Goal: Task Accomplishment & Management: Manage account settings

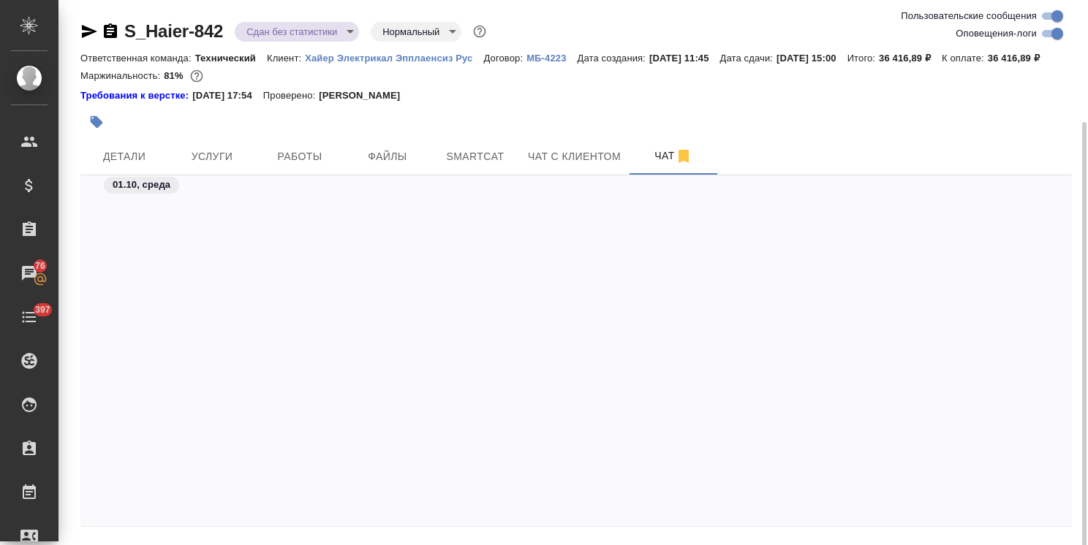
scroll to position [44633, 0]
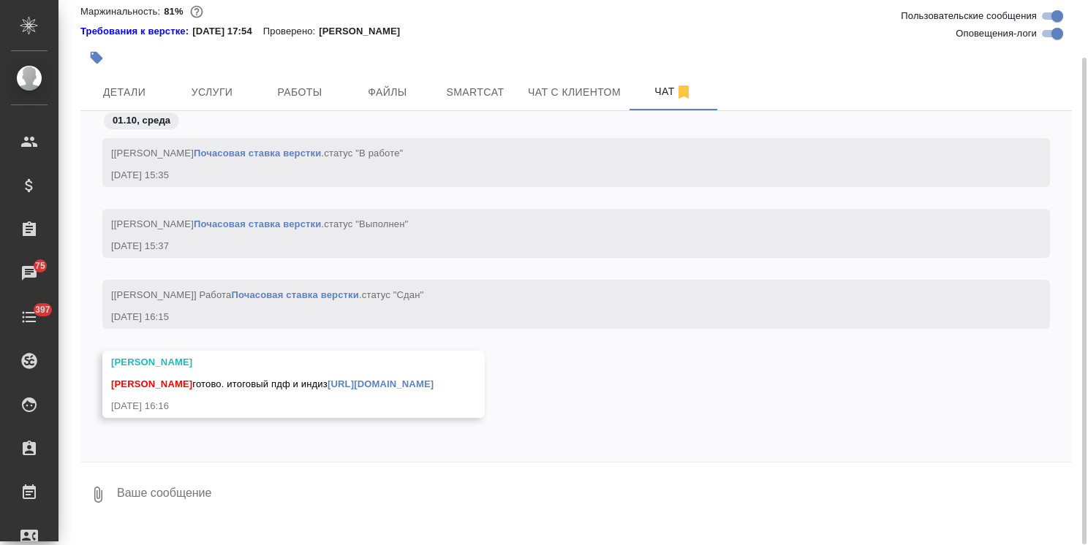
click at [183, 508] on textarea at bounding box center [594, 495] width 956 height 50
type textarea "Спасибо, отправила клиенту на согл"
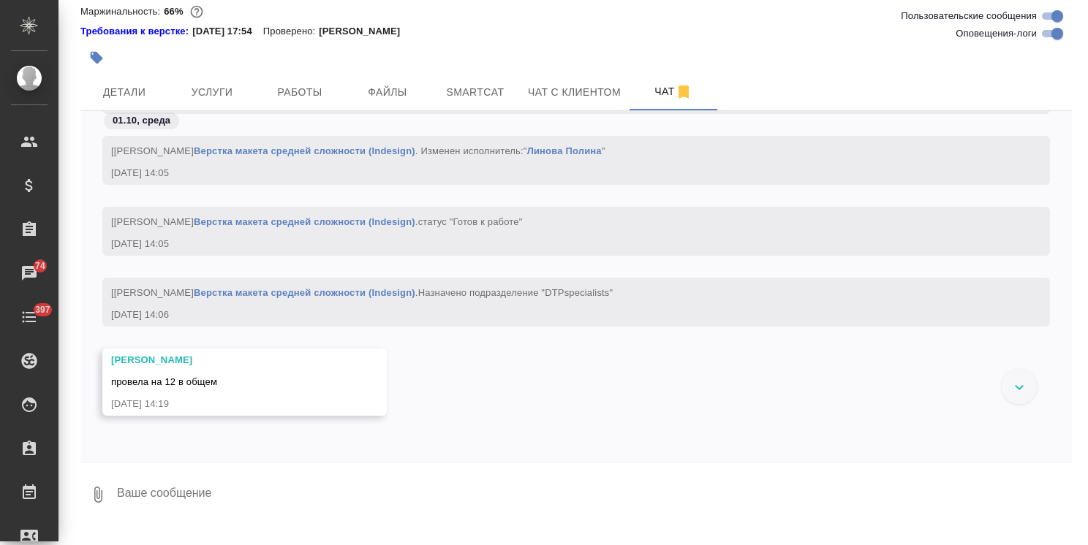
scroll to position [83595, 0]
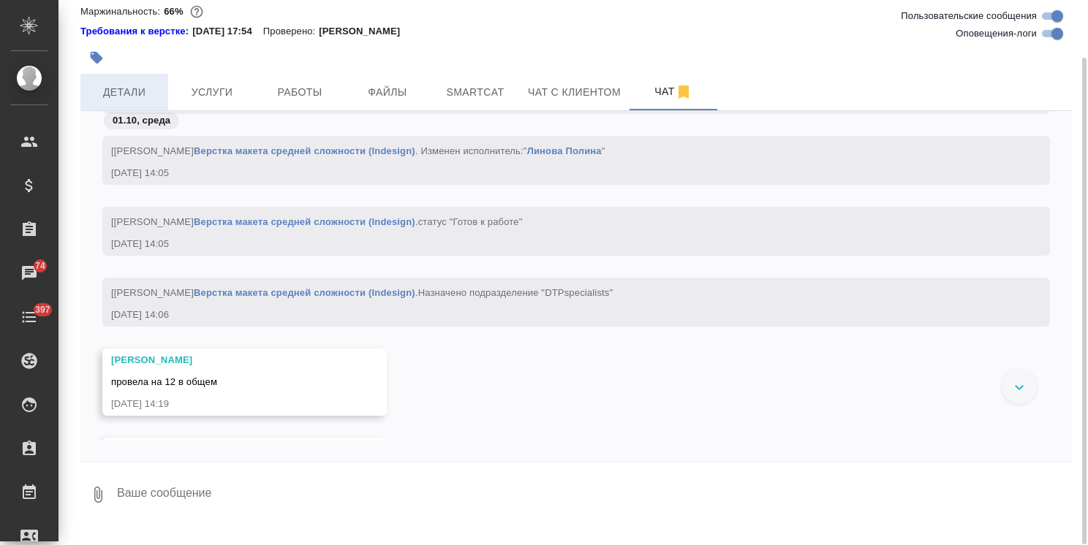
click at [125, 102] on span "Детали" at bounding box center [124, 92] width 70 height 18
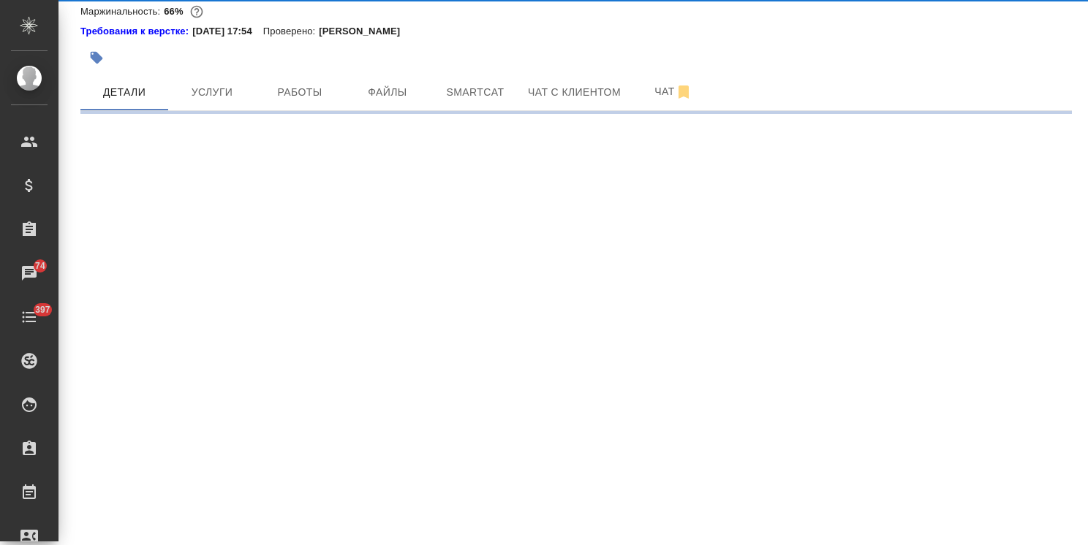
select select "RU"
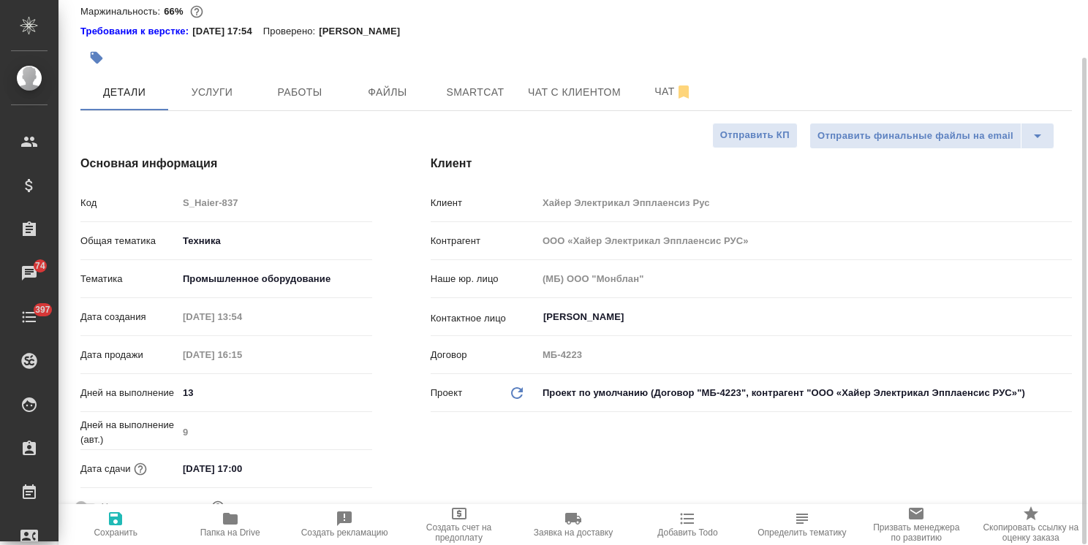
type textarea "x"
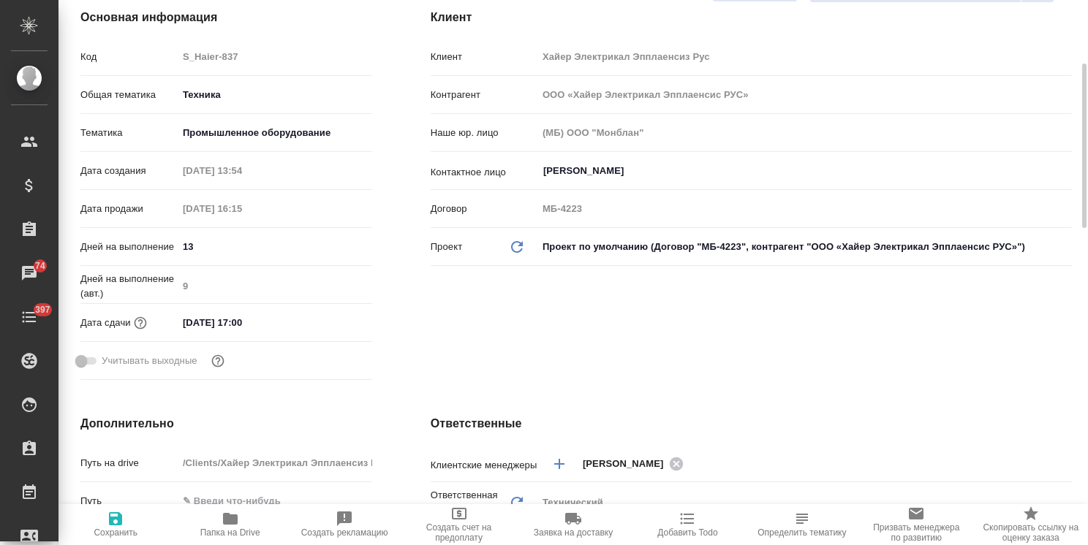
type input "[PERSON_NAME]"
type input "Павлова Антонина a.pavlova"
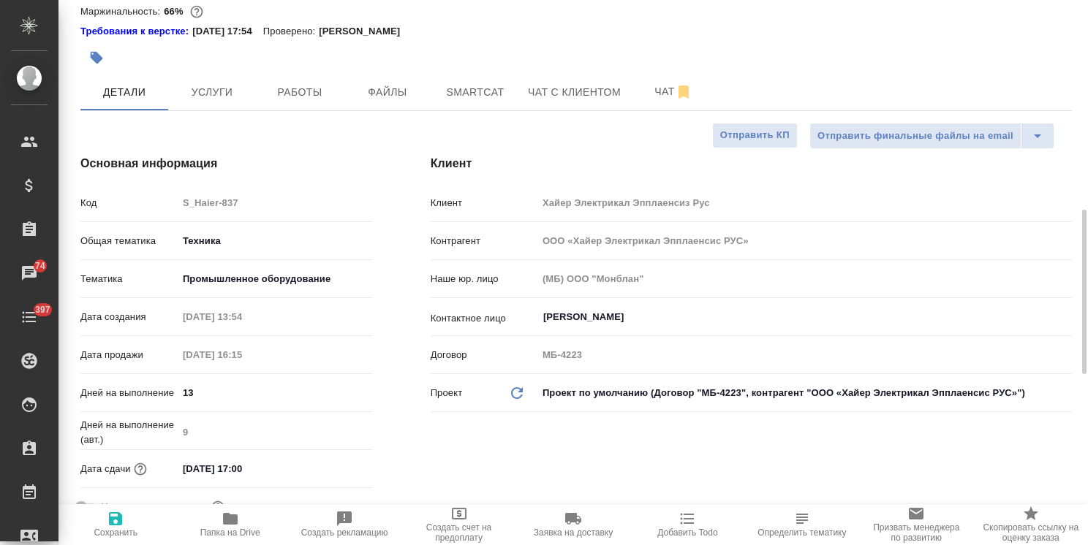
scroll to position [64, 0]
click at [677, 101] on icon "button" at bounding box center [684, 92] width 18 height 18
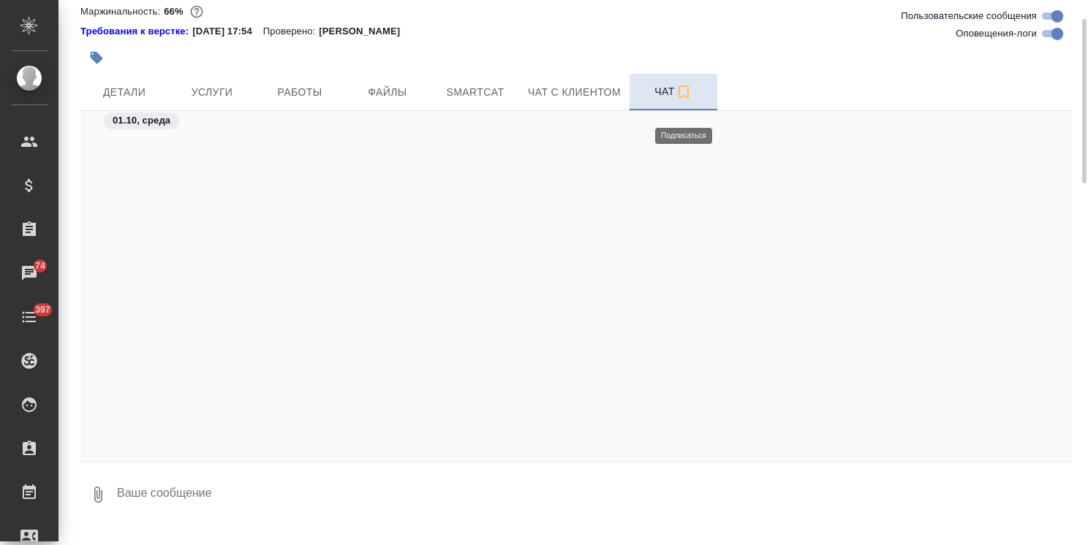
scroll to position [85154, 0]
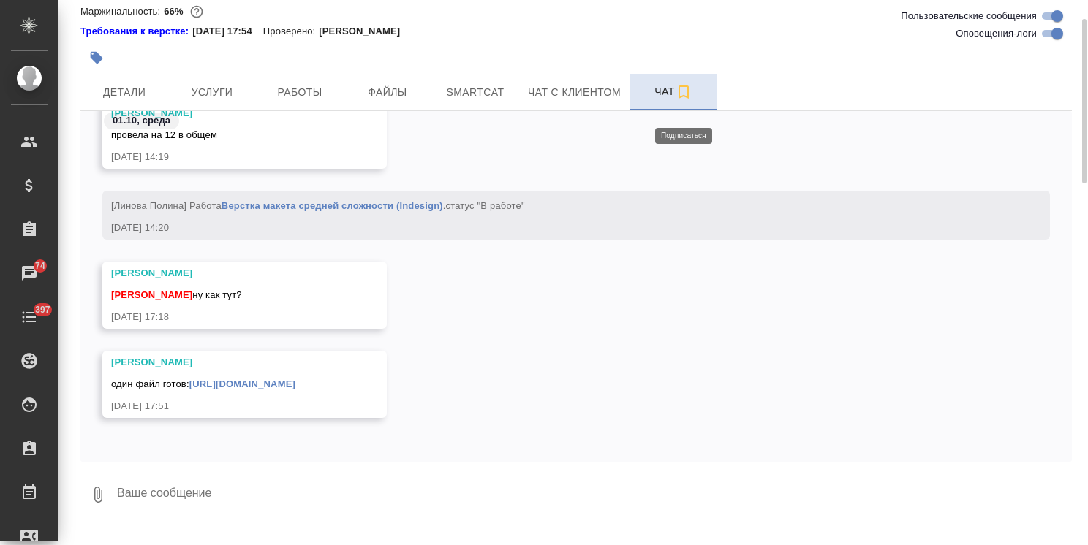
click at [656, 101] on span "Чат" at bounding box center [673, 92] width 70 height 18
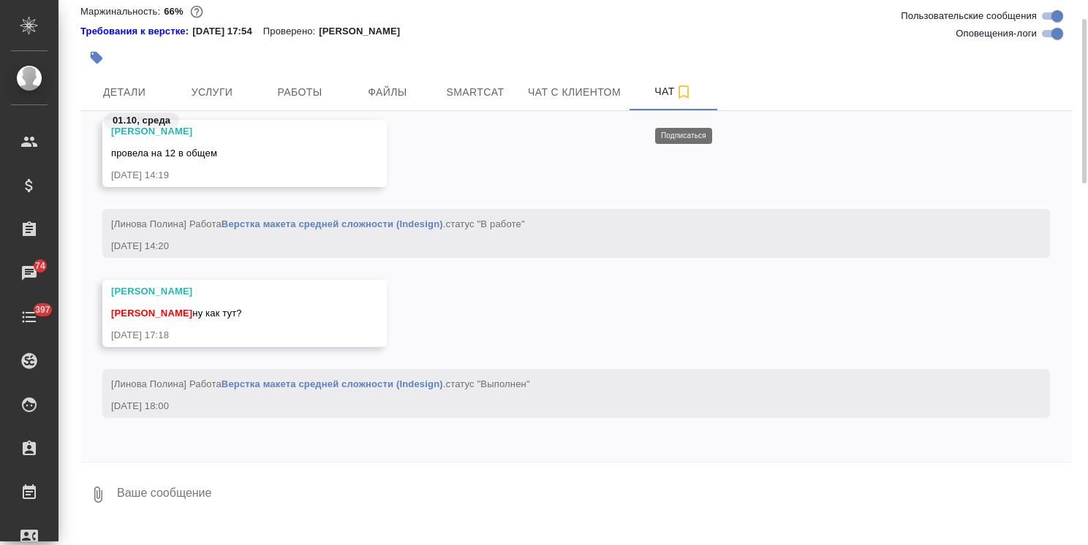
scroll to position [84989, 0]
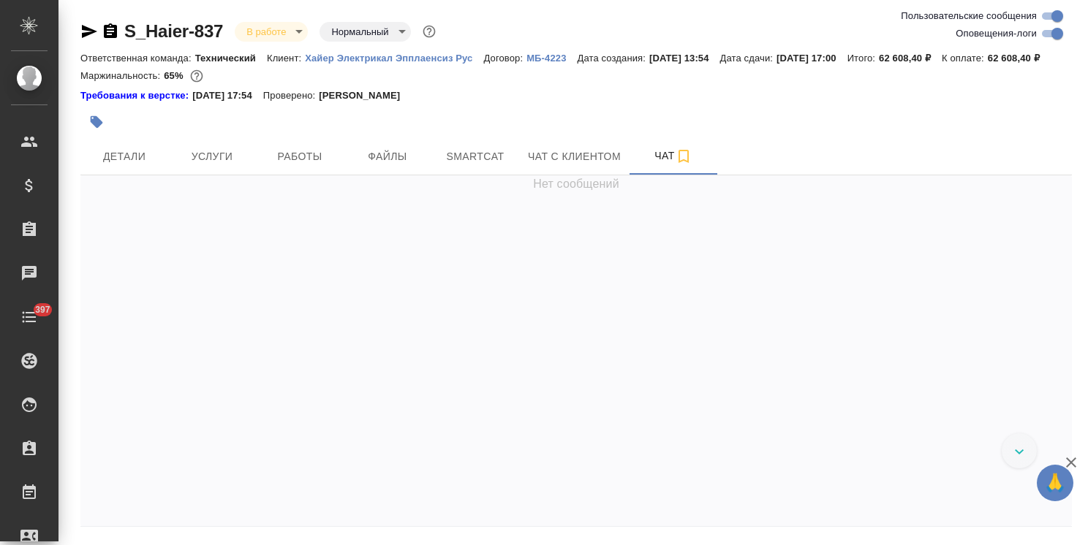
click at [1073, 461] on icon "button" at bounding box center [1071, 463] width 10 height 10
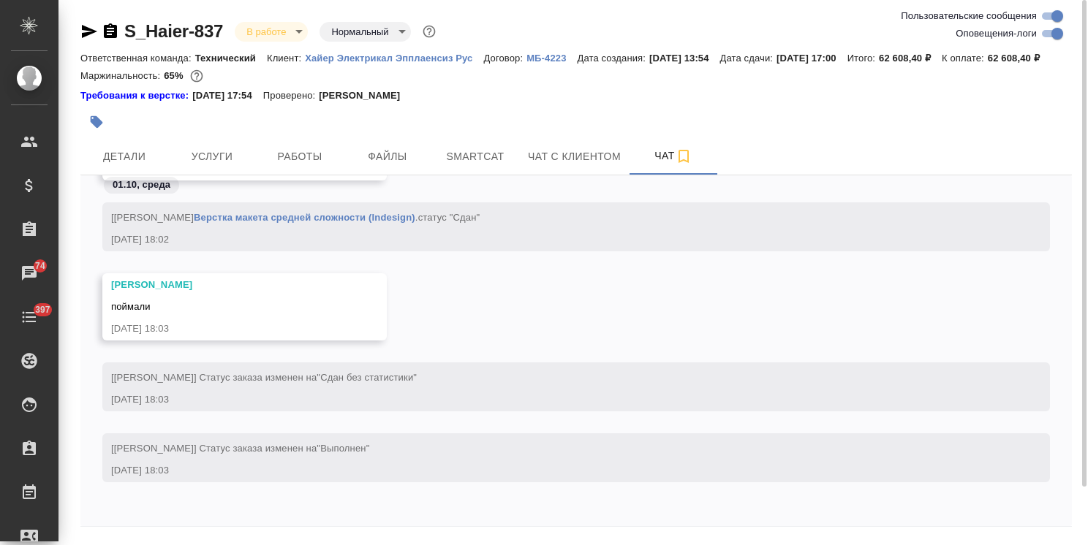
scroll to position [64, 0]
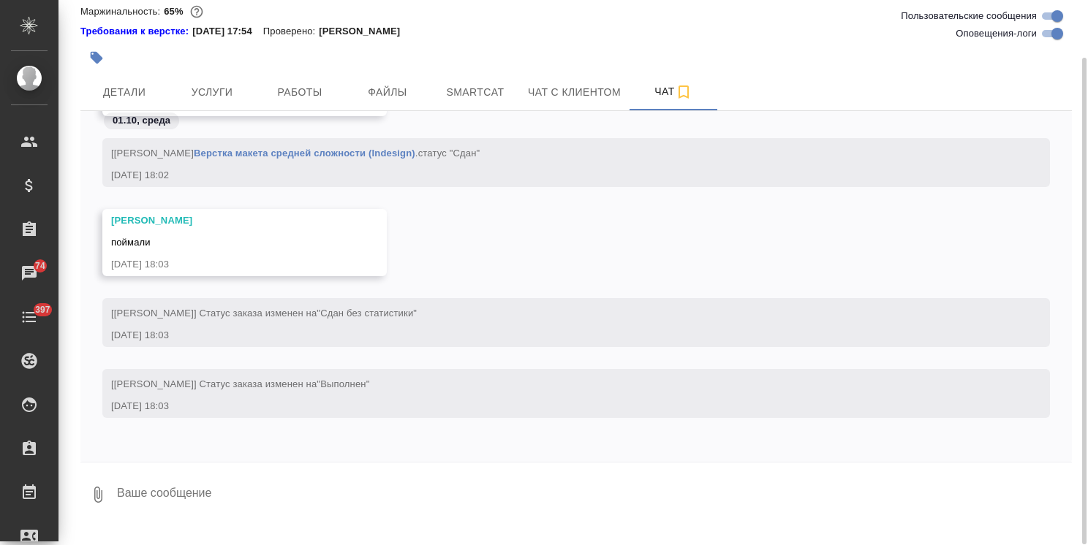
click at [199, 507] on textarea at bounding box center [594, 495] width 956 height 50
type textarea "Отправила оба файла клиенту, спасибо"
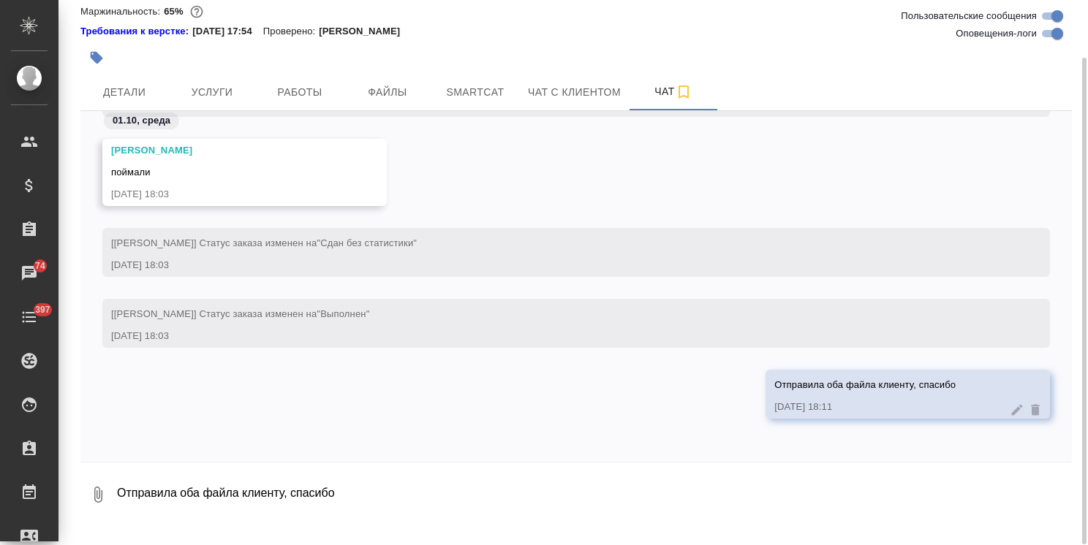
scroll to position [0, 0]
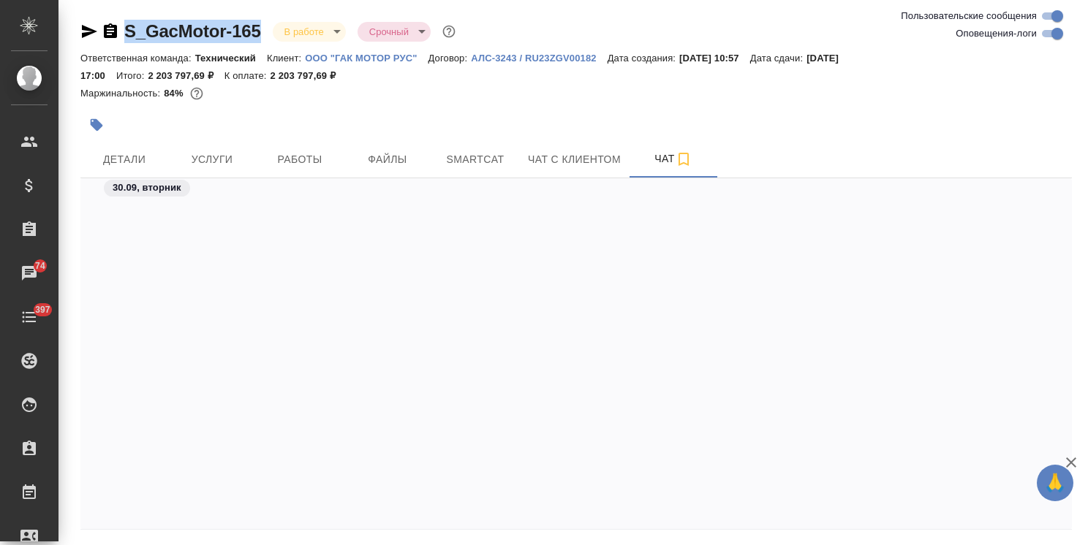
scroll to position [47076, 0]
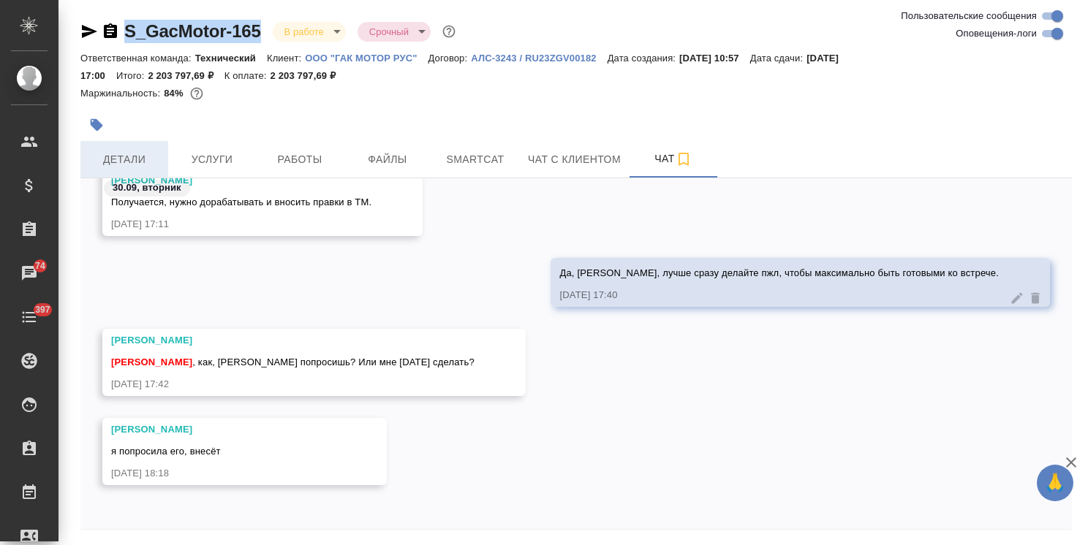
click at [108, 152] on span "Детали" at bounding box center [124, 160] width 70 height 18
select select "RU"
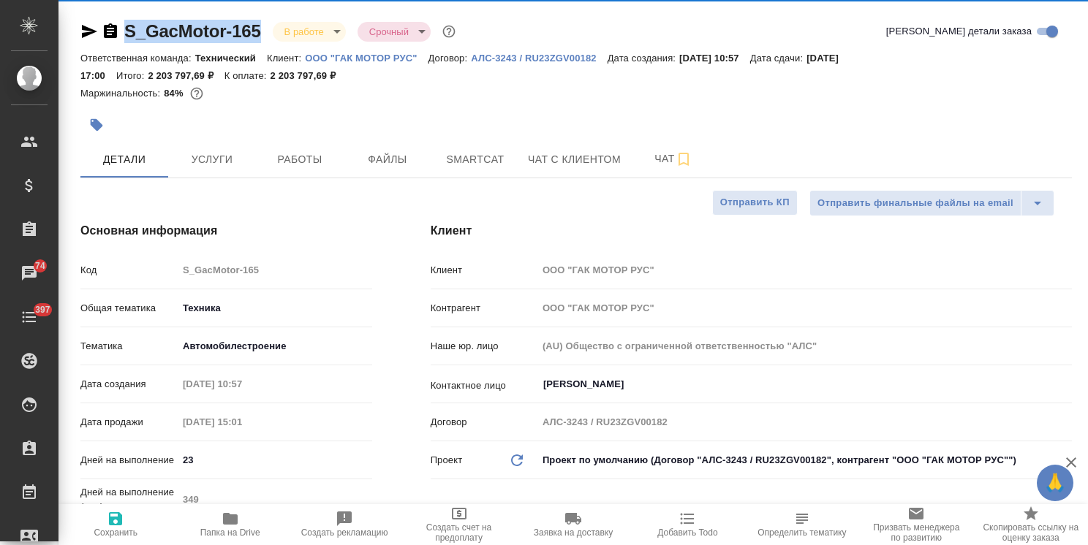
type textarea "x"
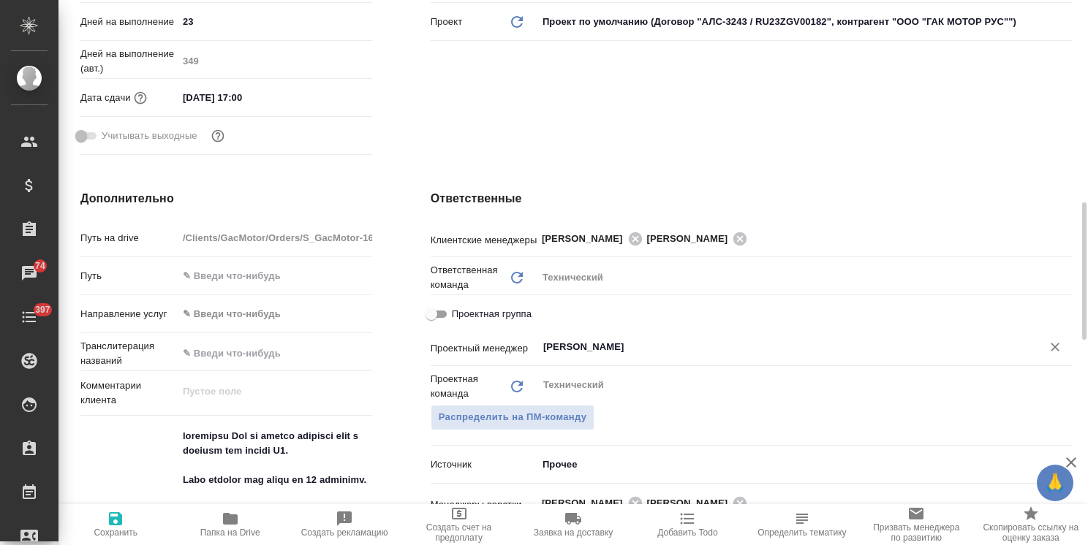
scroll to position [512, 0]
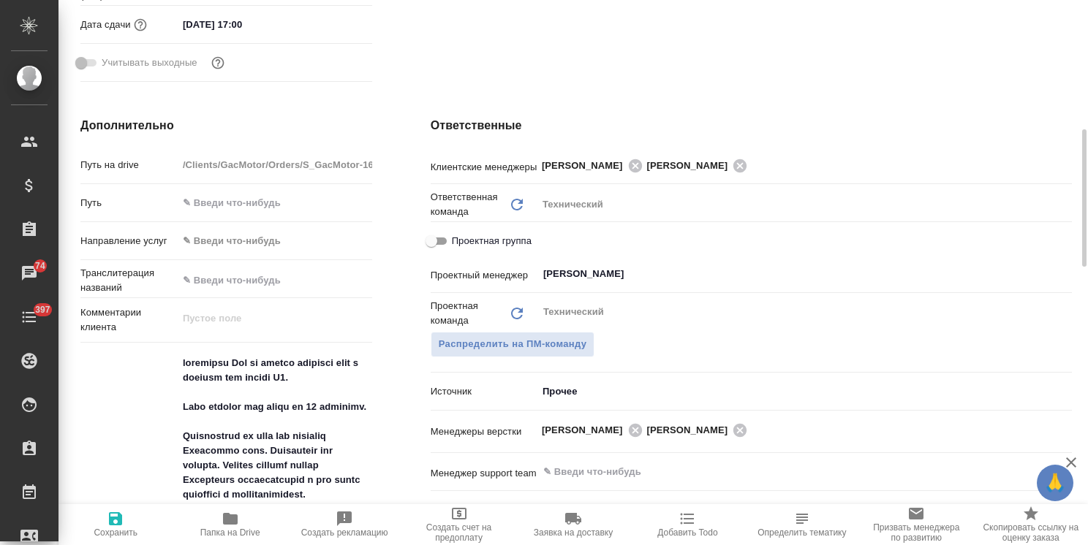
type textarea "x"
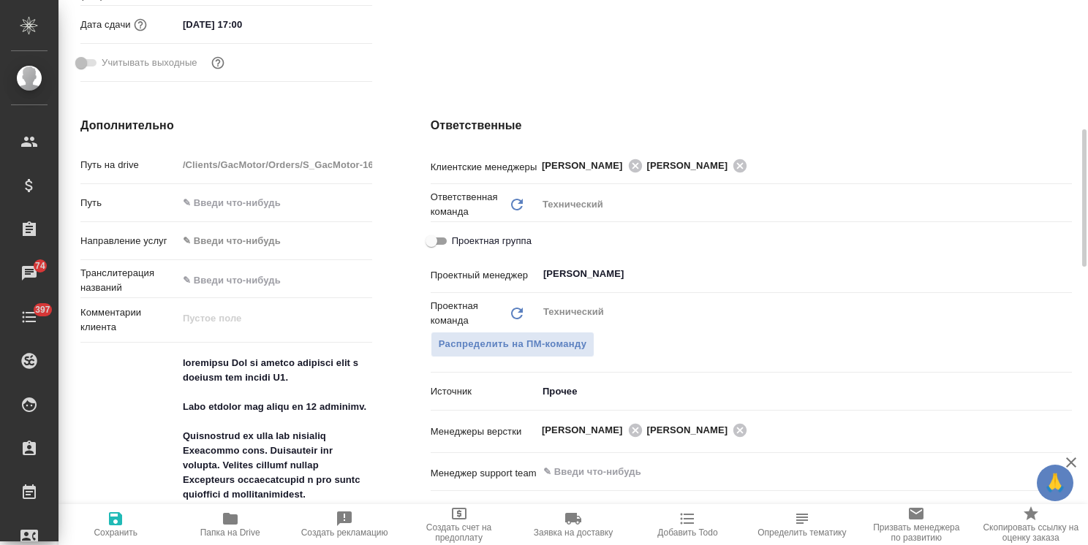
type textarea "x"
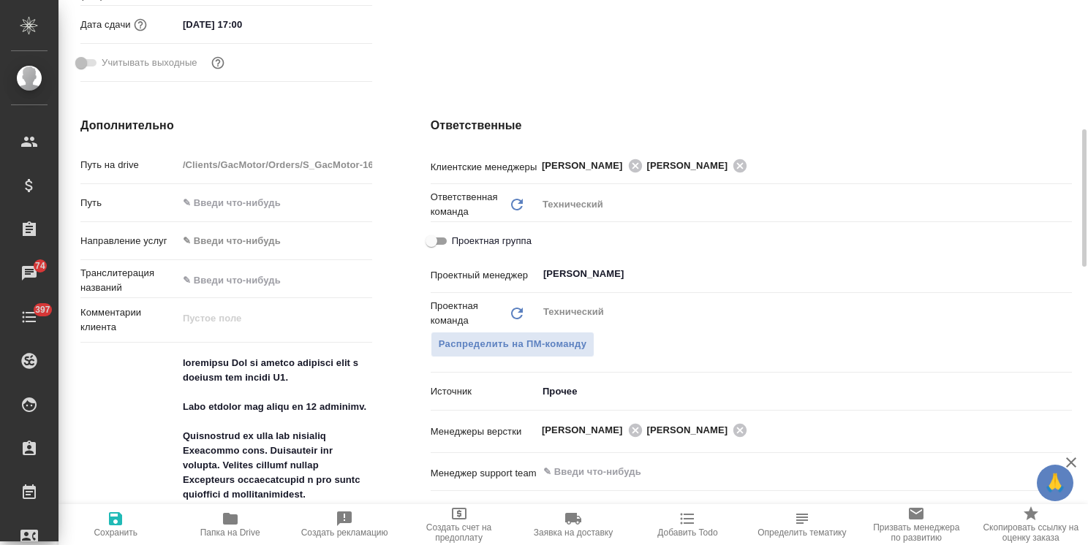
type textarea "x"
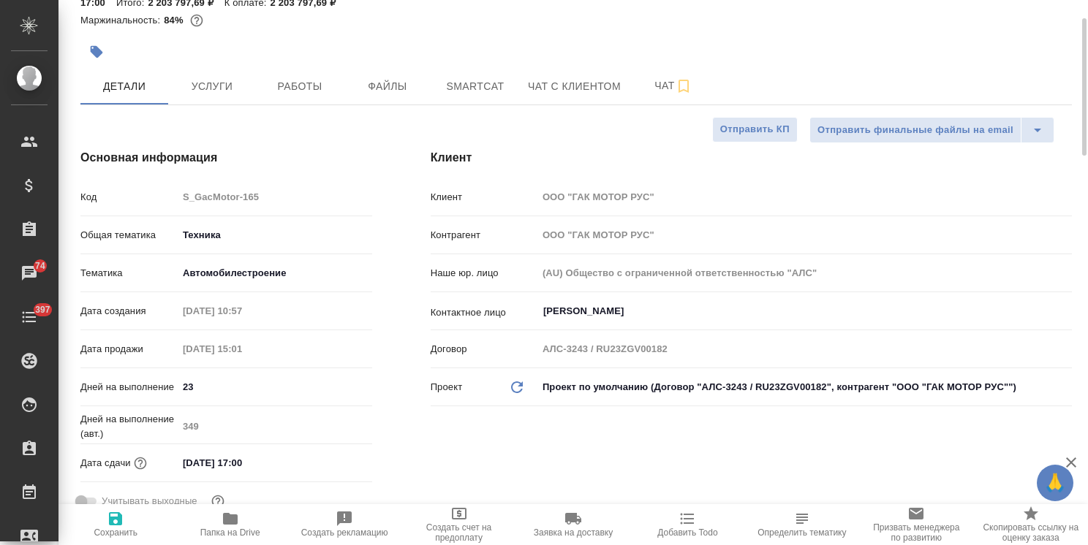
scroll to position [0, 0]
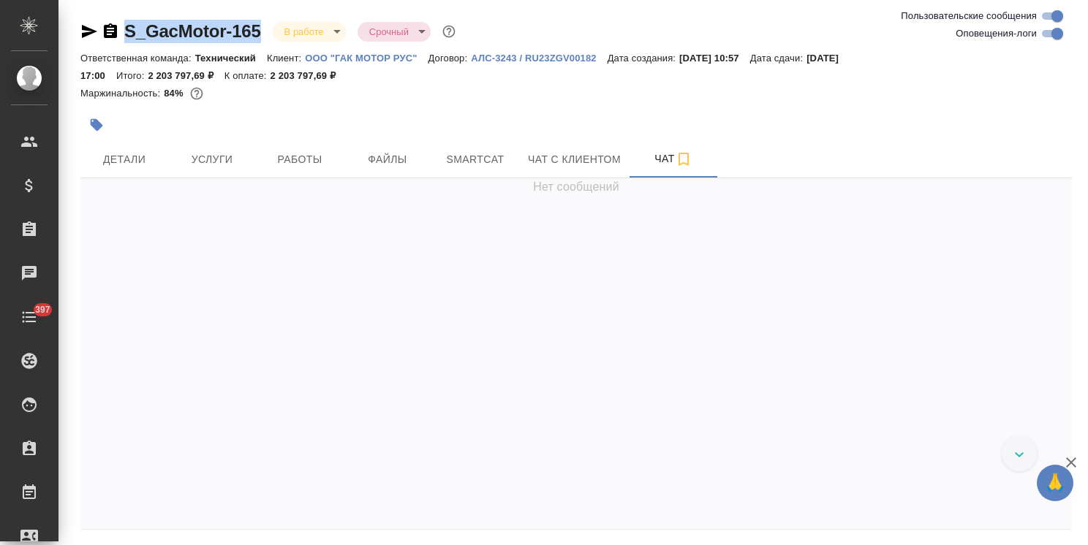
drag, startPoint x: 258, startPoint y: 14, endPoint x: 119, endPoint y: 15, distance: 138.9
click at [119, 15] on div "S_GacMotor-165 В работе inProgress Срочный urgent Ответственная команда: Технич…" at bounding box center [575, 298] width 1007 height 596
copy link "S_GacMotor-165"
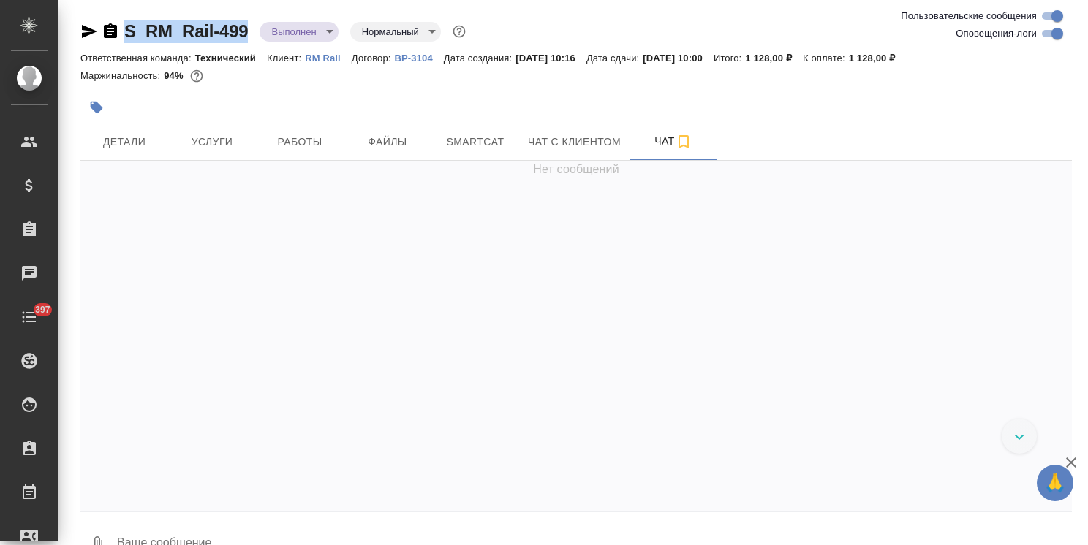
drag, startPoint x: 252, startPoint y: 20, endPoint x: 100, endPoint y: 19, distance: 152.1
click at [100, 20] on div "S_RM_Rail-499 Выполнен completed Нормальный normal" at bounding box center [274, 31] width 388 height 23
copy link "S_RM_Rail-499"
click at [279, 26] on body "🙏 .cls-1 fill:#fff; AWATERA Usmanova Olga Клиенты Спецификации Заказы Чаты 397 …" at bounding box center [544, 272] width 1088 height 545
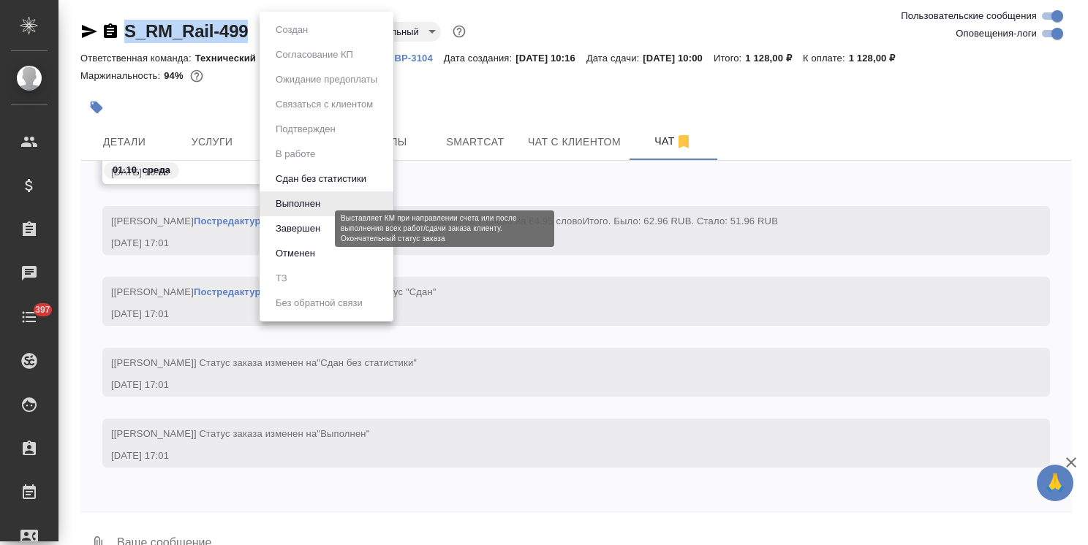
click at [311, 235] on button "Завершен" at bounding box center [297, 229] width 53 height 16
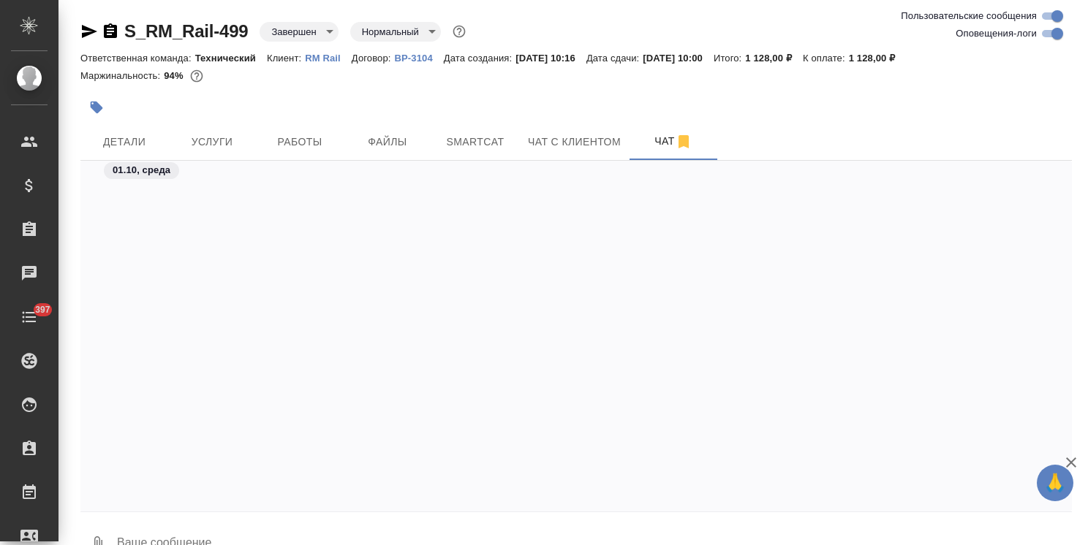
scroll to position [5114, 0]
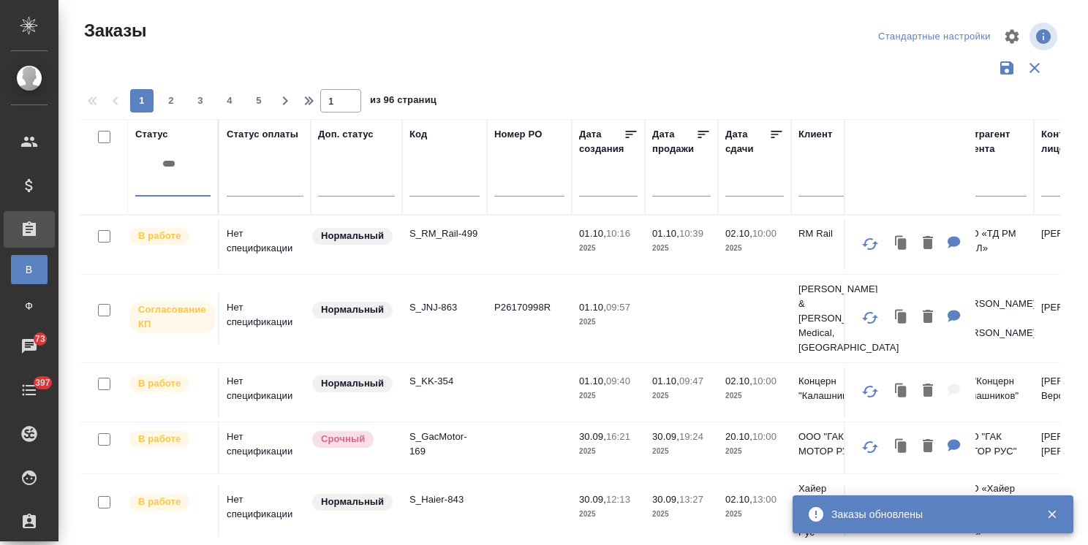
click at [175, 171] on div at bounding box center [172, 181] width 75 height 21
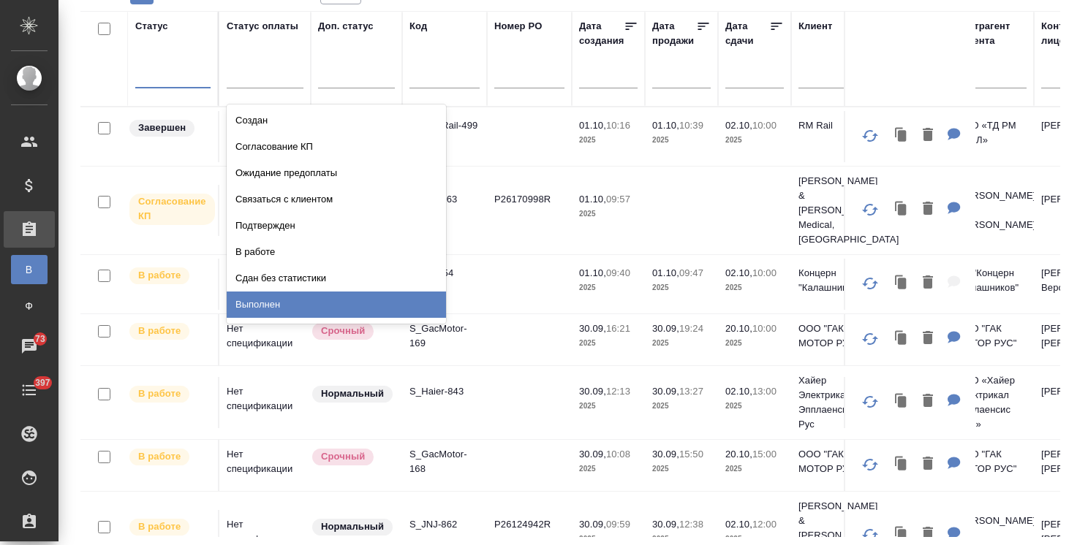
click at [254, 302] on div "Выполнен" at bounding box center [336, 305] width 219 height 26
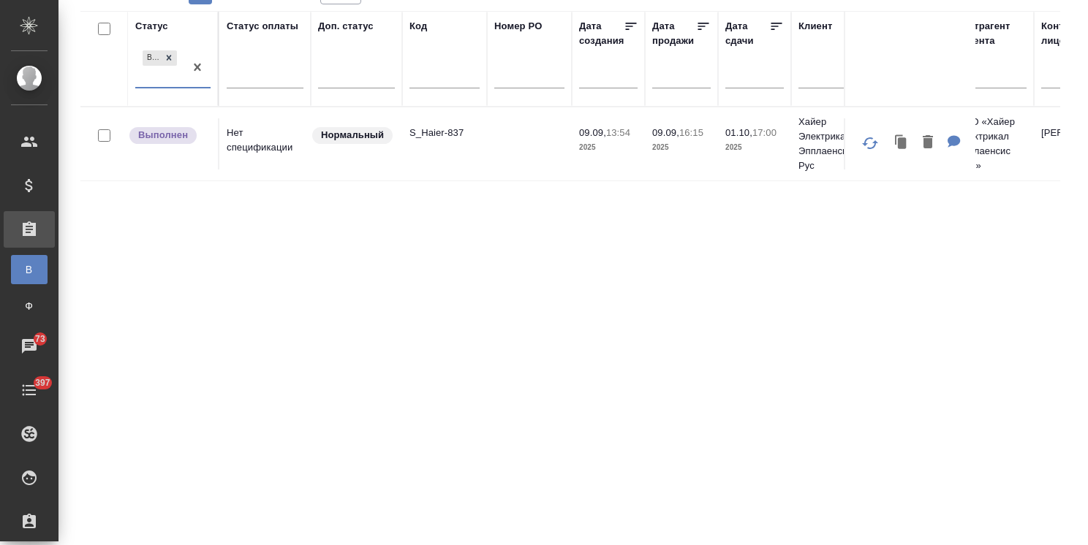
drag, startPoint x: 195, startPoint y: 67, endPoint x: 271, endPoint y: 18, distance: 90.4
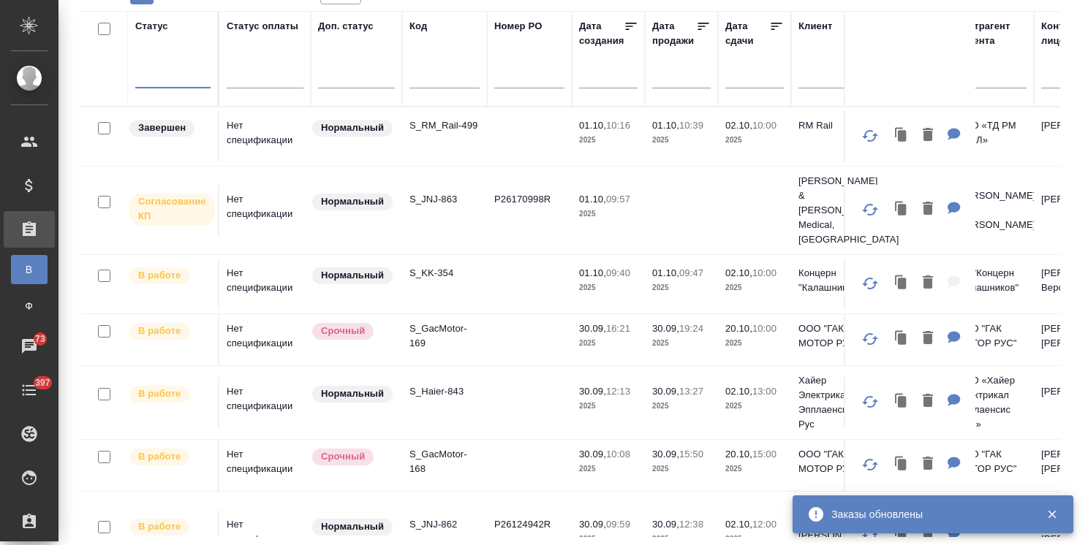
click at [360, 75] on div at bounding box center [356, 74] width 77 height 21
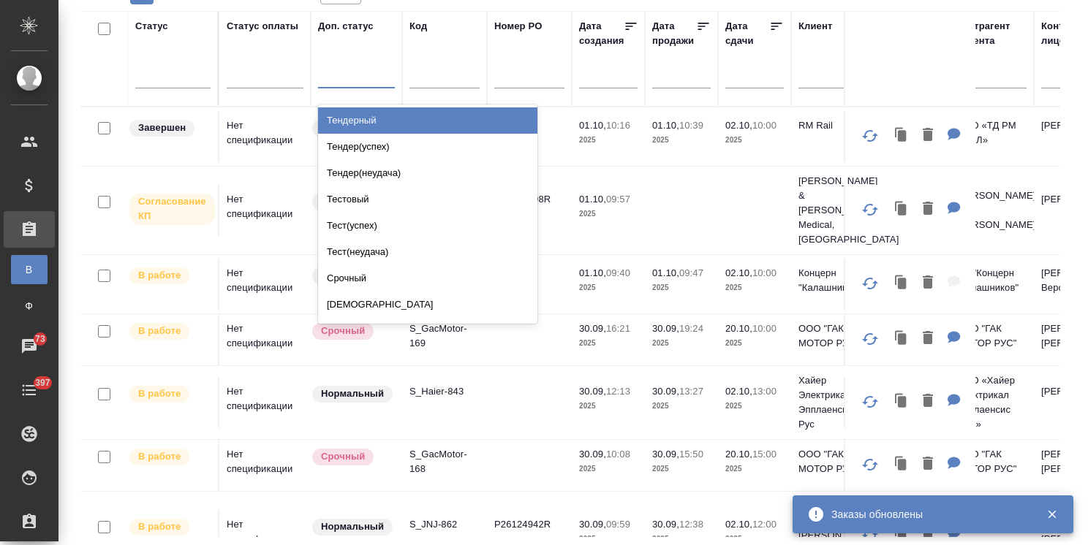
click at [444, 67] on div at bounding box center [444, 80] width 70 height 36
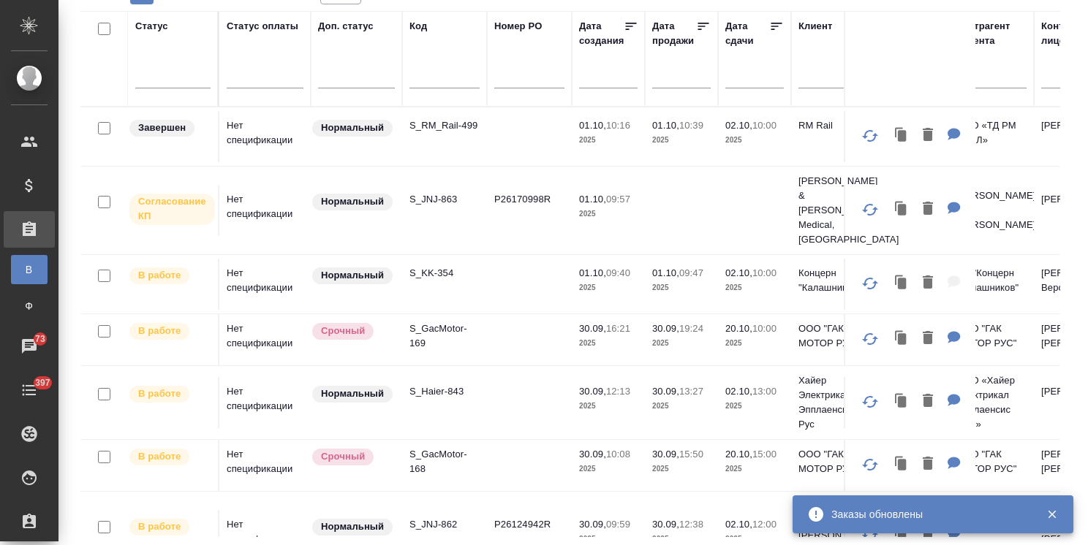
click at [434, 72] on input "text" at bounding box center [444, 78] width 70 height 18
paste input "S_JNJ-829"
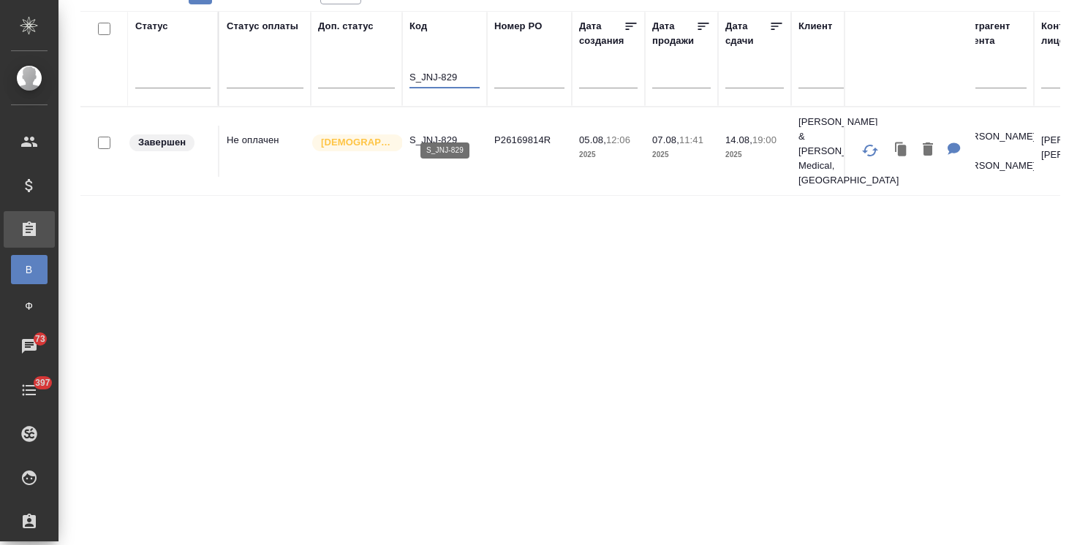
click at [442, 133] on p "S_JNJ-829" at bounding box center [444, 140] width 70 height 15
drag, startPoint x: 472, startPoint y: 72, endPoint x: 382, endPoint y: 66, distance: 90.2
paste input "50"
type input "S_JNJ-850"
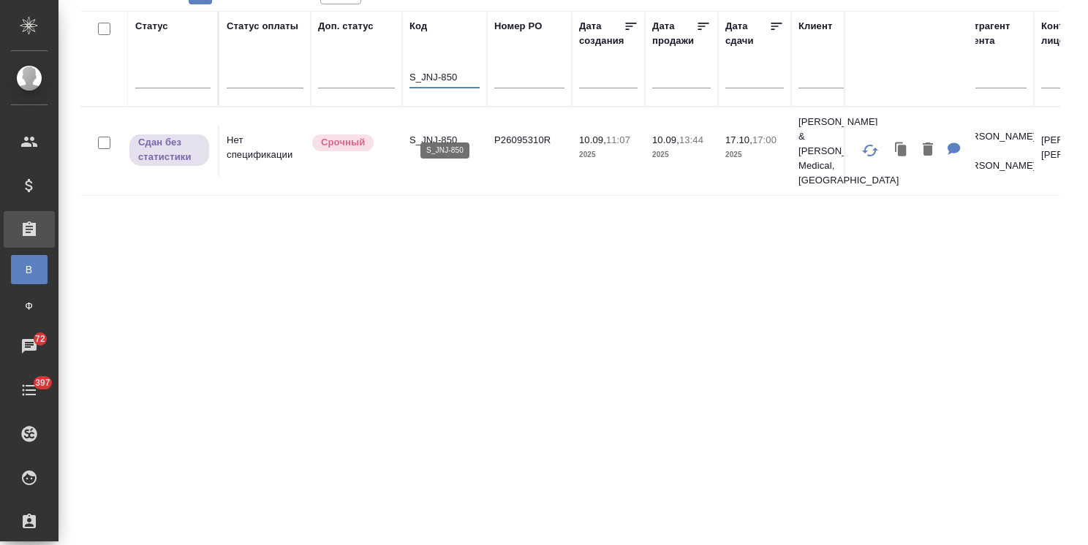
click at [444, 133] on p "S_JNJ-850" at bounding box center [444, 140] width 70 height 15
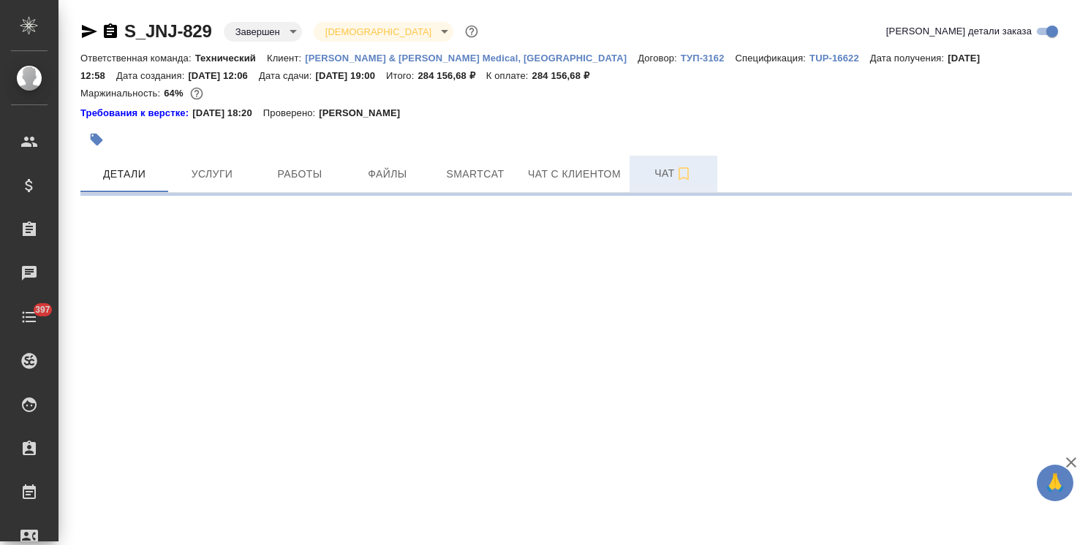
click at [655, 177] on span "Чат" at bounding box center [673, 173] width 70 height 18
select select "RU"
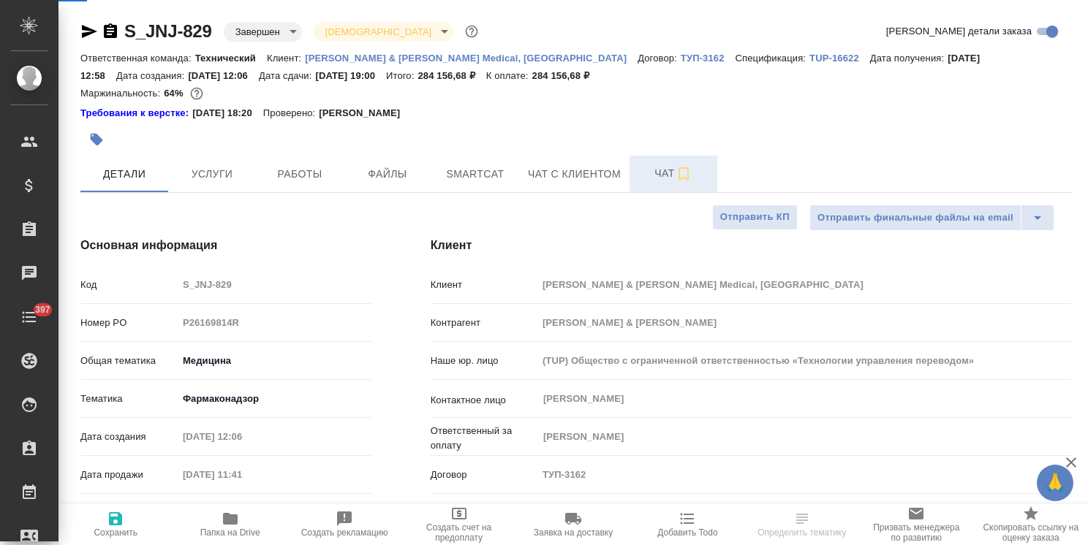
type textarea "x"
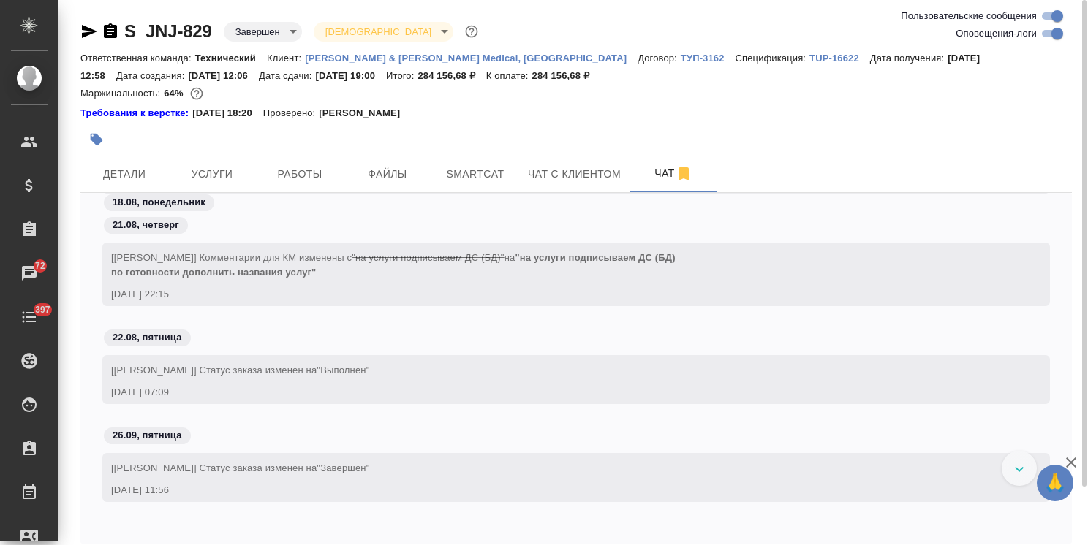
scroll to position [64, 0]
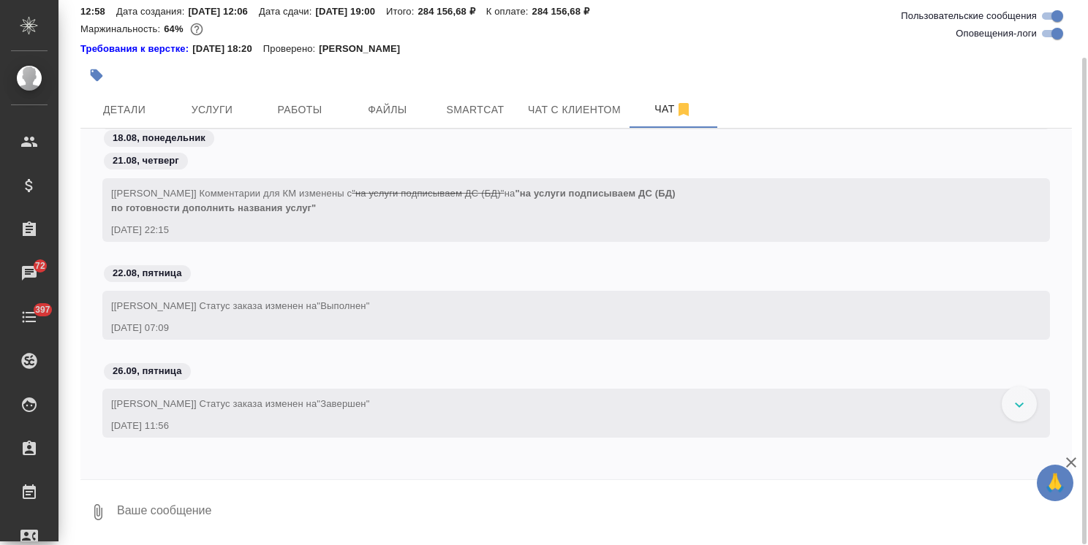
click at [159, 506] on textarea at bounding box center [594, 513] width 956 height 50
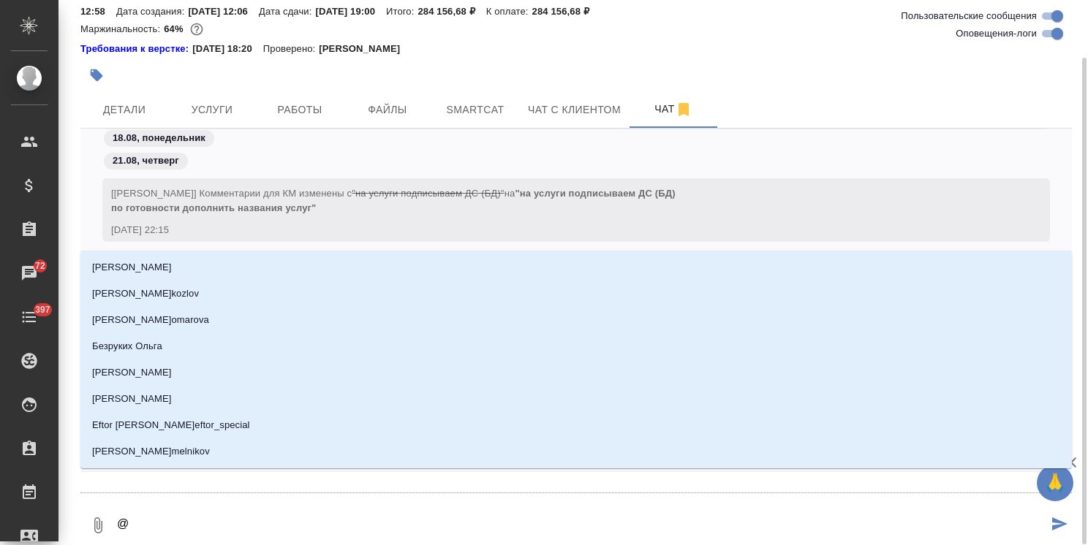
type textarea "@ф"
type input "ф"
type textarea "@фе"
type input "фе"
type textarea "@фед"
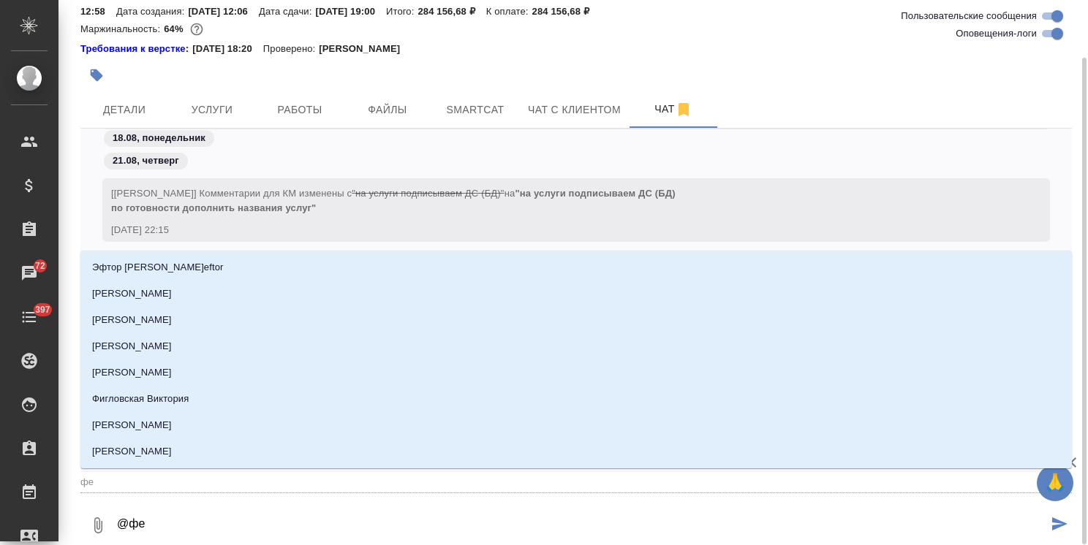
type input "фед"
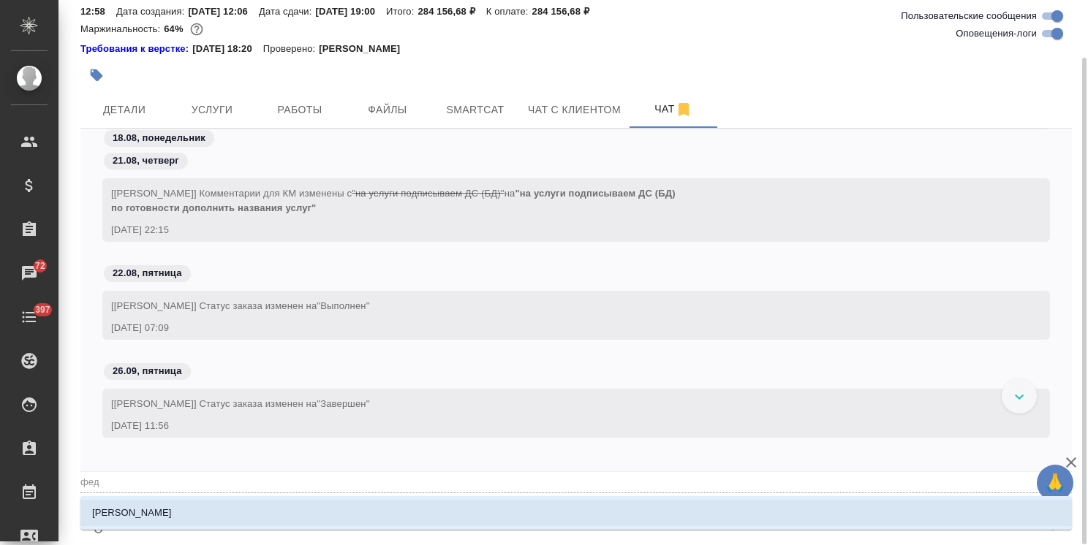
type textarea "@федо"
type input "федо"
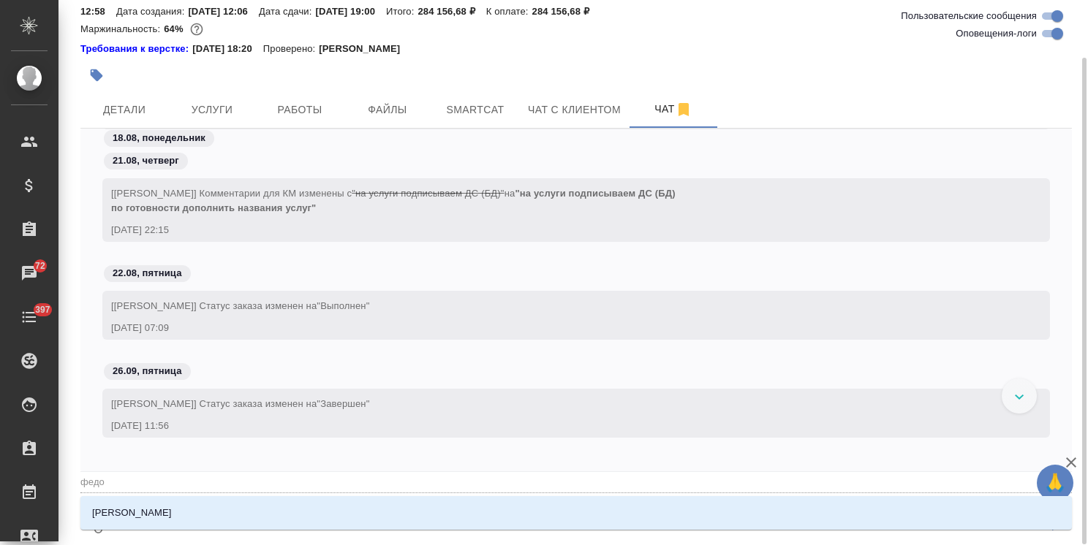
click at [166, 504] on li "Федотова Ирина" at bounding box center [575, 513] width 991 height 26
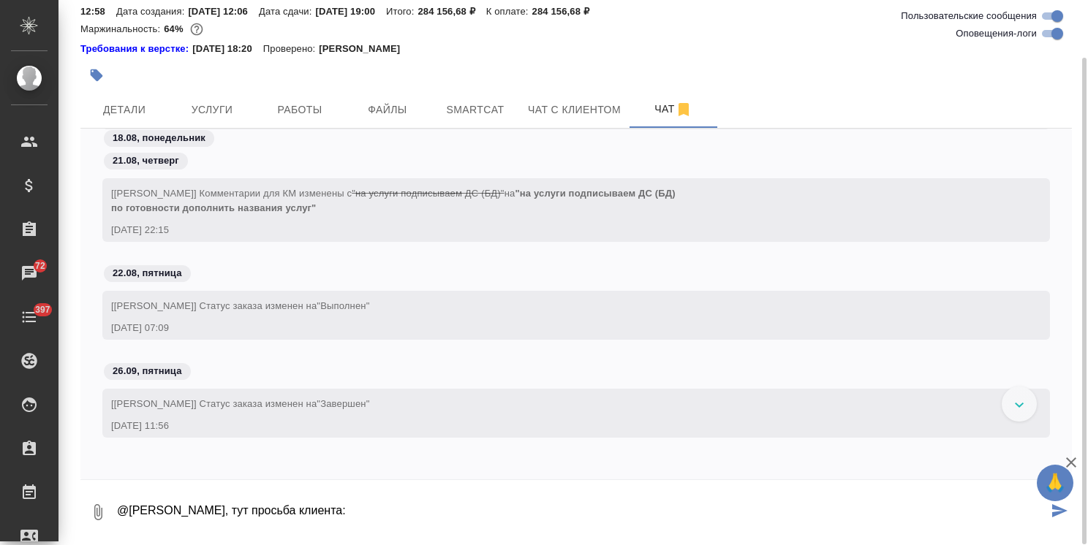
type textarea "@Федотова Ирина Привет, тут просьба клиента:"
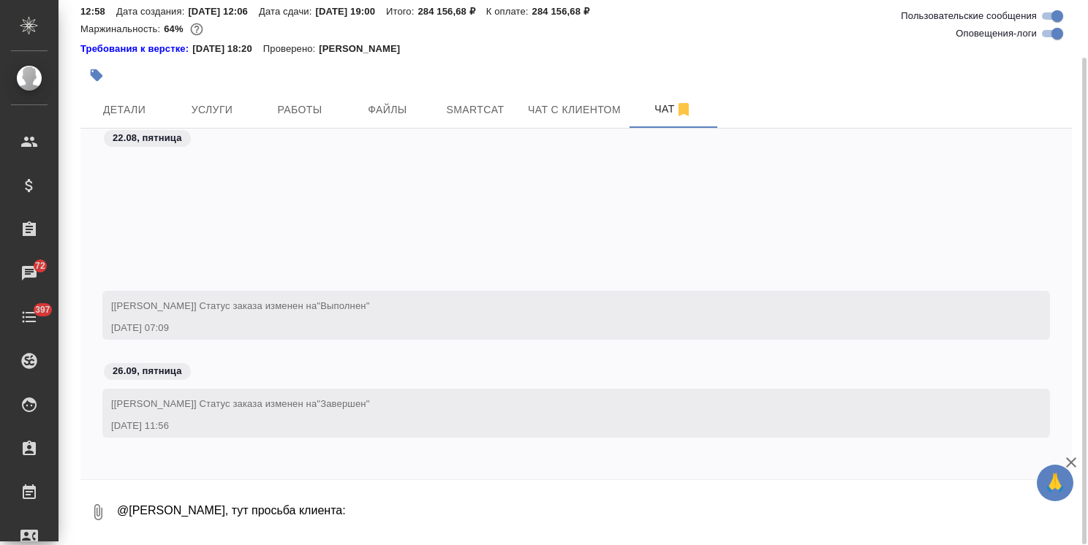
scroll to position [26013, 0]
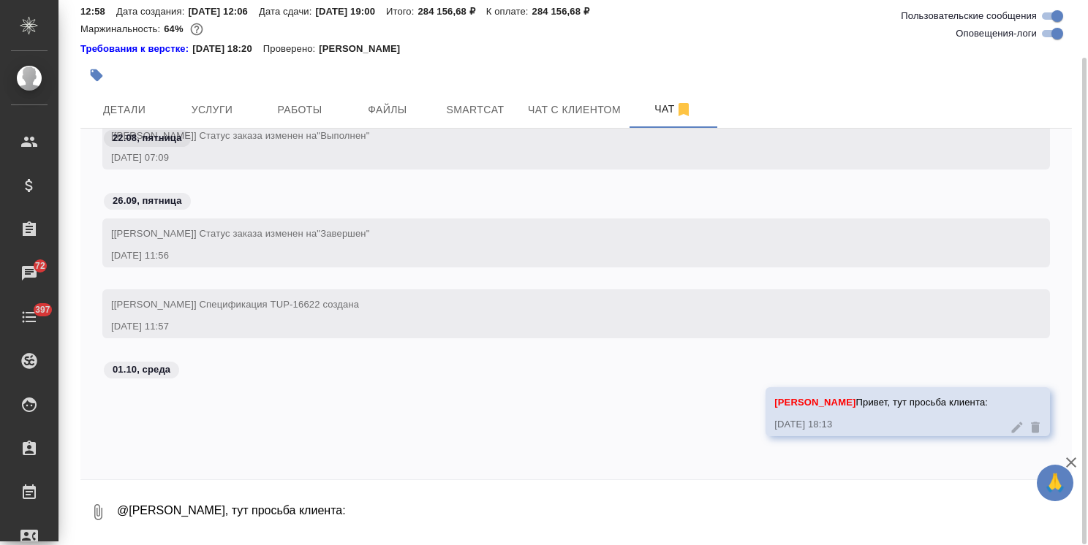
click at [193, 506] on textarea "@Федотова Ирина Привет, тут просьба клиента:" at bounding box center [594, 513] width 956 height 50
paste textarea "Ольга, добрый день! В процессе согласования закрывающих к заказу № S_JNJ-829 со…"
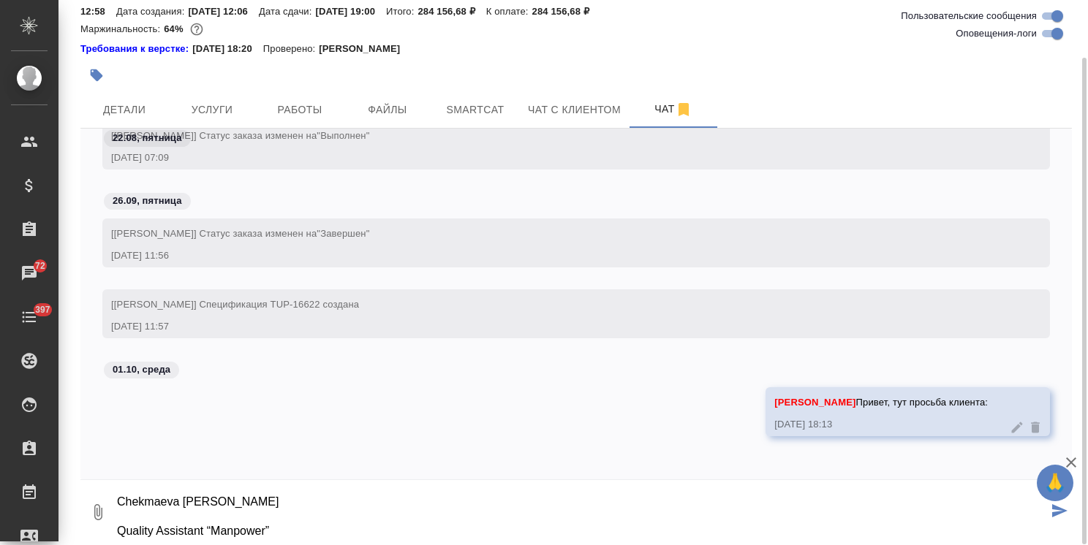
type textarea "Ольга, добрый день! В процессе согласования закрывающих к заказу № S_JNJ-829 со…"
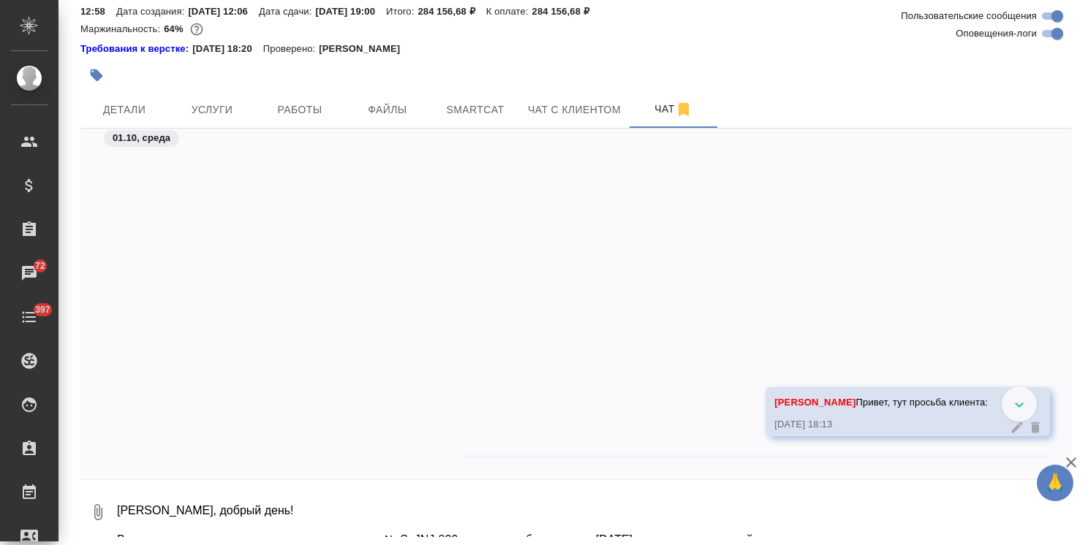
scroll to position [26316, 0]
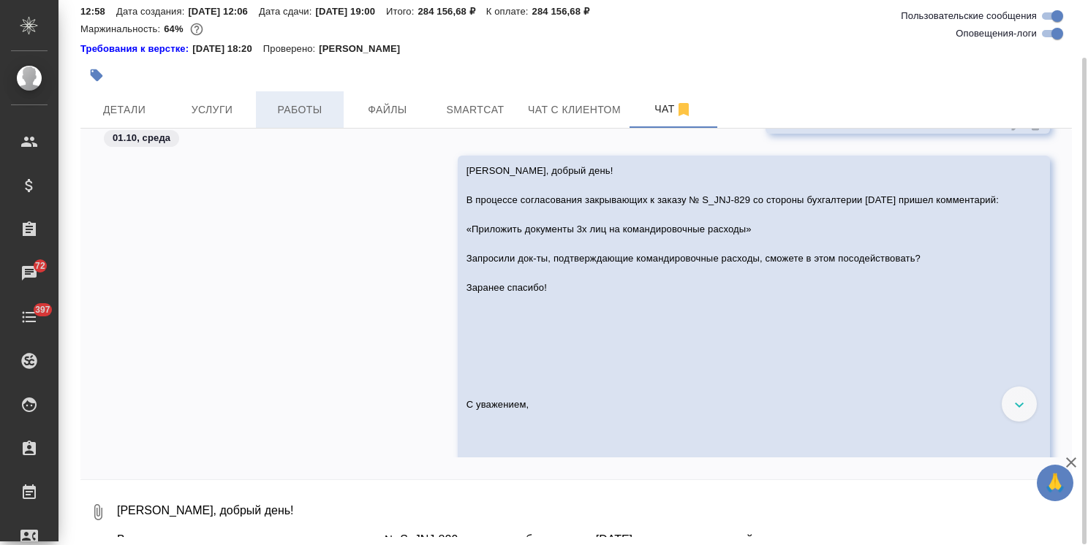
click at [327, 107] on span "Работы" at bounding box center [300, 110] width 70 height 18
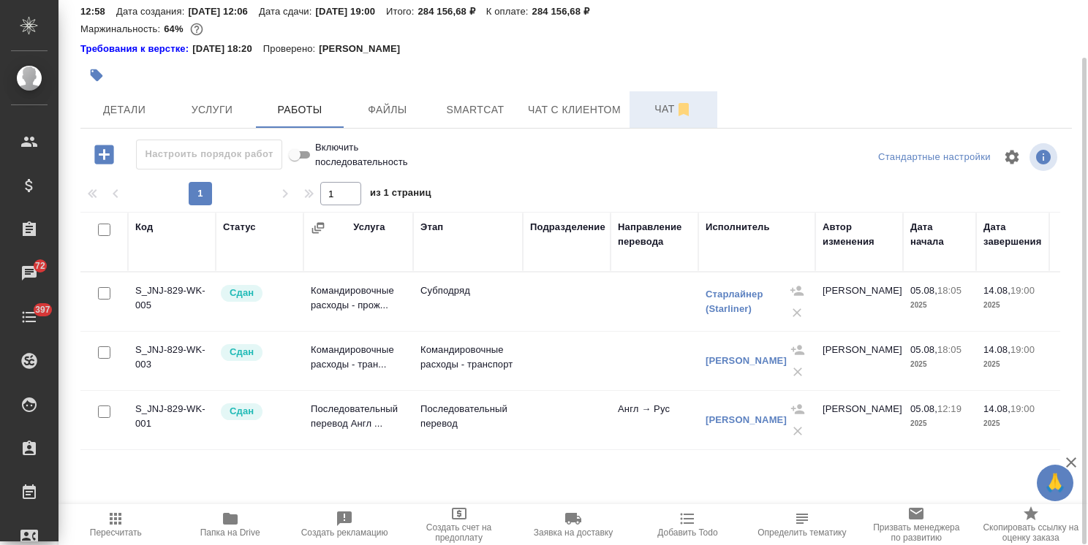
click at [645, 116] on span "Чат" at bounding box center [673, 109] width 70 height 18
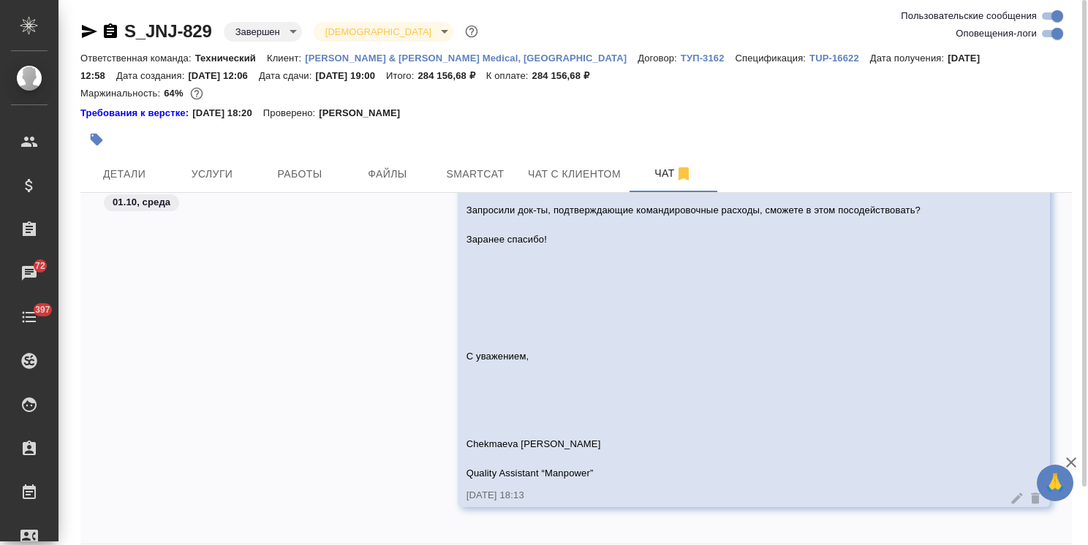
scroll to position [26889, 0]
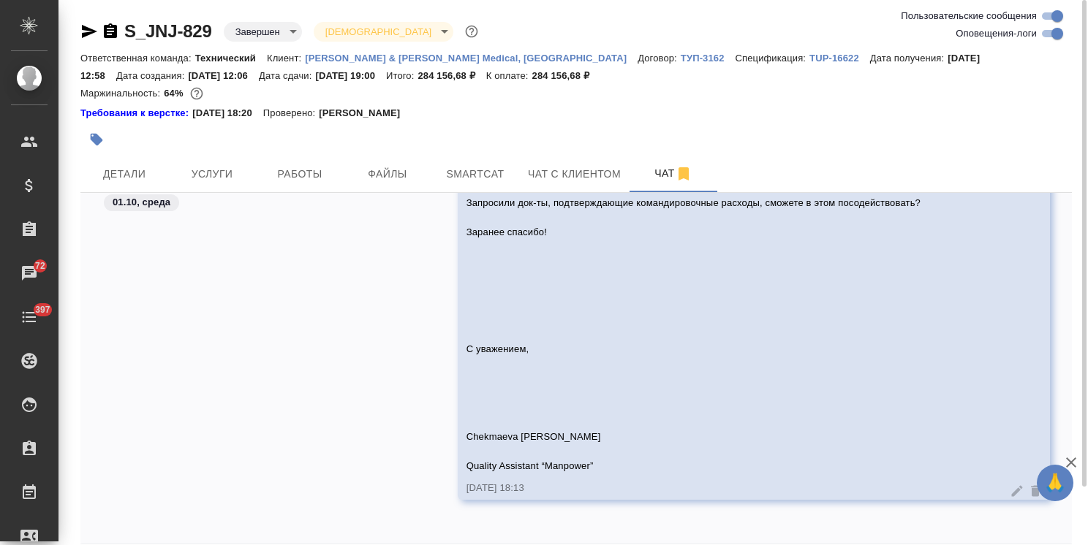
click at [93, 36] on icon "button" at bounding box center [89, 32] width 18 height 18
drag, startPoint x: 216, startPoint y: 17, endPoint x: 105, endPoint y: 24, distance: 111.4
click at [105, 24] on div "S_JNJ-829 Завершен closed Святая троица holyTrinity Ответственная команда: Техн…" at bounding box center [575, 305] width 1007 height 610
copy link "S_JNJ-829"
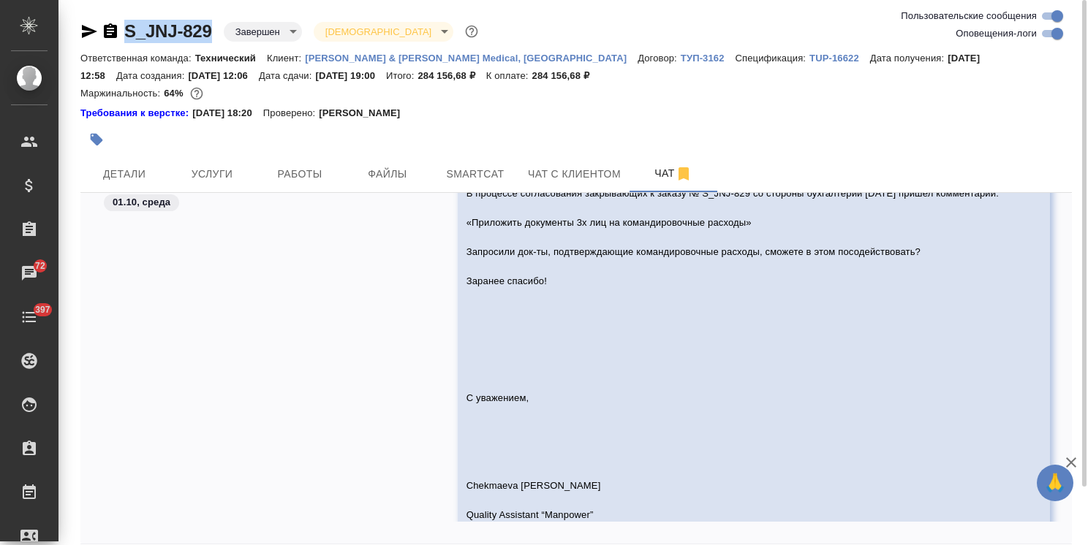
scroll to position [26816, 0]
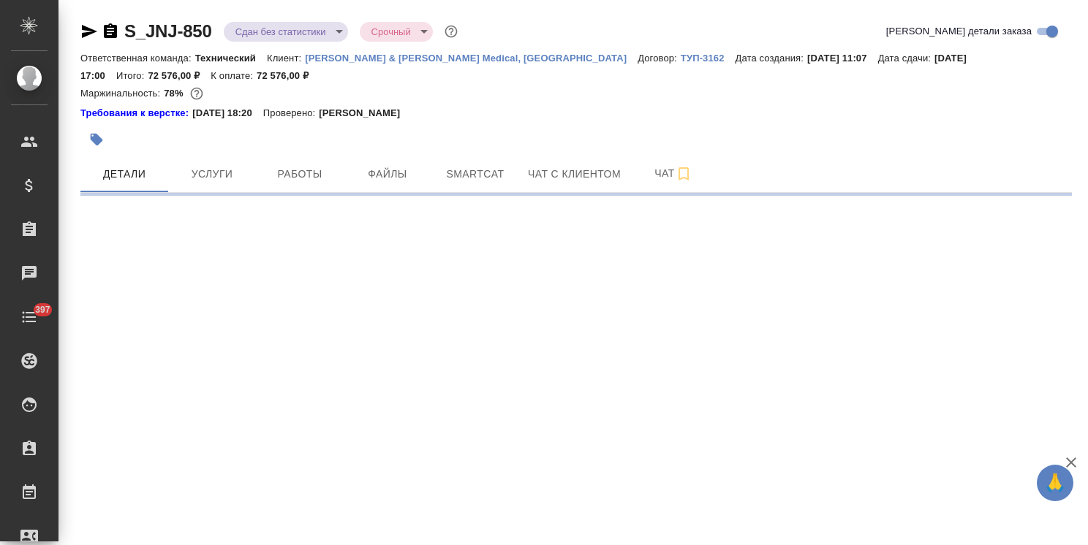
select select "RU"
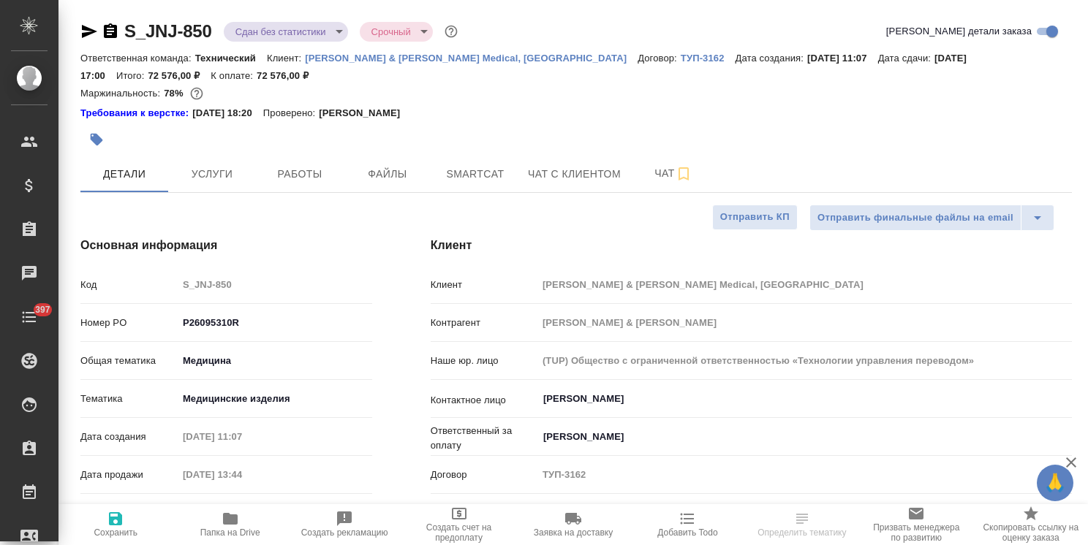
type textarea "x"
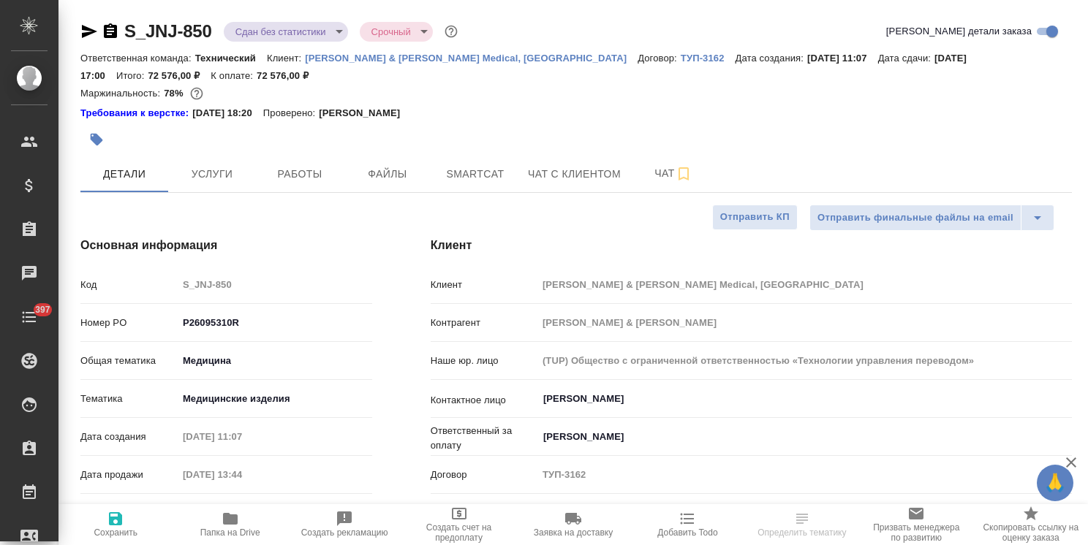
type textarea "x"
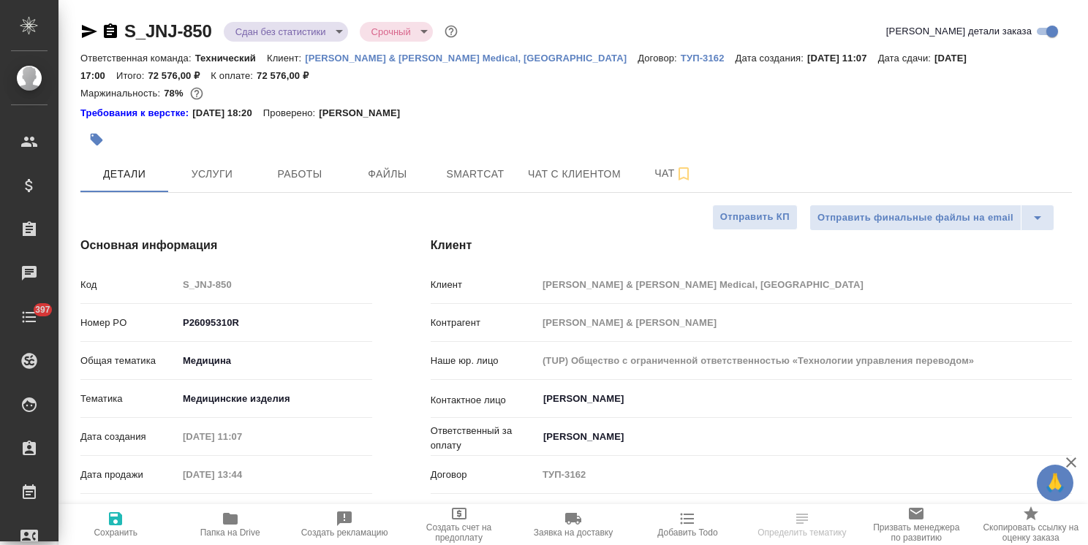
type textarea "x"
select select "RU"
type textarea "x"
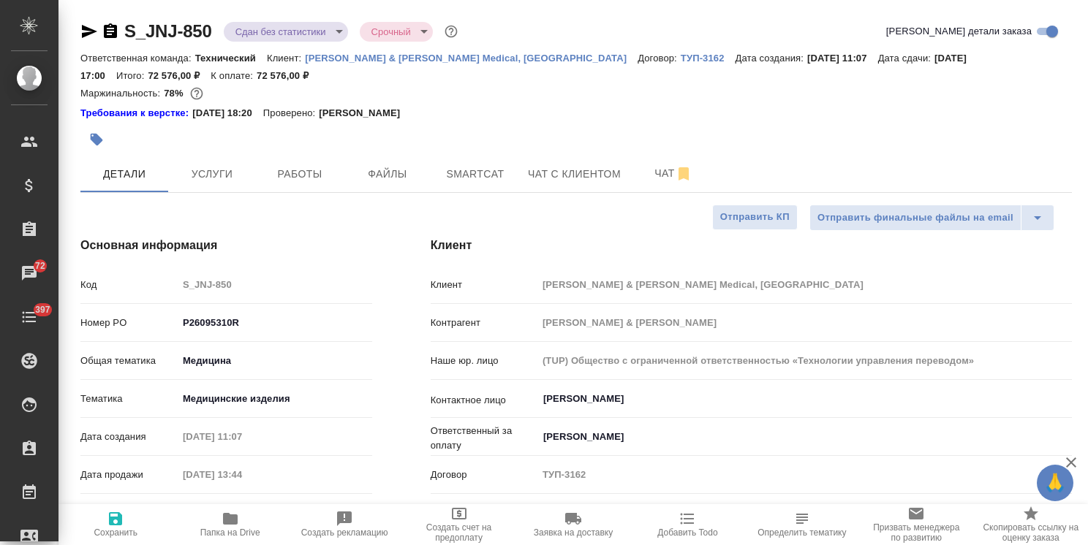
type textarea "x"
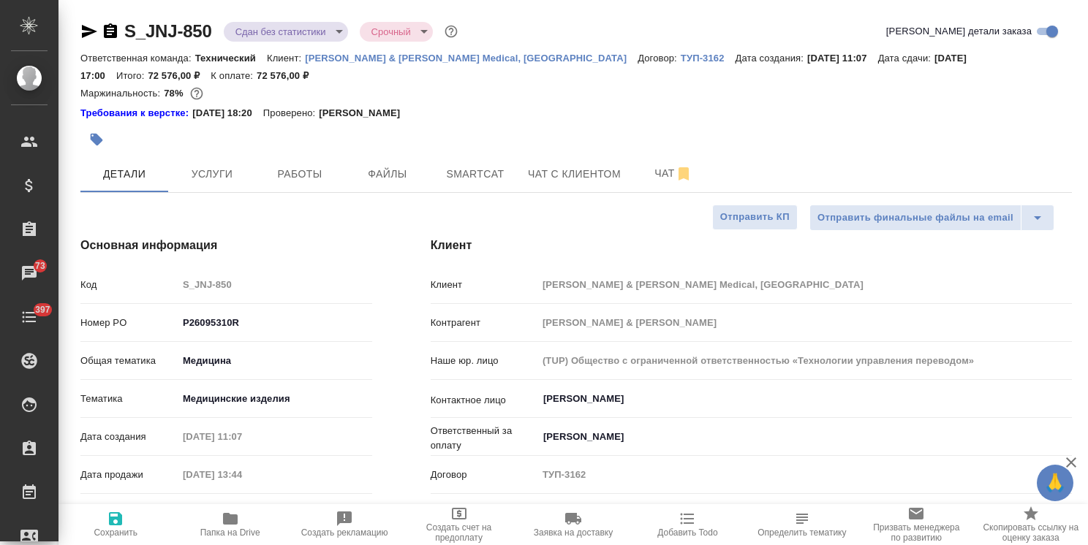
type textarea "x"
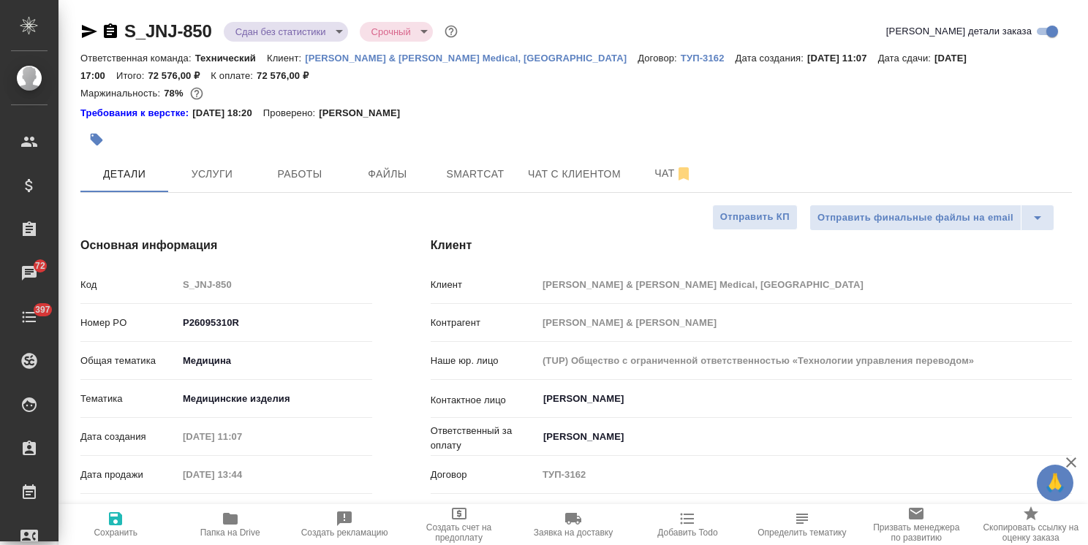
type textarea "x"
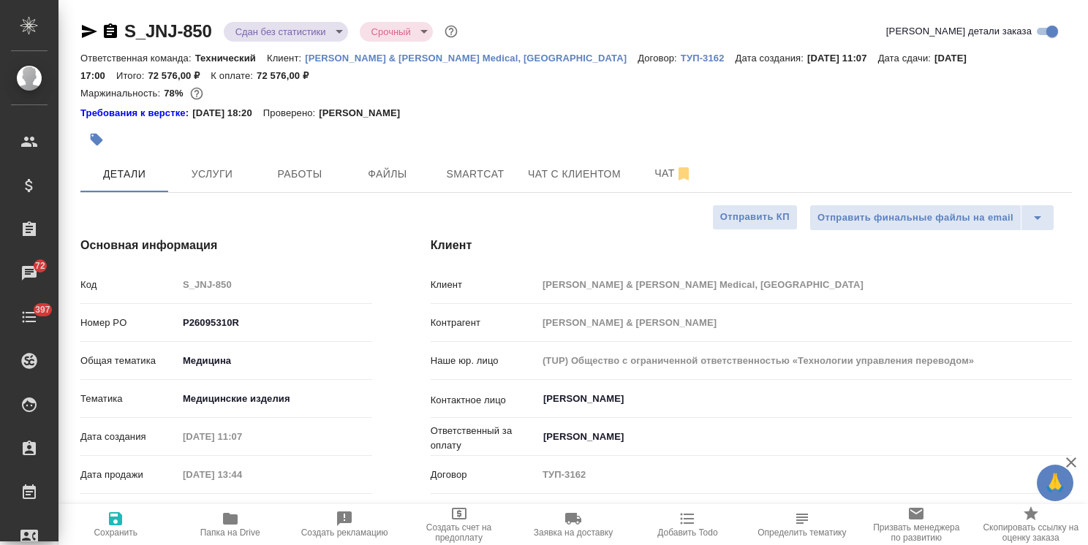
type textarea "x"
click at [374, 163] on button "Файлы" at bounding box center [388, 174] width 88 height 37
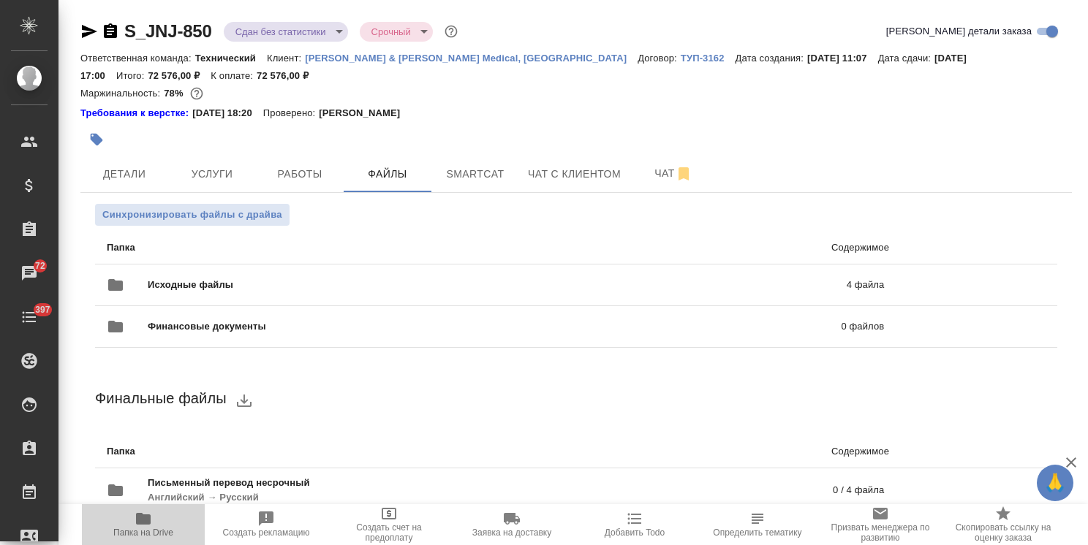
click at [161, 526] on span "Папка на Drive" at bounding box center [143, 524] width 105 height 28
click at [643, 171] on span "Чат" at bounding box center [673, 173] width 70 height 18
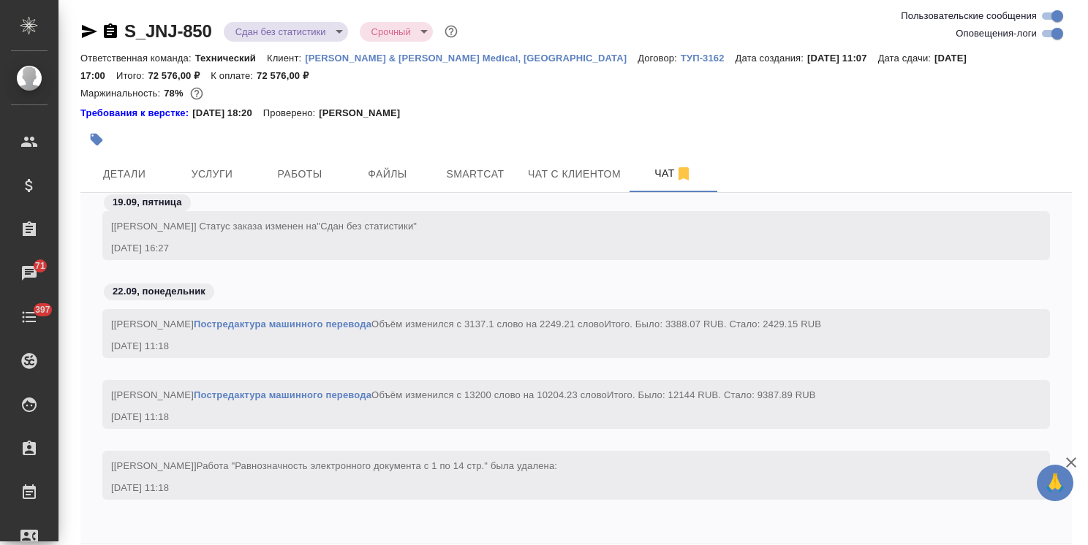
scroll to position [64, 0]
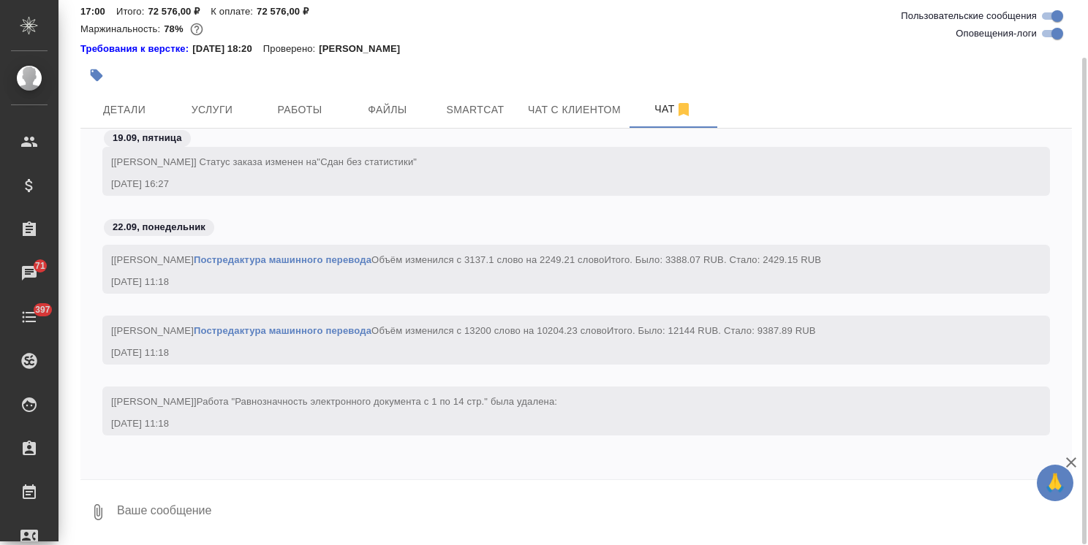
click at [185, 515] on textarea at bounding box center [594, 513] width 956 height 50
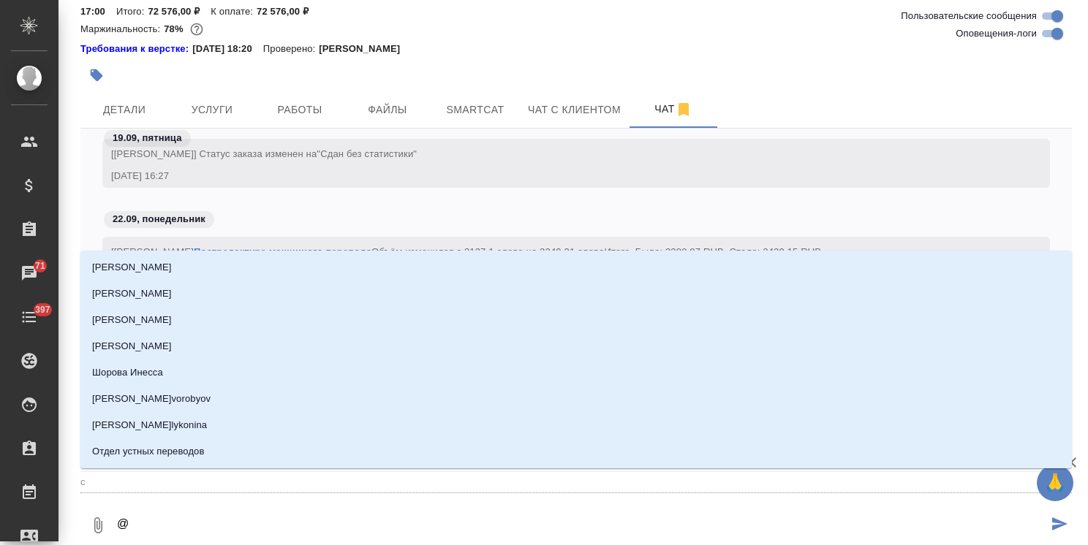
type textarea "@с"
type input "с"
type textarea "@се"
type input "се"
type textarea "@сер"
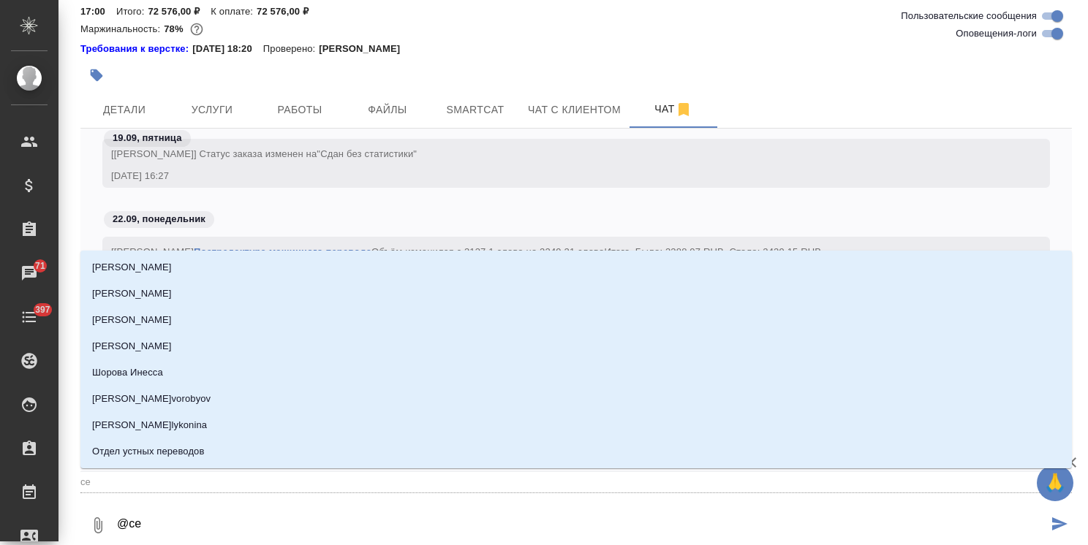
type input "сер"
type textarea "@серг"
type input "серг"
type textarea "@серге"
type input "серге"
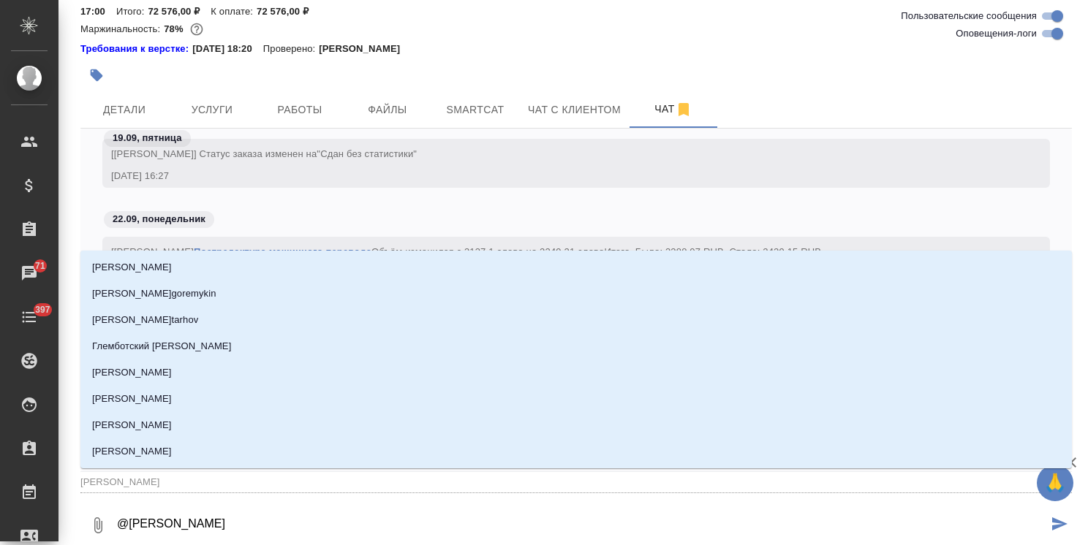
type textarea "@сергее"
type input "сергее"
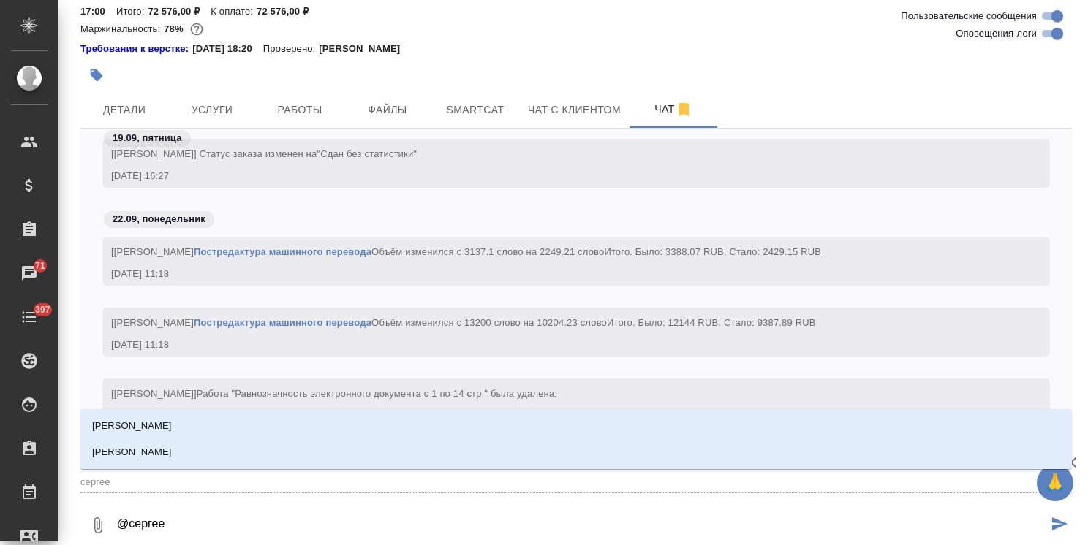
type textarea "@сергеев"
type input "сергеев"
type textarea "@сергеева"
type input "сергеева"
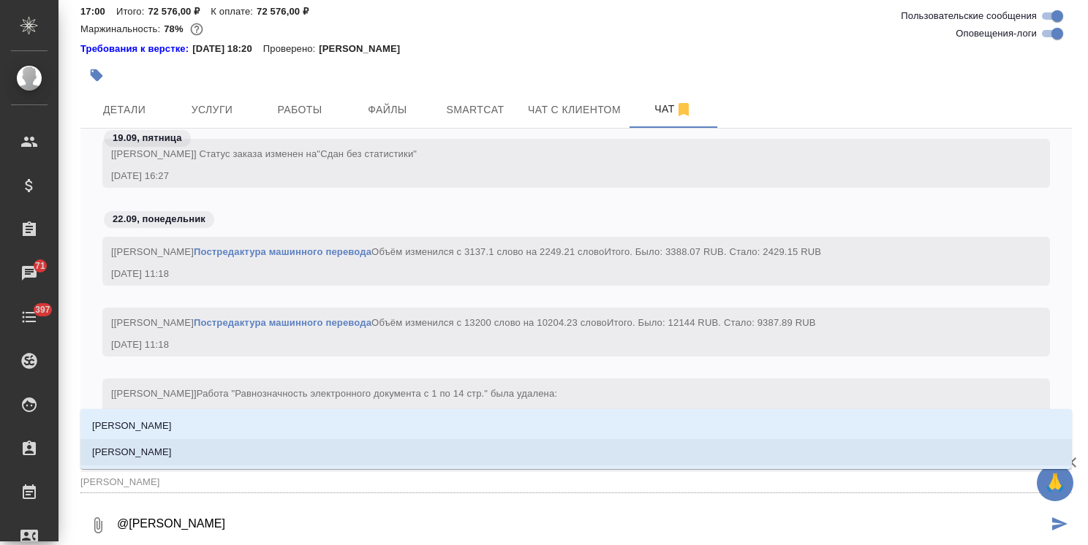
click at [172, 449] on p "[PERSON_NAME]" at bounding box center [132, 452] width 80 height 15
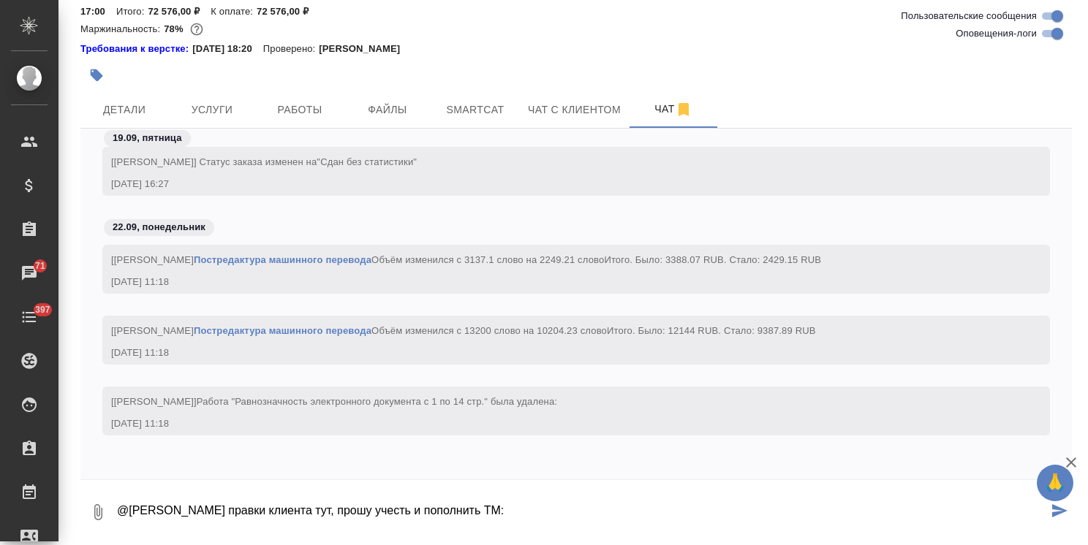
paste textarea "https://drive.awatera.com/s/4DDCBQ5ncYK8YWe"
type textarea "@Сергеева Анастасия правки клиента тут, прошу учесть и пополнить ТМ: https://dr…"
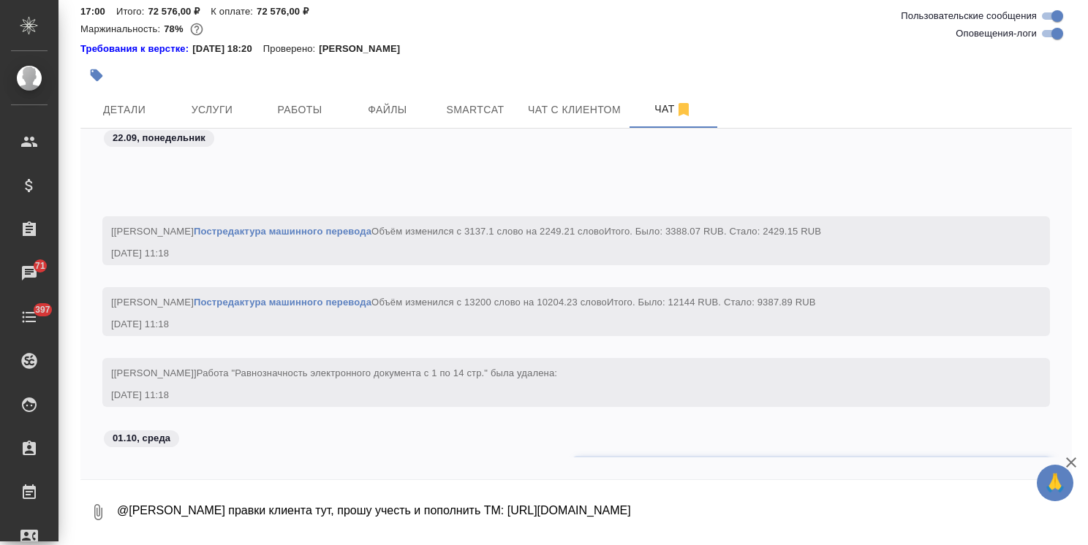
scroll to position [24641, 0]
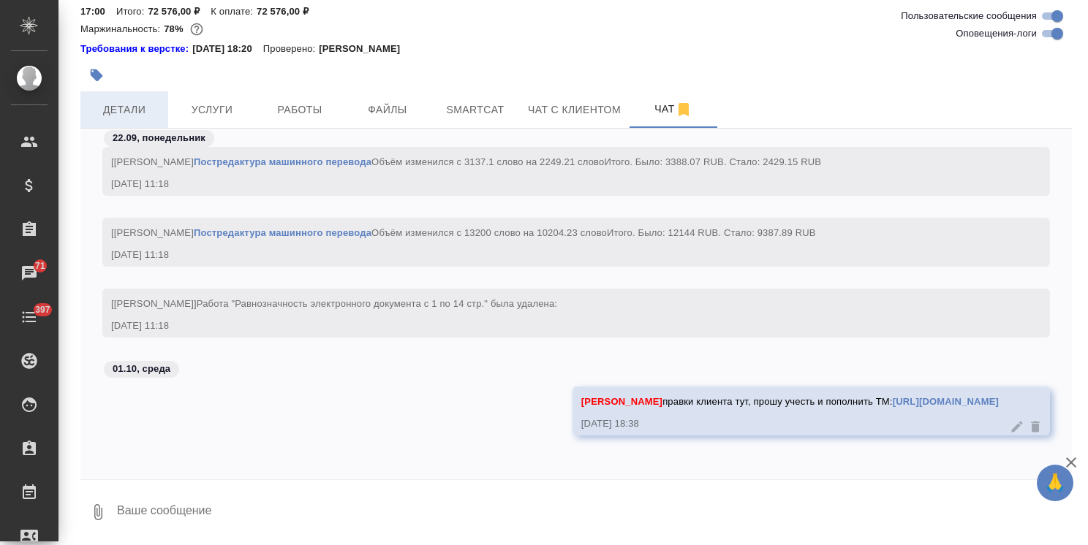
click at [131, 108] on span "Детали" at bounding box center [124, 110] width 70 height 18
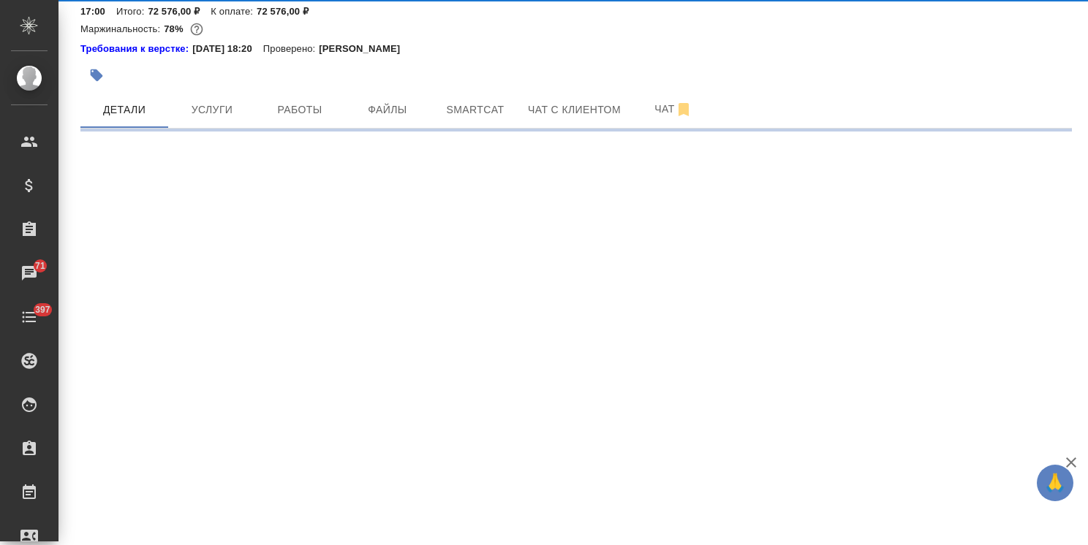
select select "RU"
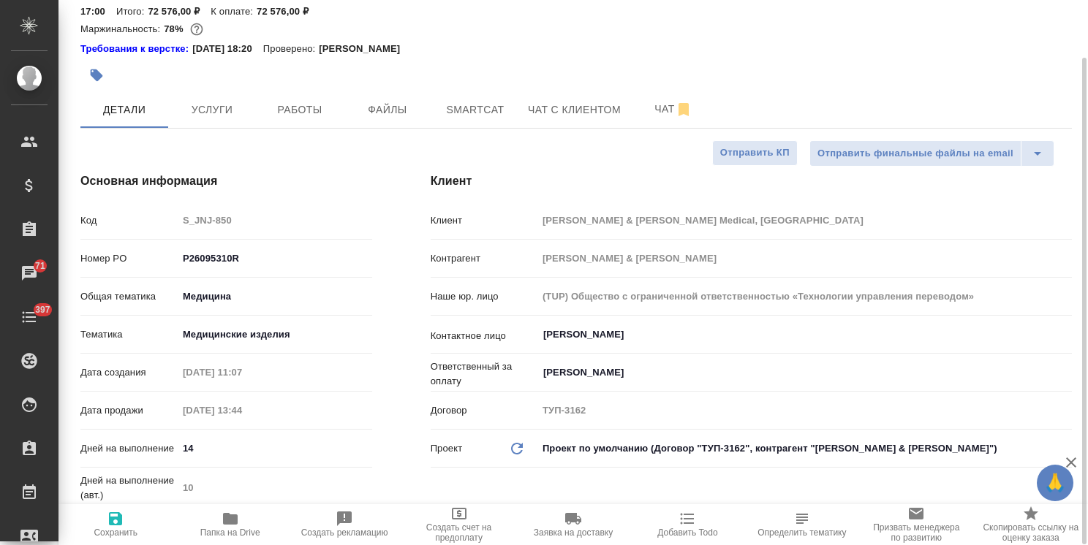
type textarea "x"
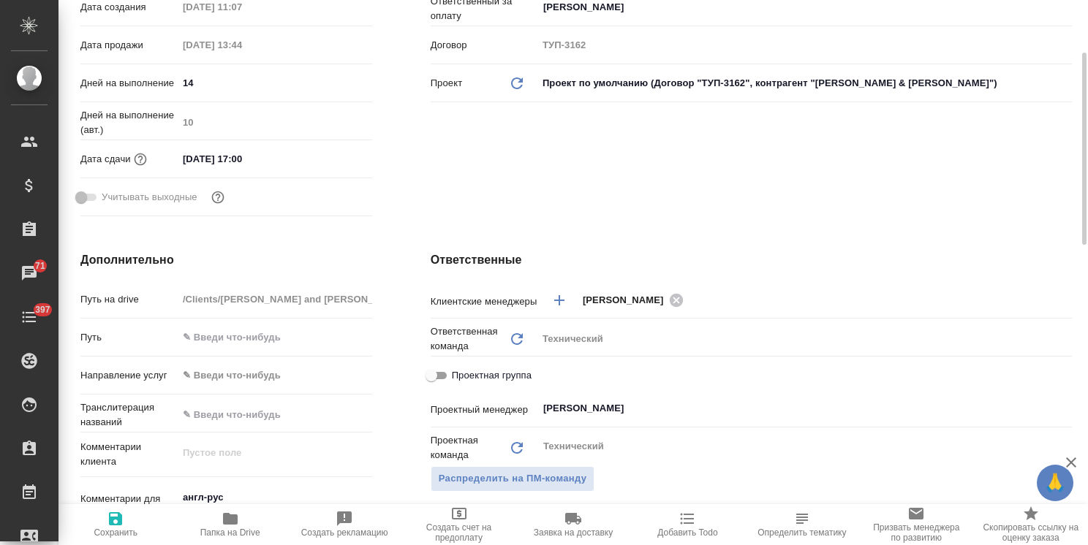
scroll to position [357, 0]
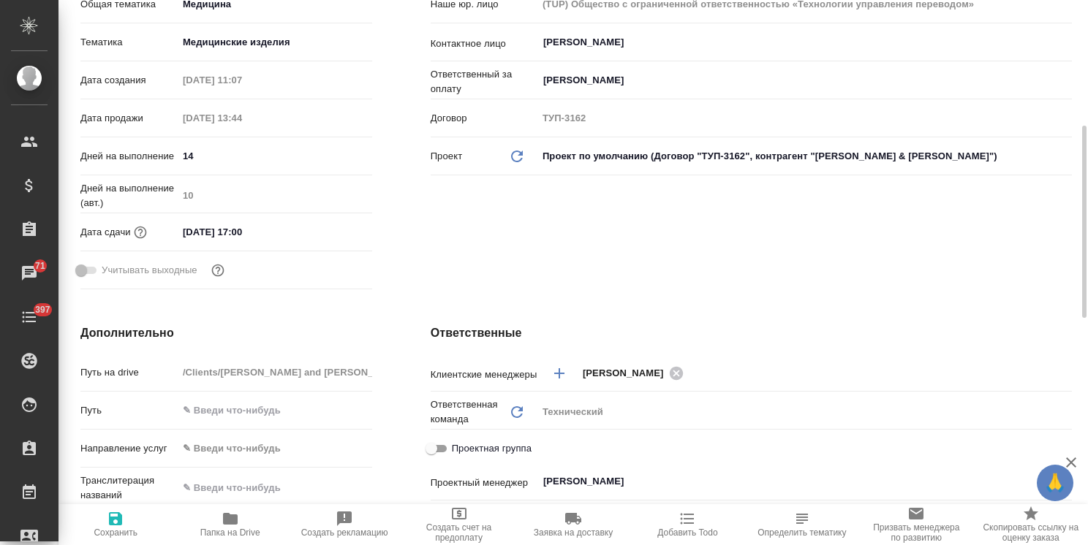
click at [272, 223] on input "17.10.2025 17:00" at bounding box center [242, 232] width 128 height 21
click at [342, 235] on div at bounding box center [346, 232] width 51 height 18
click at [333, 236] on icon "button" at bounding box center [329, 231] width 13 height 15
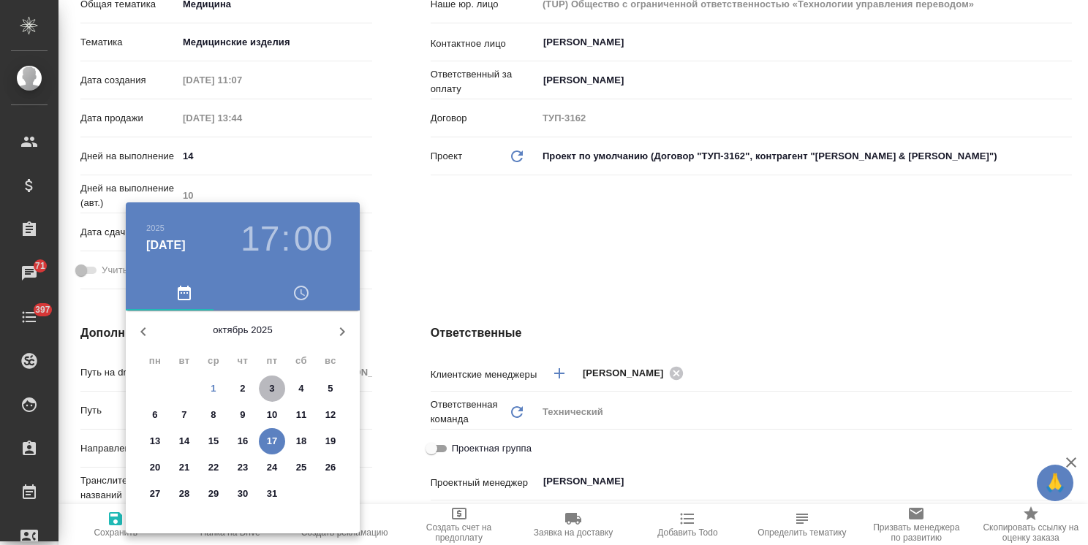
click at [269, 385] on p "3" at bounding box center [271, 389] width 5 height 15
type input "03.10.2025 17:00"
type textarea "x"
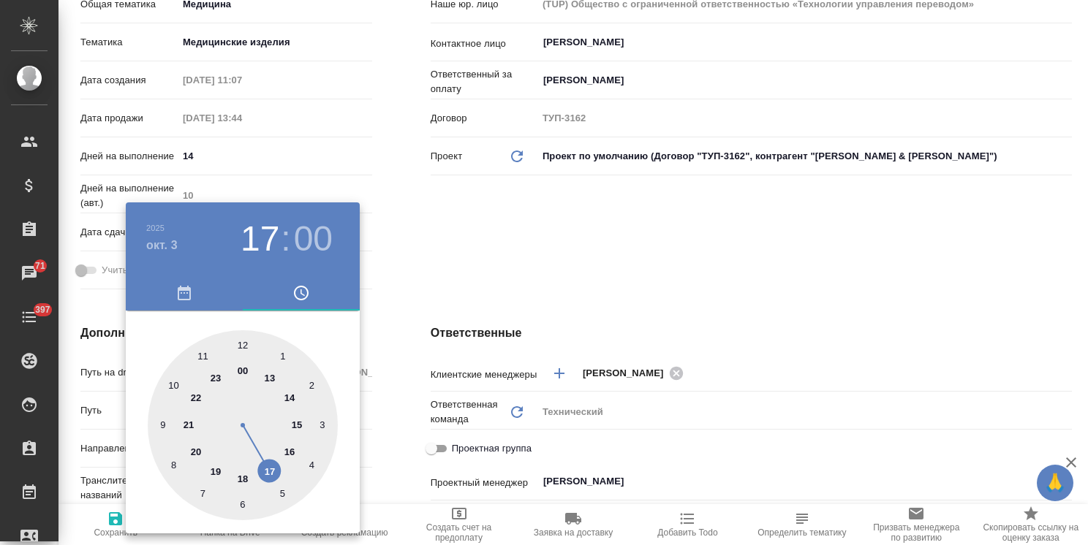
click at [396, 250] on div at bounding box center [544, 272] width 1088 height 545
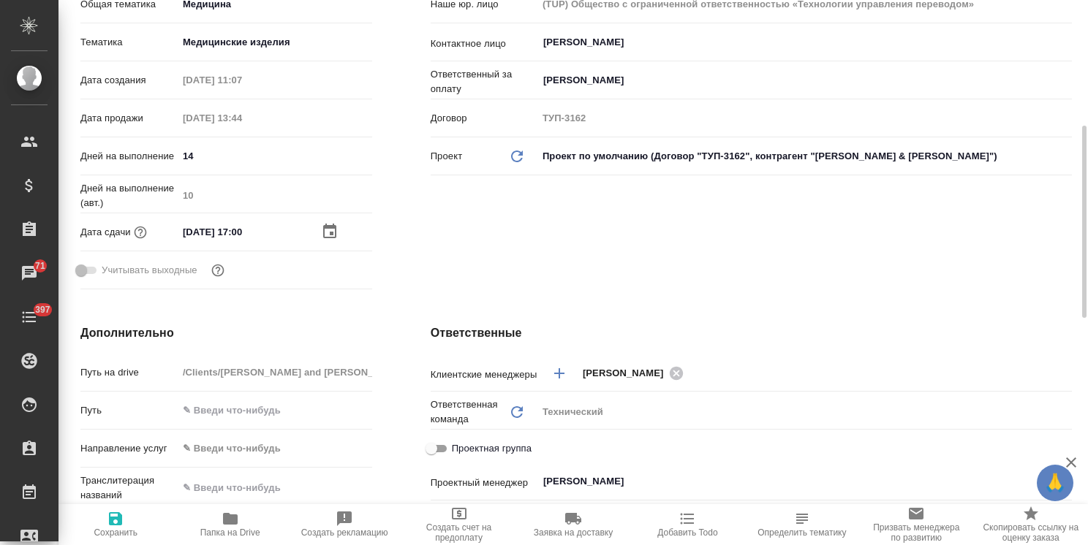
click at [129, 522] on span "Сохранить" at bounding box center [115, 524] width 96 height 28
type textarea "x"
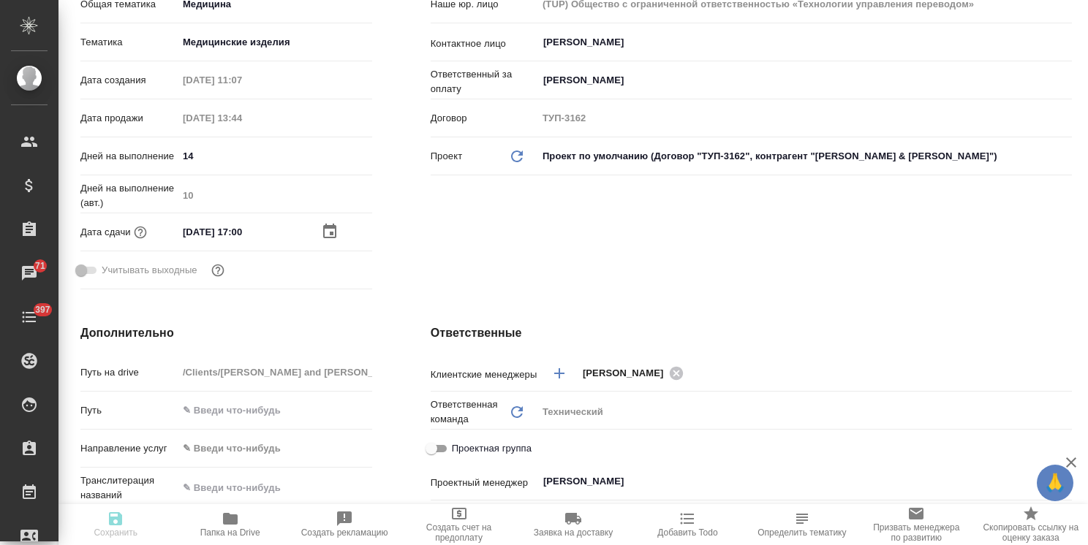
type textarea "x"
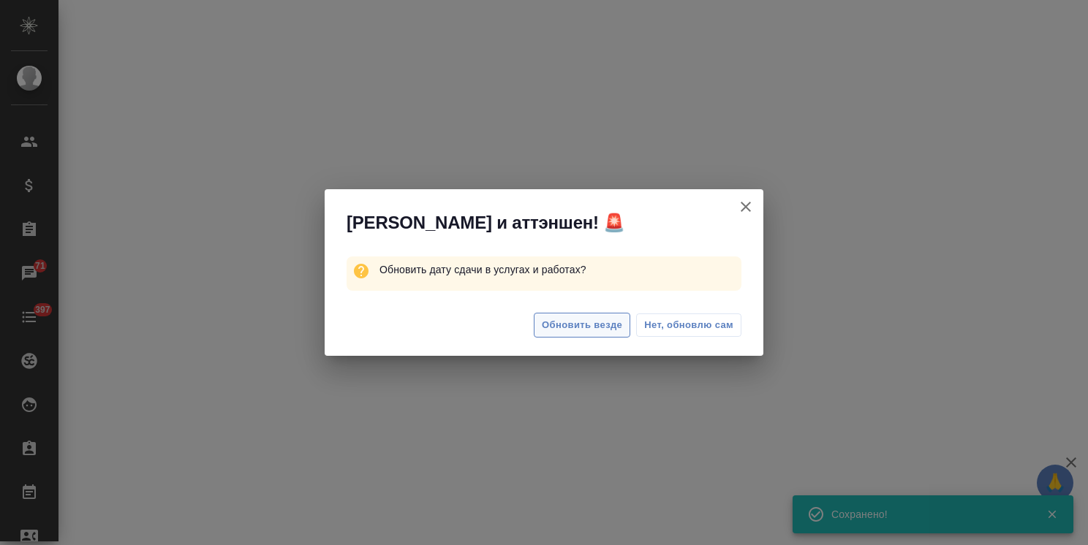
select select "RU"
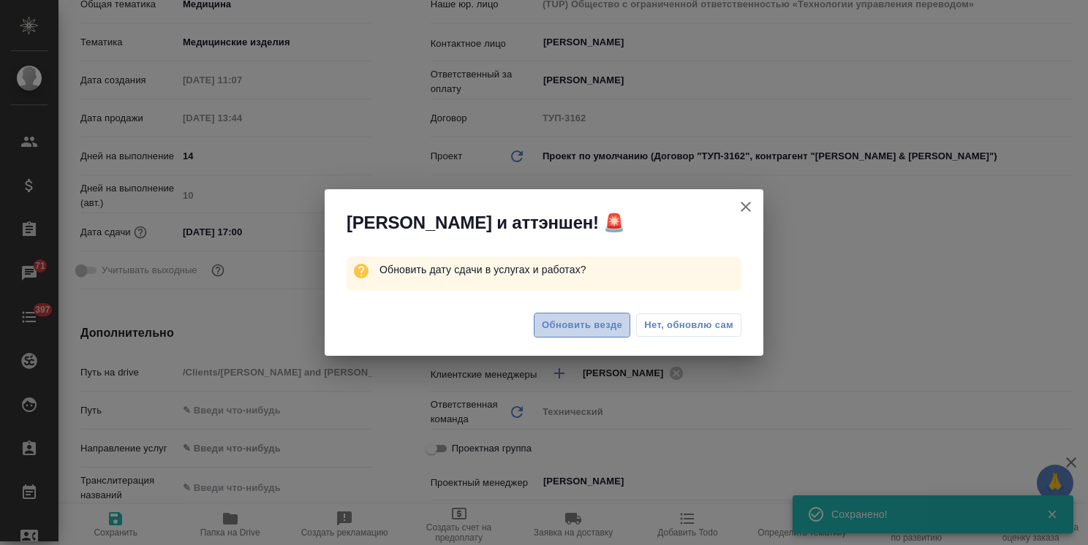
click at [558, 318] on span "Обновить везде" at bounding box center [582, 325] width 80 height 17
type textarea "x"
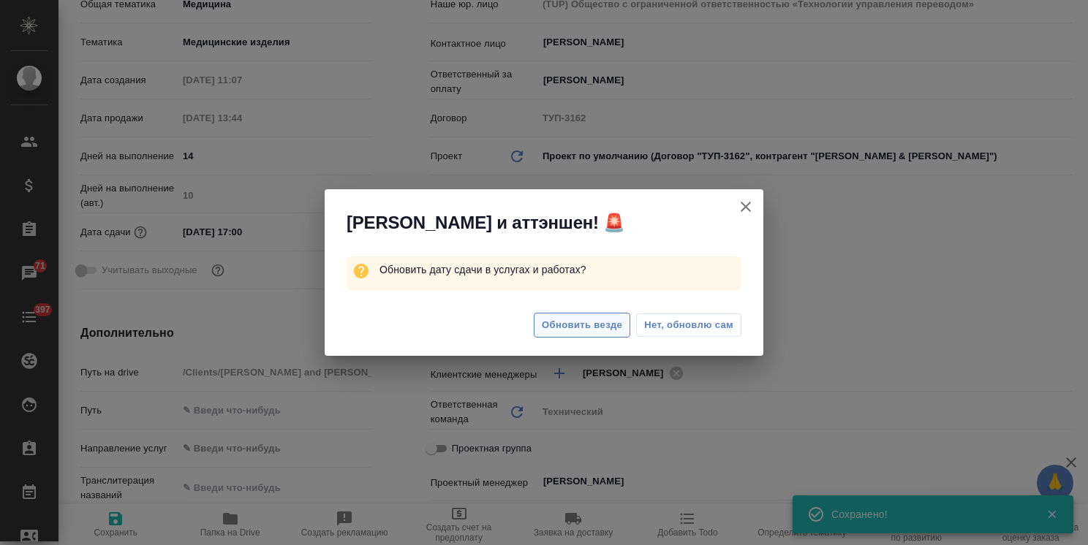
type textarea "x"
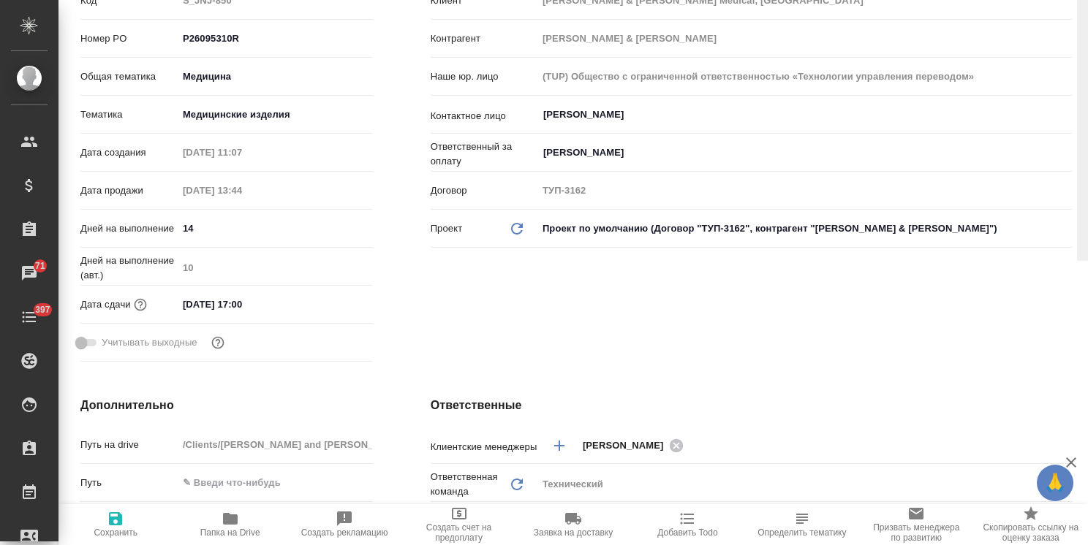
scroll to position [0, 0]
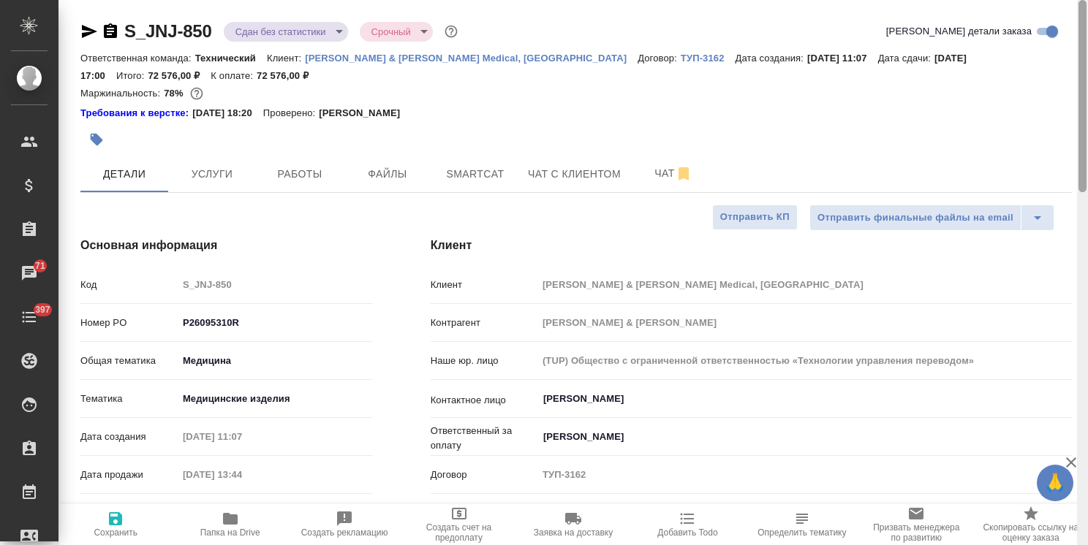
drag, startPoint x: 1079, startPoint y: 264, endPoint x: 1069, endPoint y: 45, distance: 218.8
click at [1069, 46] on div "S_JNJ-850 Сдан без статистики distributed Срочный urgent Кратко детали заказа О…" at bounding box center [572, 272] width 1029 height 545
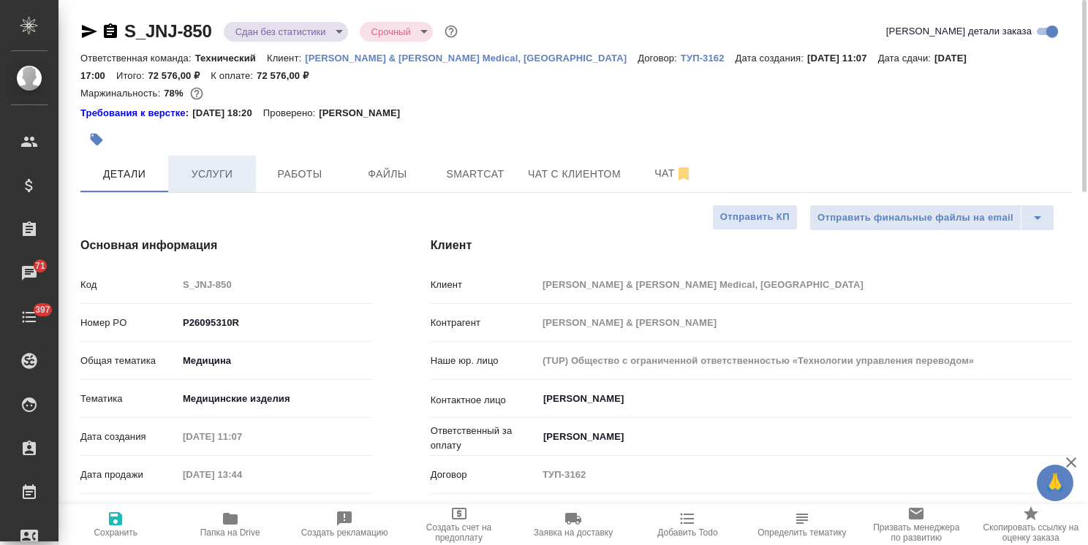
click at [208, 164] on button "Услуги" at bounding box center [212, 174] width 88 height 37
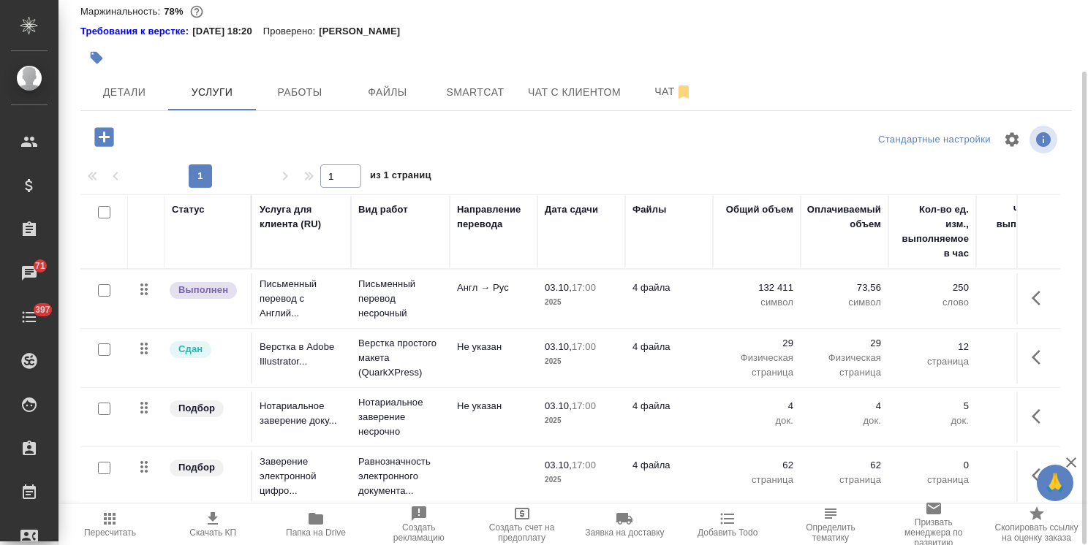
scroll to position [7, 0]
click at [304, 86] on span "Работы" at bounding box center [300, 92] width 70 height 18
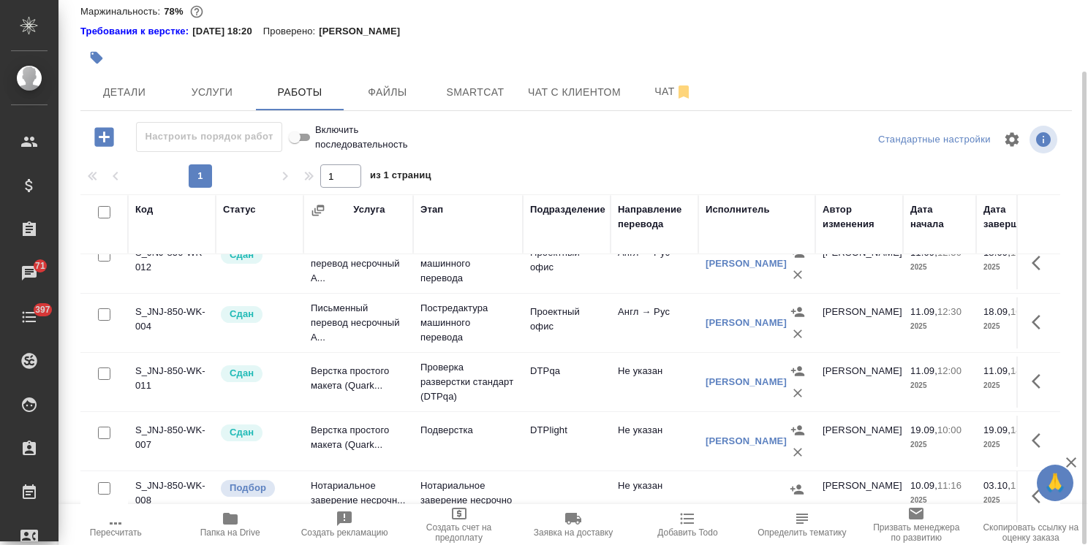
scroll to position [96, 0]
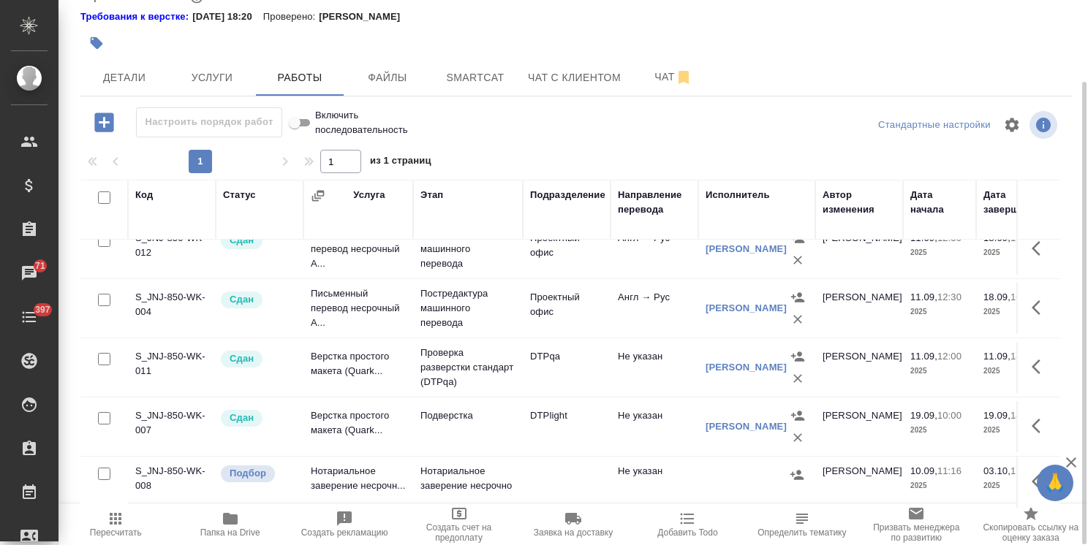
click at [1067, 462] on icon "button" at bounding box center [1071, 463] width 18 height 18
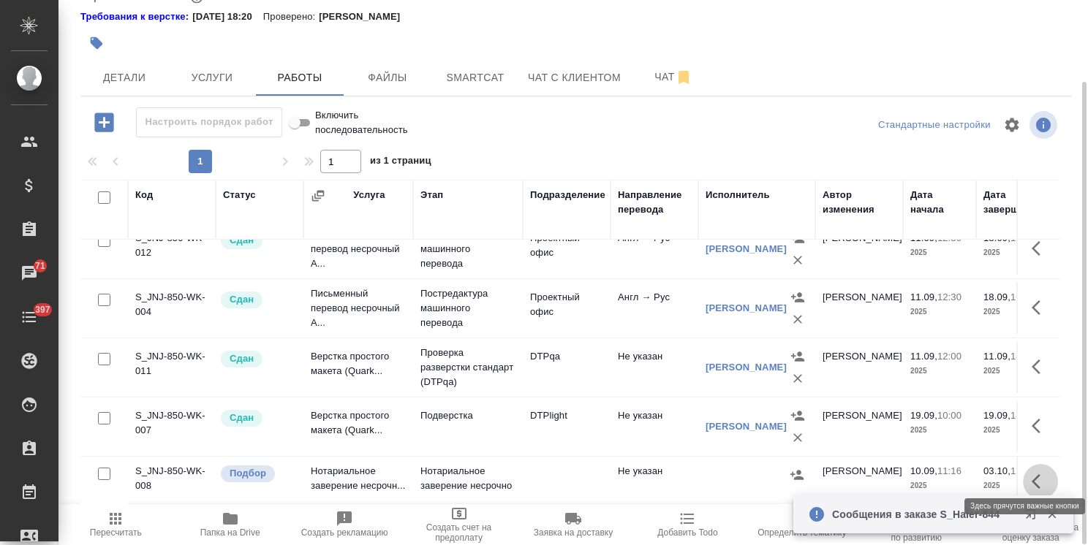
click at [1031, 473] on icon "button" at bounding box center [1040, 482] width 18 height 18
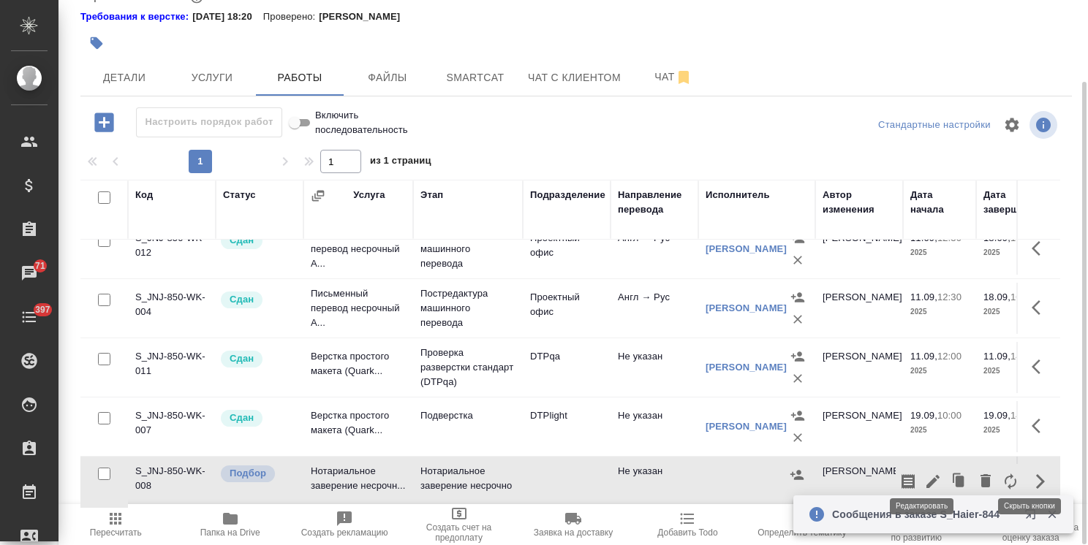
click at [929, 473] on icon "button" at bounding box center [933, 482] width 18 height 18
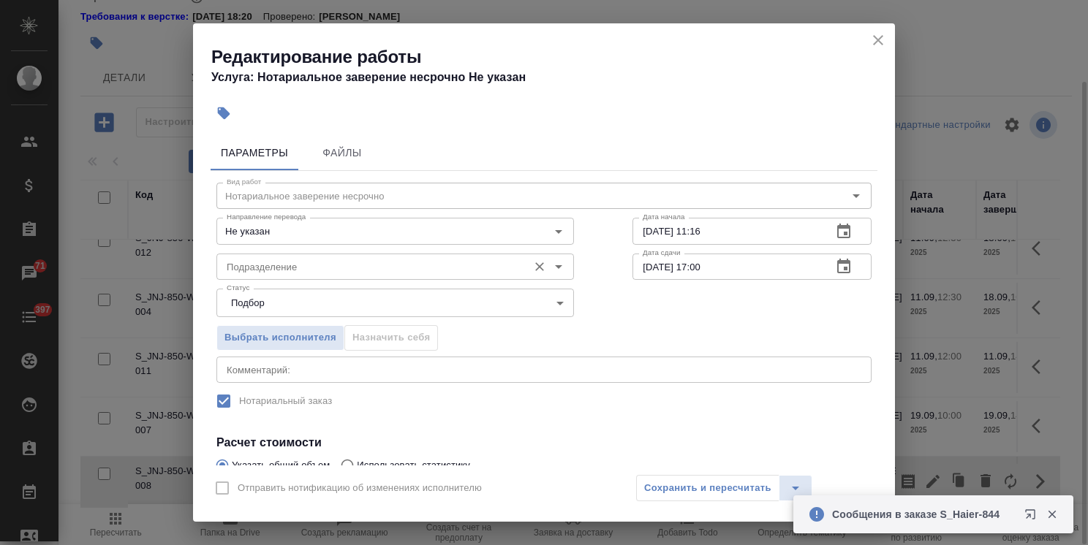
click at [284, 273] on input "Подразделение" at bounding box center [371, 267] width 300 height 18
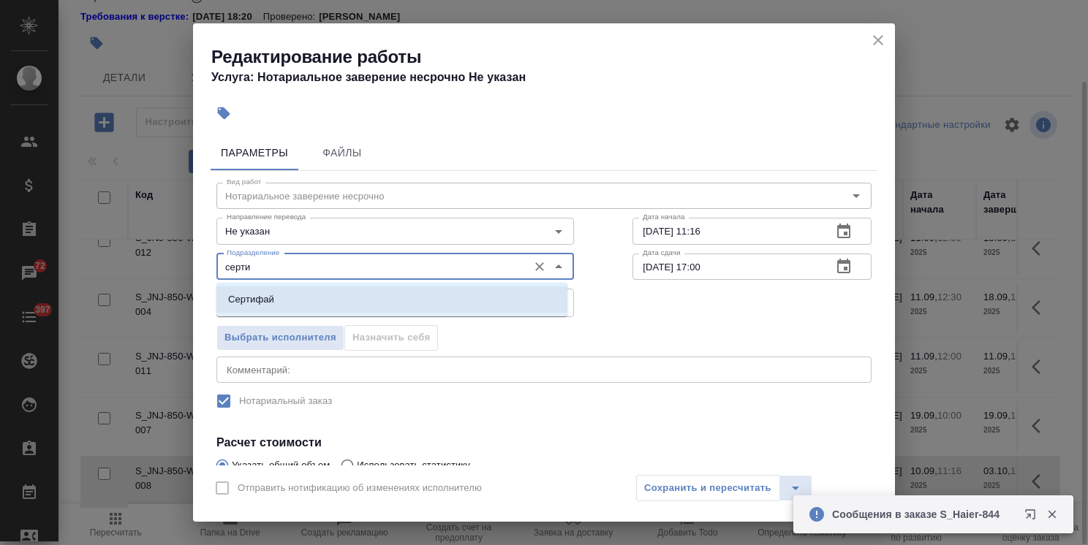
click at [334, 303] on li "Сертифай" at bounding box center [391, 300] width 351 height 26
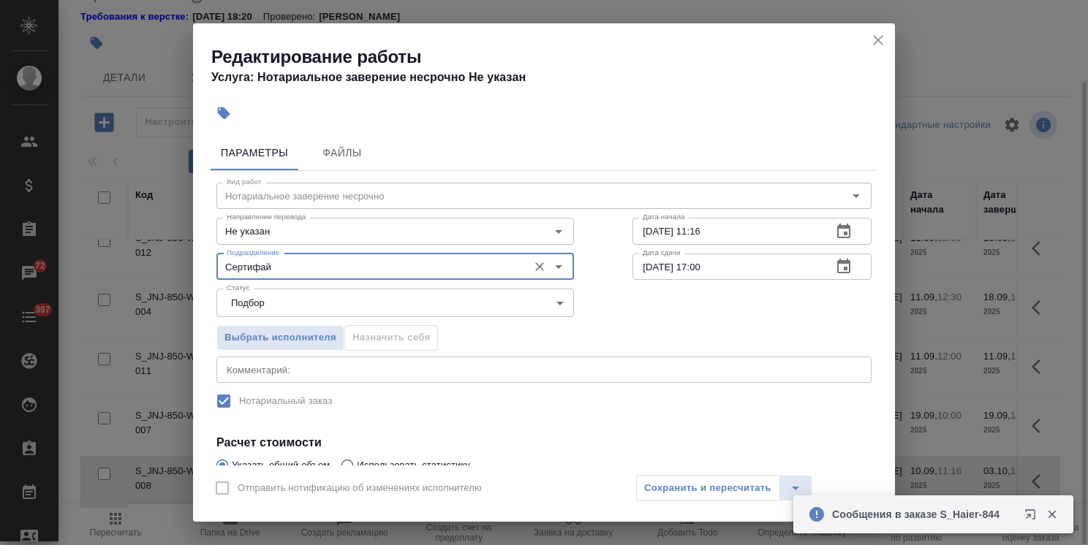
type input "Сертифай"
click at [835, 269] on icon "button" at bounding box center [844, 267] width 18 height 18
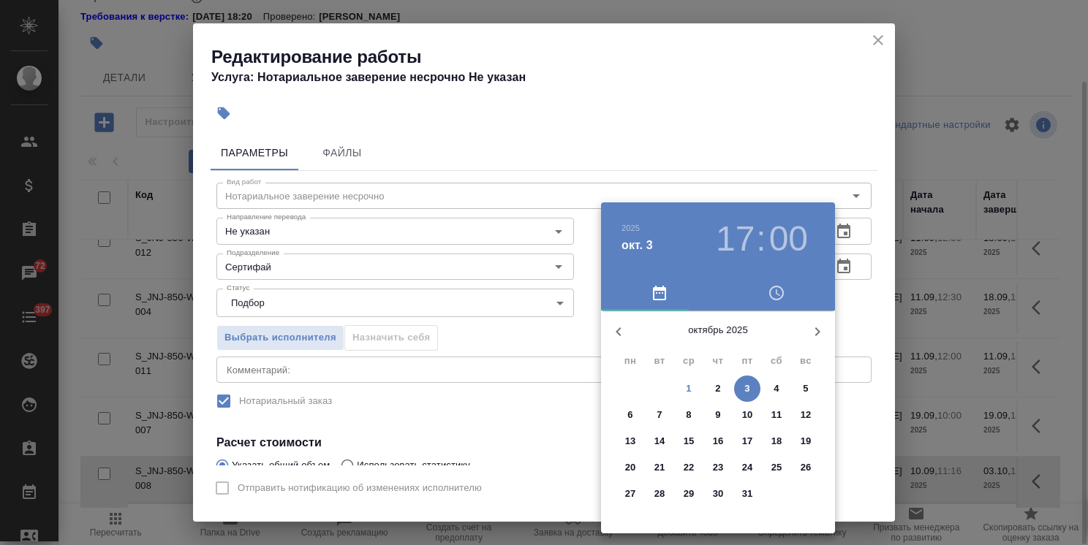
click at [725, 387] on span "2" at bounding box center [718, 389] width 26 height 15
type input "02.10.2025 17:00"
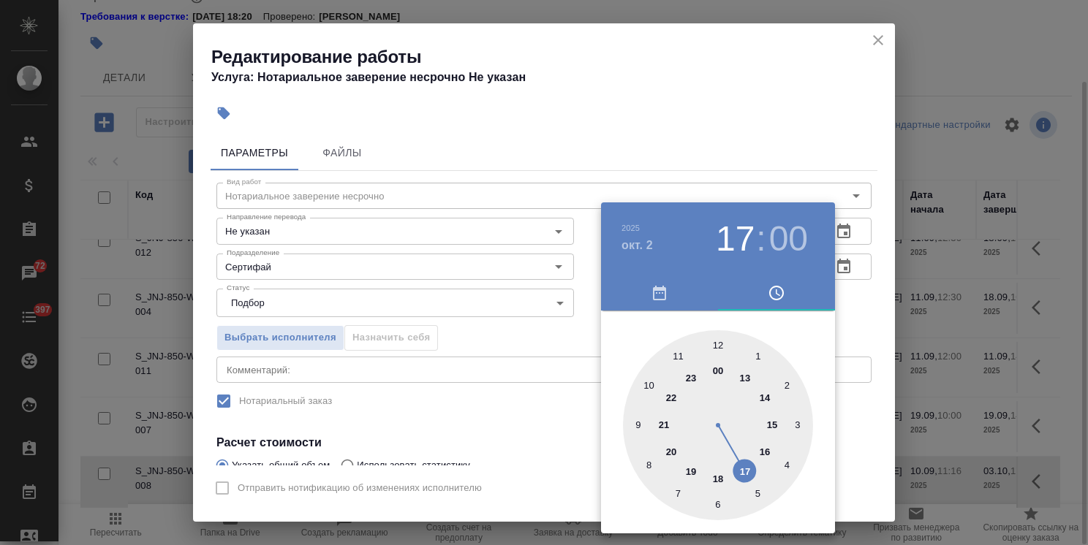
click at [678, 98] on div at bounding box center [544, 272] width 1088 height 545
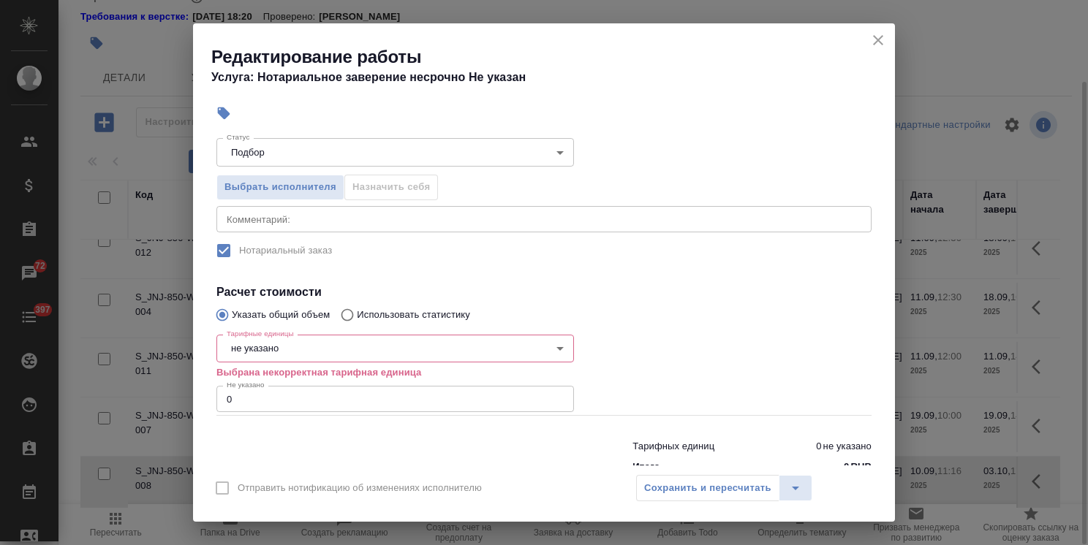
scroll to position [187, 0]
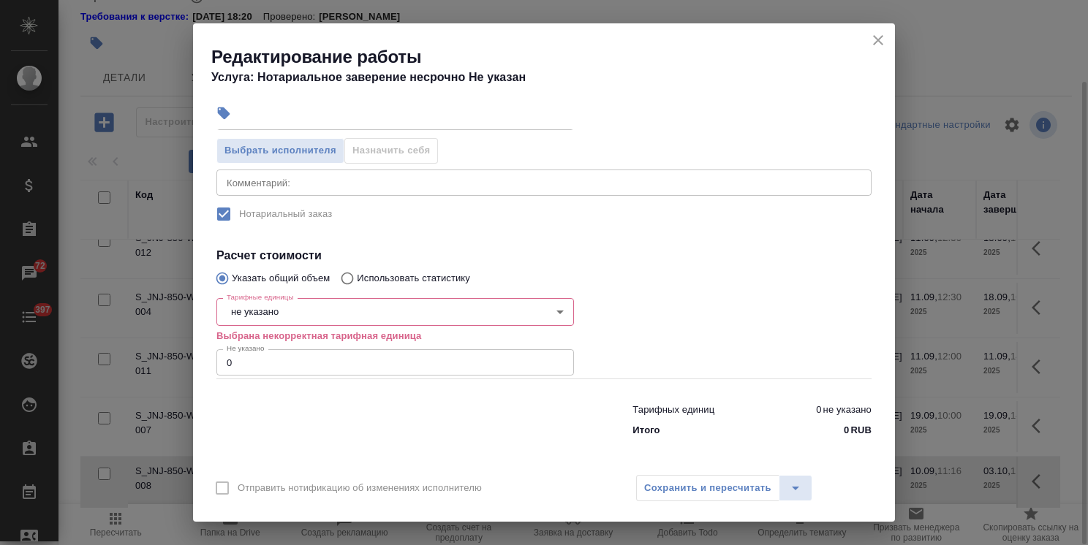
click at [265, 319] on body ".cls-1 fill:#fff; AWATERA Usmanova Olga Клиенты Спецификации Заказы 72 Чаты 397…" at bounding box center [544, 272] width 1088 height 545
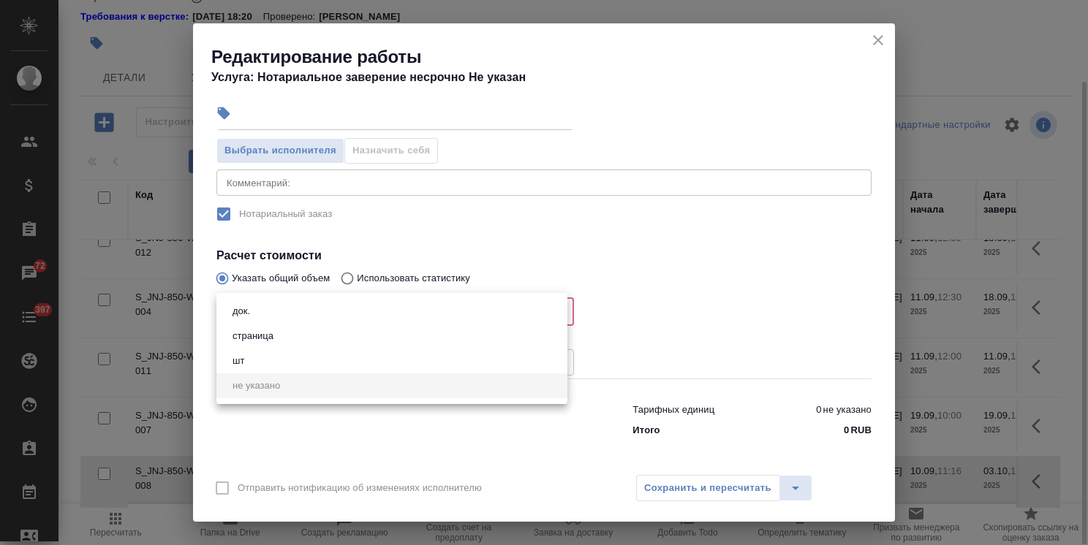
click at [260, 313] on li "док." at bounding box center [391, 311] width 351 height 25
type input "5a8b1489cc6b4906c91bfd8b"
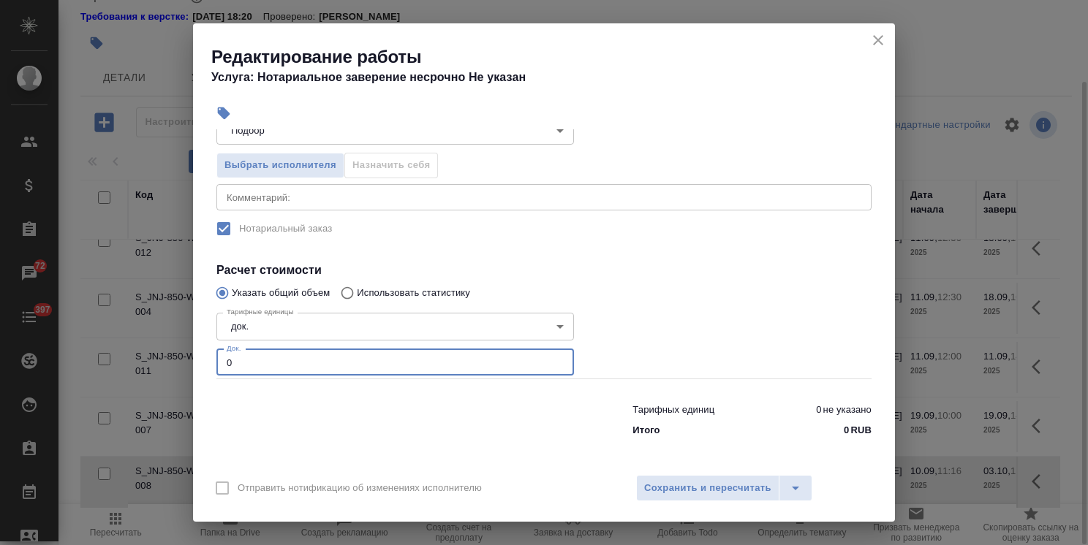
drag, startPoint x: 251, startPoint y: 352, endPoint x: 181, endPoint y: 362, distance: 70.8
click at [181, 362] on div "Редактирование работы Услуга: Нотариальное заверение несрочно Не указан Парамет…" at bounding box center [544, 272] width 1088 height 545
type input "4"
click at [717, 491] on span "Сохранить и пересчитать" at bounding box center [707, 488] width 127 height 17
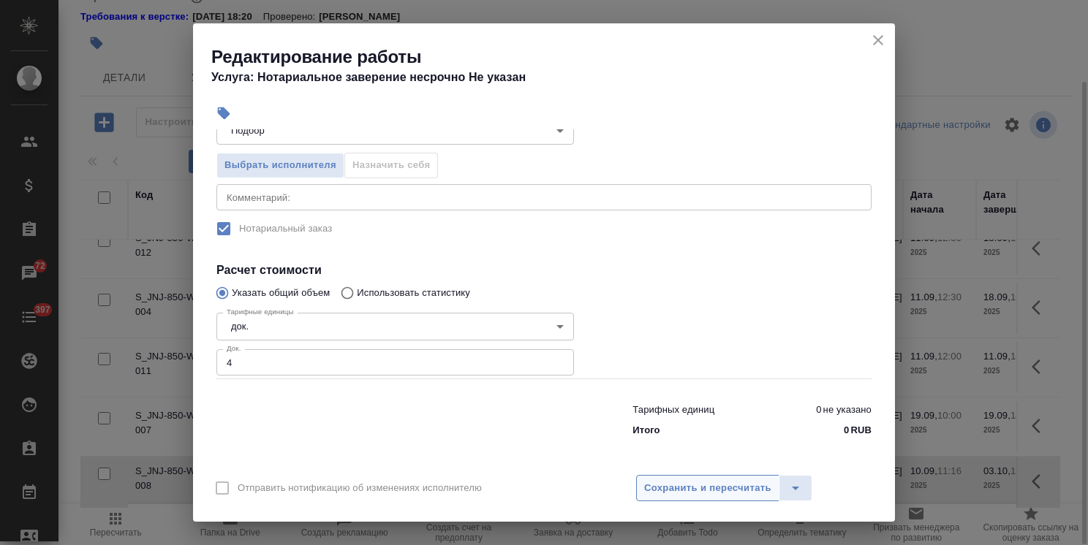
click at [731, 496] on span "Сохранить и пересчитать" at bounding box center [707, 488] width 127 height 17
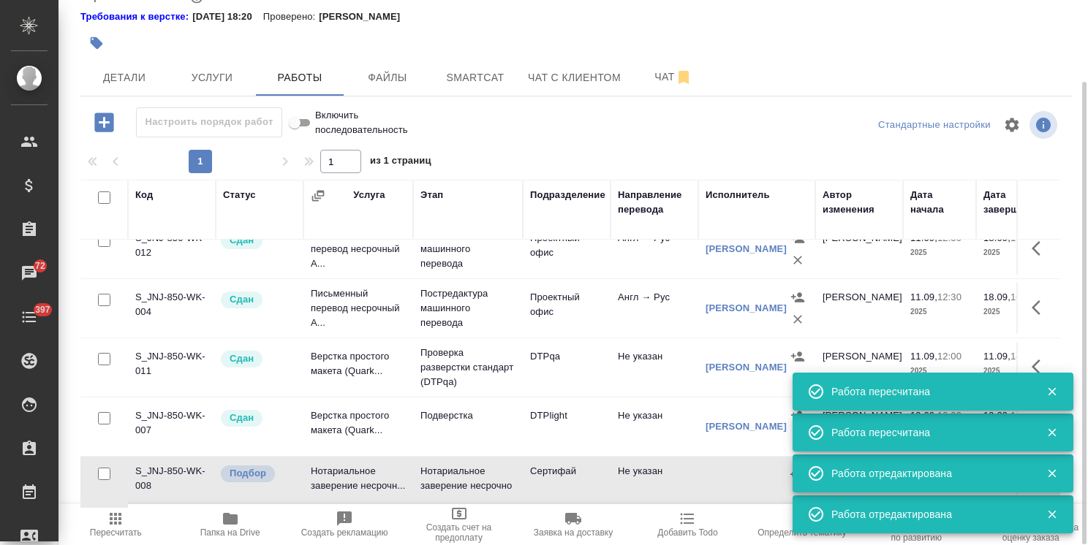
click at [516, 470] on td "Нотариальное заверение несрочно" at bounding box center [468, 482] width 110 height 51
click at [1047, 395] on icon "button" at bounding box center [1051, 391] width 13 height 13
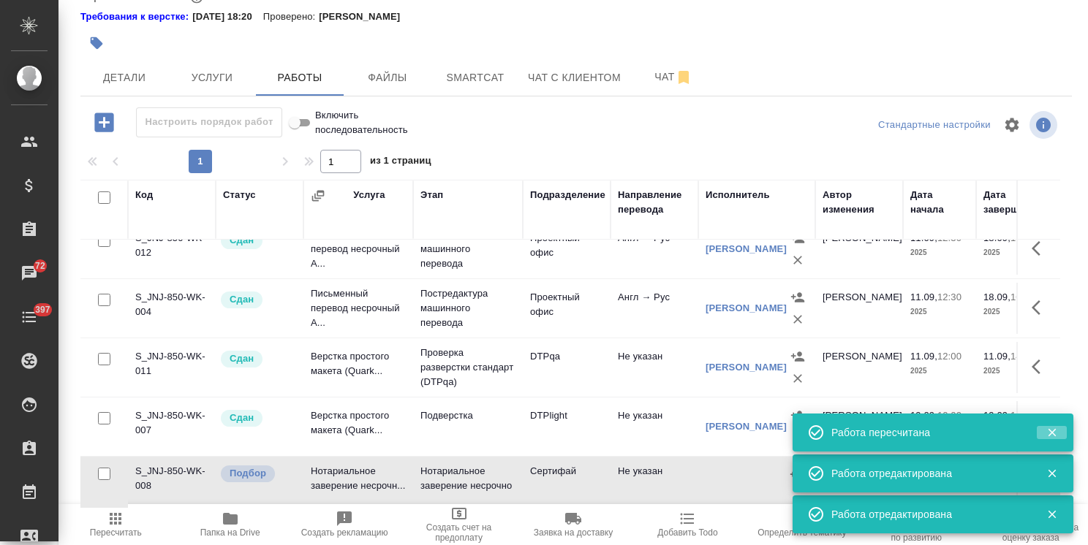
click at [1050, 432] on icon "button" at bounding box center [1052, 433] width 8 height 8
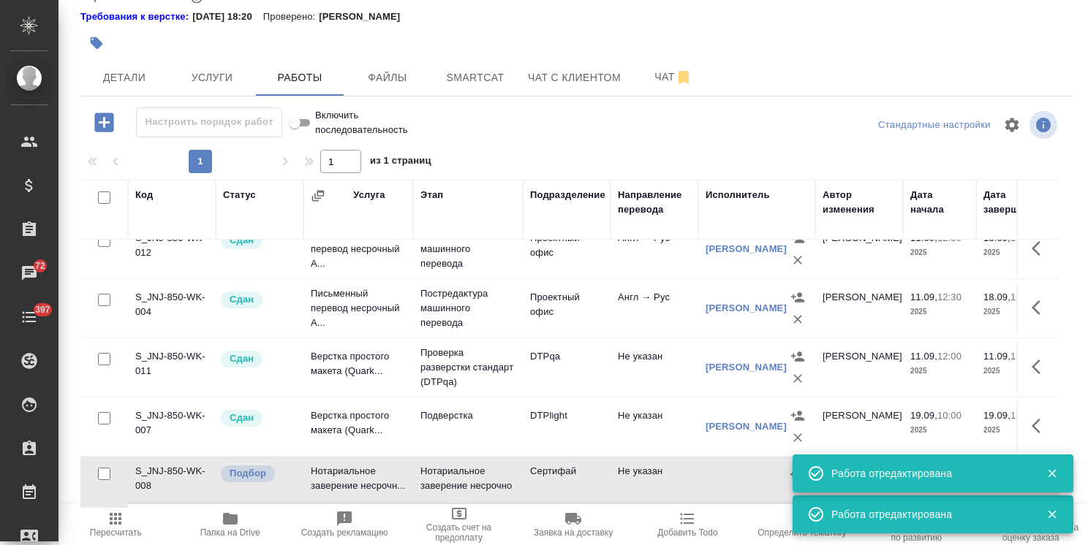
click at [1053, 475] on icon "button" at bounding box center [1052, 474] width 8 height 8
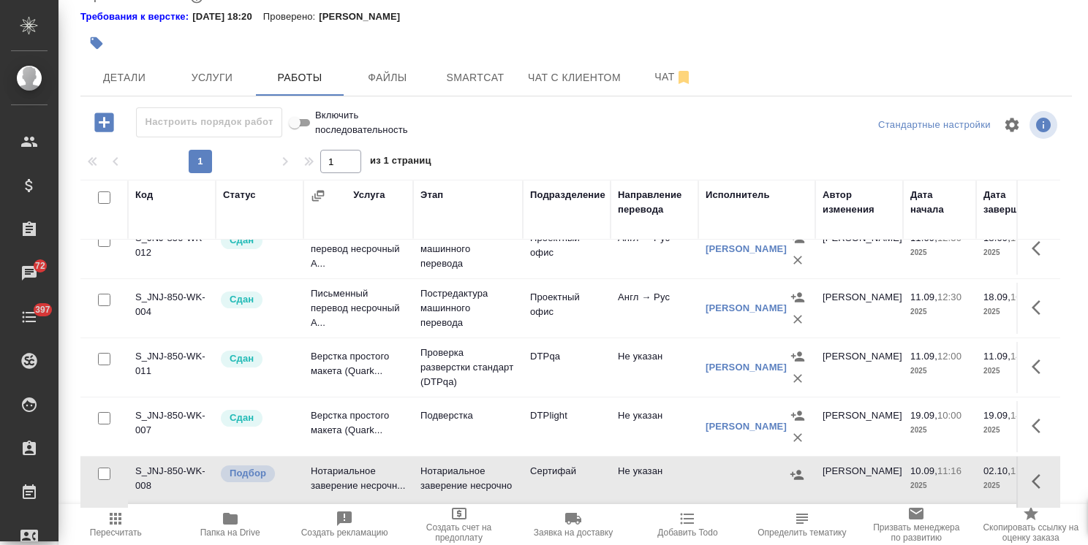
click at [1031, 473] on icon "button" at bounding box center [1040, 482] width 18 height 18
click at [926, 475] on icon "button" at bounding box center [932, 481] width 13 height 13
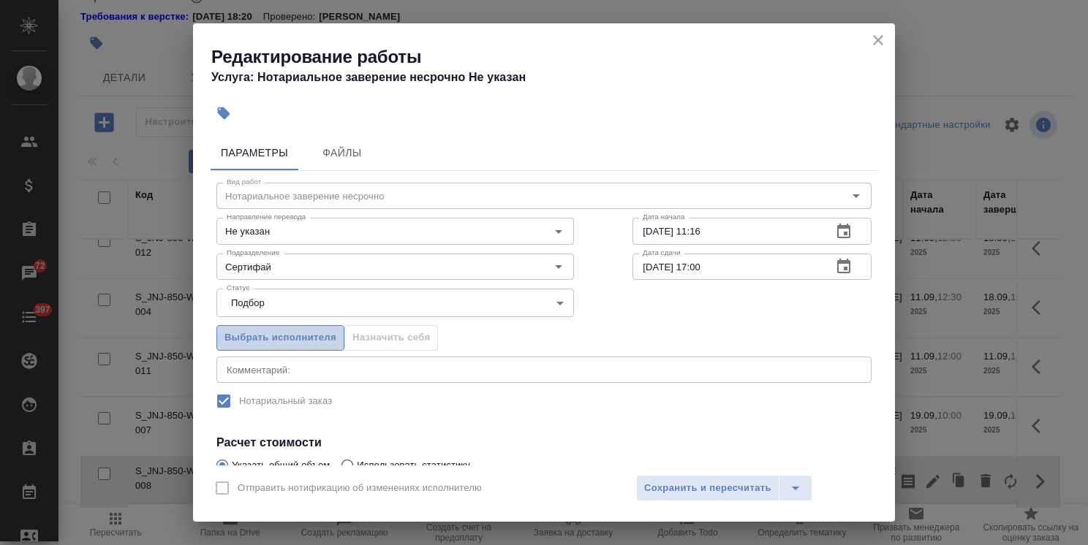
click at [316, 341] on span "Выбрать исполнителя" at bounding box center [280, 338] width 112 height 17
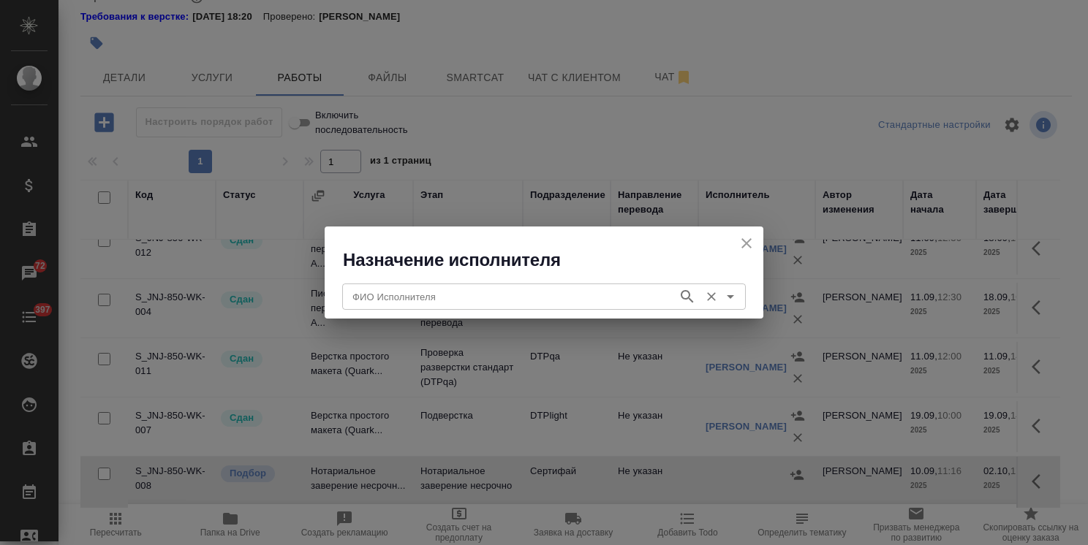
click at [383, 293] on input "ФИО Исполнителя" at bounding box center [509, 297] width 324 height 18
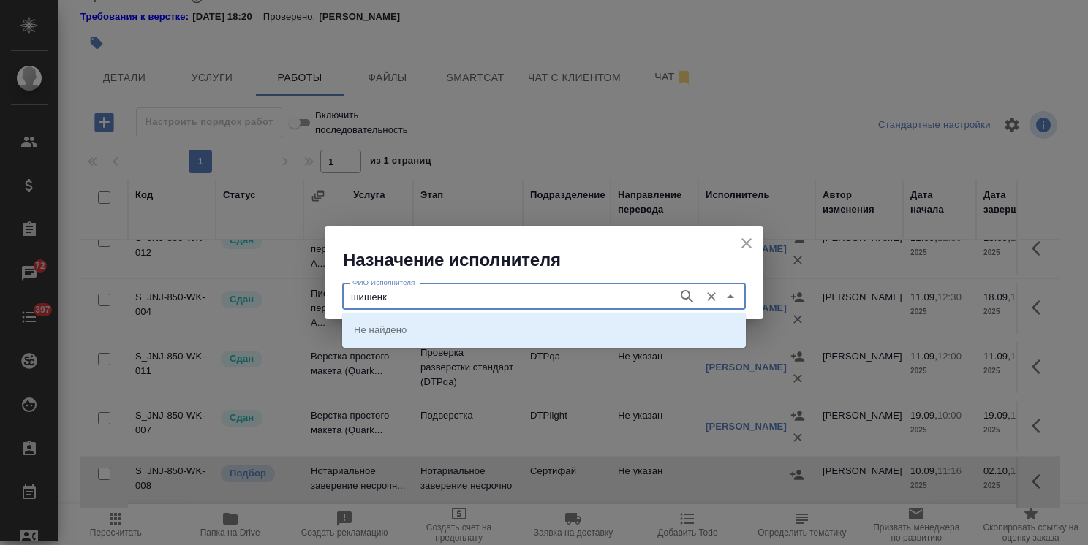
type input "шишенк"
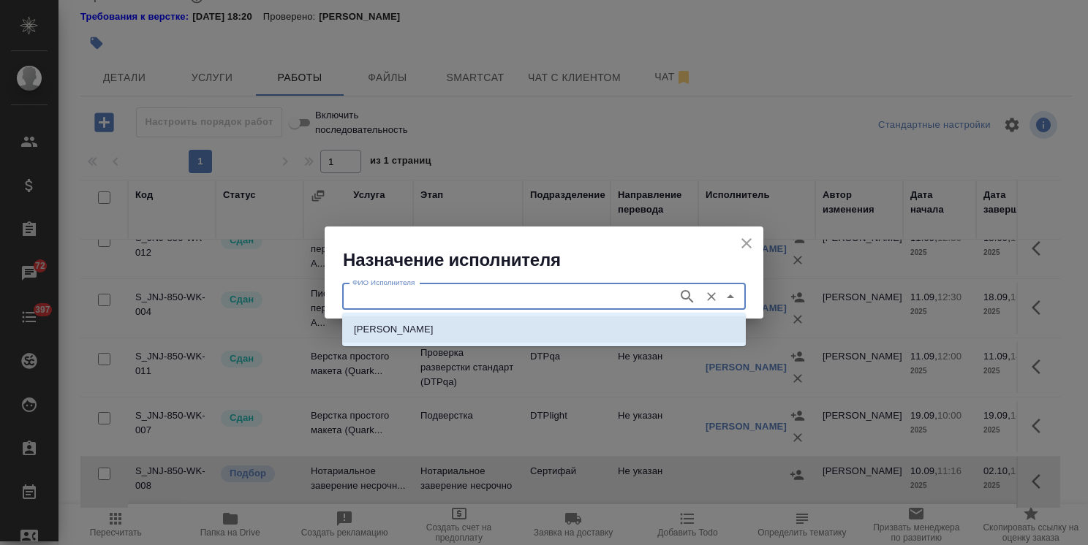
click at [393, 329] on p "НОТАРИУС Шишенков Леонид Васильевич" at bounding box center [394, 329] width 80 height 15
type input "НОТАРИУС Шишенков Леонид Васильевич"
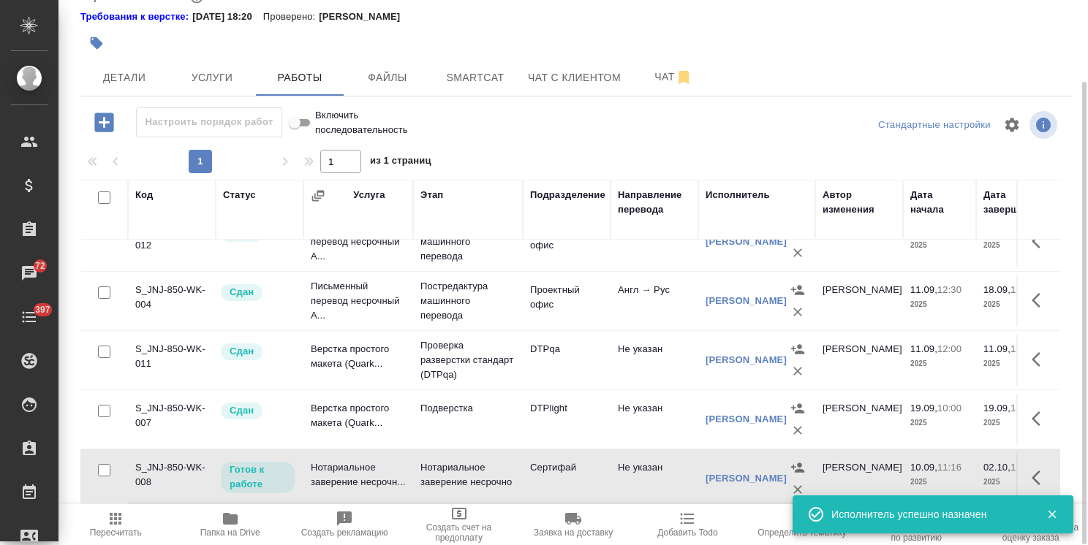
scroll to position [111, 0]
click at [230, 80] on span "Услуги" at bounding box center [212, 78] width 70 height 18
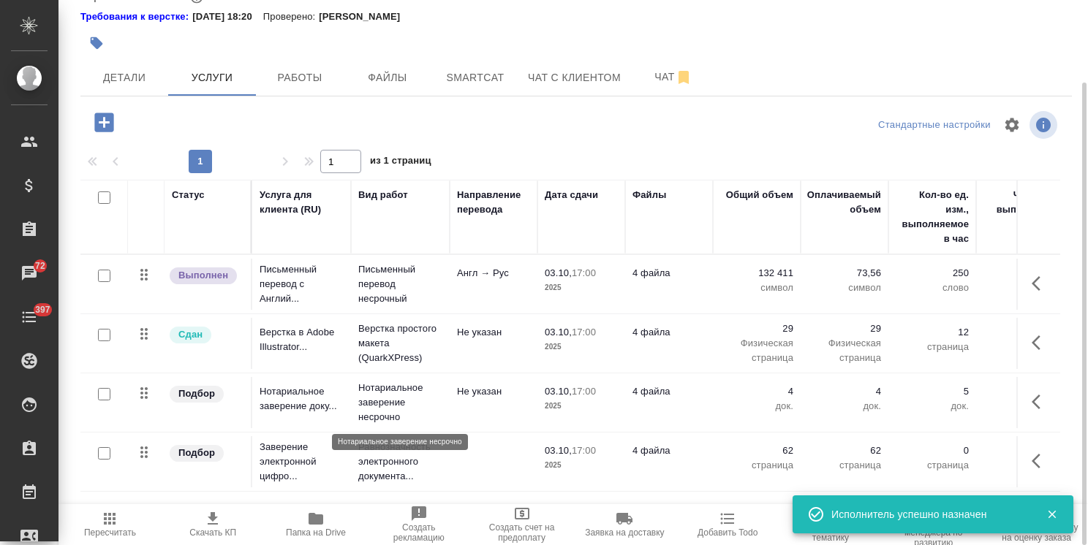
scroll to position [7, 0]
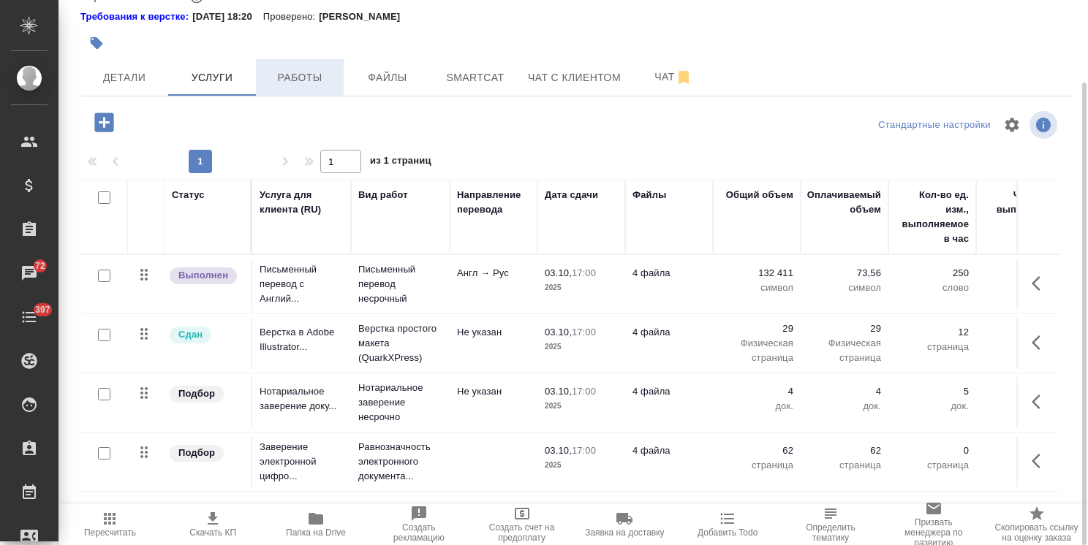
click at [300, 79] on span "Работы" at bounding box center [300, 78] width 70 height 18
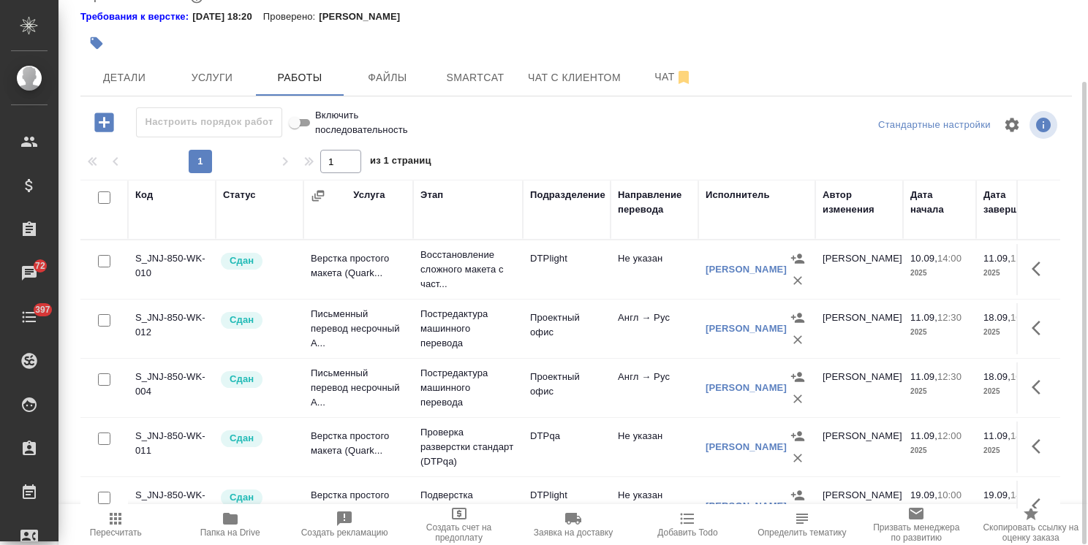
scroll to position [111, 0]
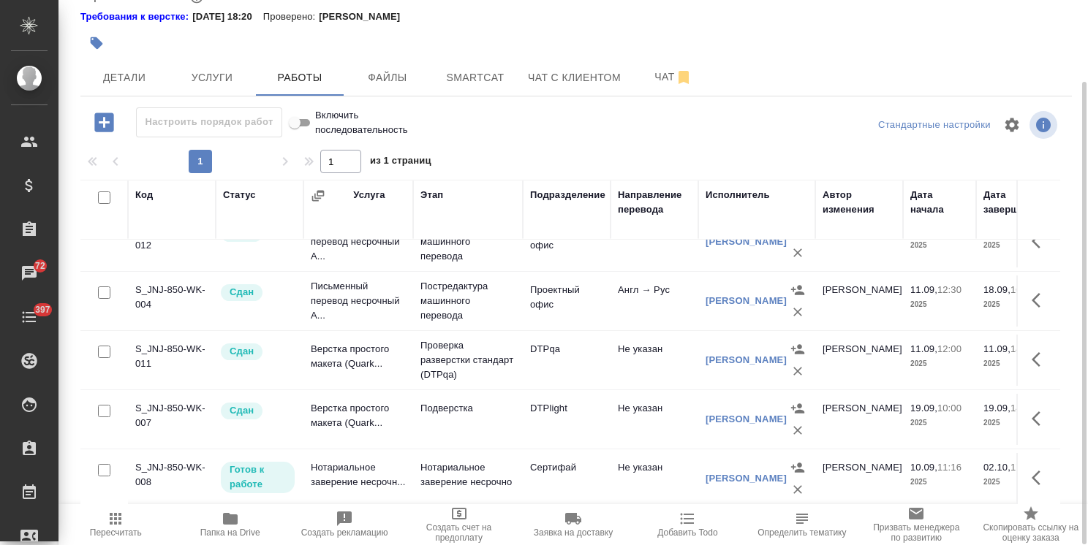
click at [113, 126] on icon "button" at bounding box center [103, 122] width 19 height 19
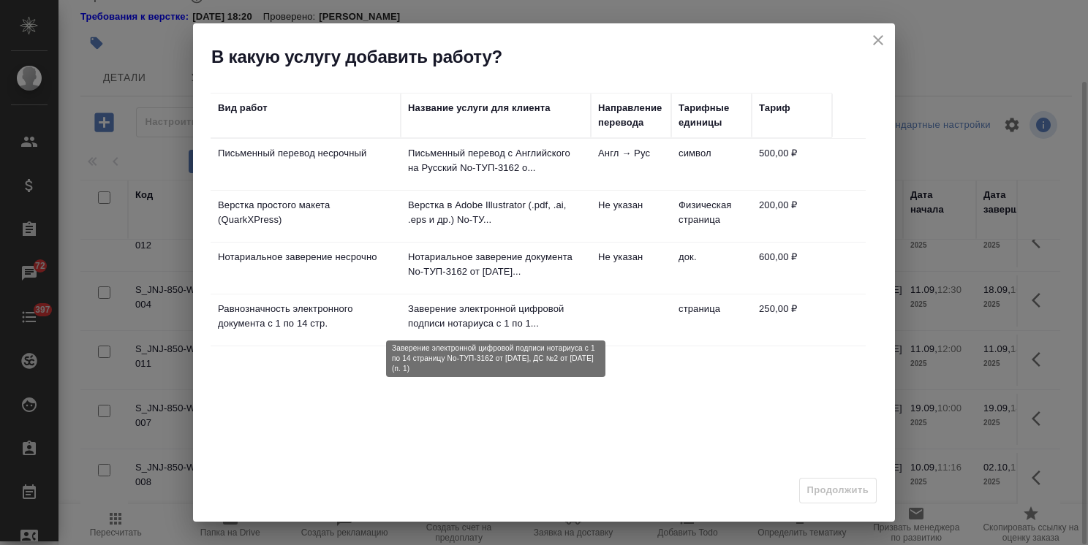
click at [421, 306] on p "Заверение электронной цифровой подписи нотариуса с 1 по 1..." at bounding box center [495, 316] width 175 height 29
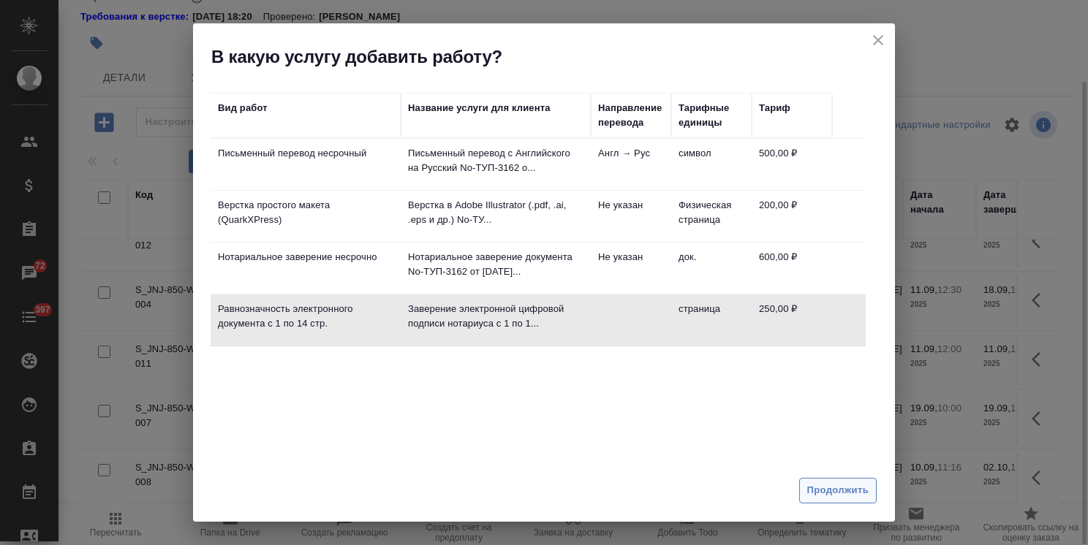
click at [843, 491] on span "Продолжить" at bounding box center [837, 490] width 61 height 17
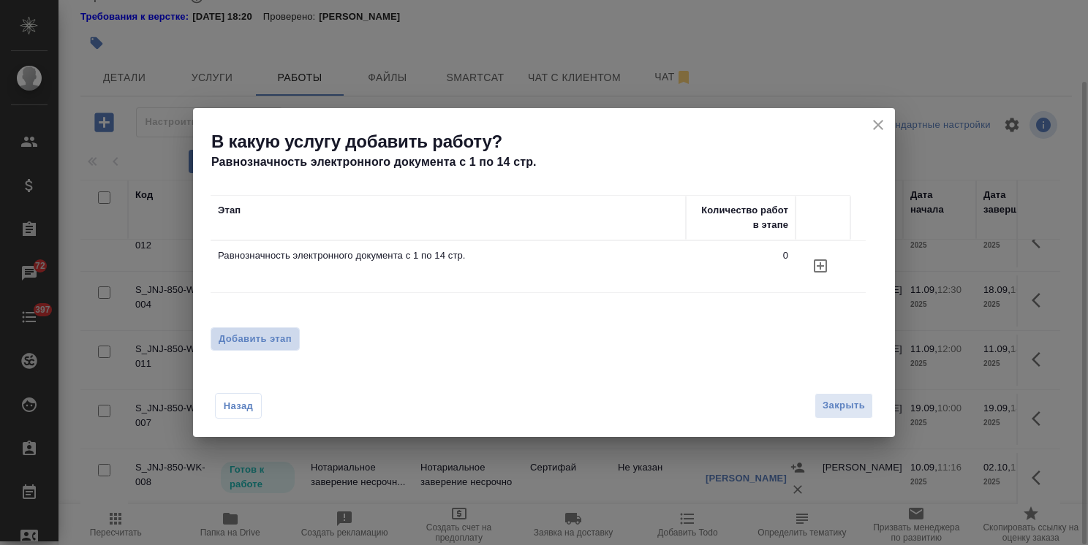
click at [262, 341] on span "Добавить этап" at bounding box center [255, 339] width 73 height 15
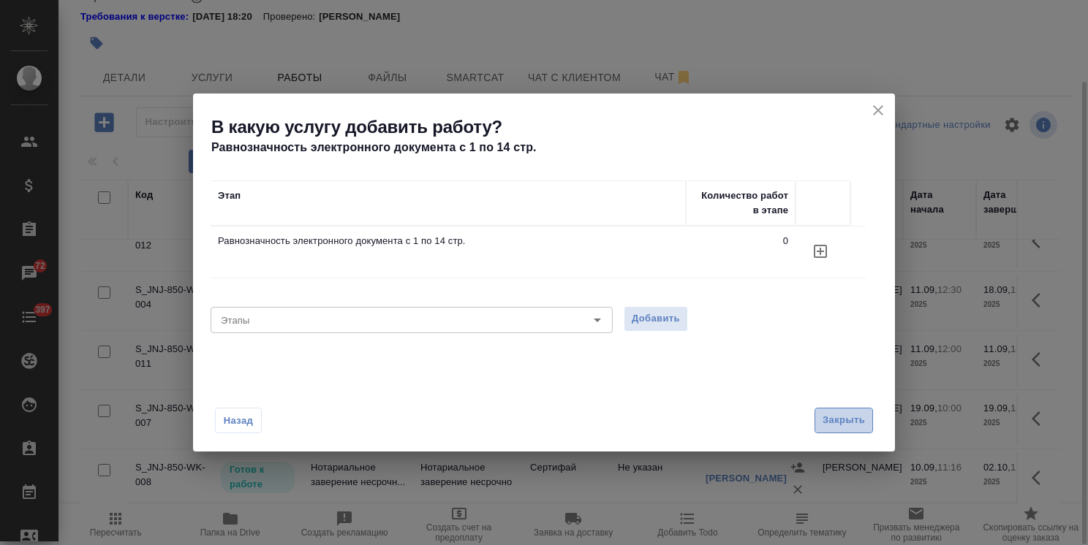
click at [859, 431] on button "Закрыть" at bounding box center [843, 421] width 58 height 26
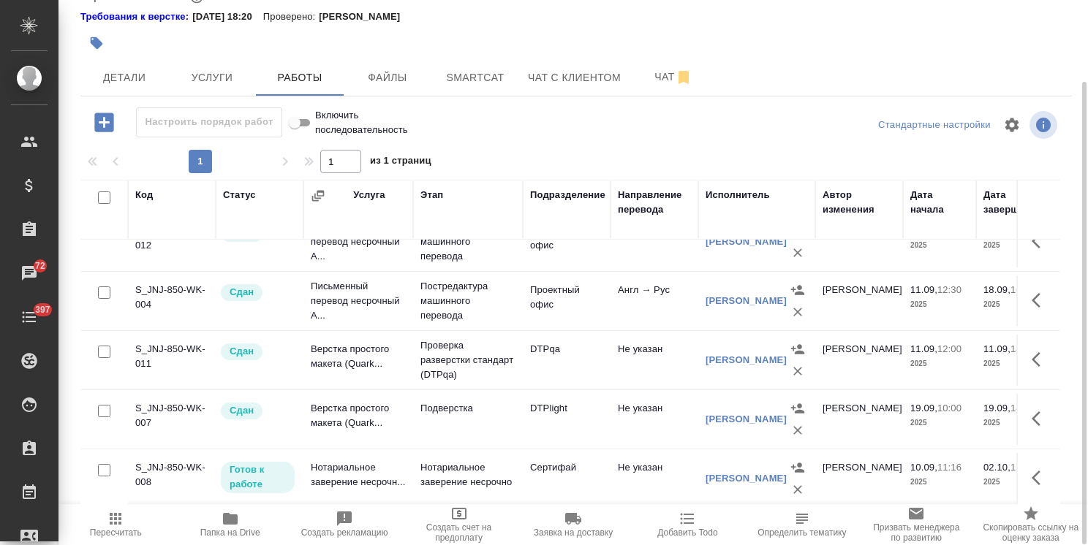
click at [110, 127] on icon "button" at bounding box center [103, 122] width 19 height 19
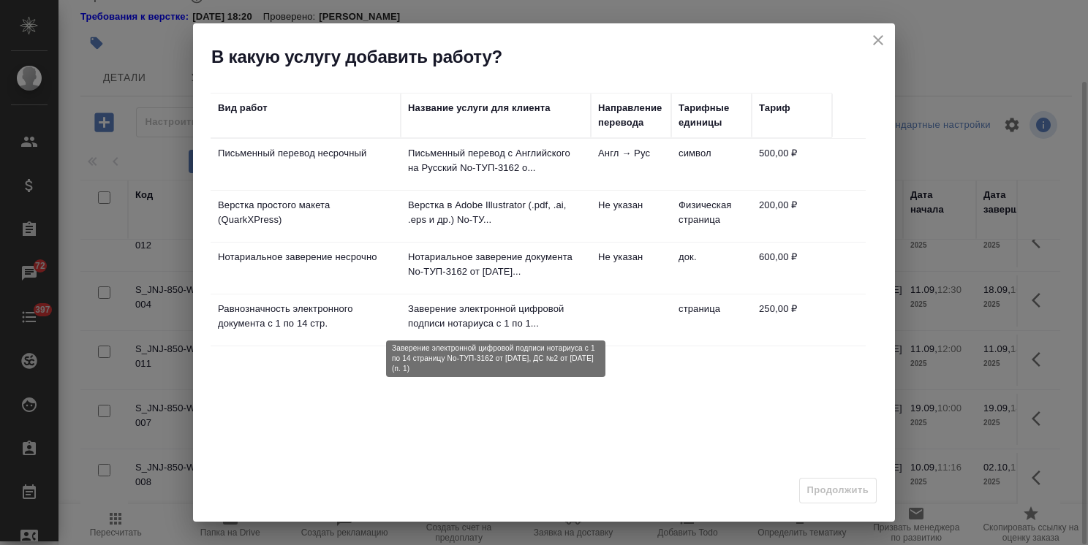
click at [488, 303] on p "Заверение электронной цифровой подписи нотариуса с 1 по 1..." at bounding box center [495, 316] width 175 height 29
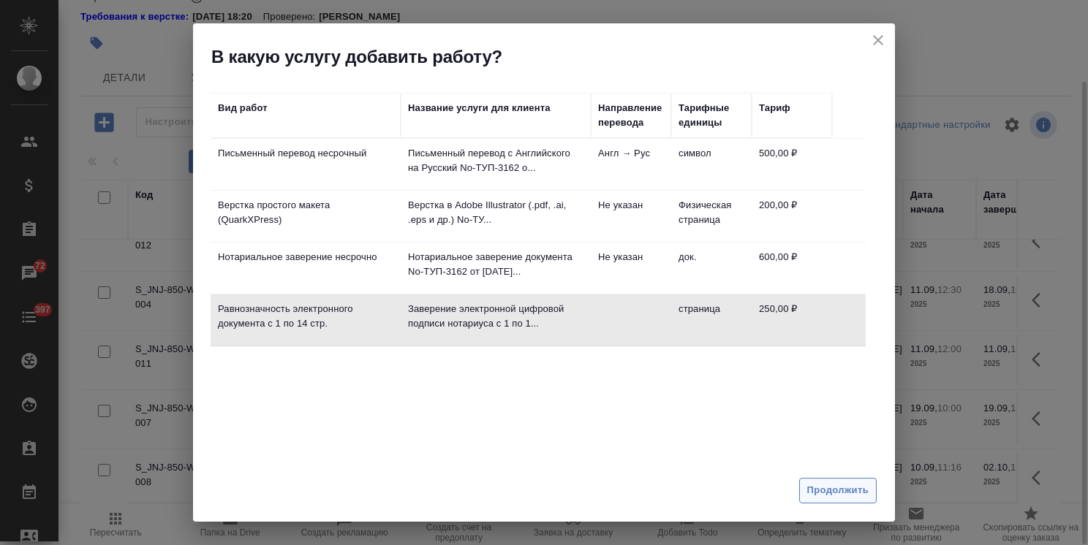
click at [828, 482] on button "Продолжить" at bounding box center [837, 491] width 77 height 26
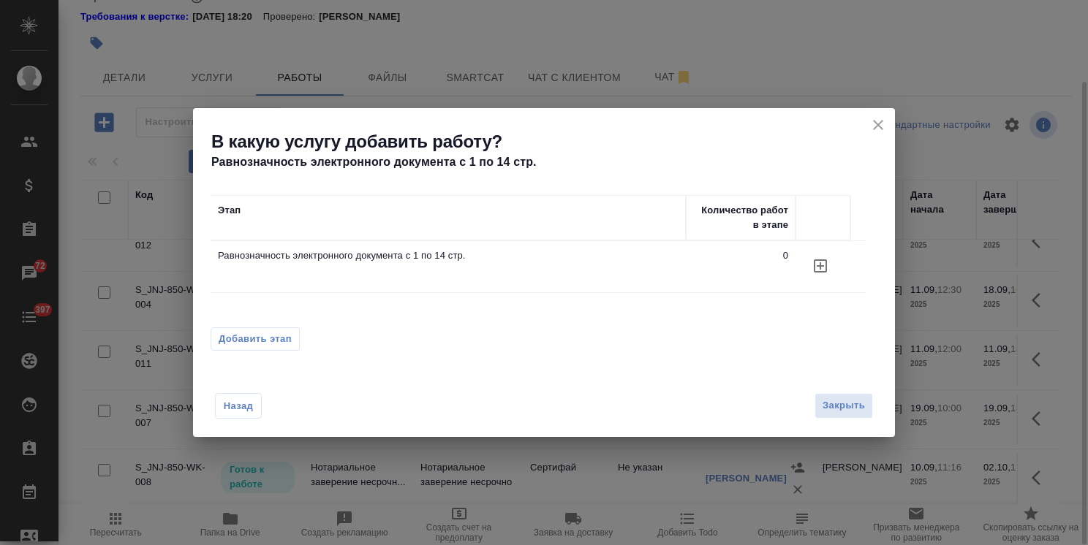
click at [250, 344] on span "Добавить этап" at bounding box center [255, 339] width 73 height 15
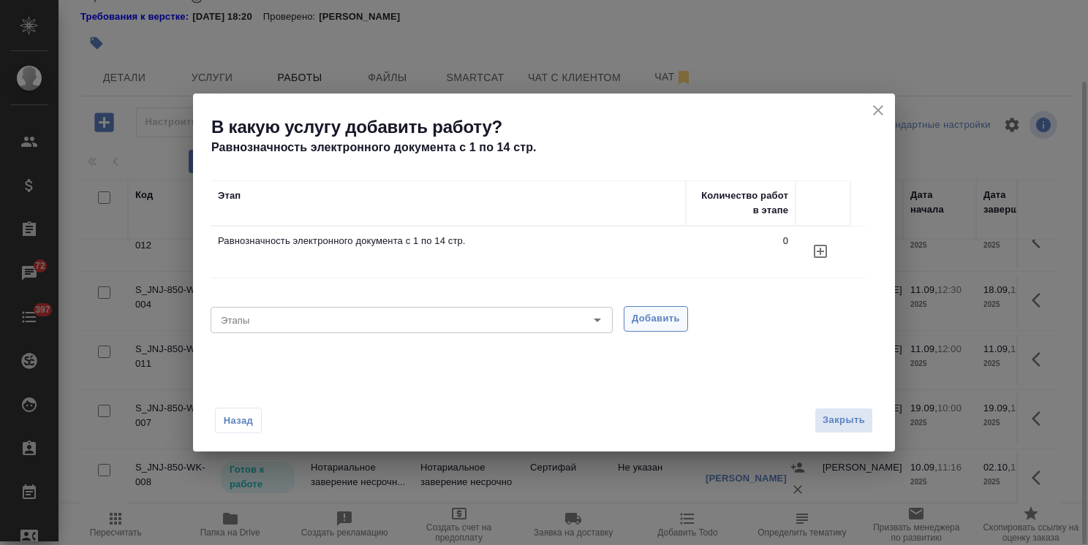
click at [643, 328] on button "Добавить" at bounding box center [656, 319] width 64 height 26
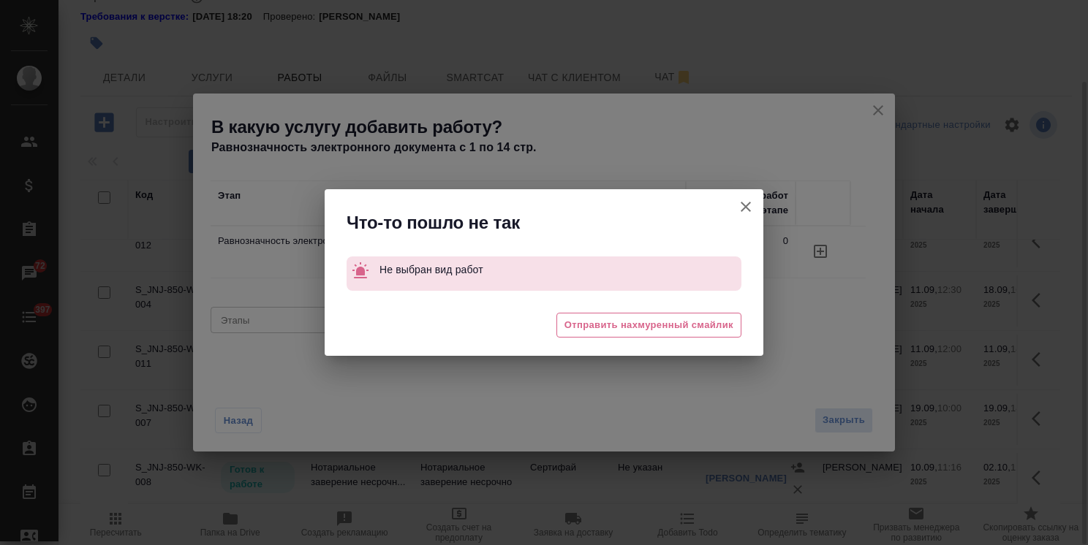
click at [740, 201] on icon "button" at bounding box center [746, 207] width 18 height 18
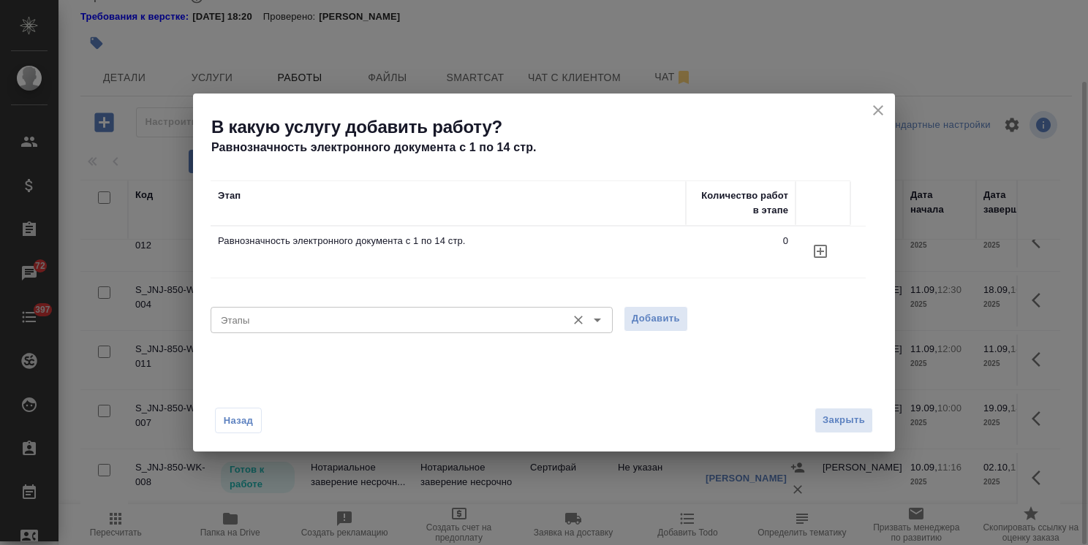
click at [473, 319] on input "Этапы" at bounding box center [387, 320] width 344 height 18
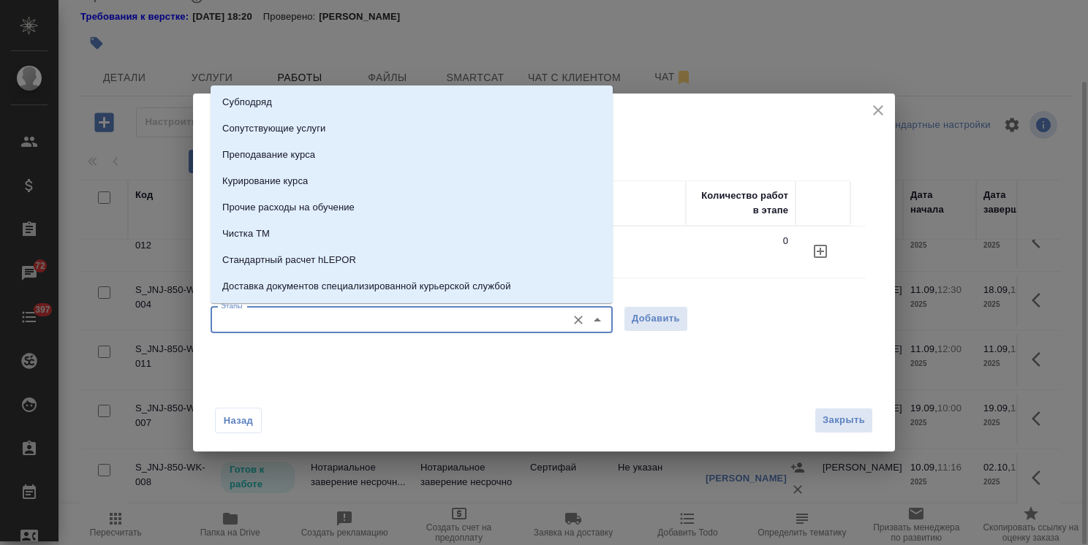
click at [472, 319] on input "Этапы" at bounding box center [387, 320] width 344 height 18
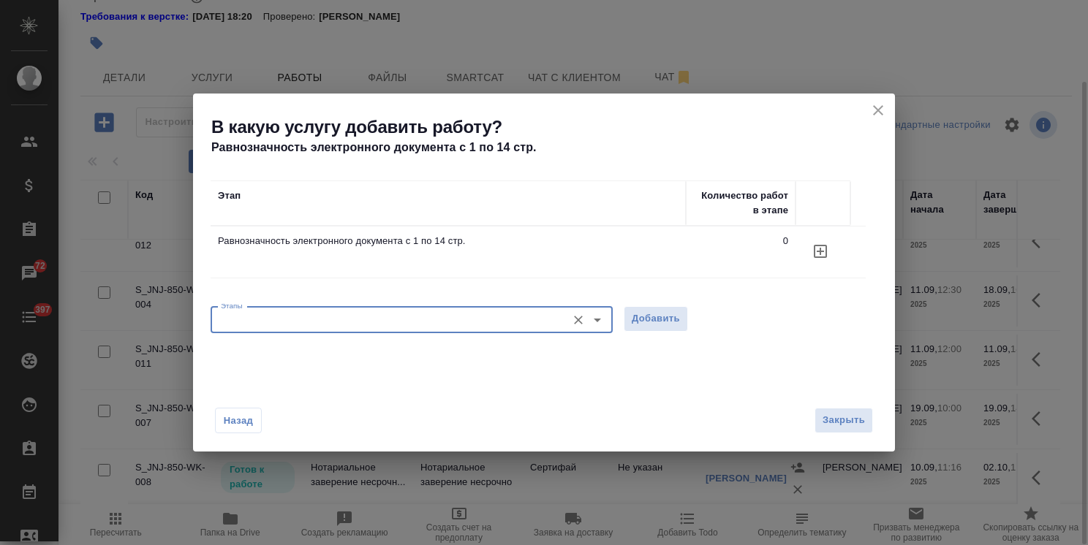
click at [508, 366] on div "Этап Количество работ в этапе Равнозначность электронного документа с 1 по 14 с…" at bounding box center [544, 263] width 702 height 215
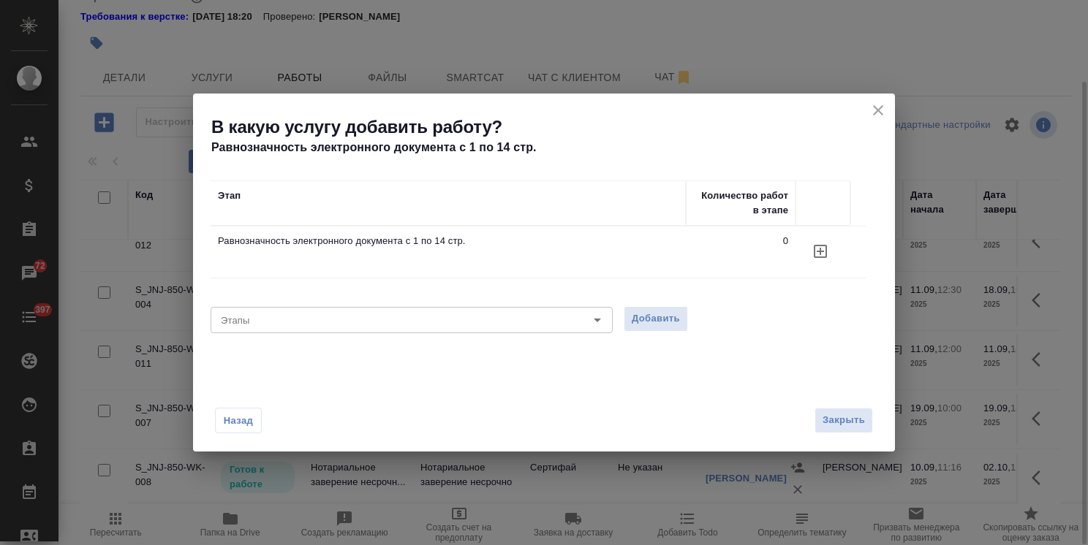
click at [819, 249] on icon "button" at bounding box center [820, 252] width 18 height 18
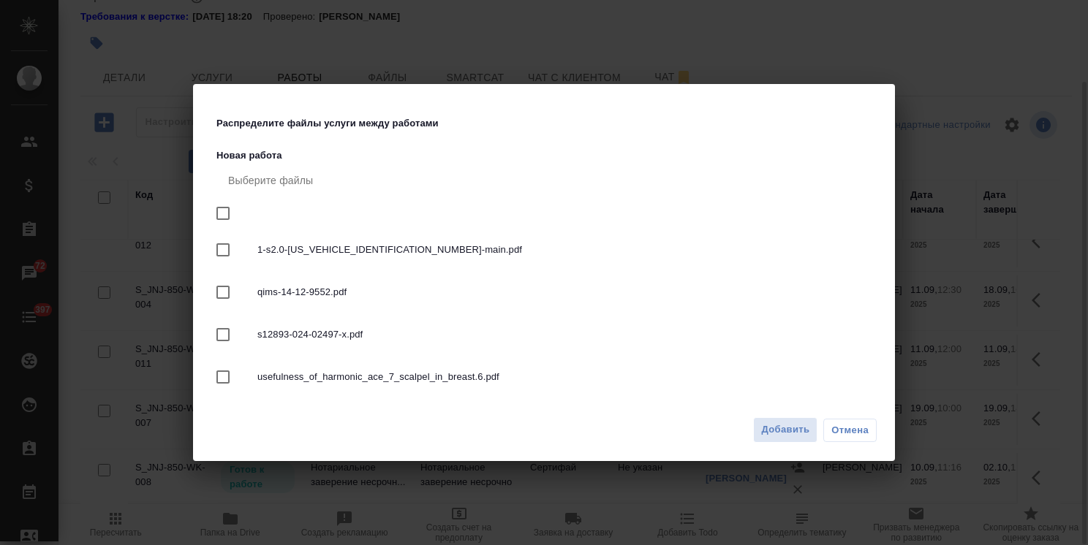
drag, startPoint x: 214, startPoint y: 210, endPoint x: 229, endPoint y: 211, distance: 14.6
click at [215, 210] on input "checkbox" at bounding box center [223, 213] width 31 height 31
checkbox input "true"
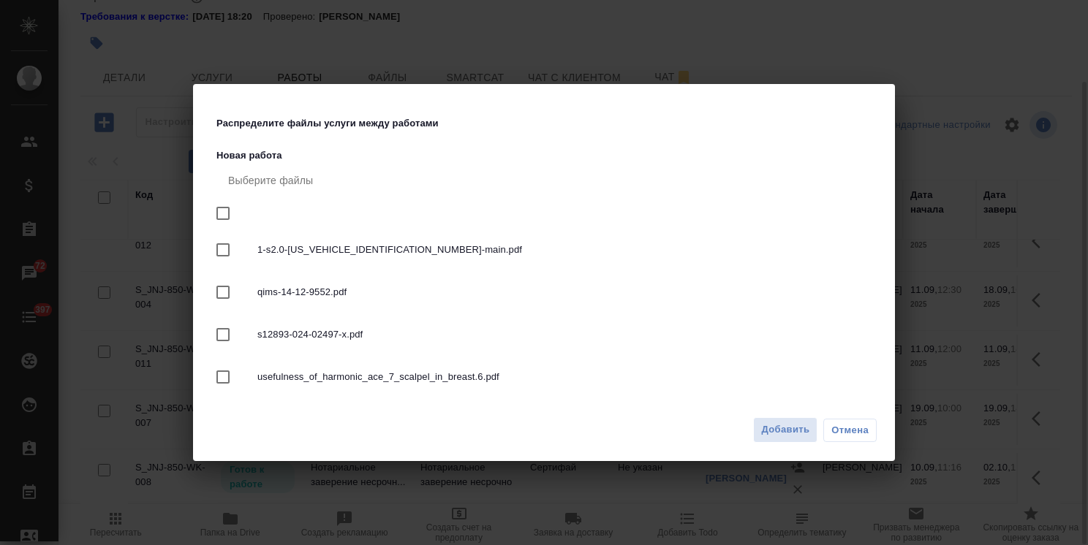
checkbox input "true"
click at [229, 211] on input "checkbox" at bounding box center [223, 213] width 31 height 31
checkbox input "false"
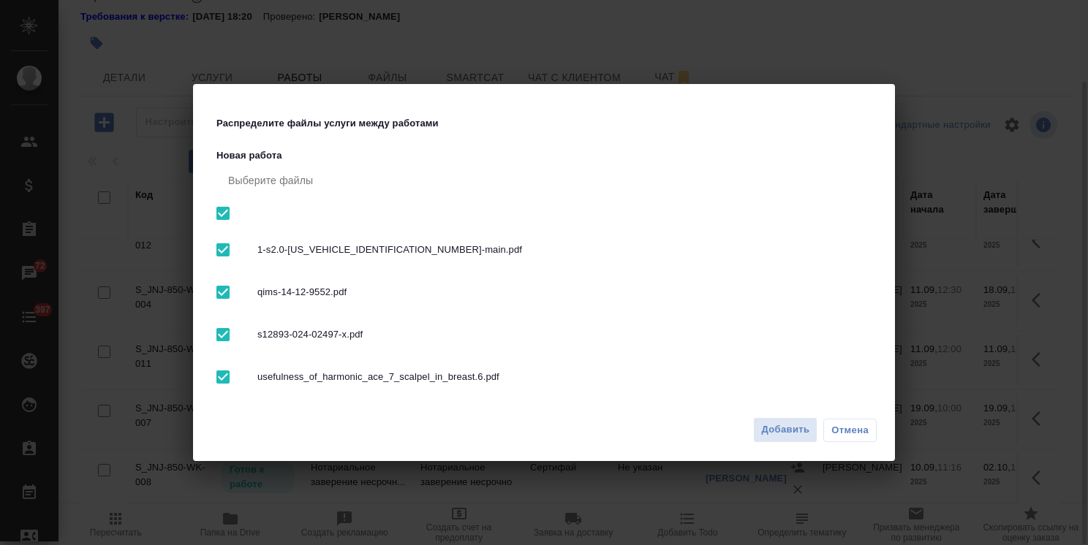
checkbox input "false"
click at [222, 215] on input "checkbox" at bounding box center [223, 213] width 31 height 31
checkbox input "true"
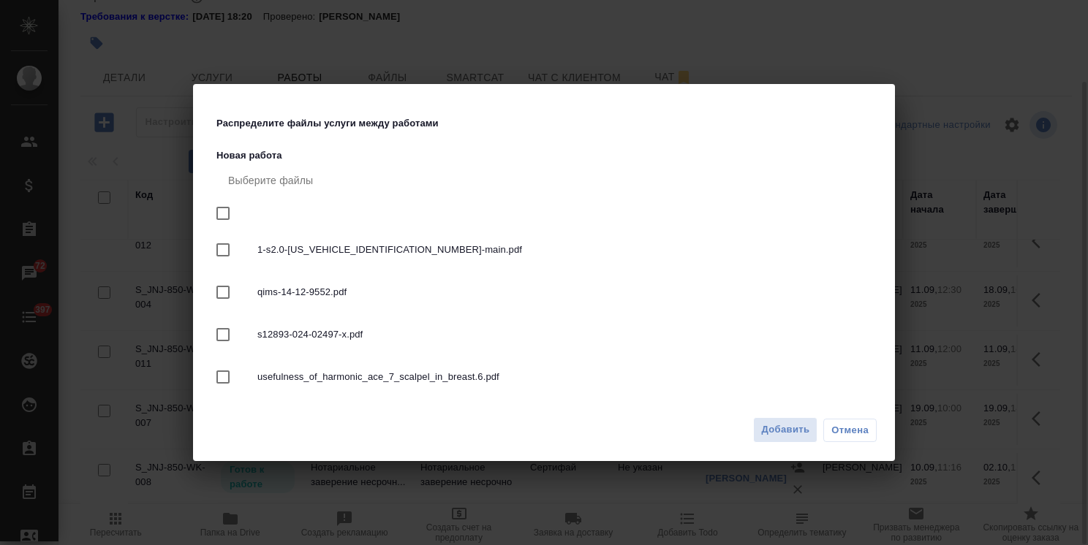
checkbox input "true"
click at [764, 425] on span "Добавить" at bounding box center [785, 430] width 48 height 17
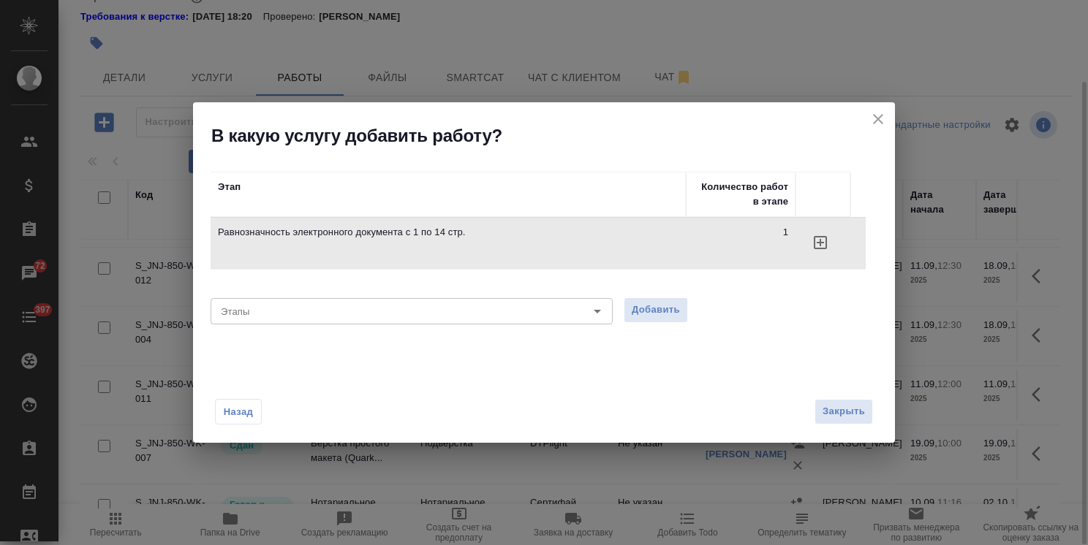
click at [878, 126] on icon "close" at bounding box center [878, 119] width 18 height 18
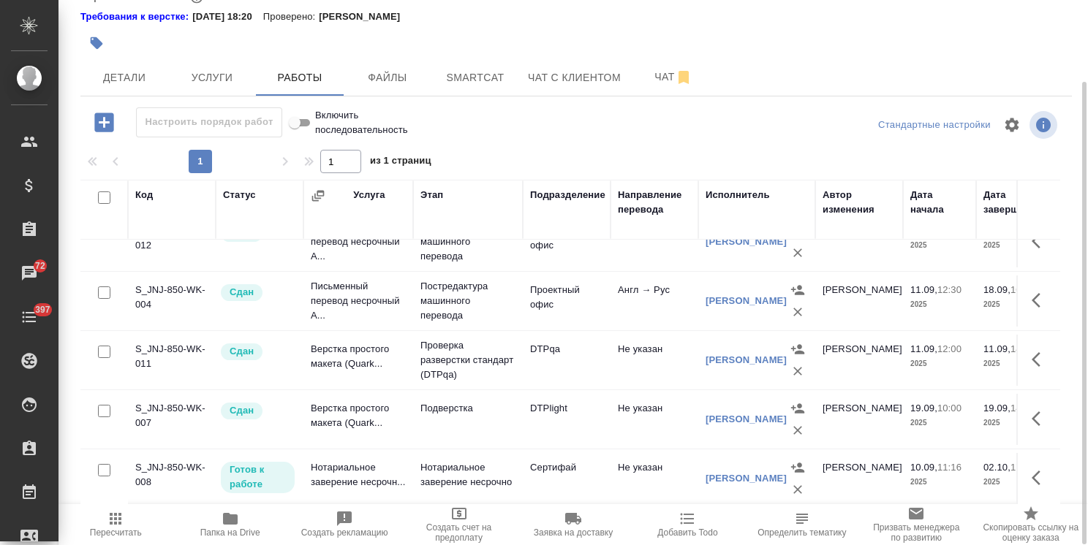
scroll to position [0, 0]
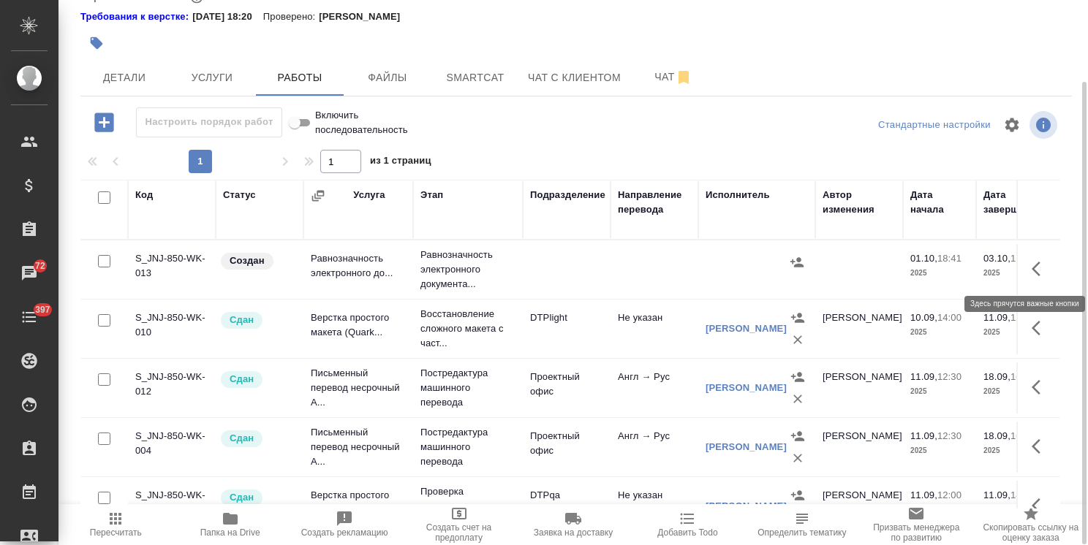
click at [1031, 270] on icon "button" at bounding box center [1040, 269] width 18 height 18
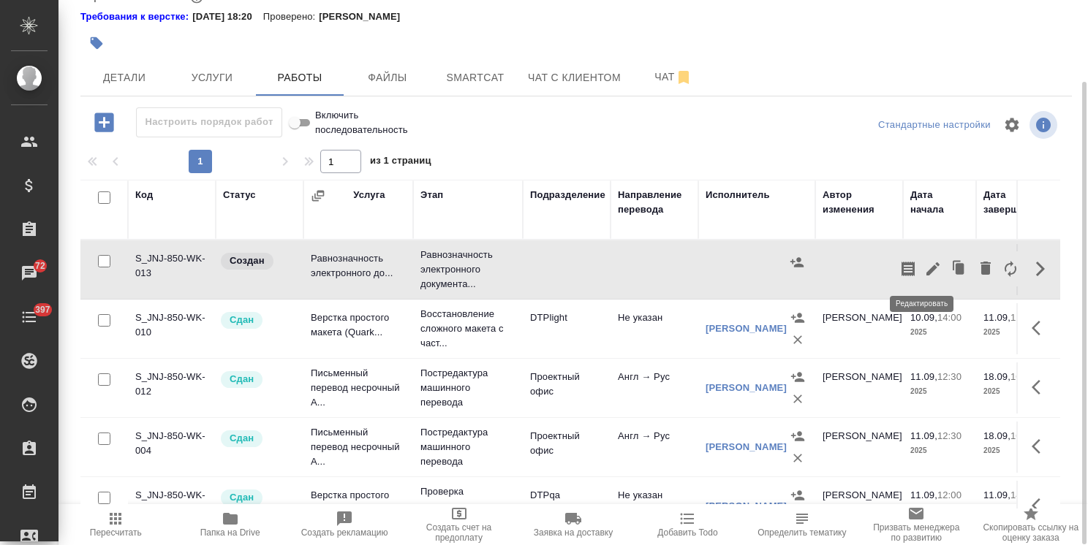
click at [926, 269] on icon "button" at bounding box center [933, 269] width 18 height 18
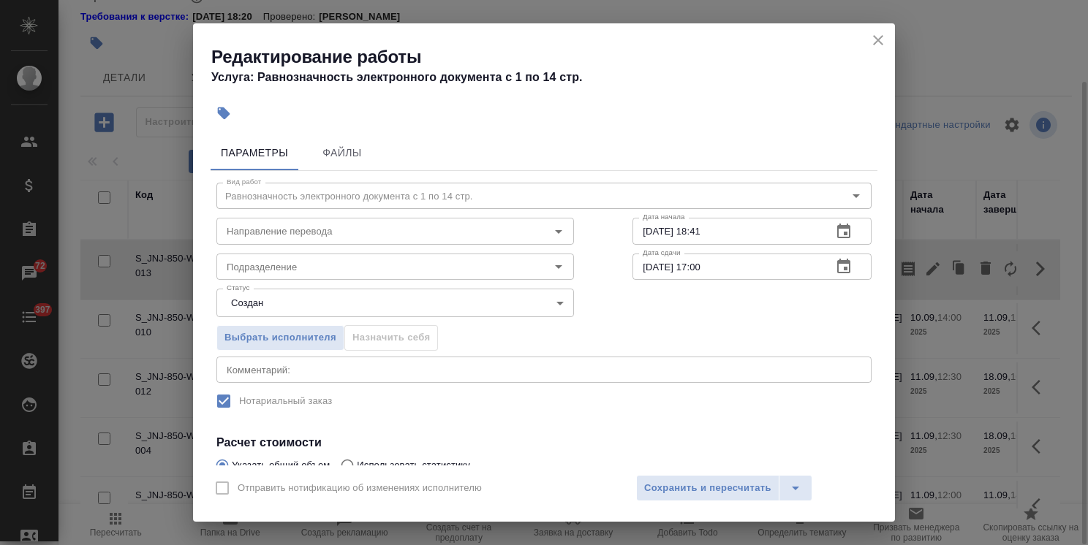
click at [278, 295] on body ".cls-1 fill:#fff; AWATERA Usmanova Olga Клиенты Спецификации Заказы 72 Чаты 397…" at bounding box center [544, 272] width 1088 height 545
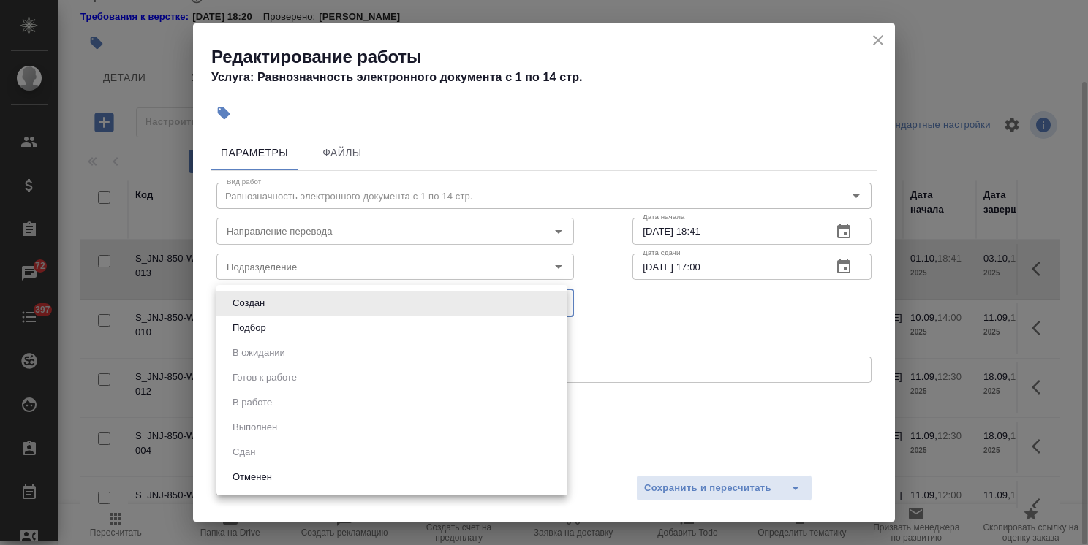
click at [268, 322] on button "Подбор" at bounding box center [249, 328] width 42 height 16
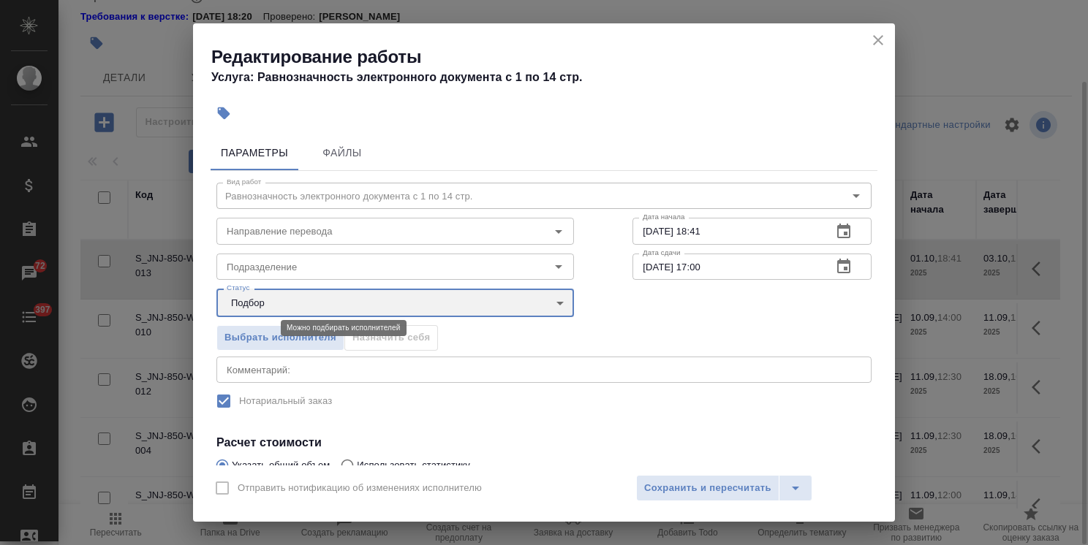
type input "recruiting"
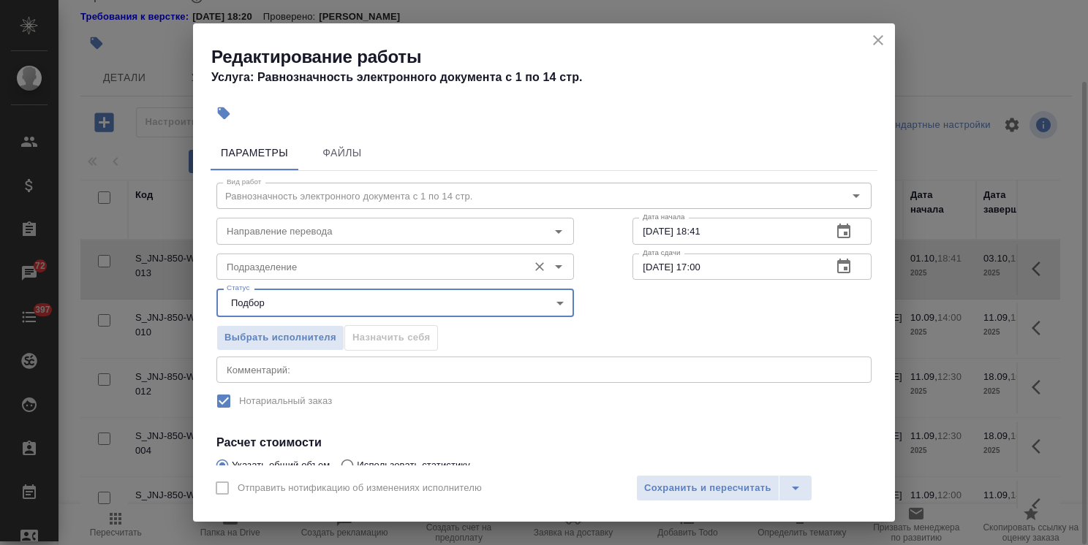
click at [279, 273] on input "Подразделение" at bounding box center [371, 267] width 300 height 18
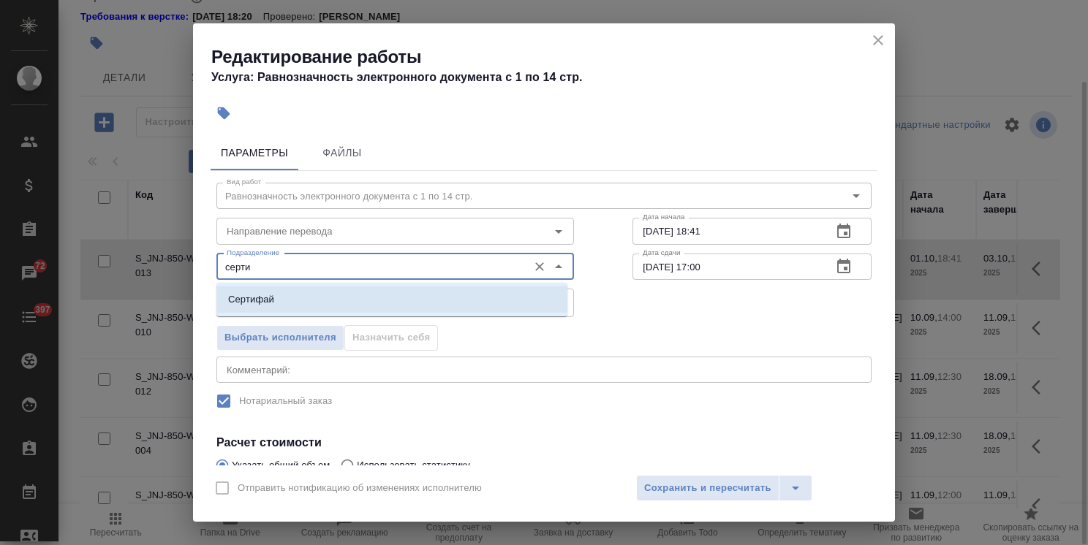
click at [281, 294] on li "Сертифай" at bounding box center [391, 300] width 351 height 26
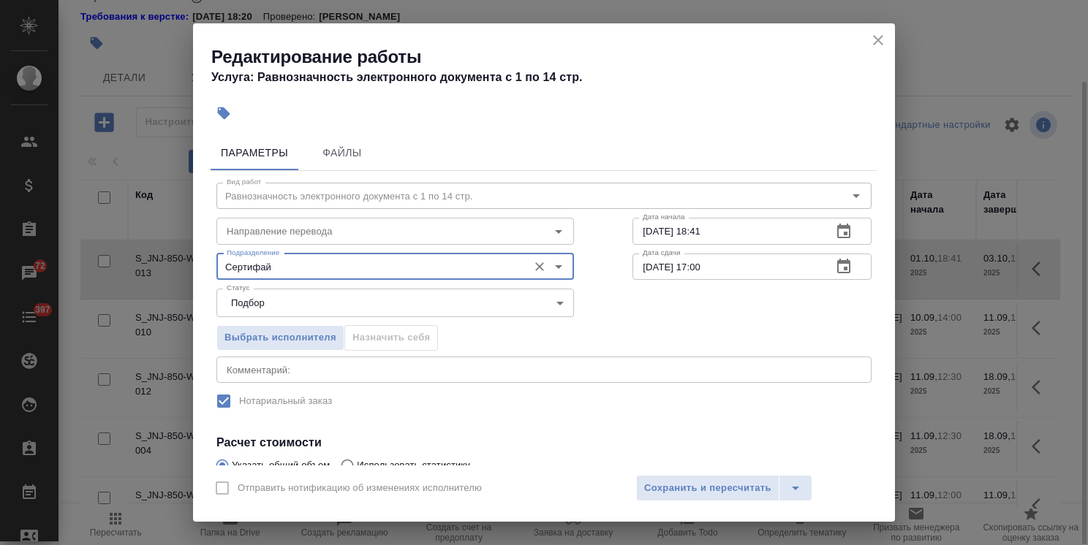
type input "Сертифай"
click at [836, 270] on icon "button" at bounding box center [844, 267] width 18 height 18
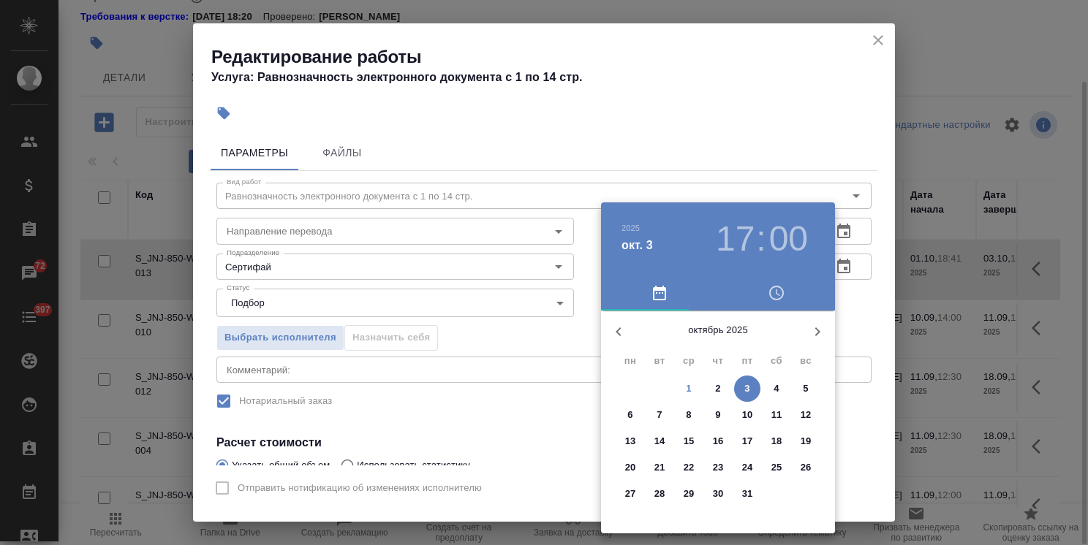
click at [721, 390] on span "2" at bounding box center [718, 389] width 26 height 15
type input "02.10.2025 17:00"
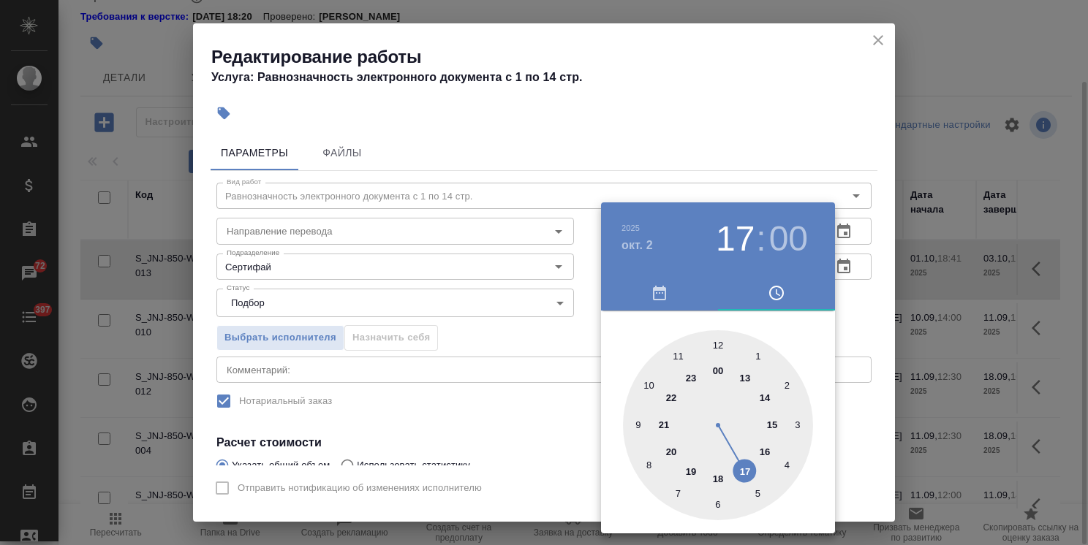
click at [623, 85] on div at bounding box center [544, 272] width 1088 height 545
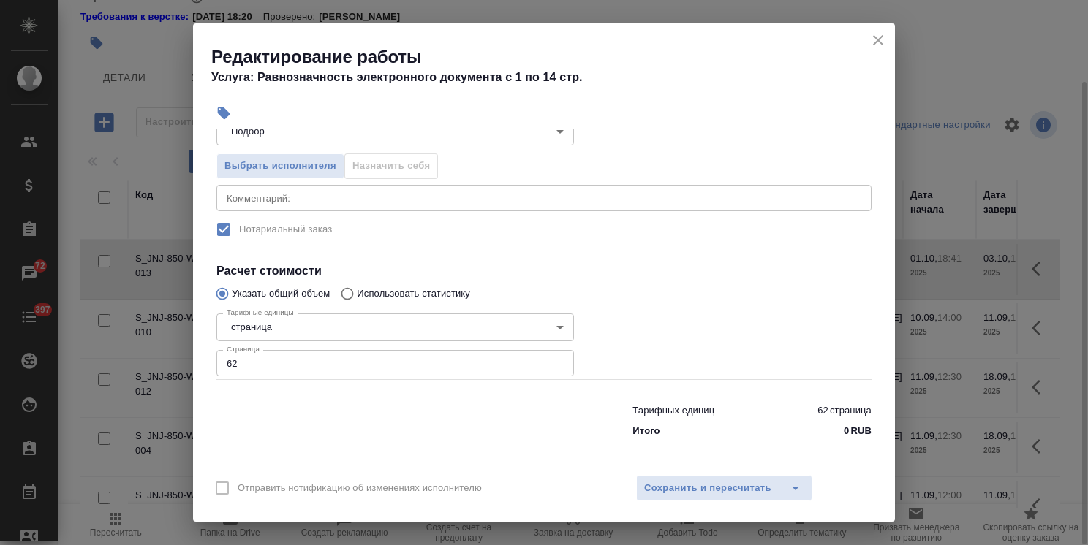
scroll to position [173, 0]
click at [712, 488] on span "Сохранить и пересчитать" at bounding box center [707, 488] width 127 height 17
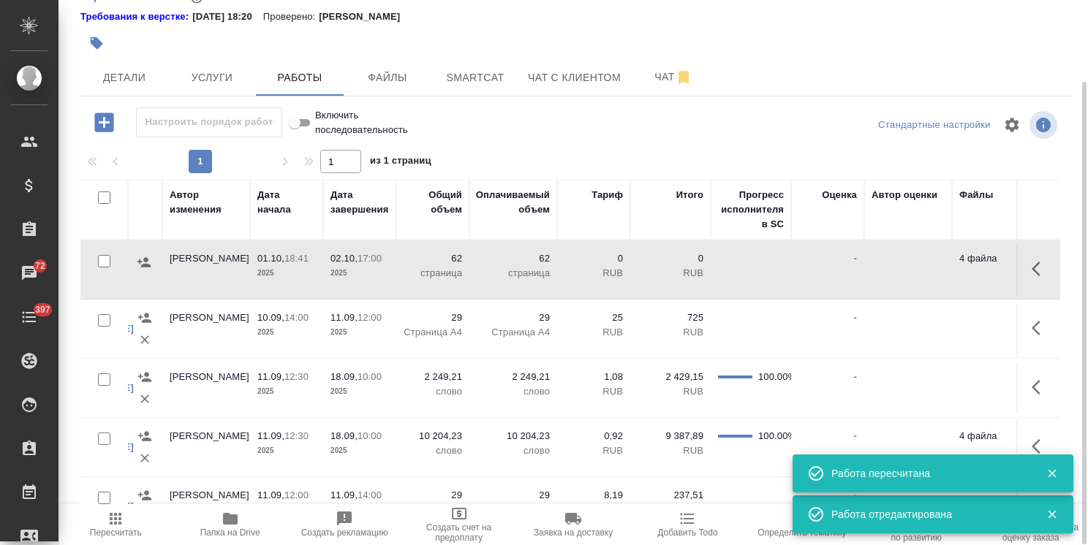
scroll to position [0, 0]
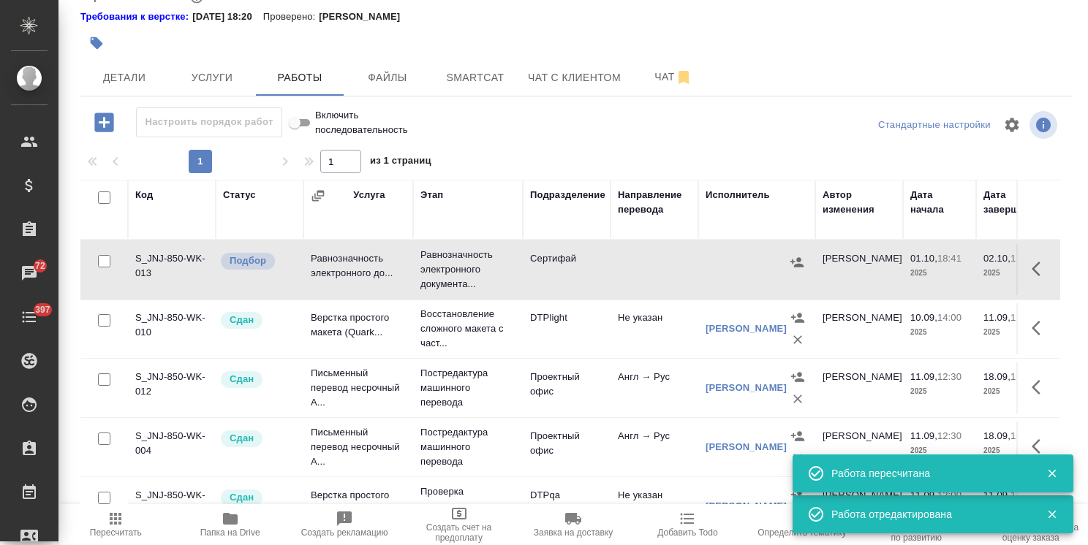
click at [1031, 273] on icon "button" at bounding box center [1035, 269] width 9 height 15
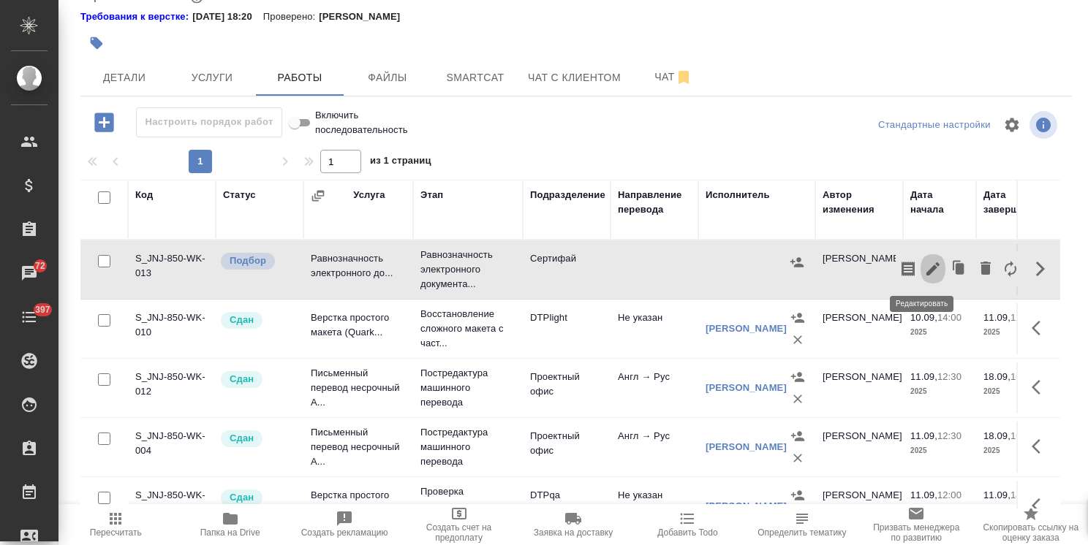
click at [924, 271] on icon "button" at bounding box center [933, 269] width 18 height 18
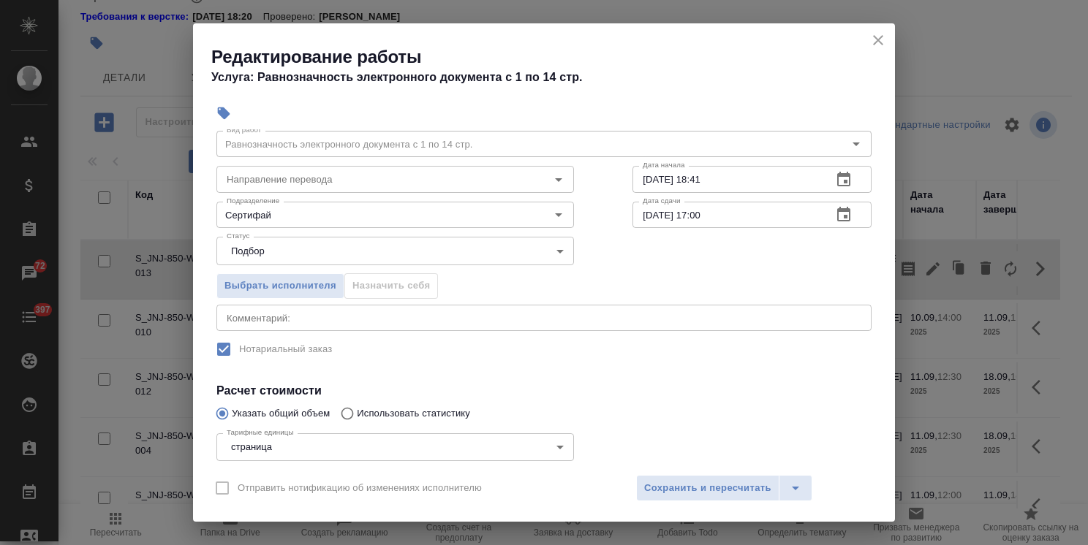
scroll to position [73, 0]
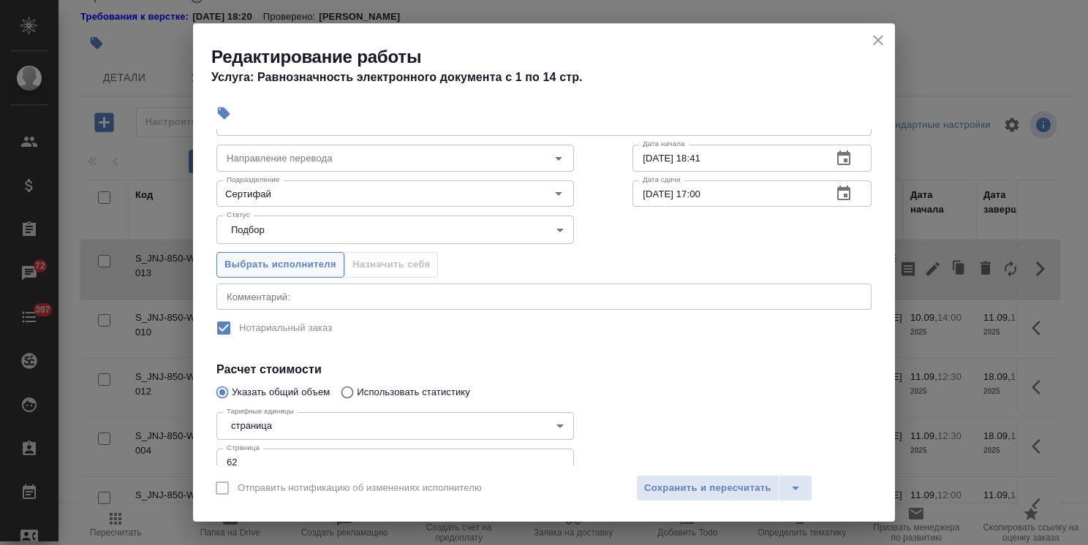
click at [293, 259] on span "Выбрать исполнителя" at bounding box center [280, 265] width 112 height 17
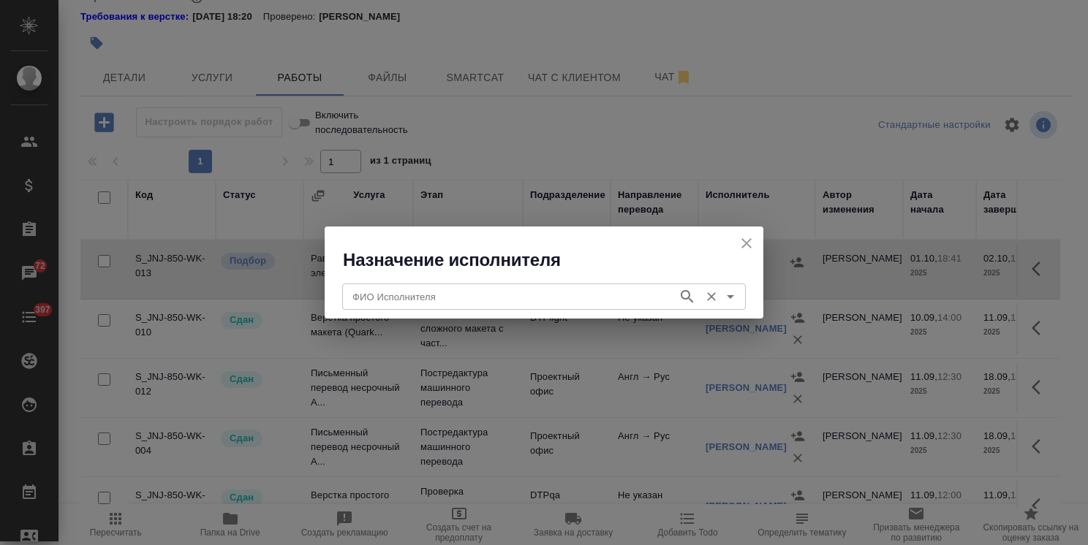
click at [376, 303] on input "ФИО Исполнителя" at bounding box center [509, 297] width 324 height 18
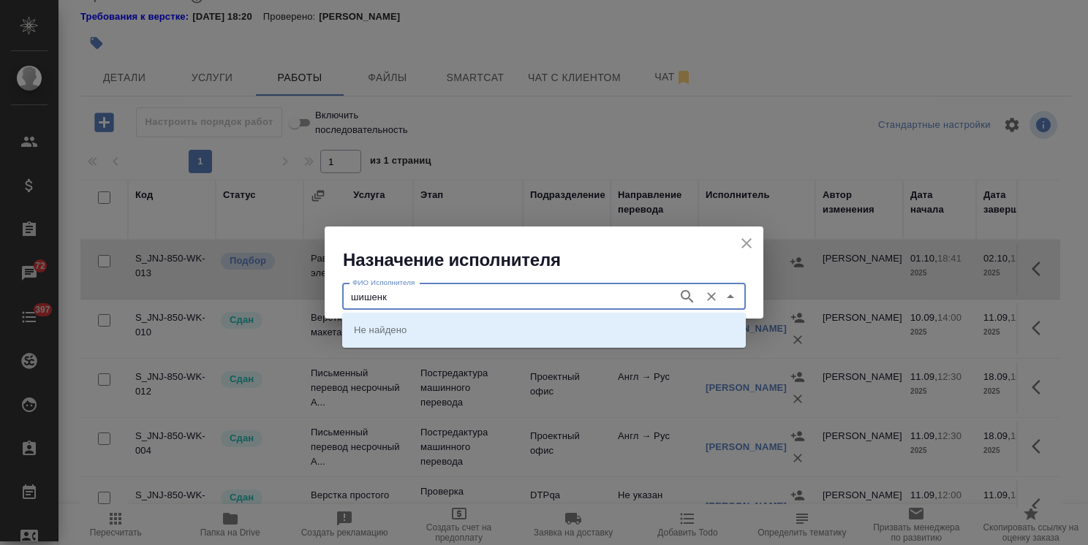
type input "шишенк"
click at [389, 323] on p "НОТАРИУС Шишенков Леонид Васильевич" at bounding box center [394, 329] width 80 height 15
type input "НОТАРИУС Шишенков Леонид Васильевич"
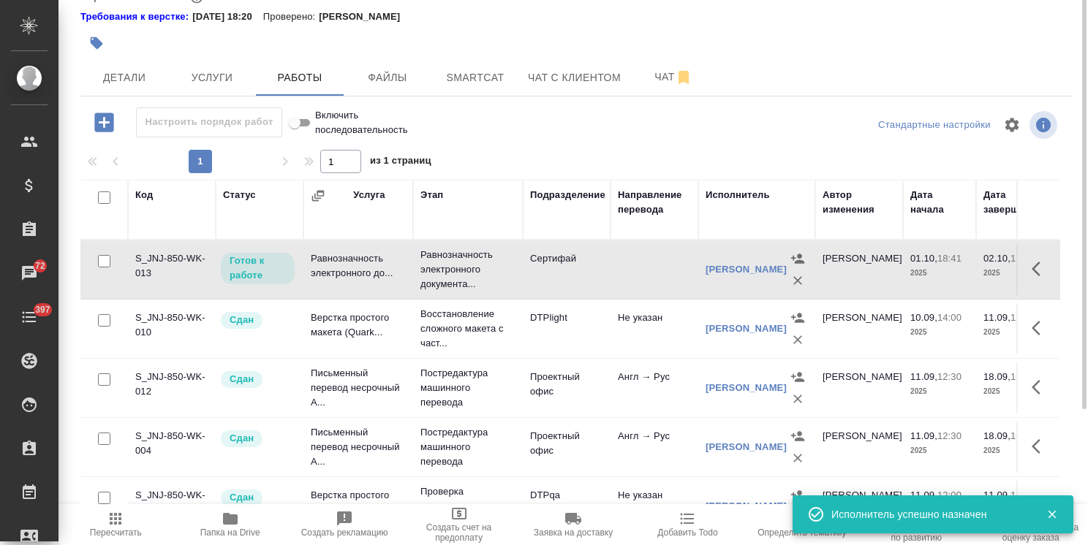
scroll to position [0, 0]
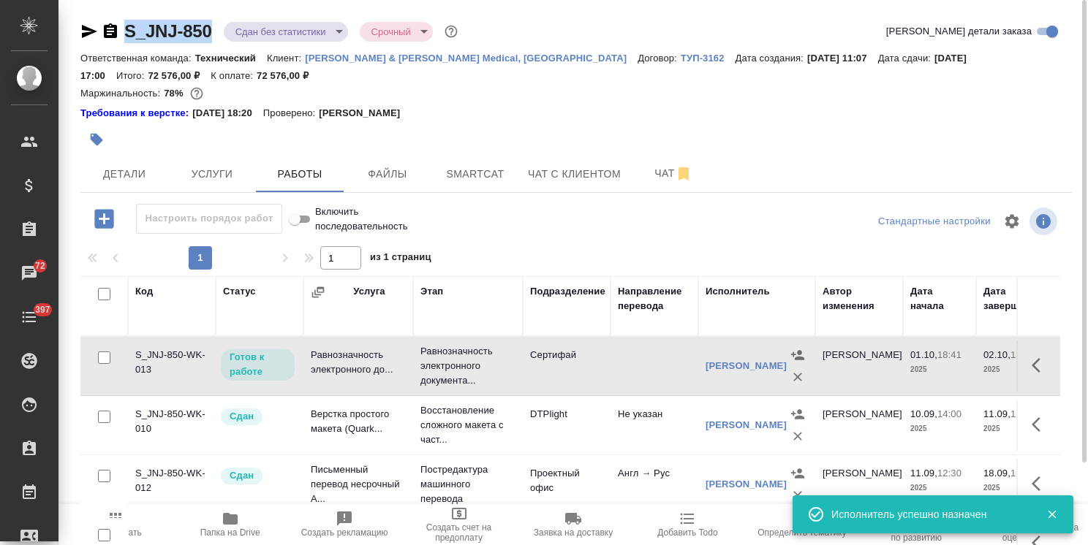
drag, startPoint x: 221, startPoint y: 12, endPoint x: 72, endPoint y: 18, distance: 149.2
click at [72, 18] on div "S_JNJ-850 Сдан без статистики distributed Срочный urgent Кратко детали заказа О…" at bounding box center [575, 321] width 1007 height 643
copy link "S_JNJ-850"
click at [231, 174] on span "Услуги" at bounding box center [212, 174] width 70 height 18
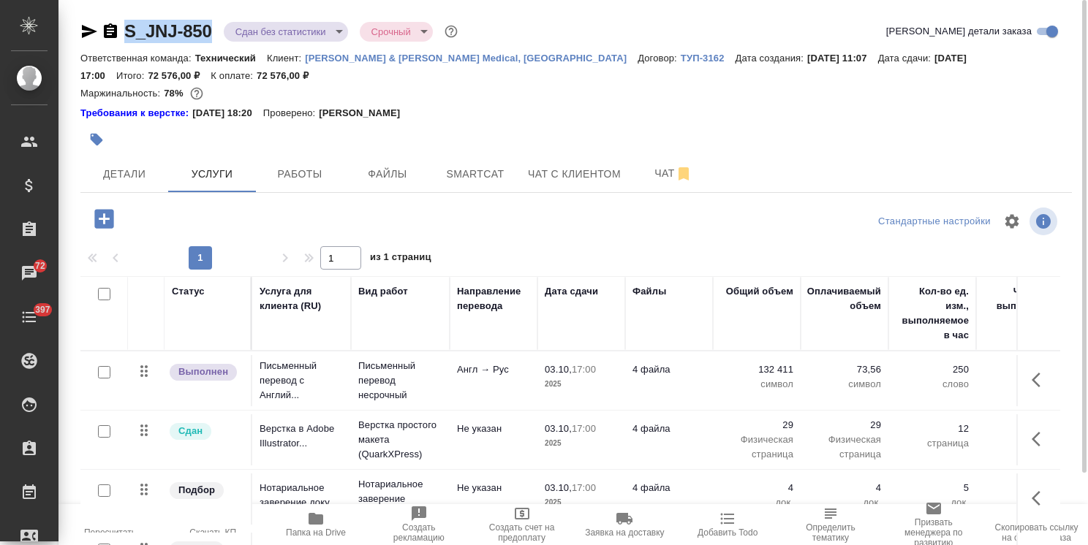
drag, startPoint x: 375, startPoint y: 94, endPoint x: 179, endPoint y: 79, distance: 196.5
click at [375, 94] on div "Маржинальность: 78%" at bounding box center [575, 93] width 991 height 19
click at [113, 31] on icon "button" at bounding box center [111, 32] width 18 height 18
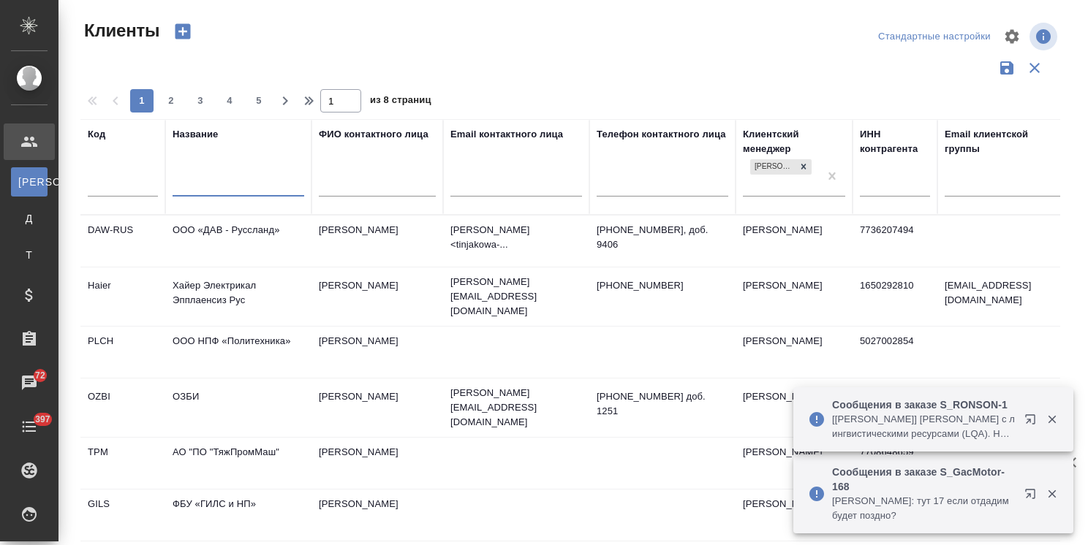
select select "RU"
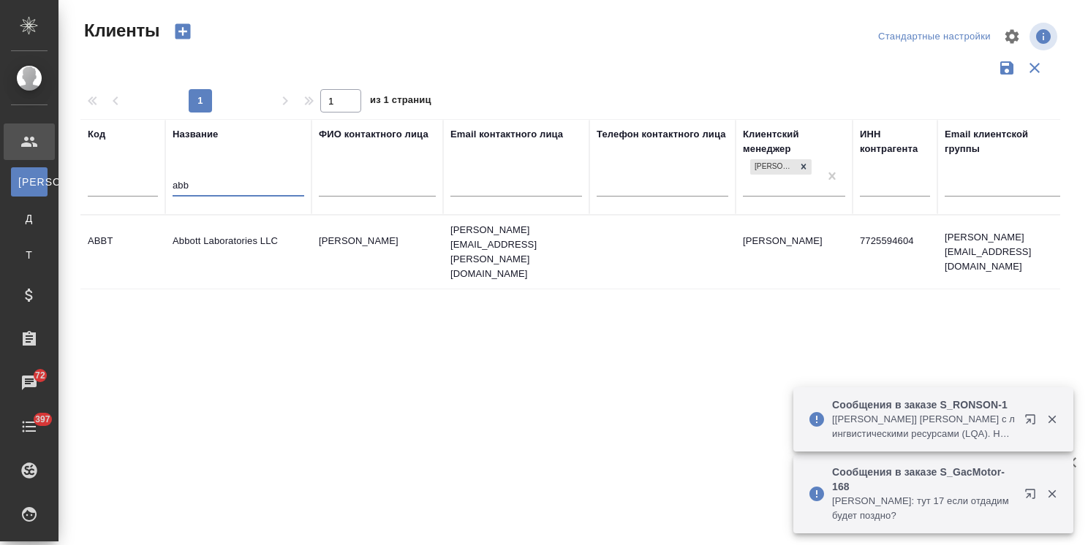
click at [218, 233] on td "Abbott Laboratories LLC" at bounding box center [238, 252] width 146 height 51
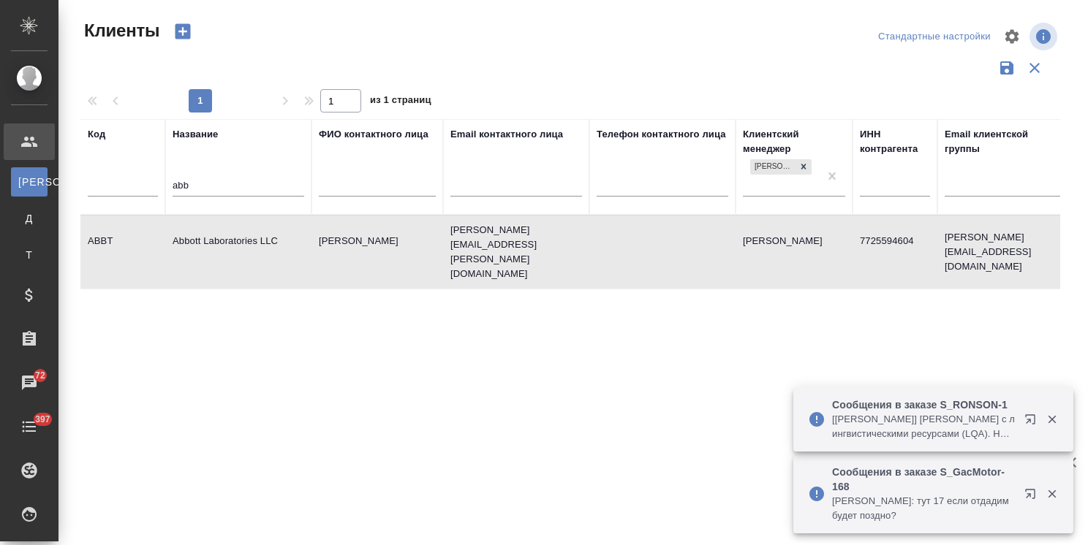
click at [218, 233] on td "Abbott Laboratories LLC" at bounding box center [238, 252] width 146 height 51
drag, startPoint x: 223, startPoint y: 178, endPoint x: 128, endPoint y: 174, distance: 95.1
click at [156, 178] on tr "Код Название abb ФИО контактного лица Email контактного лица Телефон контактног…" at bounding box center [632, 167] width 1105 height 96
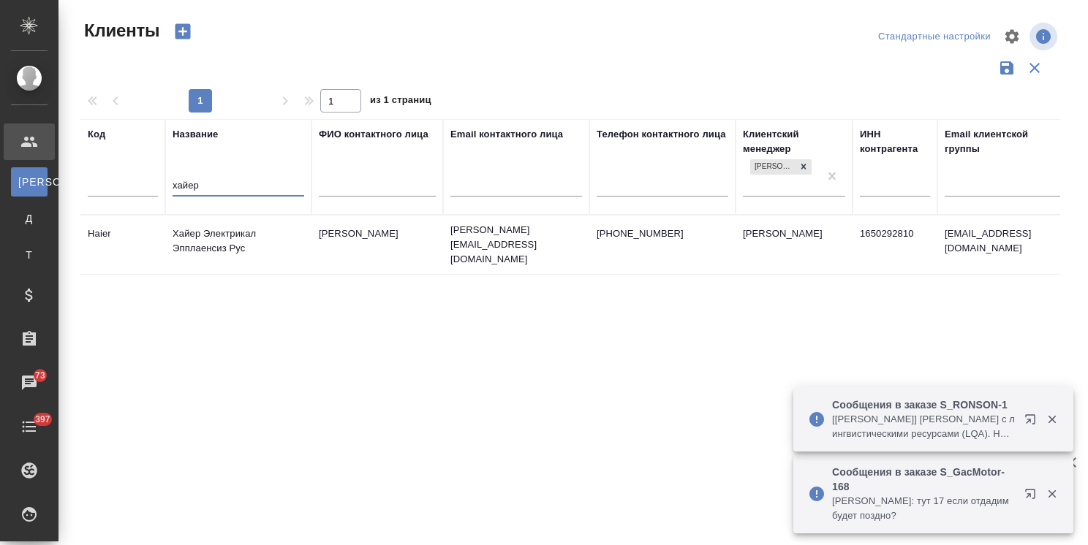
type input "хайер"
click at [210, 232] on td "Хайер Электрикал Эпплаенсиз Рус" at bounding box center [238, 244] width 146 height 51
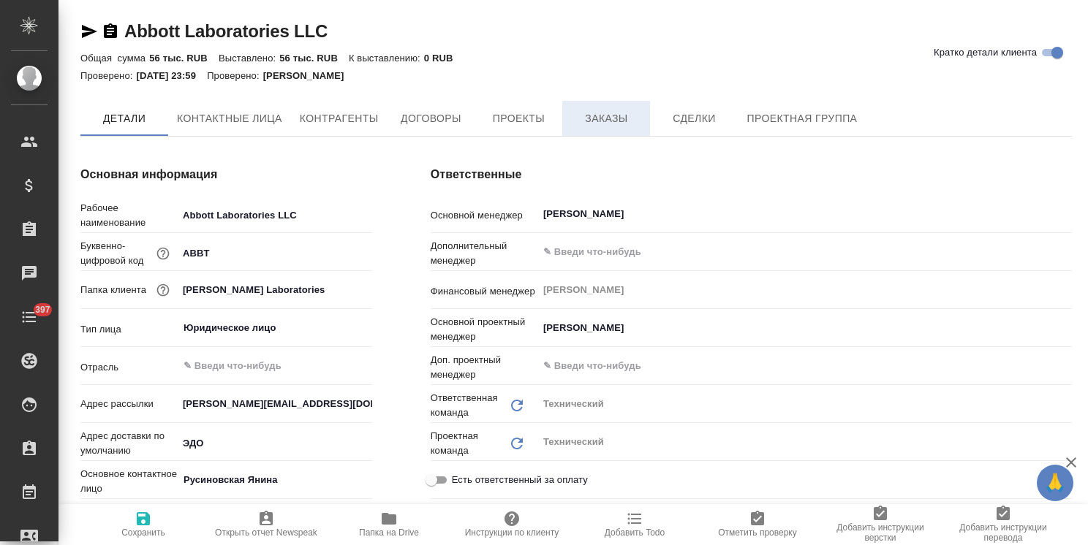
click at [590, 113] on span "Заказы" at bounding box center [606, 119] width 70 height 18
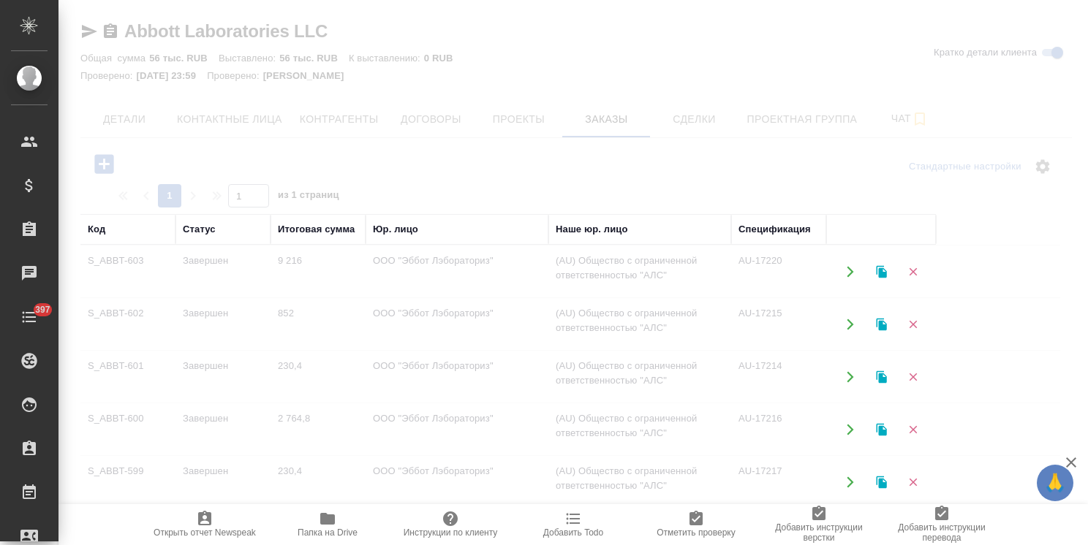
click at [102, 167] on div at bounding box center [572, 272] width 1029 height 545
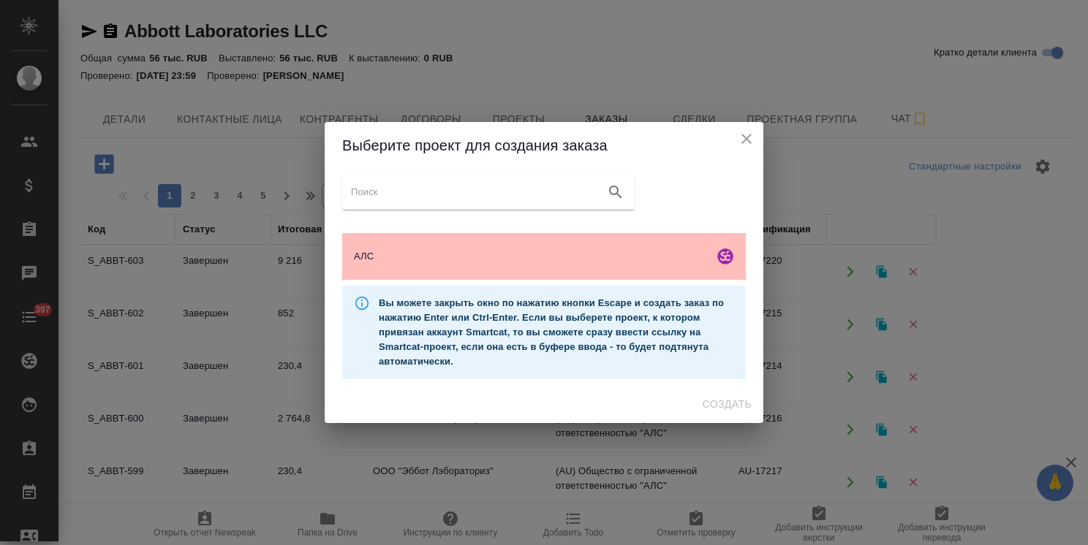
click at [529, 257] on span "АЛС" at bounding box center [531, 256] width 354 height 15
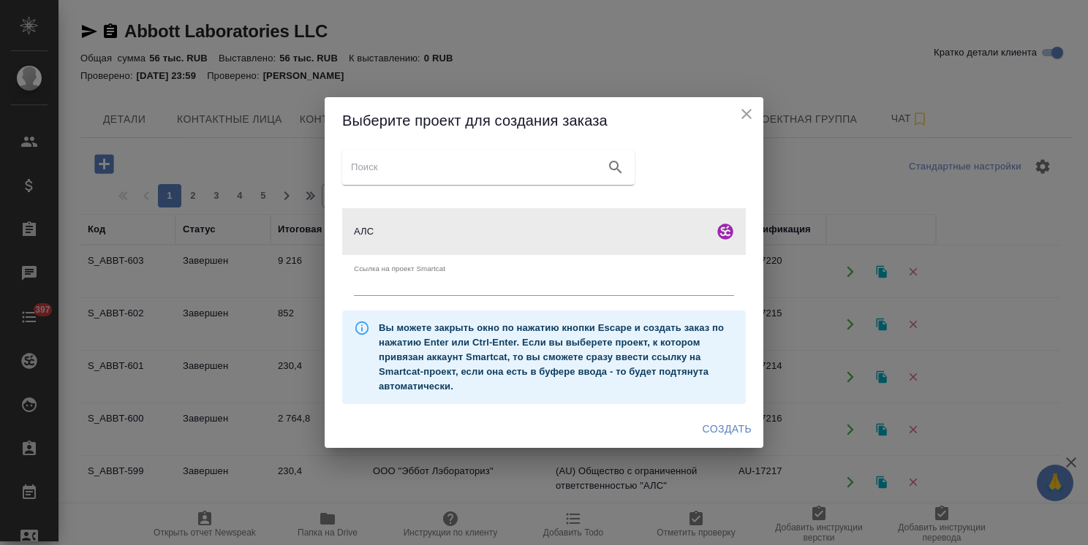
click at [726, 423] on span "Создать" at bounding box center [727, 429] width 49 height 18
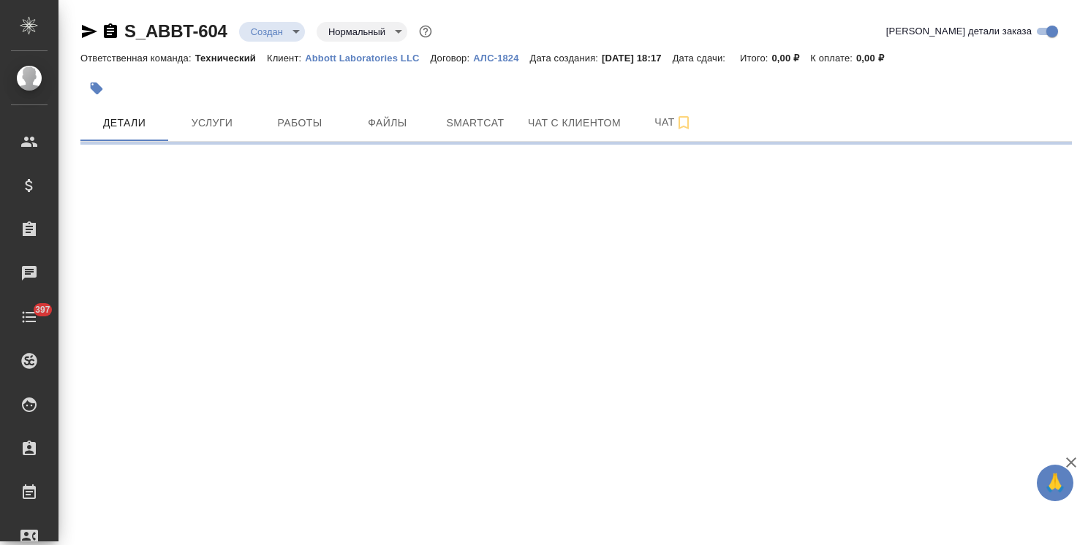
select select "RU"
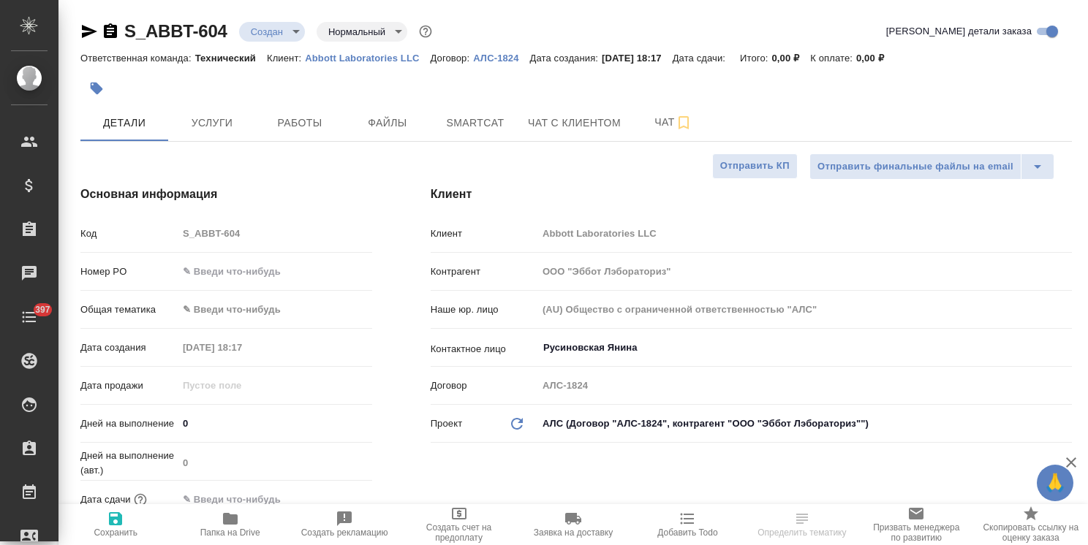
type textarea "x"
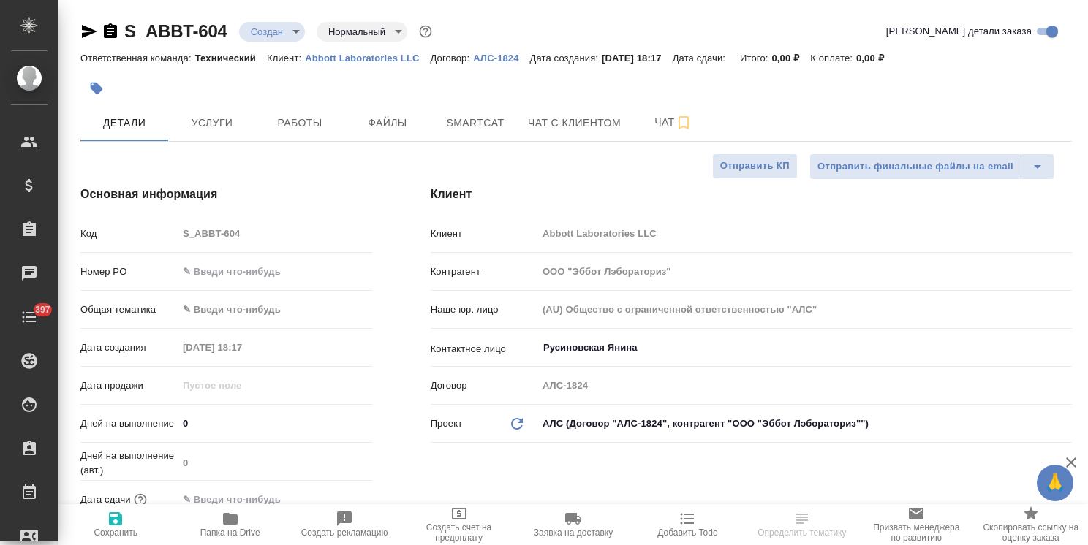
type textarea "x"
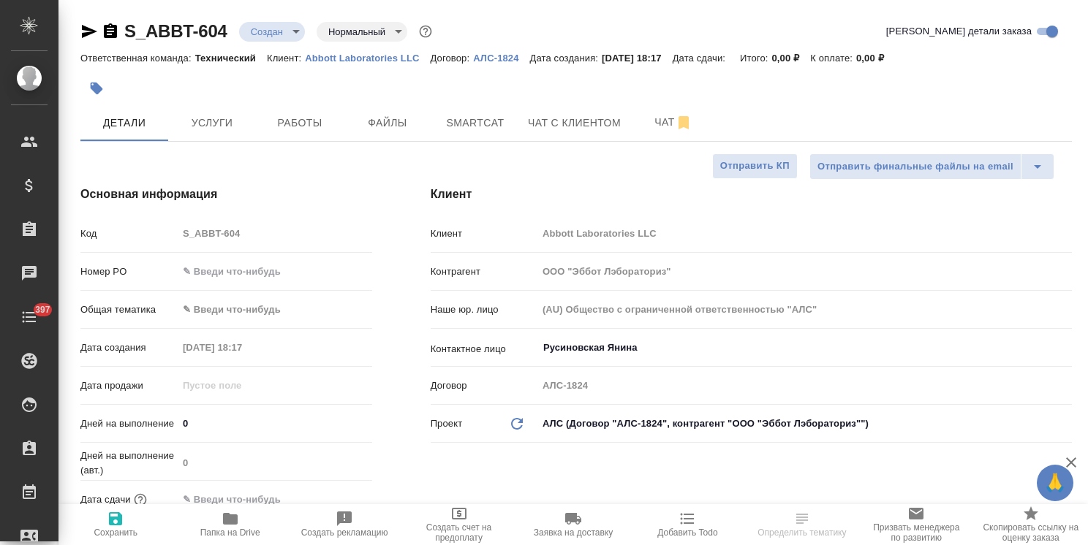
type textarea "x"
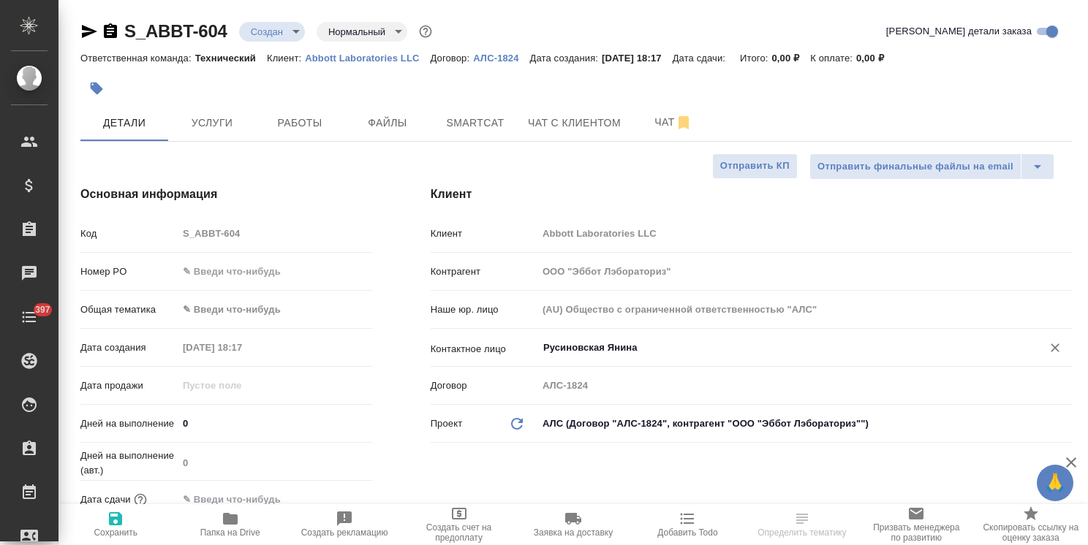
click at [599, 352] on input "Русиновская Янина" at bounding box center [780, 348] width 477 height 18
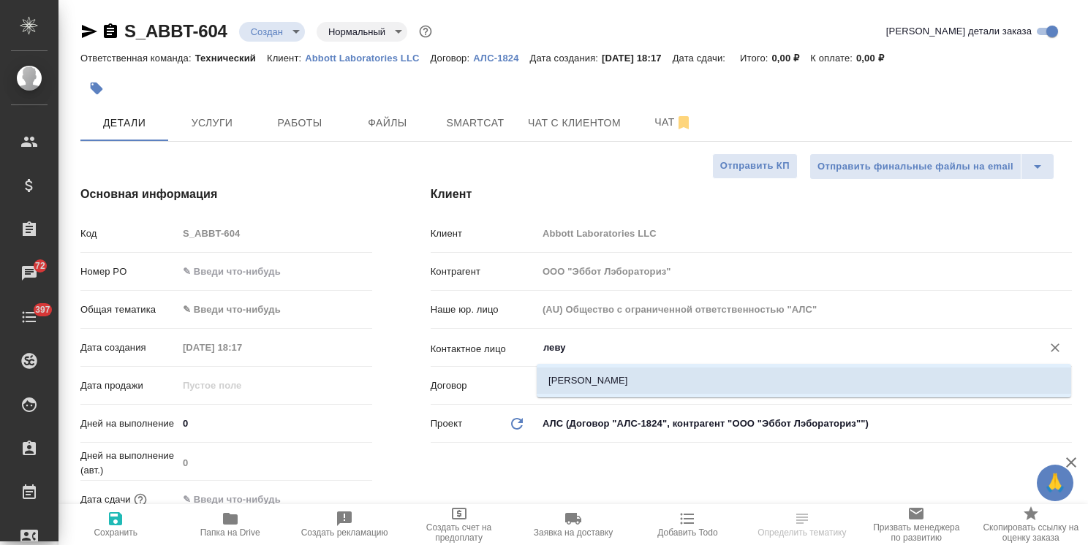
click at [591, 382] on li "[PERSON_NAME]" at bounding box center [804, 381] width 534 height 26
type input "[PERSON_NAME]"
type textarea "x"
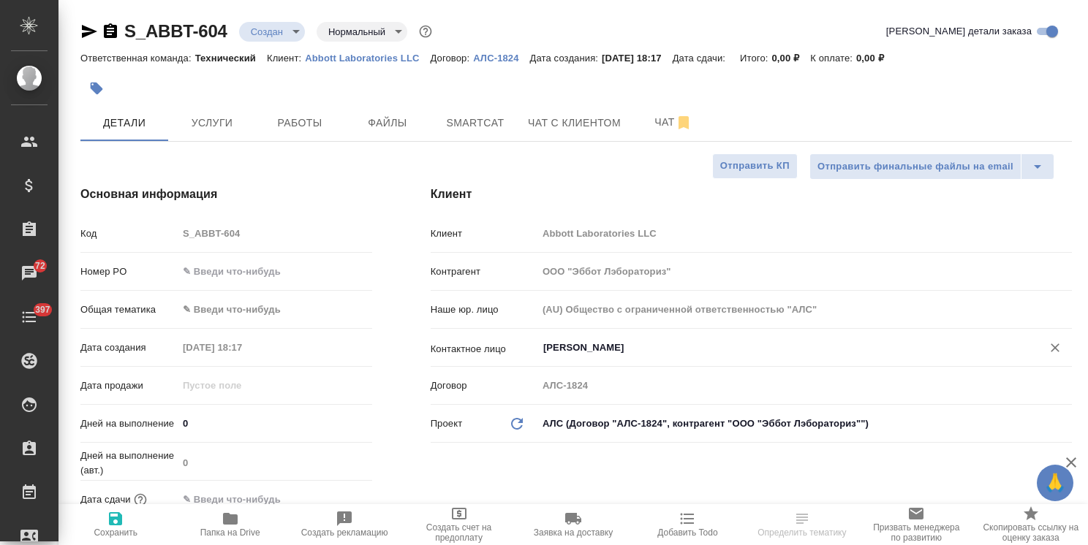
type input "[PERSON_NAME]"
click at [125, 519] on span "Сохранить" at bounding box center [115, 524] width 96 height 28
type textarea "x"
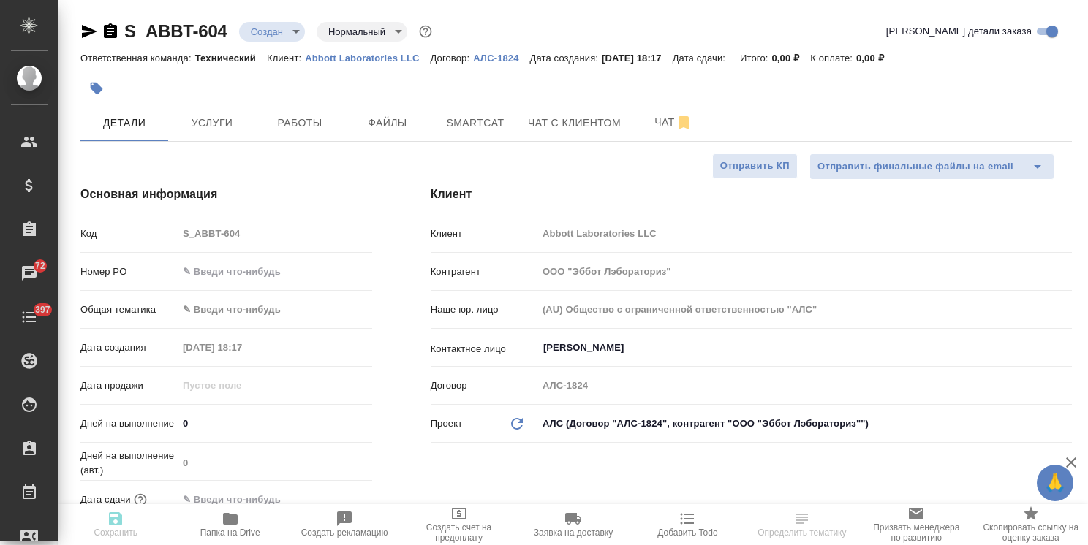
type textarea "x"
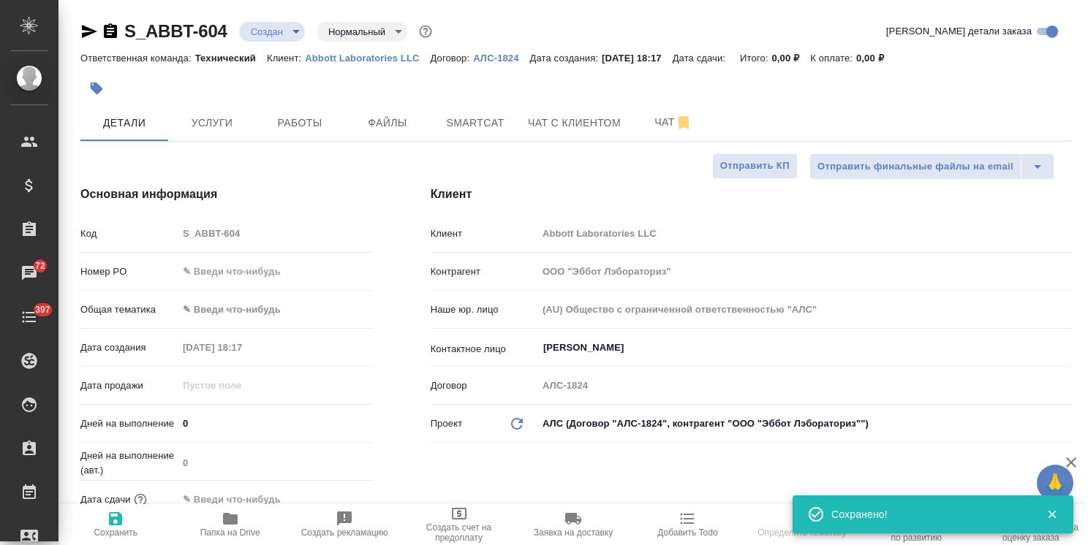
select select "RU"
type textarea "x"
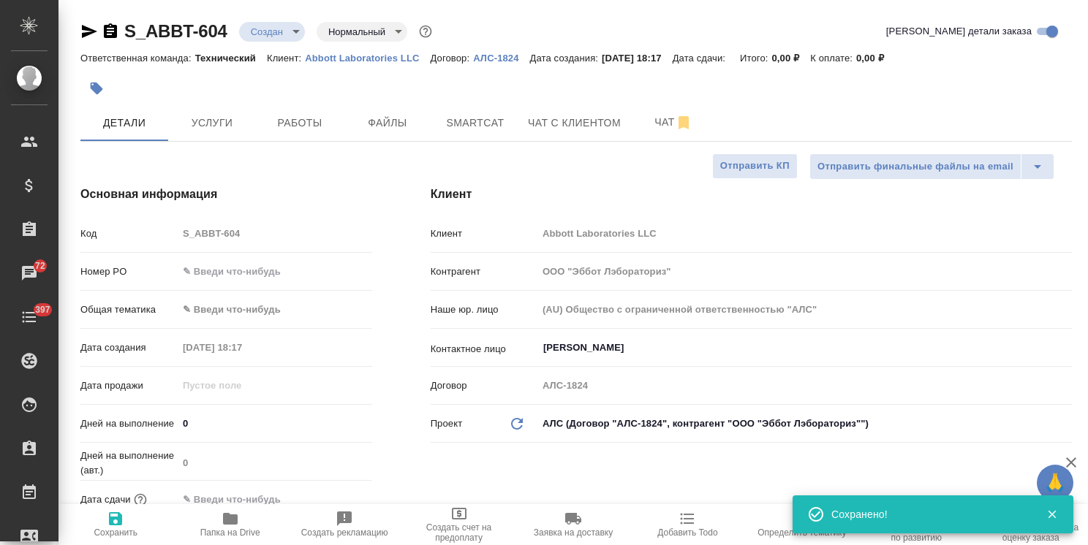
type textarea "x"
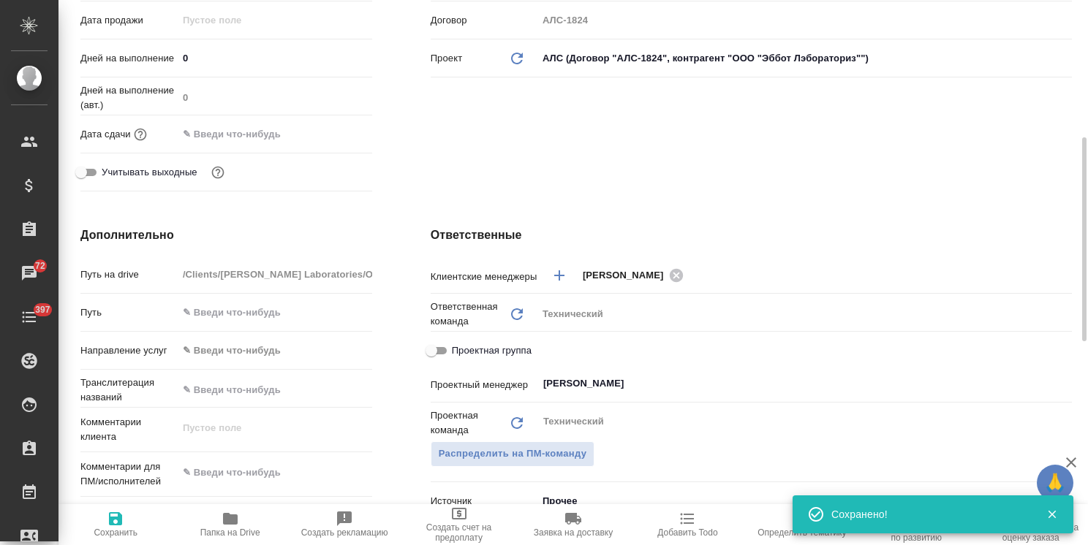
scroll to position [585, 0]
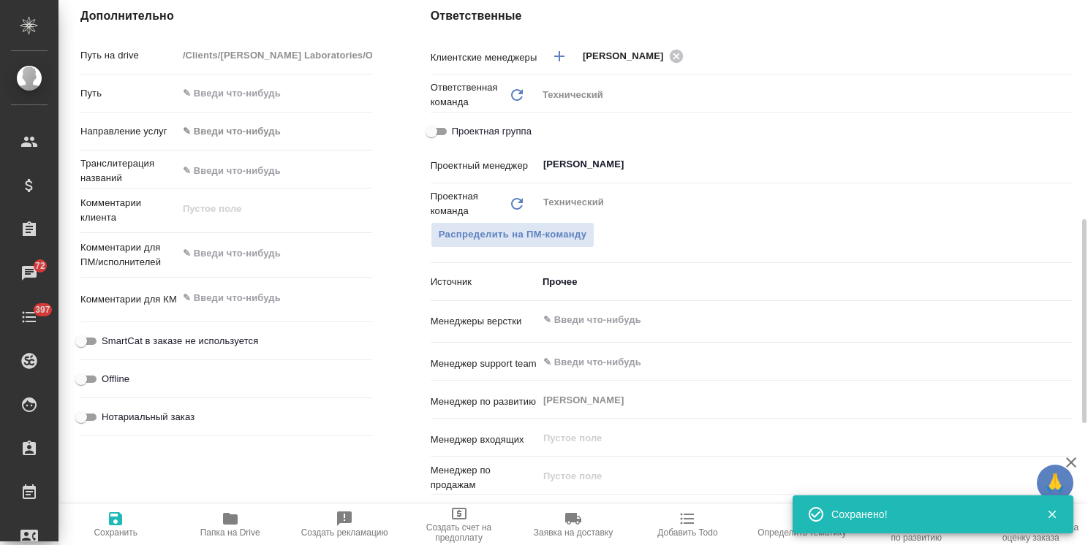
type textarea "x"
click at [246, 254] on textarea at bounding box center [274, 254] width 193 height 25
paste textarea "перевод фраз на казахский язык"
type textarea "x"
type textarea "перевод фраз на казахский язык"
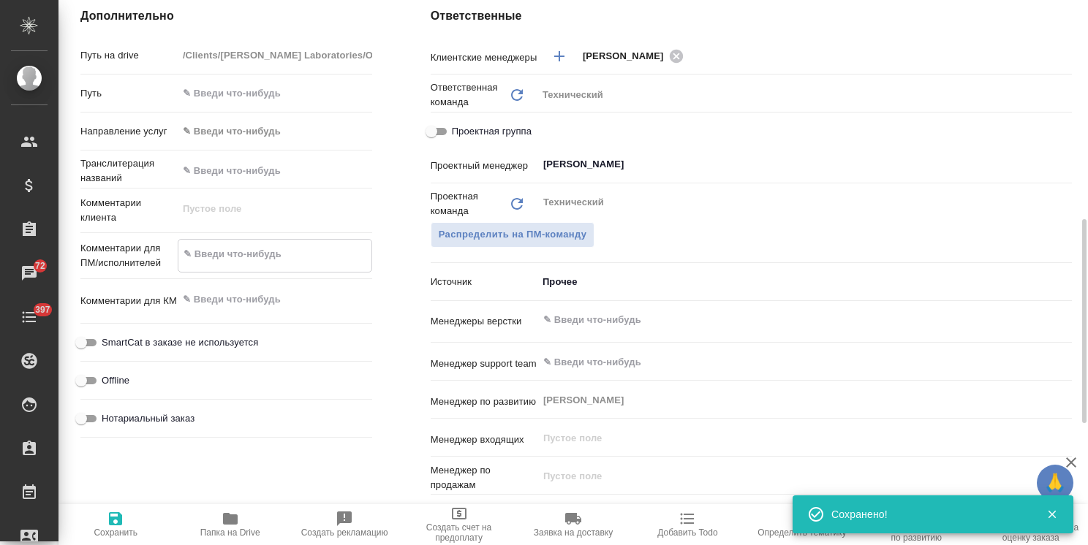
type textarea "x"
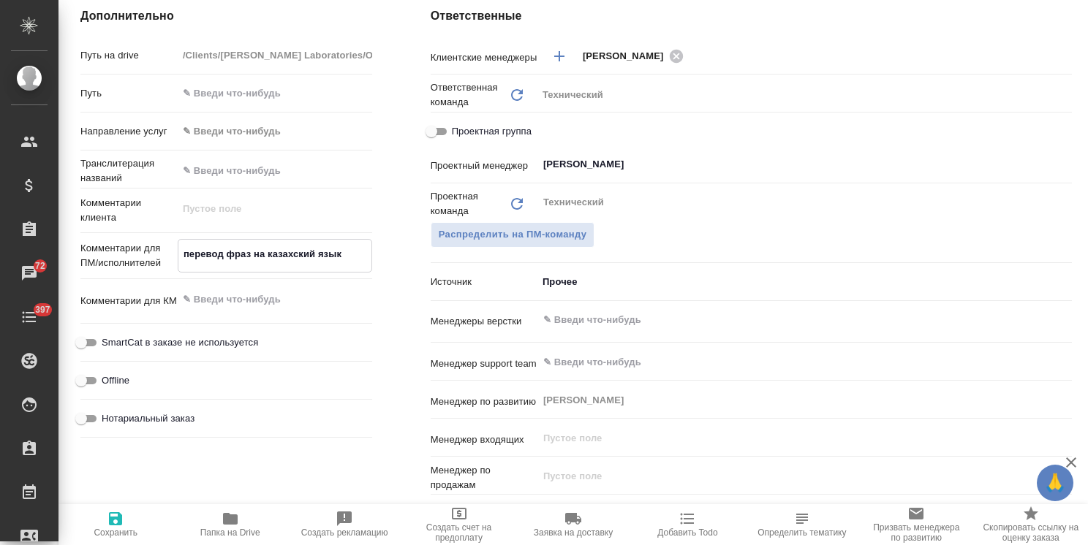
type textarea "перевод фраз на казахский язык"
type textarea "x"
click at [128, 526] on span "Сохранить" at bounding box center [115, 524] width 96 height 28
type textarea "x"
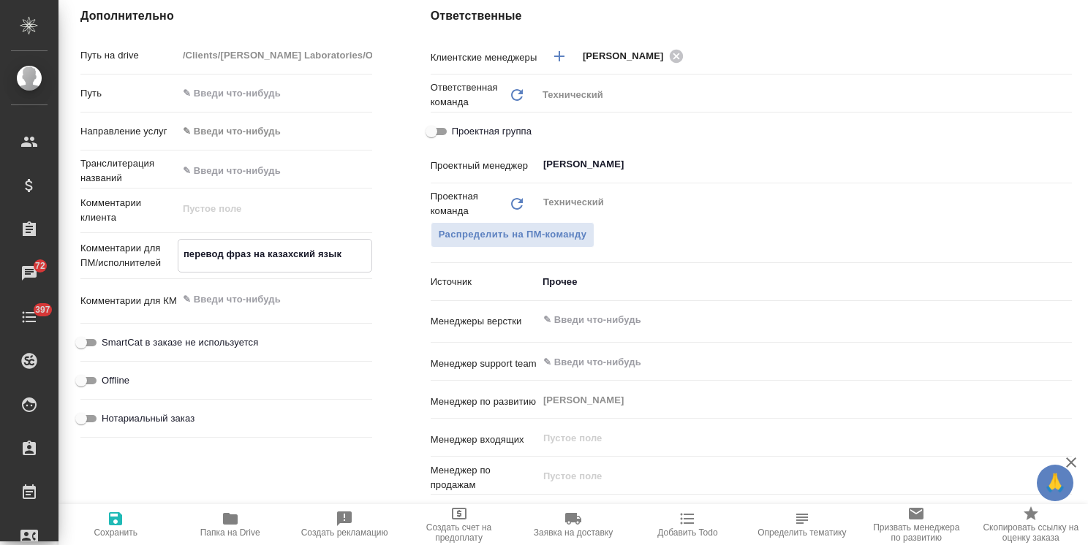
type textarea "x"
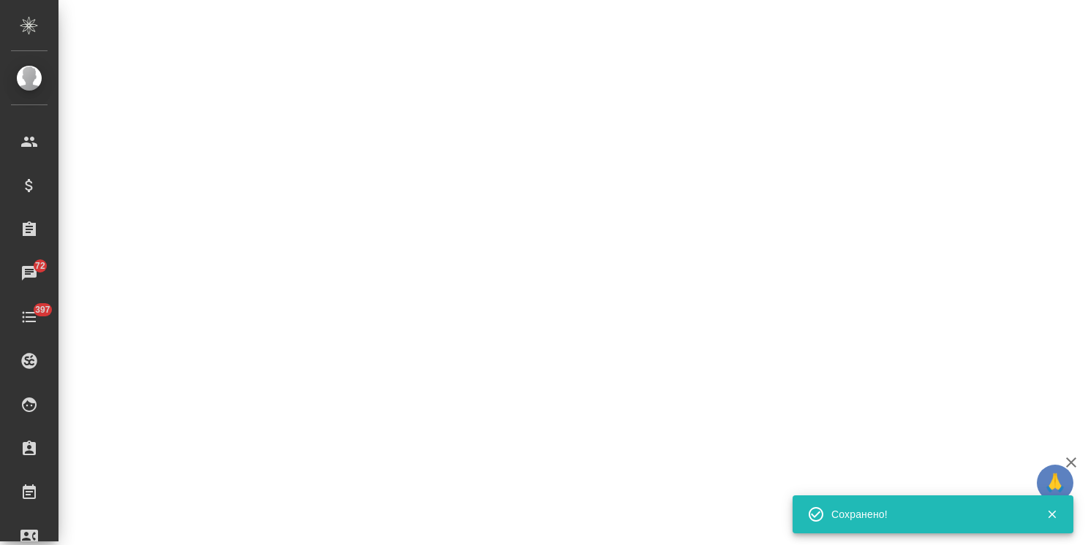
select select "RU"
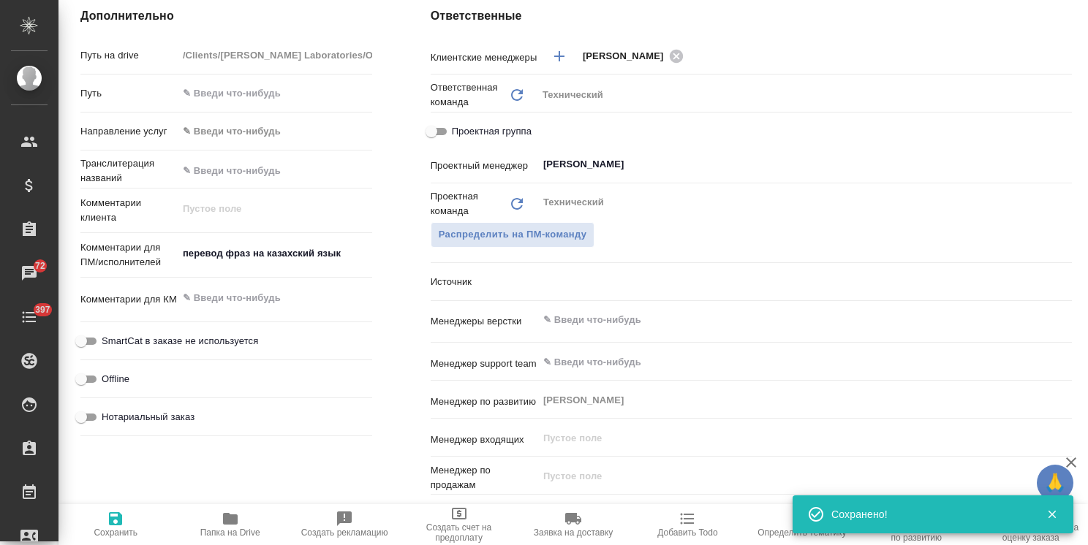
type textarea "x"
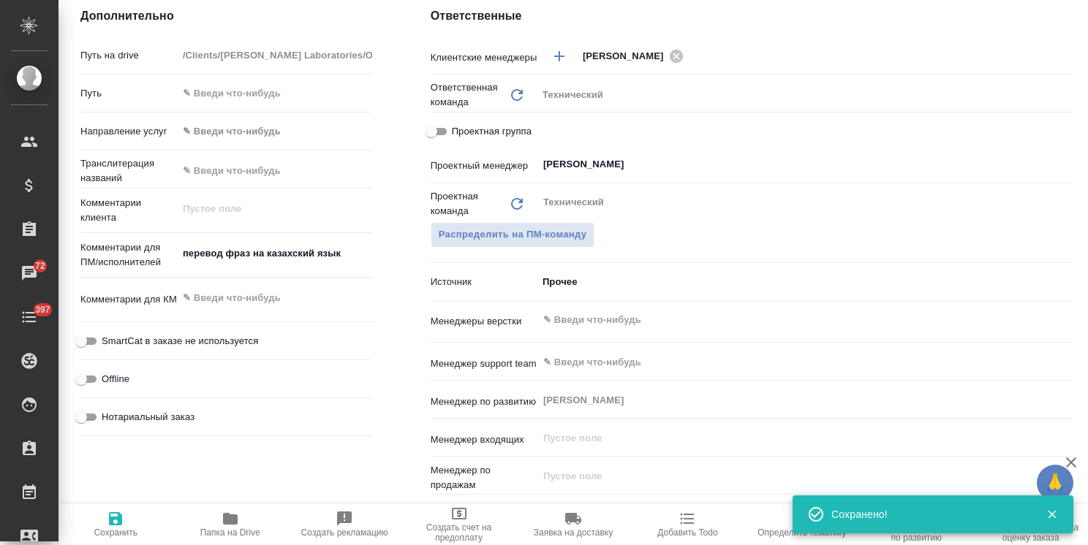
type textarea "x"
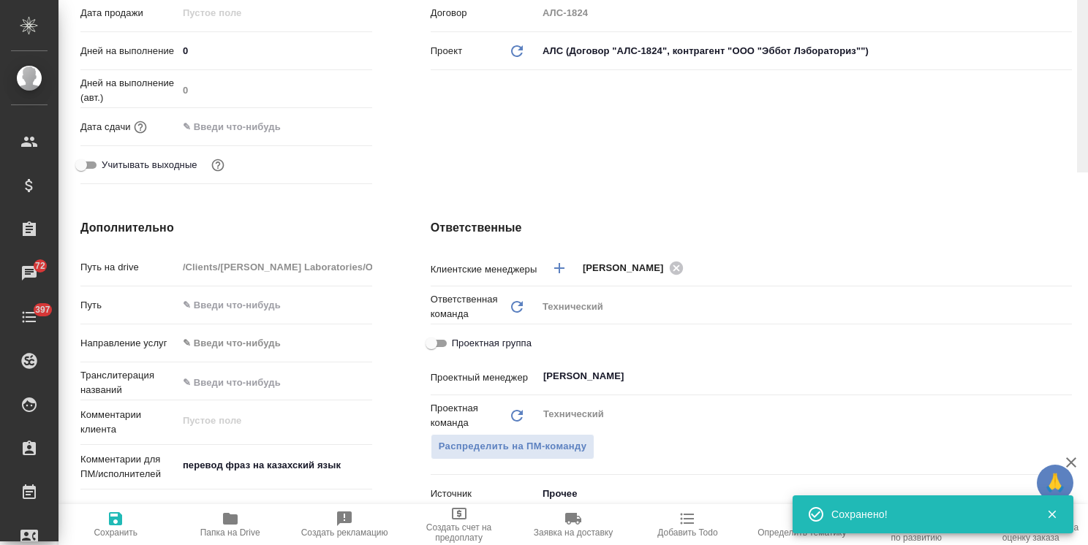
drag, startPoint x: 1084, startPoint y: 372, endPoint x: 696, endPoint y: 60, distance: 498.1
click at [1067, 55] on div "S_ABBT-604 Создан new Нормальный normal Кратко детали заказа Ответственная кома…" at bounding box center [572, 272] width 1029 height 545
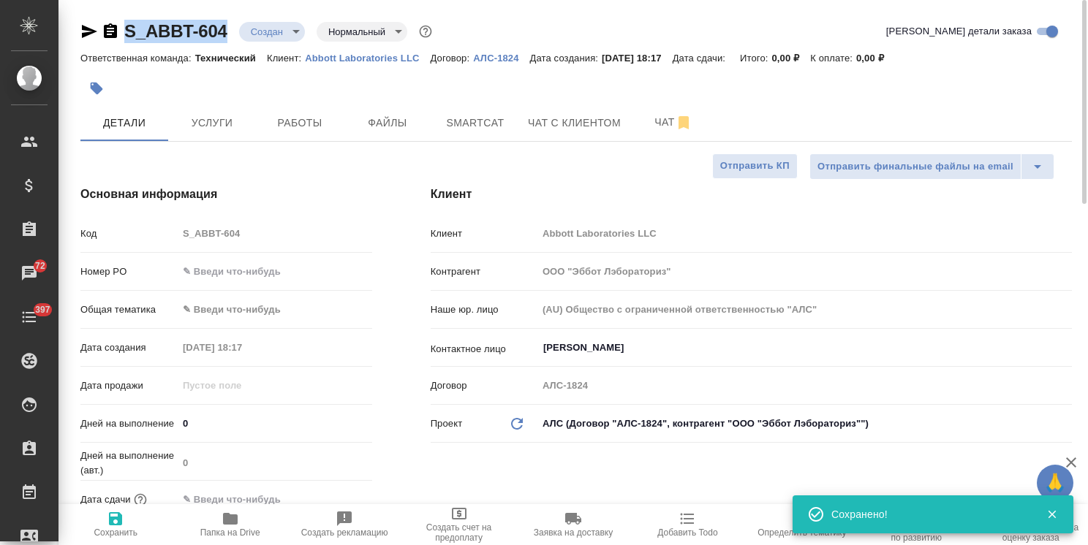
drag, startPoint x: 226, startPoint y: 18, endPoint x: 81, endPoint y: 9, distance: 145.1
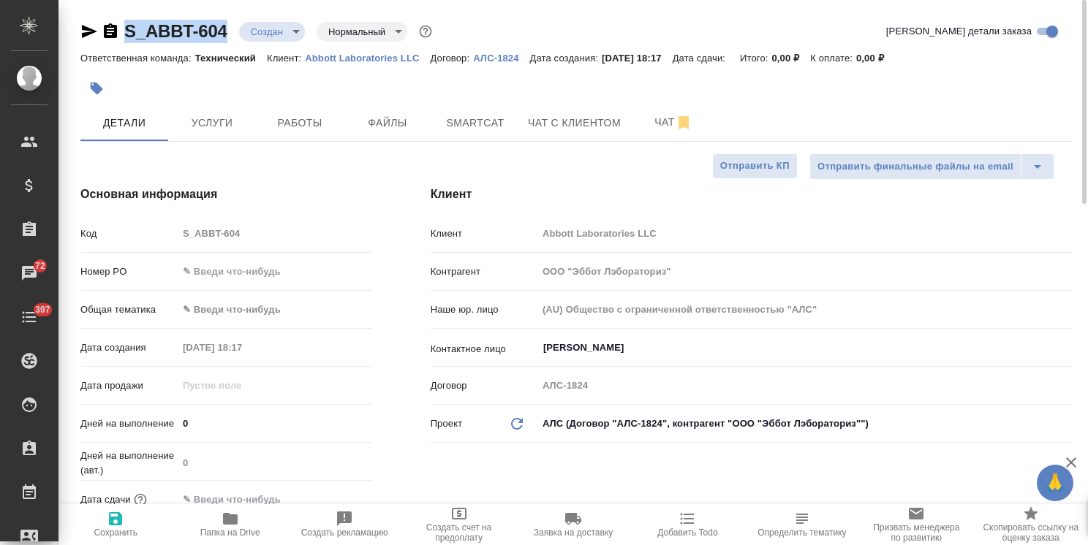
copy link "S_ABBT-604"
type textarea "x"
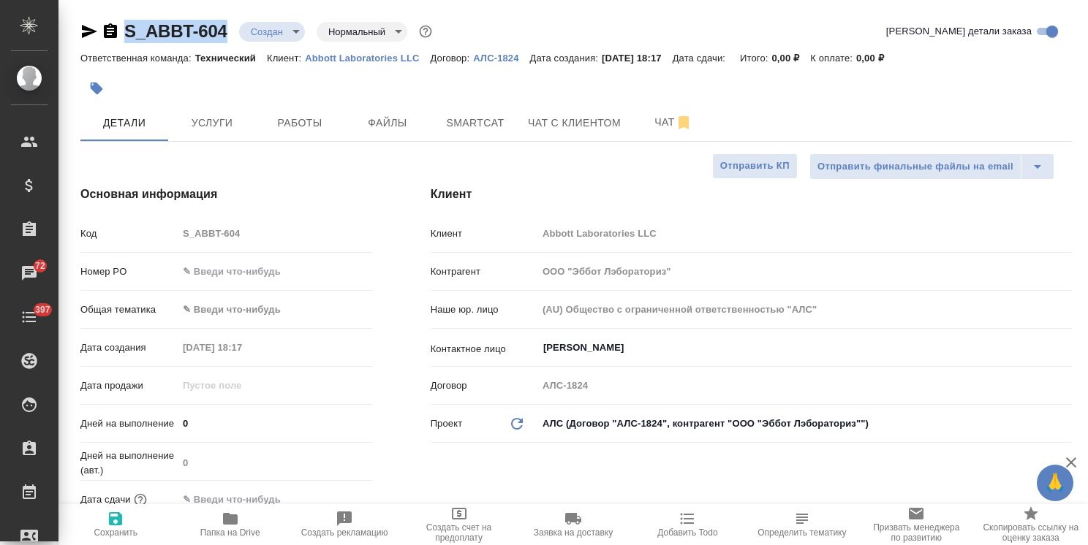
type textarea "x"
click at [374, 130] on span "Файлы" at bounding box center [387, 123] width 70 height 18
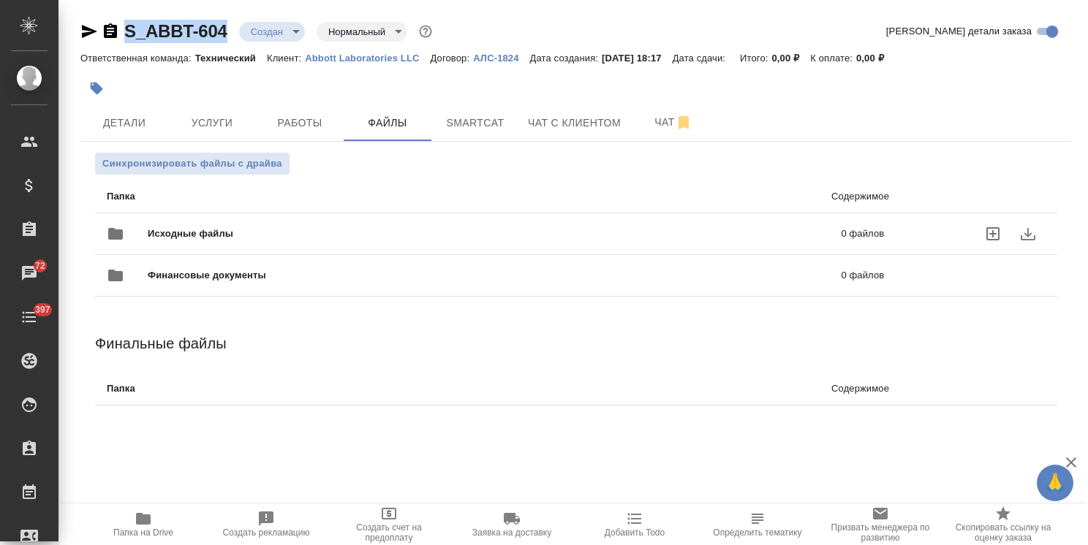
click at [200, 230] on span "Исходные файлы" at bounding box center [343, 234] width 390 height 15
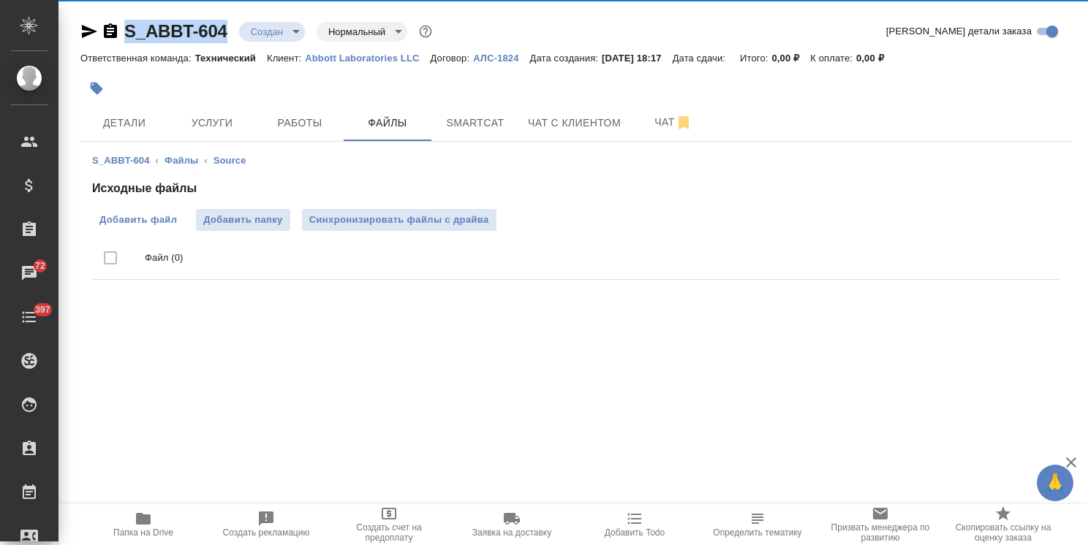
click at [151, 214] on span "Добавить файл" at bounding box center [137, 220] width 77 height 15
click at [0, 0] on input "Добавить файл" at bounding box center [0, 0] width 0 height 0
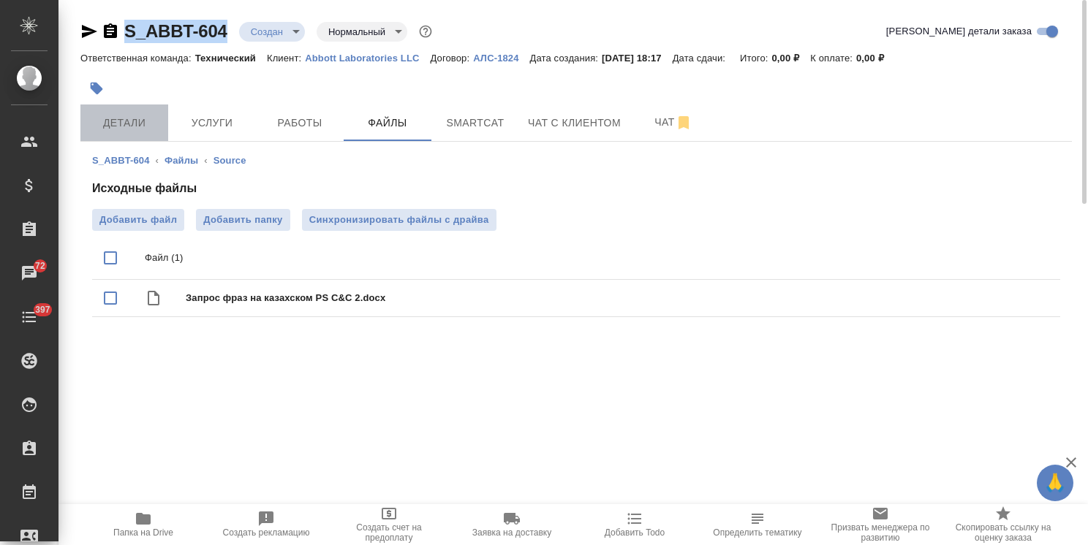
click at [126, 114] on span "Детали" at bounding box center [124, 123] width 70 height 18
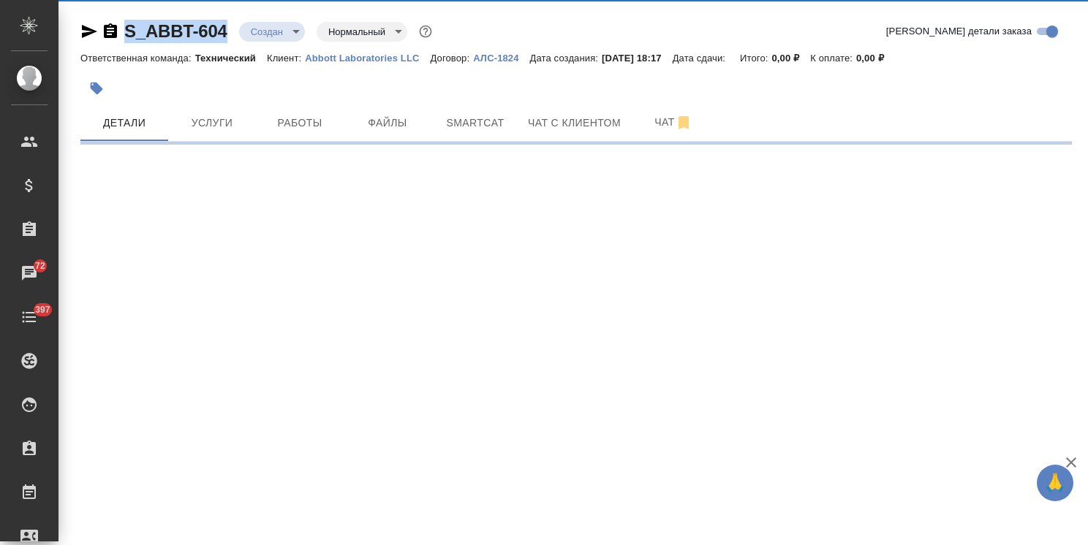
select select "RU"
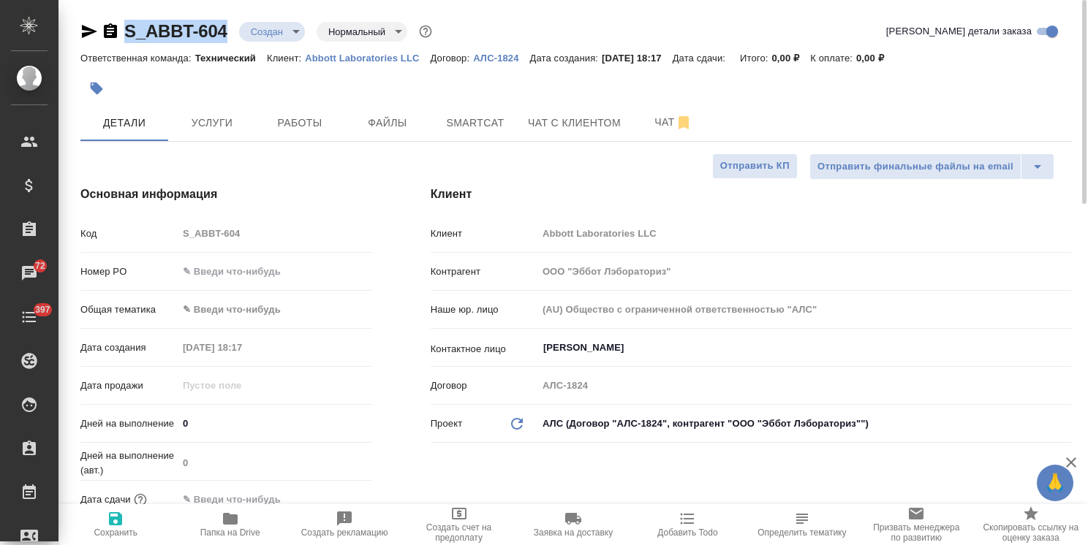
type textarea "x"
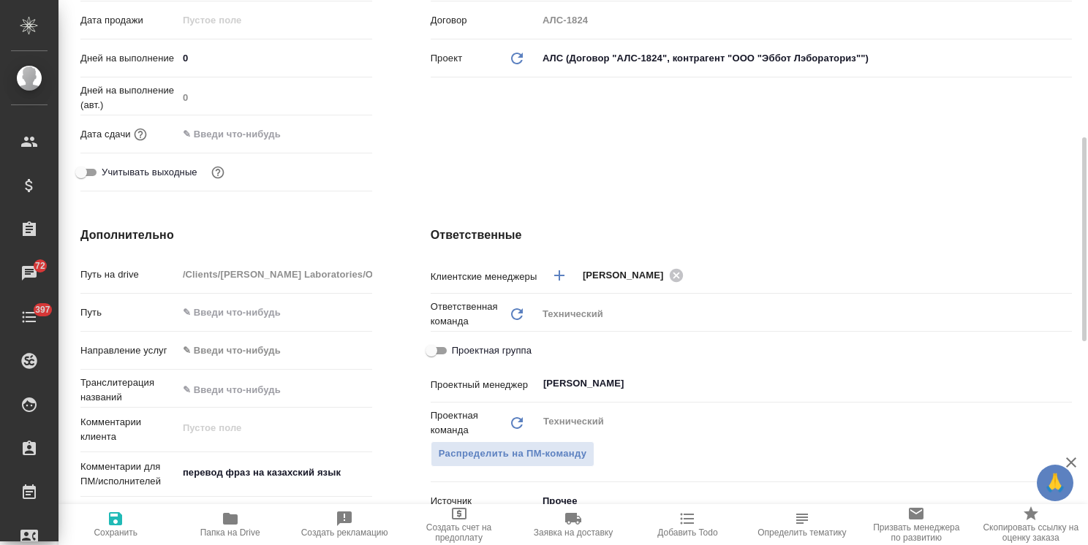
scroll to position [512, 0]
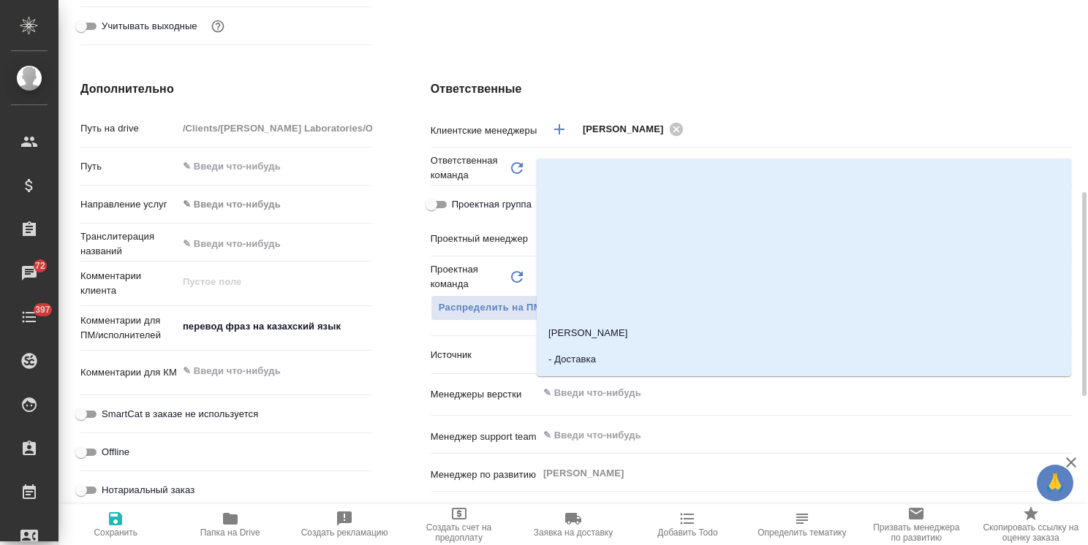
click at [618, 395] on input "text" at bounding box center [780, 394] width 477 height 18
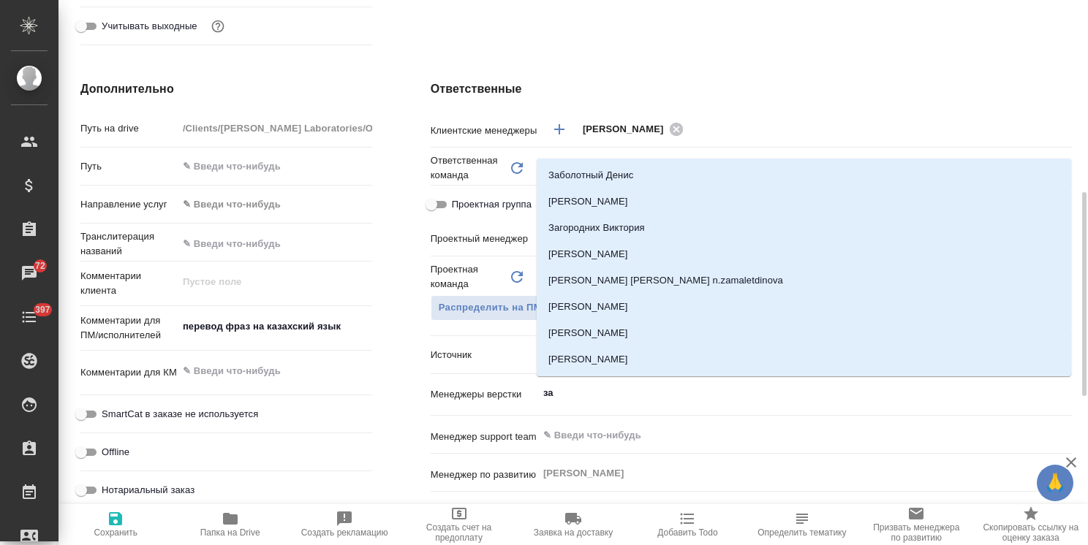
type input "заб"
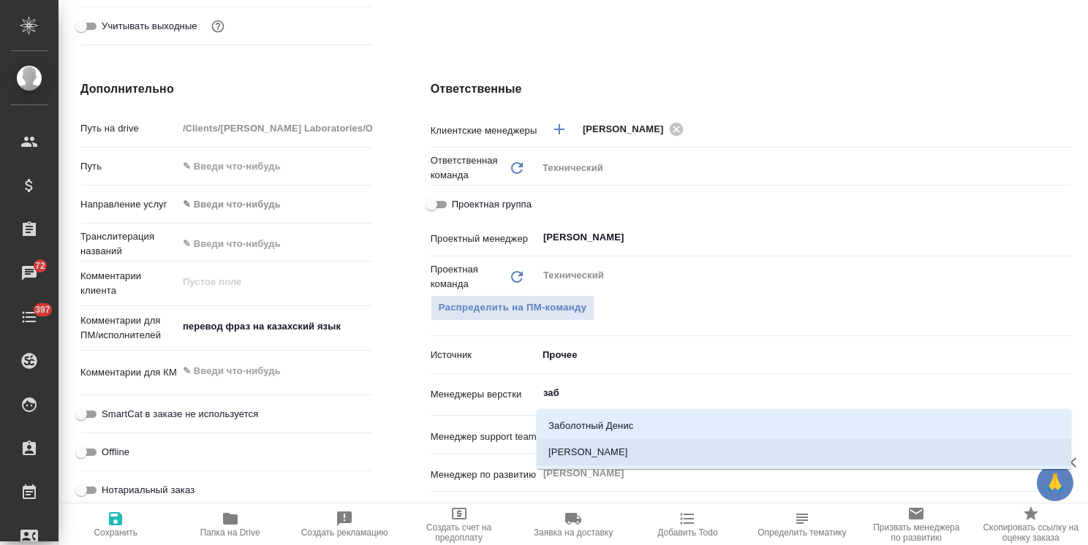
click at [602, 455] on li "[PERSON_NAME]" at bounding box center [804, 452] width 534 height 26
type textarea "x"
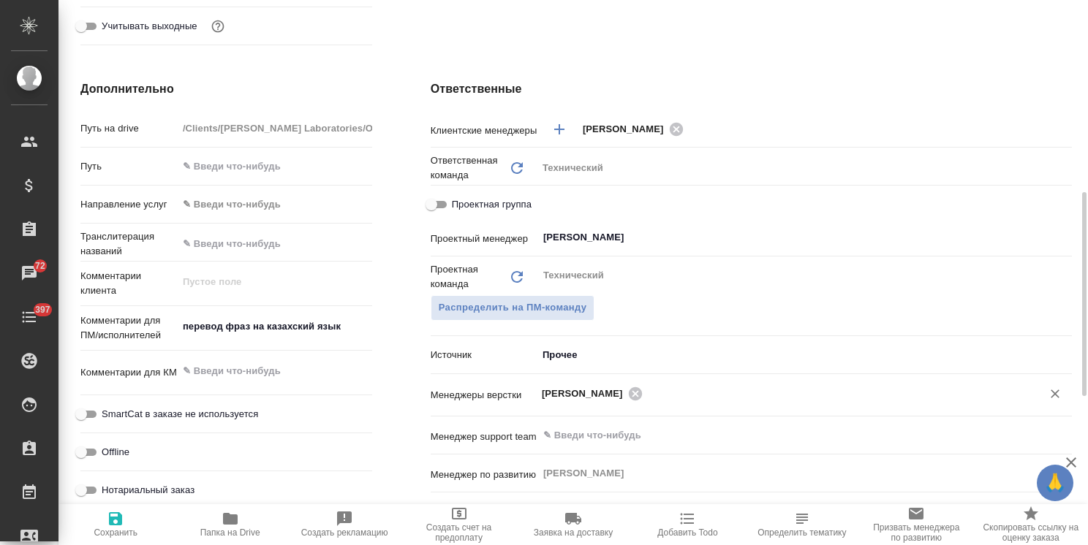
click at [120, 524] on icon "button" at bounding box center [115, 518] width 13 height 13
type textarea "x"
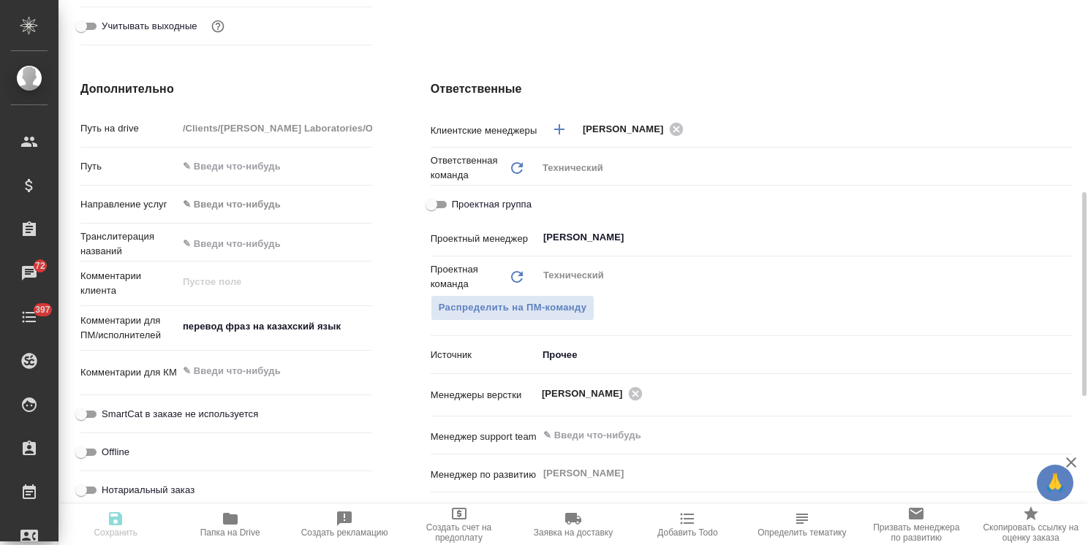
type textarea "x"
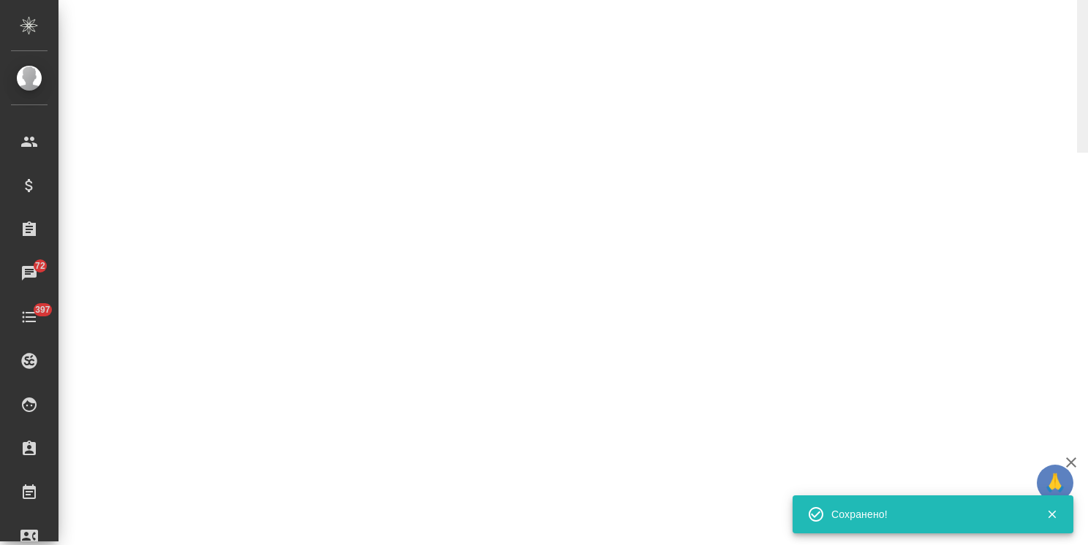
select select "RU"
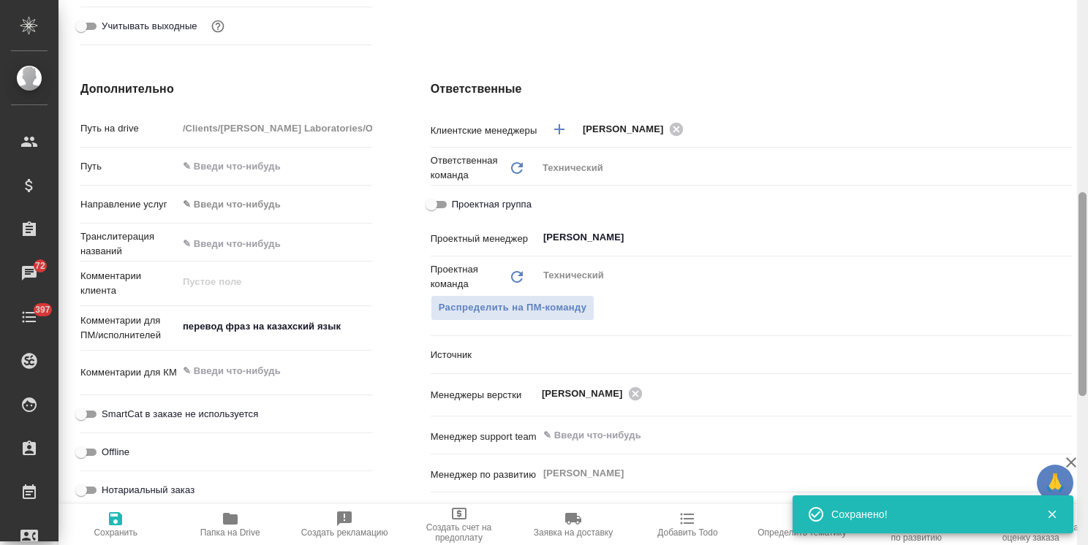
type textarea "x"
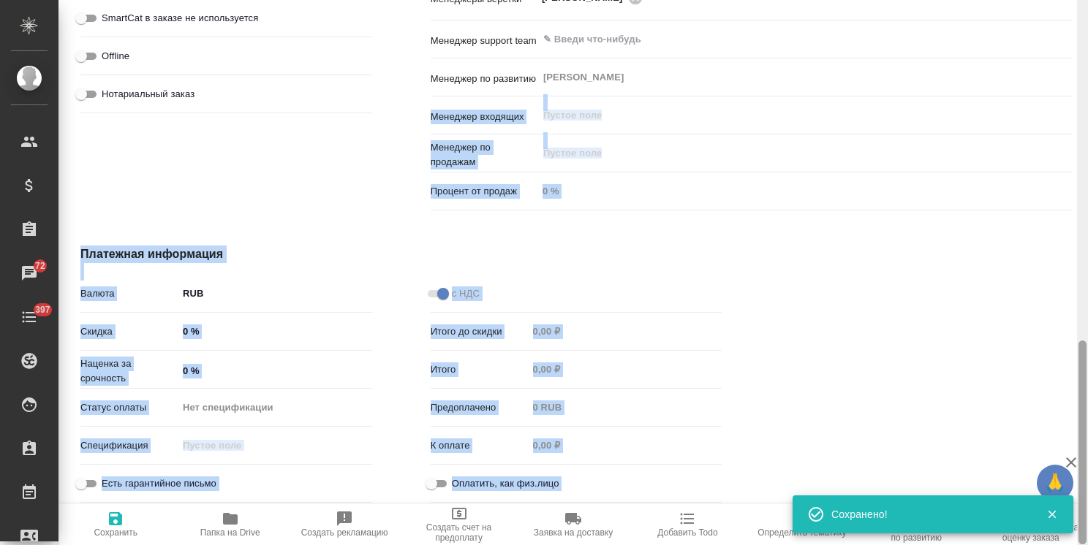
drag, startPoint x: 1088, startPoint y: 327, endPoint x: 708, endPoint y: 85, distance: 450.6
click at [1084, 69] on div at bounding box center [1082, 272] width 11 height 545
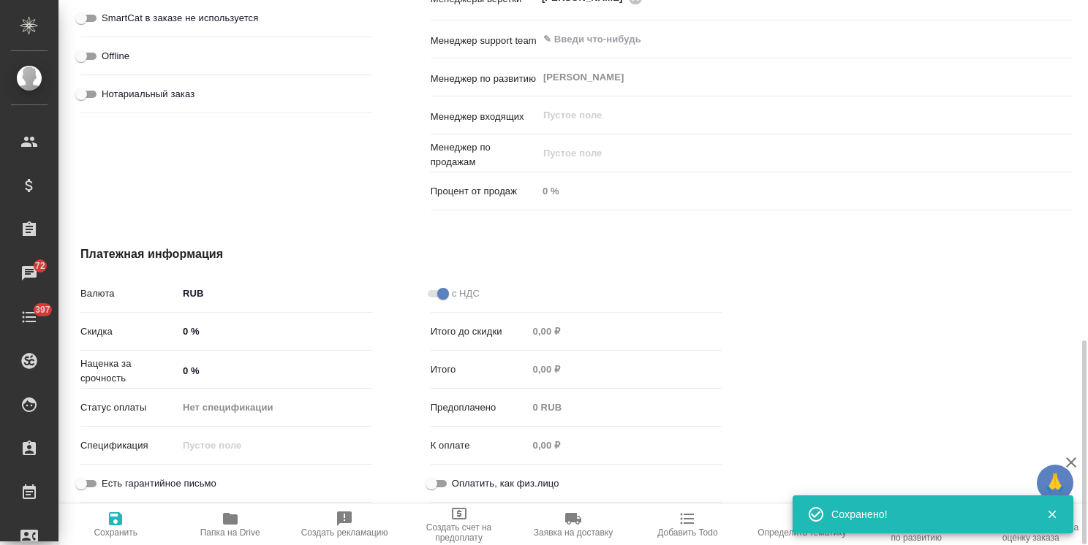
click at [956, 254] on div at bounding box center [926, 377] width 350 height 322
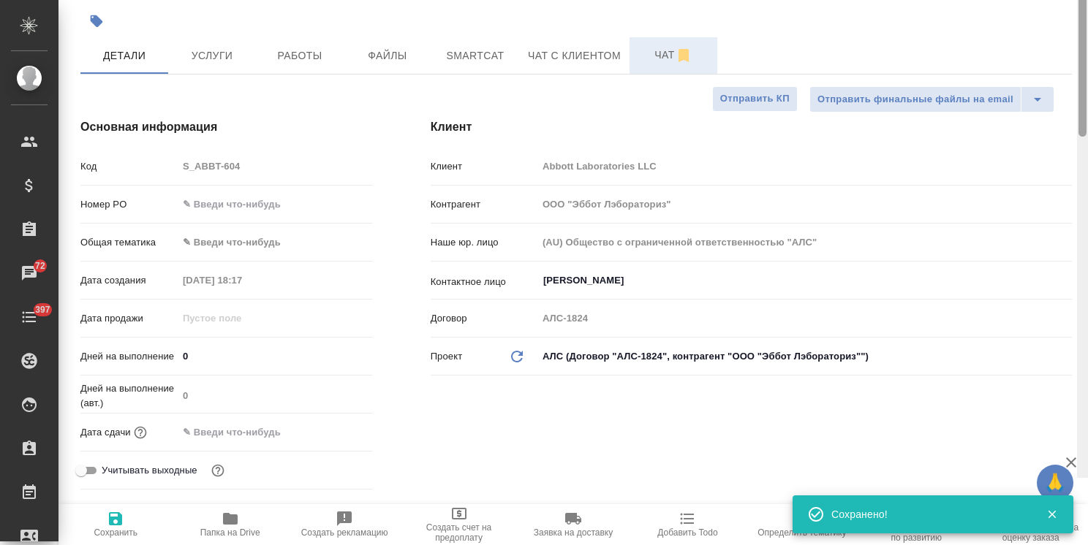
scroll to position [0, 0]
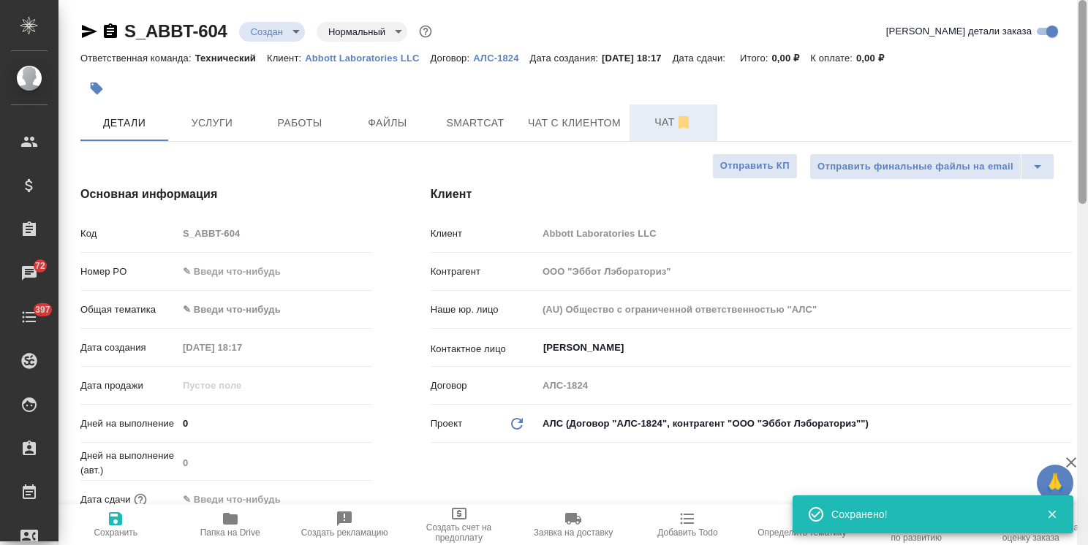
drag, startPoint x: 1080, startPoint y: 414, endPoint x: 630, endPoint y: 109, distance: 543.8
click at [1087, 63] on html "🙏 .cls-1 fill:#fff; AWATERA Usmanova Olga Клиенты Спецификации Заказы 72 Чаты 3…" at bounding box center [544, 272] width 1088 height 545
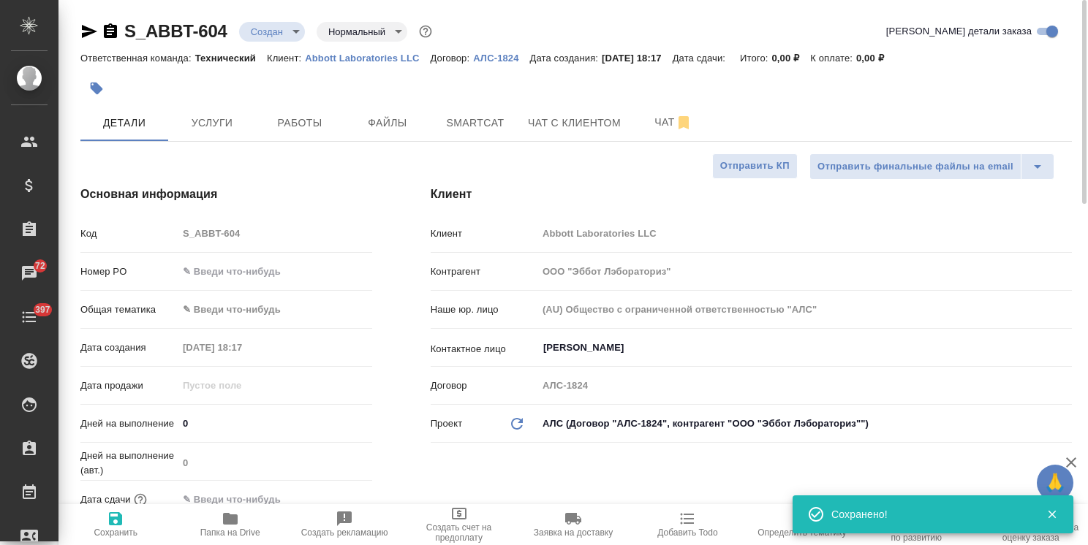
click at [273, 25] on body "🙏 .cls-1 fill:#fff; AWATERA Usmanova Olga Клиенты Спецификации Заказы 72 Чаты 3…" at bounding box center [544, 272] width 1088 height 545
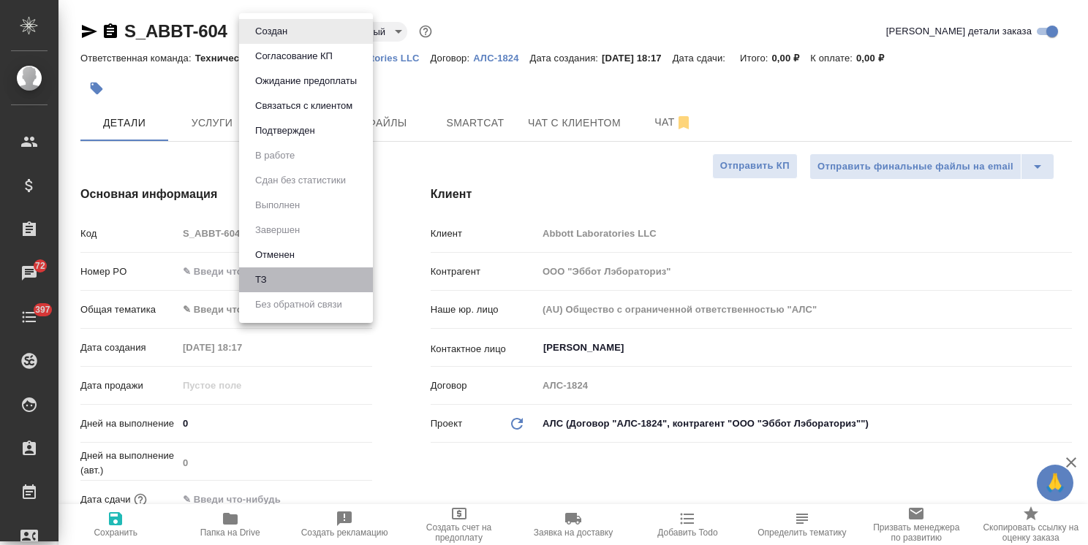
click at [272, 282] on li "ТЗ" at bounding box center [306, 280] width 134 height 25
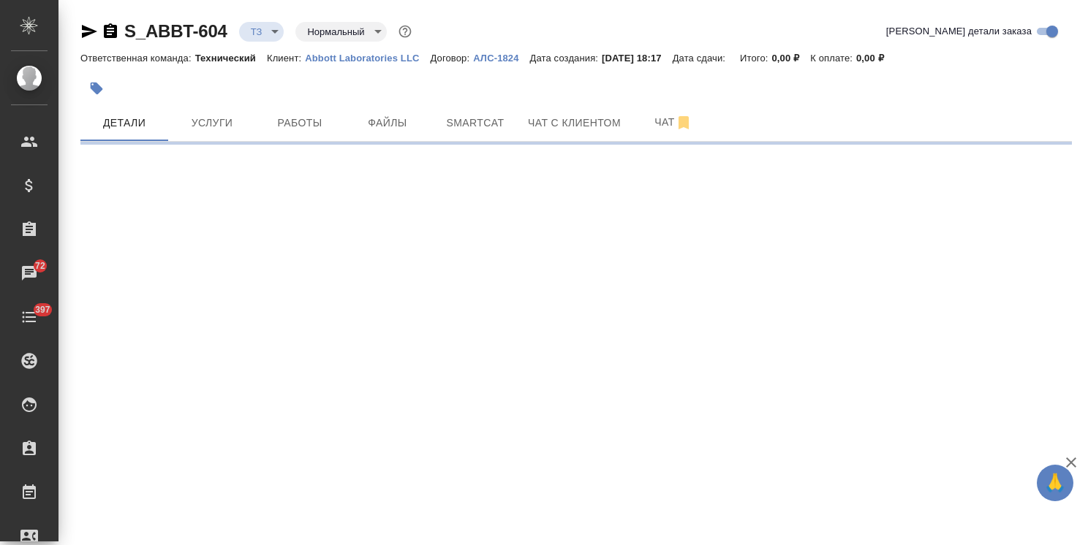
select select "RU"
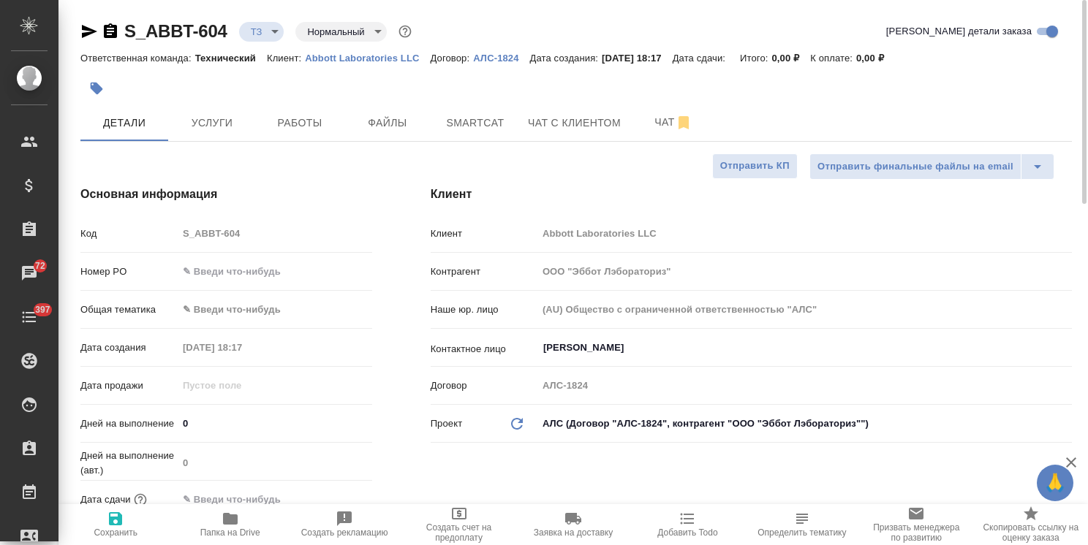
type textarea "x"
click at [252, 262] on input "text" at bounding box center [274, 271] width 193 height 21
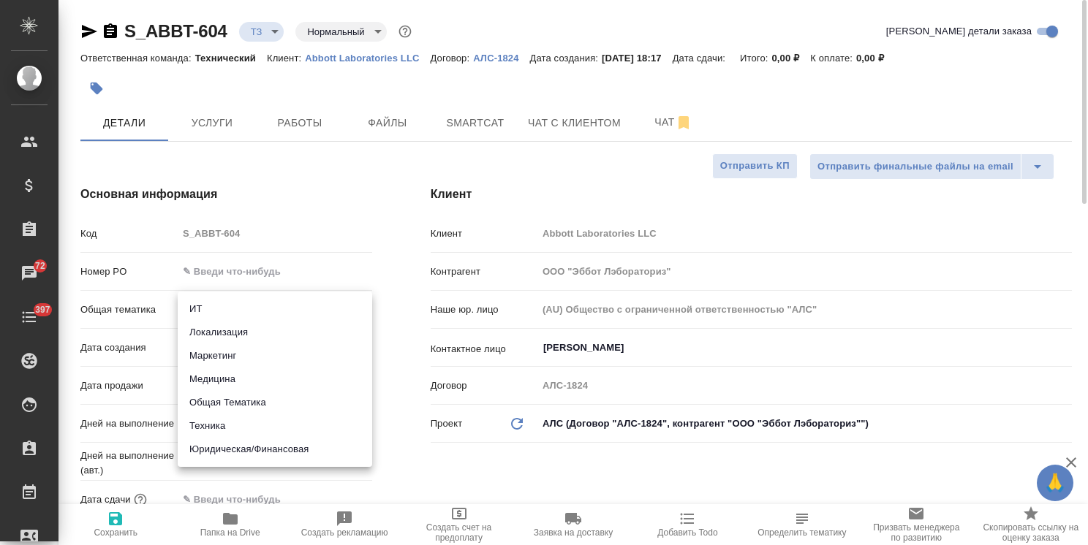
click at [243, 300] on body "🙏 .cls-1 fill:#fff; AWATERA Usmanova Olga Клиенты Спецификации Заказы 72 Чаты 3…" at bounding box center [544, 272] width 1088 height 545
click at [216, 420] on li "Техника" at bounding box center [275, 425] width 194 height 23
type input "tech"
type textarea "x"
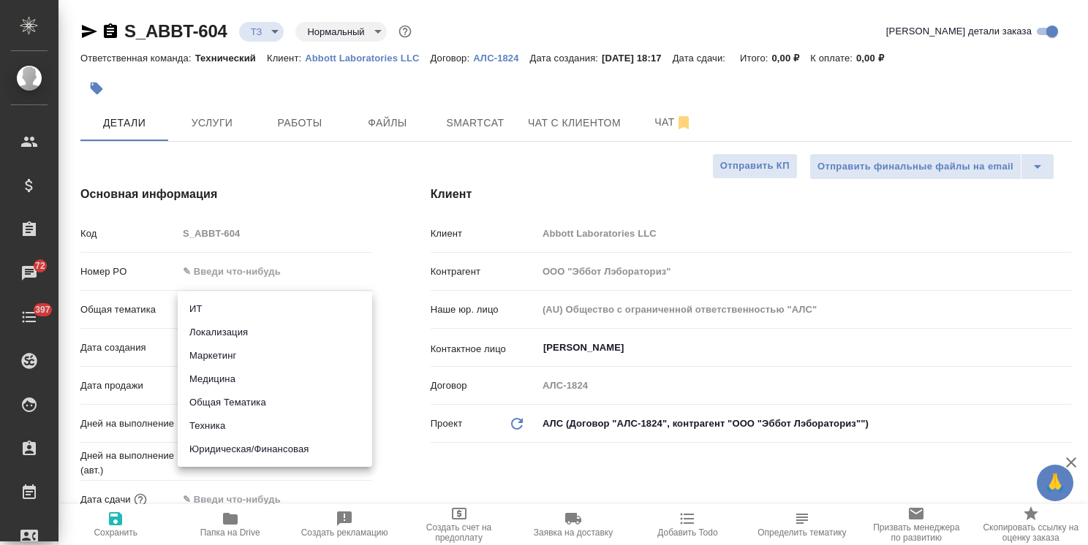
type textarea "x"
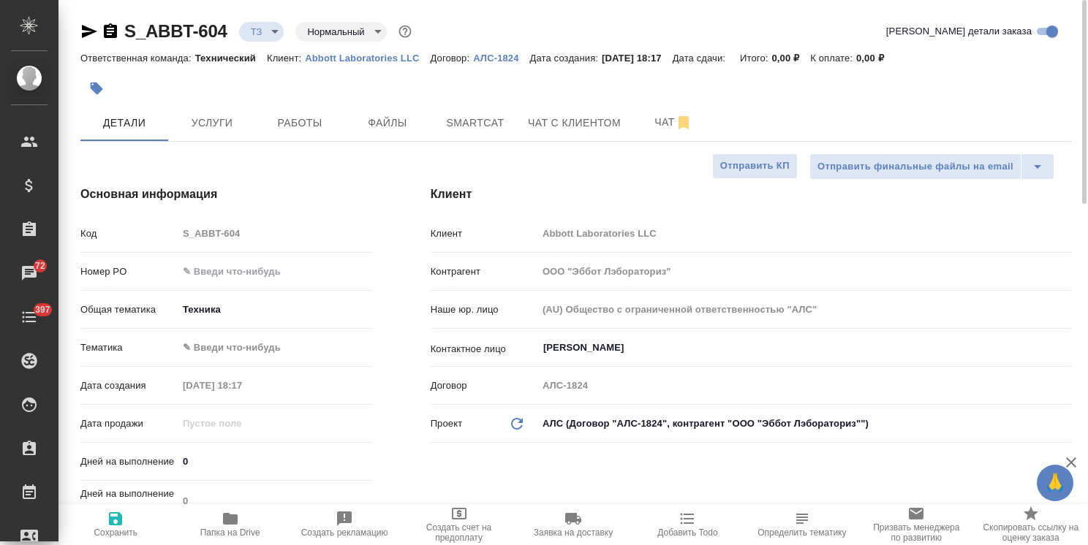
click at [246, 344] on body "🙏 .cls-1 fill:#fff; AWATERA Usmanova Olga Клиенты Спецификации Заказы 72 Чаты 3…" at bounding box center [544, 272] width 1088 height 545
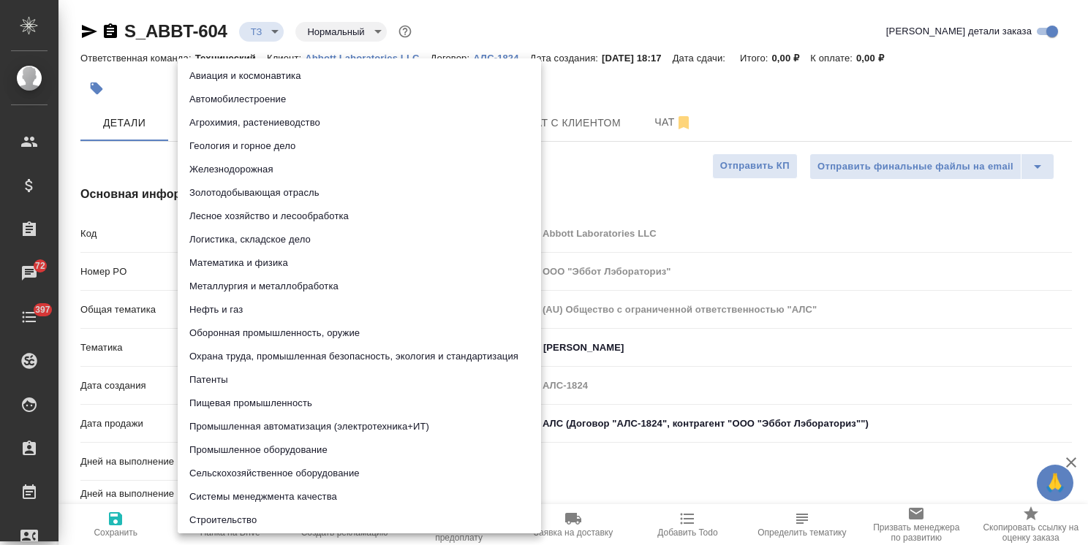
click at [257, 407] on li "Пищевая промышленность" at bounding box center [359, 403] width 363 height 23
type textarea "x"
type input "5a8b8b956a9677013d343d8f"
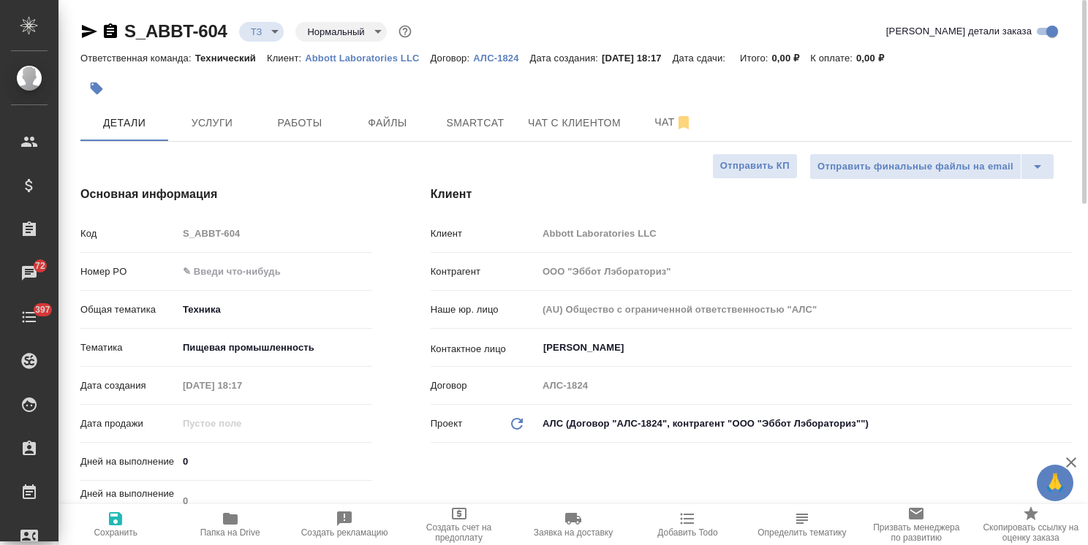
click at [110, 530] on span "Сохранить" at bounding box center [116, 533] width 44 height 10
type textarea "x"
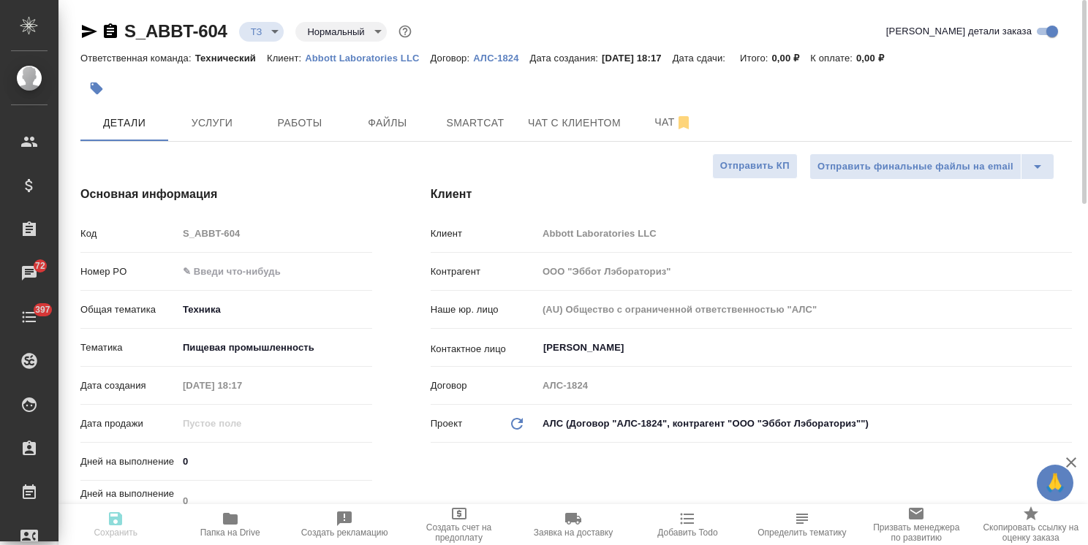
type textarea "x"
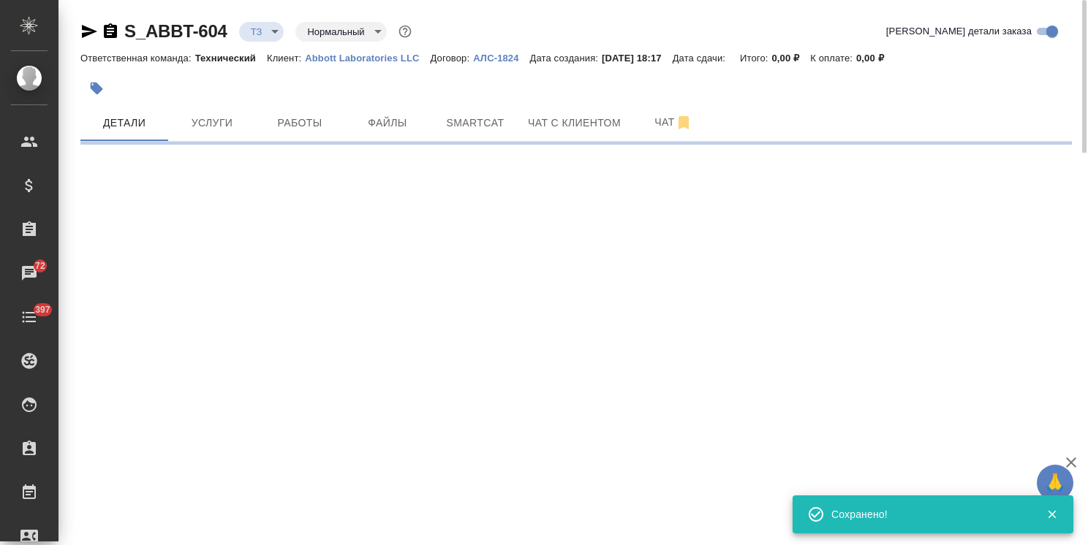
select select "RU"
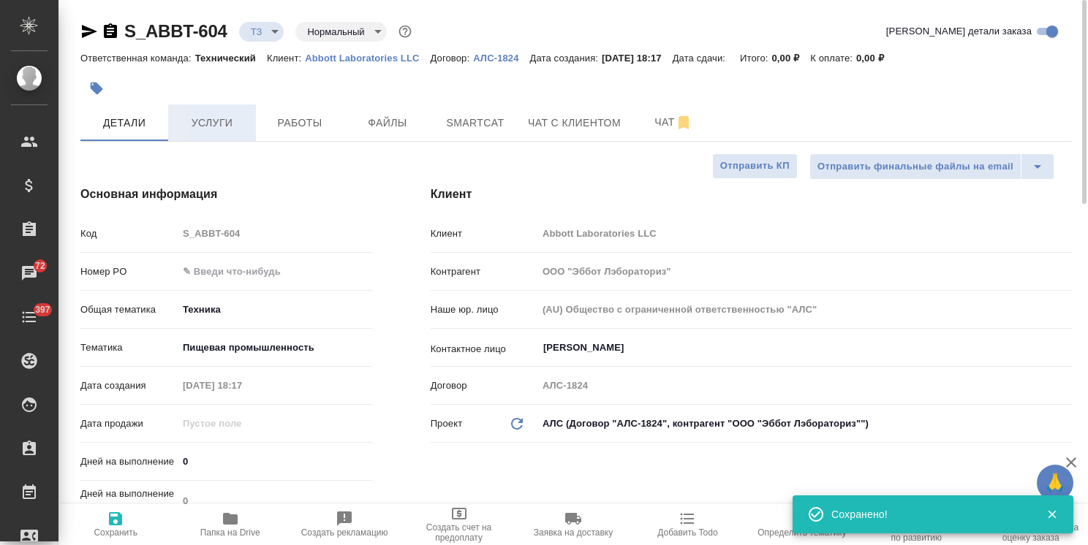
type textarea "x"
click at [221, 122] on span "Услуги" at bounding box center [212, 123] width 70 height 18
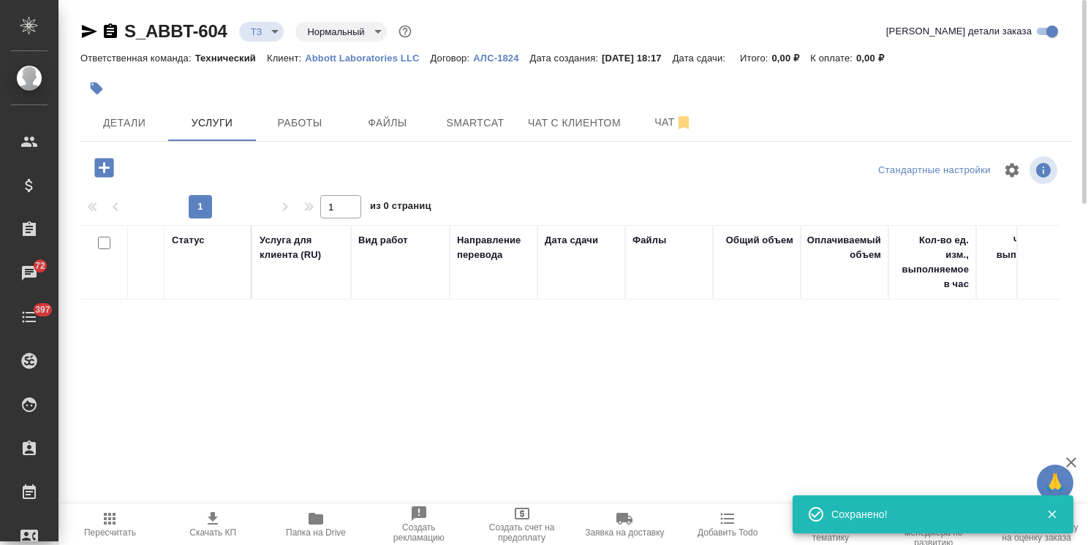
click at [113, 167] on icon "button" at bounding box center [103, 167] width 19 height 19
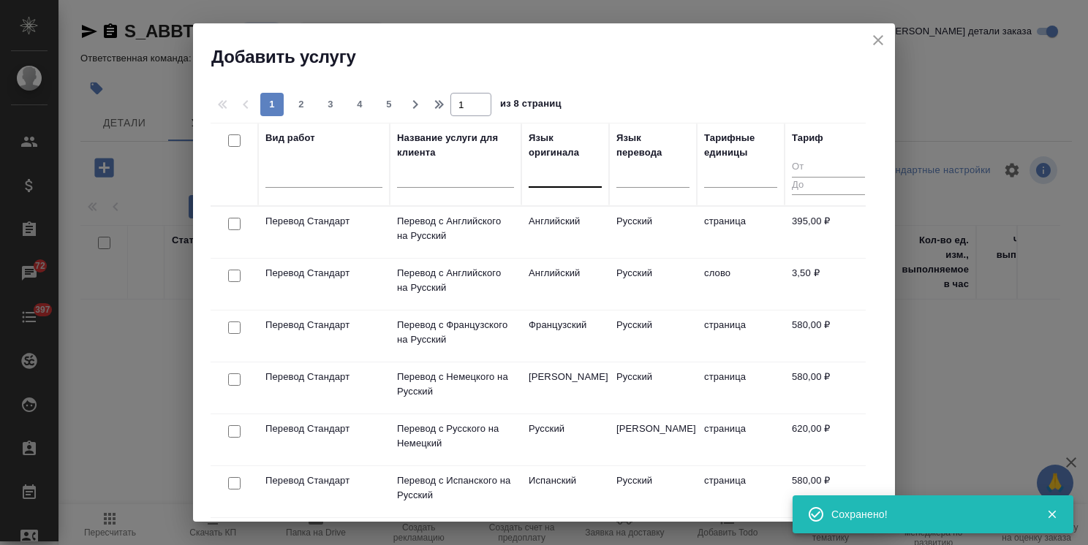
click at [556, 177] on div at bounding box center [565, 172] width 73 height 21
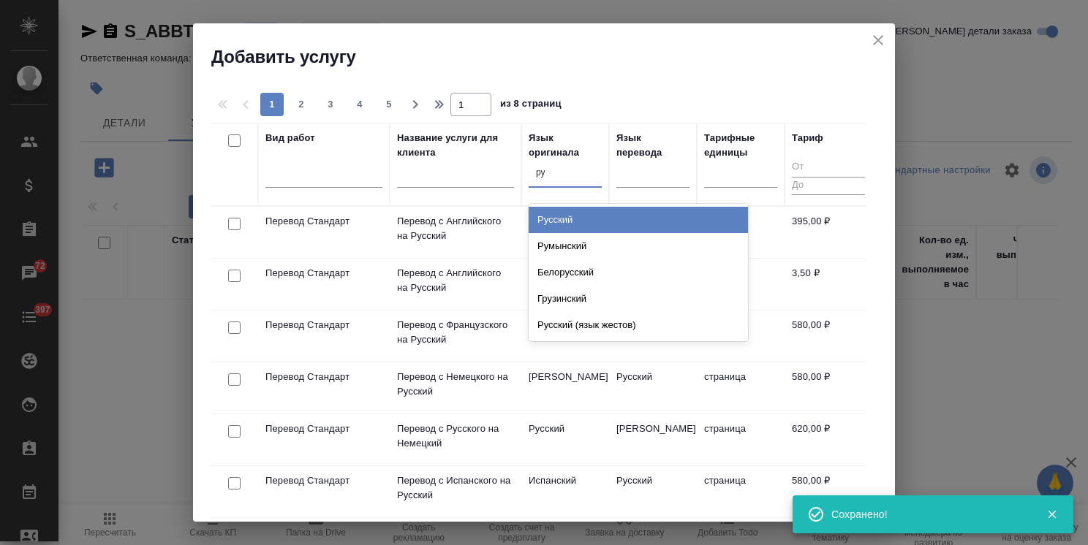
type input "рус"
click at [573, 232] on div "Русский" at bounding box center [638, 220] width 219 height 26
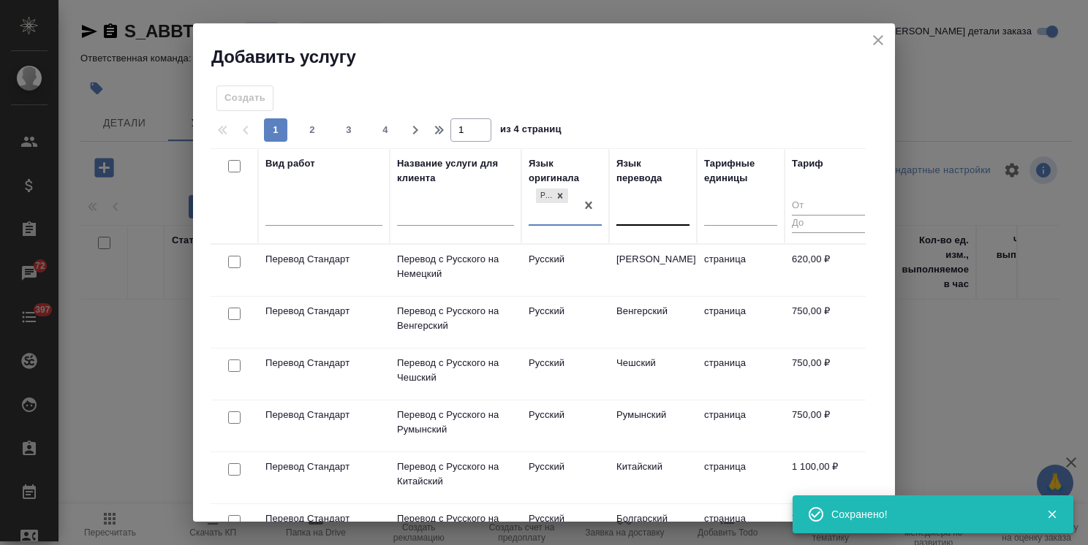
click at [629, 201] on div at bounding box center [652, 211] width 73 height 21
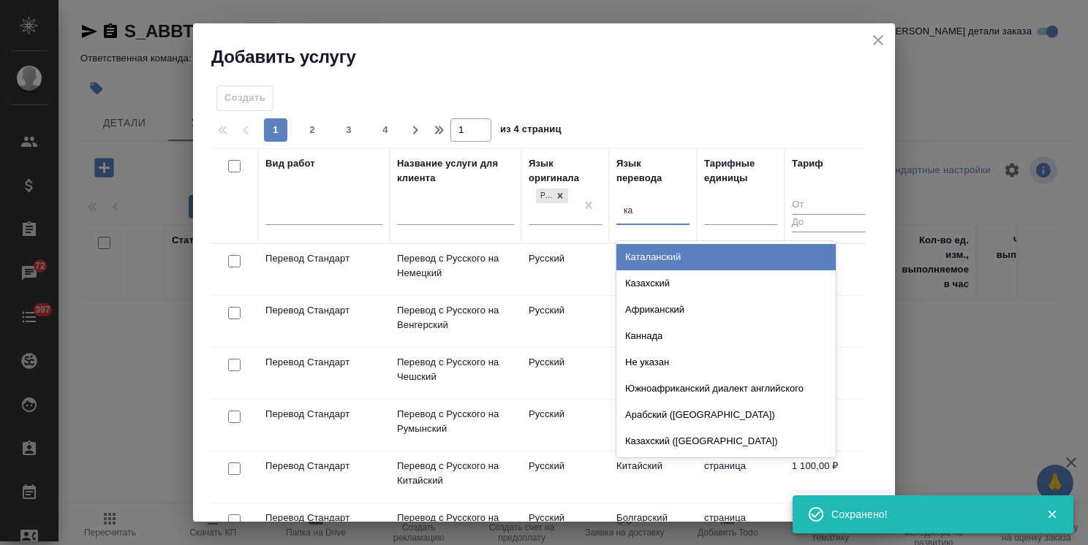
type input "каз"
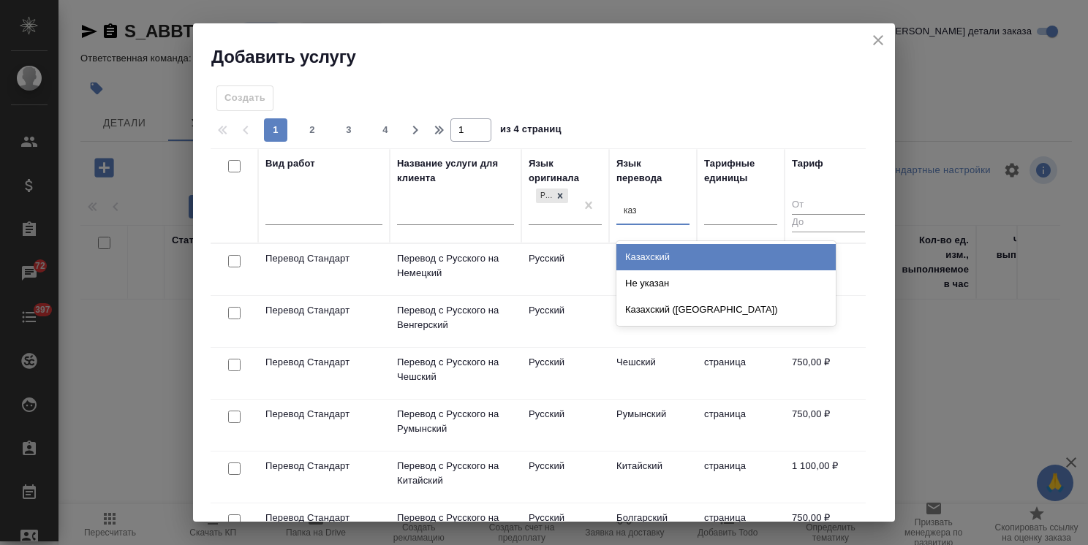
click at [629, 265] on div "Казахский" at bounding box center [725, 257] width 219 height 26
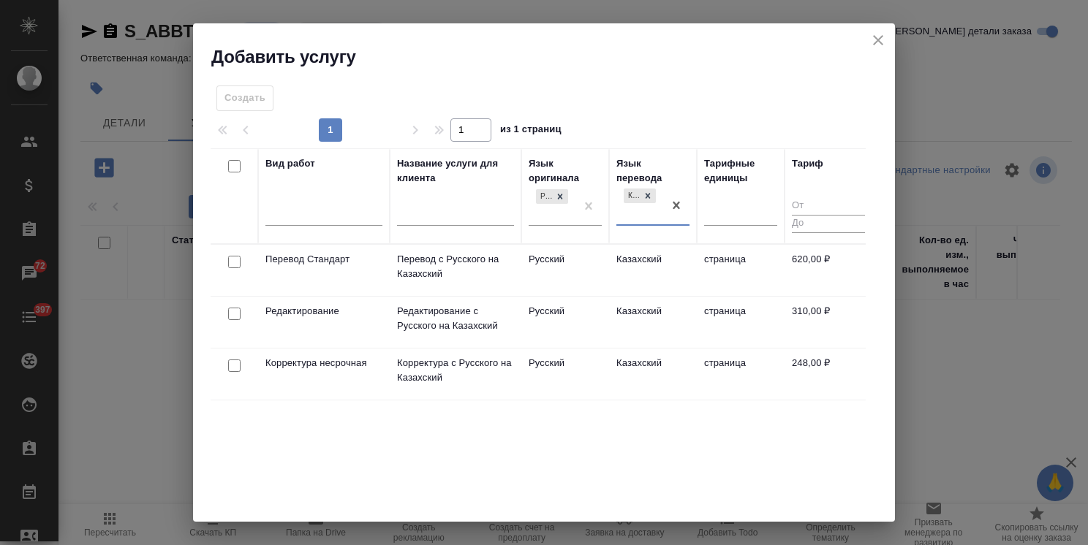
click at [236, 262] on input "checkbox" at bounding box center [234, 262] width 12 height 12
checkbox input "true"
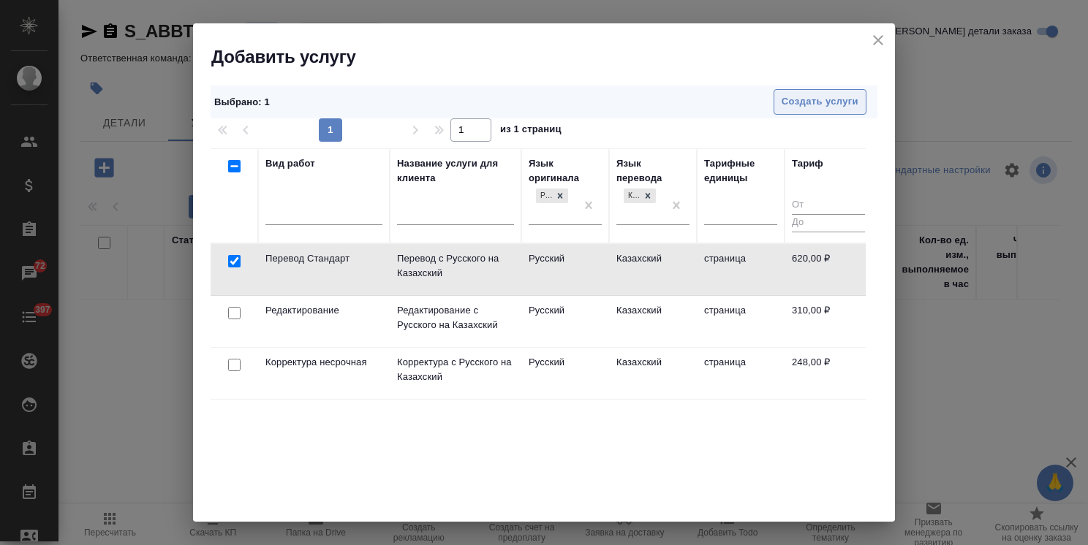
click at [818, 89] on button "Создать услуги" at bounding box center [819, 102] width 93 height 26
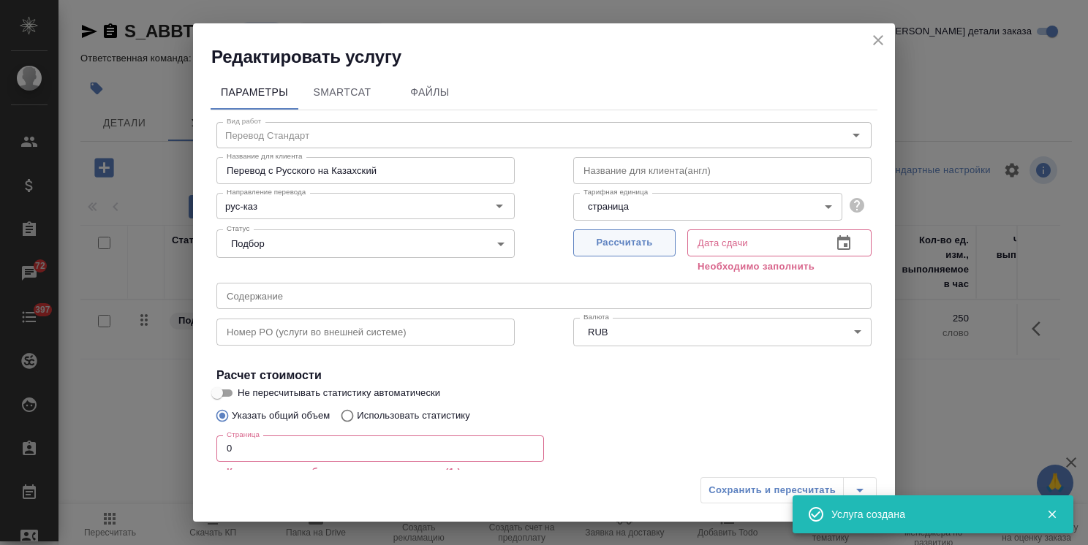
click at [604, 242] on span "Рассчитать" at bounding box center [624, 243] width 86 height 17
type input "[DATE] 18:18"
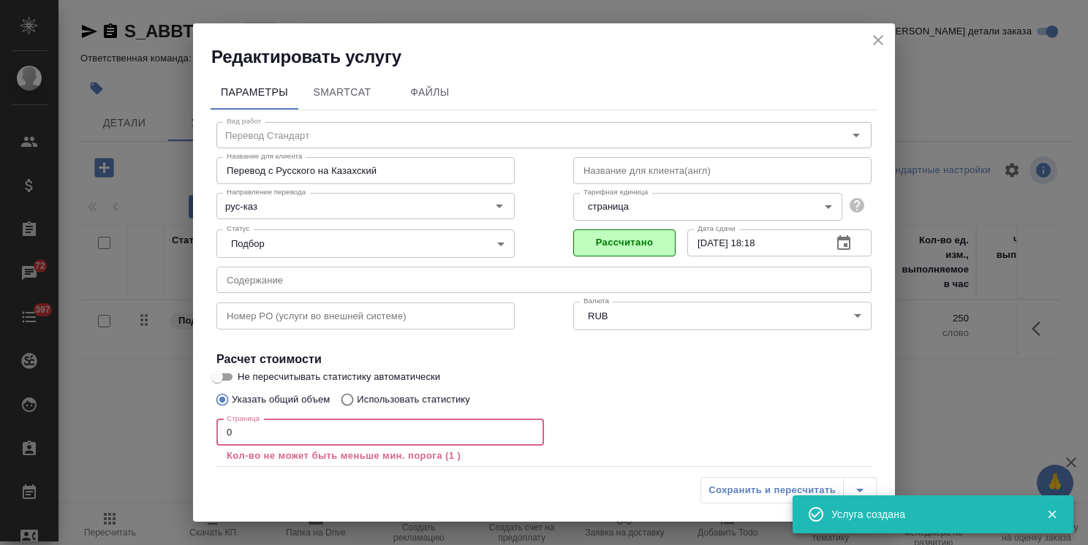
drag, startPoint x: 242, startPoint y: 439, endPoint x: 197, endPoint y: 429, distance: 46.5
click at [197, 434] on div "Параметры SmartCat Файлы Вид работ Перевод Стандарт Вид работ Название для клие…" at bounding box center [544, 269] width 702 height 401
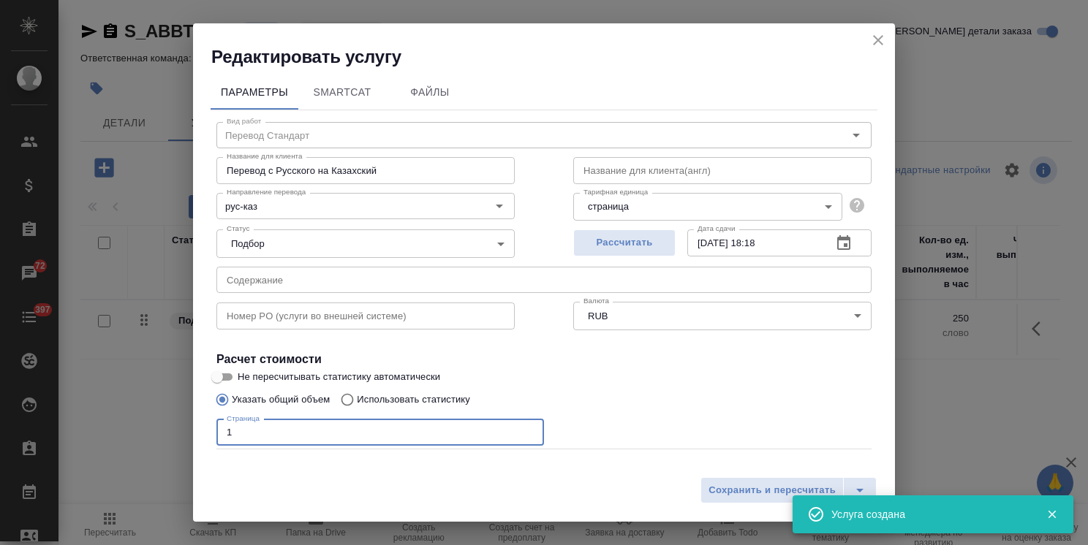
type input "1"
click at [230, 376] on input "Не пересчитывать статистику автоматически" at bounding box center [217, 377] width 53 height 18
checkbox input "true"
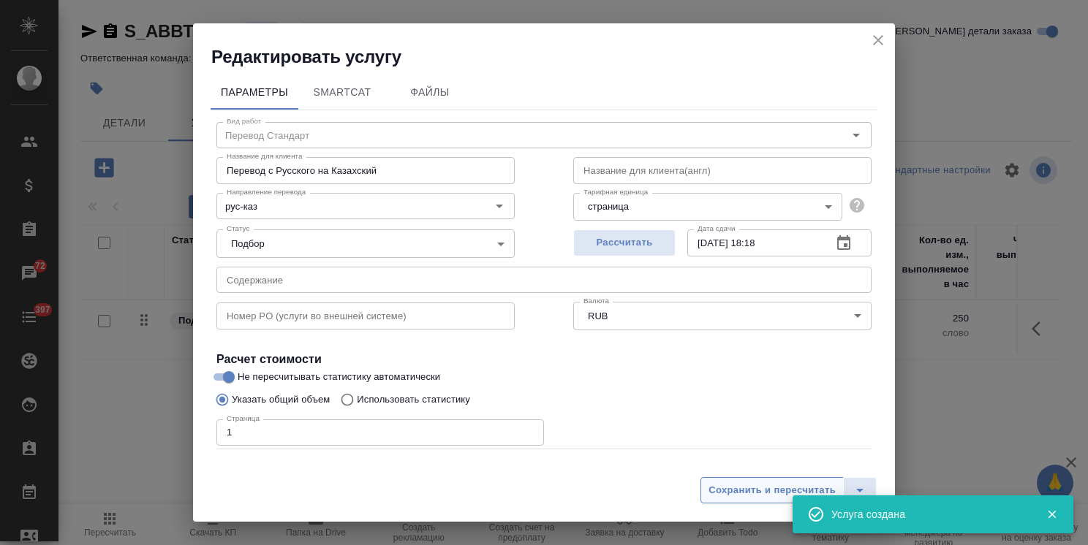
click at [754, 488] on span "Сохранить и пересчитать" at bounding box center [771, 490] width 127 height 17
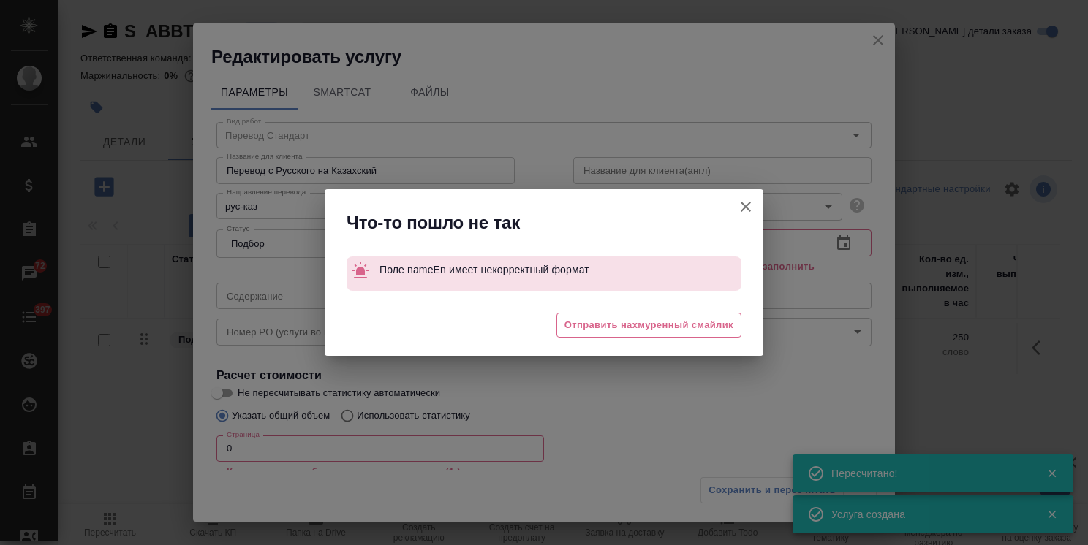
click at [749, 209] on icon "button" at bounding box center [746, 207] width 18 height 18
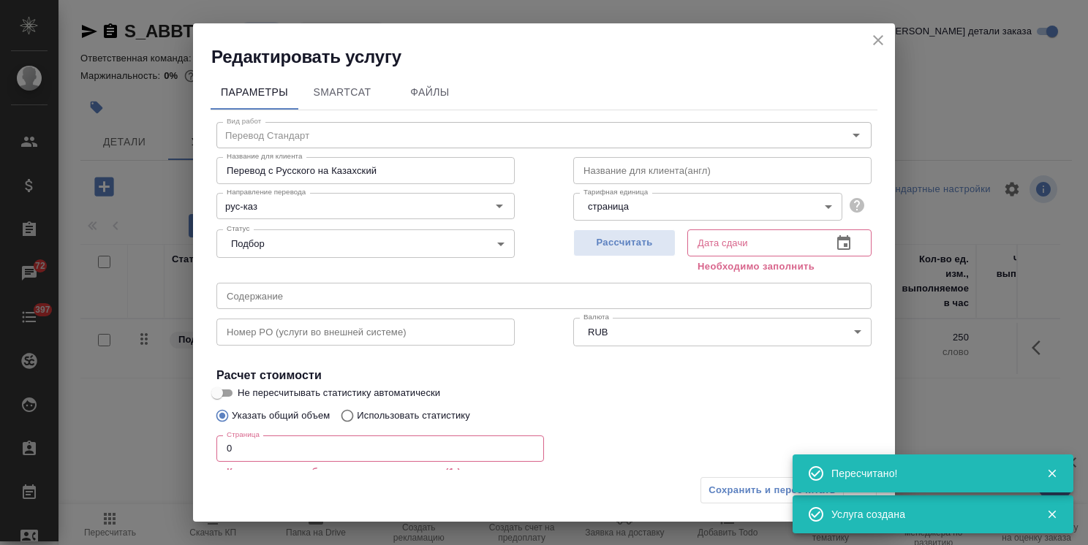
click at [871, 34] on icon "close" at bounding box center [878, 40] width 18 height 18
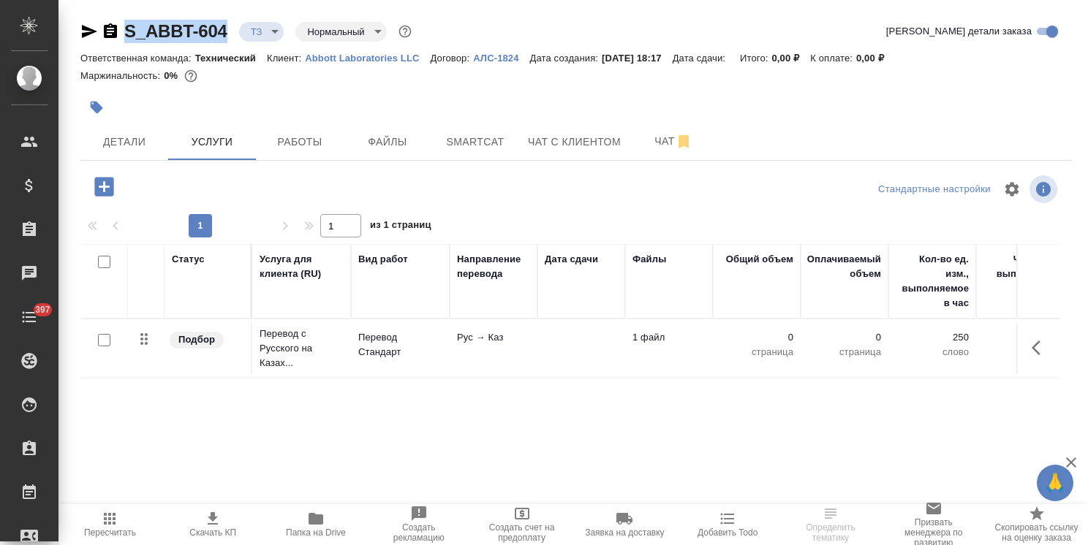
drag, startPoint x: 177, startPoint y: 15, endPoint x: 73, endPoint y: 12, distance: 103.8
click at [84, 18] on div "S_ABBT-604 ТЗ tz Нормальный normal Кратко детали заказа Ответственная команда: …" at bounding box center [575, 298] width 1007 height 596
copy link "S_ABBT-604"
click at [465, 356] on td "Рус → Каз" at bounding box center [494, 348] width 88 height 51
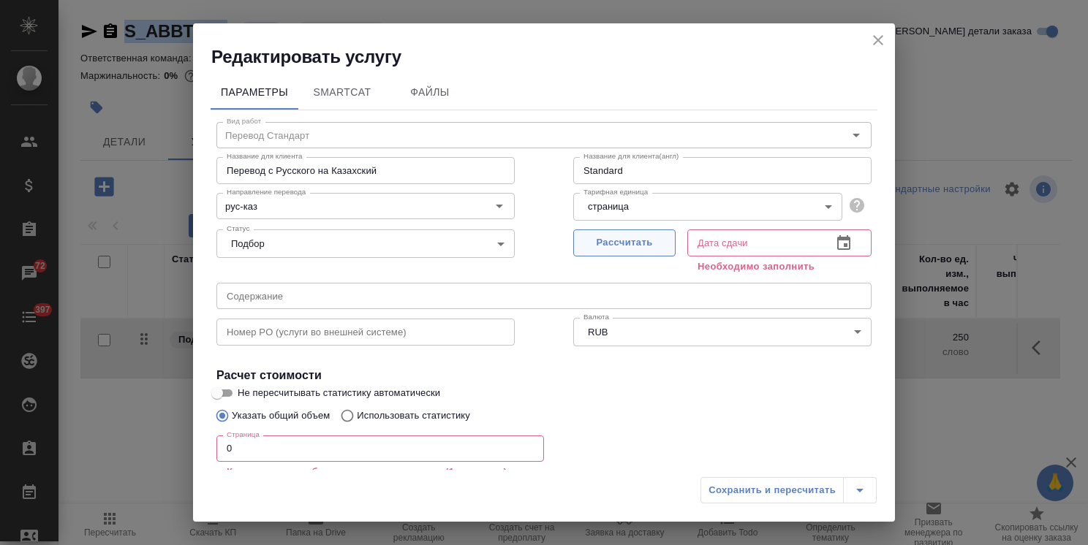
click at [602, 250] on span "Рассчитать" at bounding box center [624, 243] width 86 height 17
type input "[DATE] 18:18"
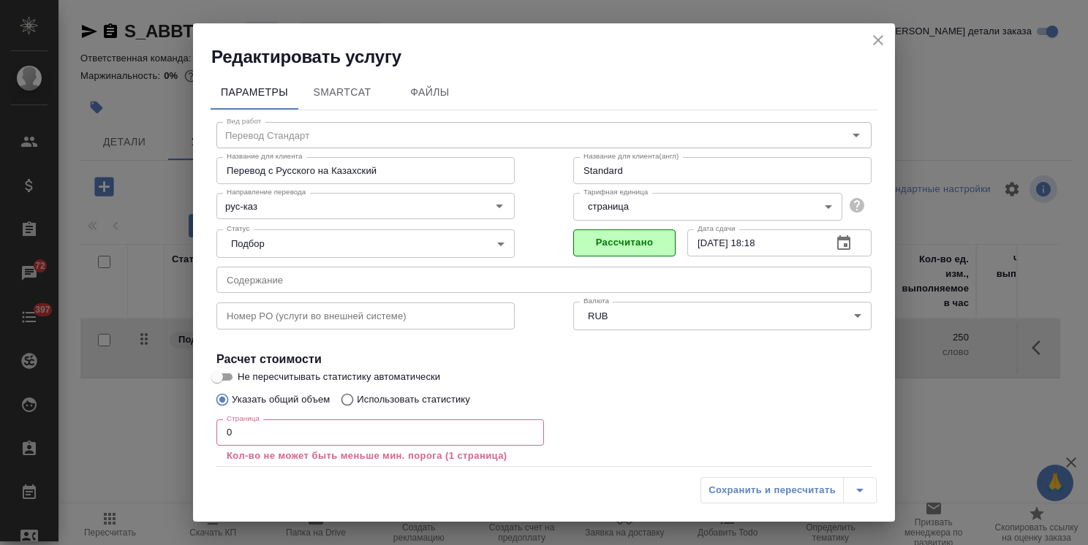
click at [101, 430] on div "Редактировать услугу Параметры SmartCat Файлы Вид работ Перевод Стандарт Вид ра…" at bounding box center [544, 272] width 1088 height 545
type input "1"
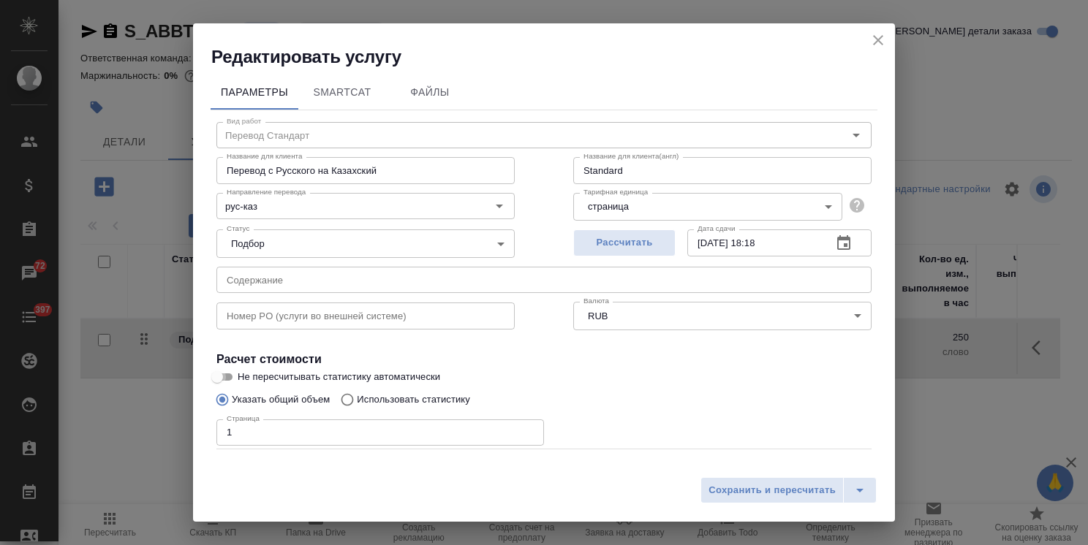
click at [224, 373] on input "Не пересчитывать статистику автоматически" at bounding box center [217, 377] width 53 height 18
checkbox input "true"
click at [765, 490] on span "Сохранить и пересчитать" at bounding box center [771, 490] width 127 height 17
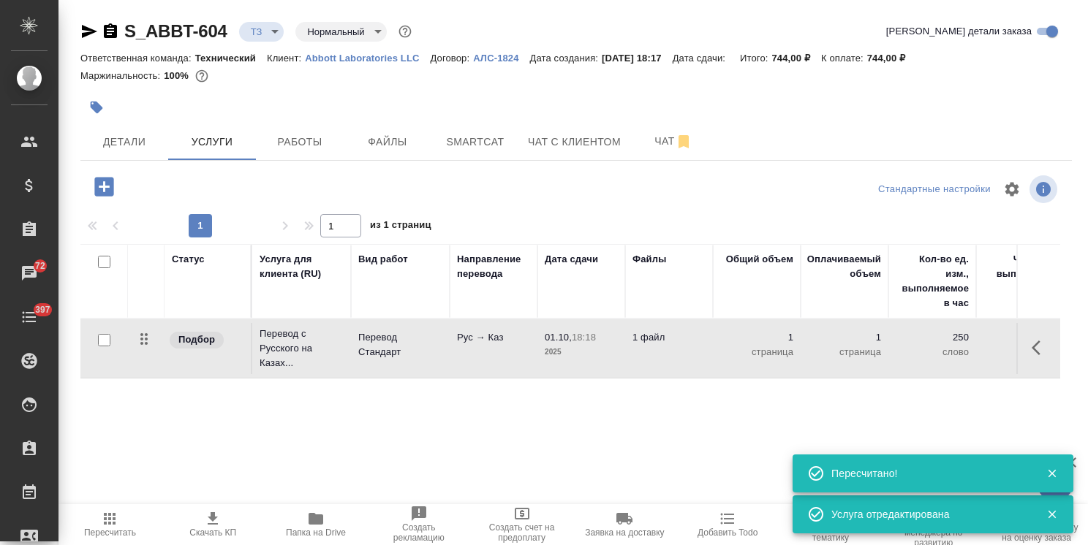
click at [100, 345] on input "checkbox" at bounding box center [104, 340] width 12 height 12
checkbox input "true"
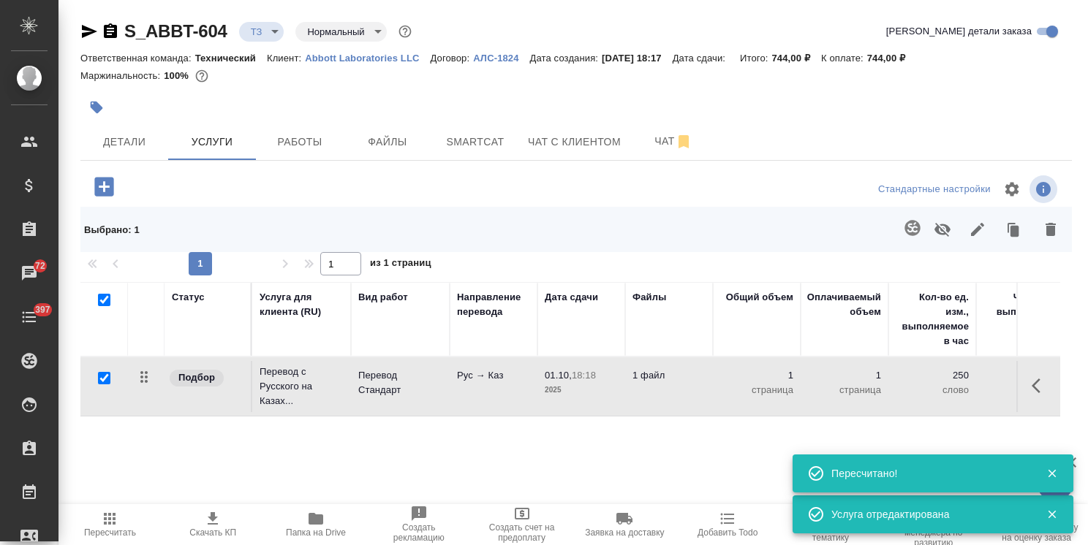
click at [916, 232] on icon "button" at bounding box center [913, 228] width 18 height 18
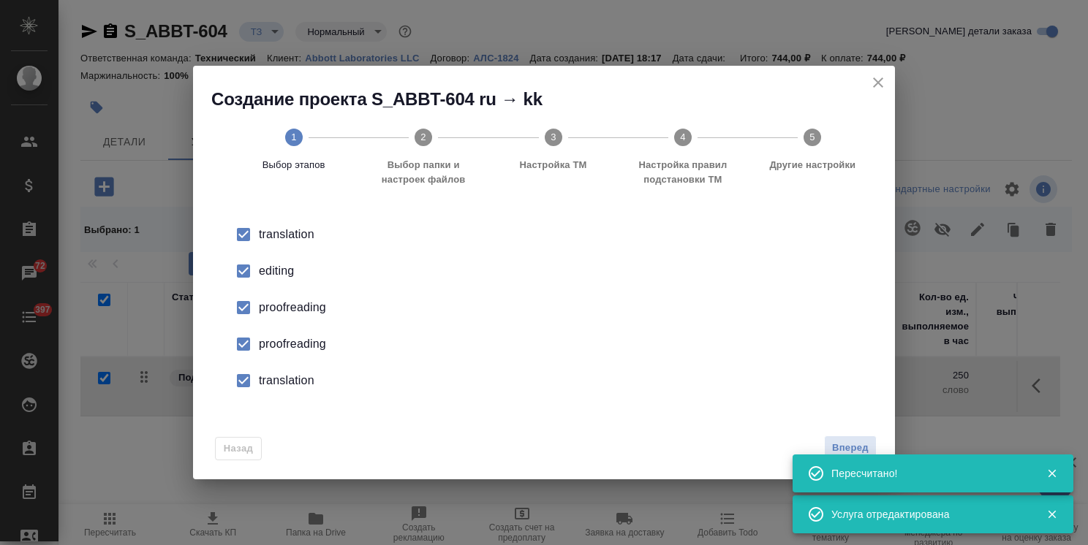
click at [851, 435] on div "Назад Вперед" at bounding box center [544, 445] width 702 height 69
click at [852, 442] on span "Вперед" at bounding box center [850, 448] width 37 height 17
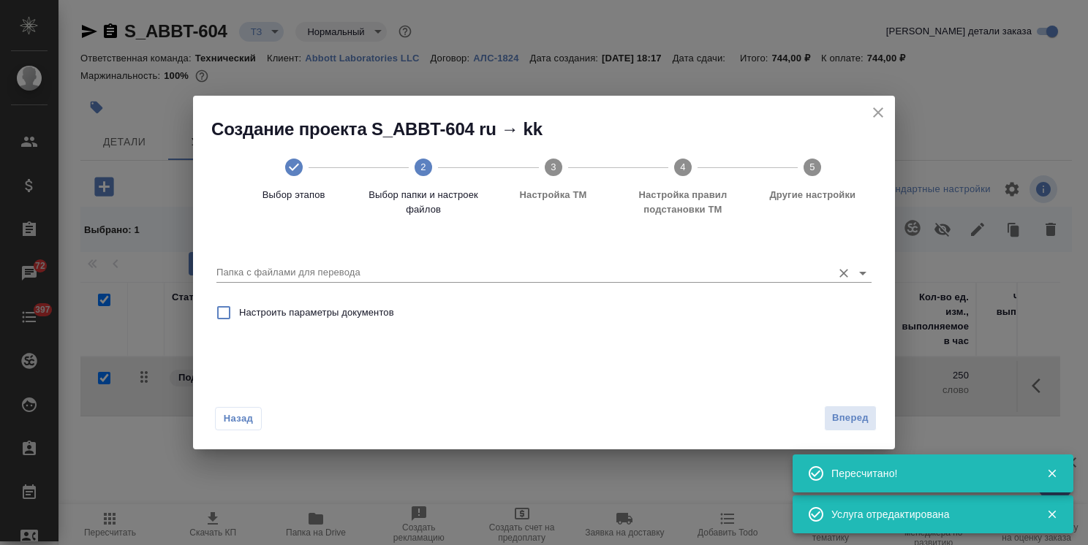
click at [412, 279] on input "Папка с файлами для перевода" at bounding box center [520, 273] width 608 height 18
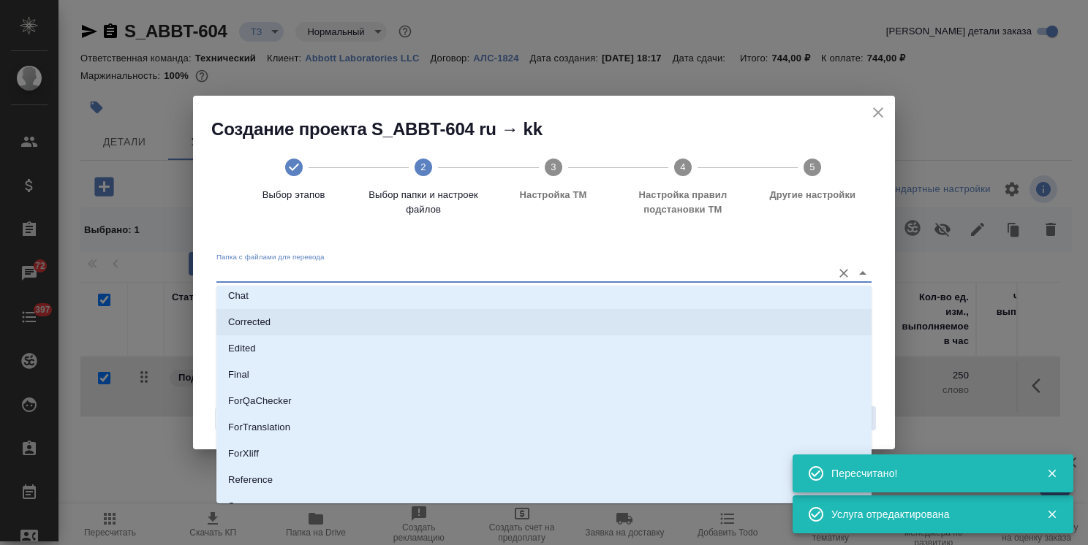
scroll to position [129, 0]
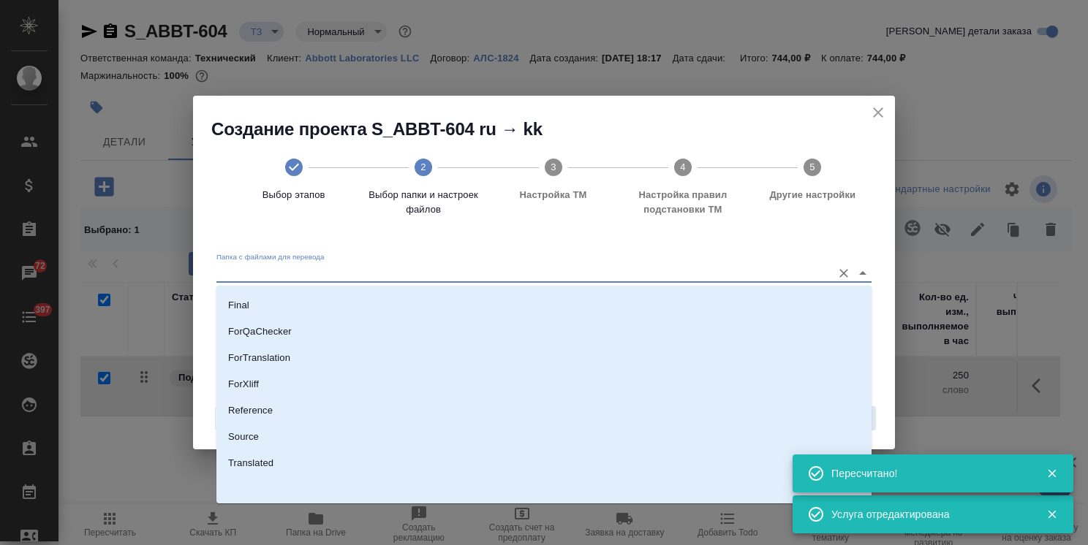
click at [265, 433] on li "Source" at bounding box center [543, 437] width 655 height 26
type input "Source"
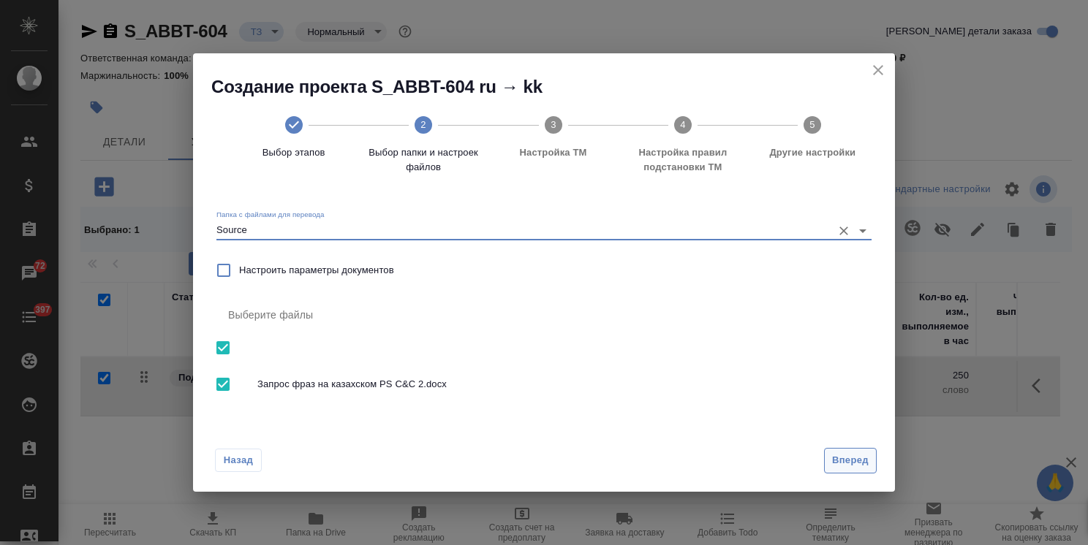
click at [848, 449] on button "Вперед" at bounding box center [850, 461] width 53 height 26
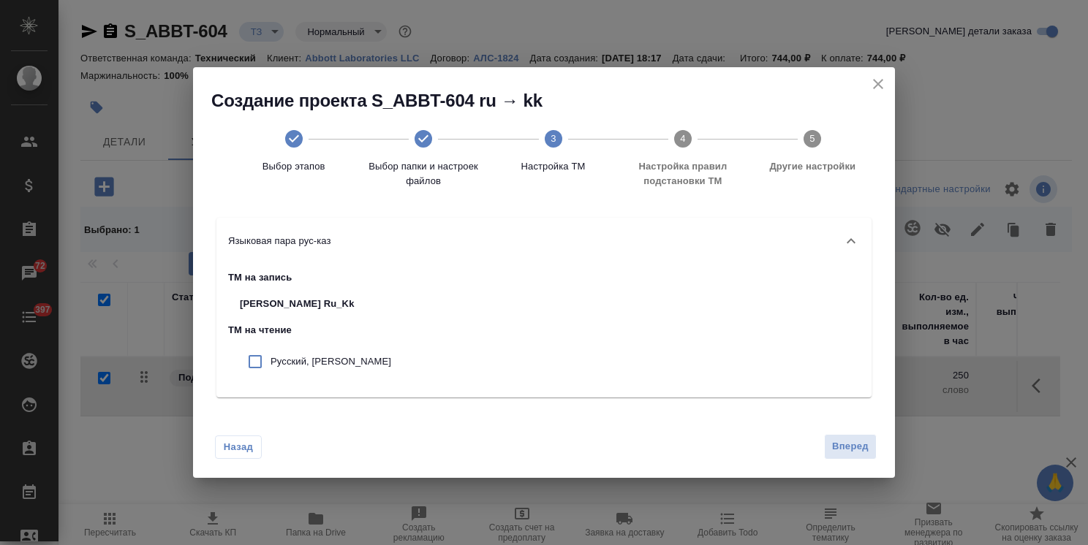
click at [370, 366] on div "ТМ на запись ABBOTT Ru_Kk ТМ на чтение Русский, ABBOTT" at bounding box center [543, 331] width 655 height 133
click at [335, 358] on p "Русский, ABBOTT" at bounding box center [330, 362] width 121 height 15
checkbox input "true"
click at [852, 449] on span "Вперед" at bounding box center [850, 447] width 37 height 17
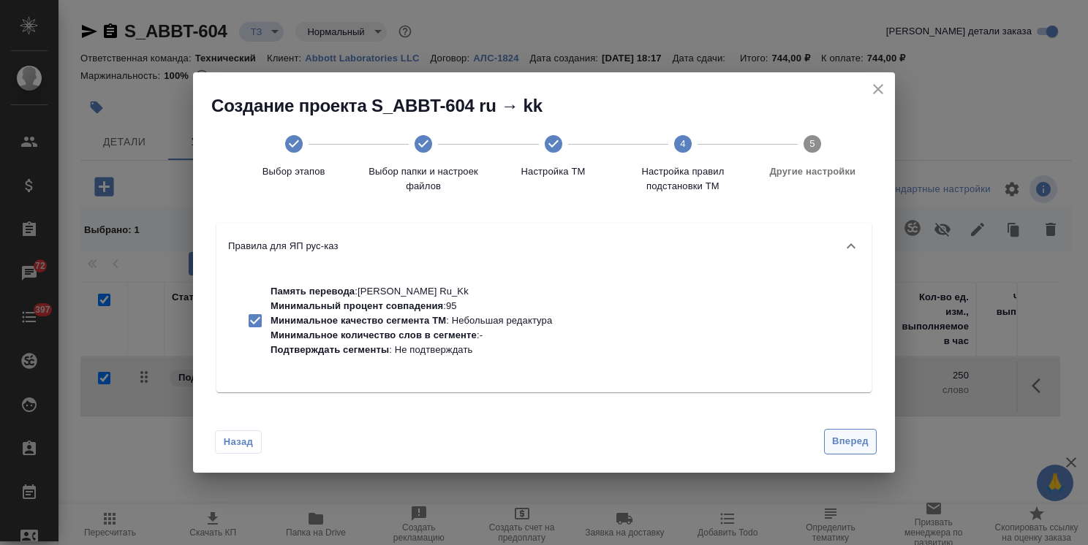
click at [849, 437] on span "Вперед" at bounding box center [850, 442] width 37 height 17
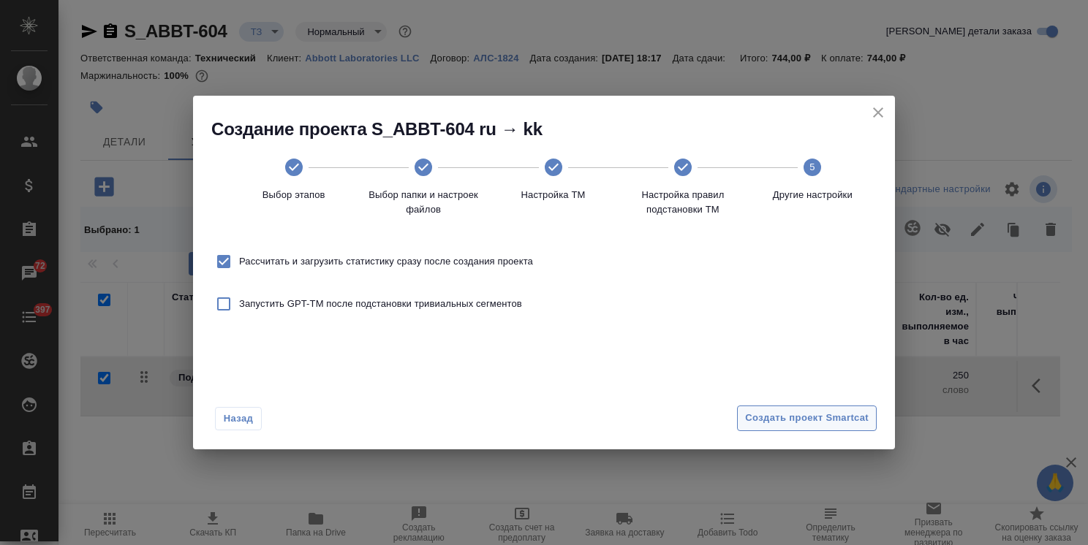
click at [847, 416] on span "Создать проект Smartcat" at bounding box center [807, 418] width 124 height 17
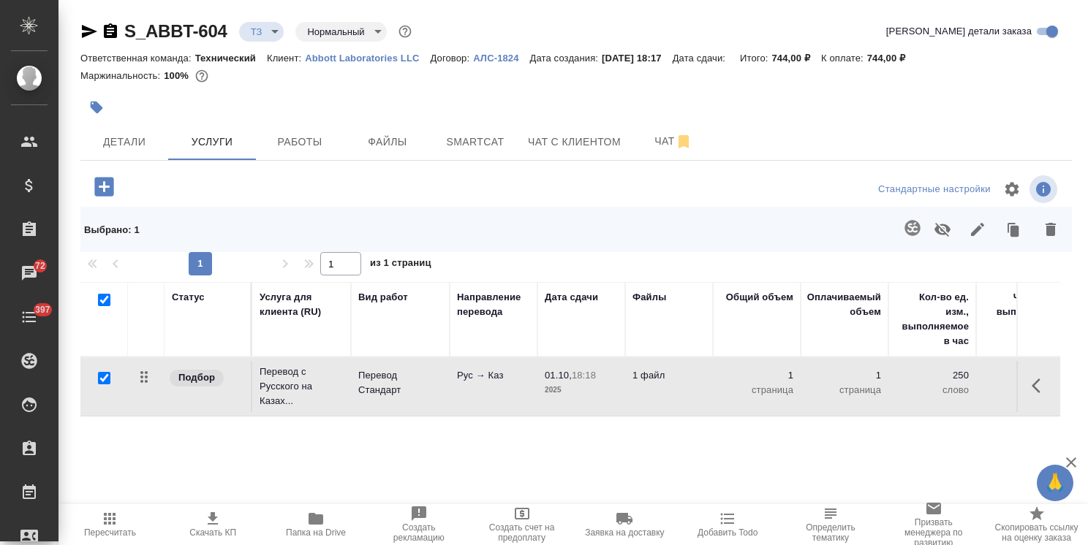
click at [102, 304] on input "checkbox" at bounding box center [104, 300] width 12 height 12
checkbox input "false"
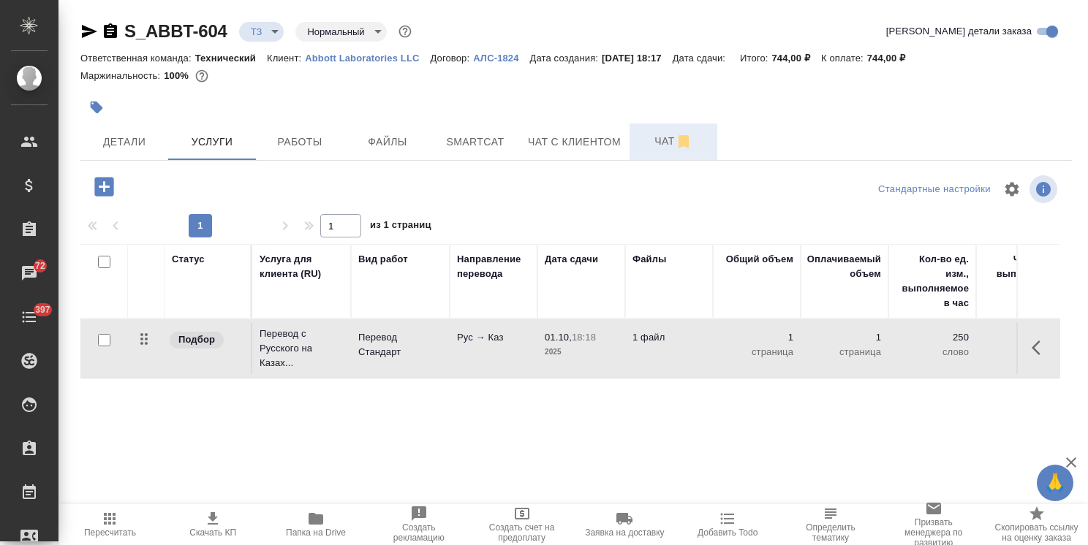
click at [655, 142] on span "Чат" at bounding box center [673, 141] width 70 height 18
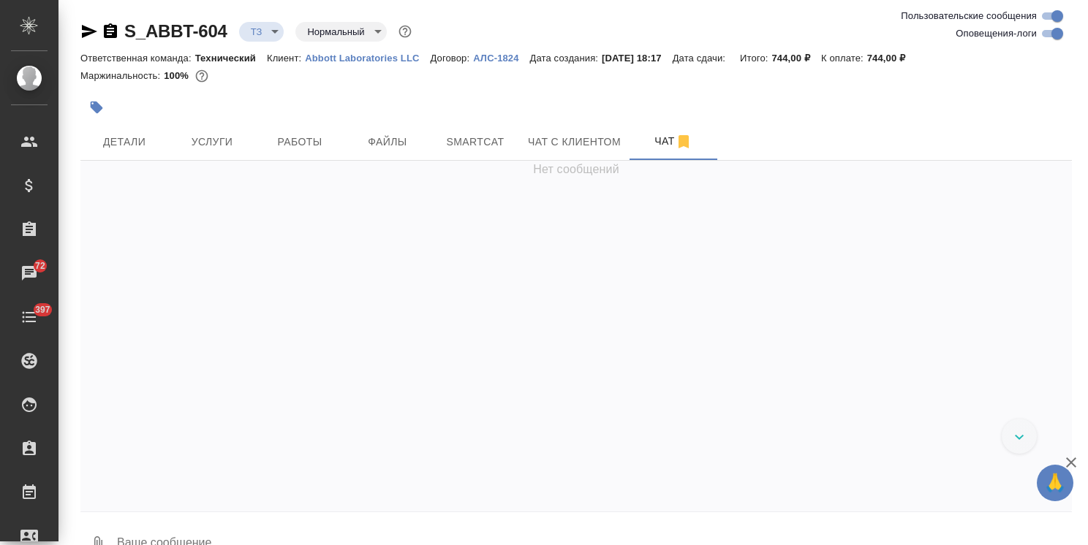
scroll to position [126, 0]
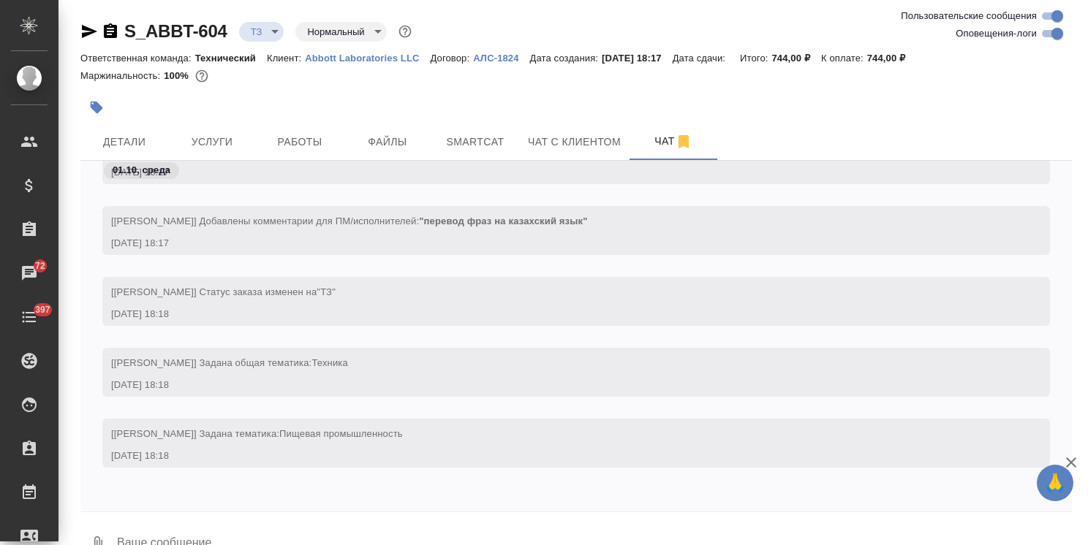
click at [388, 60] on p "Abbott Laboratories LLC" at bounding box center [367, 58] width 125 height 11
click at [371, 145] on span "Файлы" at bounding box center [387, 142] width 70 height 18
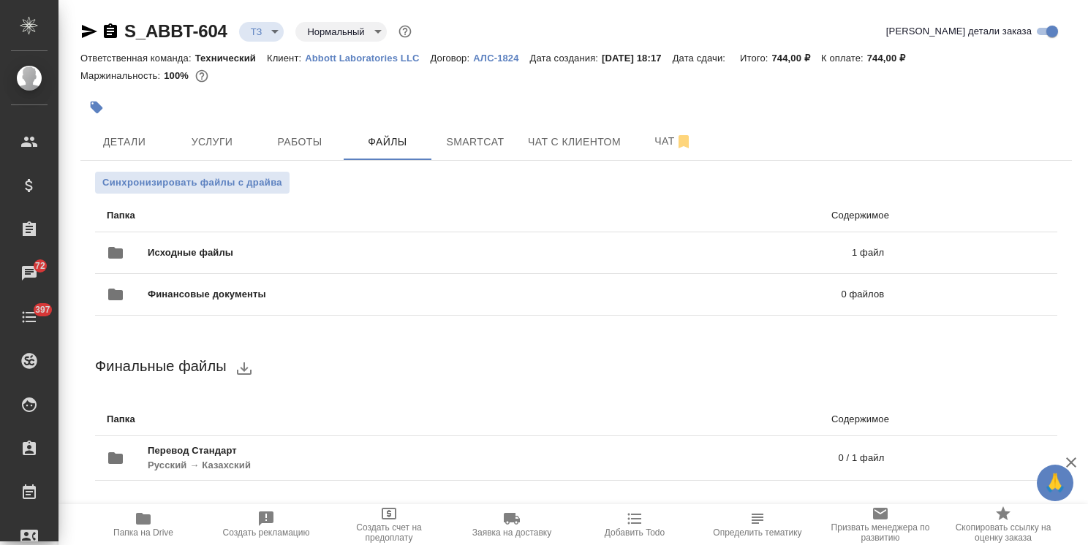
click at [287, 251] on span "Исходные файлы" at bounding box center [345, 253] width 395 height 15
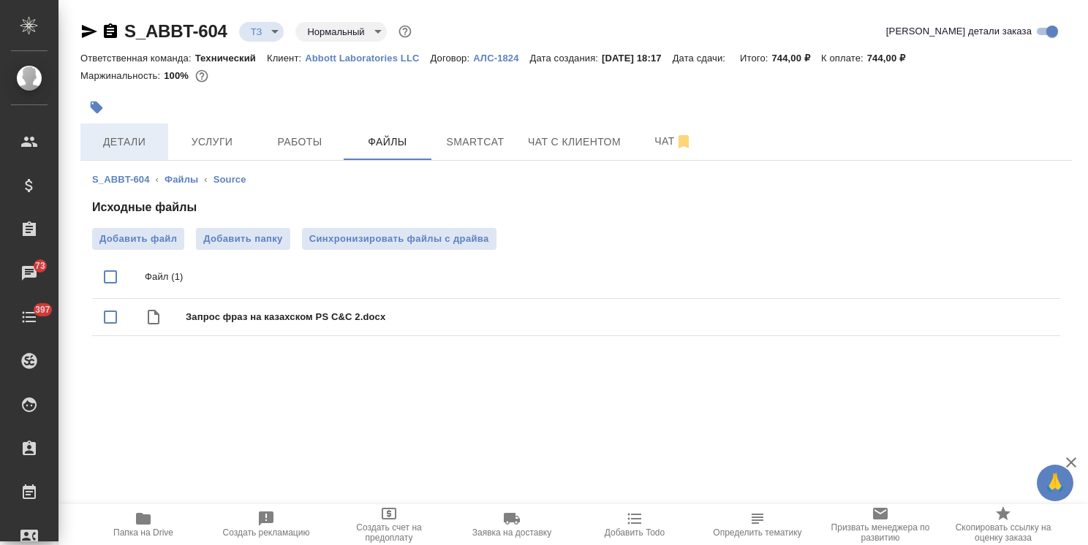
click at [121, 142] on span "Детали" at bounding box center [124, 142] width 70 height 18
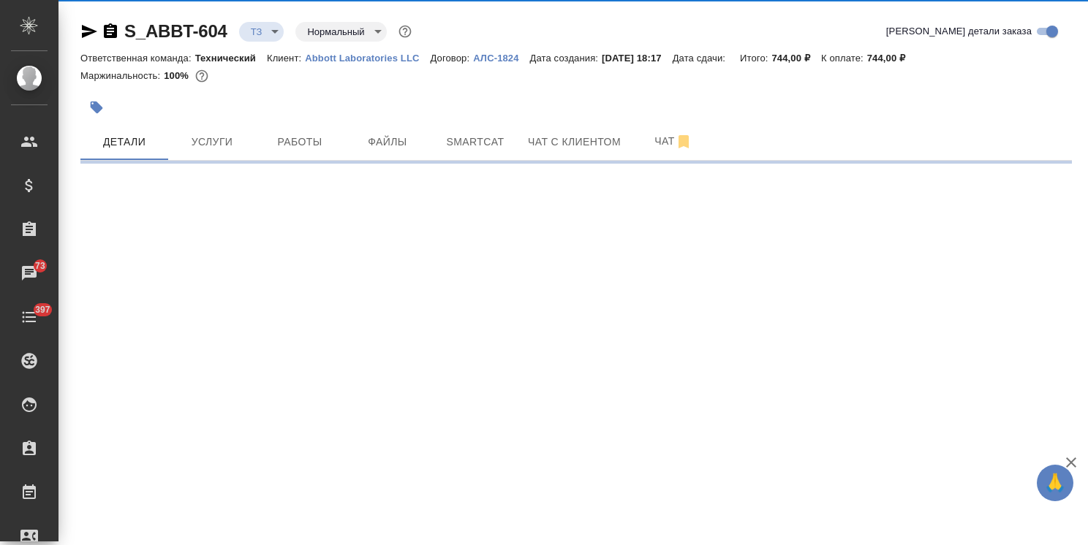
select select "RU"
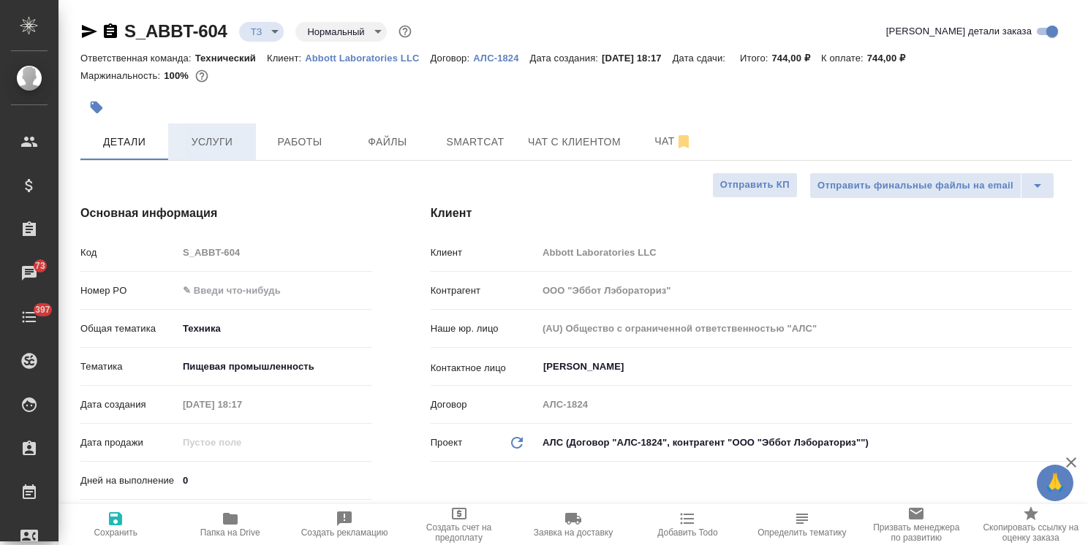
type textarea "x"
click at [206, 141] on span "Услуги" at bounding box center [212, 142] width 70 height 18
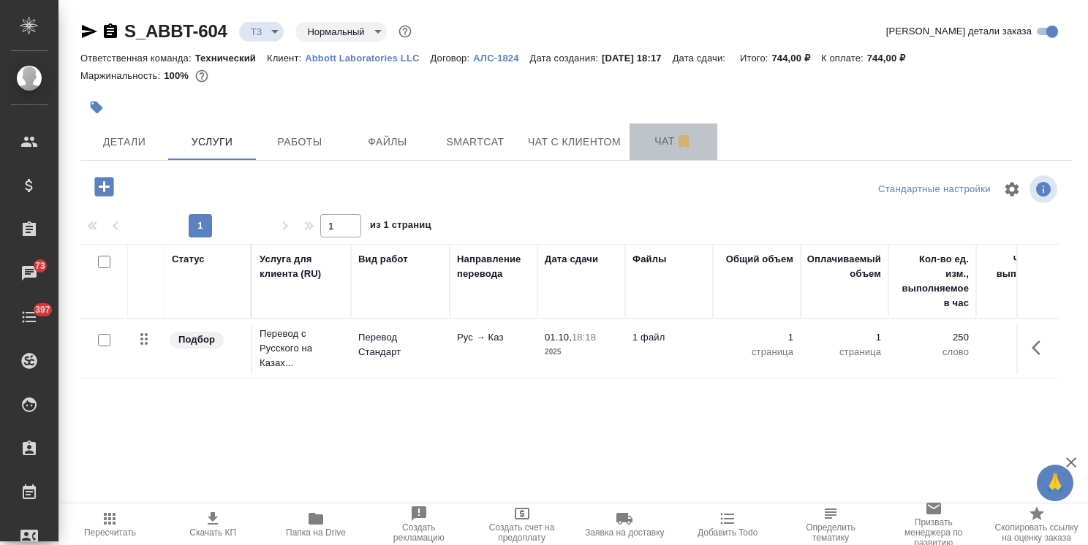
click at [642, 143] on span "Чат" at bounding box center [673, 141] width 70 height 18
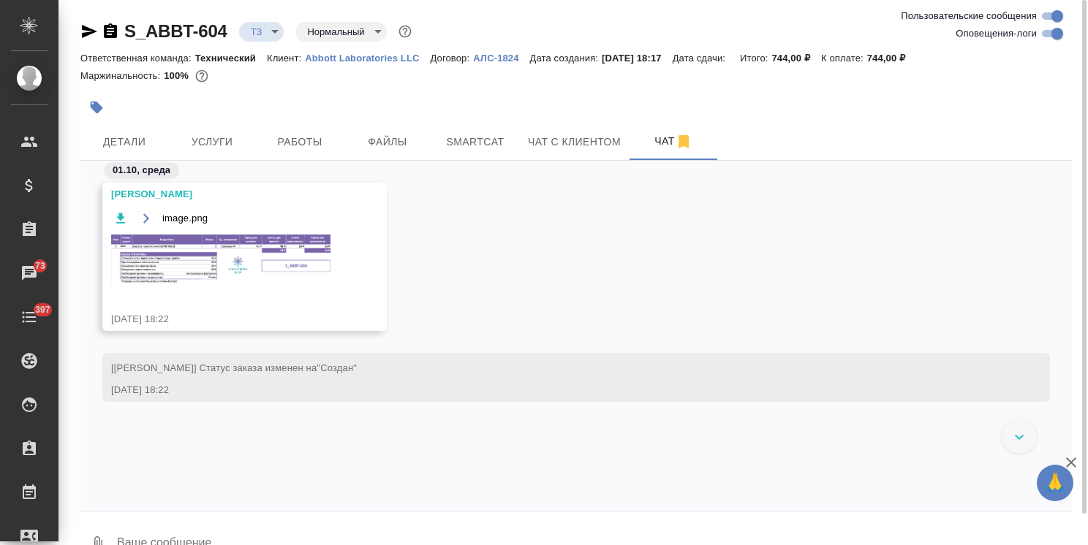
scroll to position [615, 0]
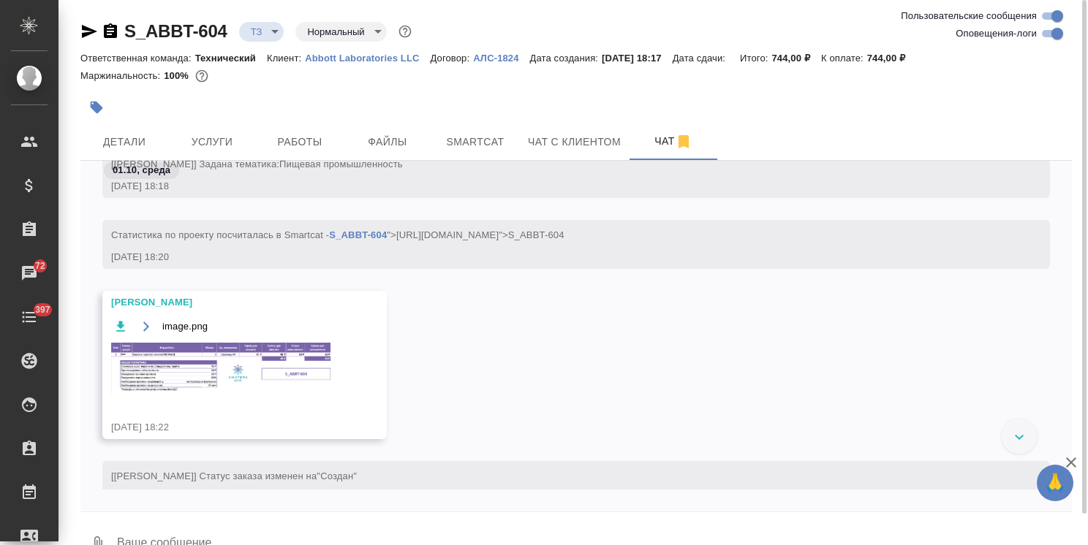
click at [211, 358] on img at bounding box center [220, 369] width 219 height 52
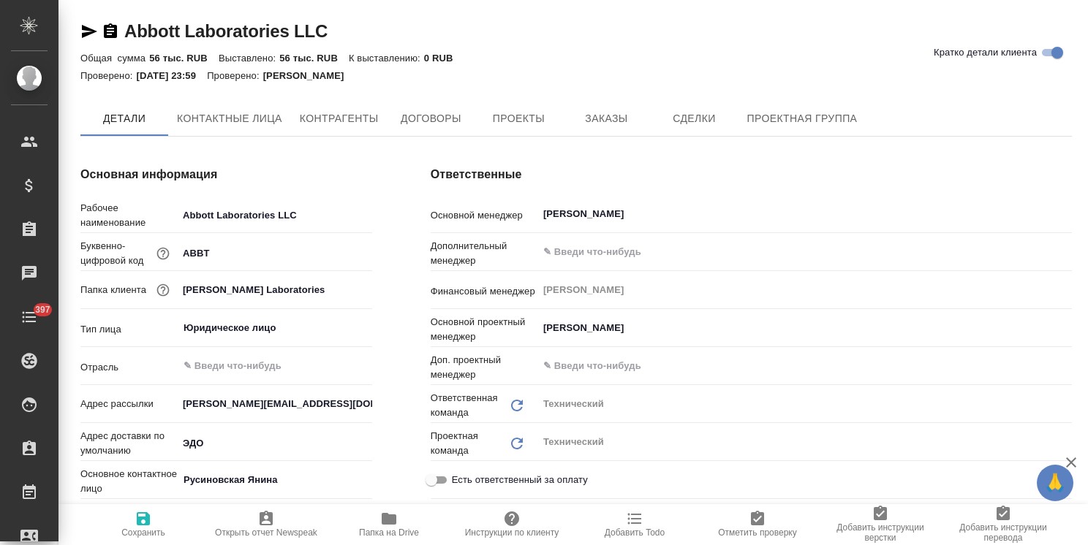
type textarea "x"
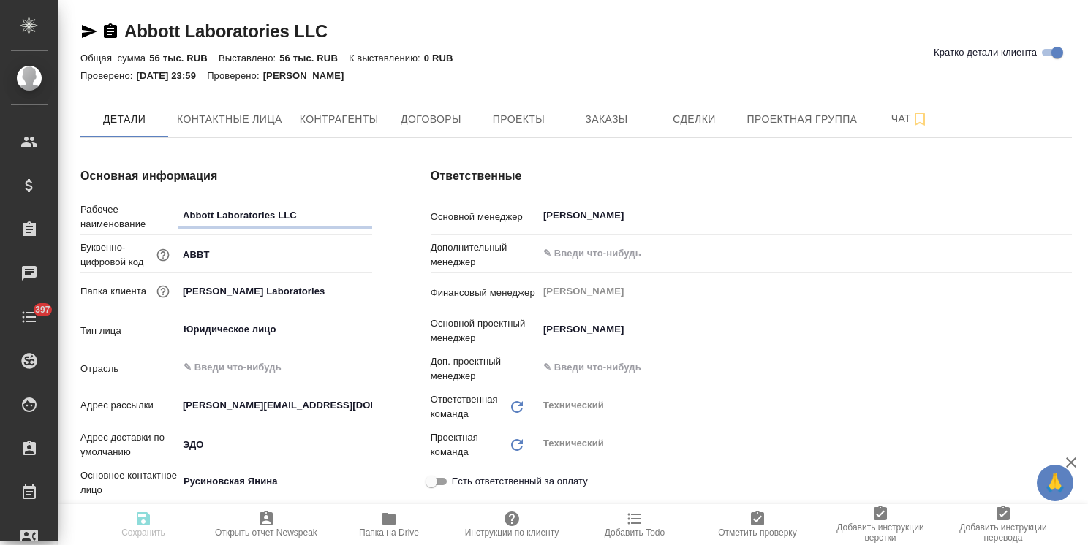
type textarea "x"
click at [629, 111] on span "Заказы" at bounding box center [606, 119] width 70 height 18
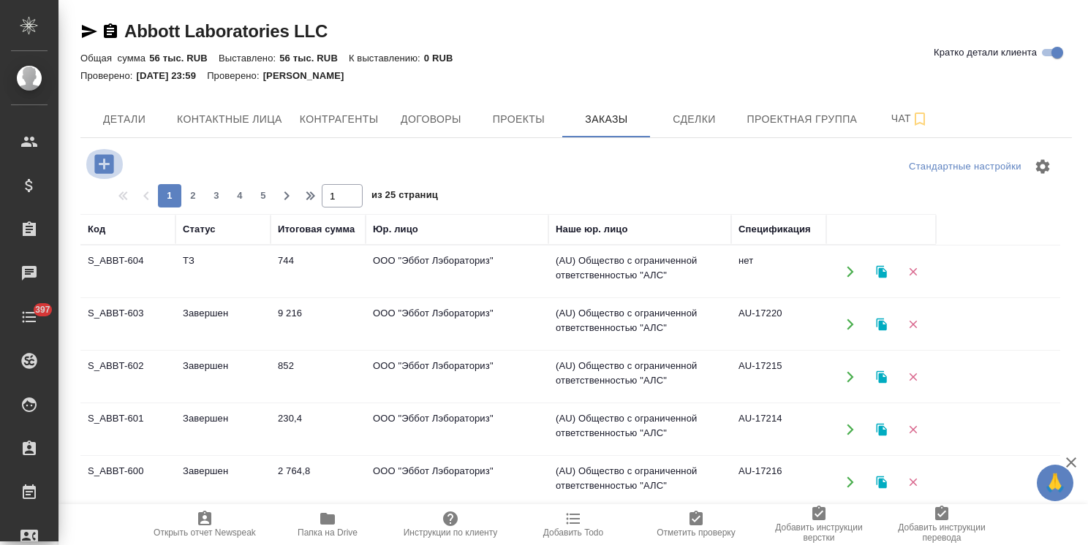
click at [105, 162] on icon "button" at bounding box center [103, 163] width 19 height 19
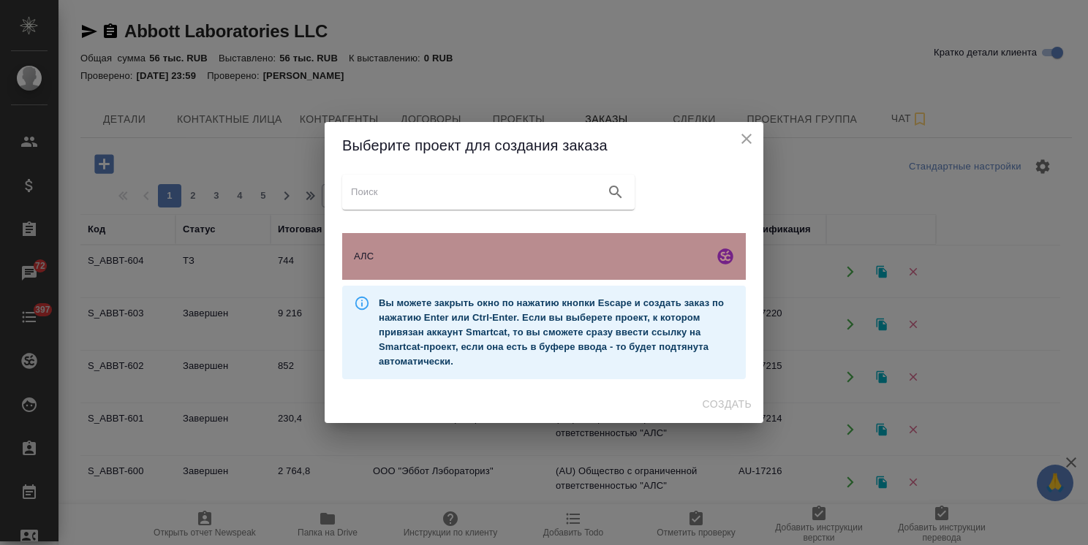
click at [541, 266] on div "АЛС" at bounding box center [544, 256] width 404 height 47
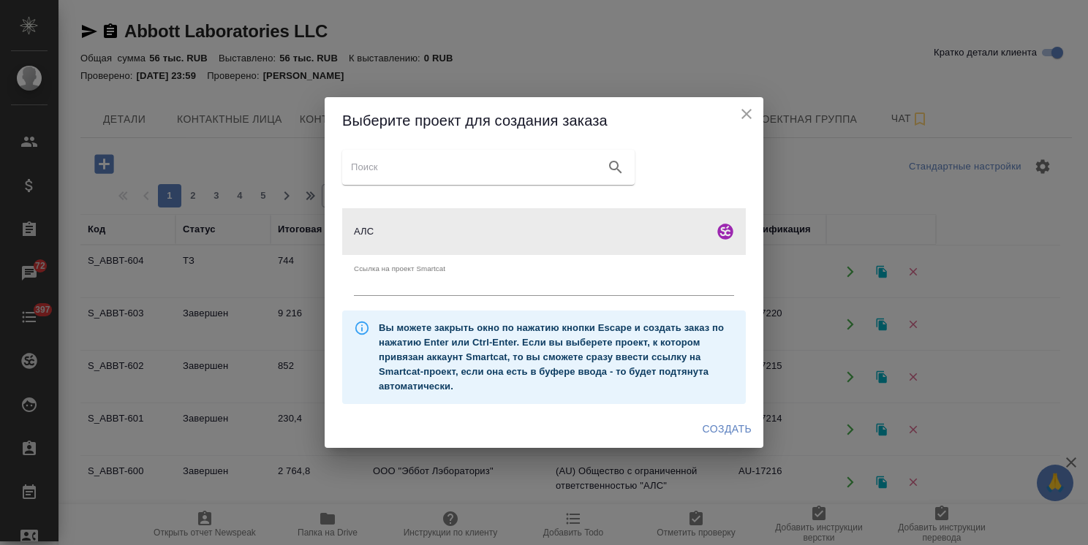
click at [719, 425] on span "Создать" at bounding box center [727, 429] width 49 height 18
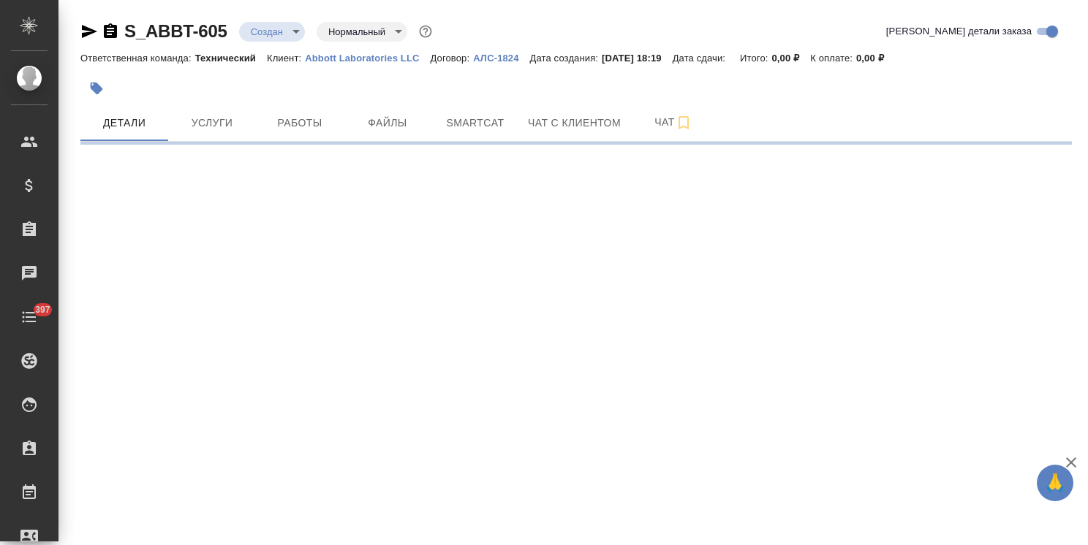
select select "RU"
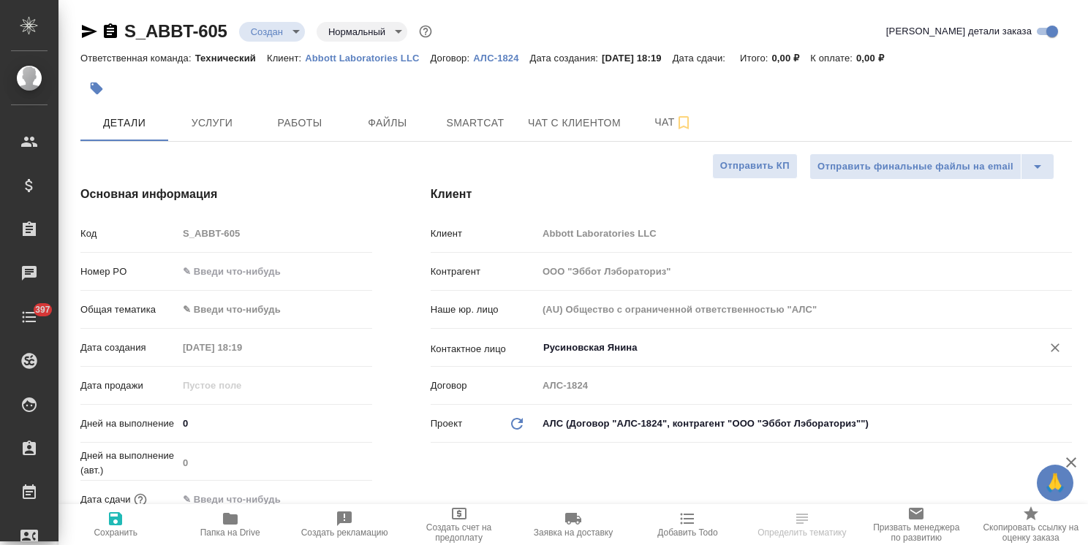
type textarea "x"
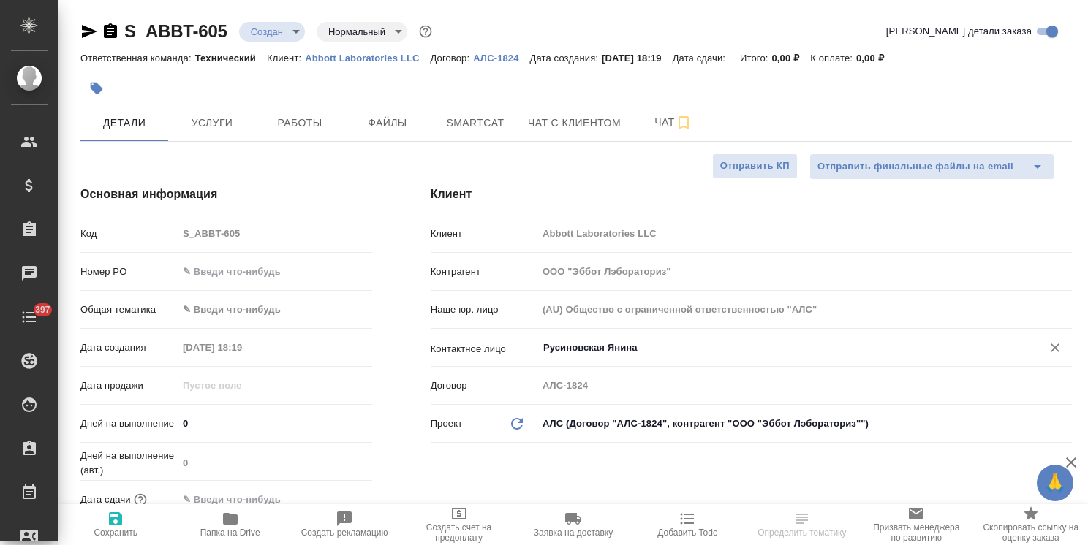
type textarea "x"
click at [574, 346] on input "Русиновская Янина" at bounding box center [780, 348] width 477 height 18
type textarea "x"
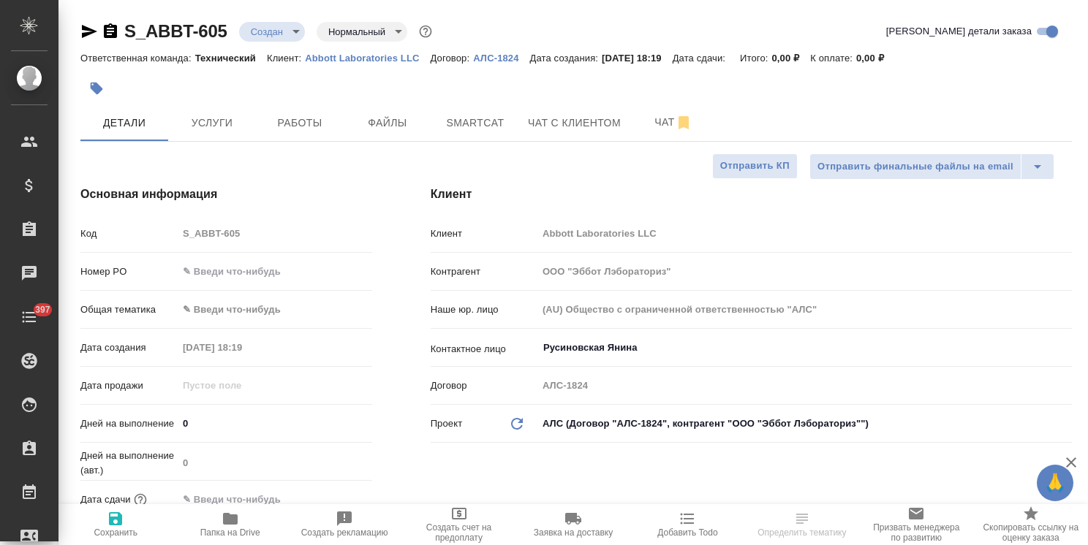
type textarea "x"
select select "RU"
type textarea "x"
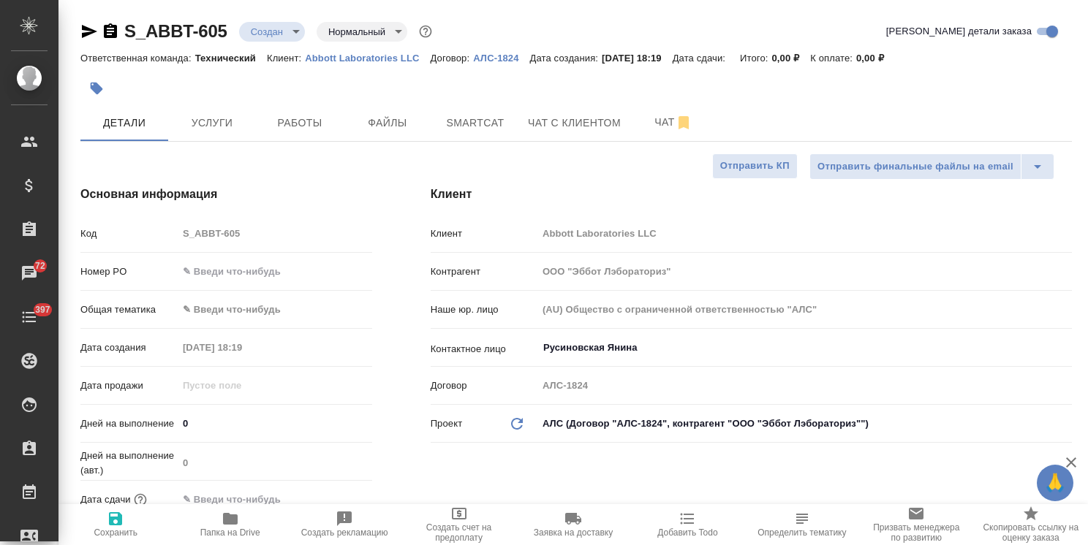
type textarea "x"
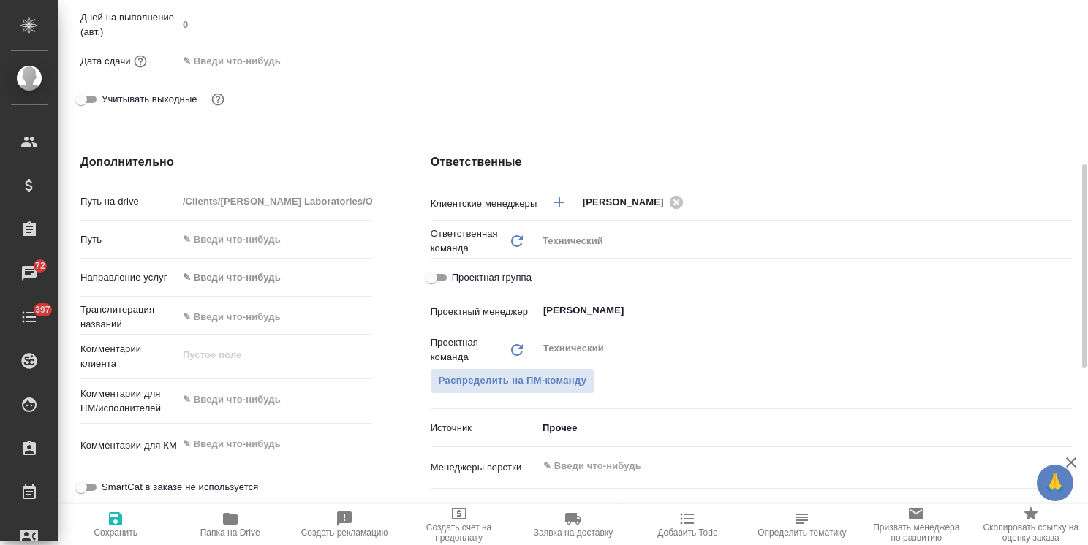
scroll to position [585, 0]
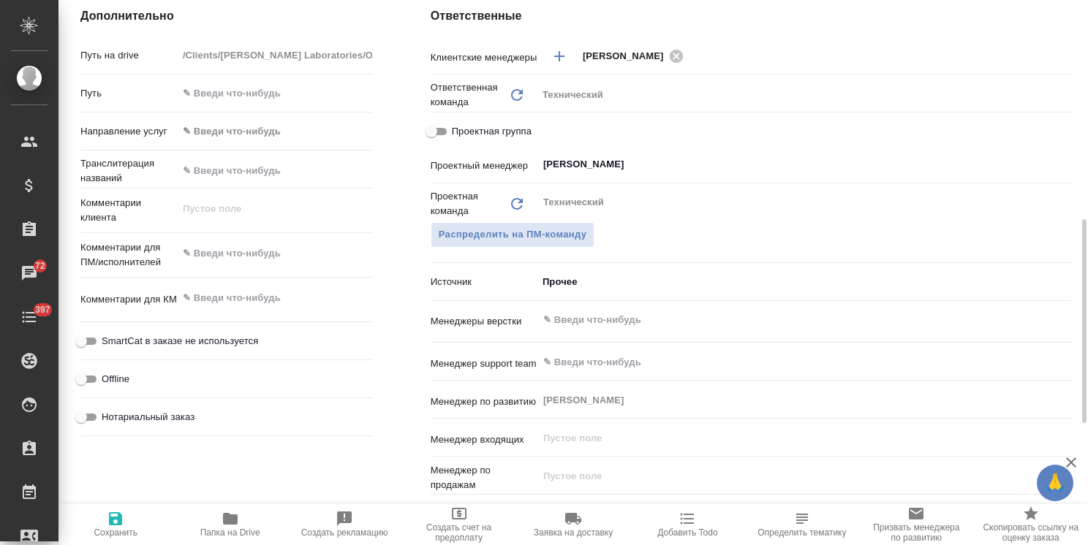
type textarea "x"
click at [227, 251] on textarea at bounding box center [275, 253] width 194 height 25
paste textarea "Нам нужно перевести несколько фраз с русского на туркменский. Также одна фраза …"
type textarea "x"
type textarea "Нам нужно перевести несколько фраз с русского на туркменский. Также одна фраза …"
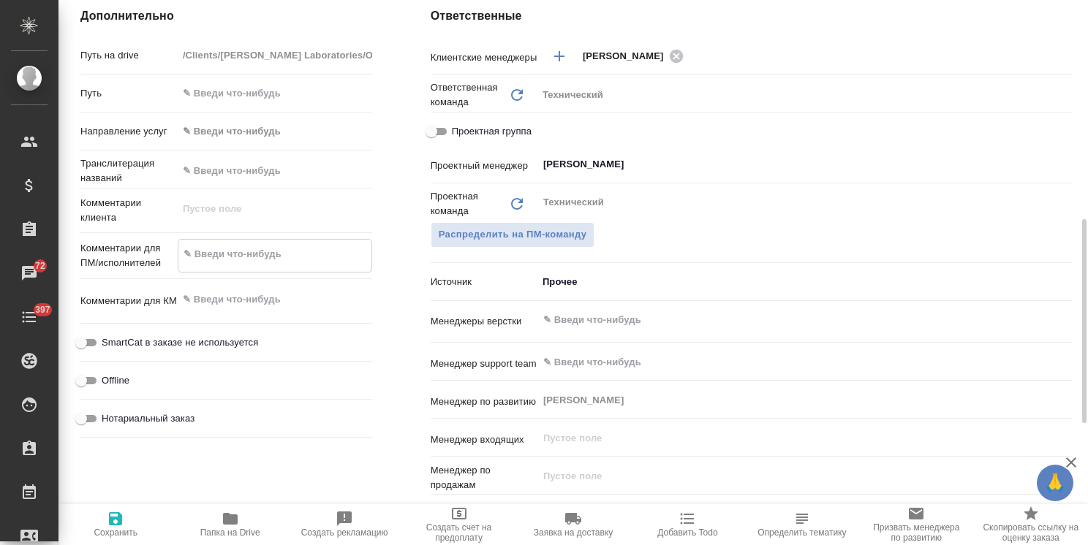
type textarea "x"
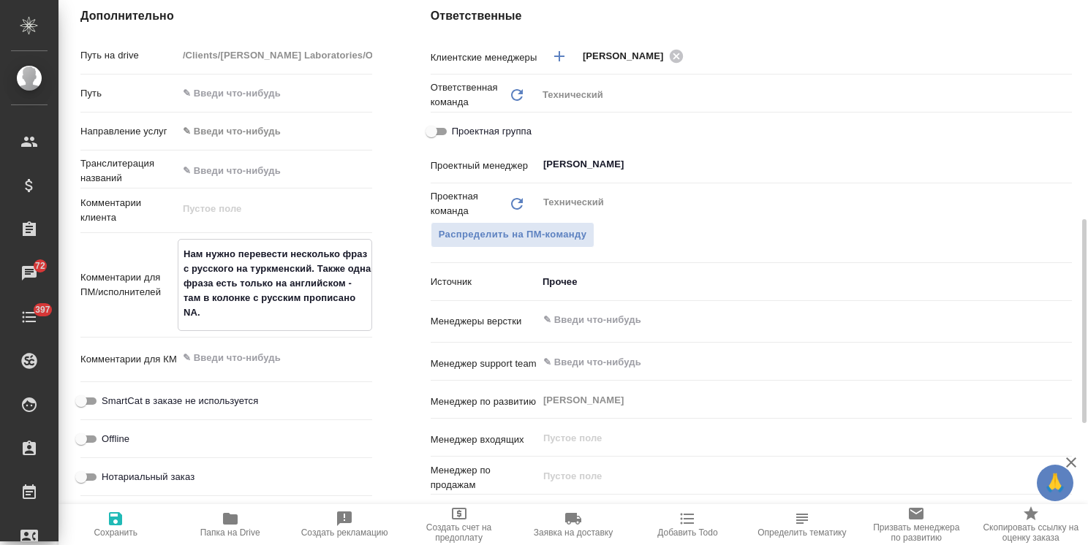
type textarea "Нам нужно перевести несколько фраз с русского на туркменский. Также одна фраза …"
type textarea "x"
click at [116, 528] on span "Сохранить" at bounding box center [116, 533] width 44 height 10
type textarea "x"
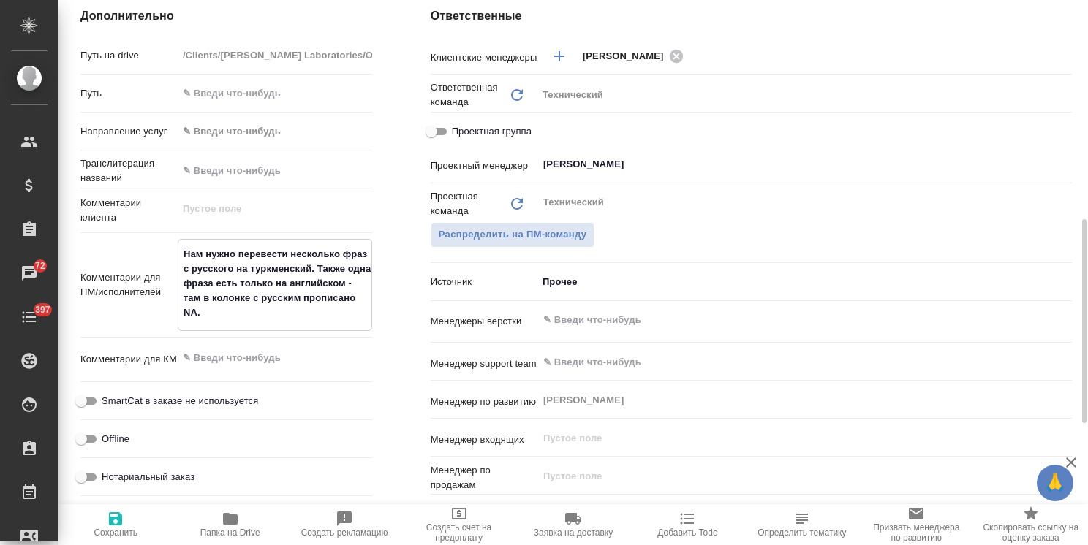
type textarea "x"
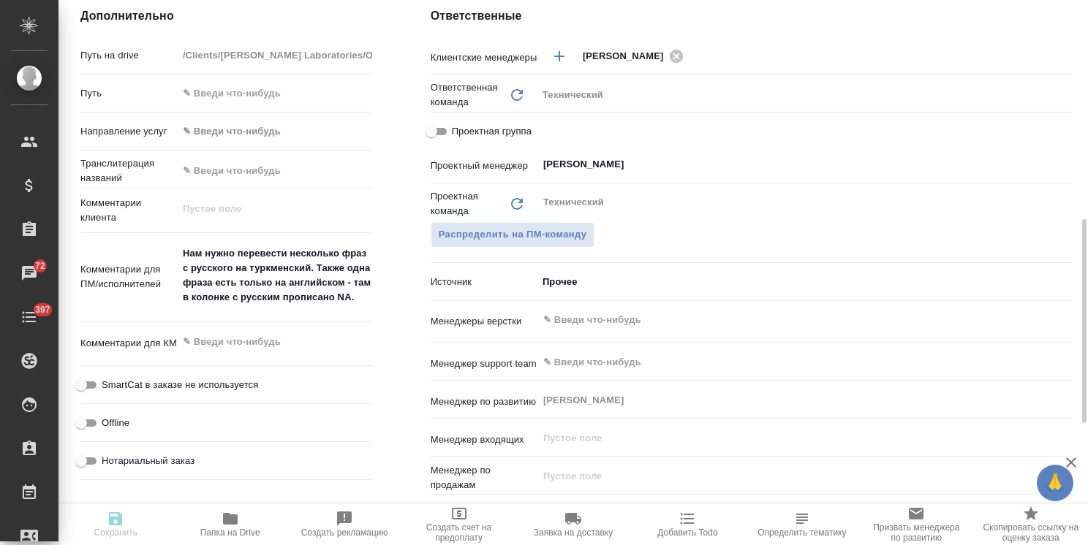
type textarea "x"
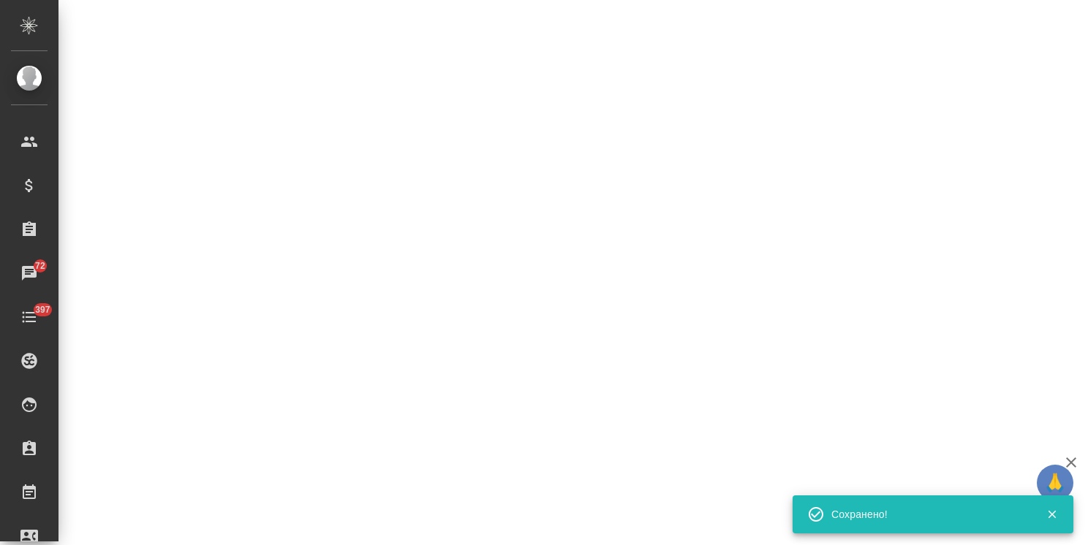
select select "RU"
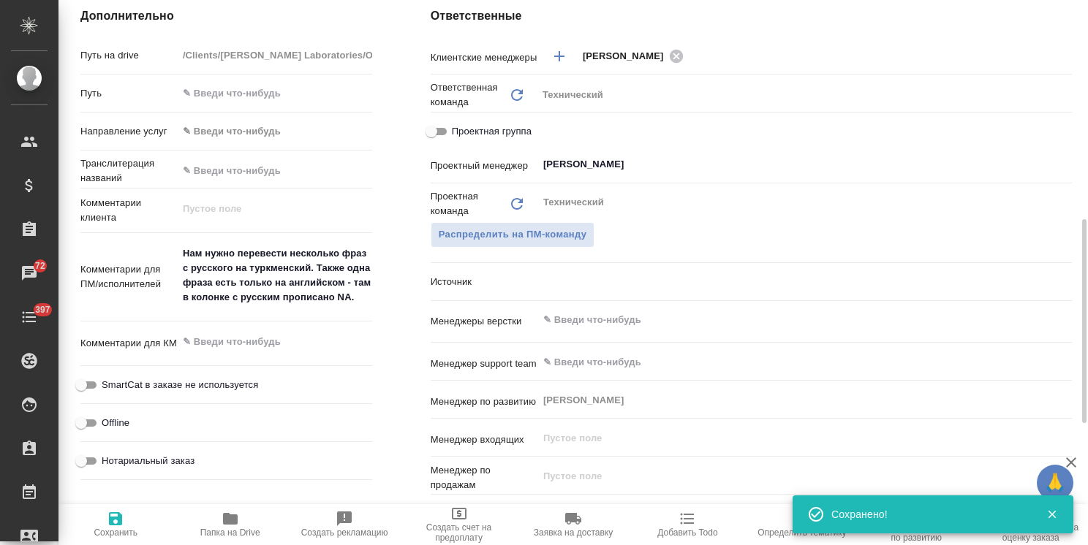
type textarea "x"
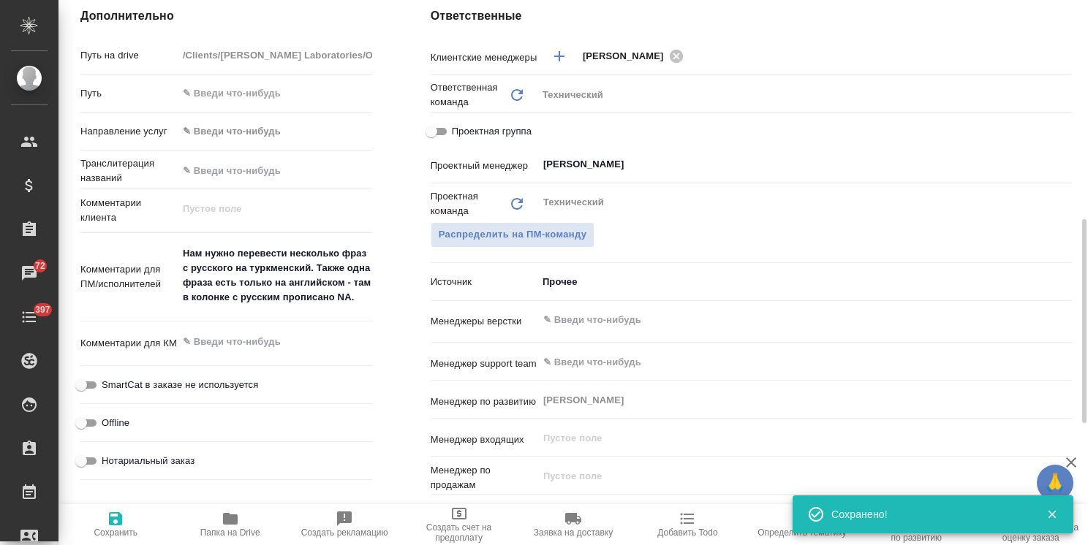
type textarea "x"
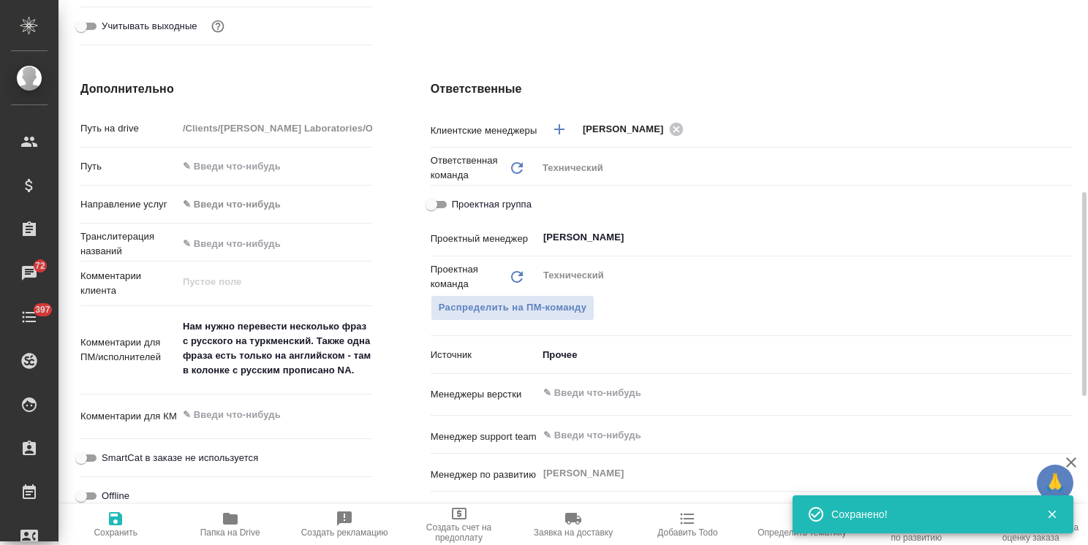
click at [125, 512] on span "Сохранить" at bounding box center [115, 524] width 96 height 28
type textarea "x"
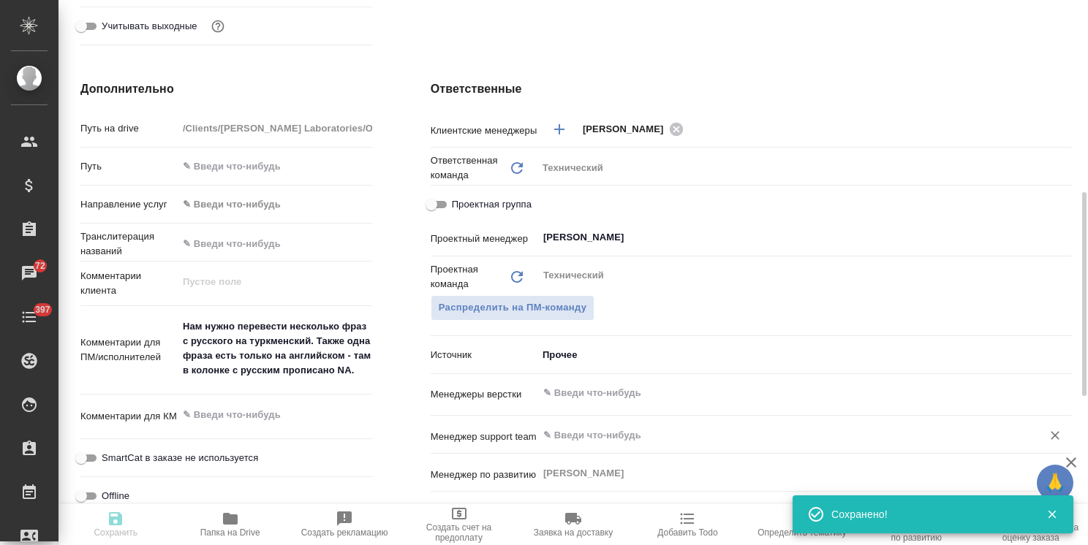
type textarea "x"
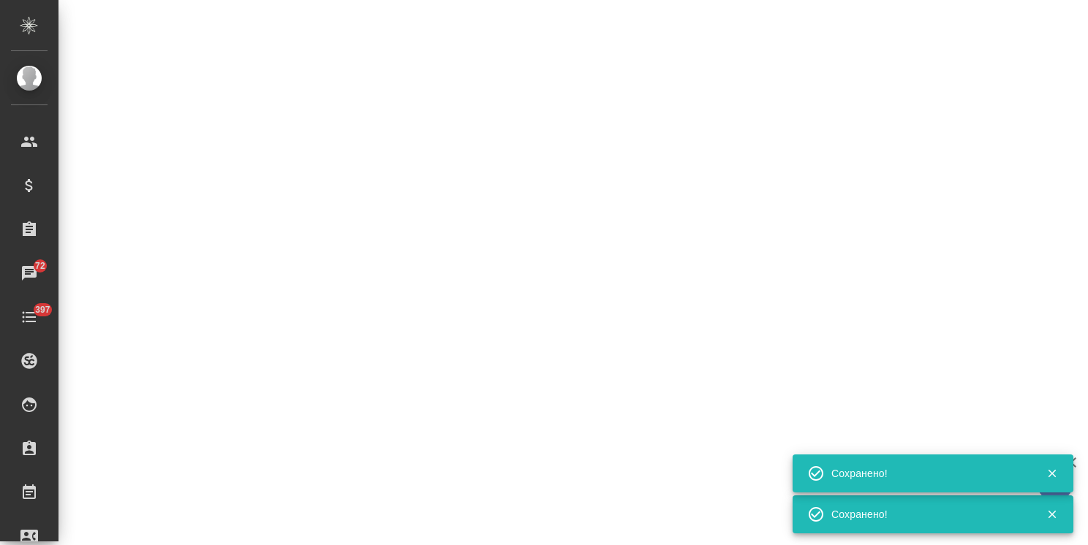
select select "RU"
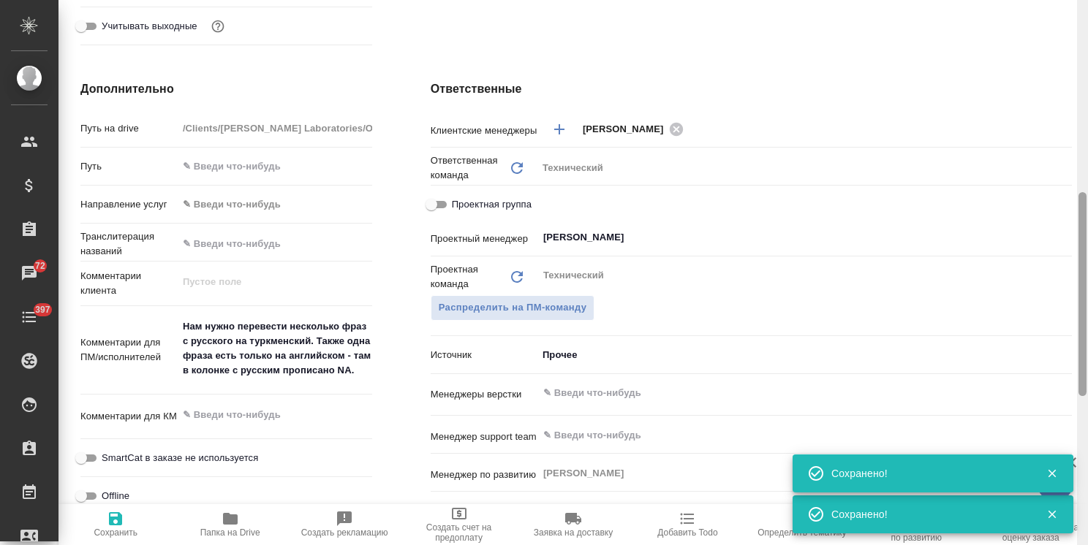
type textarea "x"
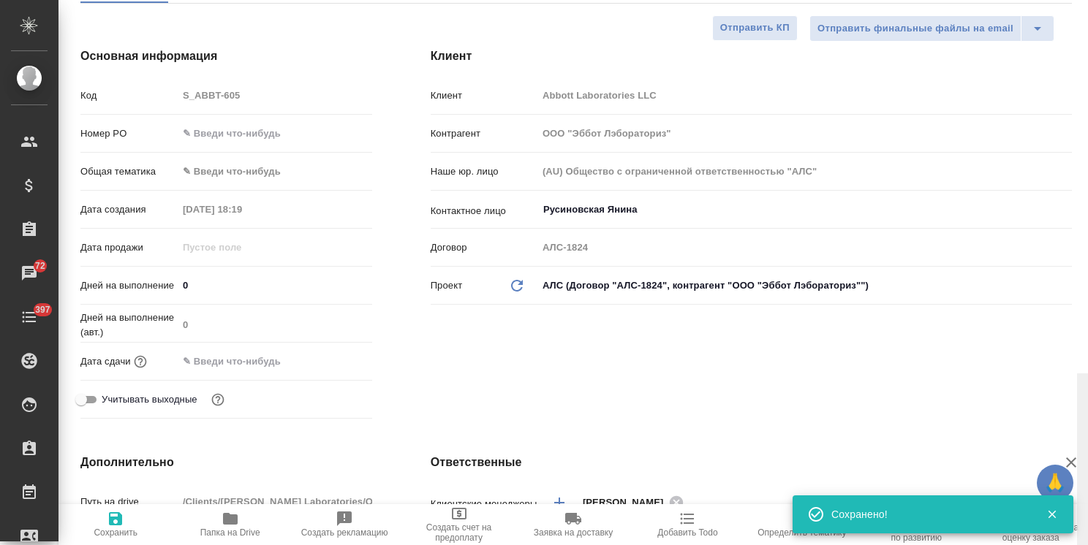
scroll to position [0, 0]
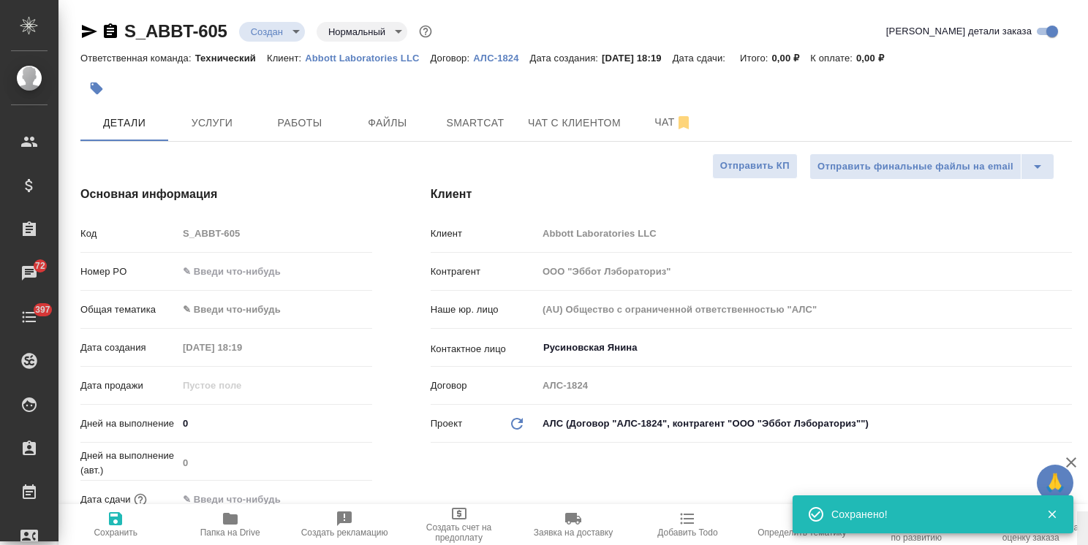
drag, startPoint x: 1083, startPoint y: 333, endPoint x: 1083, endPoint y: 113, distance: 220.0
type textarea "x"
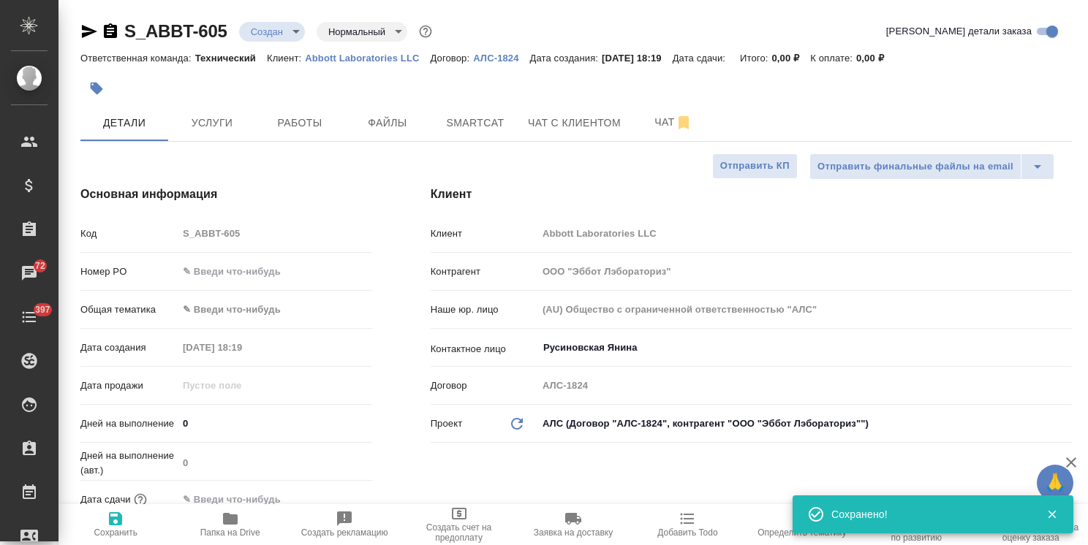
type textarea "x"
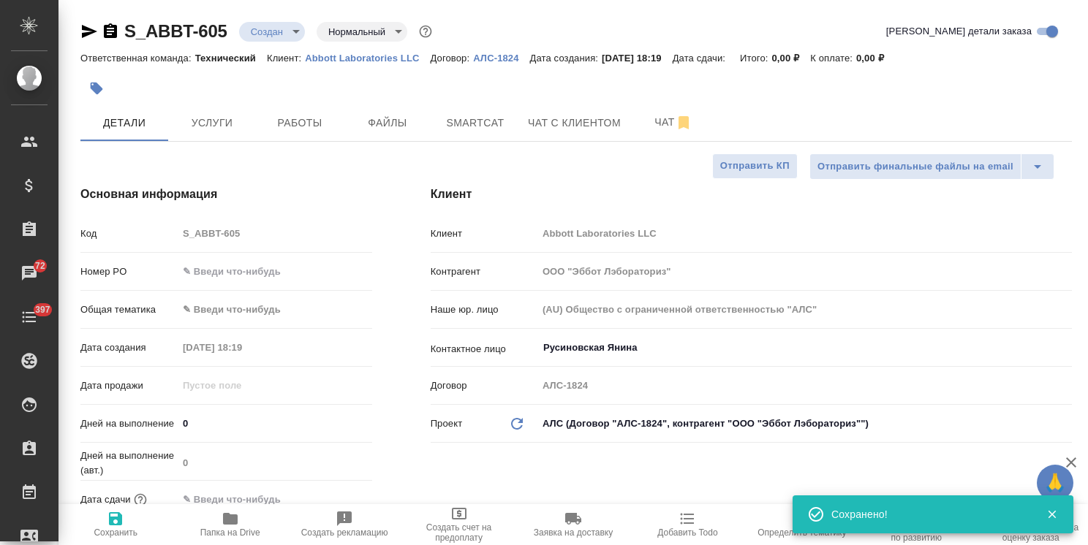
type textarea "x"
click at [374, 116] on span "Файлы" at bounding box center [387, 123] width 70 height 18
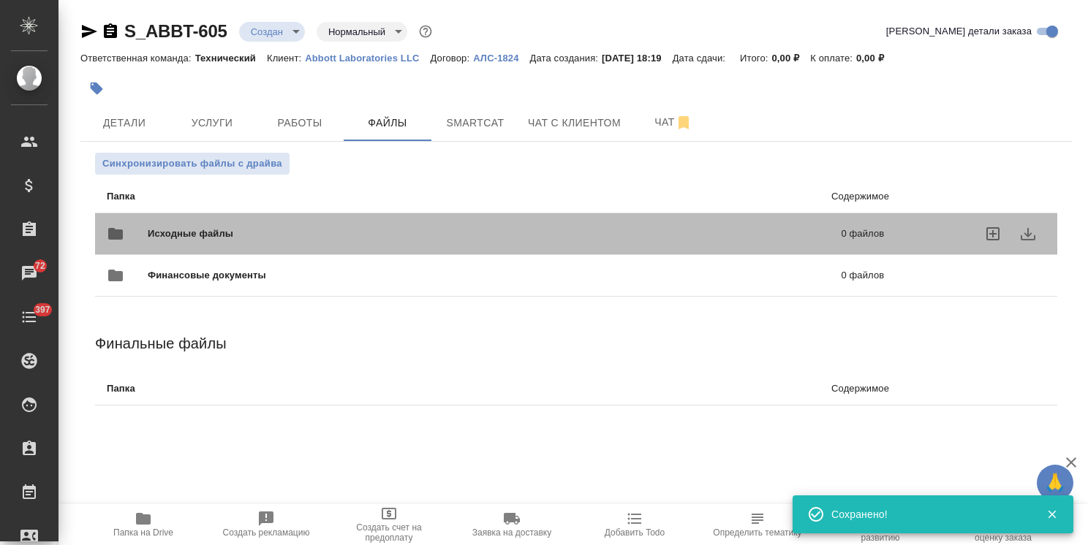
click at [216, 224] on div "Исходные файлы 0 файлов" at bounding box center [495, 233] width 777 height 35
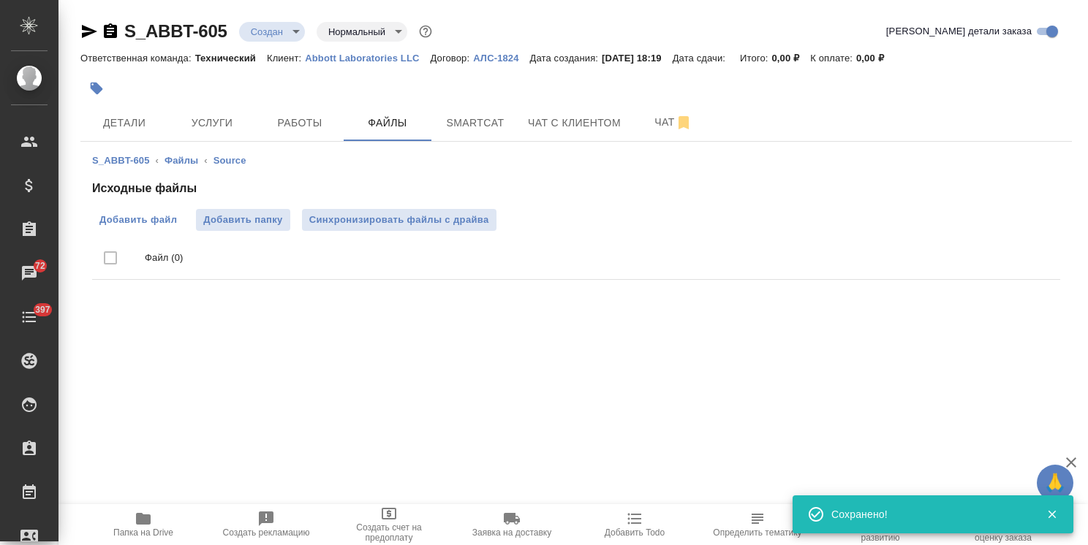
click at [147, 221] on span "Добавить файл" at bounding box center [137, 220] width 77 height 15
click at [0, 0] on input "Добавить файл" at bounding box center [0, 0] width 0 height 0
click at [118, 218] on span "Добавить файл" at bounding box center [137, 220] width 77 height 15
click at [0, 0] on input "Добавить файл" at bounding box center [0, 0] width 0 height 0
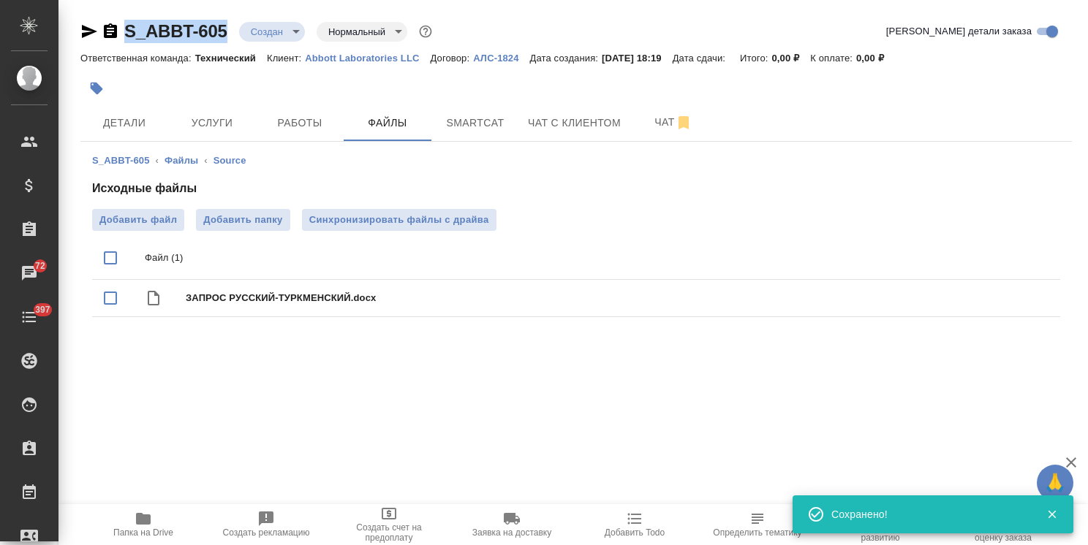
drag, startPoint x: 231, startPoint y: 18, endPoint x: 94, endPoint y: 15, distance: 136.7
click at [94, 16] on div "S_ABBT-605 Создан new Нормальный normal Кратко детали заказа Ответственная кома…" at bounding box center [575, 180] width 1007 height 360
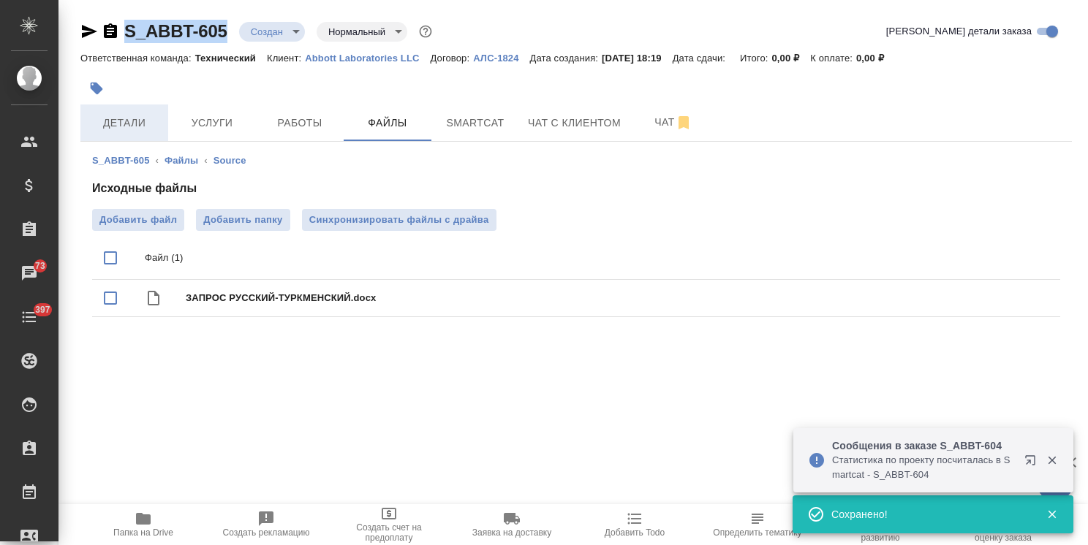
click at [132, 115] on span "Детали" at bounding box center [124, 123] width 70 height 18
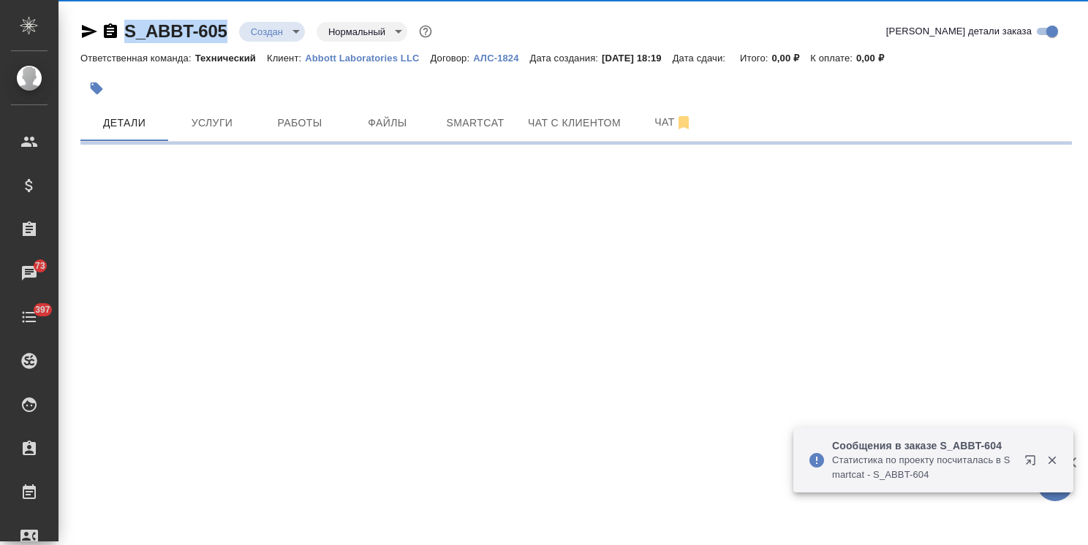
select select "RU"
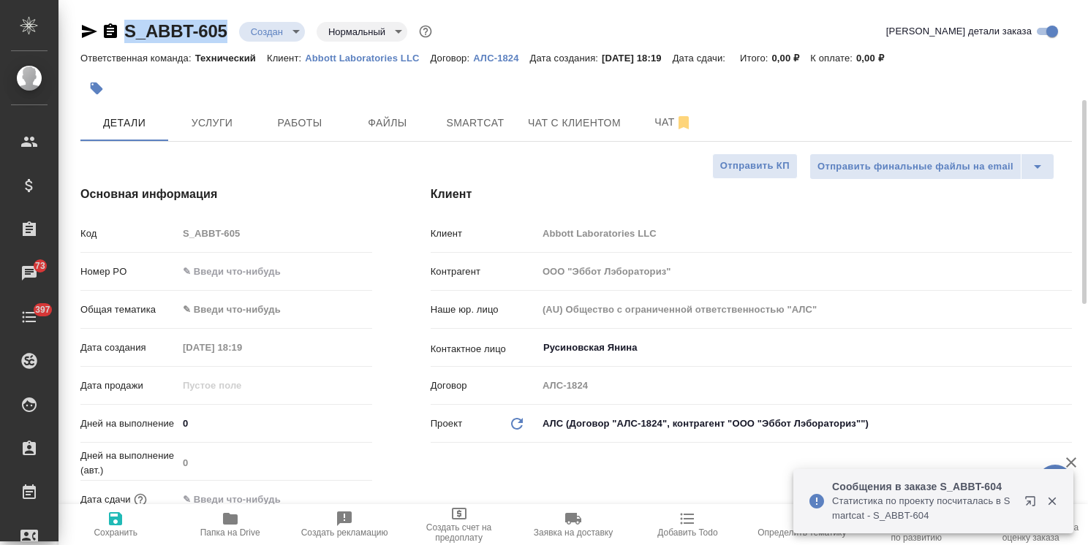
type textarea "x"
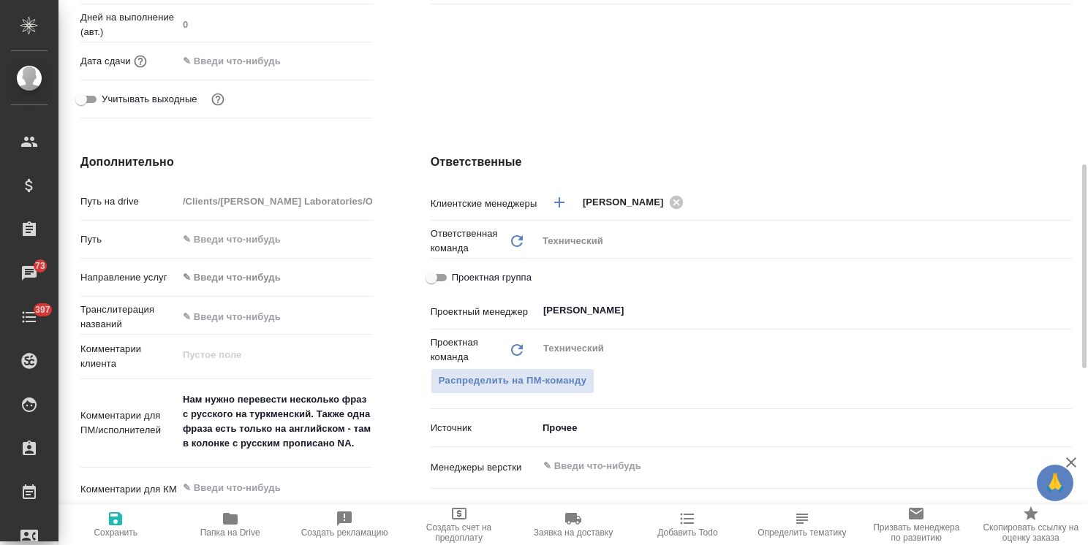
scroll to position [512, 0]
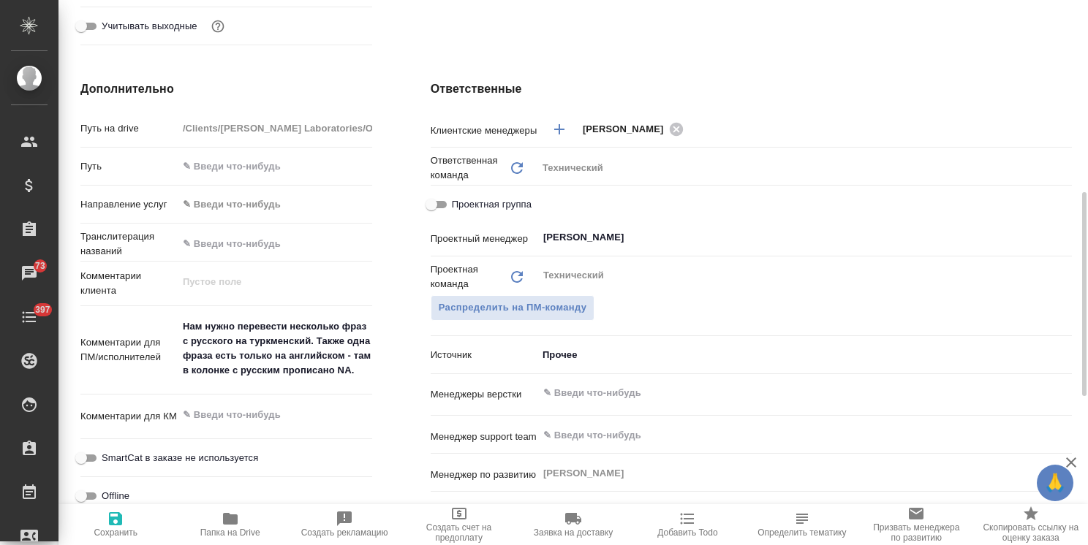
type textarea "x"
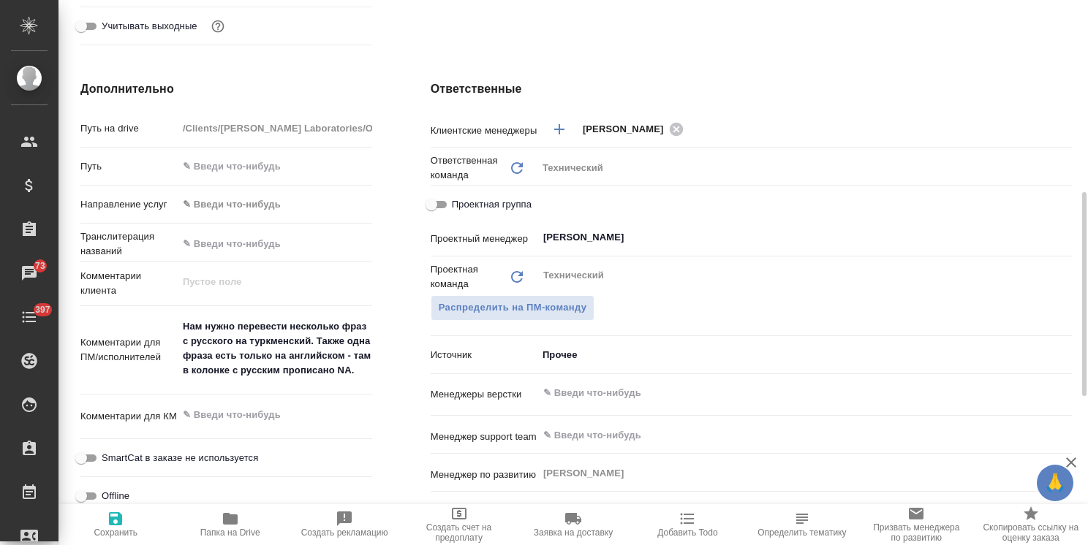
type textarea "x"
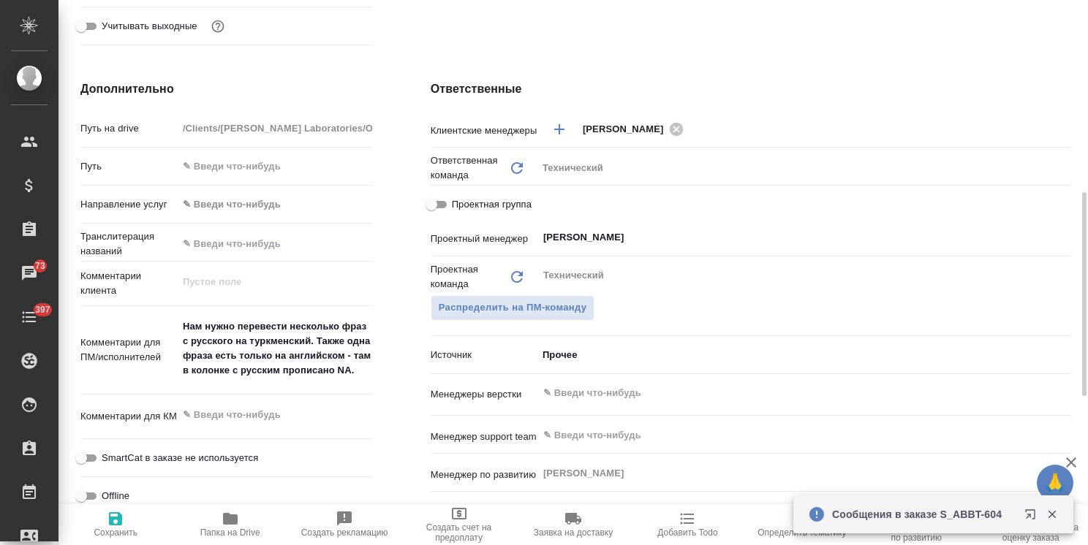
type textarea "x"
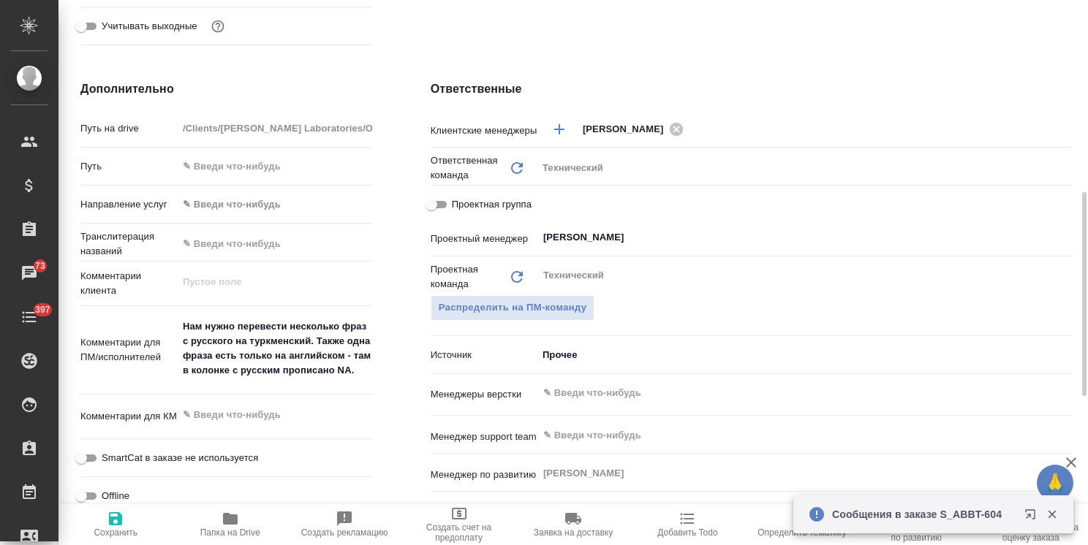
type textarea "x"
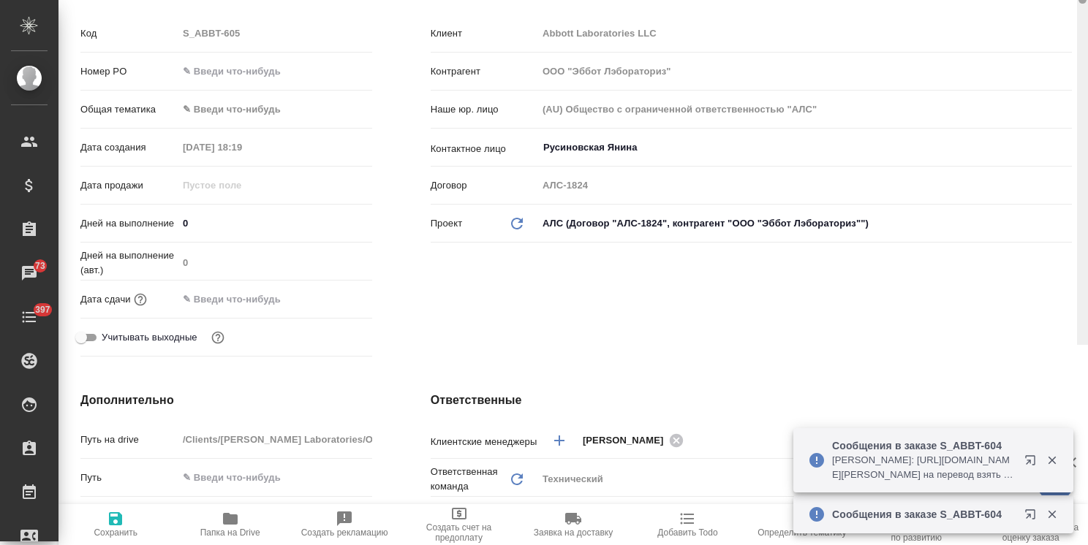
scroll to position [0, 0]
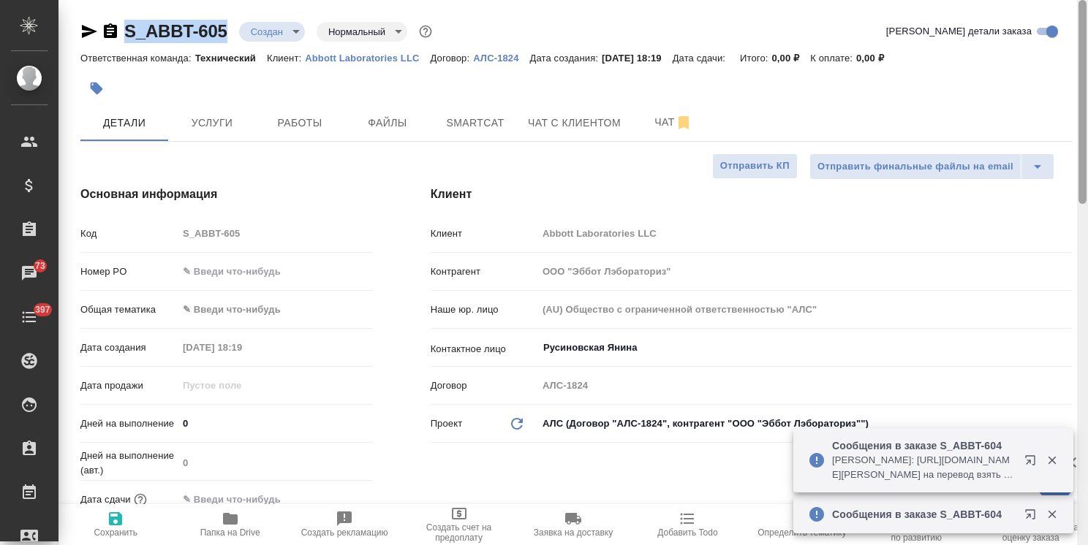
drag, startPoint x: 1086, startPoint y: 329, endPoint x: 1073, endPoint y: 53, distance: 276.6
click at [1074, 54] on div "S_ABBT-605 Создан new Нормальный normal Кратко детали заказа Ответственная кома…" at bounding box center [572, 272] width 1029 height 545
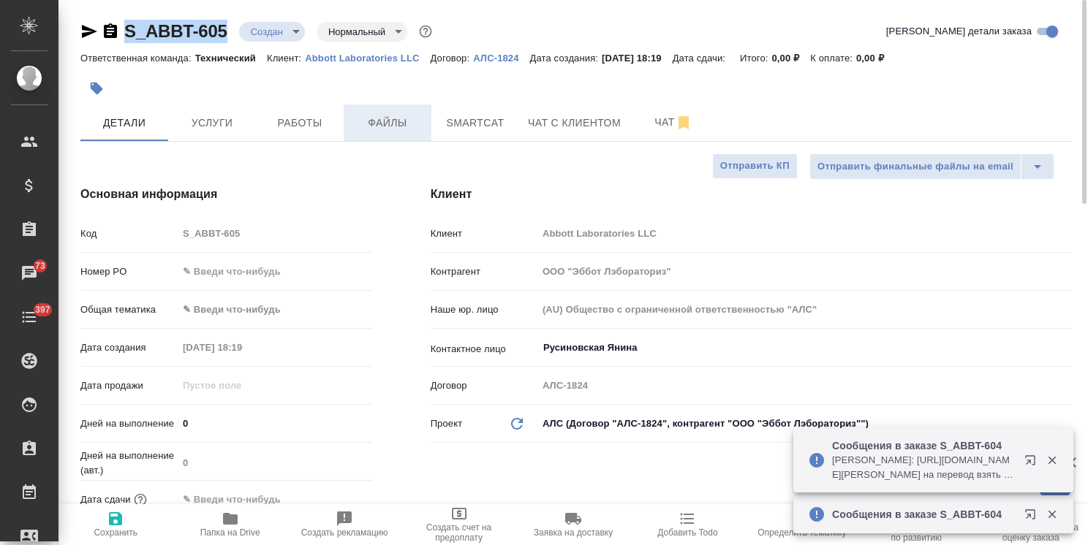
click at [382, 129] on span "Файлы" at bounding box center [387, 123] width 70 height 18
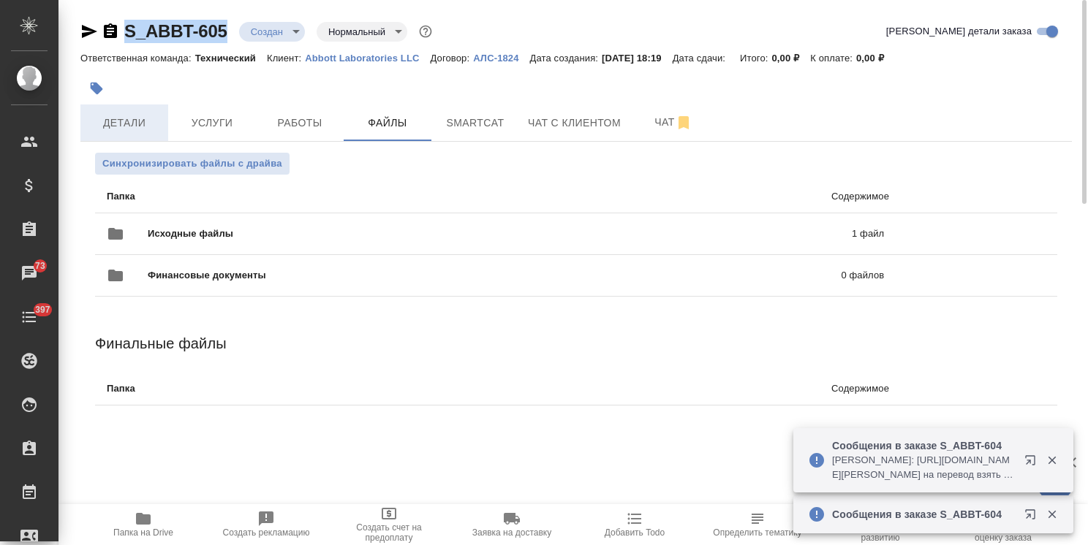
click at [130, 128] on span "Детали" at bounding box center [124, 123] width 70 height 18
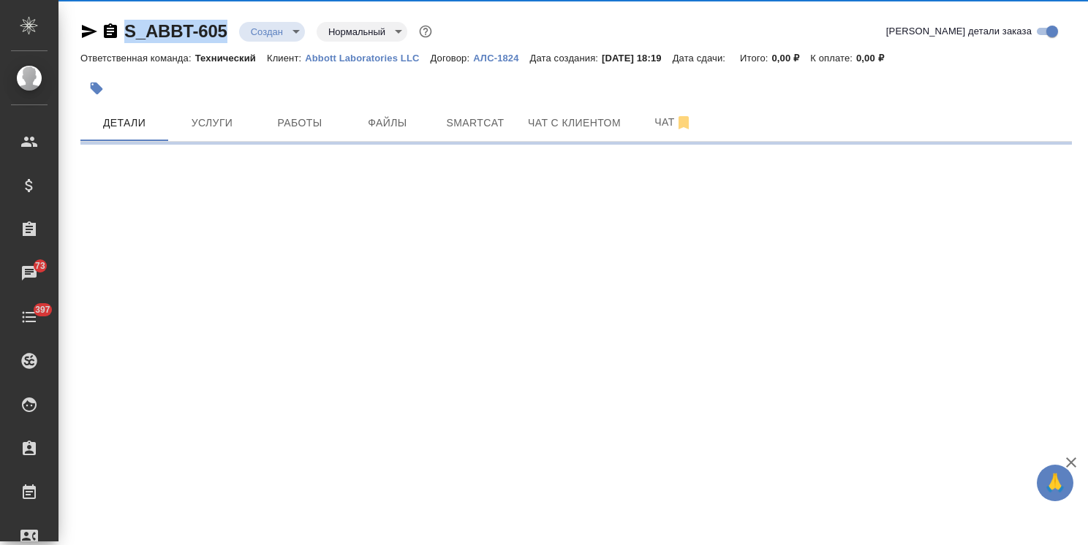
select select "RU"
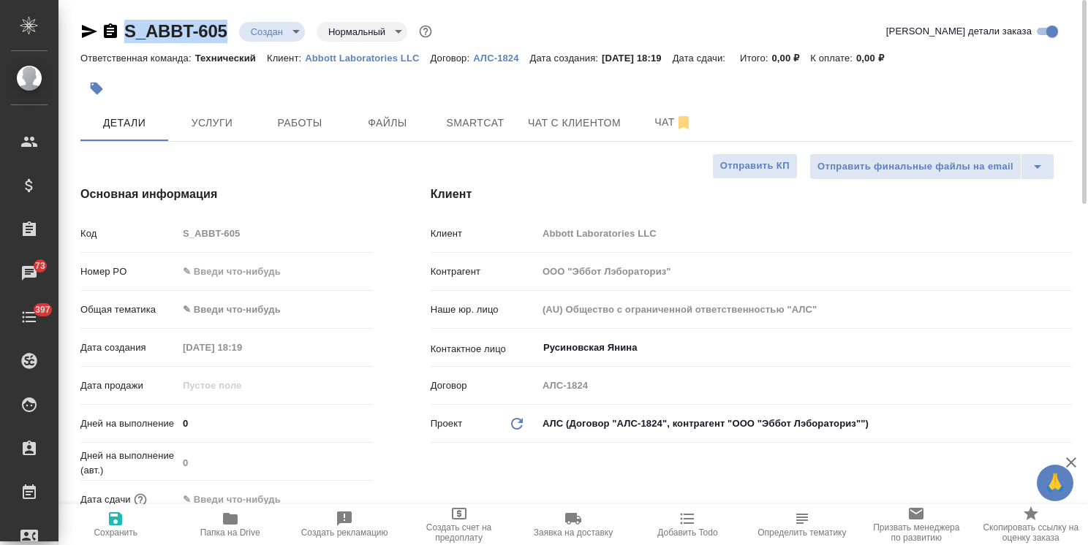
type textarea "x"
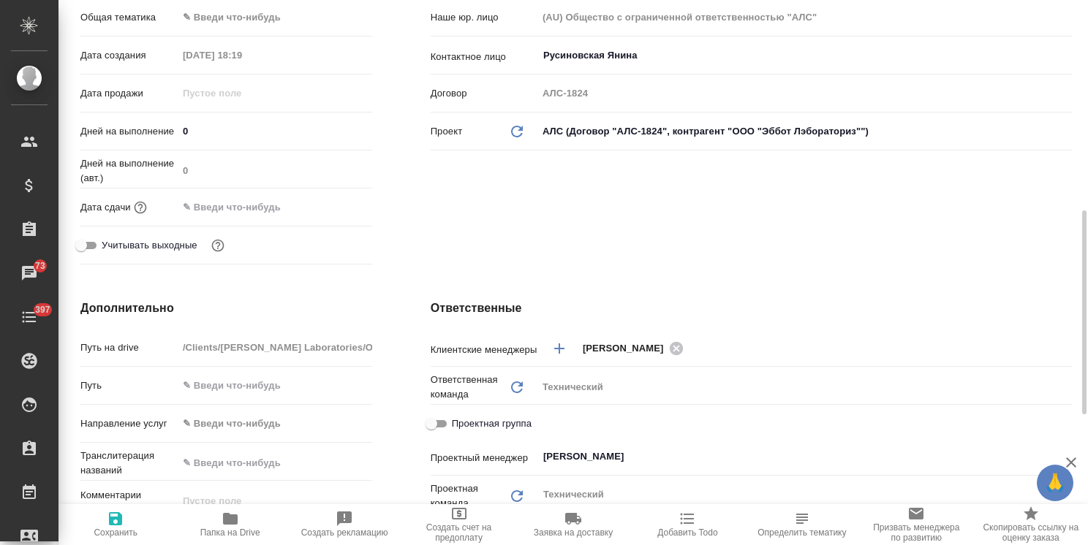
scroll to position [585, 0]
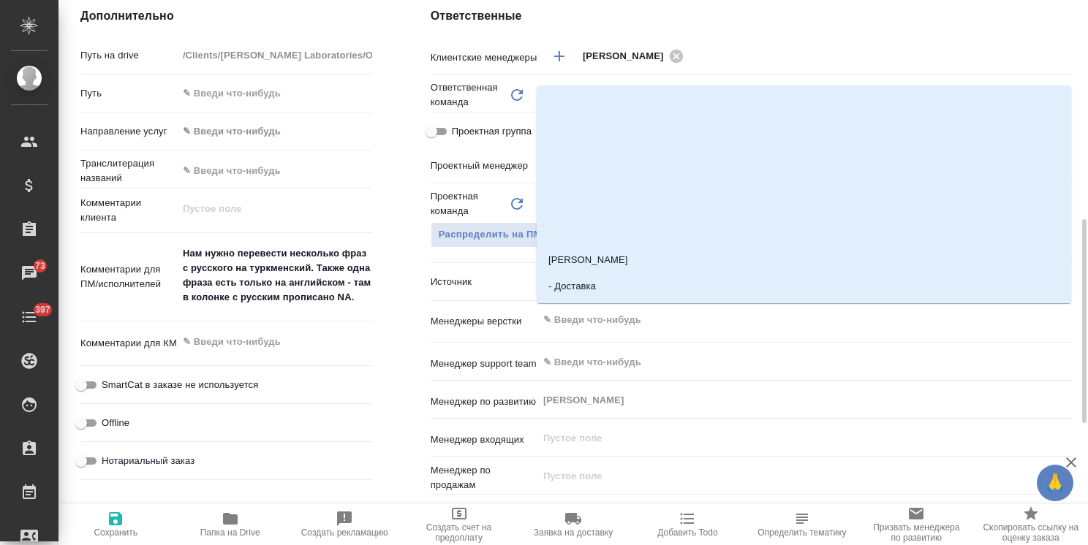
click at [616, 320] on input "text" at bounding box center [780, 320] width 477 height 18
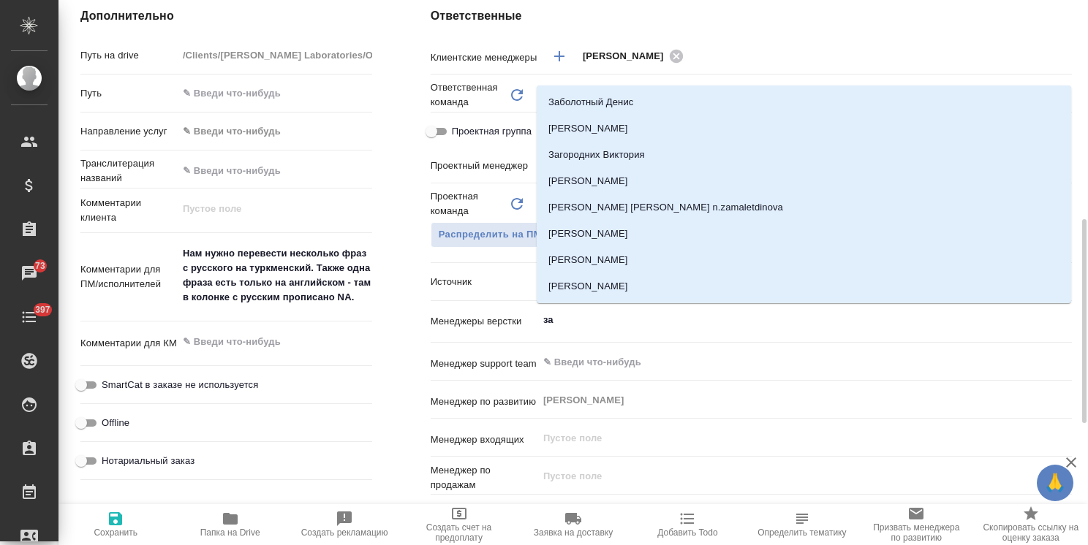
type input "заб"
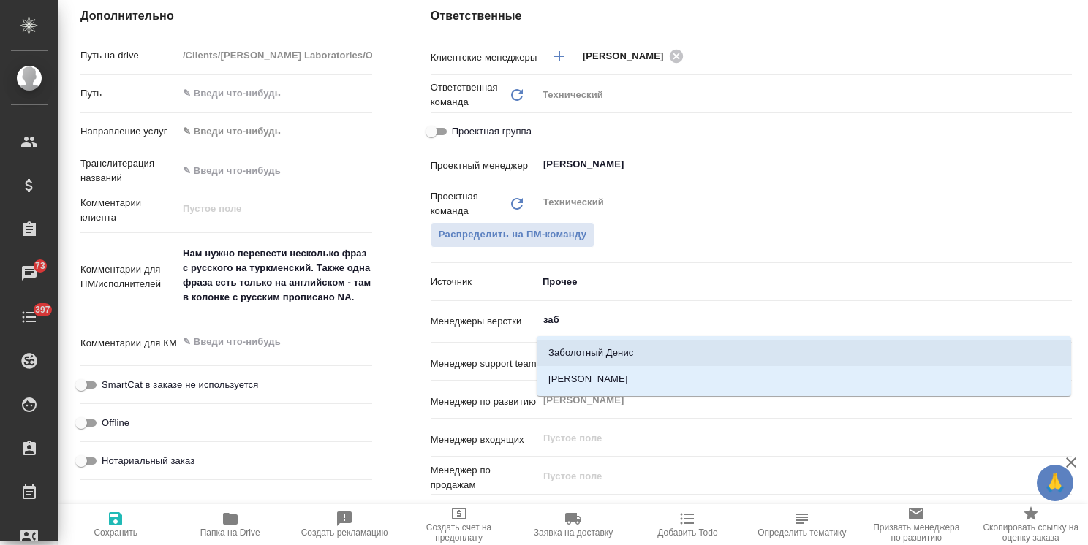
click at [631, 370] on li "[PERSON_NAME]" at bounding box center [804, 379] width 534 height 26
type textarea "x"
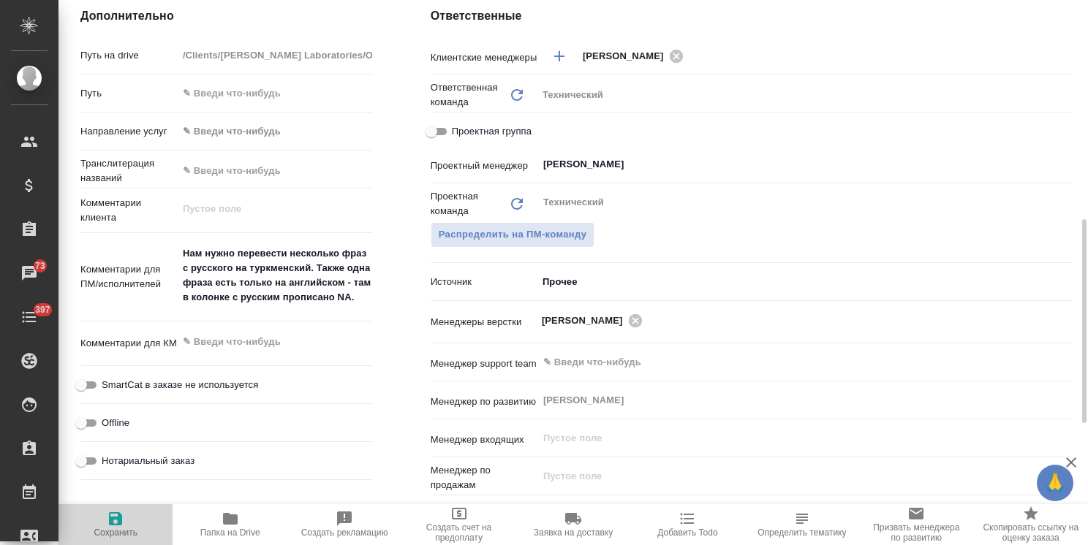
click at [126, 525] on span "Сохранить" at bounding box center [115, 524] width 96 height 28
type textarea "x"
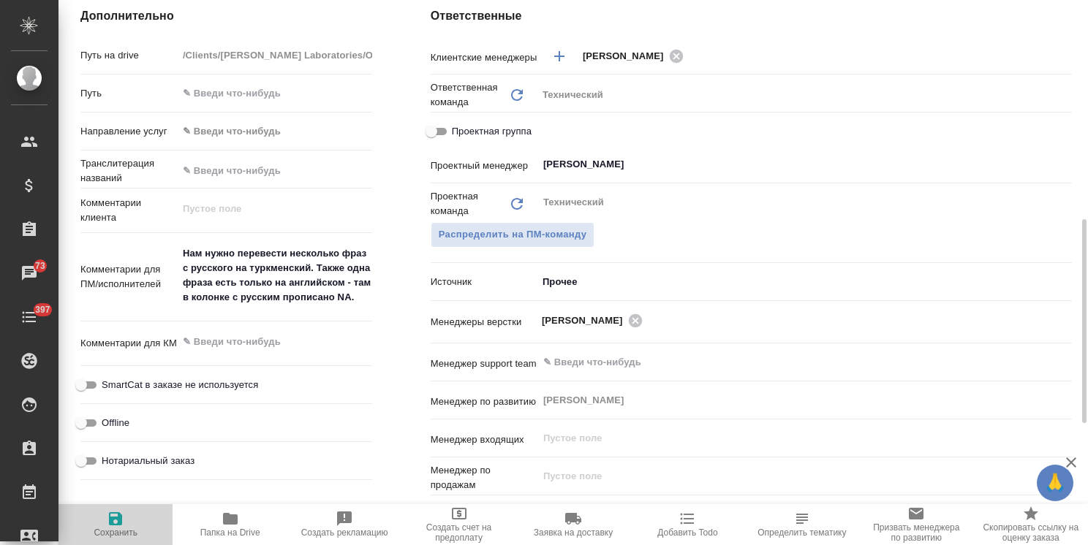
type textarea "x"
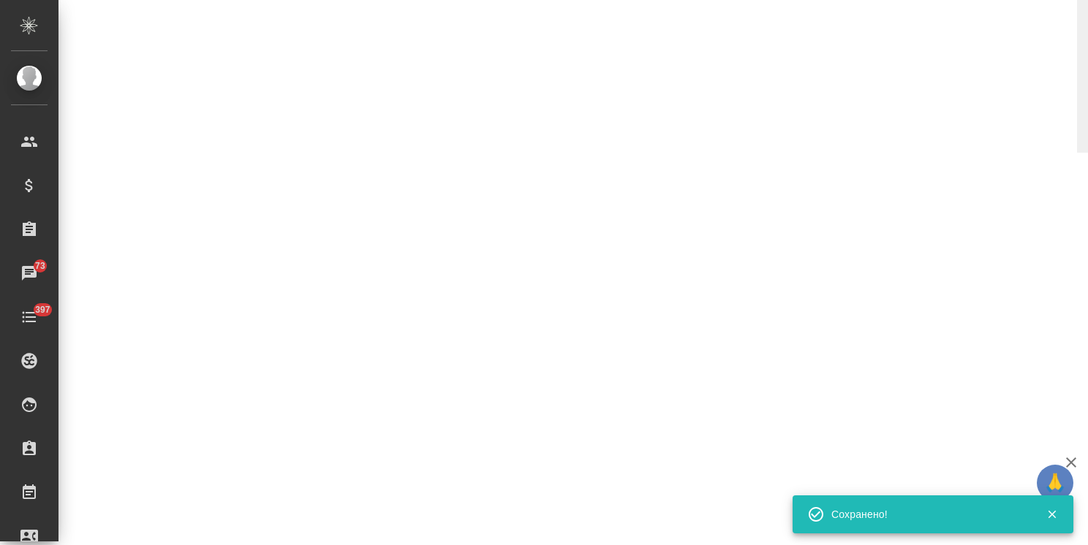
select select "RU"
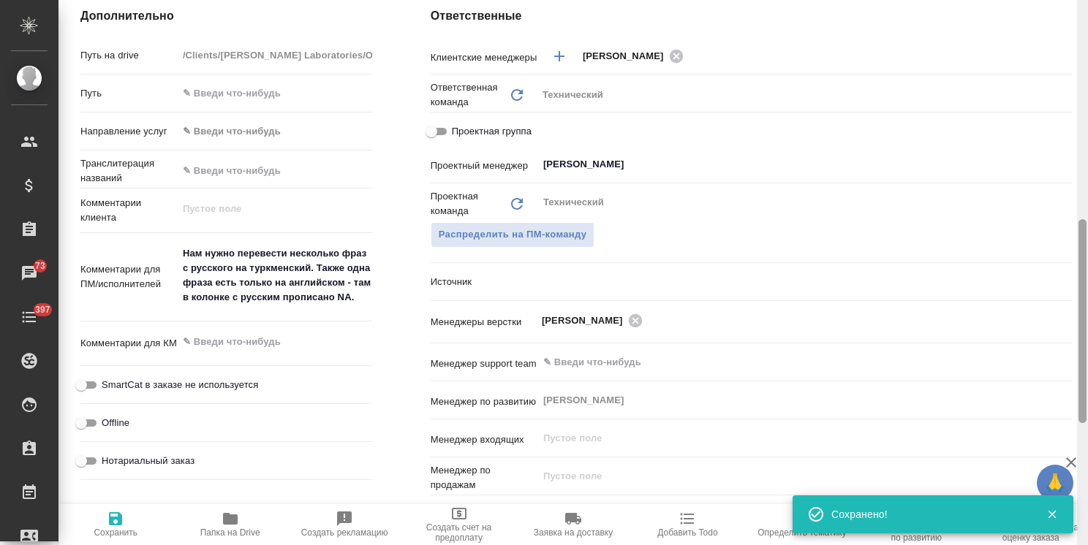
type textarea "x"
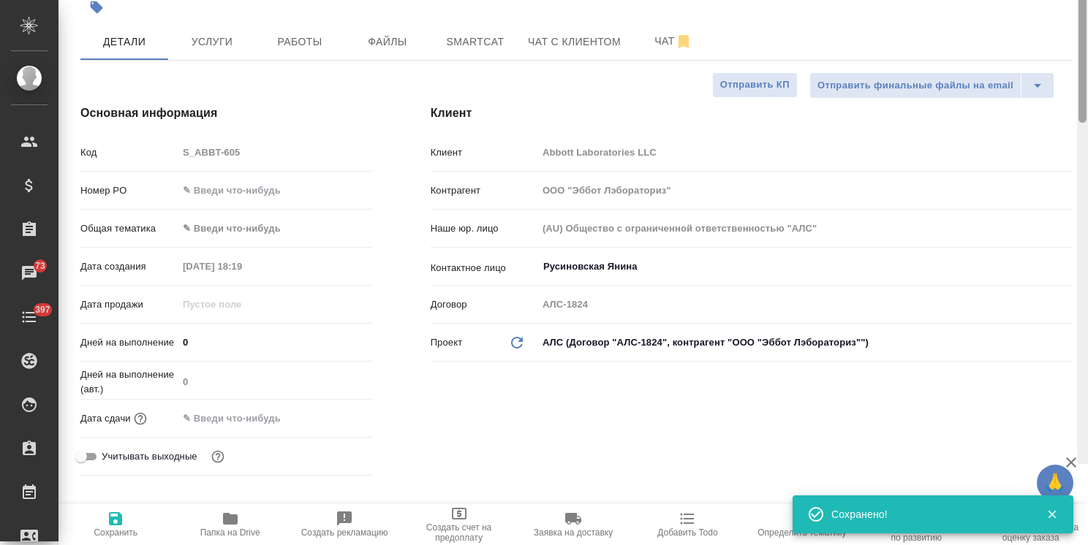
scroll to position [0, 0]
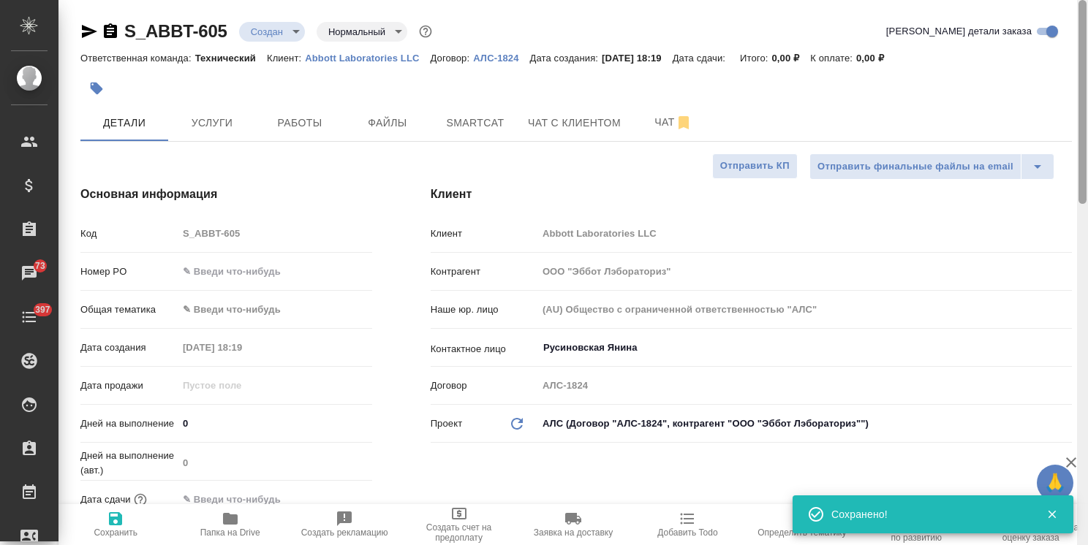
drag, startPoint x: 1080, startPoint y: 385, endPoint x: 904, endPoint y: 85, distance: 348.0
click at [1062, 86] on div "S_ABBT-605 Создан new Нормальный normal Кратко детали заказа Ответственная кома…" at bounding box center [572, 272] width 1029 height 545
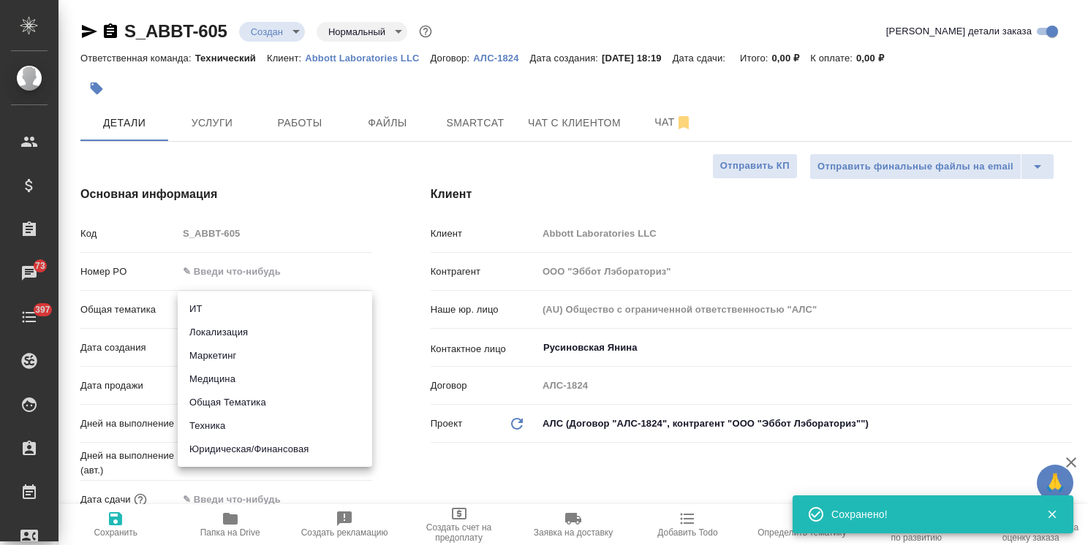
click at [271, 305] on body "🙏 .cls-1 fill:#fff; AWATERA Usmanova Olga Клиенты Спецификации Заказы 73 Чаты 3…" at bounding box center [544, 272] width 1088 height 545
click at [235, 425] on li "Техника" at bounding box center [275, 425] width 194 height 23
type input "tech"
type textarea "x"
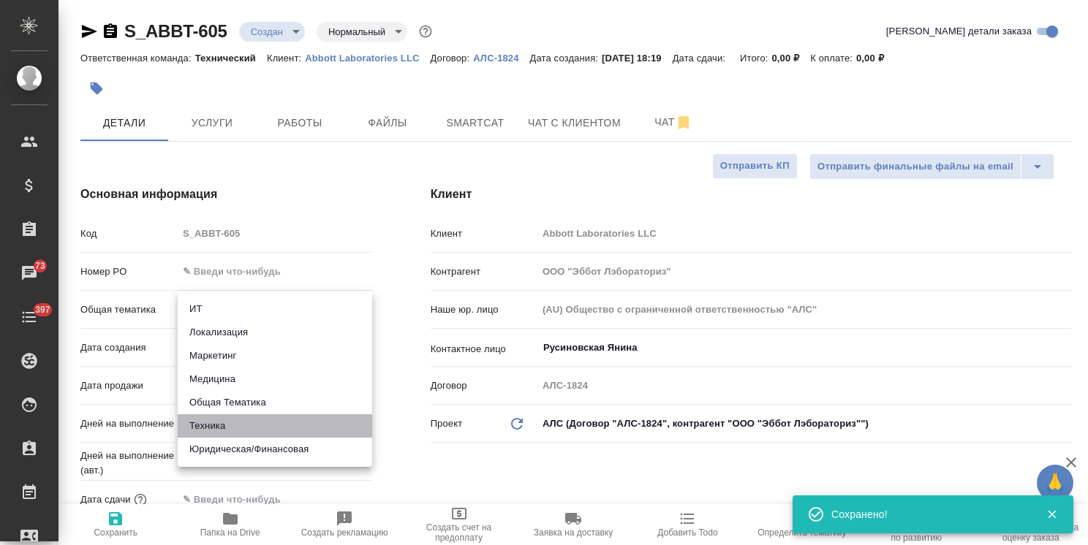
type textarea "x"
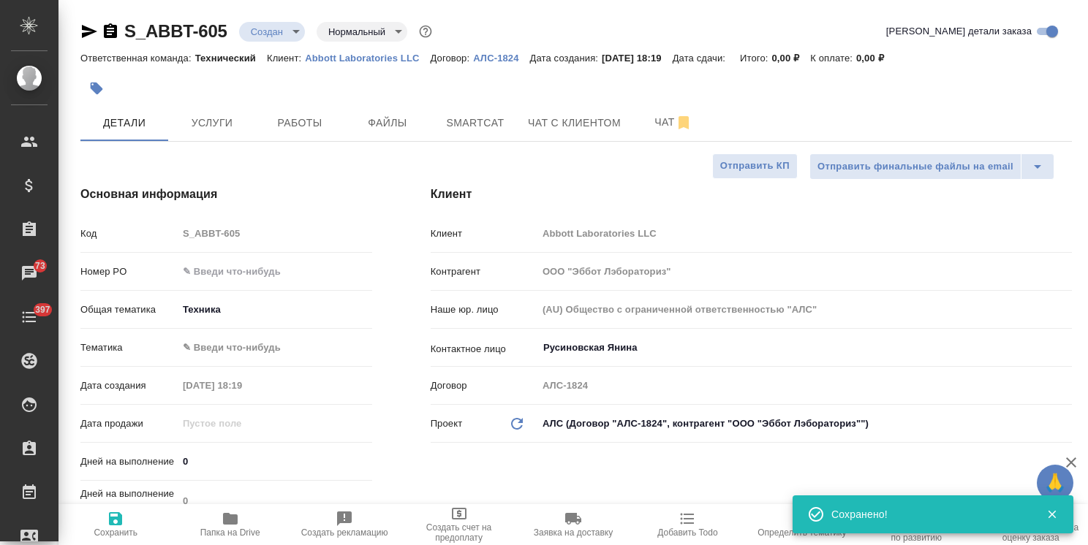
click at [260, 333] on div "Общая тематика Техника tech" at bounding box center [226, 316] width 292 height 38
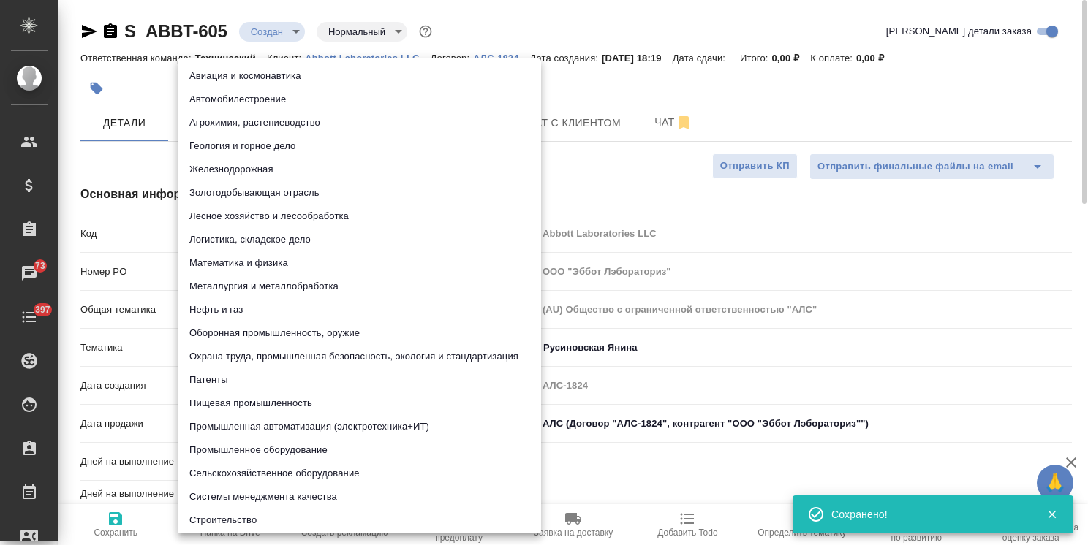
click at [263, 342] on body "🙏 .cls-1 fill:#fff; AWATERA Usmanova Olga Клиенты Спецификации Заказы 73 Чаты 3…" at bounding box center [544, 272] width 1088 height 545
click at [253, 401] on li "Пищевая промышленность" at bounding box center [359, 403] width 363 height 23
type textarea "x"
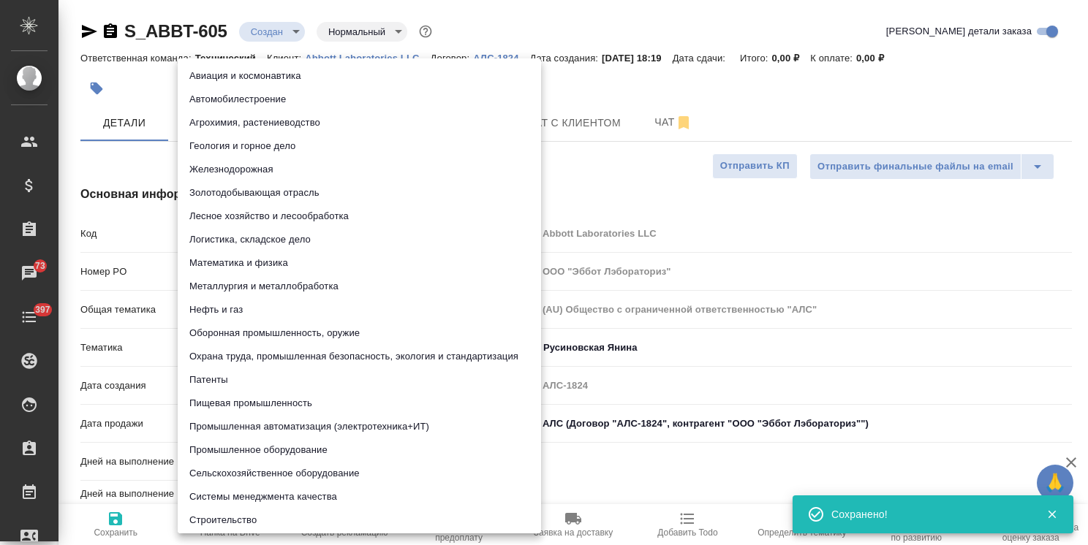
type input "5a8b8b956a9677013d343d8f"
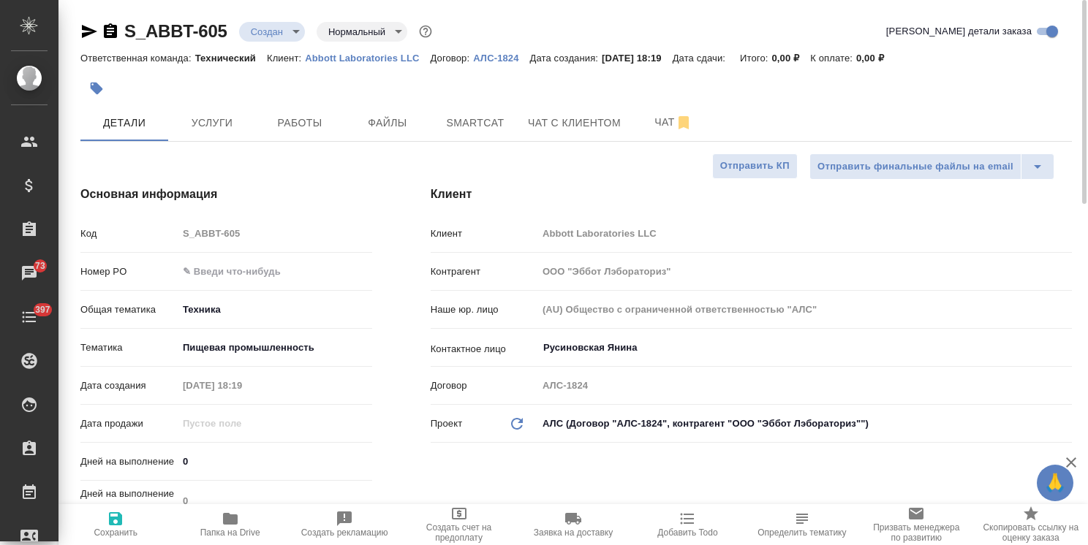
click at [110, 536] on span "Сохранить" at bounding box center [116, 533] width 44 height 10
type textarea "x"
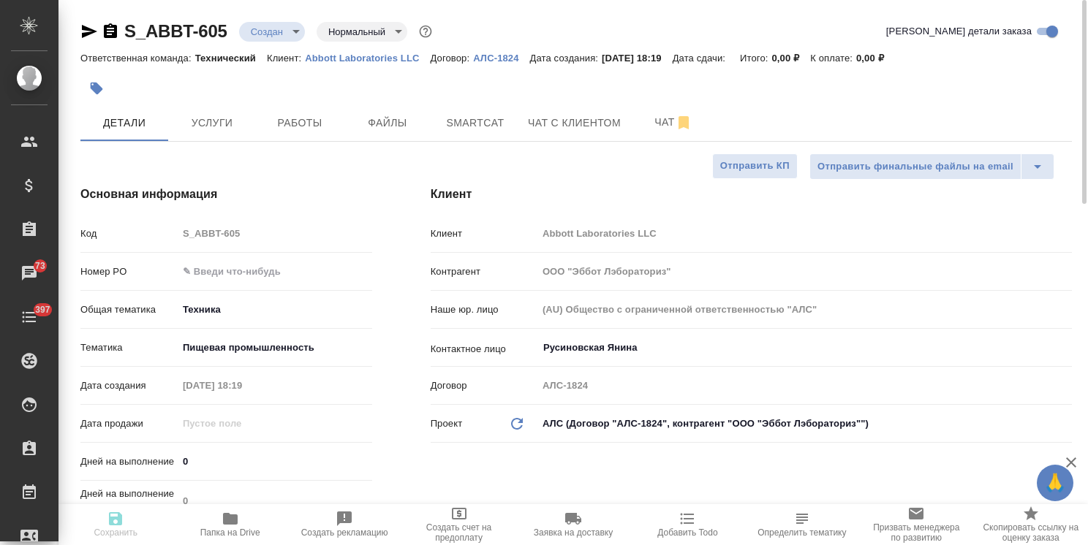
type textarea "x"
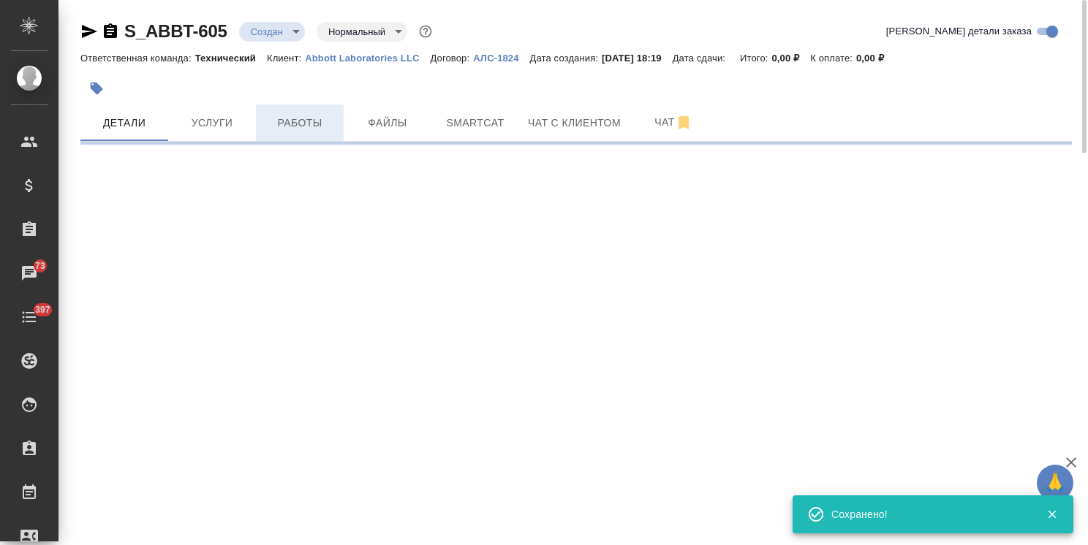
select select "RU"
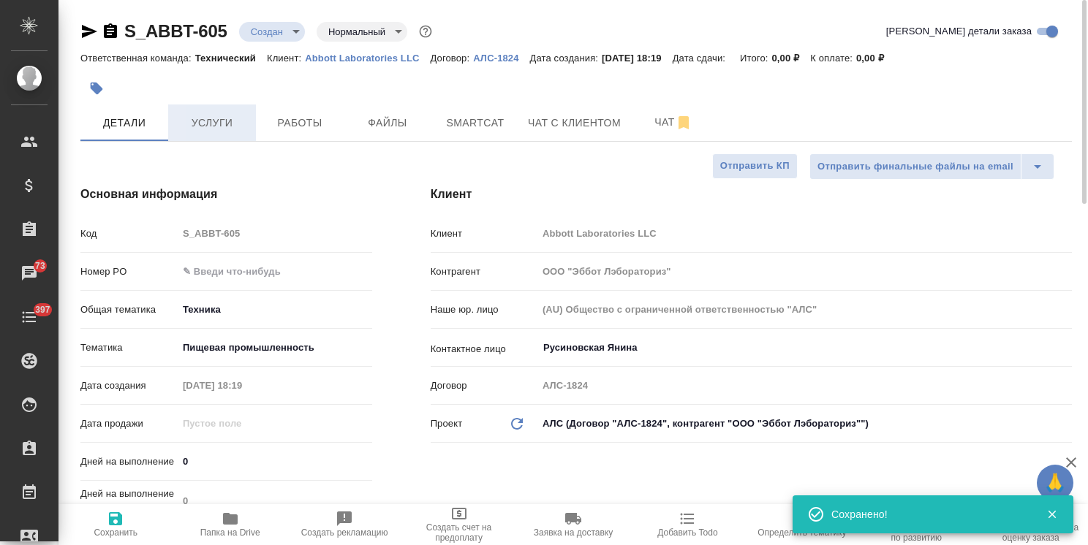
type textarea "x"
click at [234, 126] on span "Услуги" at bounding box center [212, 123] width 70 height 18
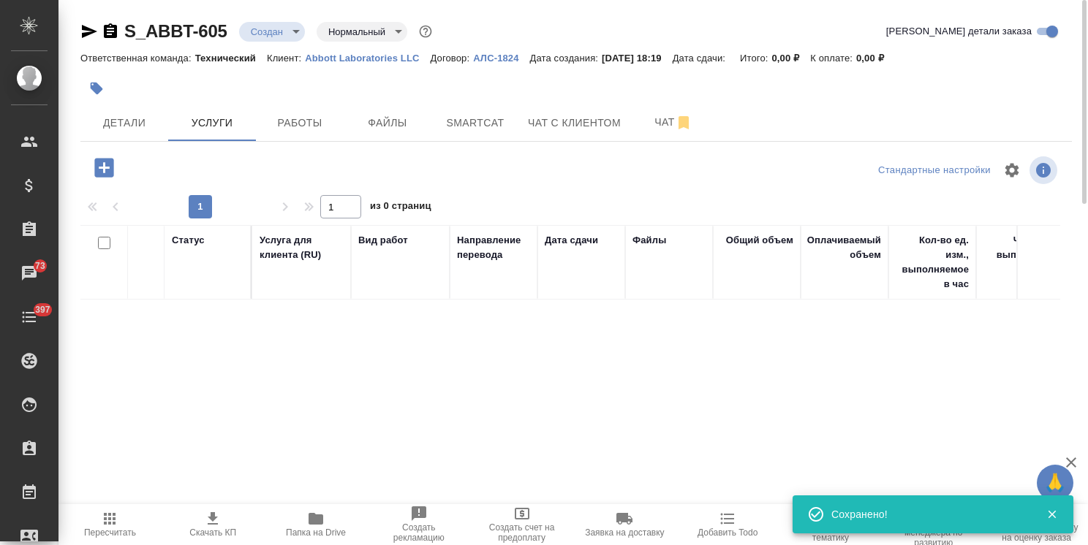
click at [111, 168] on icon "button" at bounding box center [103, 167] width 19 height 19
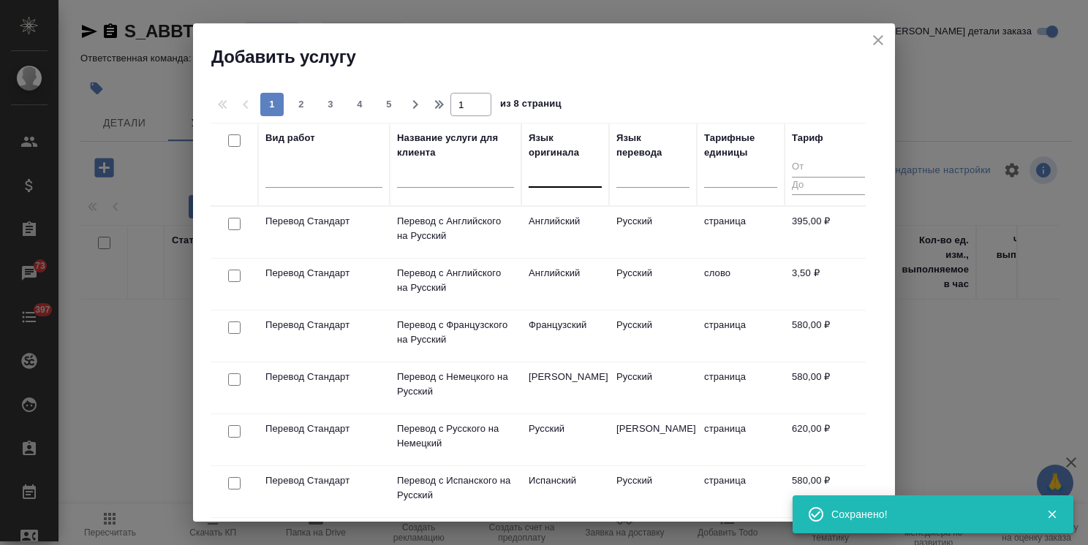
click at [533, 180] on div at bounding box center [565, 172] width 73 height 21
type input "ан"
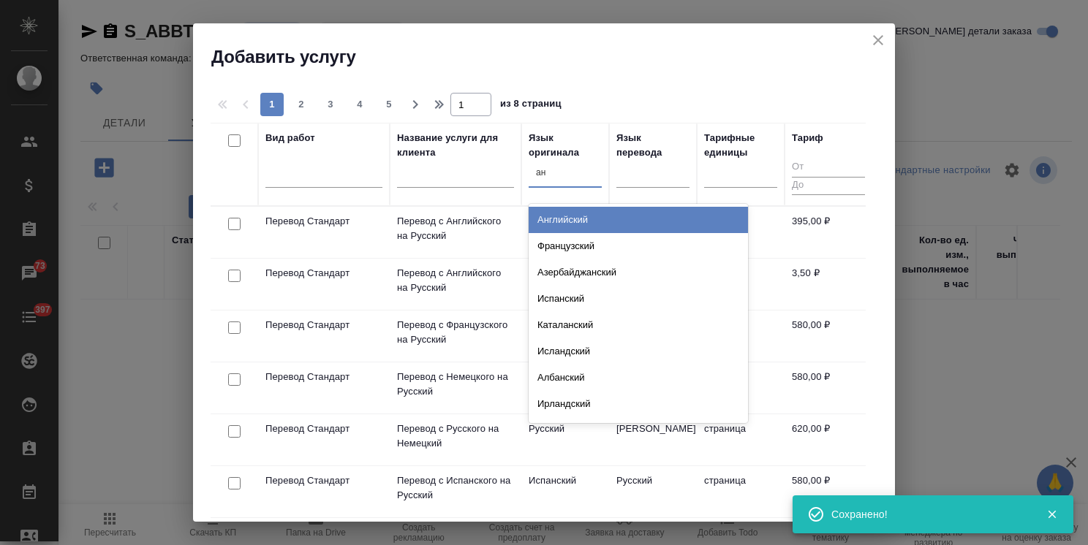
click at [559, 223] on div "Английский" at bounding box center [638, 220] width 219 height 26
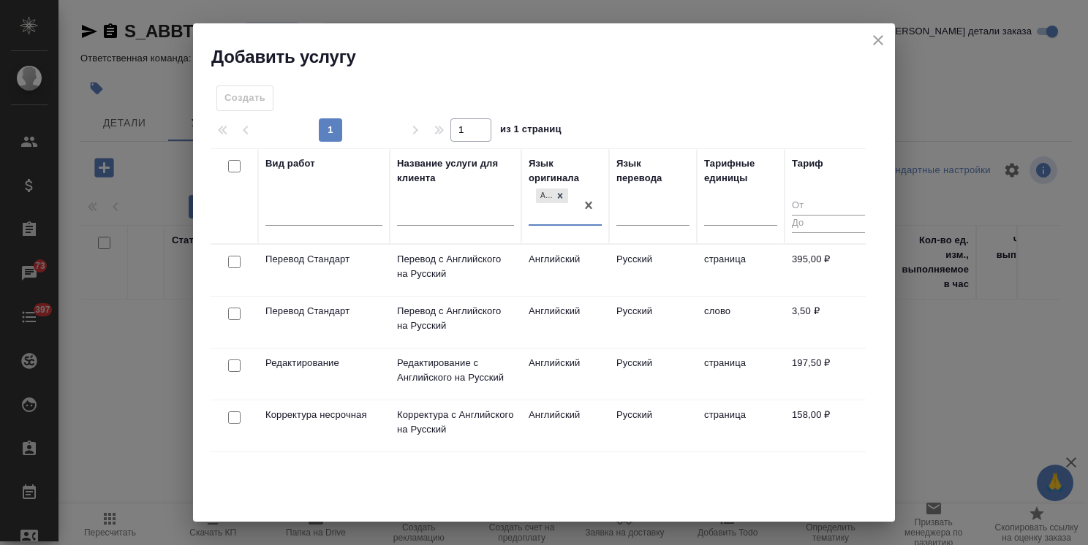
click at [239, 260] on input "checkbox" at bounding box center [234, 262] width 12 height 12
checkbox input "true"
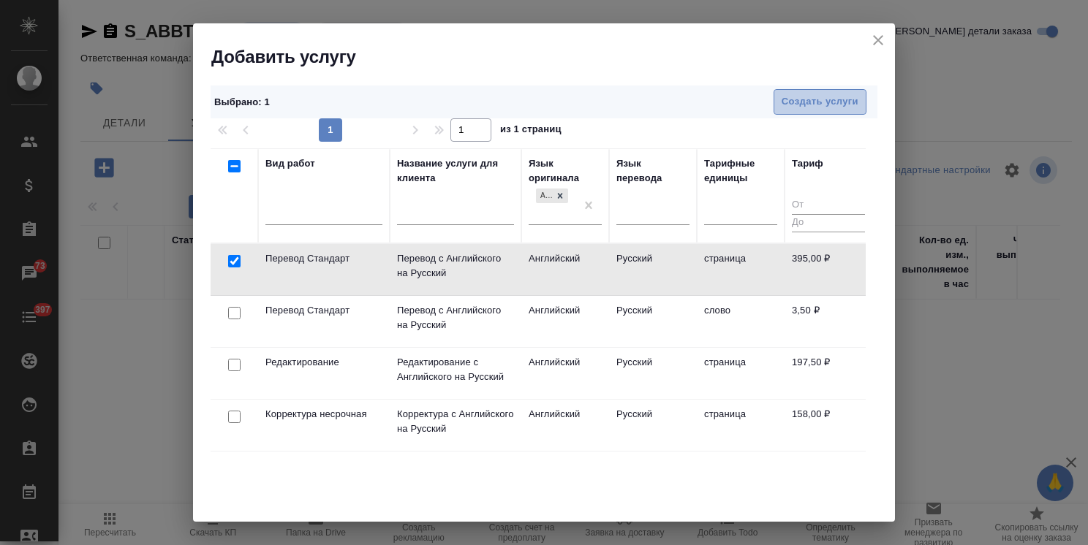
click at [813, 107] on span "Создать услуги" at bounding box center [819, 102] width 77 height 17
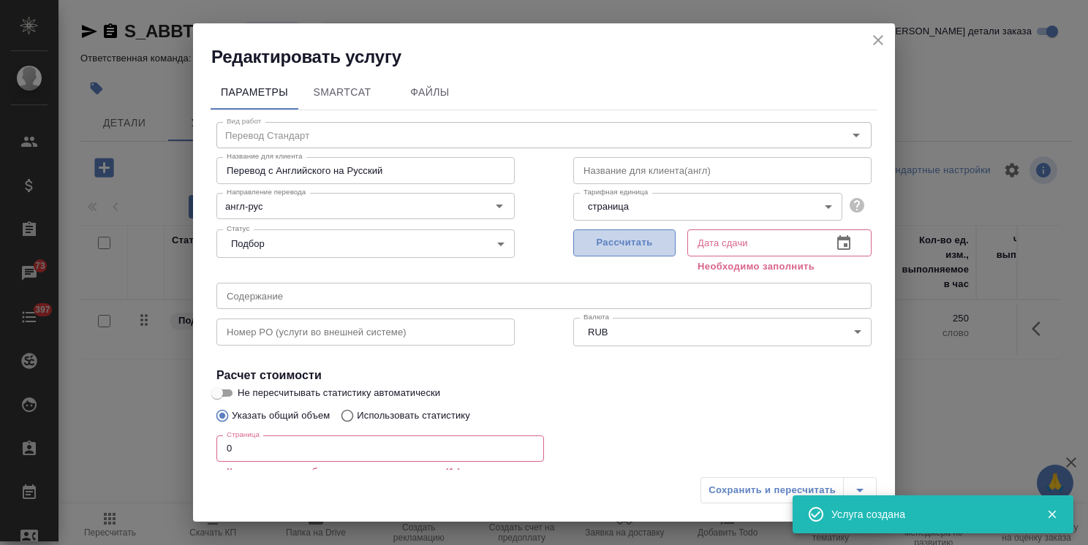
click at [623, 254] on button "Рассчитать" at bounding box center [624, 243] width 102 height 27
type input "01.10.2025 18:23"
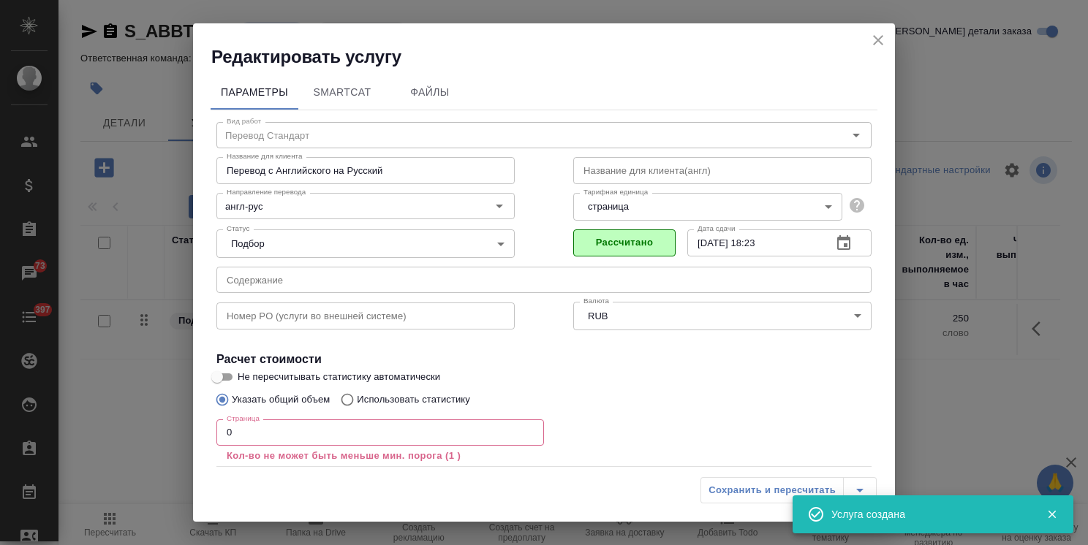
drag, startPoint x: 228, startPoint y: 436, endPoint x: 211, endPoint y: 440, distance: 18.1
click at [183, 433] on div "Редактировать услугу Параметры SmartCat Файлы Вид работ Перевод Стандарт Вид ра…" at bounding box center [544, 272] width 1088 height 545
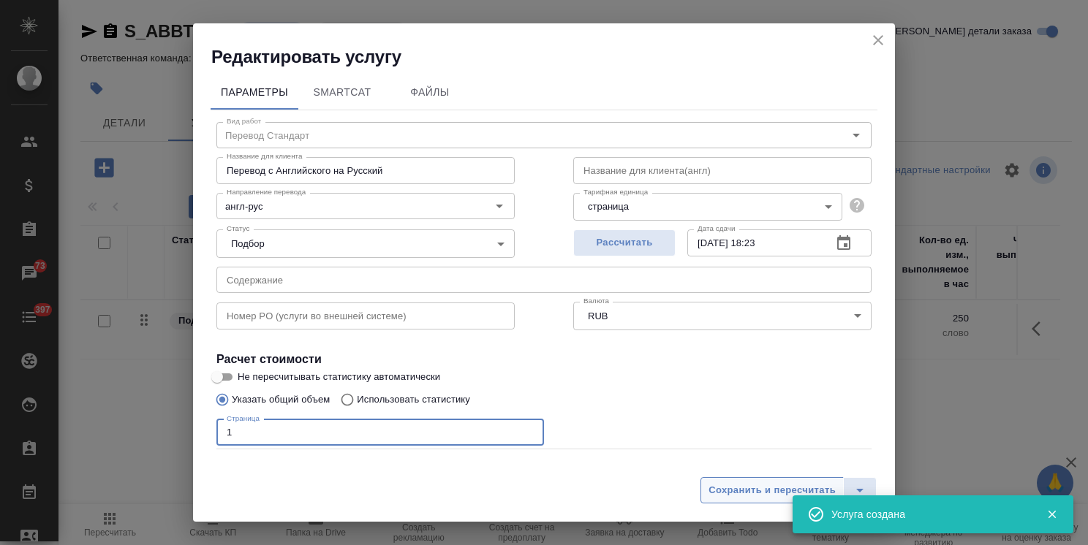
type input "1"
click at [732, 482] on span "Сохранить и пересчитать" at bounding box center [771, 490] width 127 height 17
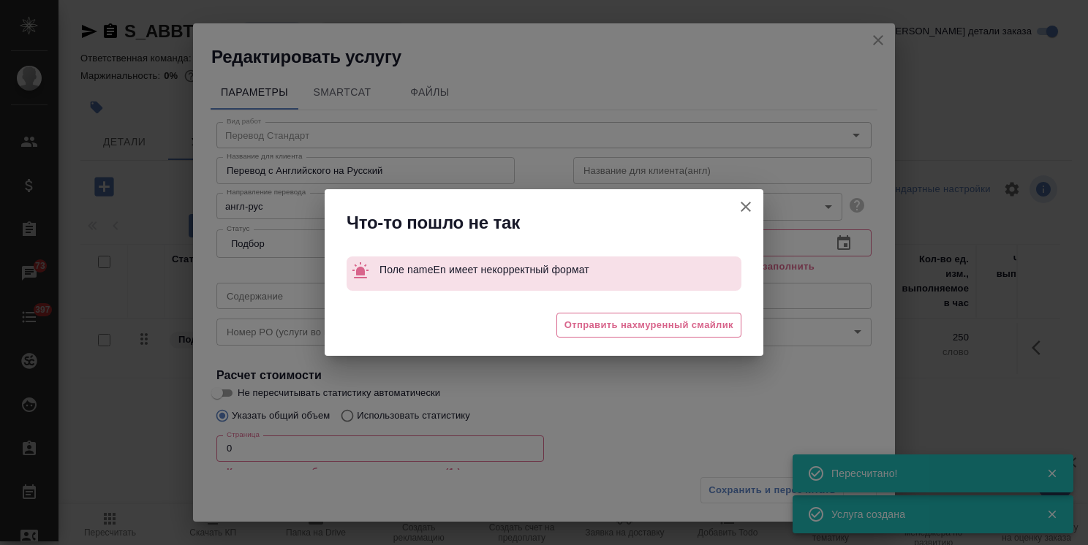
click at [746, 207] on icon "button" at bounding box center [746, 207] width 10 height 10
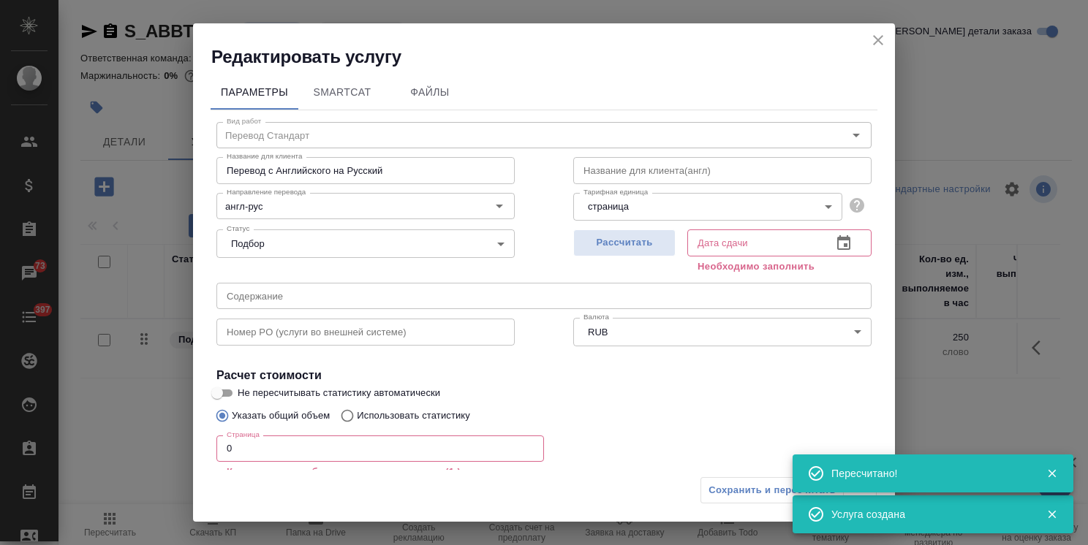
drag, startPoint x: 862, startPoint y: 47, endPoint x: 884, endPoint y: 34, distance: 25.6
click at [863, 45] on h2 "Редактировать услугу" at bounding box center [553, 56] width 684 height 23
click at [884, 34] on icon "close" at bounding box center [878, 40] width 18 height 18
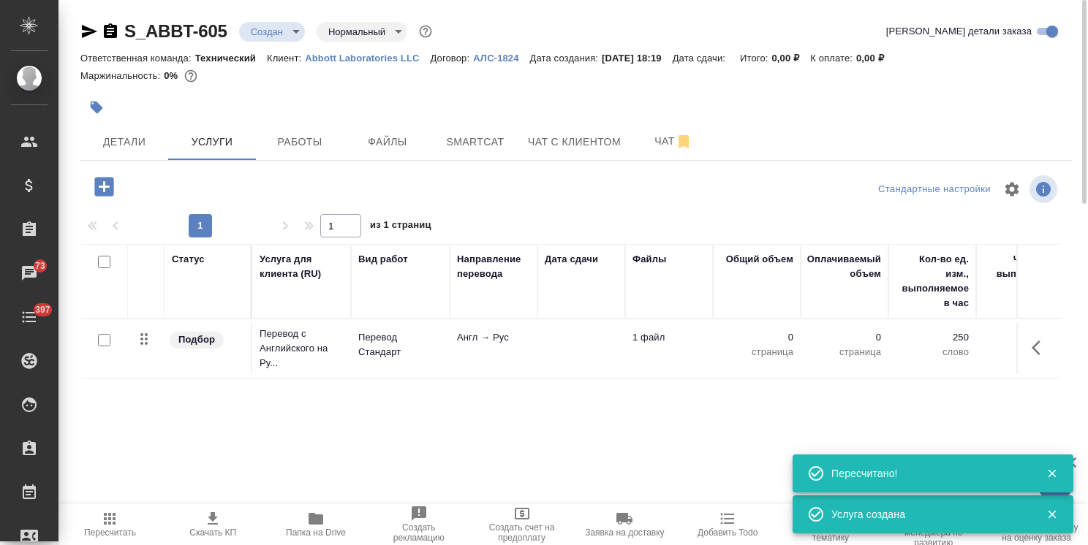
click at [434, 355] on p "Перевод Стандарт" at bounding box center [400, 344] width 84 height 29
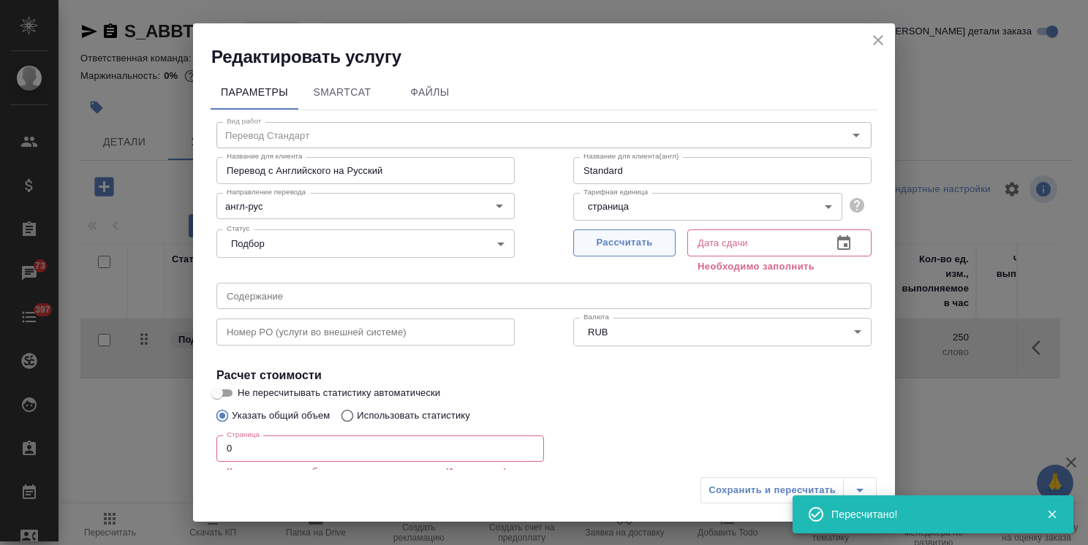
click at [602, 239] on span "Рассчитать" at bounding box center [624, 243] width 86 height 17
type input "01.10.2025 18:23"
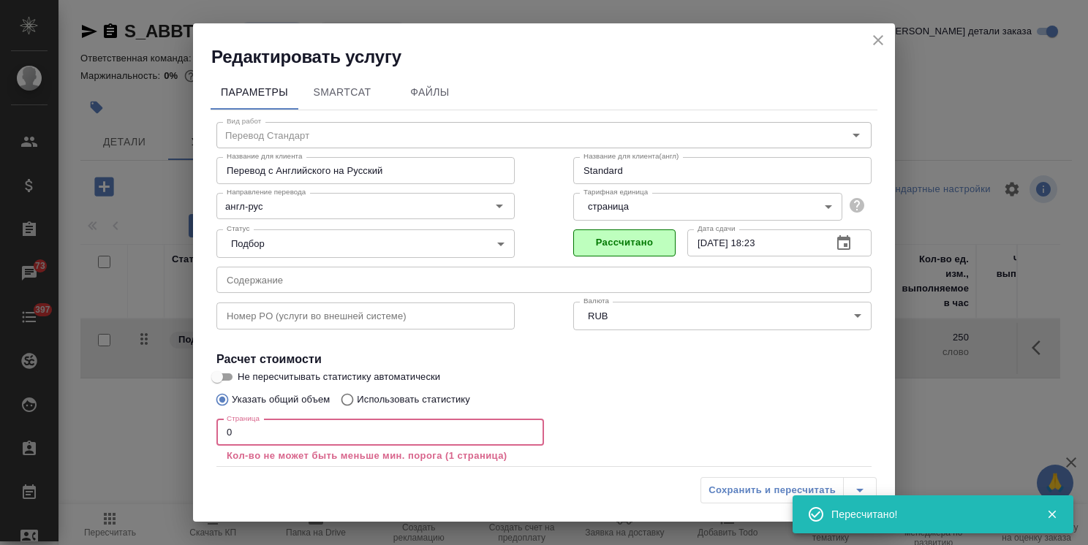
drag, startPoint x: 269, startPoint y: 440, endPoint x: 178, endPoint y: 431, distance: 91.1
click at [187, 433] on div "Редактировать услугу Параметры SmartCat Файлы Вид работ Перевод Стандарт Вид ра…" at bounding box center [544, 272] width 1088 height 545
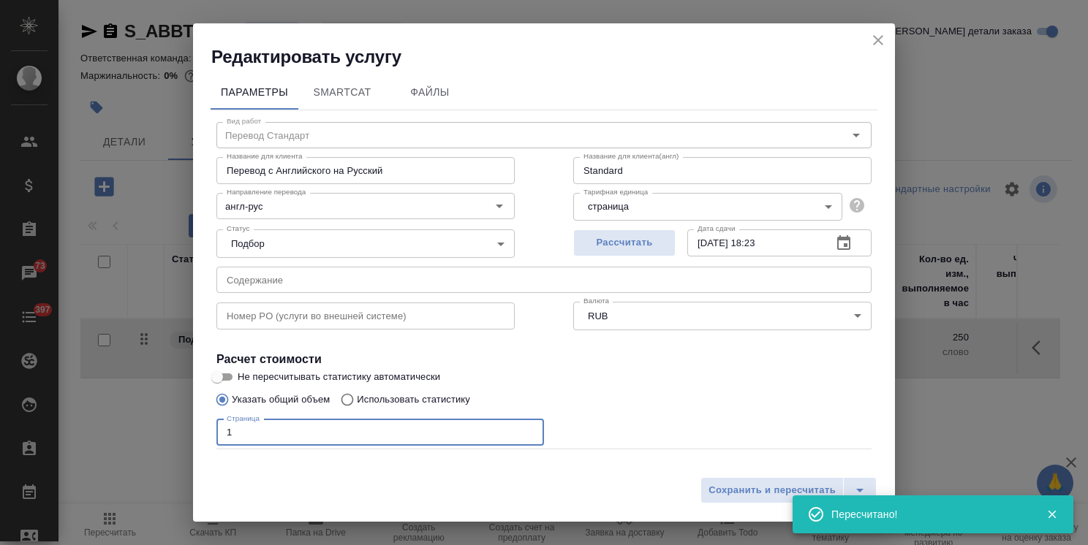
type input "1"
click at [225, 373] on input "Не пересчитывать статистику автоматически" at bounding box center [217, 377] width 53 height 18
checkbox input "true"
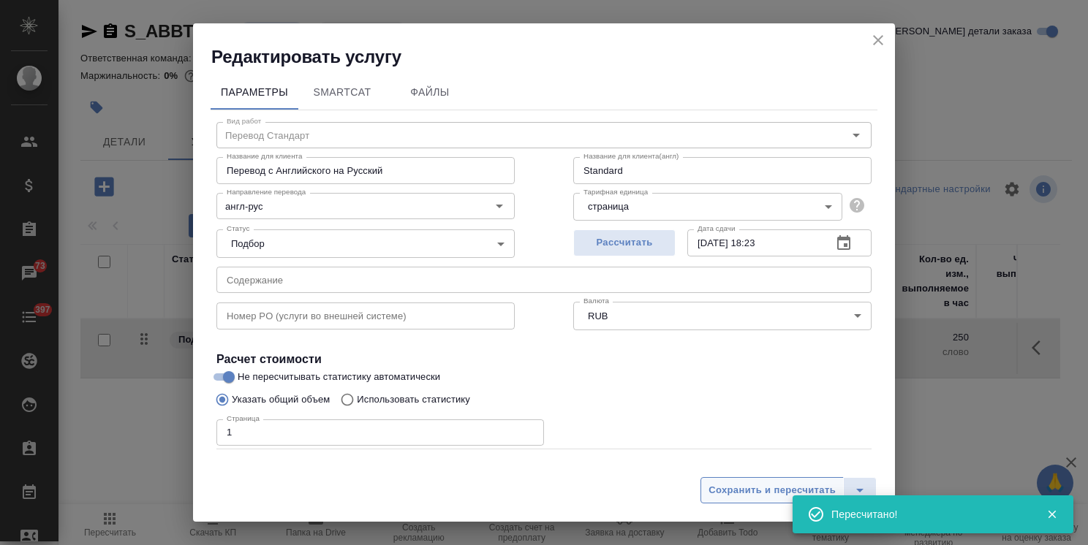
click at [716, 482] on span "Сохранить и пересчитать" at bounding box center [771, 490] width 127 height 17
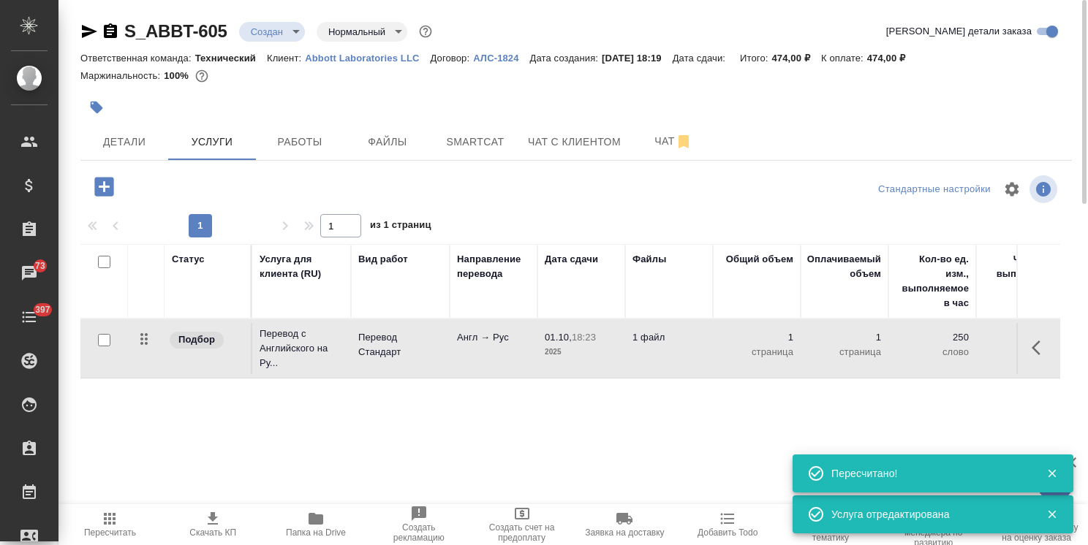
click at [101, 191] on icon "button" at bounding box center [103, 186] width 19 height 19
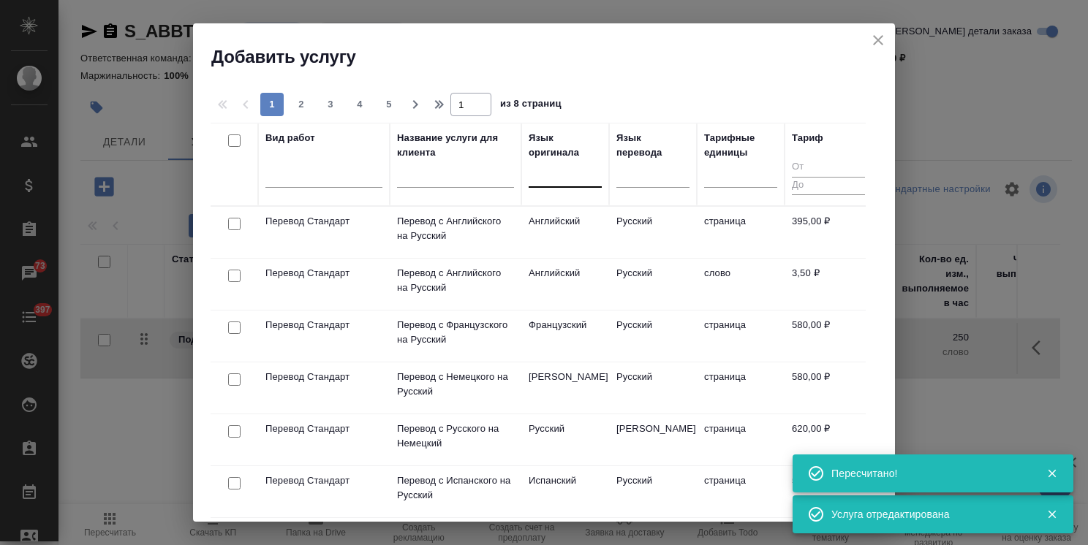
click at [544, 180] on div at bounding box center [565, 172] width 73 height 21
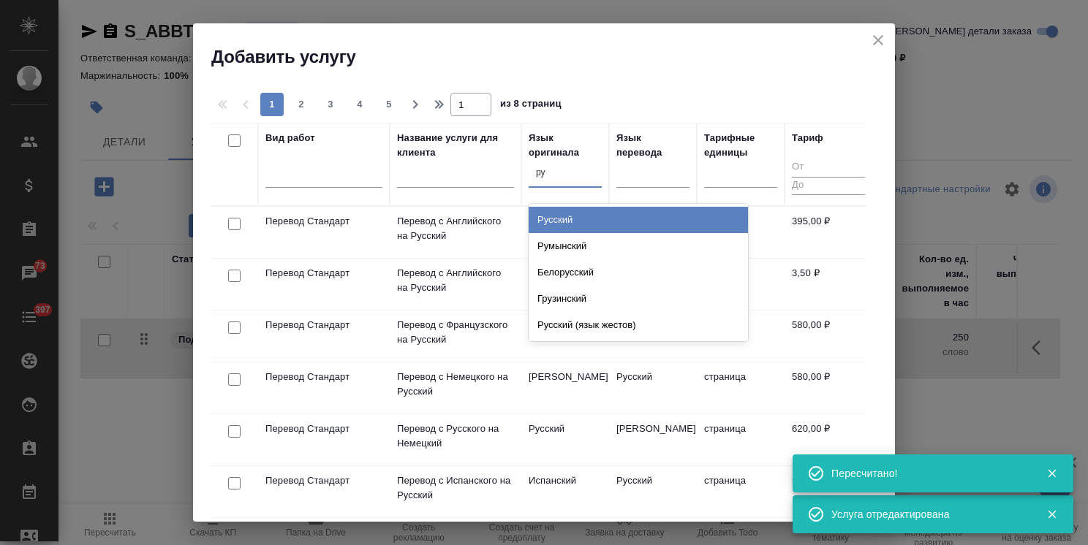
type input "рус"
click at [575, 227] on div "Русский" at bounding box center [638, 220] width 219 height 26
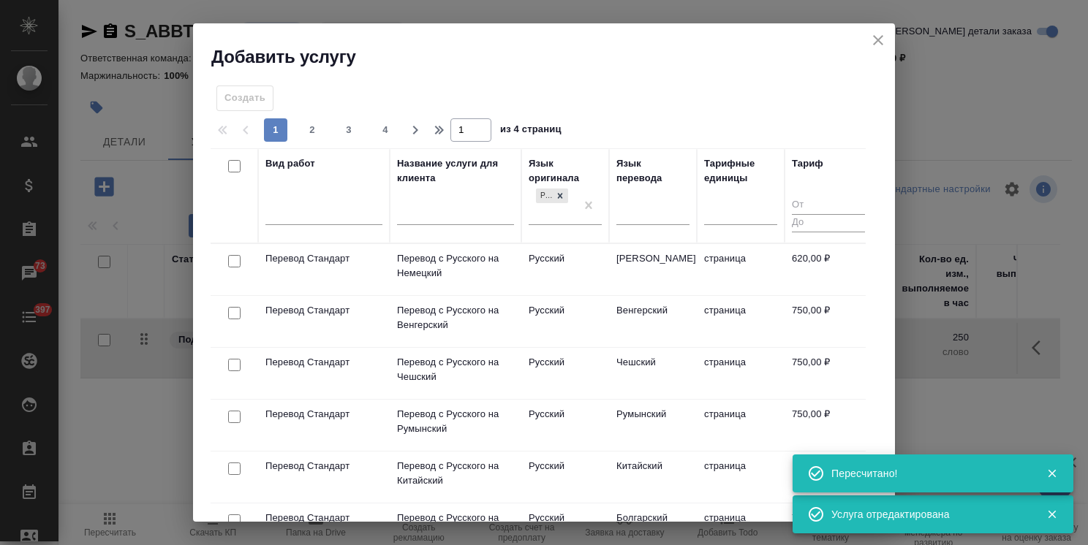
click at [626, 193] on div "Язык перевода" at bounding box center [652, 196] width 73 height 80
click at [640, 211] on div at bounding box center [652, 210] width 73 height 21
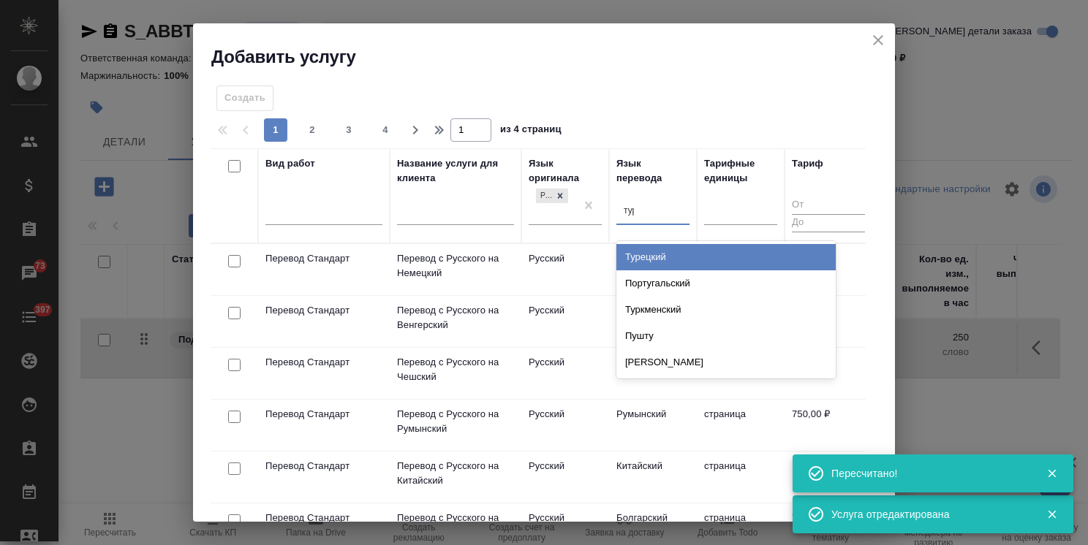
type input "турк"
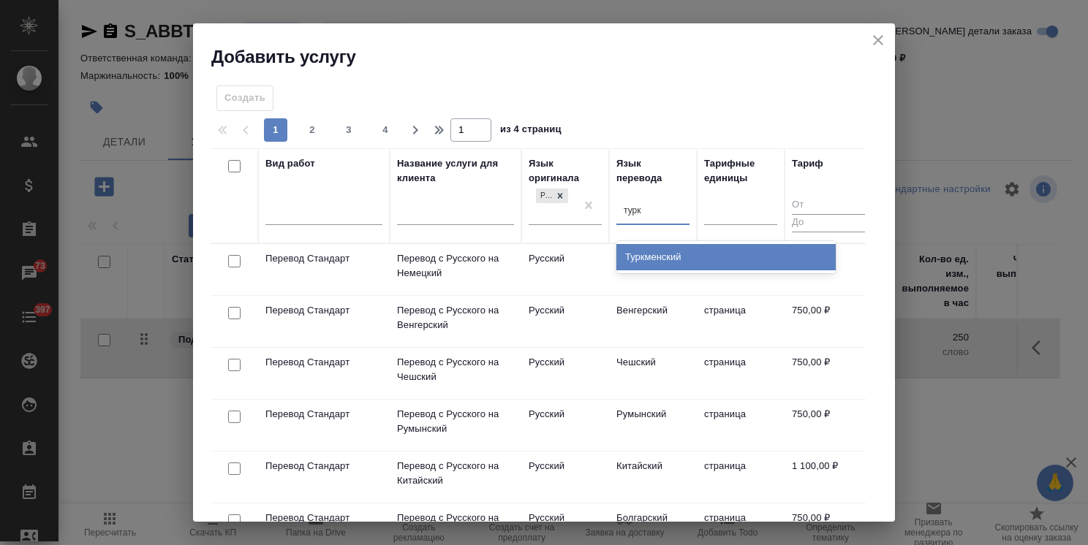
click at [684, 263] on div "Туркменский" at bounding box center [725, 257] width 219 height 26
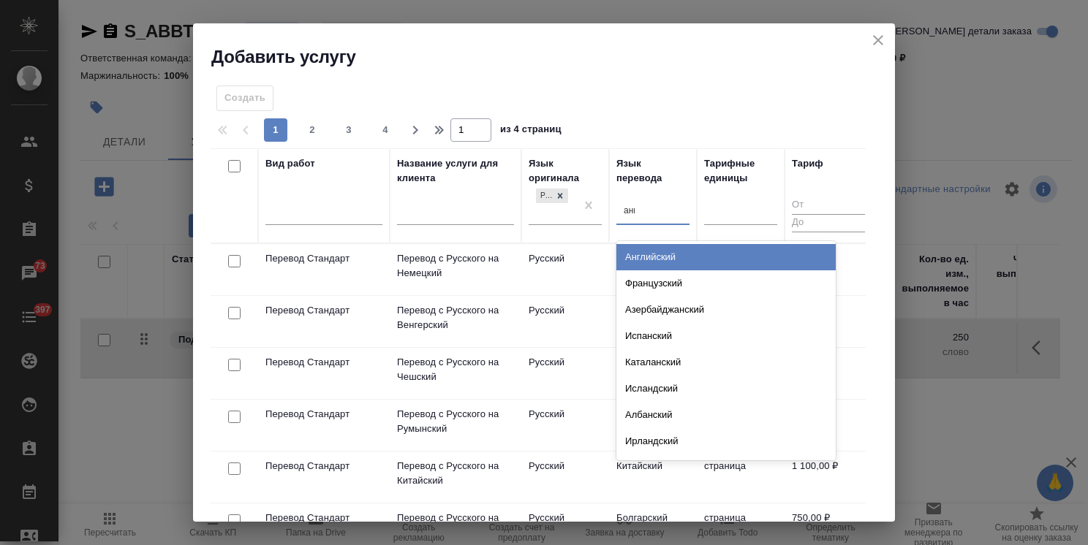
type input "англ"
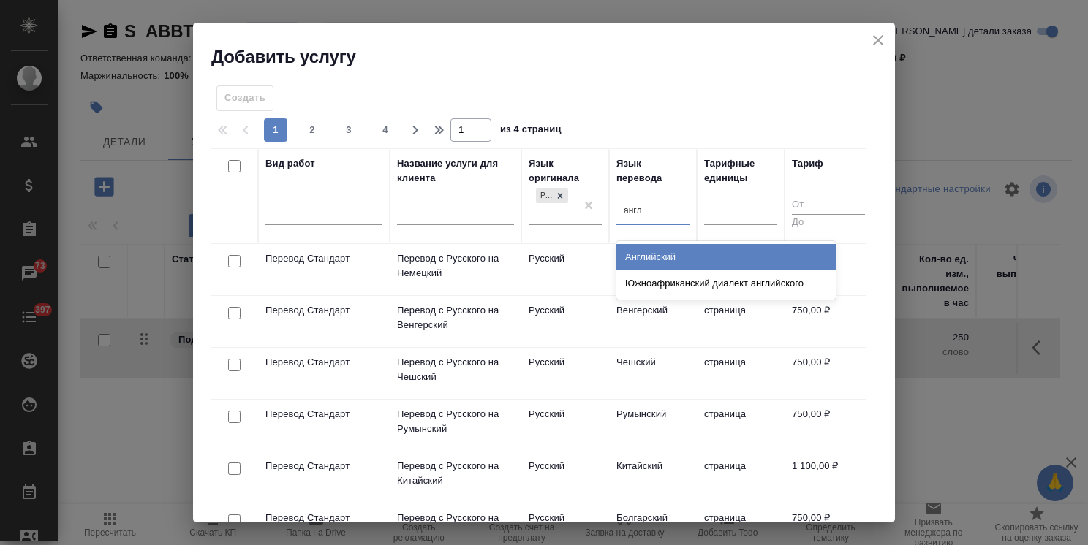
click at [640, 257] on div "Английский" at bounding box center [725, 257] width 219 height 26
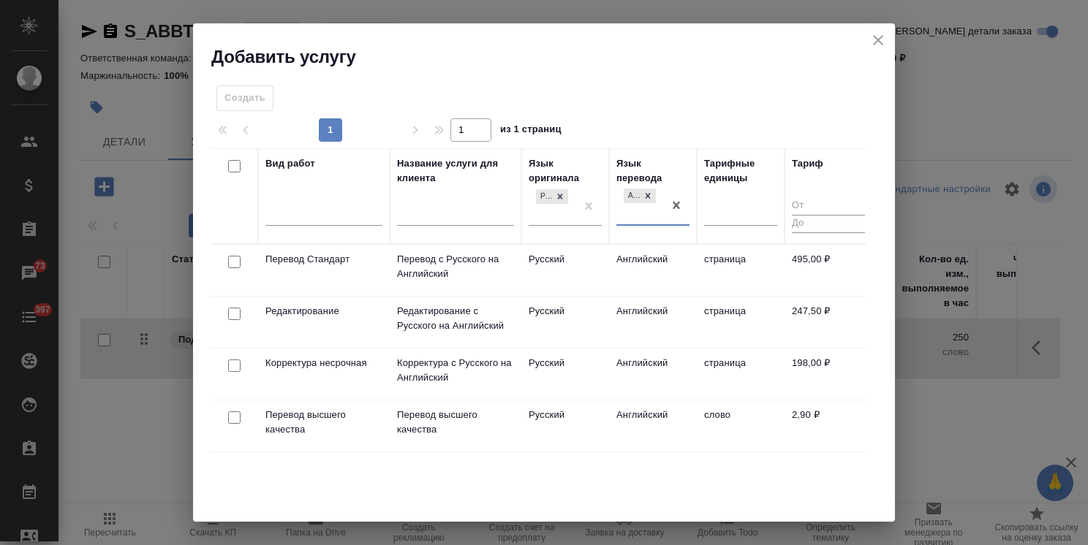
click at [233, 259] on input "checkbox" at bounding box center [234, 262] width 12 height 12
checkbox input "true"
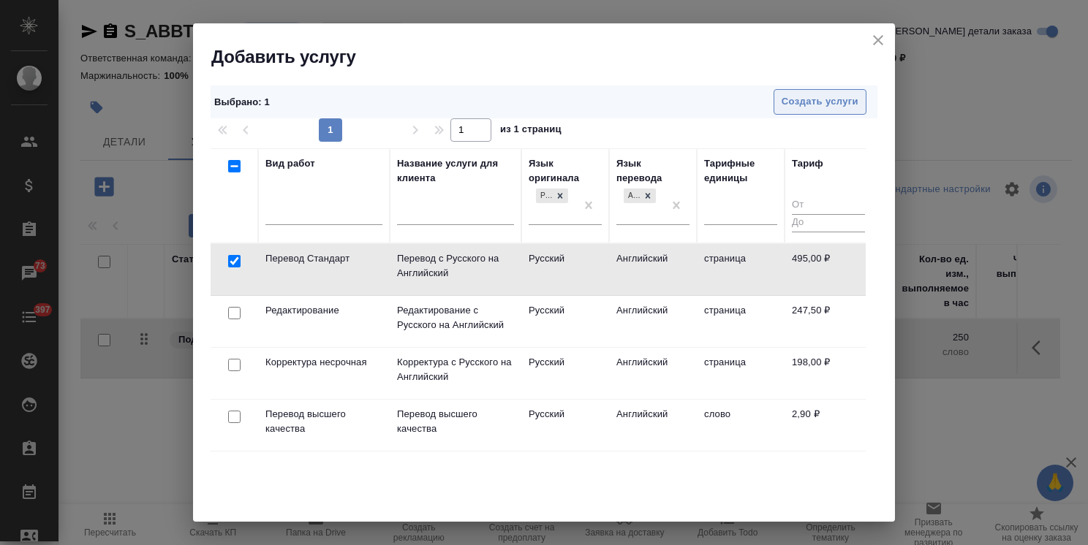
click at [804, 102] on span "Создать услуги" at bounding box center [819, 102] width 77 height 17
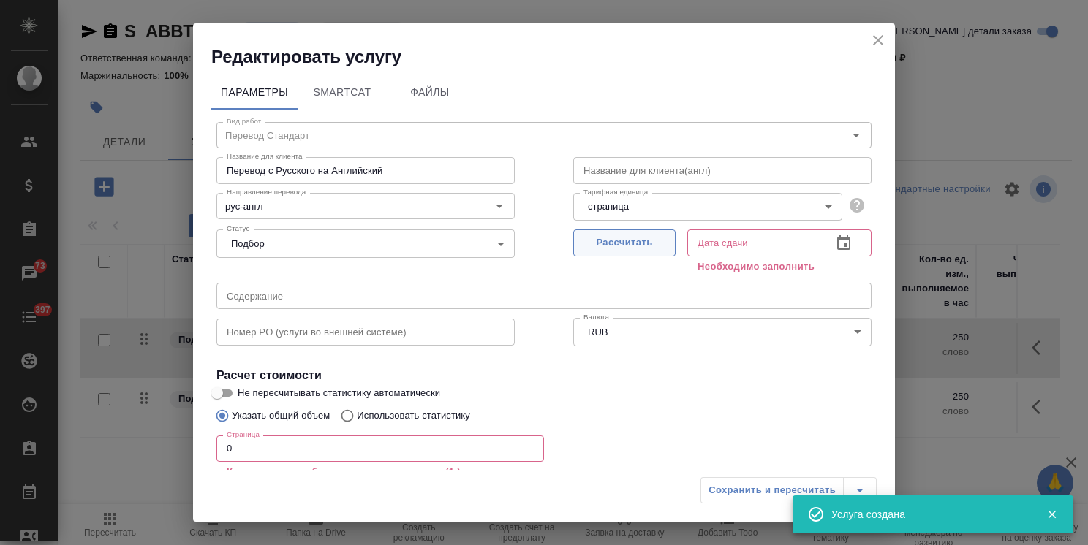
click at [608, 251] on span "Рассчитать" at bounding box center [624, 243] width 86 height 17
type input "01.10.2025 18:24"
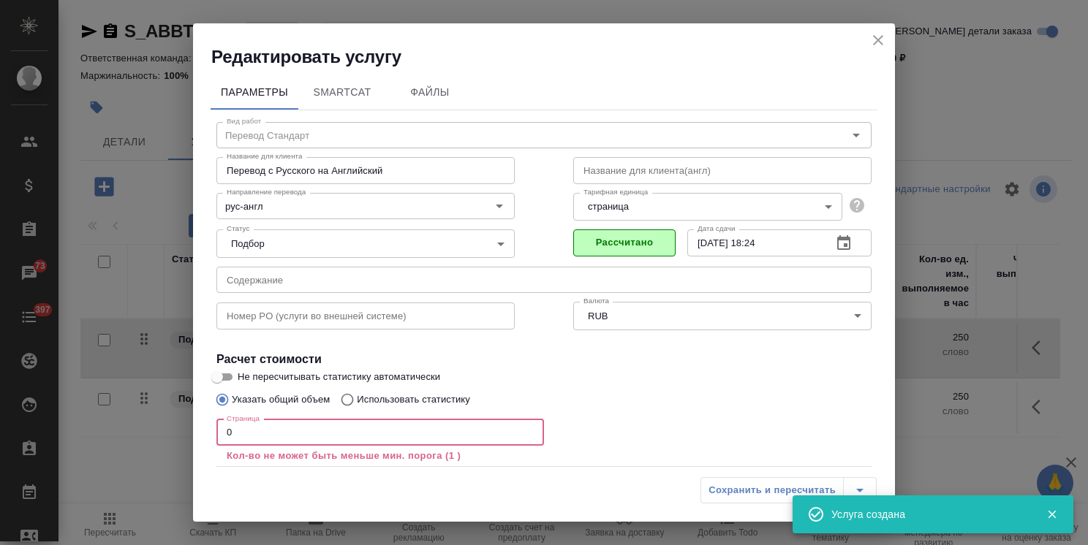
drag, startPoint x: 247, startPoint y: 428, endPoint x: 170, endPoint y: 425, distance: 77.6
click at [190, 425] on div "Редактировать услугу Параметры SmartCat Файлы Вид работ Перевод Стандарт Вид ра…" at bounding box center [544, 272] width 1088 height 545
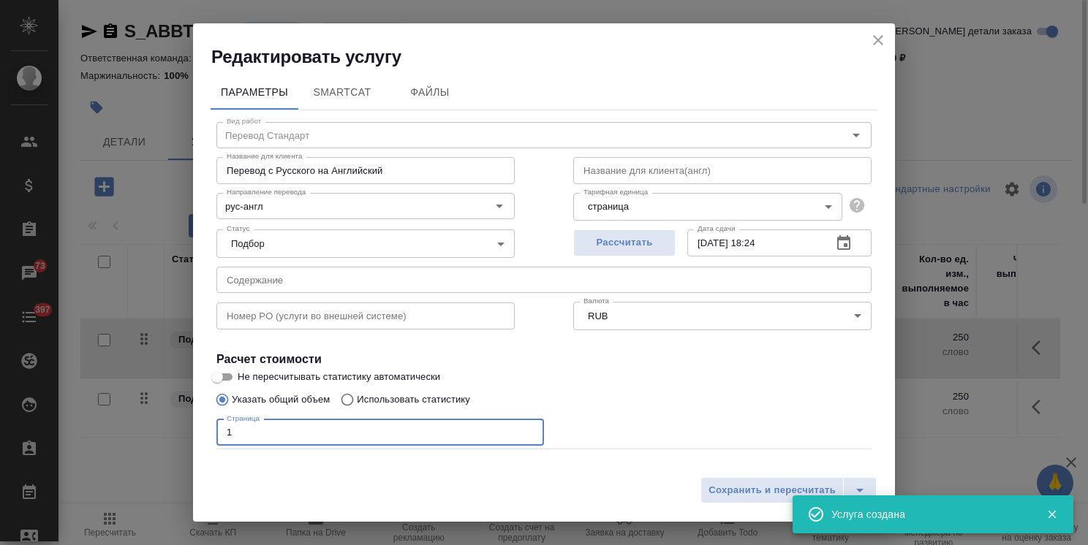
type input "1"
click at [877, 35] on icon "close" at bounding box center [878, 40] width 18 height 18
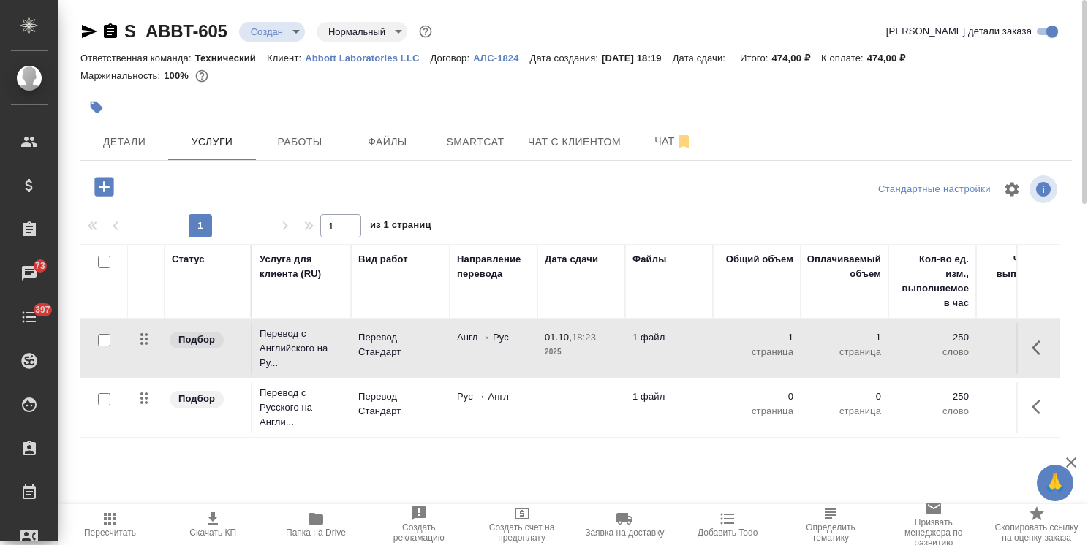
click at [103, 396] on input "checkbox" at bounding box center [104, 399] width 12 height 12
checkbox input "true"
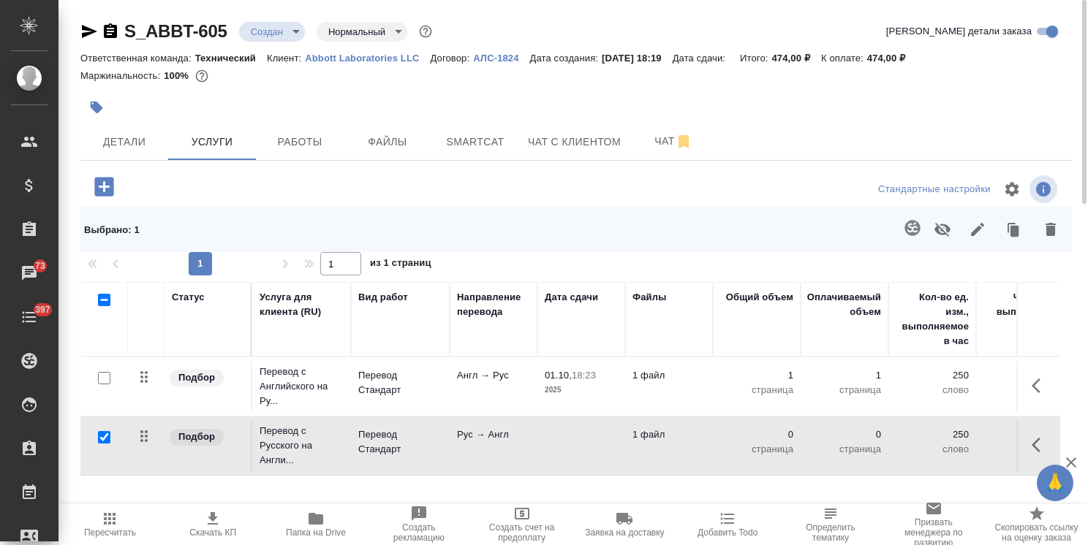
click at [1042, 230] on icon "button" at bounding box center [1051, 230] width 18 height 18
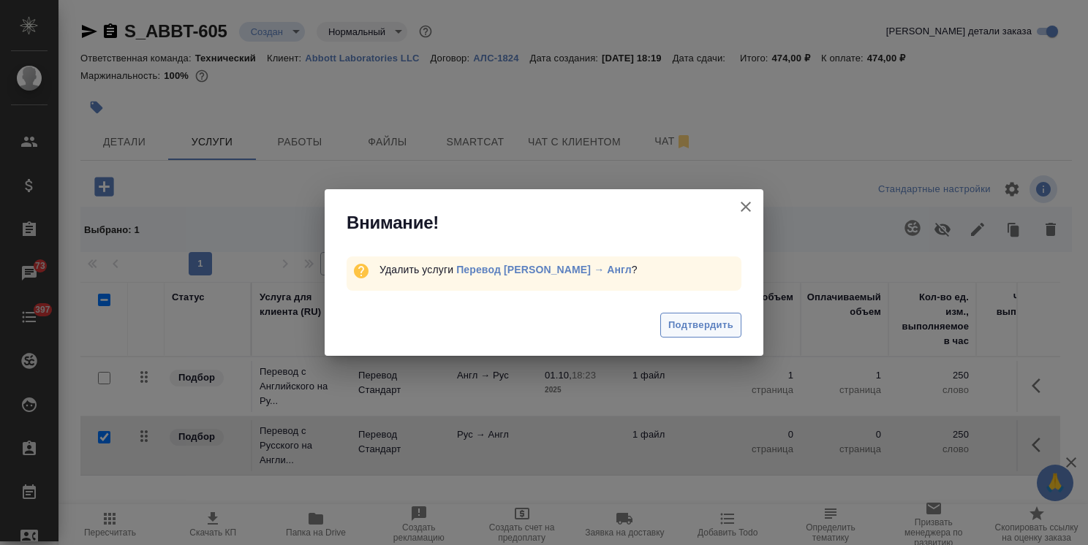
click at [680, 328] on span "Подтвердить" at bounding box center [700, 325] width 65 height 17
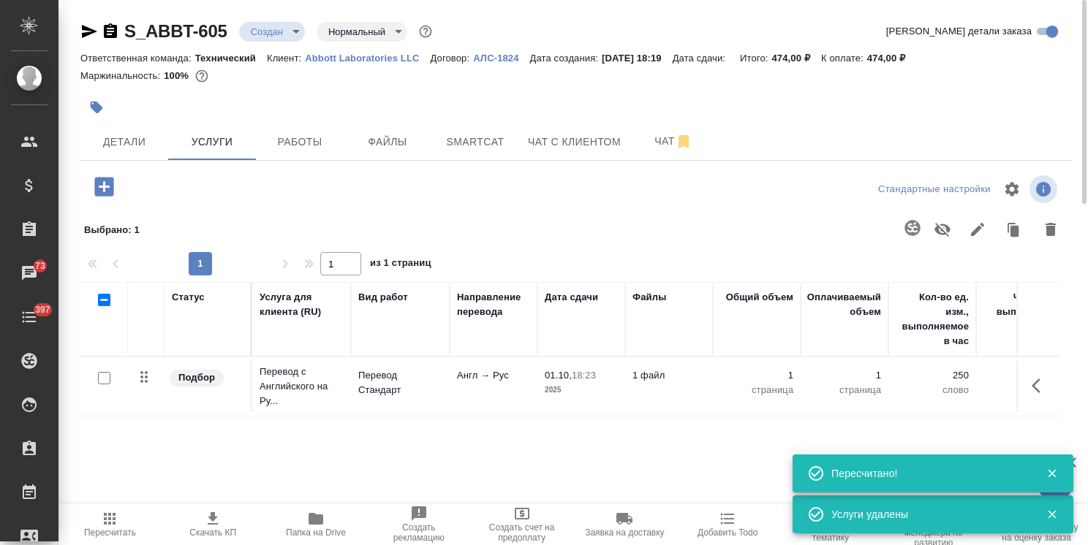
click at [358, 63] on p "Abbott Laboratories LLC" at bounding box center [367, 58] width 125 height 11
click at [101, 192] on icon "button" at bounding box center [103, 186] width 19 height 19
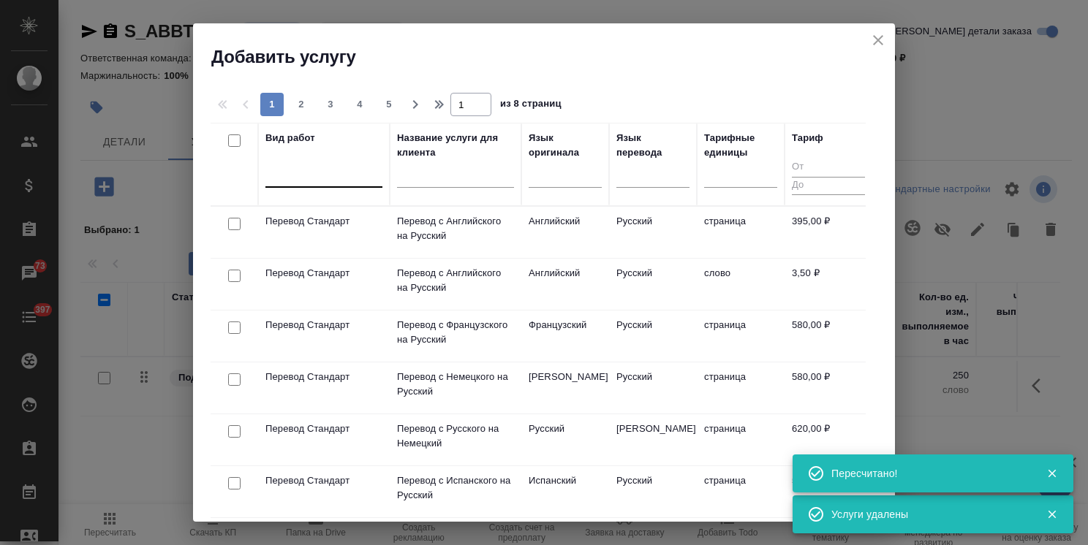
click at [320, 178] on div at bounding box center [323, 172] width 117 height 21
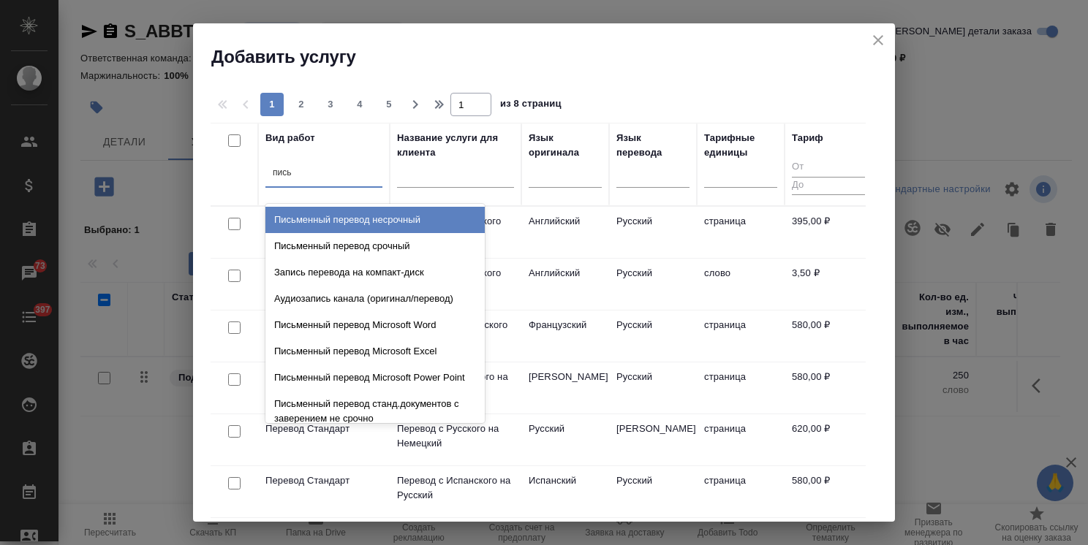
type input "письм"
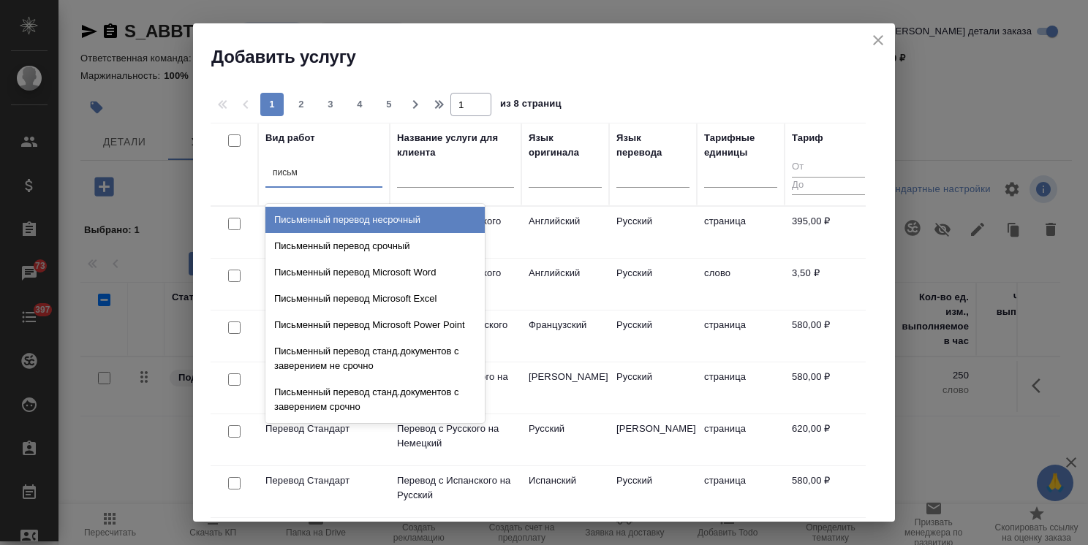
click at [336, 224] on div "Письменный перевод несрочный" at bounding box center [374, 220] width 219 height 26
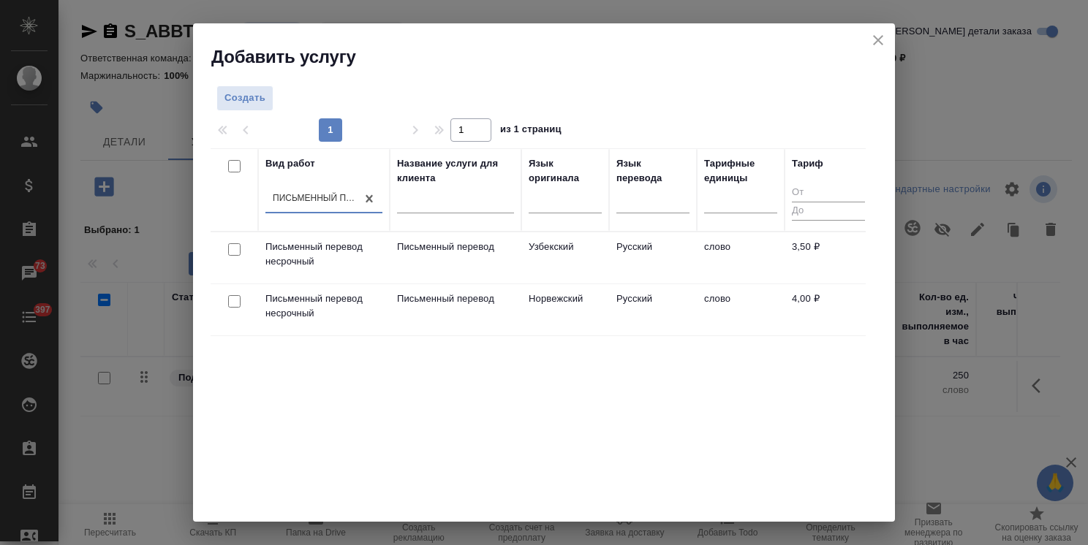
click at [231, 247] on input "checkbox" at bounding box center [234, 249] width 12 height 12
checkbox input "true"
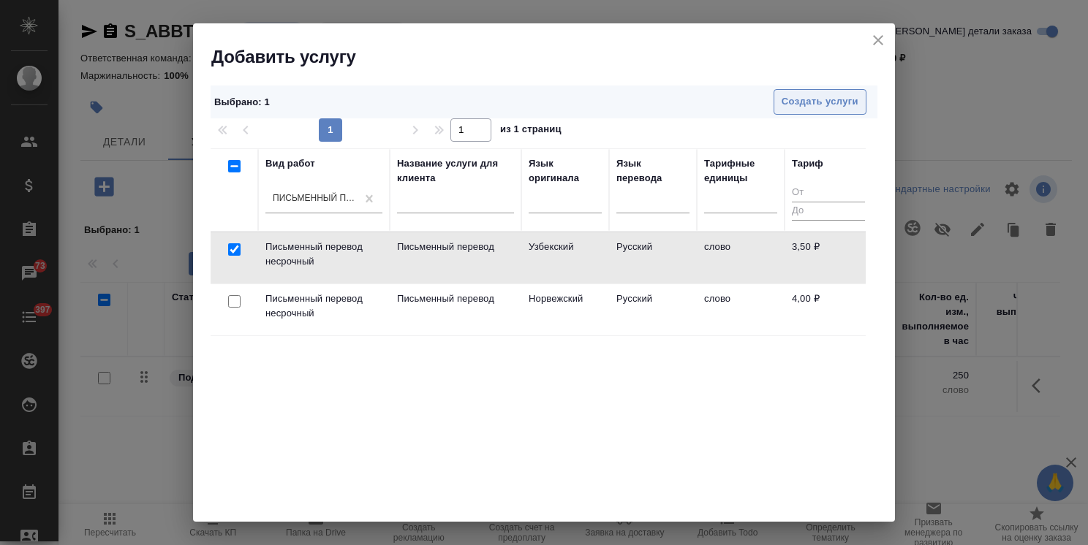
click at [810, 101] on span "Создать услуги" at bounding box center [819, 102] width 77 height 17
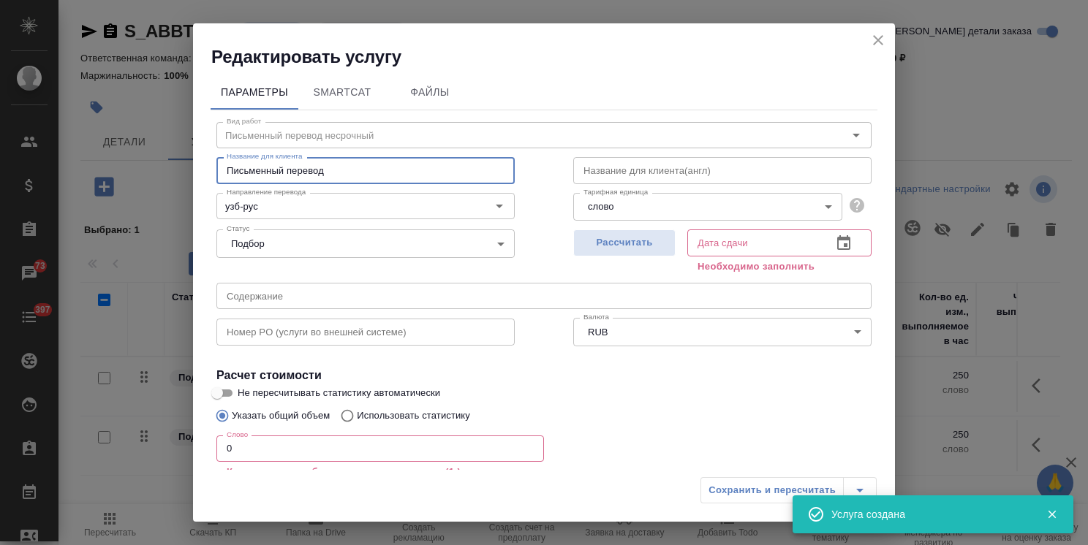
drag, startPoint x: 354, startPoint y: 173, endPoint x: 133, endPoint y: 190, distance: 221.5
click at [132, 174] on div "Редактировать услугу Параметры SmartCat Файлы Вид работ Письменный перевод неср…" at bounding box center [544, 272] width 1088 height 545
paste input "с русского языка на туркменский"
type input "Письменный перевод с русского языка на туркменский"
click at [289, 204] on input "узб-рус" at bounding box center [341, 206] width 241 height 18
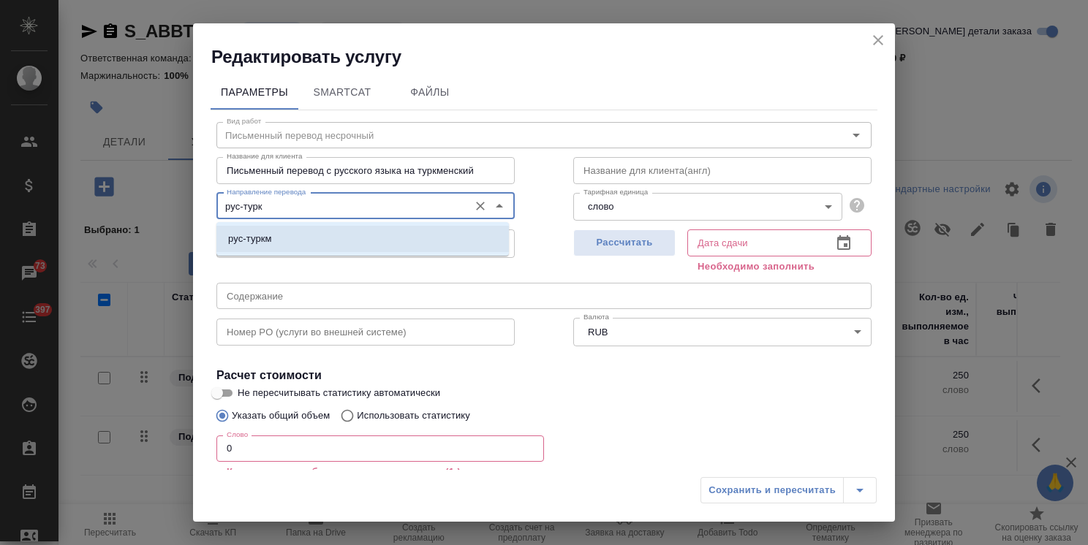
click at [311, 231] on li "рус-туркм" at bounding box center [362, 239] width 292 height 26
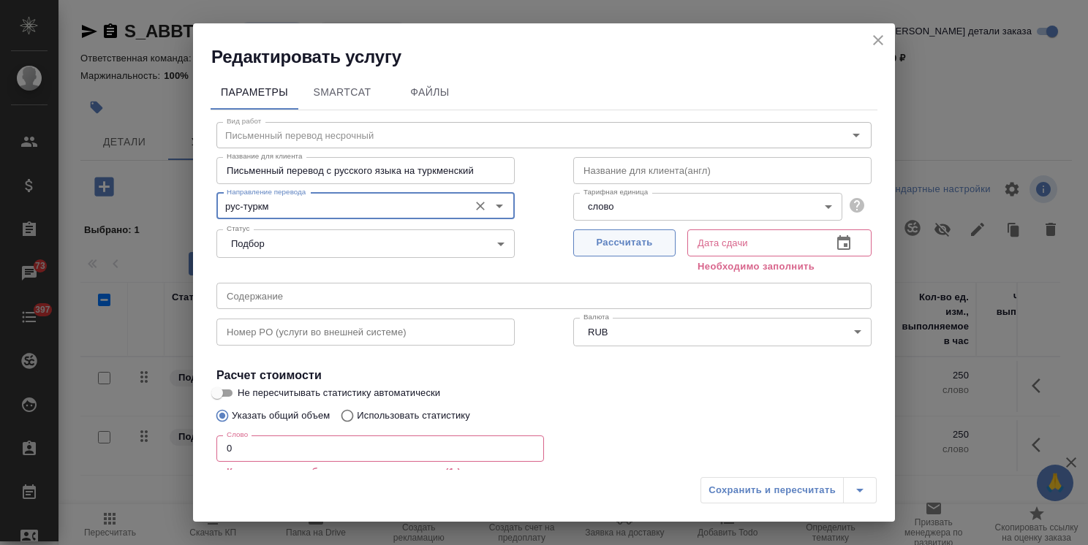
type input "рус-туркм"
click at [609, 249] on span "Рассчитать" at bounding box center [624, 243] width 86 height 17
type input "01.10.2025 18:25"
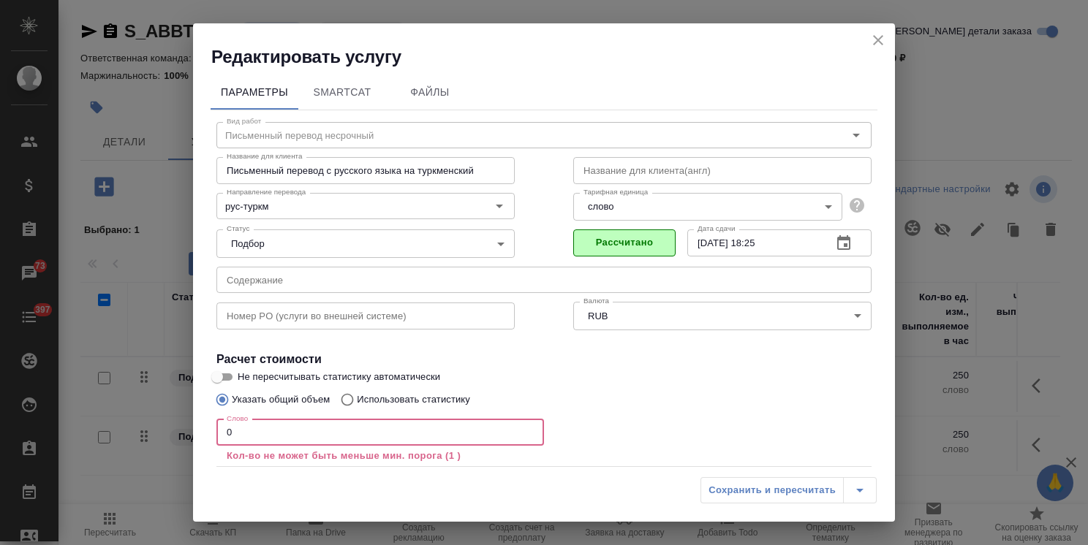
drag, startPoint x: 262, startPoint y: 428, endPoint x: 202, endPoint y: 423, distance: 60.9
click at [227, 423] on input "0" at bounding box center [380, 433] width 328 height 26
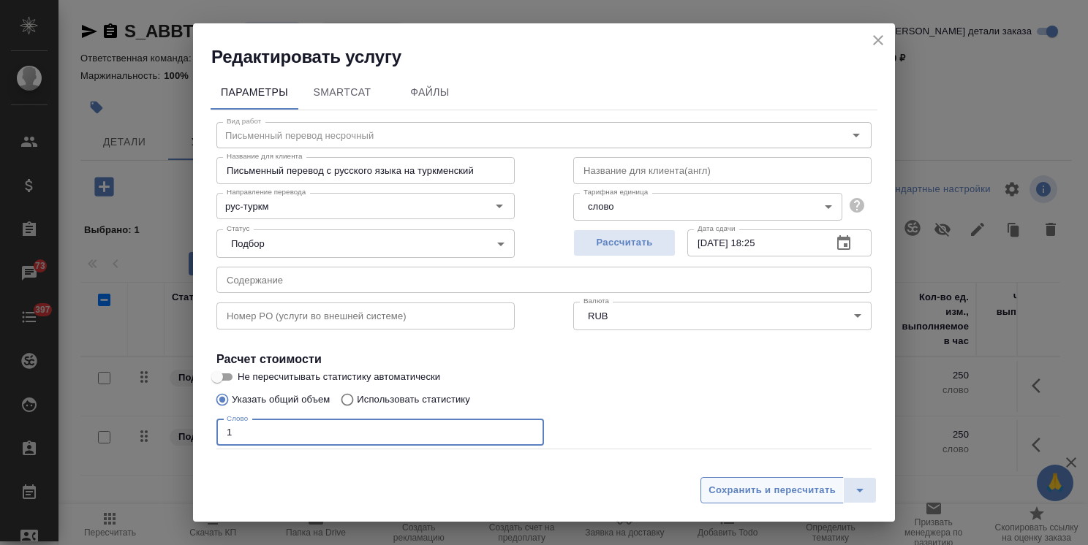
type input "1"
click at [761, 488] on span "Сохранить и пересчитать" at bounding box center [771, 490] width 127 height 17
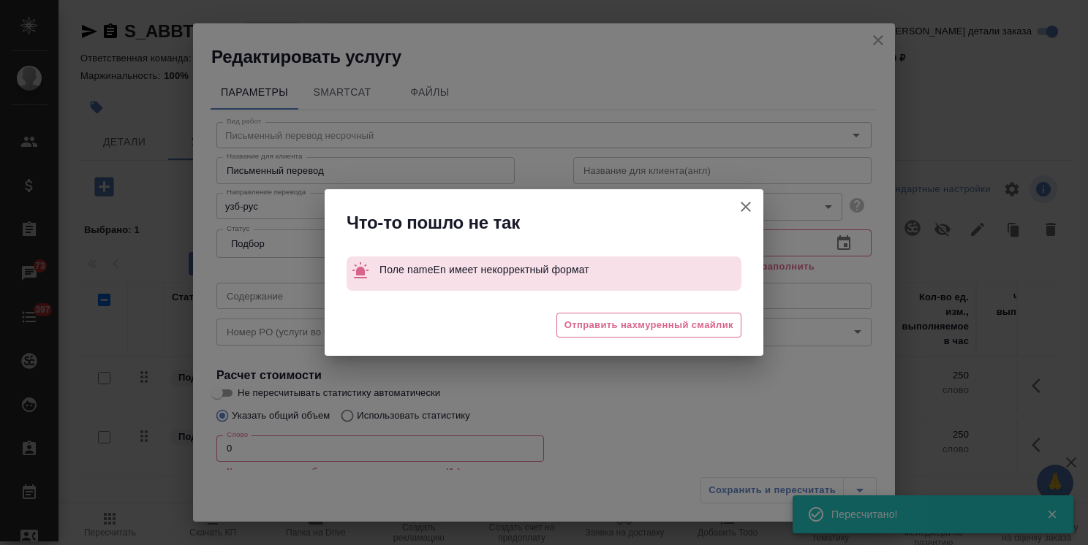
click at [739, 209] on icon "button" at bounding box center [746, 207] width 18 height 18
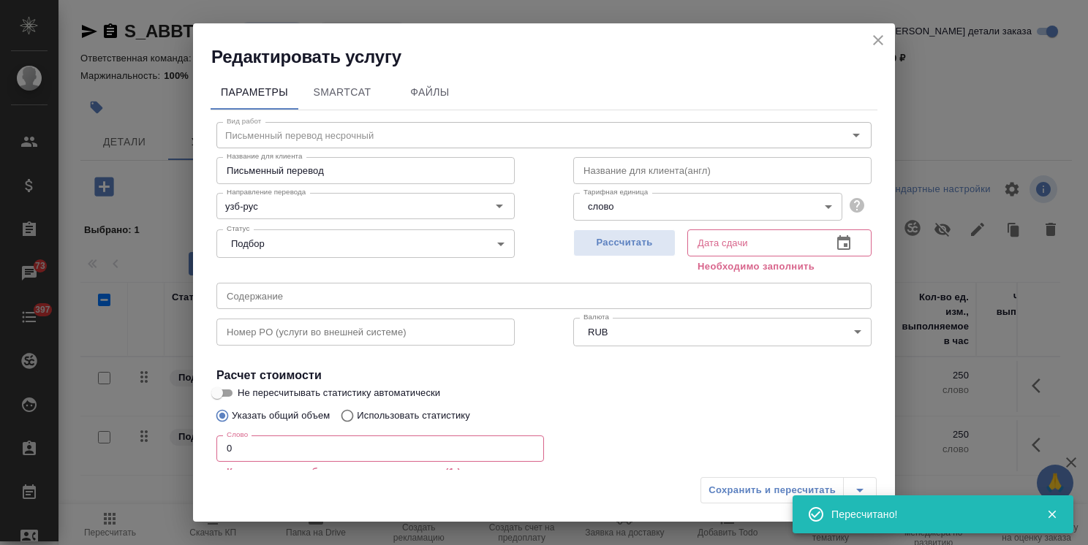
click at [871, 42] on icon "close" at bounding box center [878, 40] width 18 height 18
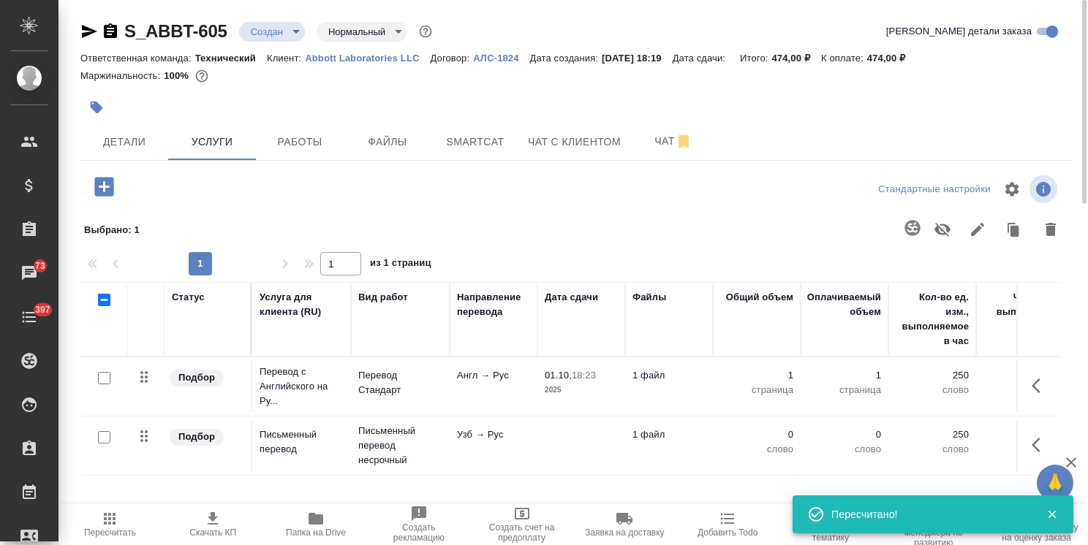
click at [474, 449] on td "Узб → Рус" at bounding box center [494, 445] width 88 height 51
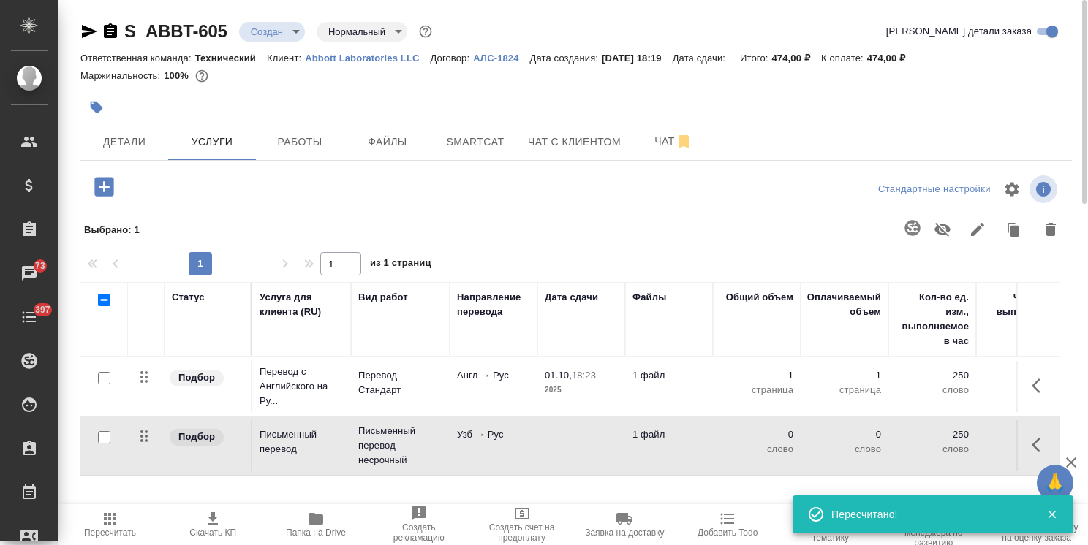
click at [474, 449] on td "Узб → Рус" at bounding box center [494, 445] width 88 height 51
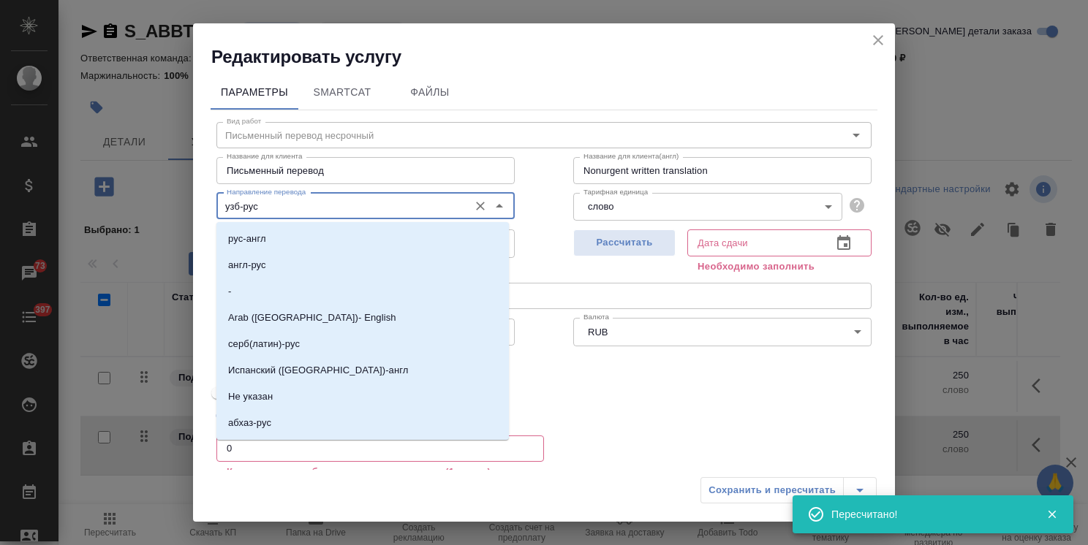
click at [279, 202] on input "узб-рус" at bounding box center [341, 206] width 241 height 18
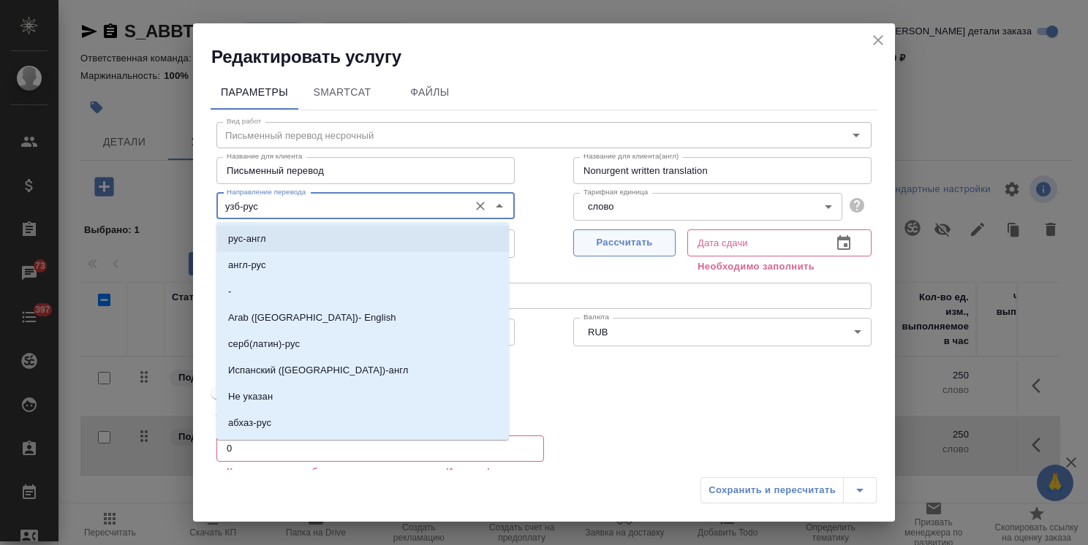
click at [588, 243] on span "Рассчитать" at bounding box center [624, 243] width 86 height 17
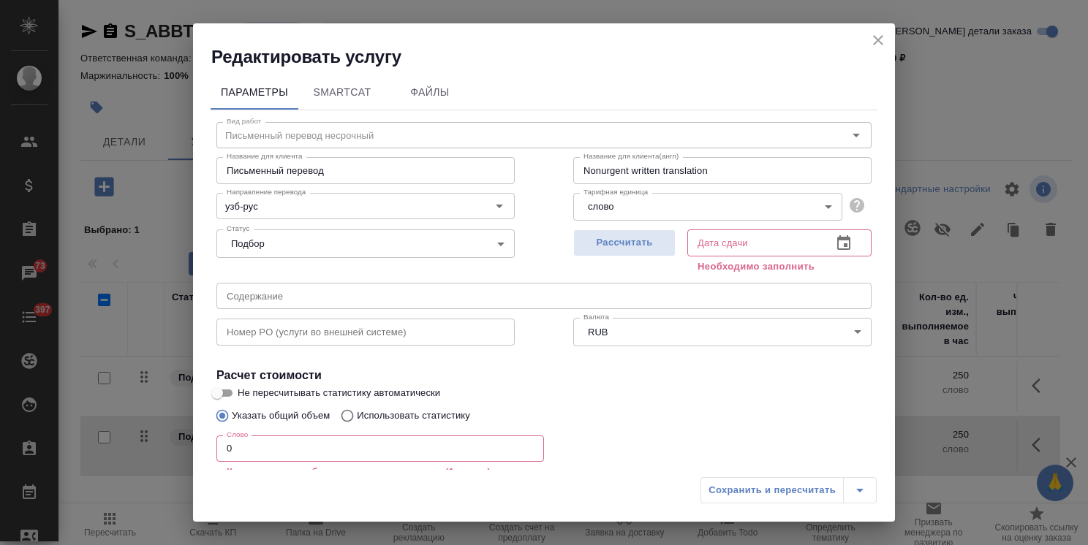
type input "01.10.2025 18:25"
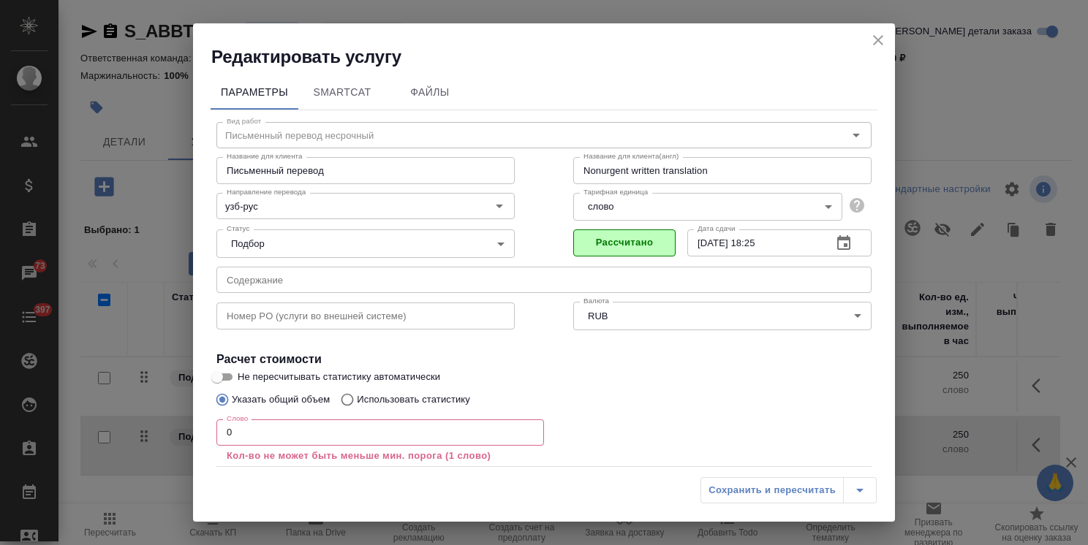
click at [162, 422] on div "Редактировать услугу Параметры SmartCat Файлы Вид работ Письменный перевод неср…" at bounding box center [544, 272] width 1088 height 545
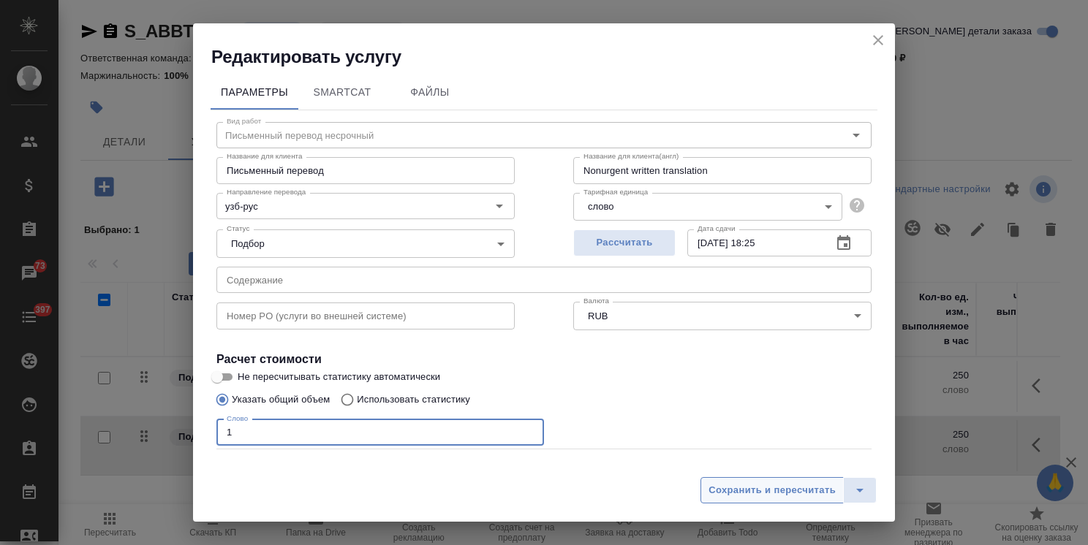
type input "1"
click at [740, 499] on button "Сохранить и пересчитать" at bounding box center [771, 490] width 143 height 26
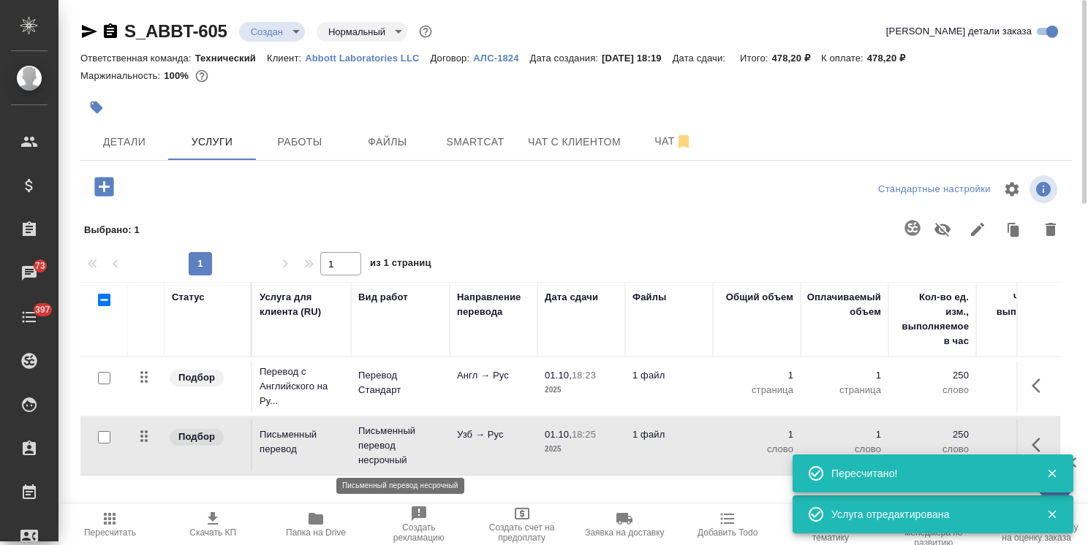
click at [395, 438] on p "Письменный перевод несрочный" at bounding box center [400, 446] width 84 height 44
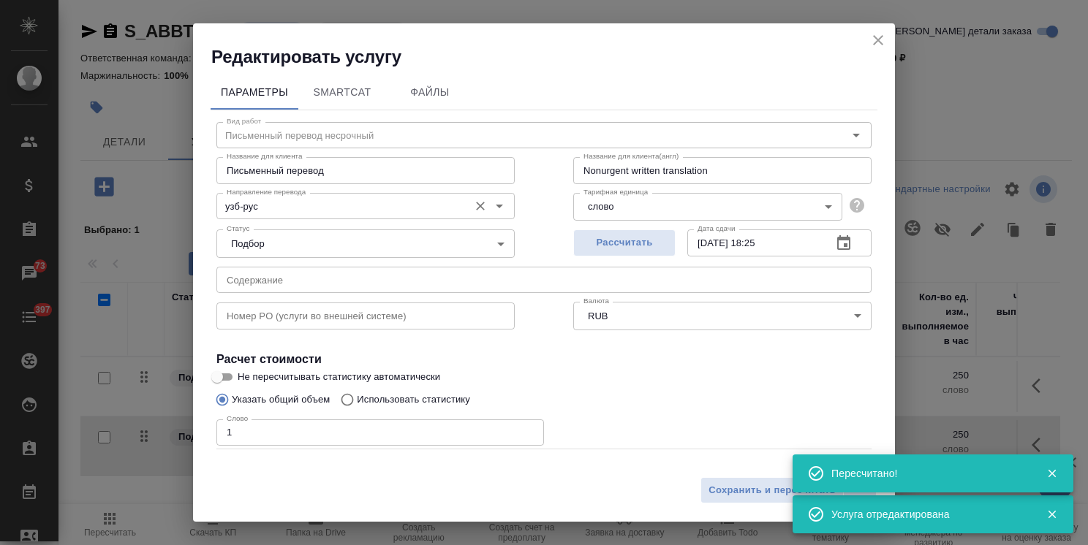
click at [294, 211] on input "узб-рус" at bounding box center [341, 206] width 241 height 18
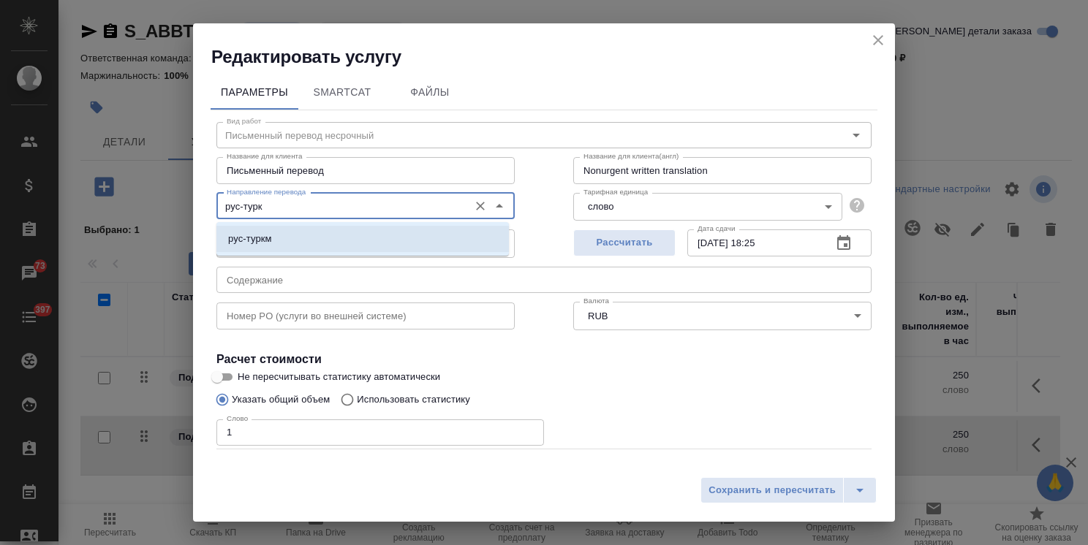
click at [296, 241] on li "рус-туркм" at bounding box center [362, 239] width 292 height 26
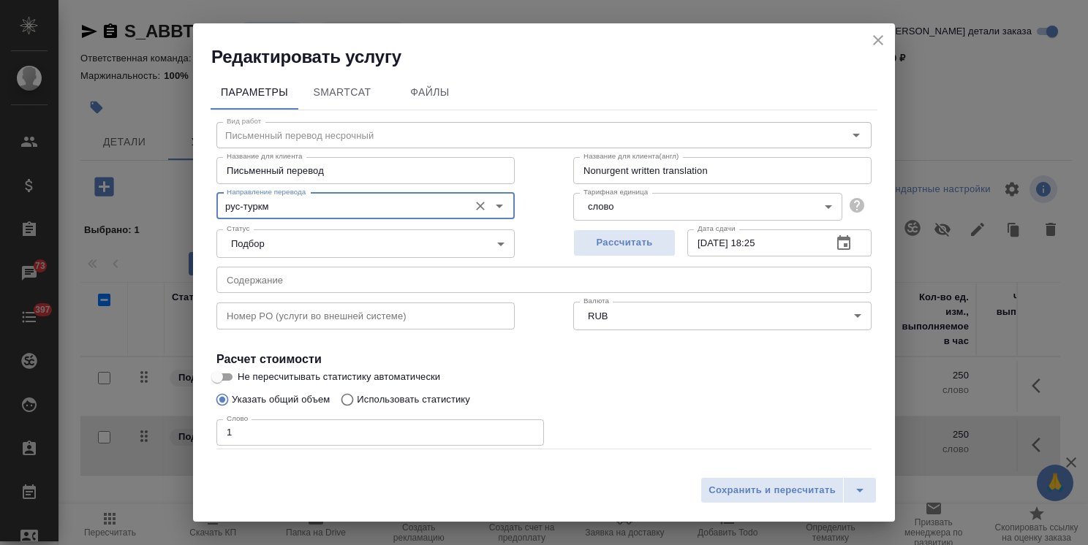
type input "рус-туркм"
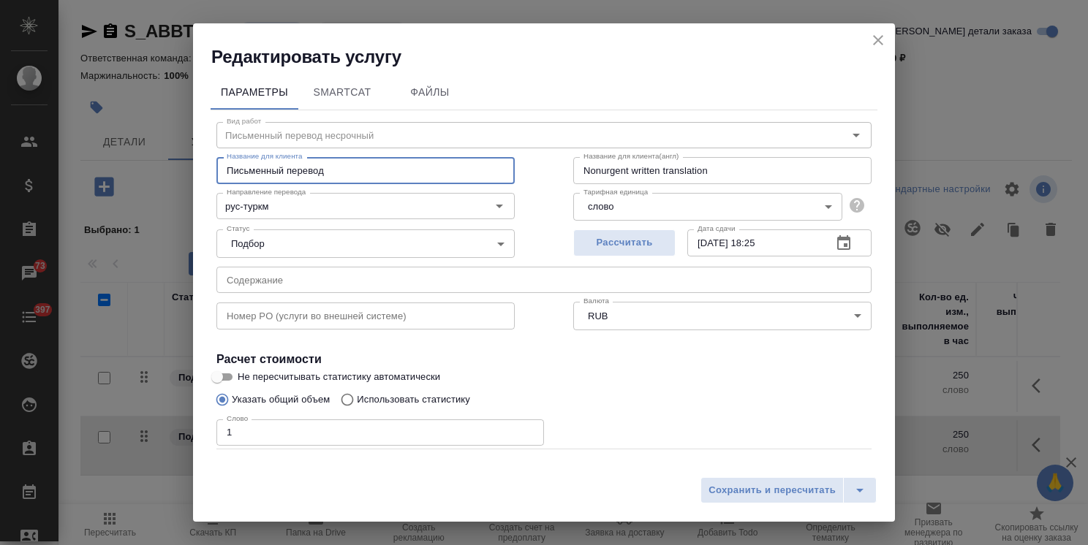
drag, startPoint x: 285, startPoint y: 164, endPoint x: 0, endPoint y: 194, distance: 286.7
click at [23, 193] on div "Редактировать услугу Параметры SmartCat Файлы Вид работ Письменный перевод неср…" at bounding box center [544, 272] width 1088 height 545
paste input "с русского языка на туркменский"
type input "Письменный перевод с русского языка на туркменский"
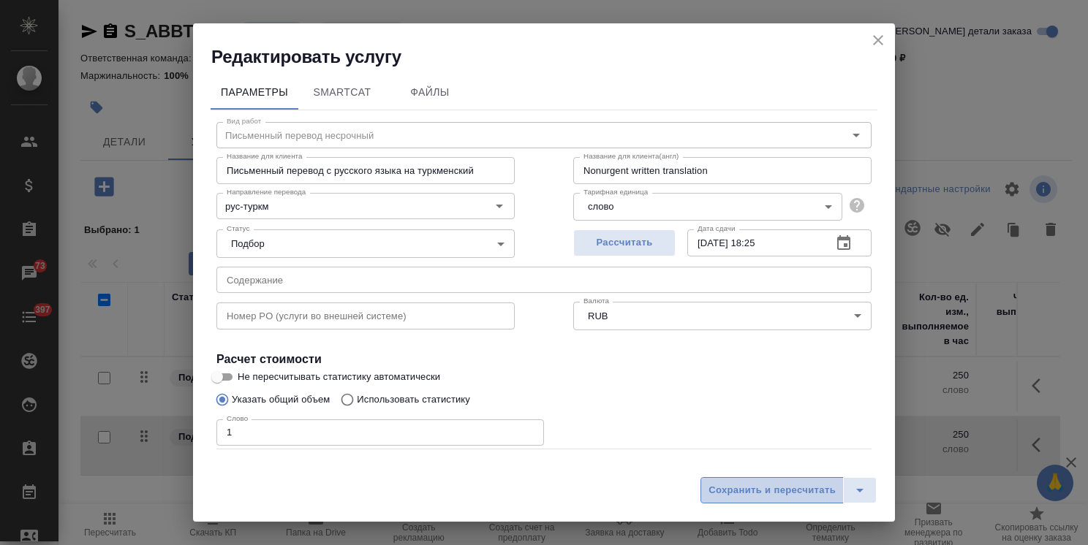
click at [740, 491] on span "Сохранить и пересчитать" at bounding box center [771, 490] width 127 height 17
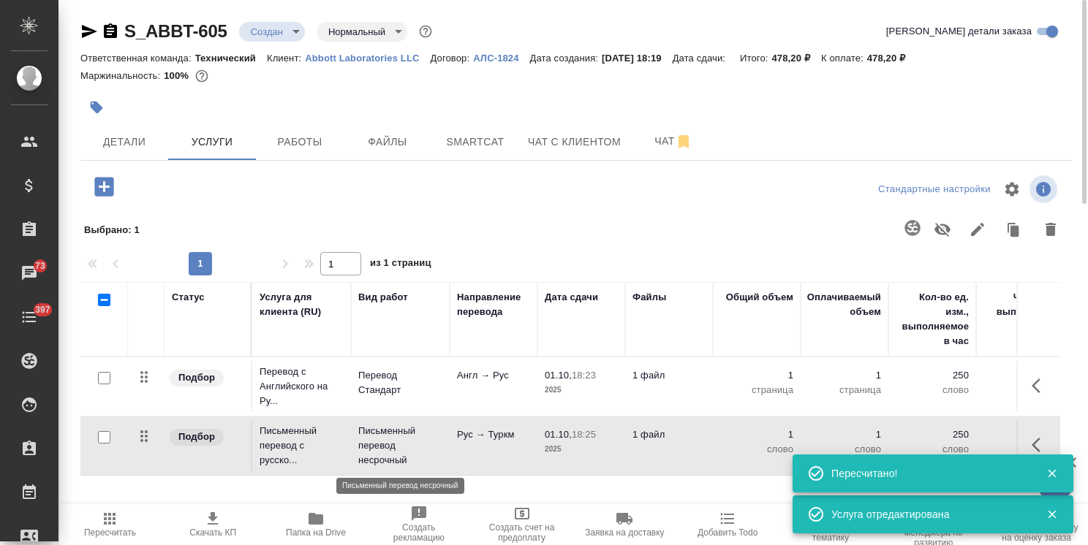
click at [418, 450] on p "Письменный перевод несрочный" at bounding box center [400, 446] width 84 height 44
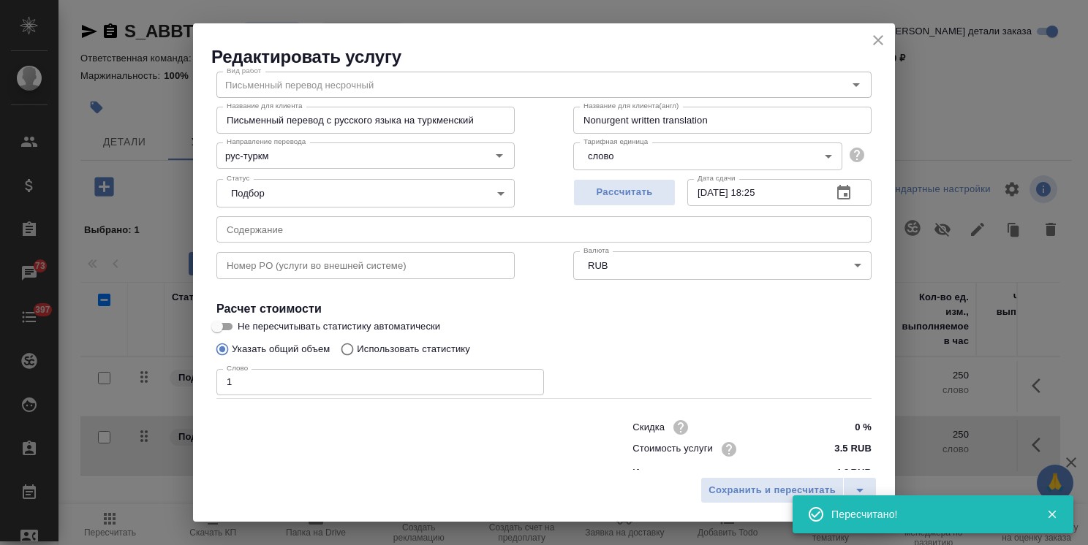
scroll to position [71, 0]
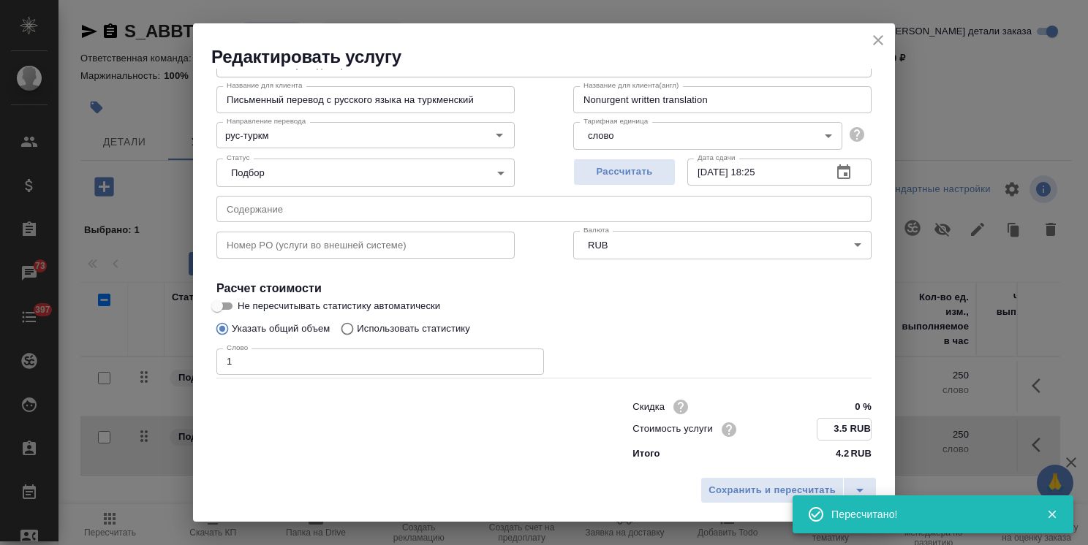
drag, startPoint x: 819, startPoint y: 425, endPoint x: 837, endPoint y: 428, distance: 18.5
click at [837, 428] on input "3.5 RUB" at bounding box center [843, 429] width 53 height 21
paste input "4.2"
type input "4.2 RUB"
click at [792, 495] on div "Пересчитано!" at bounding box center [932, 514] width 281 height 41
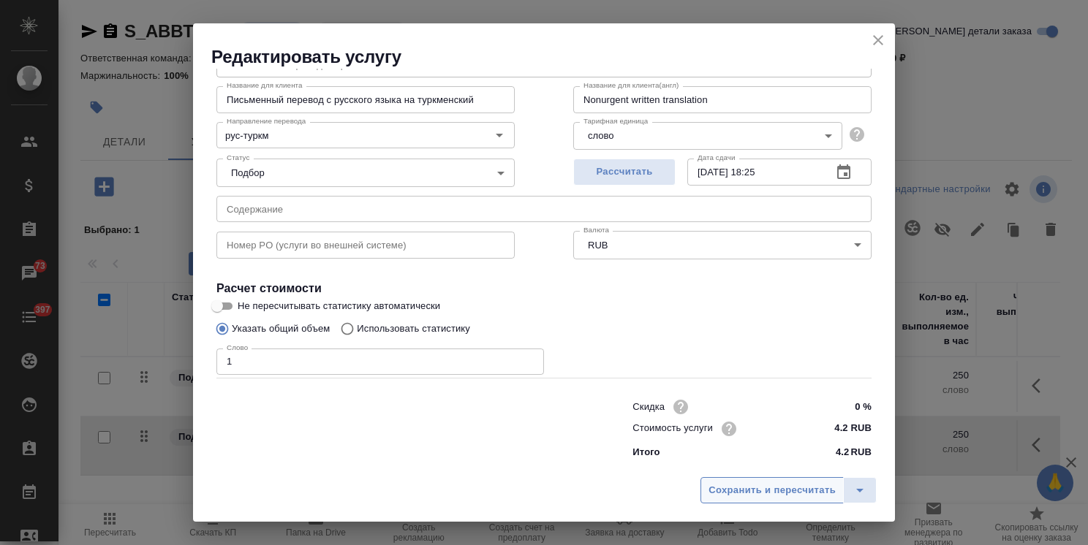
click at [734, 496] on span "Сохранить и пересчитать" at bounding box center [771, 490] width 127 height 17
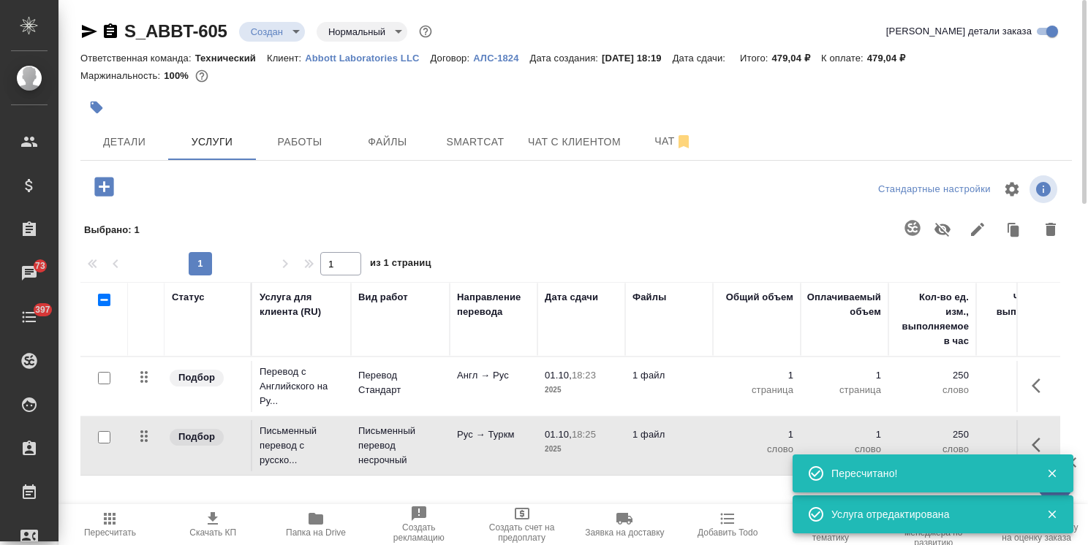
click at [486, 440] on p "Рус → Туркм" at bounding box center [493, 435] width 73 height 15
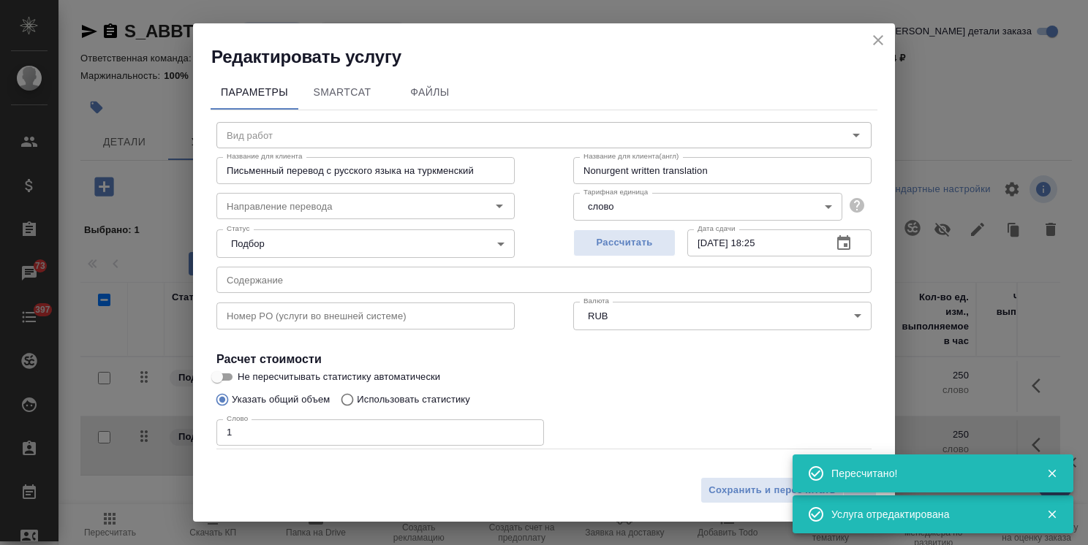
type input "Письменный перевод несрочный"
type input "рус-туркм"
click at [286, 429] on input "1" at bounding box center [380, 433] width 328 height 26
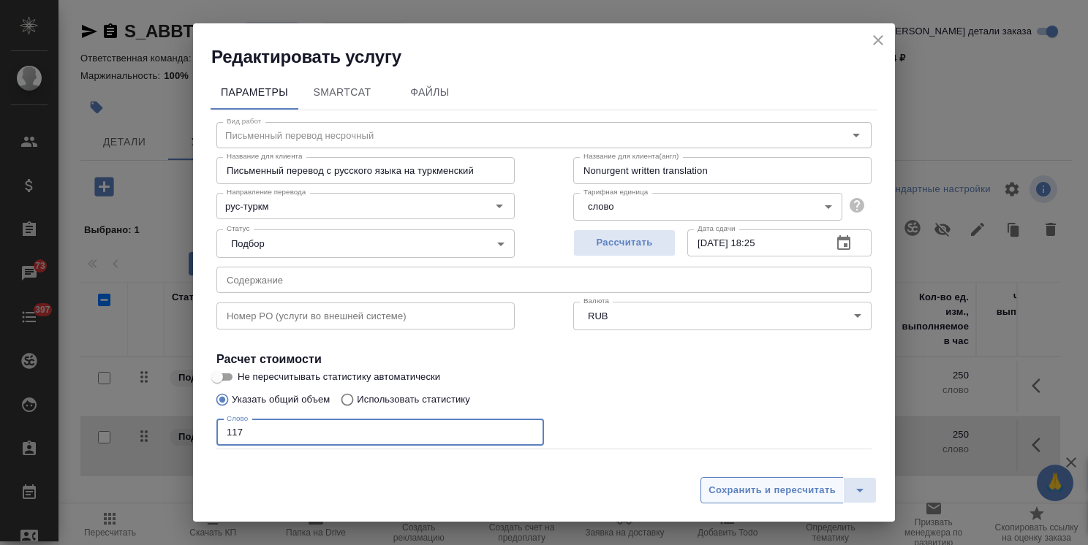
type input "117"
click at [749, 499] on span "Сохранить и пересчитать" at bounding box center [771, 490] width 127 height 17
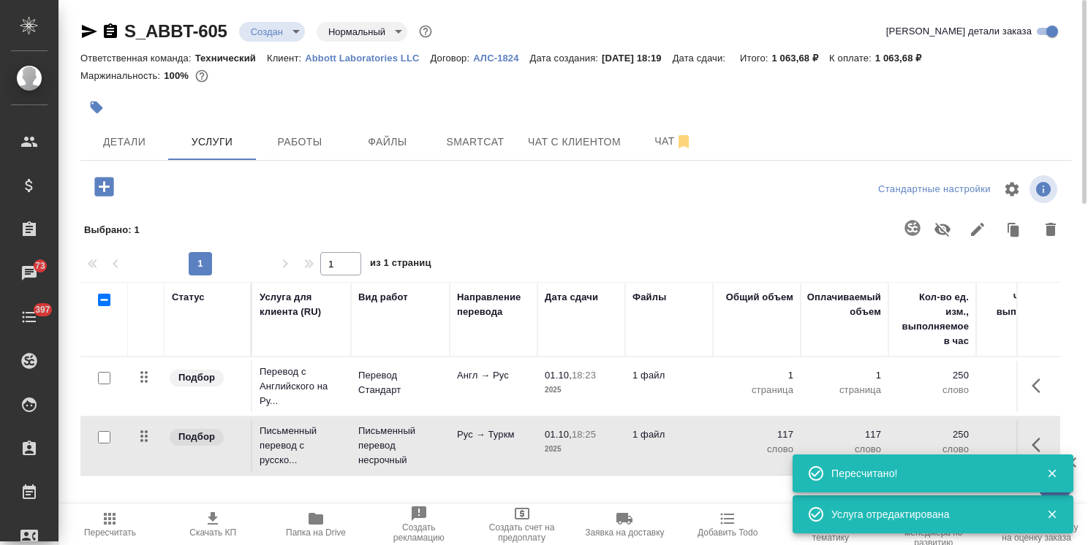
scroll to position [73, 0]
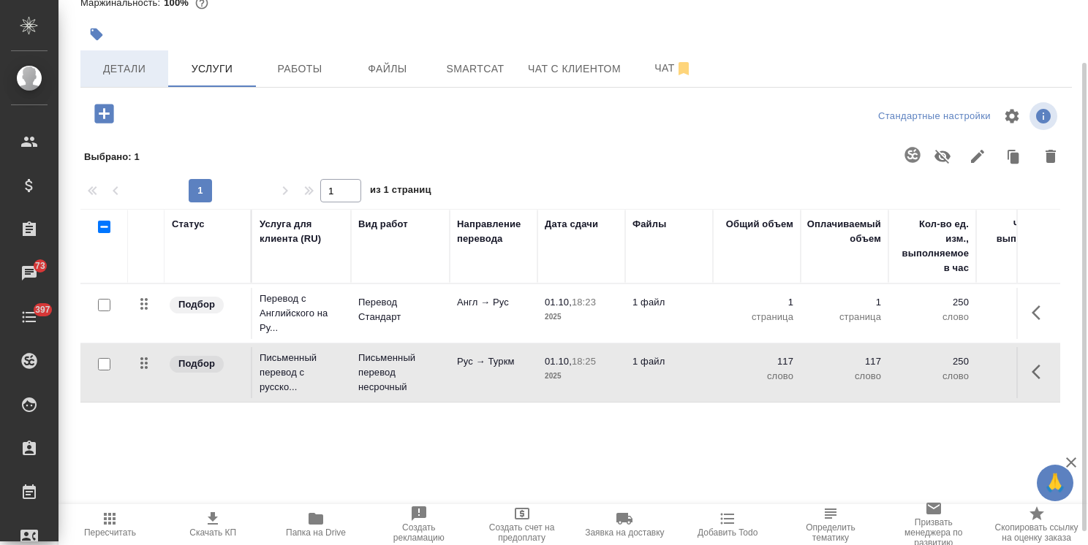
click at [130, 70] on span "Детали" at bounding box center [124, 69] width 70 height 18
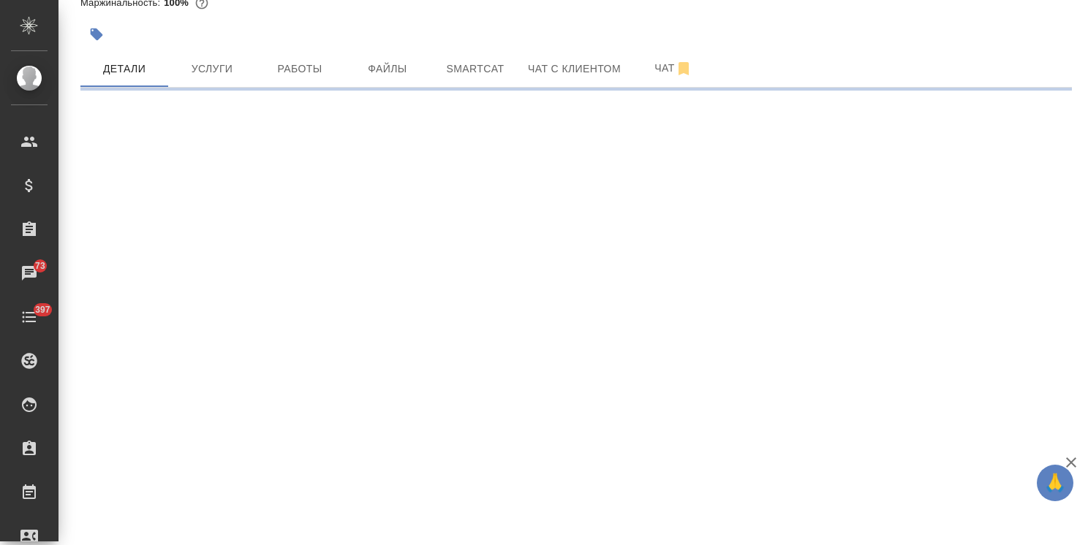
select select "RU"
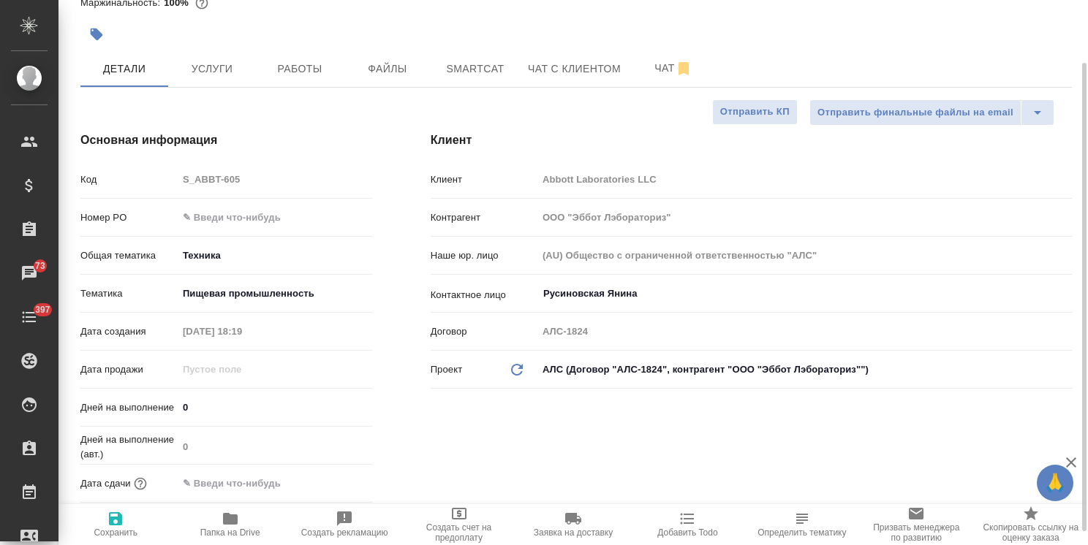
type textarea "x"
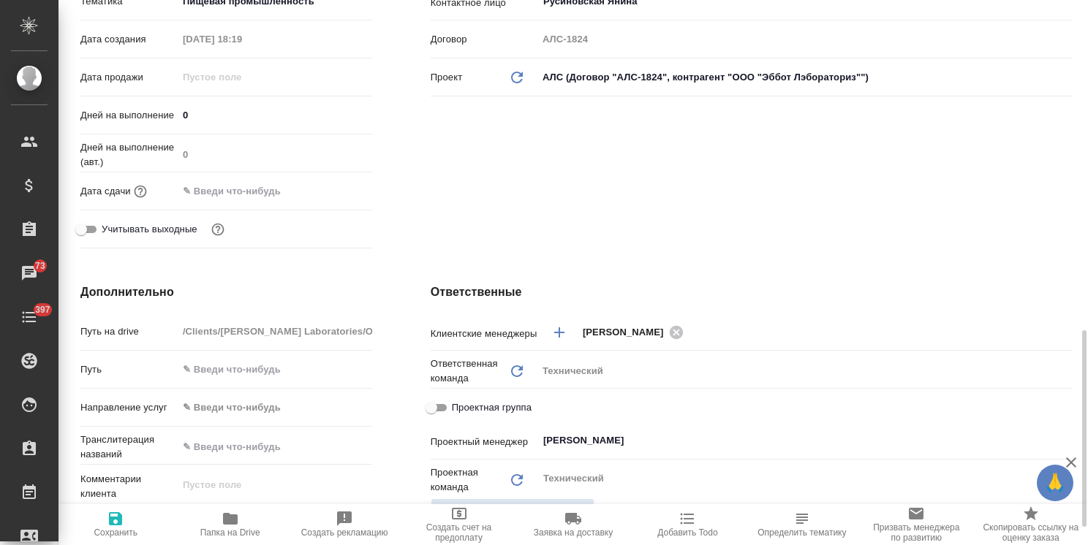
scroll to position [585, 0]
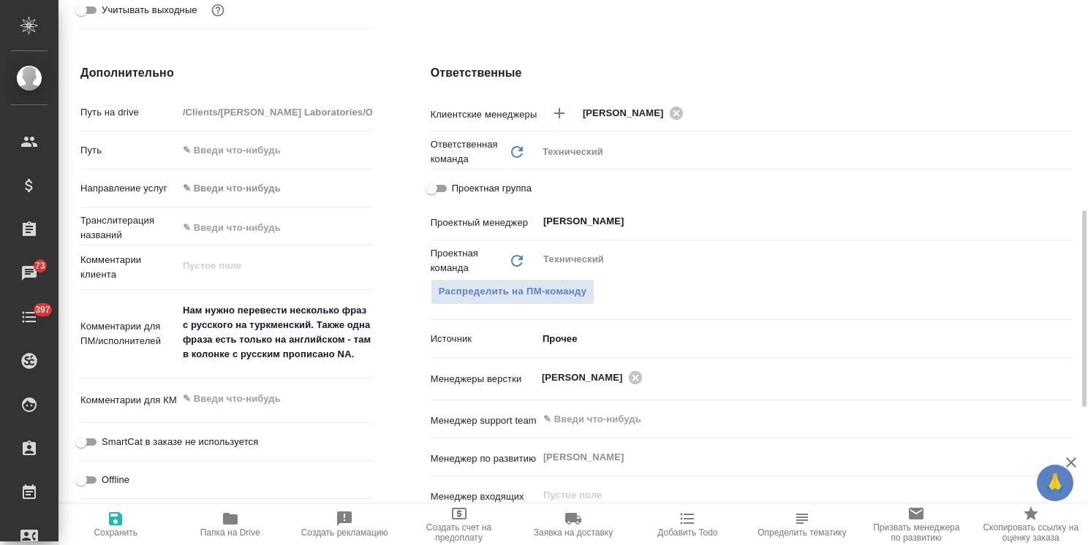
type textarea "x"
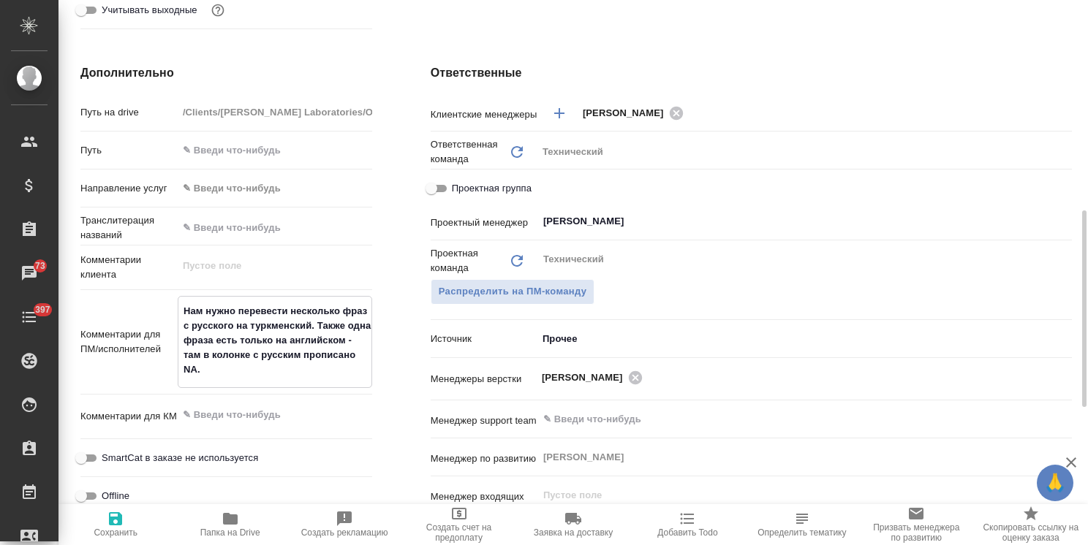
click at [364, 355] on textarea "Нам нужно перевести несколько фраз с русского на туркменский. Также одна фраза …" at bounding box center [274, 340] width 193 height 83
drag, startPoint x: 327, startPoint y: 364, endPoint x: 311, endPoint y: 366, distance: 16.2
click at [317, 366] on textarea "Нам нужно перевести несколько фраз с русского на туркменский. Также одна фраза …" at bounding box center [274, 340] width 193 height 83
type textarea "Нам нужно перевести несколько фраз с русского на туркменский. Также одна фраза …"
type textarea "x"
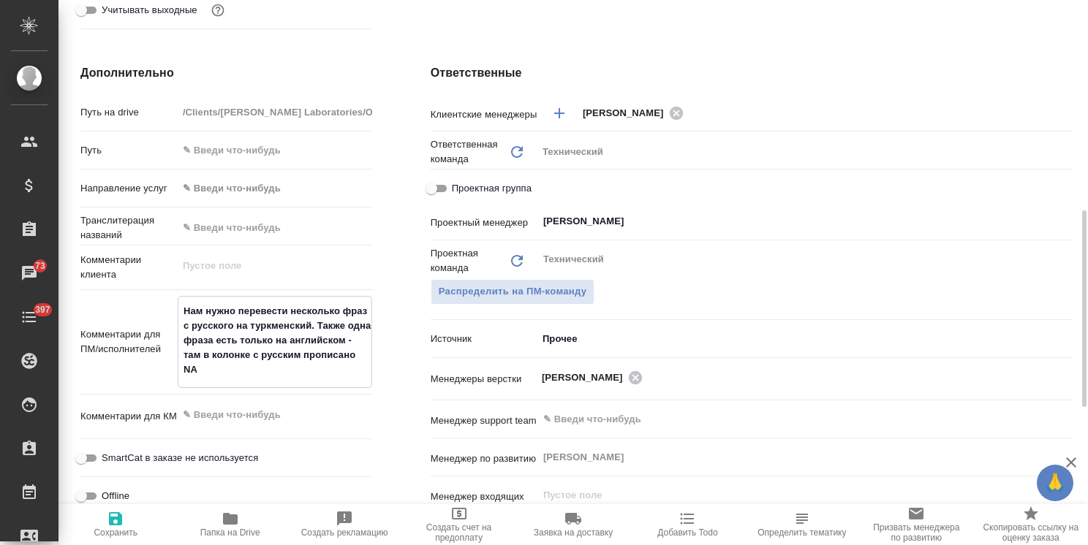
type textarea "x"
type textarea "Нам нужно перевести несколько фраз с русского на туркменский. Также одна фраза …"
type textarea "x"
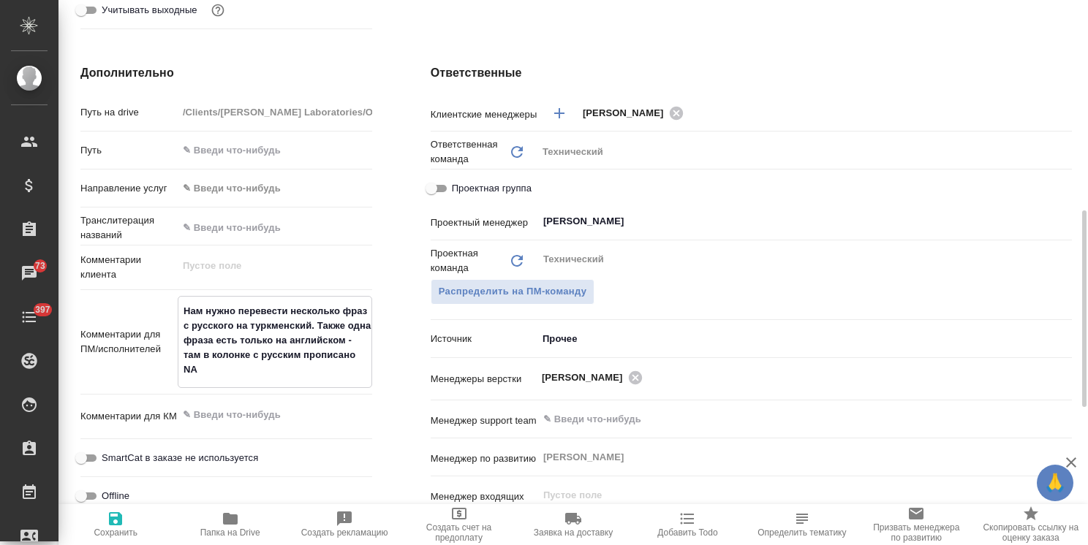
type textarea "x"
type textarea "Нам нужно перевести несколько фраз с русского на туркменский. Также одна фраза …"
type textarea "x"
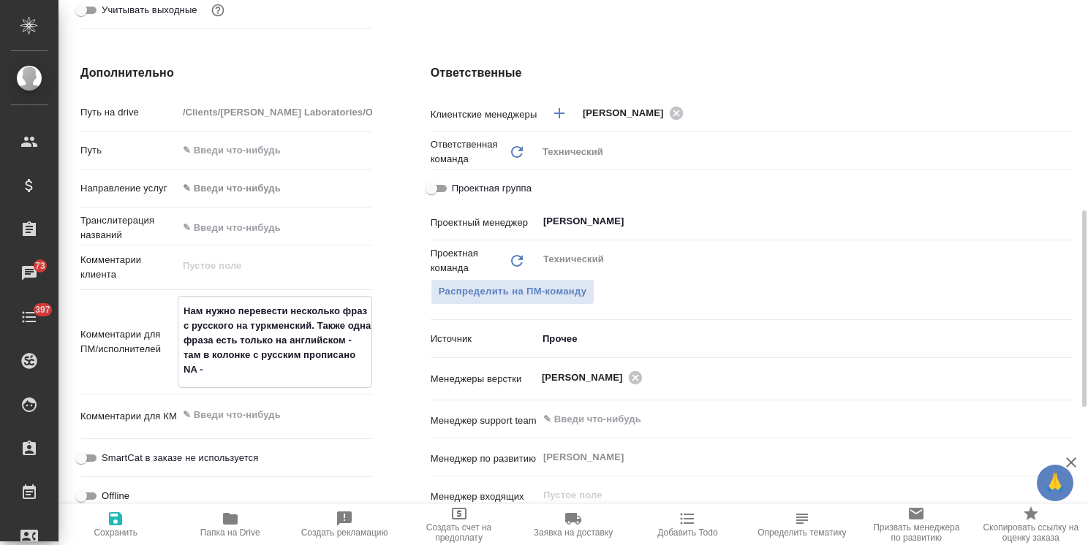
type textarea "x"
type textarea "Нам нужно перевести несколько фраз с русского на туркменский. Также одна фраза …"
type textarea "x"
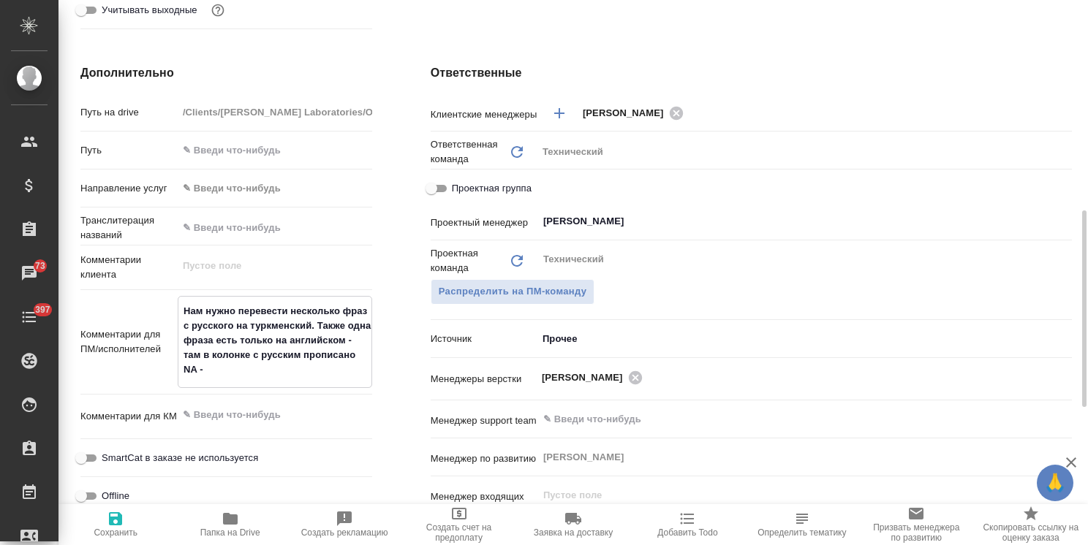
type textarea "Нам нужно перевести несколько фраз с русского на туркменский. Также одна фраза …"
type textarea "x"
type textarea "Нам нужно перевести несколько фраз с русского на туркменский. Также одна фраза …"
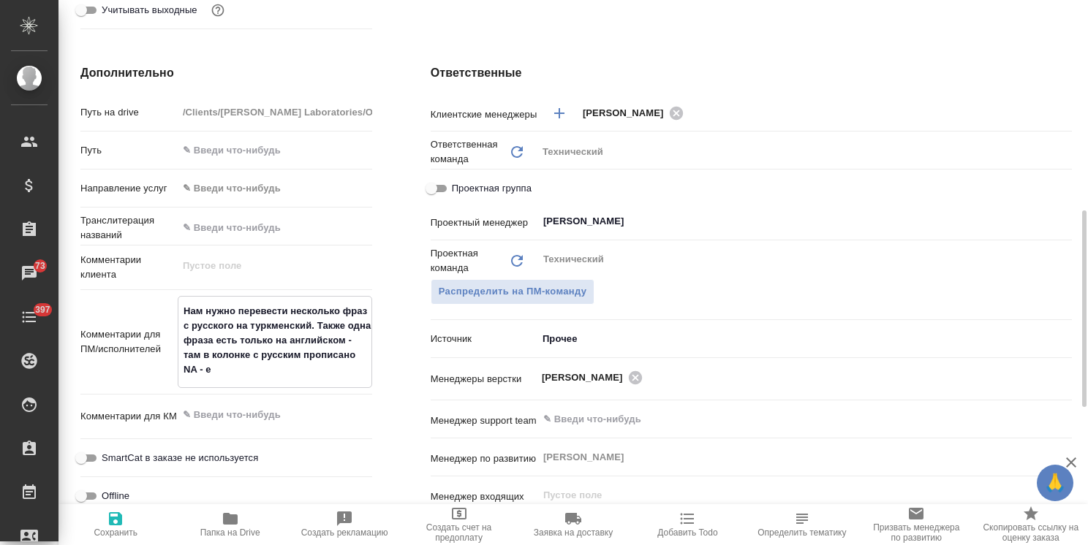
type textarea "x"
type textarea "Нам нужно перевести несколько фраз с русского на туркменский. Также одна фраза …"
type textarea "x"
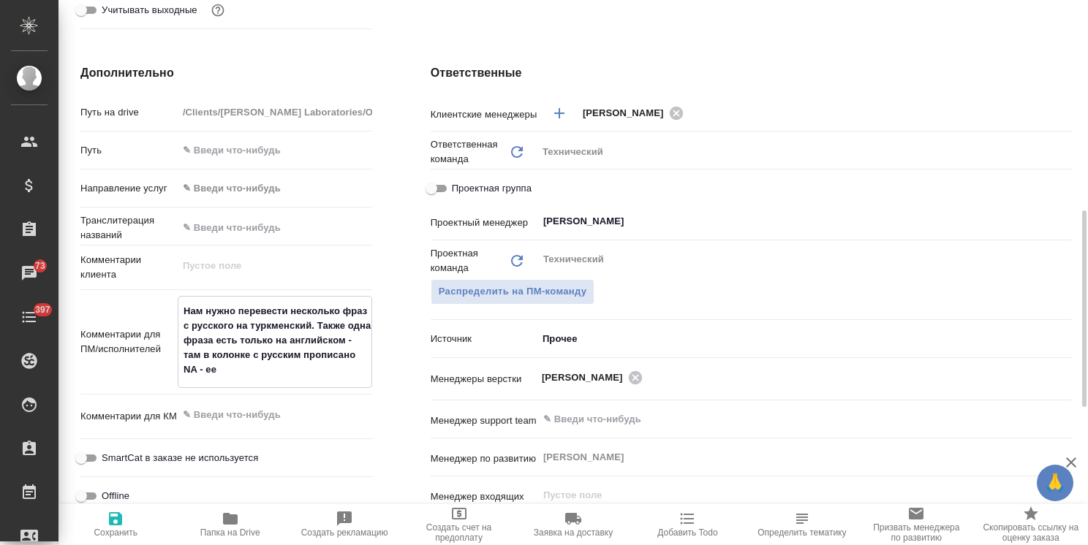
type textarea "x"
type textarea "Нам нужно перевести несколько фраз с русского на туркменский. Также одна фраза …"
type textarea "x"
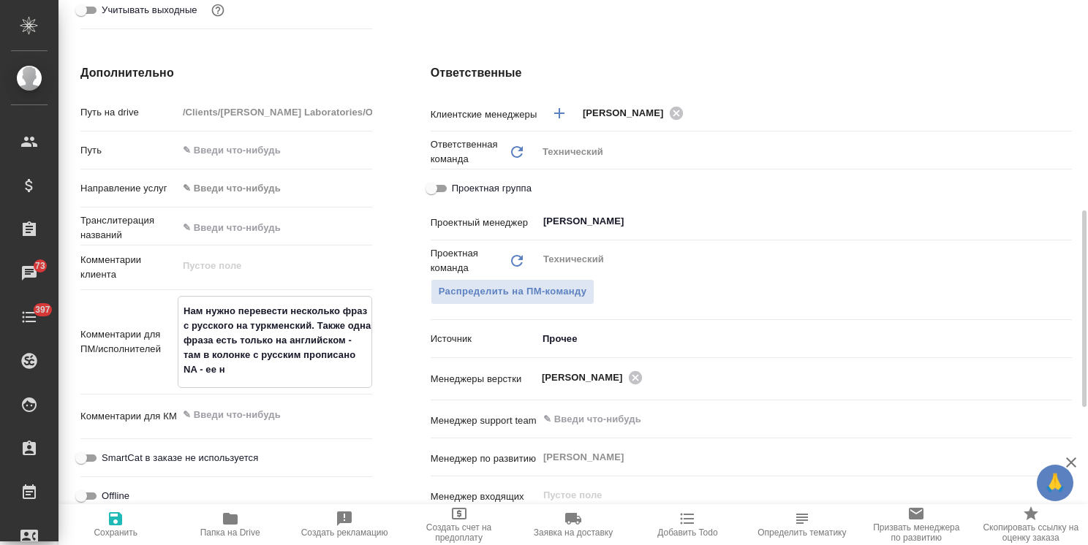
type textarea "x"
type textarea "Нам нужно перевести несколько фраз с русского на туркменский. Также одна фраза …"
type textarea "x"
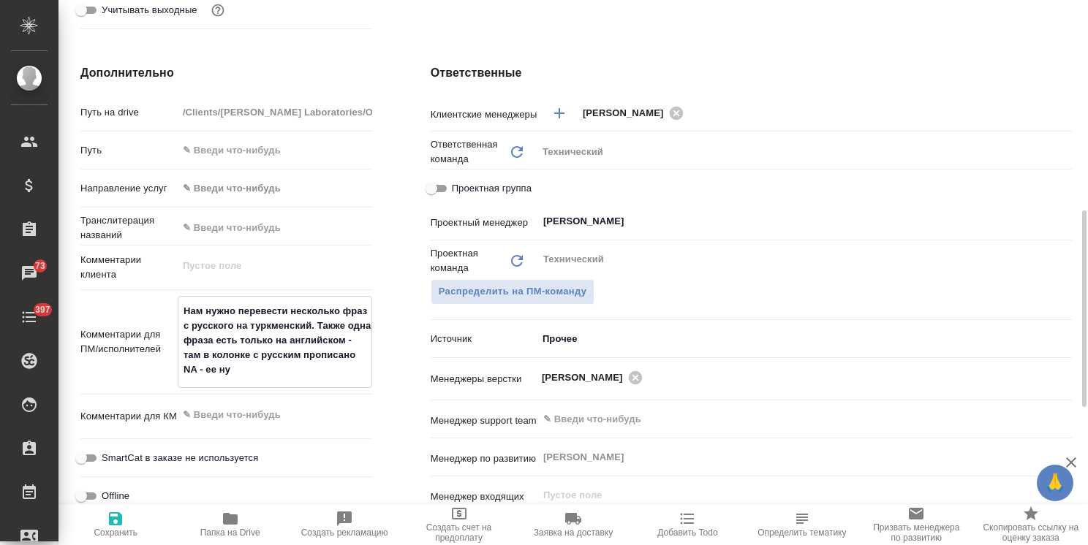
type textarea "Нам нужно перевести несколько фраз с русского на туркменский. Также одна фраза …"
type textarea "x"
type textarea "Нам нужно перевести несколько фраз с русского на туркменский. Также одна фраза …"
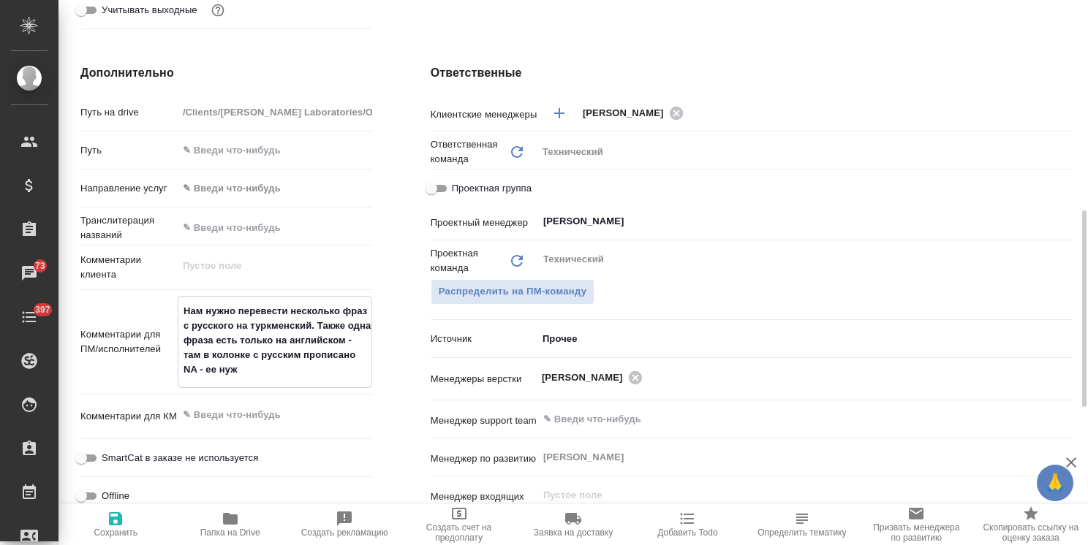
type textarea "x"
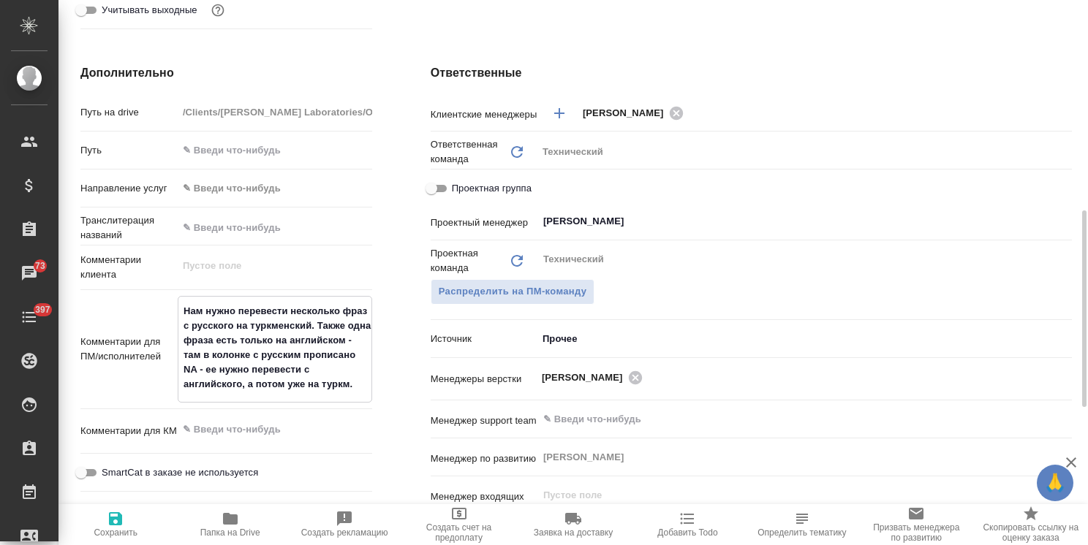
click at [127, 526] on span "Сохранить" at bounding box center [115, 524] width 96 height 28
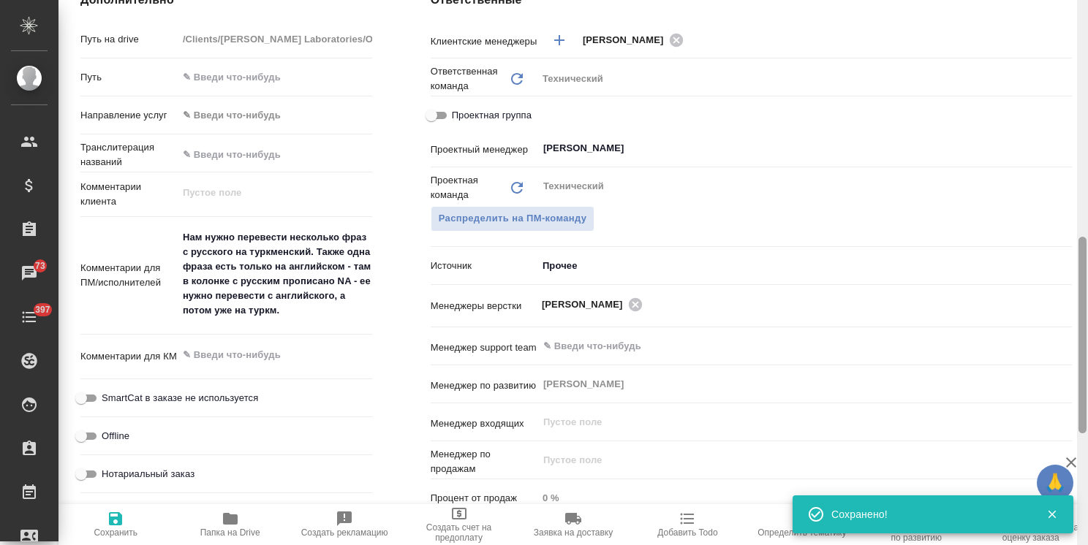
scroll to position [42, 0]
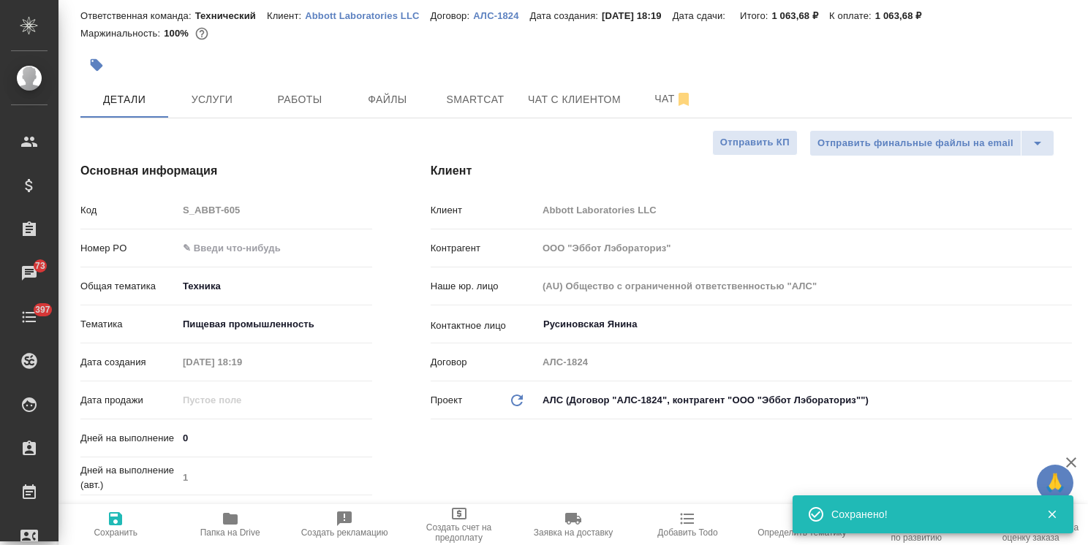
drag, startPoint x: 1079, startPoint y: 311, endPoint x: 1046, endPoint y: 22, distance: 291.4
click at [1060, 26] on div "S_ABBT-605 Создан new Нормальный normal Кратко детали заказа Ответственная кома…" at bounding box center [572, 272] width 1029 height 545
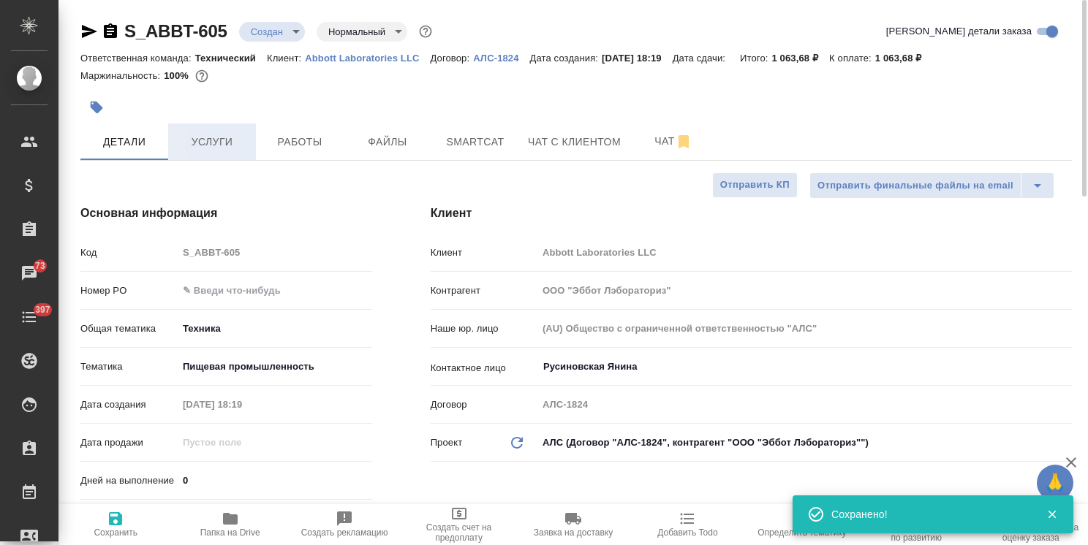
click at [237, 145] on span "Услуги" at bounding box center [212, 142] width 70 height 18
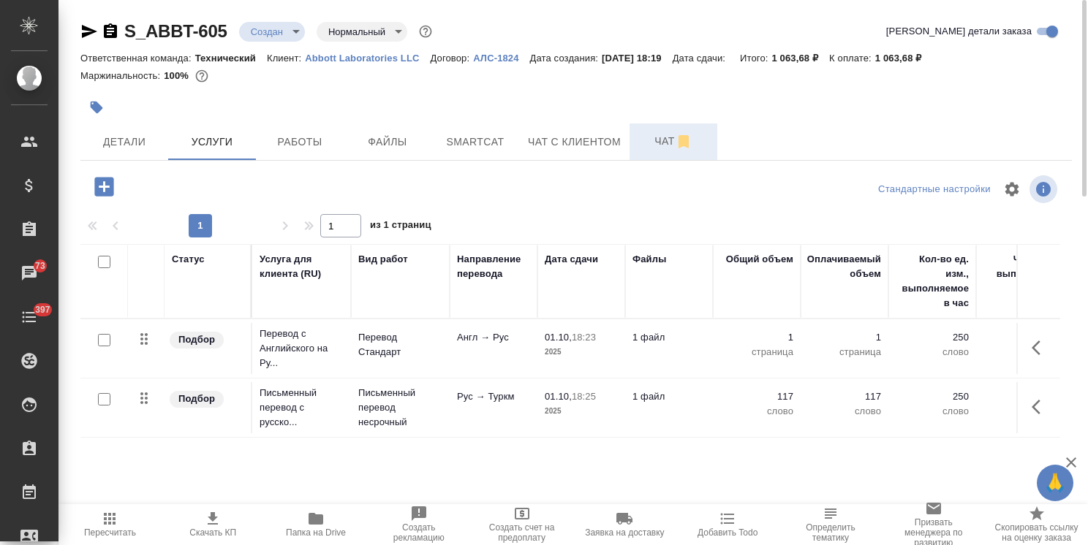
click at [675, 143] on icon "button" at bounding box center [684, 142] width 18 height 18
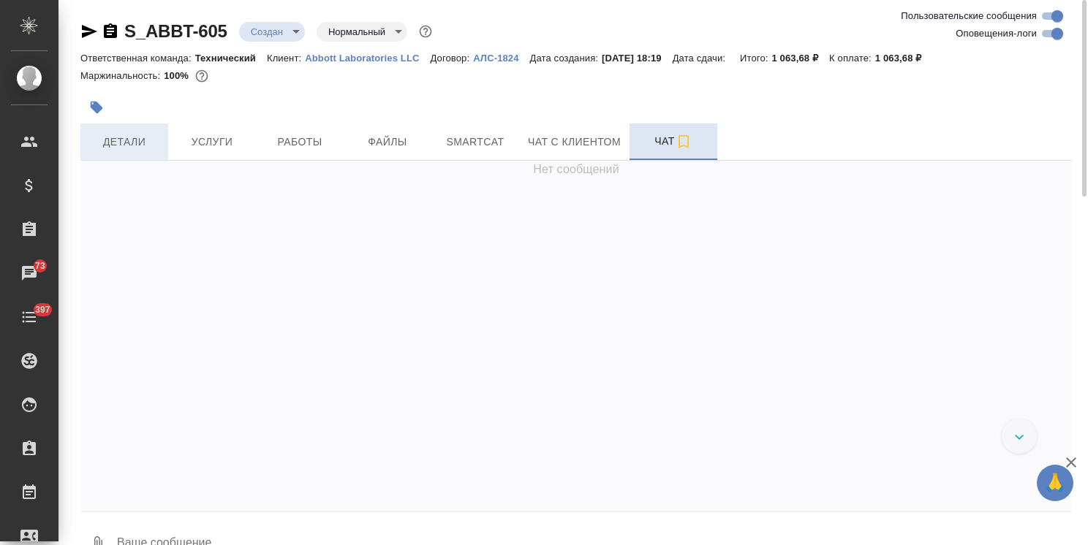
scroll to position [731, 0]
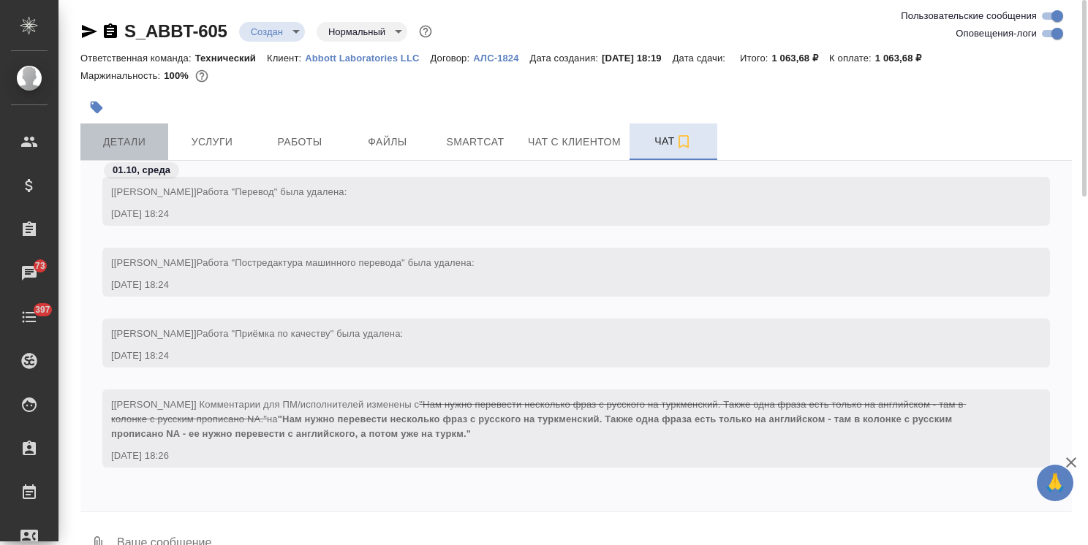
click at [136, 130] on button "Детали" at bounding box center [124, 142] width 88 height 37
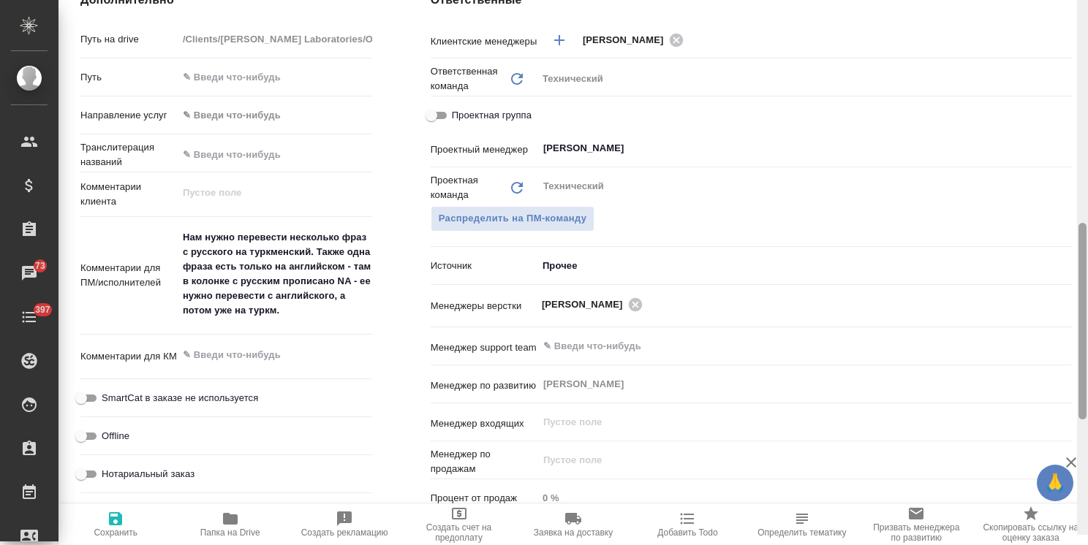
scroll to position [356, 0]
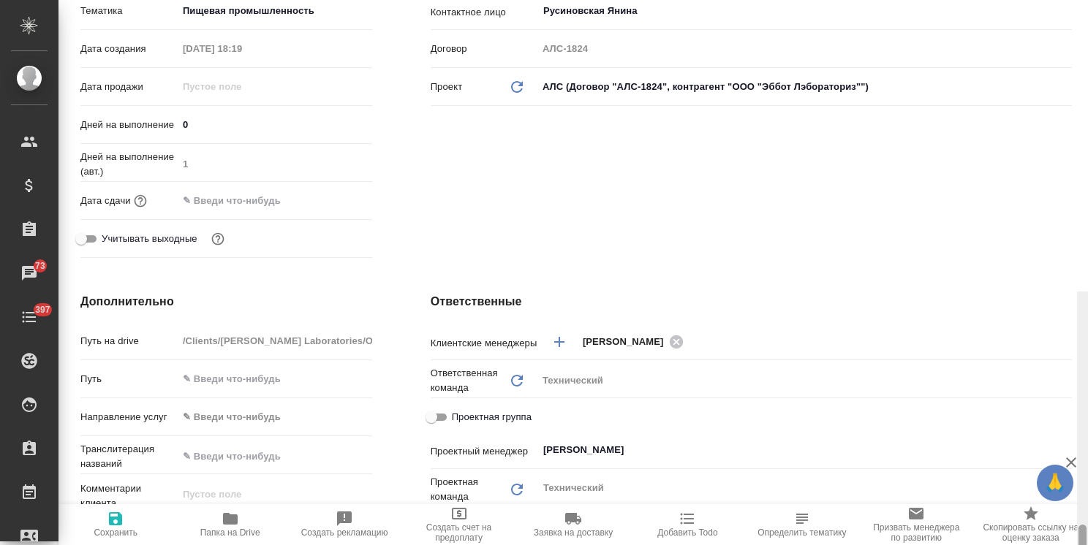
drag, startPoint x: 1082, startPoint y: 371, endPoint x: 694, endPoint y: 124, distance: 459.8
click at [1061, 71] on div "S_ABBT-605 Создан new Нормальный normal Кратко детали заказа Ответственная кома…" at bounding box center [572, 272] width 1029 height 545
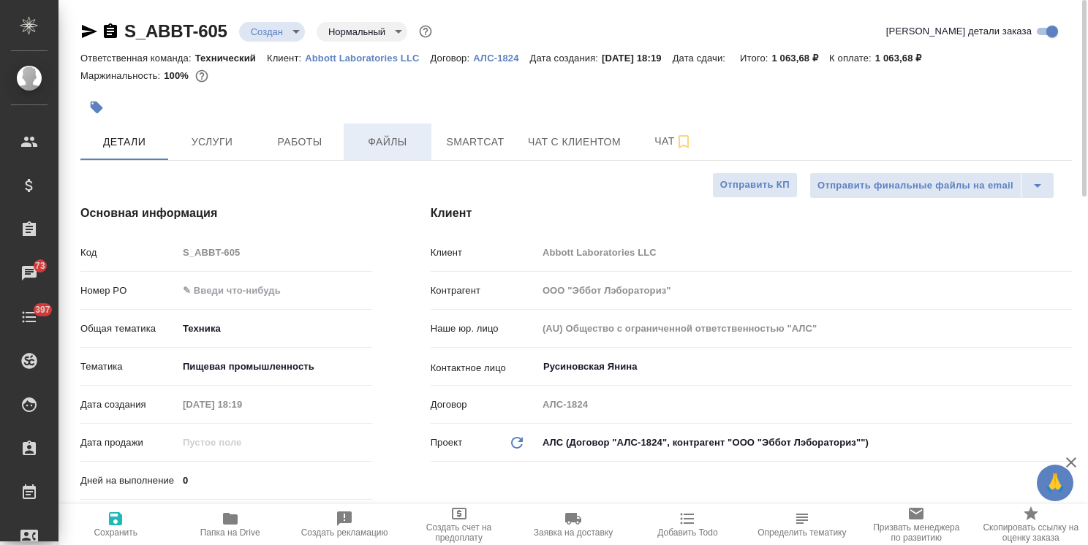
click at [380, 148] on span "Файлы" at bounding box center [387, 142] width 70 height 18
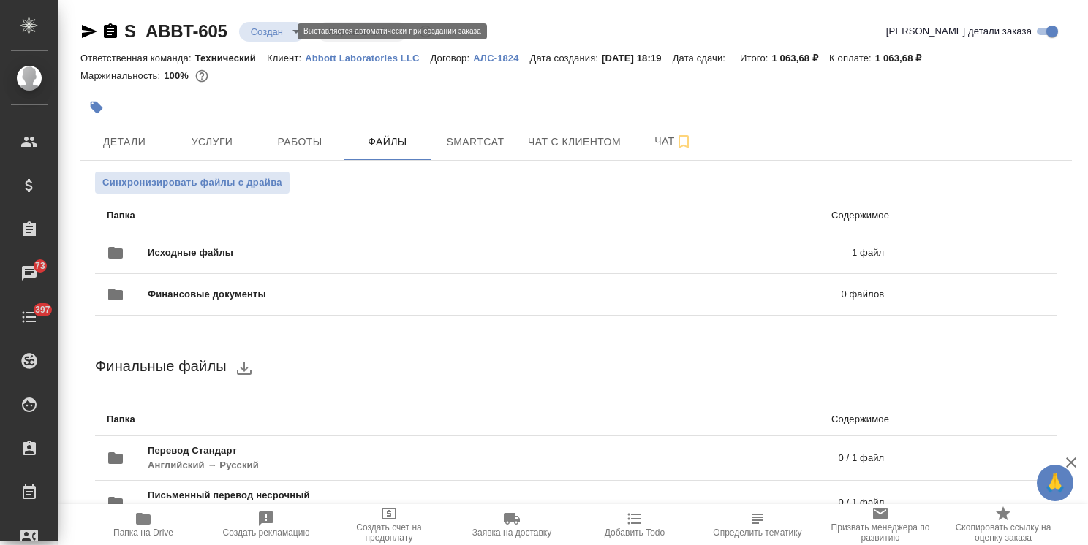
click at [272, 28] on body "🙏 .cls-1 fill:#fff; AWATERA Usmanova Olga Клиенты Спецификации Заказы 73 Чаты 3…" at bounding box center [544, 272] width 1088 height 545
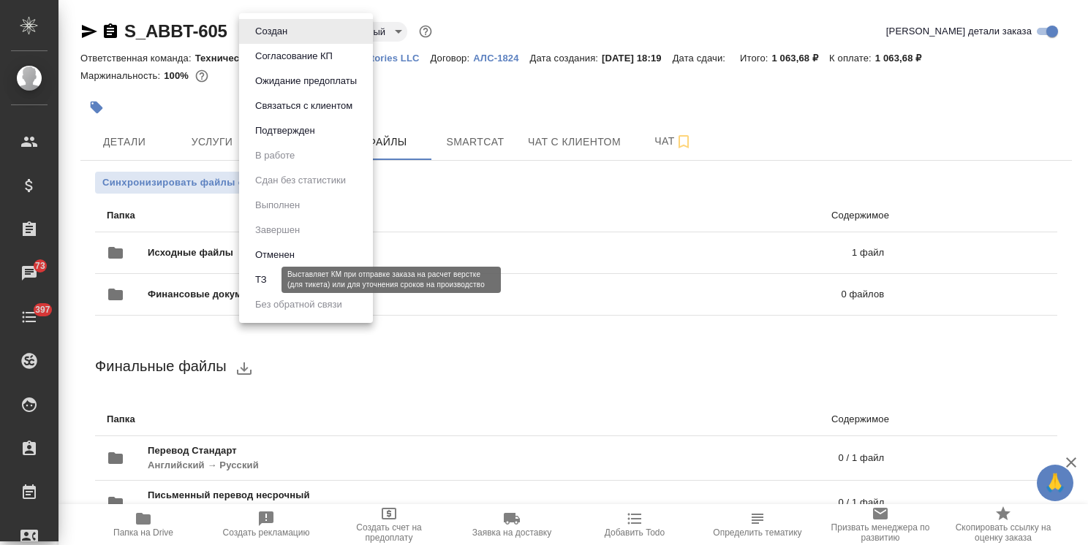
click at [265, 278] on button "ТЗ" at bounding box center [261, 280] width 20 height 16
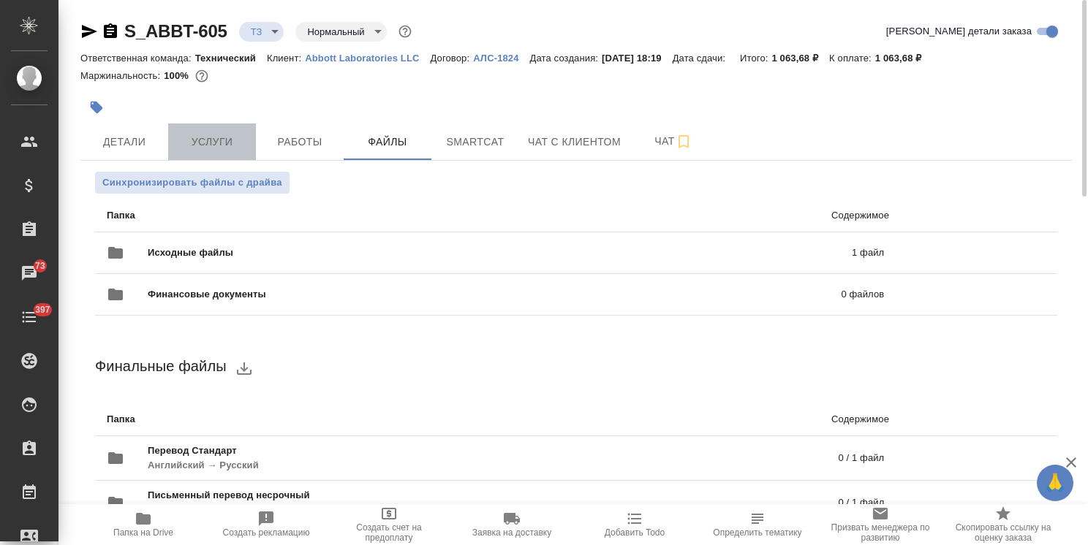
click at [234, 140] on span "Услуги" at bounding box center [212, 142] width 70 height 18
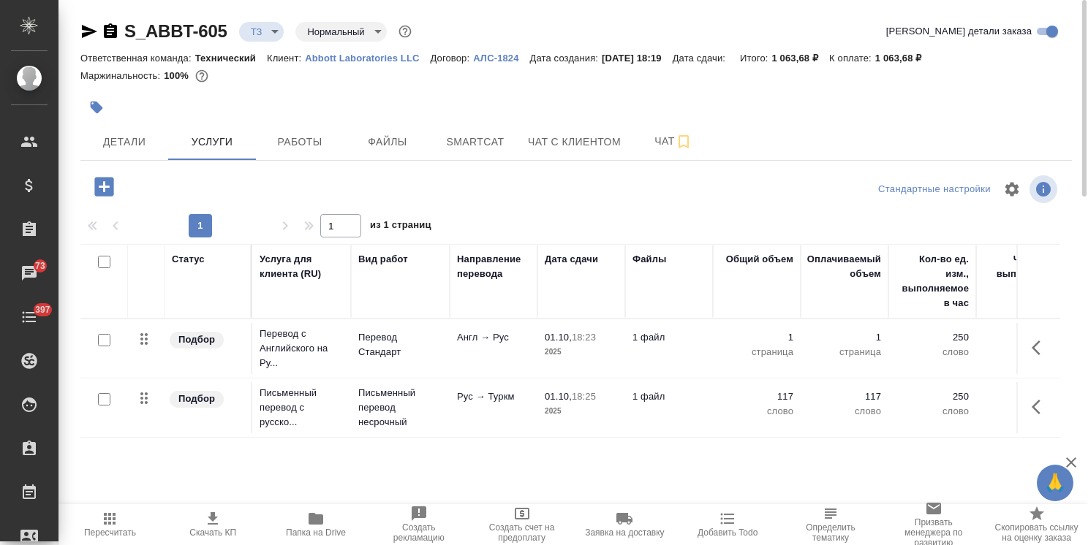
click at [103, 338] on input "checkbox" at bounding box center [104, 340] width 12 height 12
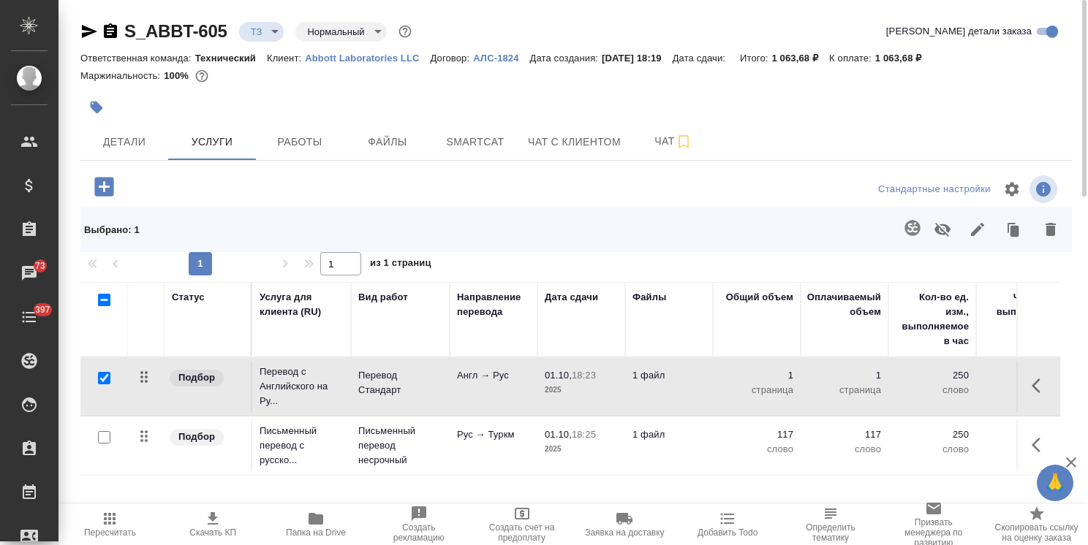
click at [911, 223] on icon "button" at bounding box center [911, 227] width 15 height 15
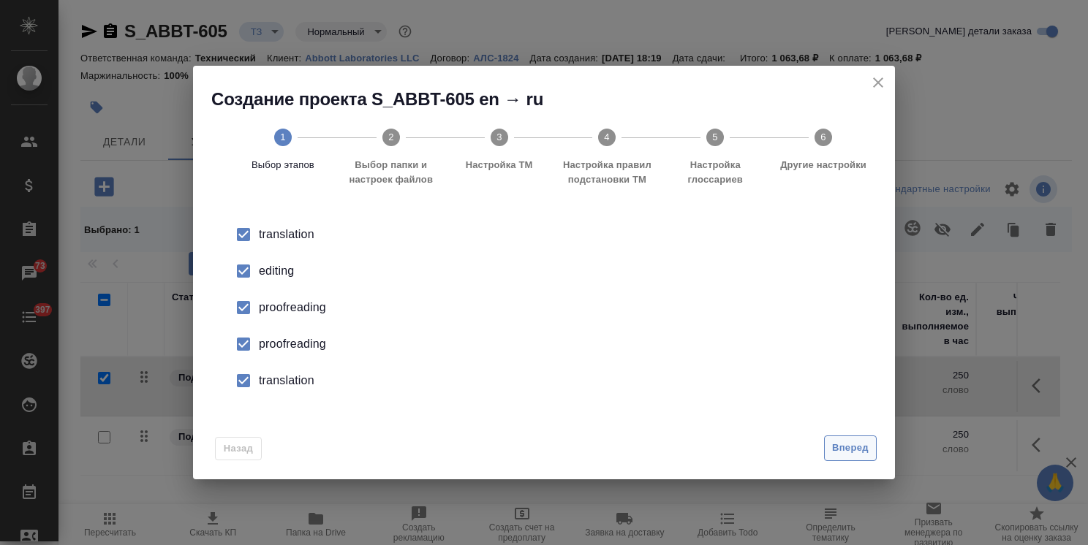
click at [851, 455] on span "Вперед" at bounding box center [850, 448] width 37 height 17
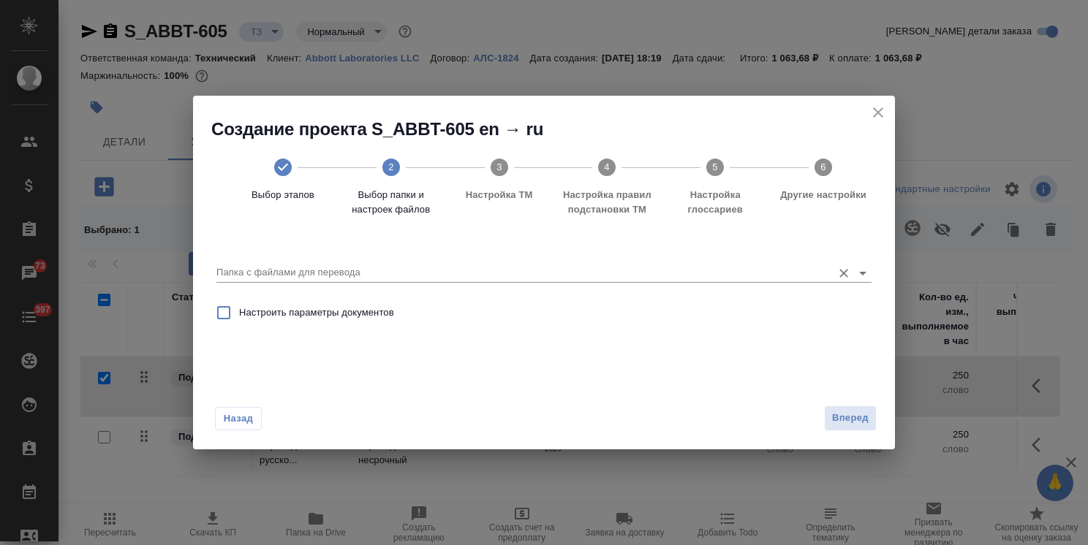
click at [358, 273] on input "Папка с файлами для перевода" at bounding box center [520, 273] width 608 height 18
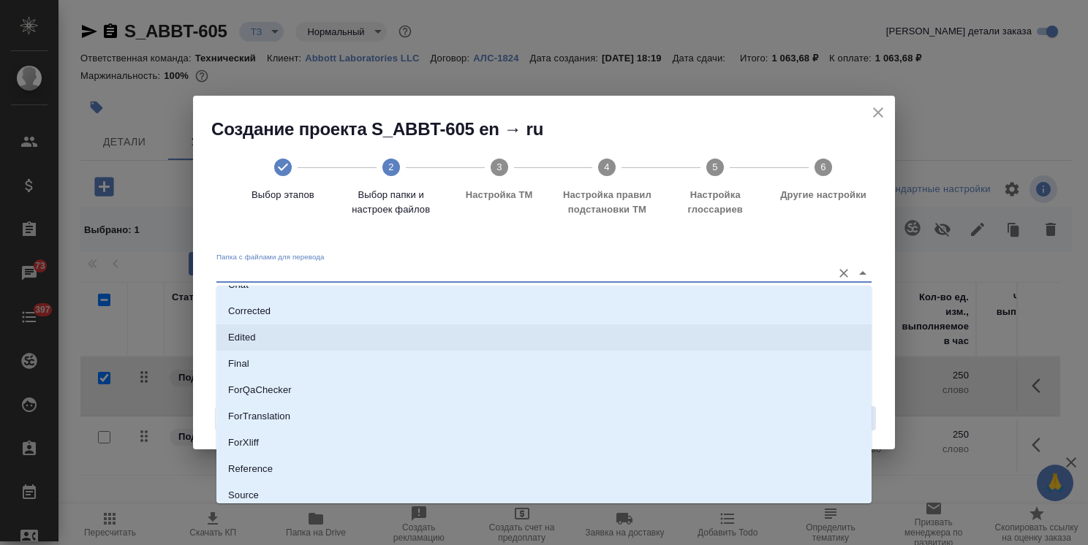
scroll to position [129, 0]
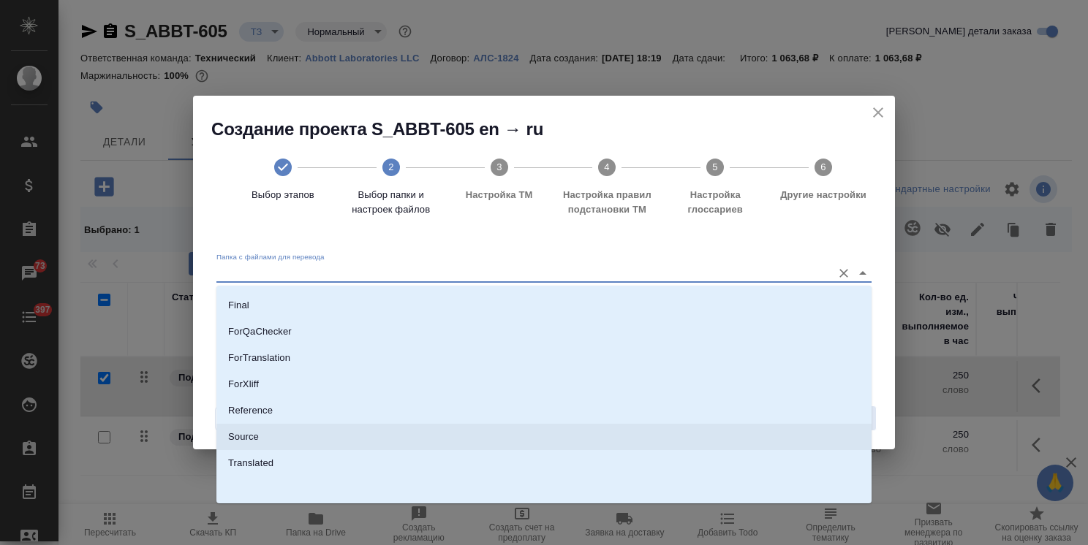
click at [256, 430] on p "Source" at bounding box center [243, 437] width 31 height 15
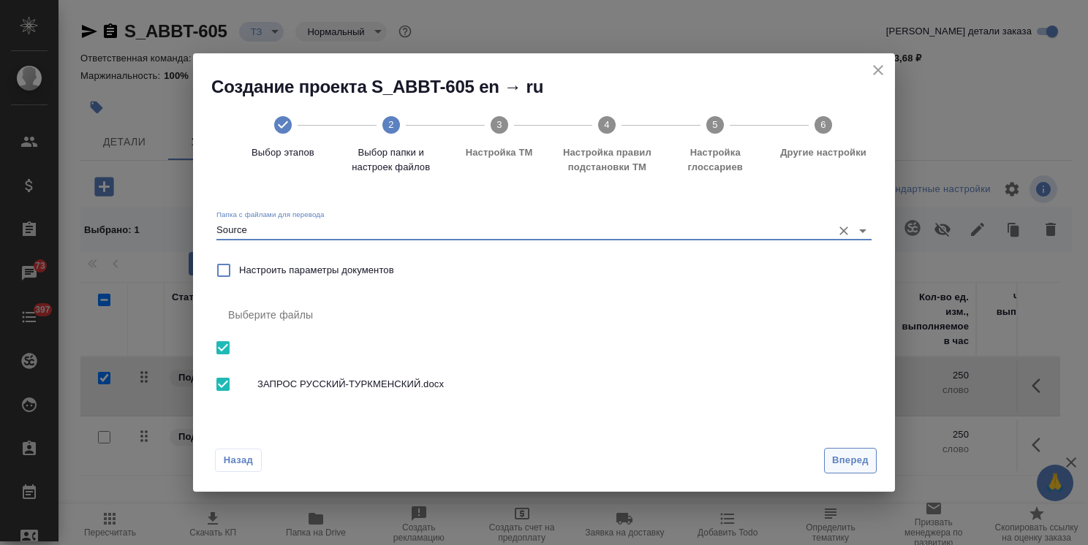
click at [860, 463] on span "Вперед" at bounding box center [850, 461] width 37 height 17
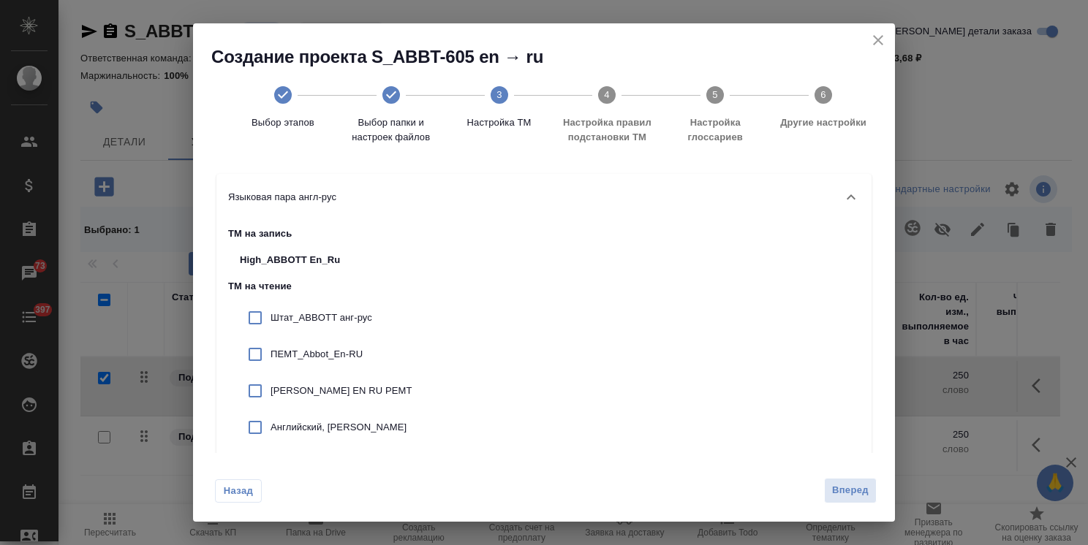
click at [308, 319] on p "Штат_ABBOTT анг-рус" at bounding box center [341, 318] width 142 height 15
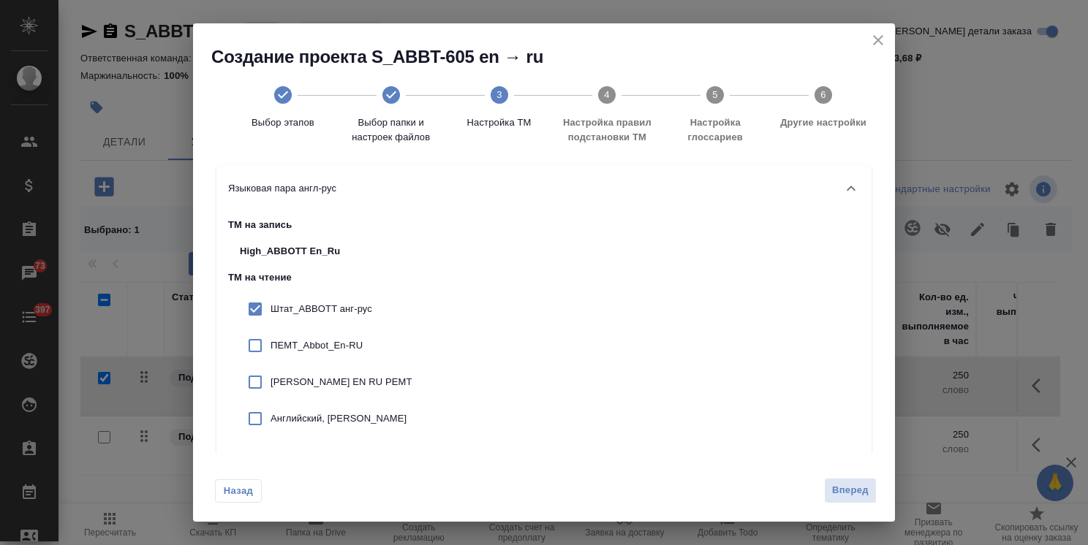
scroll to position [20, 0]
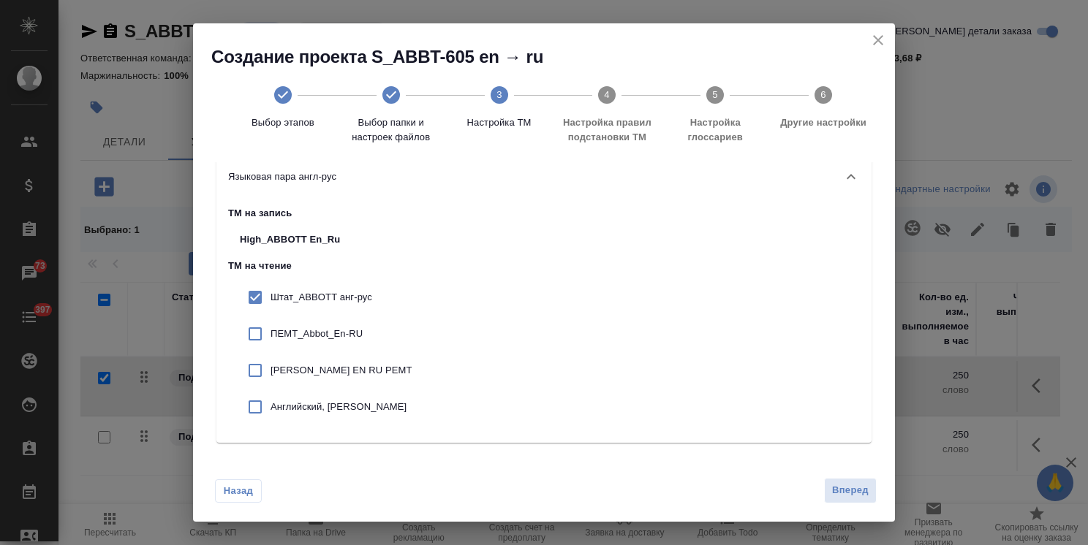
click at [319, 328] on p "ПЕМТ_Abbot_En-RU" at bounding box center [341, 334] width 142 height 15
click at [330, 372] on p "ABBOTT EN RU PEMT" at bounding box center [341, 370] width 142 height 15
click at [336, 406] on p "Английский, ABBOTT" at bounding box center [341, 407] width 142 height 15
click at [858, 496] on span "Вперед" at bounding box center [850, 490] width 37 height 17
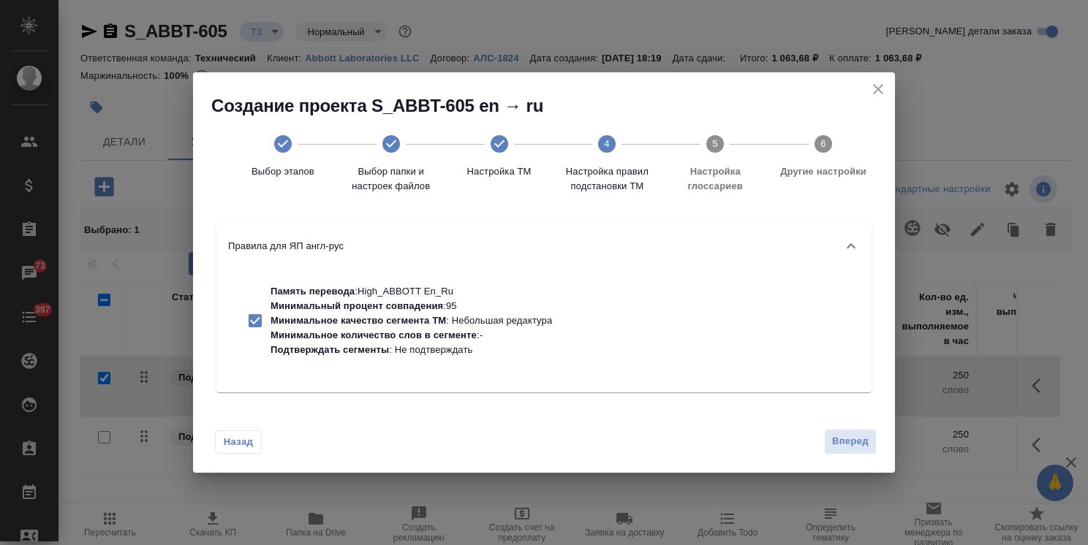
scroll to position [0, 0]
click at [832, 443] on span "Вперед" at bounding box center [850, 442] width 37 height 17
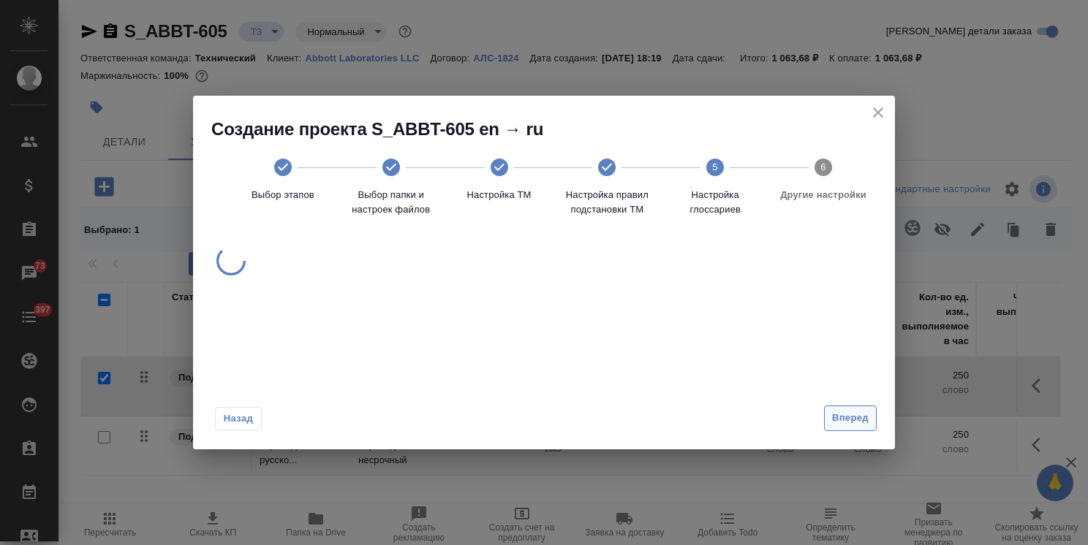
click at [844, 408] on button "Вперед" at bounding box center [850, 419] width 53 height 26
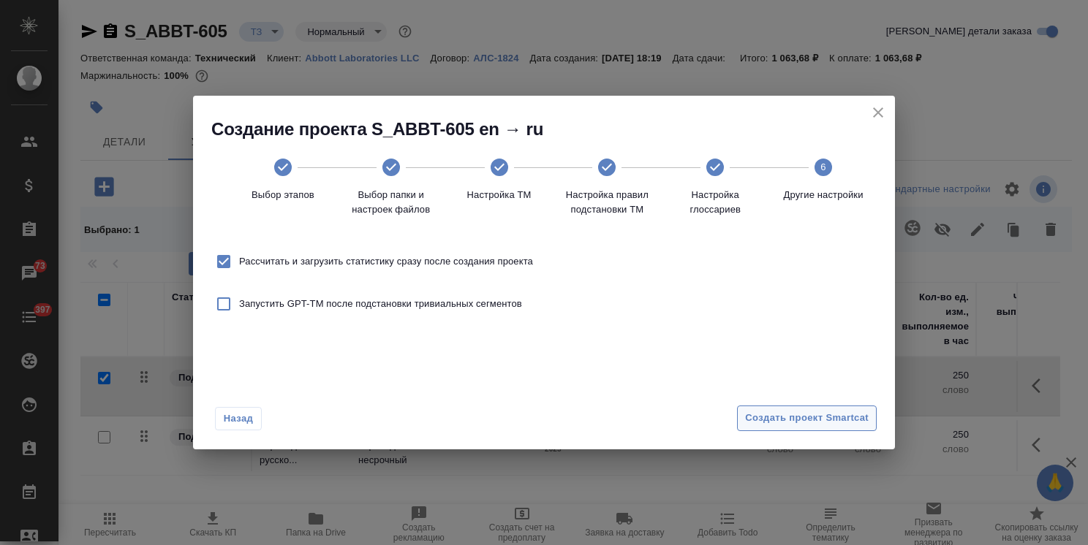
click at [840, 420] on span "Создать проект Smartcat" at bounding box center [807, 418] width 124 height 17
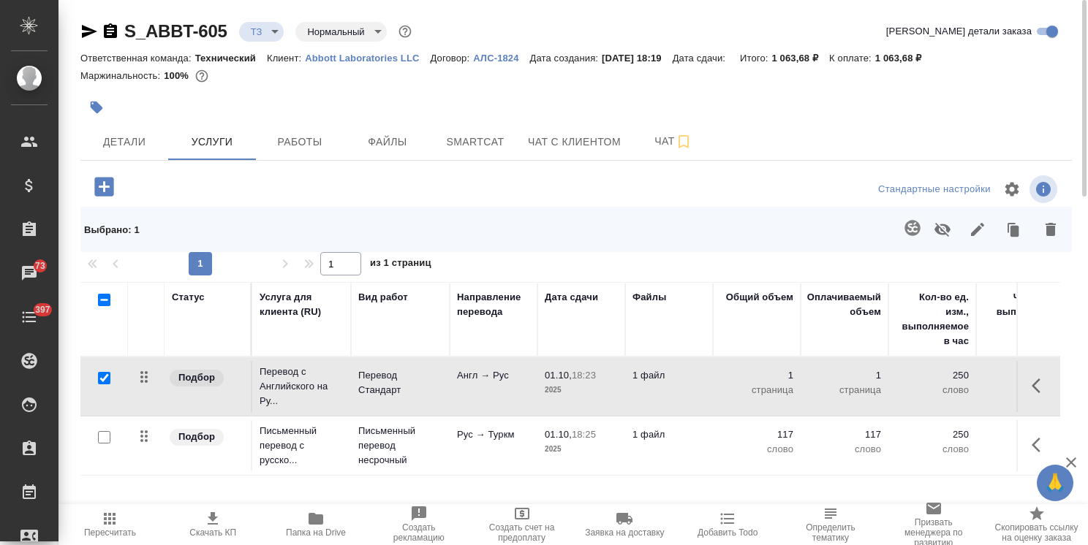
click at [105, 380] on input "checkbox" at bounding box center [104, 378] width 12 height 12
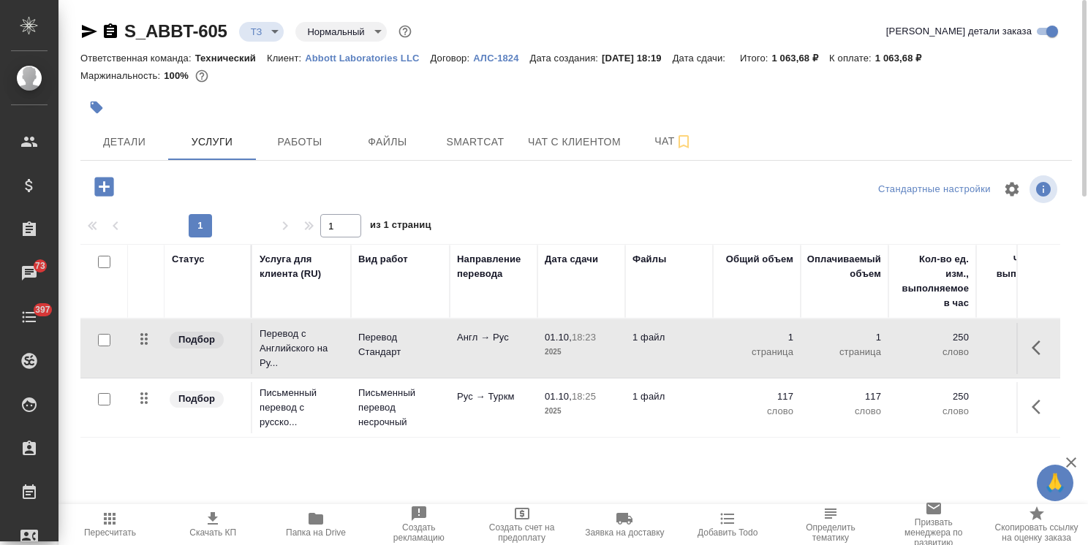
click at [102, 396] on input "checkbox" at bounding box center [104, 399] width 12 height 12
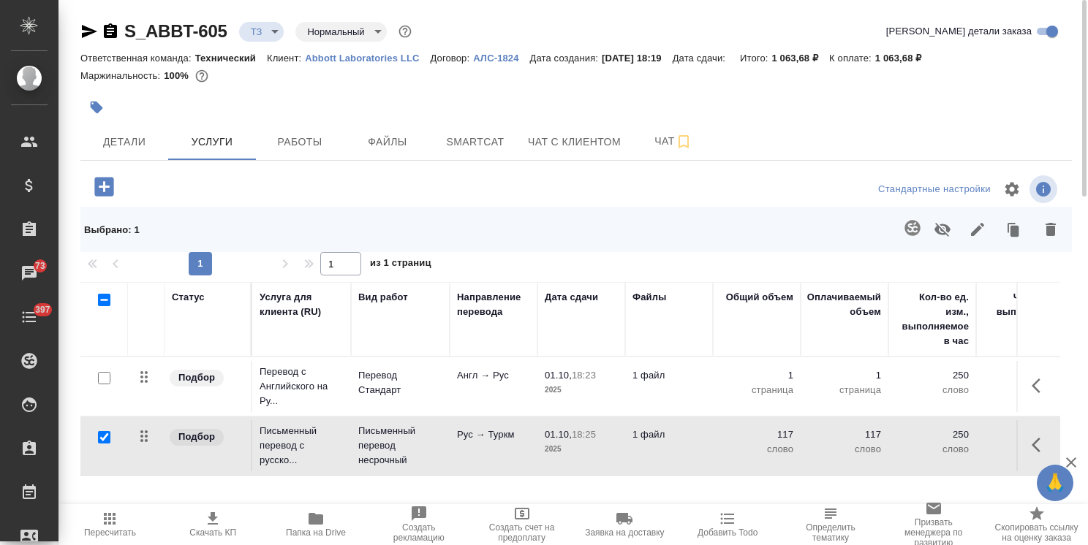
click at [909, 230] on icon "button" at bounding box center [911, 227] width 15 height 15
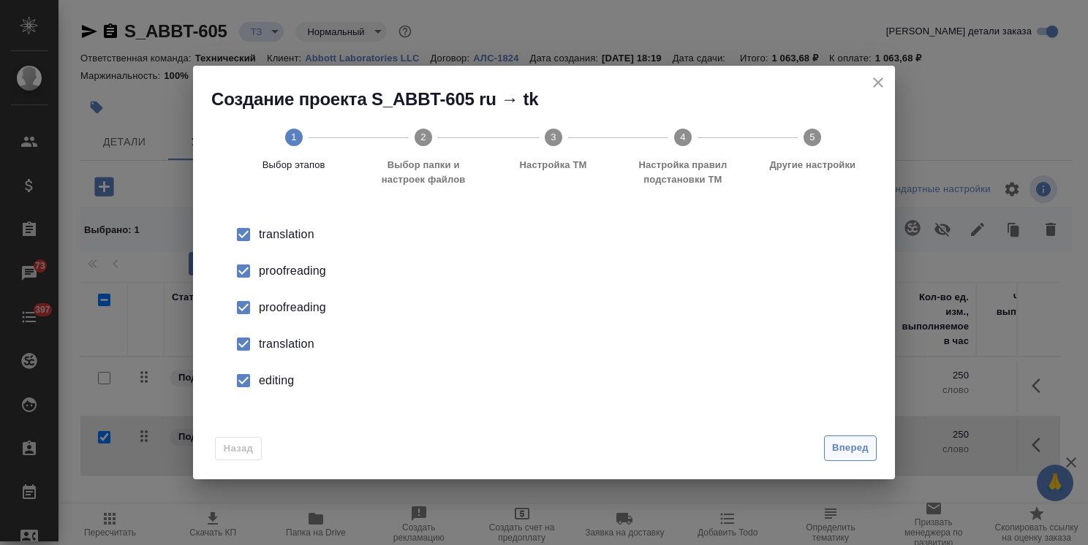
click at [850, 446] on span "Вперед" at bounding box center [850, 448] width 37 height 17
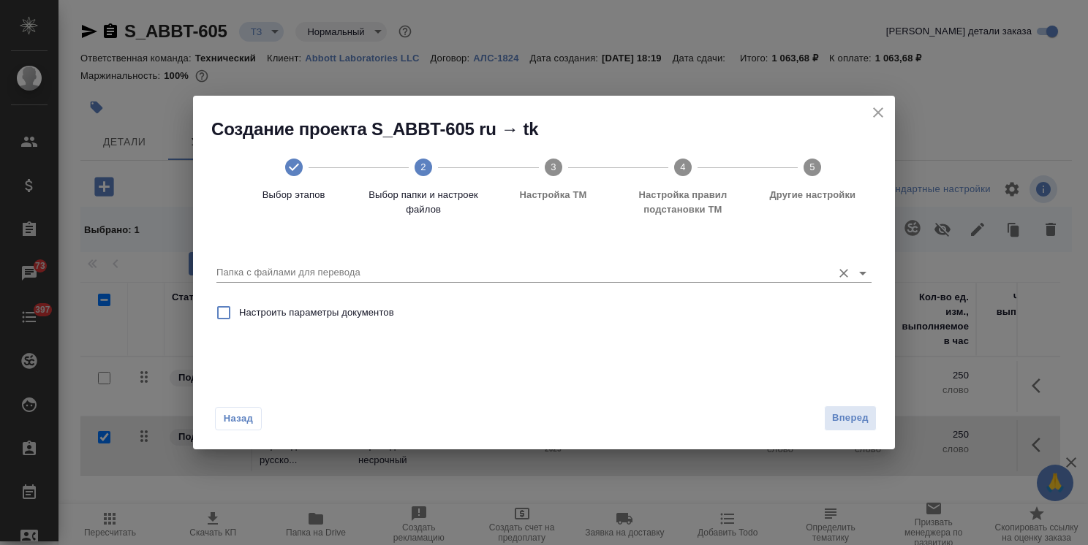
click at [392, 274] on input "Папка с файлами для перевода" at bounding box center [520, 273] width 608 height 18
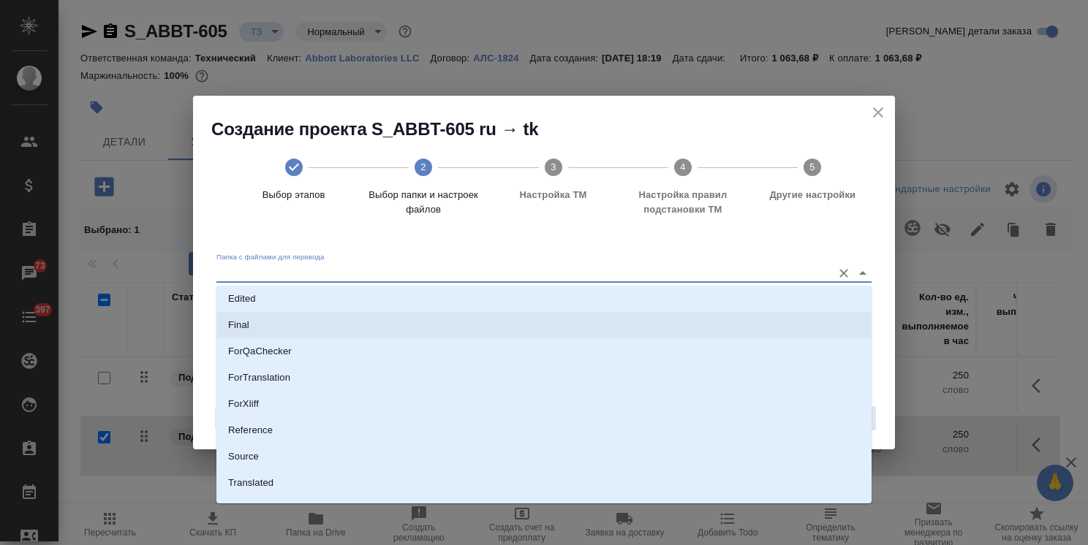
scroll to position [129, 0]
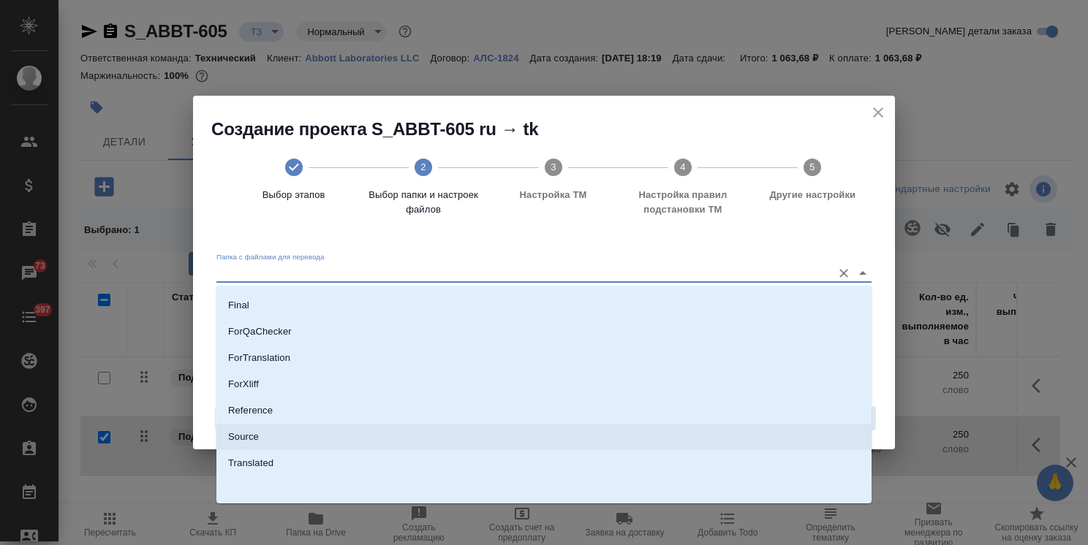
click at [261, 439] on li "Source" at bounding box center [543, 437] width 655 height 26
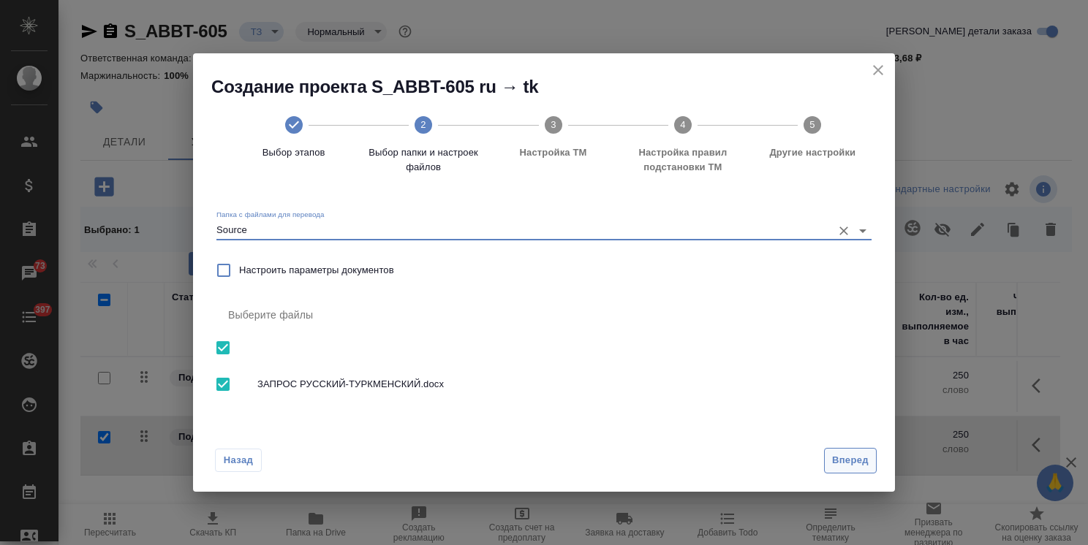
click at [828, 460] on button "Вперед" at bounding box center [850, 461] width 53 height 26
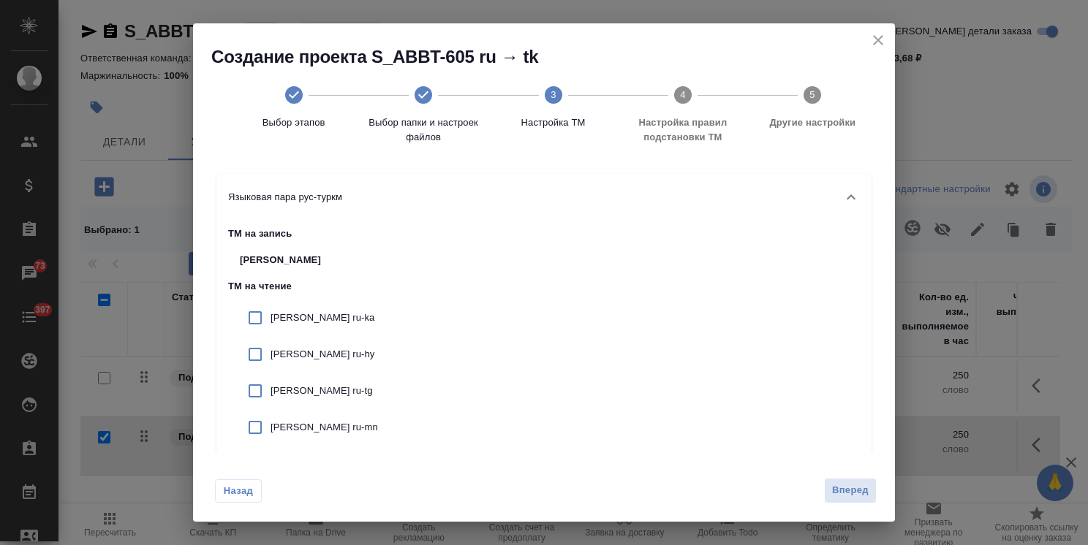
click at [314, 317] on p "ABBOTT ru-ka" at bounding box center [330, 318] width 121 height 15
click at [310, 355] on p "ABBOTT ru-hy" at bounding box center [330, 354] width 121 height 15
click at [311, 387] on p "ABBOTT ru-tg" at bounding box center [330, 391] width 121 height 15
click at [316, 429] on p "ABBOTT ru-mn" at bounding box center [330, 427] width 121 height 15
click at [313, 385] on p "ABBOTT ru-tg" at bounding box center [330, 391] width 121 height 15
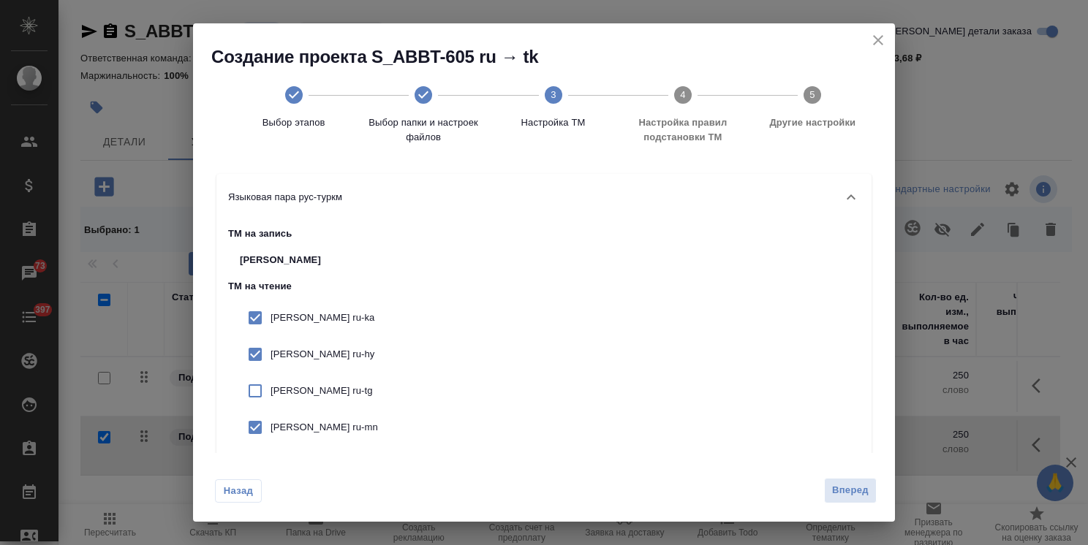
click at [306, 351] on p "ABBOTT ru-hy" at bounding box center [330, 354] width 121 height 15
click at [312, 423] on p "ABBOTT ru-mn" at bounding box center [330, 427] width 121 height 15
click at [310, 319] on p "ABBOTT ru-ka" at bounding box center [330, 318] width 121 height 15
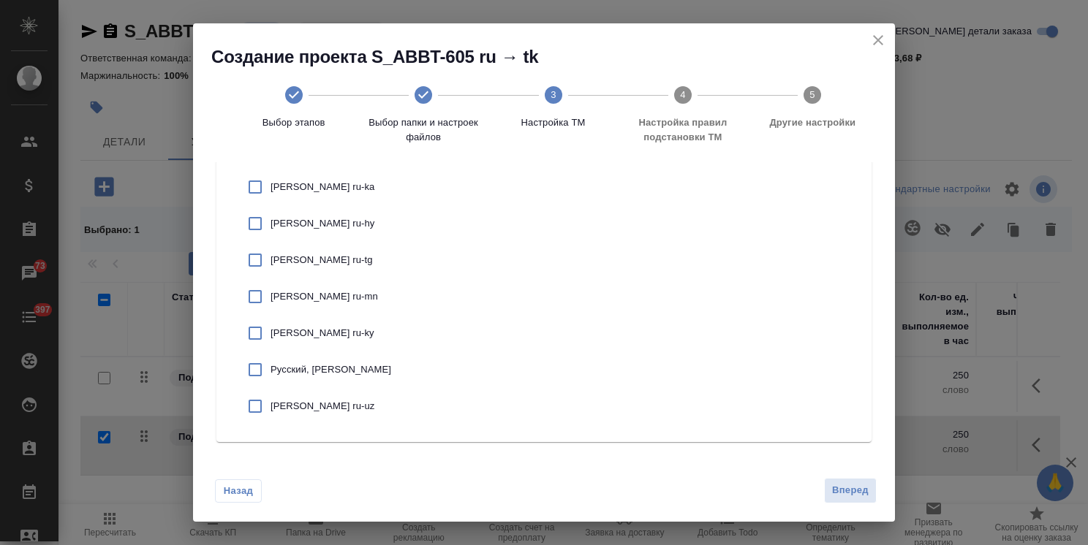
click at [336, 359] on div "Русский, ABBOTT" at bounding box center [315, 370] width 175 height 37
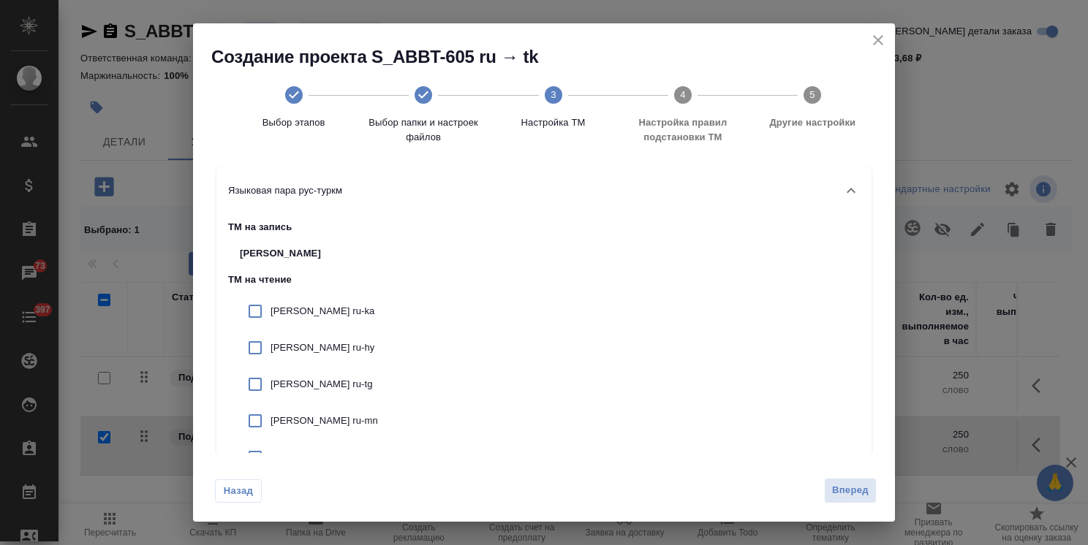
scroll to position [0, 0]
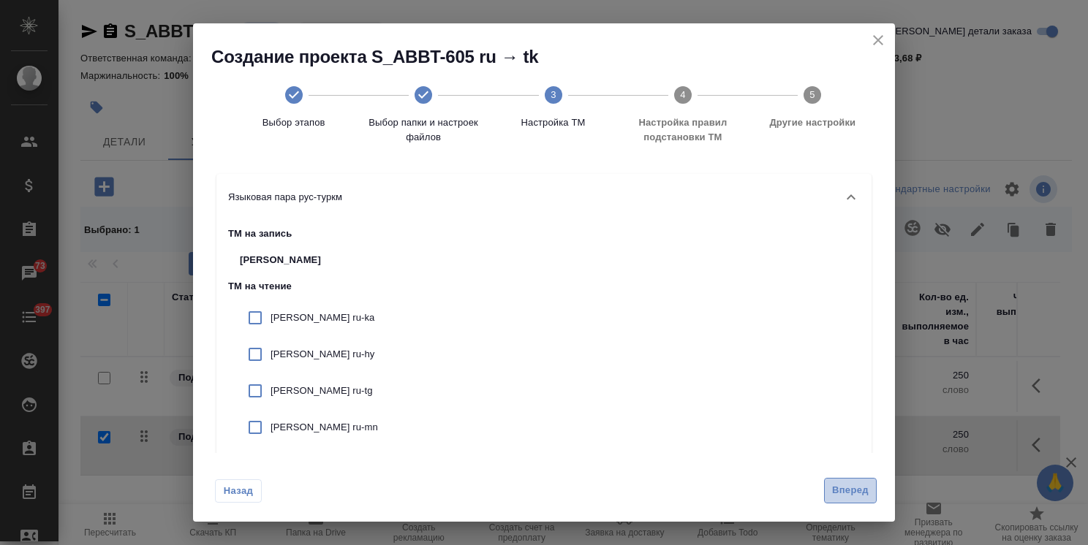
click at [863, 496] on span "Вперед" at bounding box center [850, 490] width 37 height 17
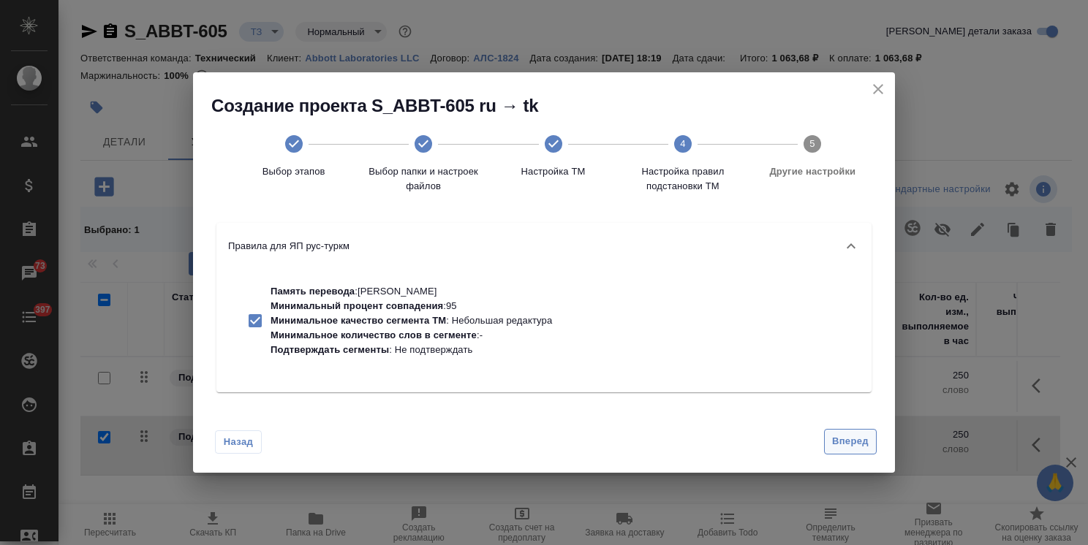
drag, startPoint x: 826, startPoint y: 434, endPoint x: 834, endPoint y: 437, distance: 8.6
click at [834, 437] on div "Вперед" at bounding box center [847, 442] width 58 height 26
click at [834, 437] on span "Вперед" at bounding box center [850, 442] width 37 height 17
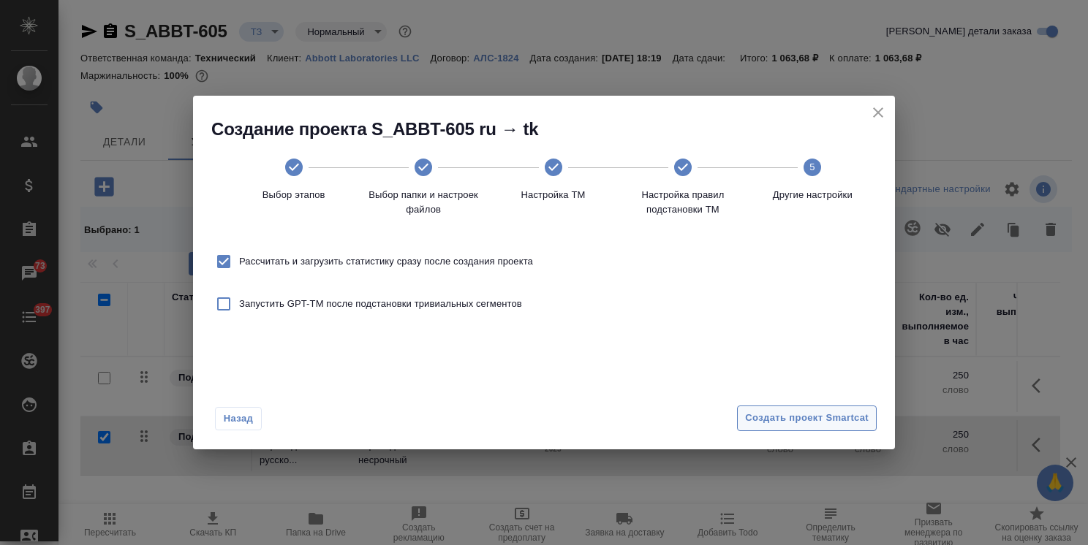
click at [830, 416] on span "Создать проект Smartcat" at bounding box center [807, 418] width 124 height 17
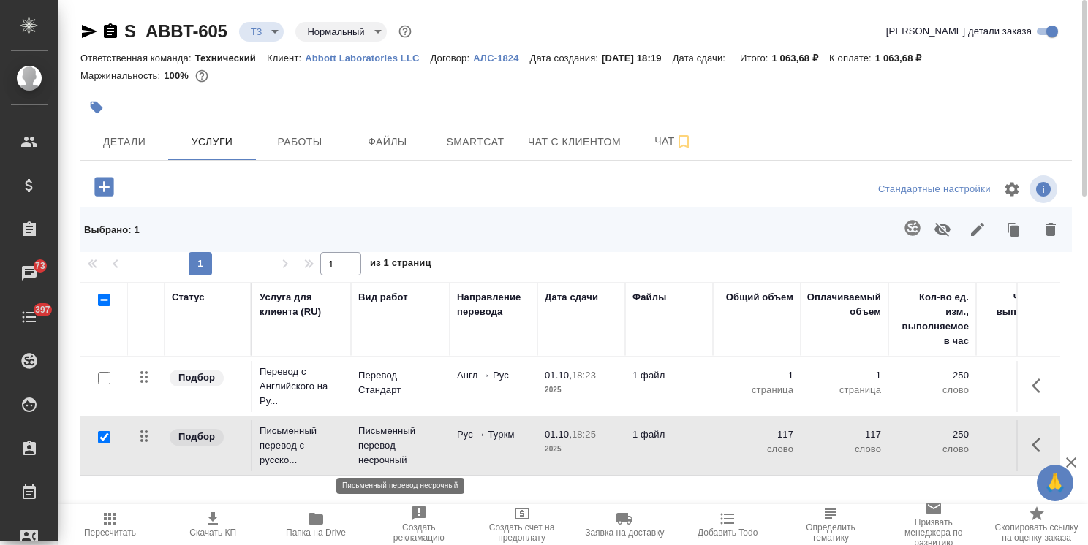
click at [434, 445] on p "Письменный перевод несрочный" at bounding box center [400, 446] width 84 height 44
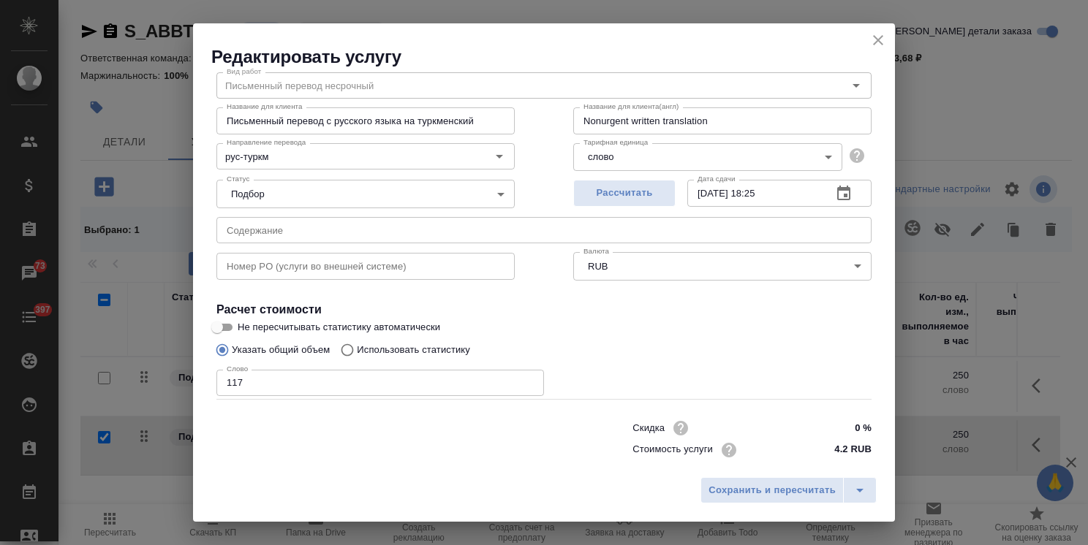
scroll to position [71, 0]
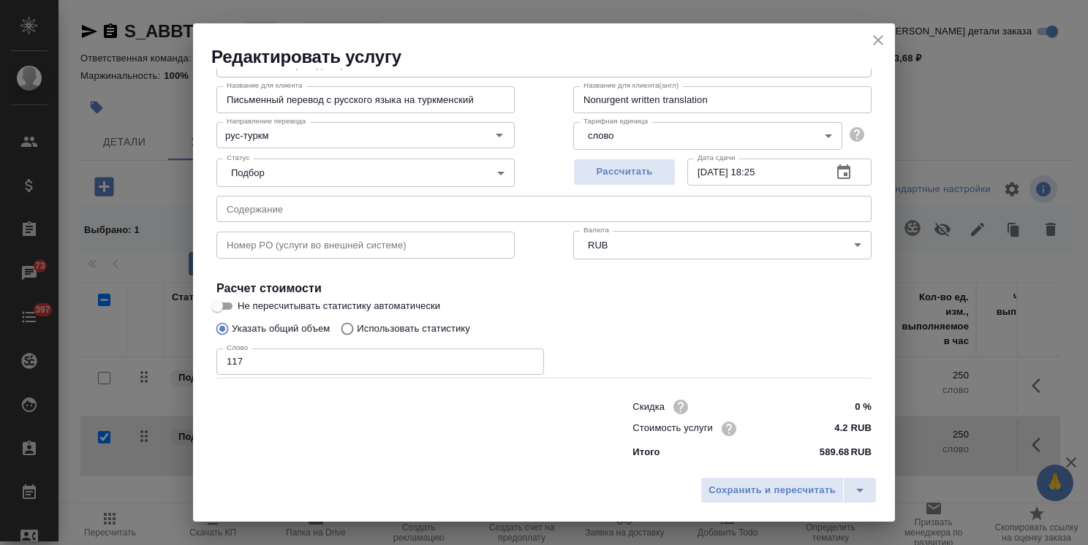
click at [879, 40] on icon "close" at bounding box center [878, 40] width 18 height 18
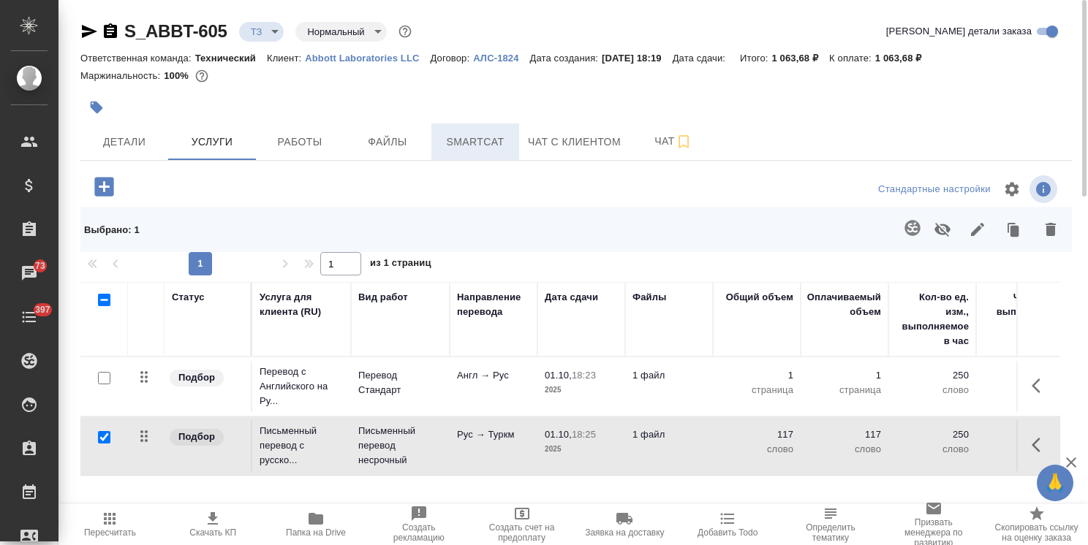
click at [485, 133] on span "Smartcat" at bounding box center [475, 142] width 70 height 18
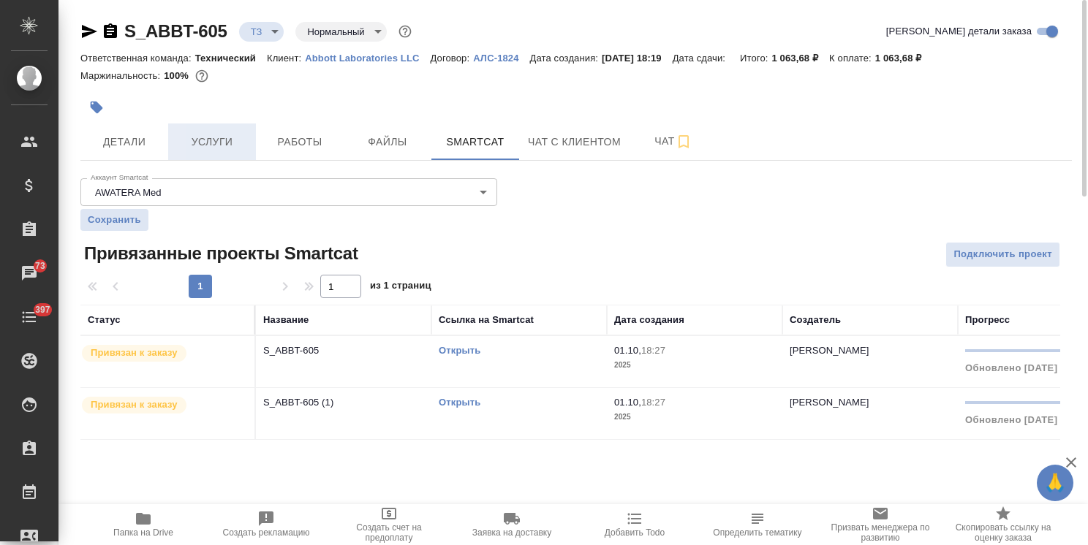
click at [223, 137] on span "Услуги" at bounding box center [212, 142] width 70 height 18
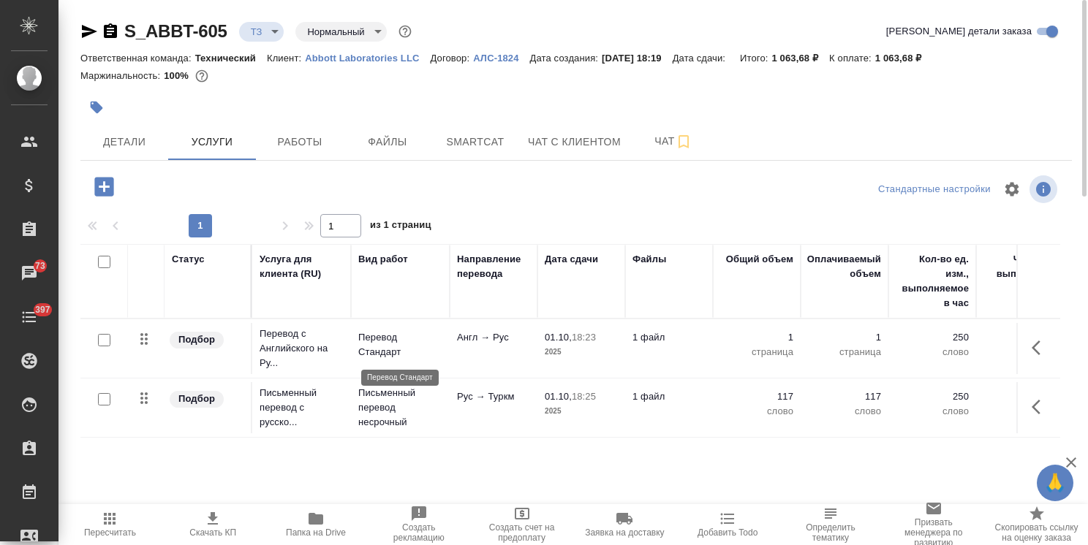
click at [402, 333] on p "Перевод Стандарт" at bounding box center [400, 344] width 84 height 29
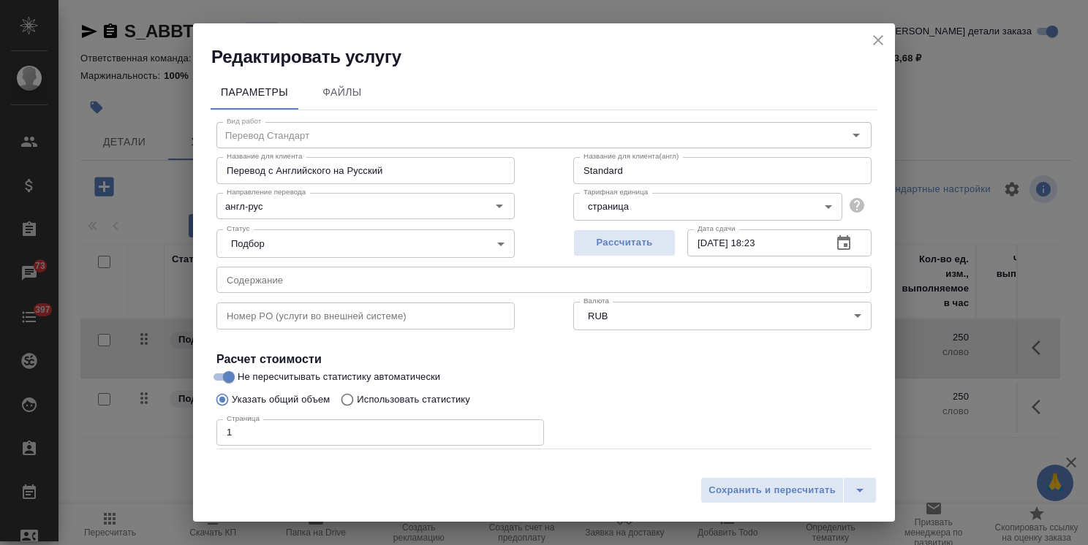
click at [871, 39] on icon "close" at bounding box center [878, 40] width 18 height 18
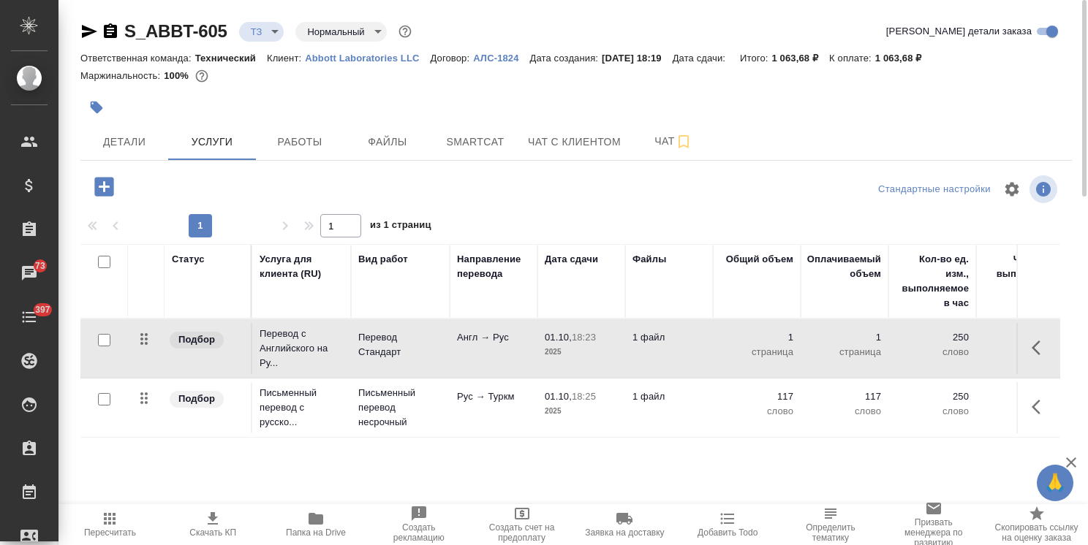
click at [417, 404] on p "Письменный перевод несрочный" at bounding box center [400, 408] width 84 height 44
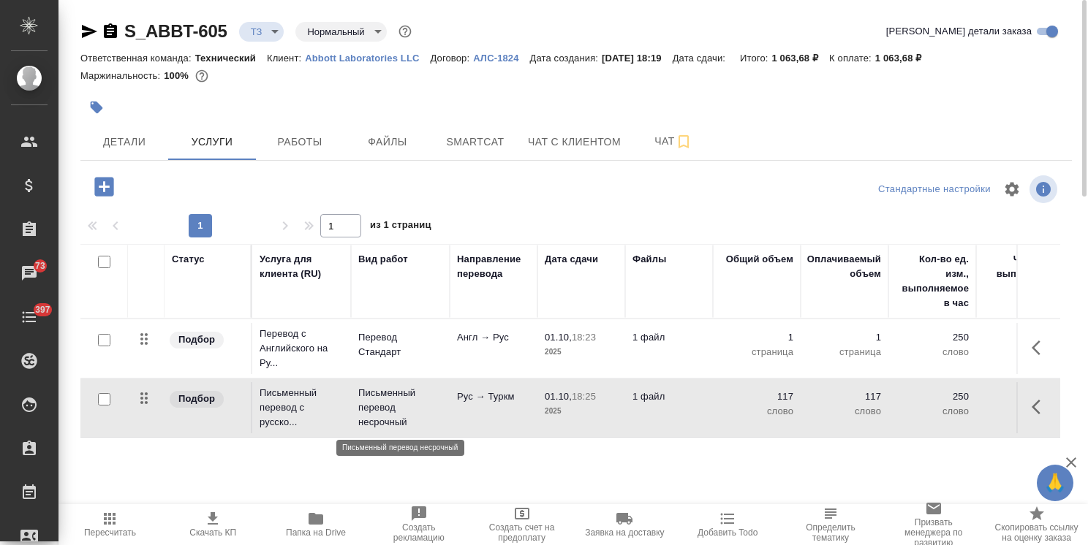
click at [417, 404] on p "Письменный перевод несрочный" at bounding box center [400, 408] width 84 height 44
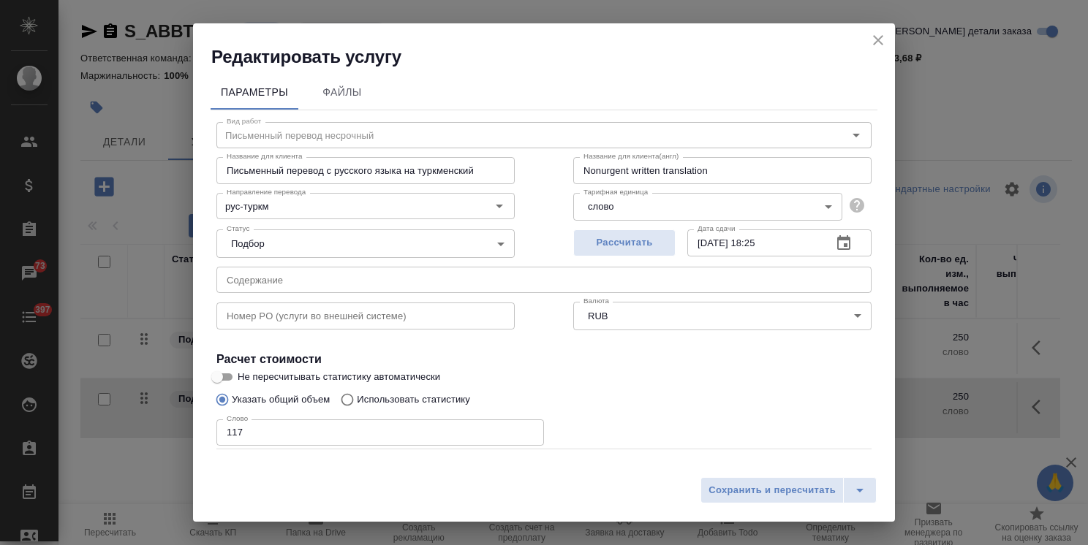
click at [228, 376] on input "Не пересчитывать статистику автоматически" at bounding box center [217, 377] width 53 height 18
click at [763, 494] on span "Сохранить и пересчитать" at bounding box center [771, 490] width 127 height 17
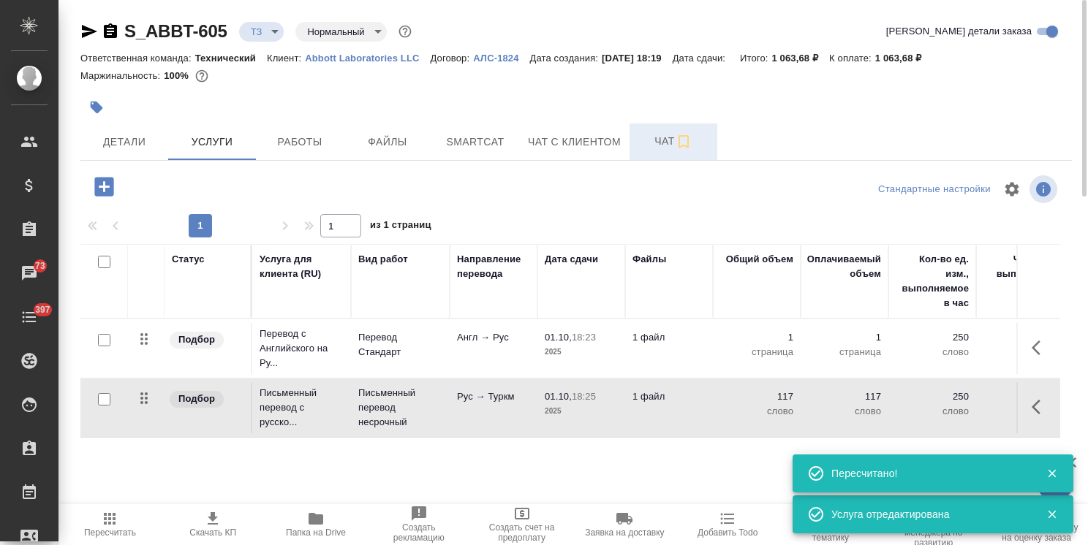
click at [636, 147] on button "Чат" at bounding box center [673, 142] width 88 height 37
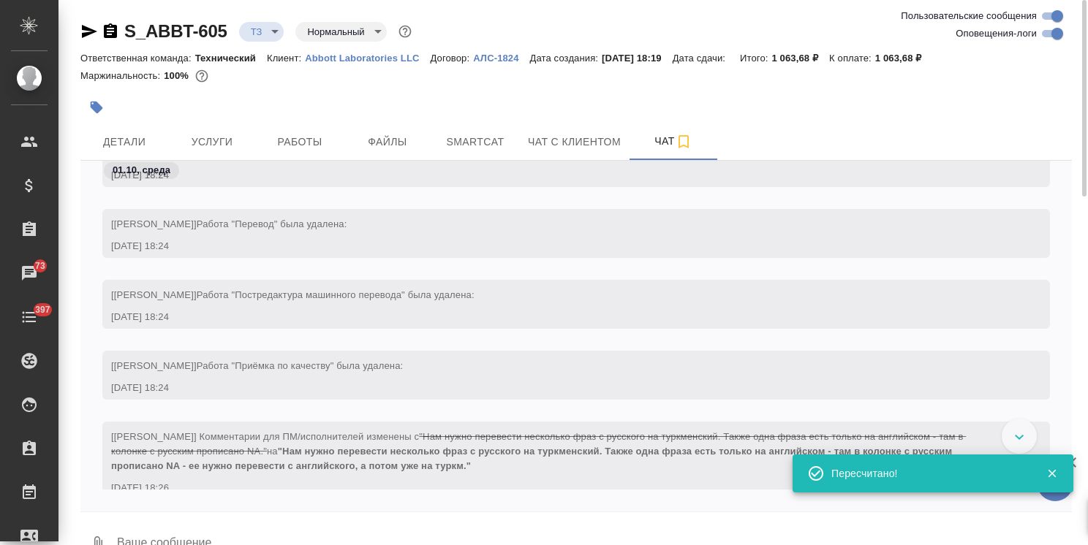
scroll to position [594, 0]
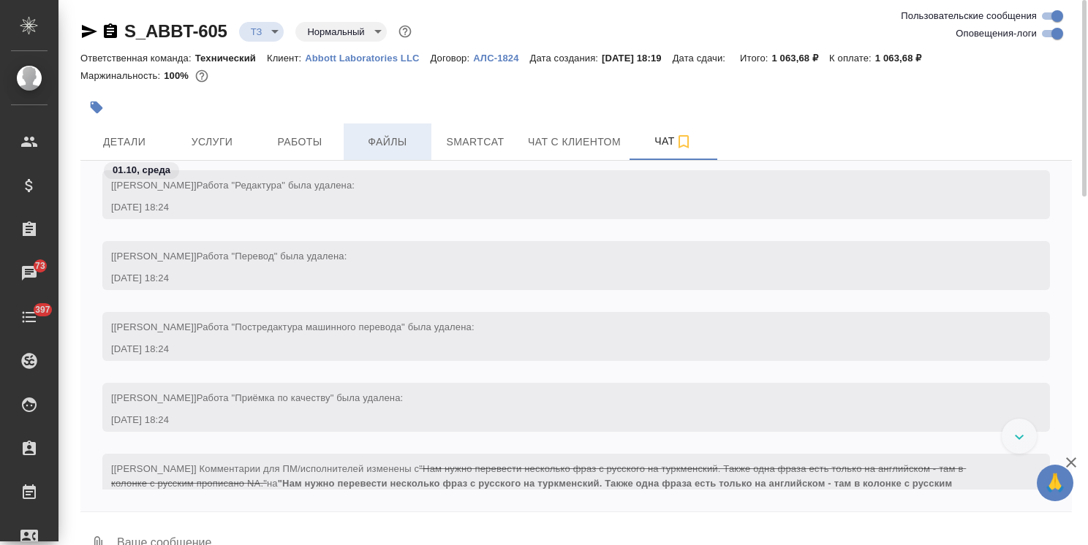
click at [401, 148] on span "Файлы" at bounding box center [387, 142] width 70 height 18
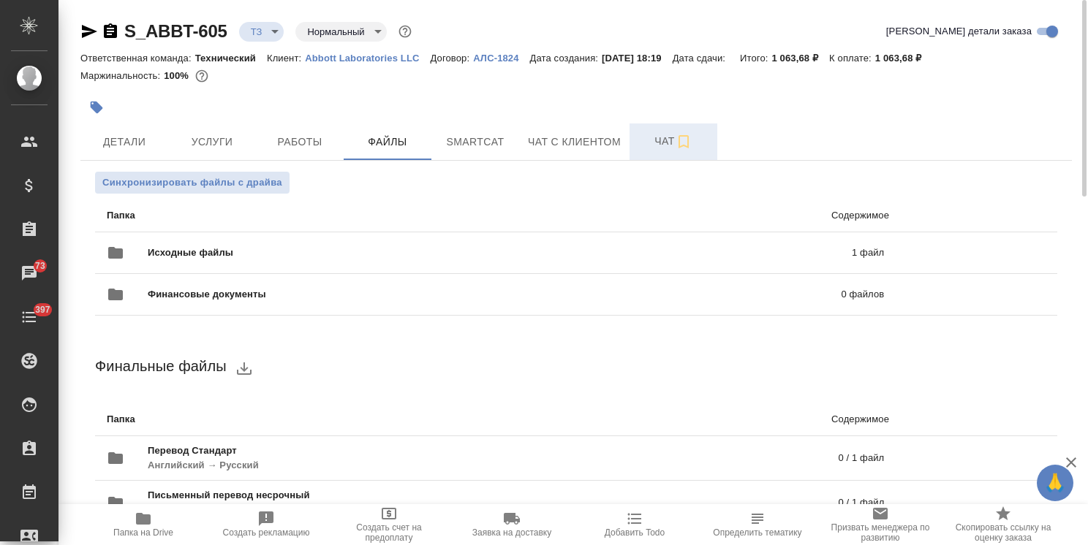
click at [665, 136] on span "Чат" at bounding box center [673, 141] width 70 height 18
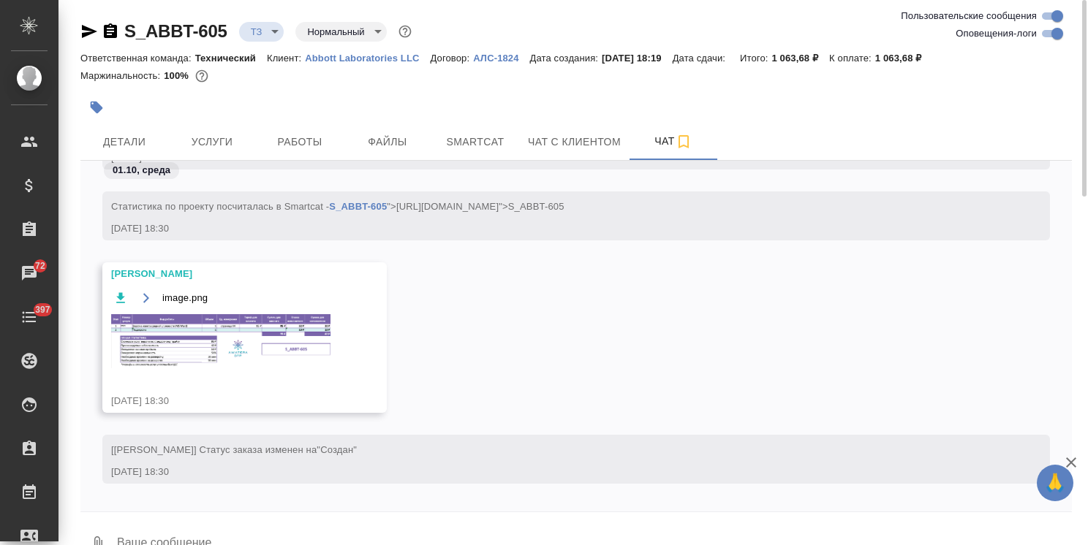
scroll to position [1118, 0]
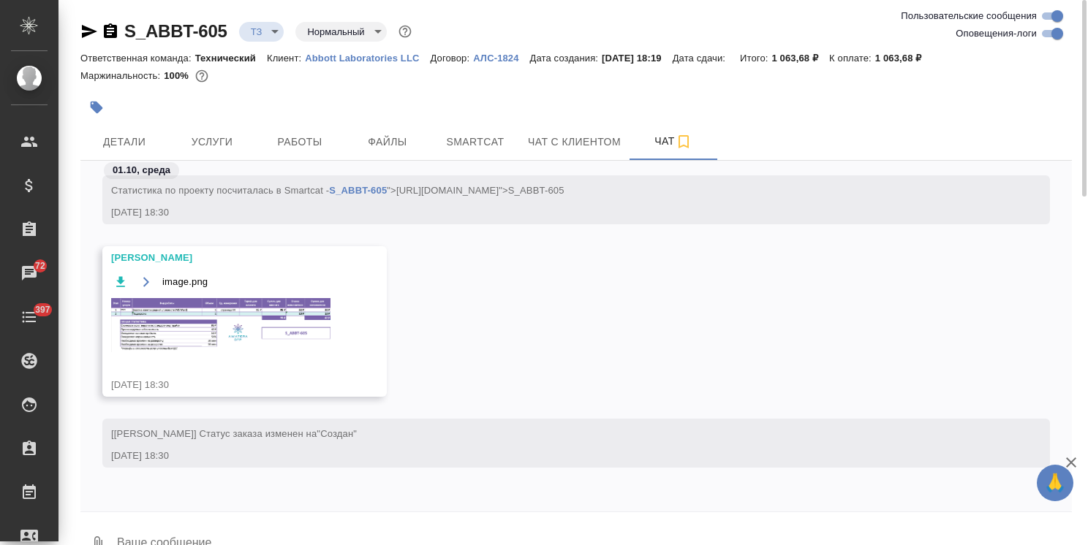
click at [238, 311] on img at bounding box center [220, 325] width 219 height 54
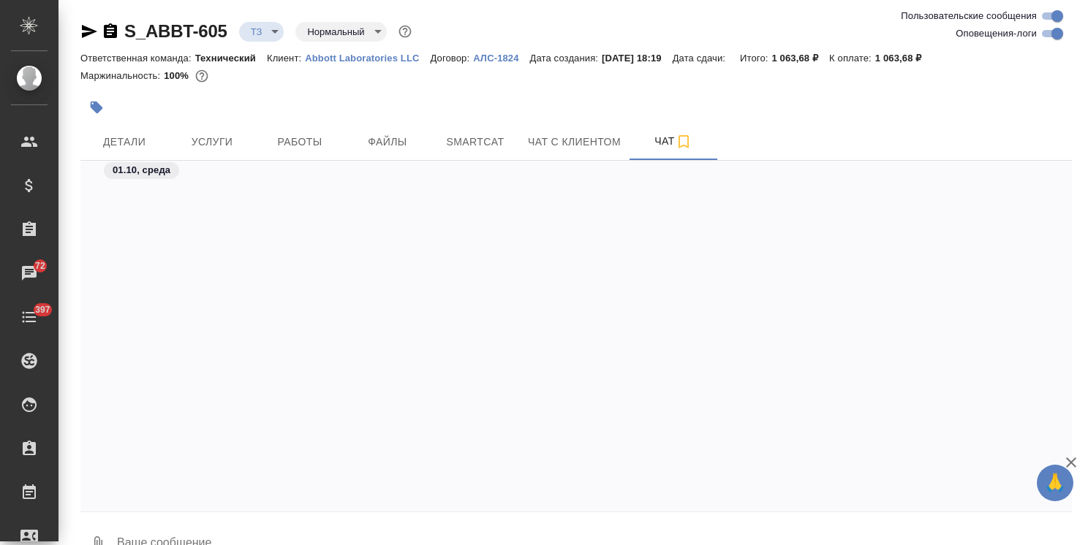
scroll to position [2696, 0]
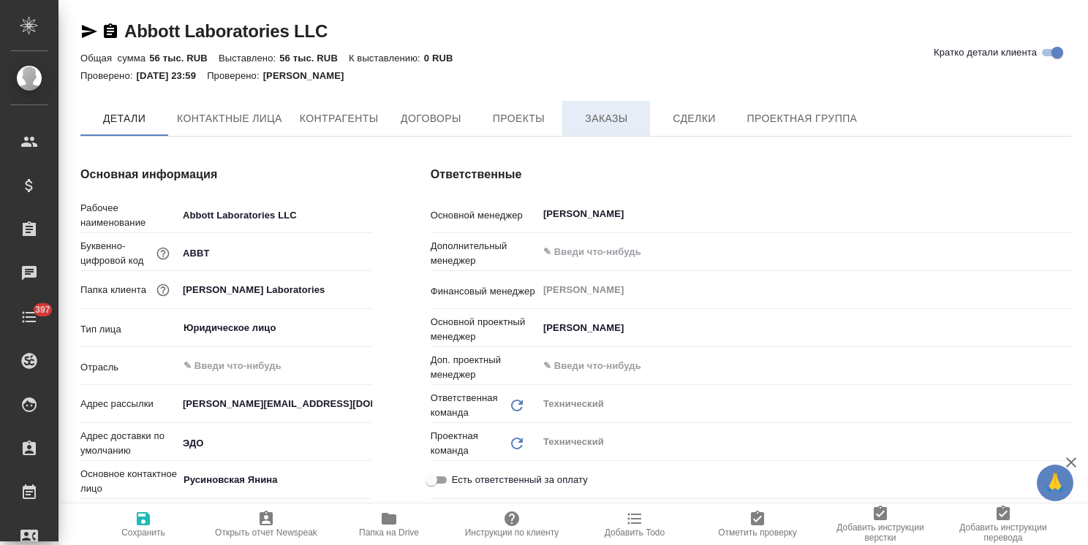
click at [578, 124] on span "Заказы" at bounding box center [606, 119] width 70 height 18
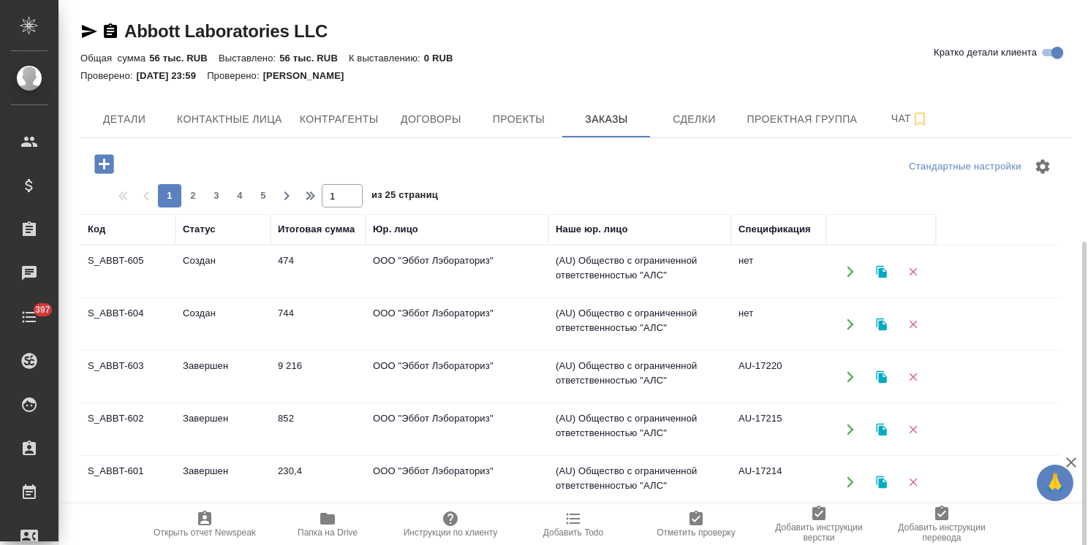
scroll to position [146, 0]
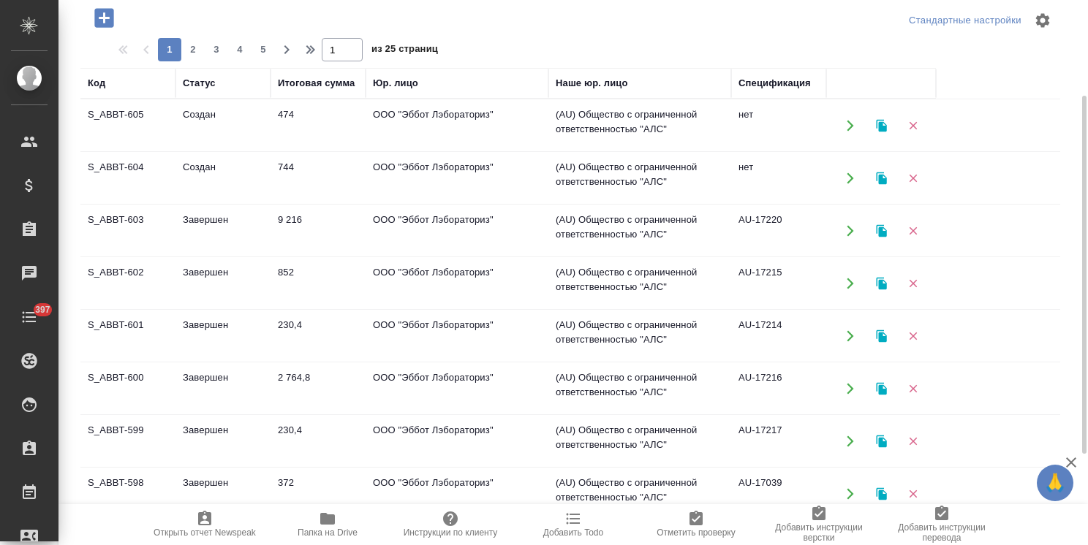
click at [181, 241] on td "Завершен" at bounding box center [222, 230] width 95 height 51
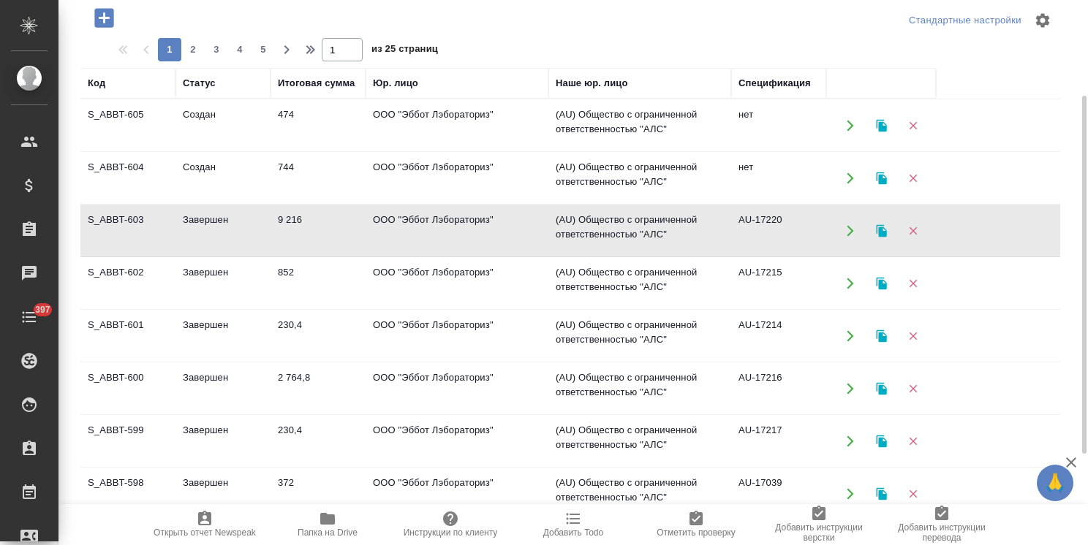
click at [181, 241] on td "Завершен" at bounding box center [222, 230] width 95 height 51
click at [201, 294] on td "Завершен" at bounding box center [222, 283] width 95 height 51
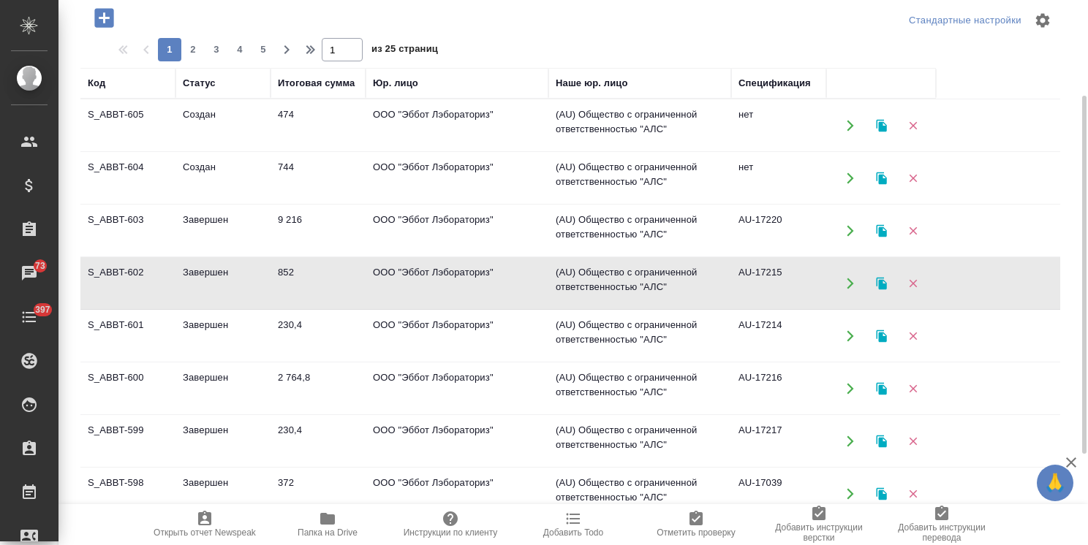
click at [242, 340] on td "Завершен" at bounding box center [222, 336] width 95 height 51
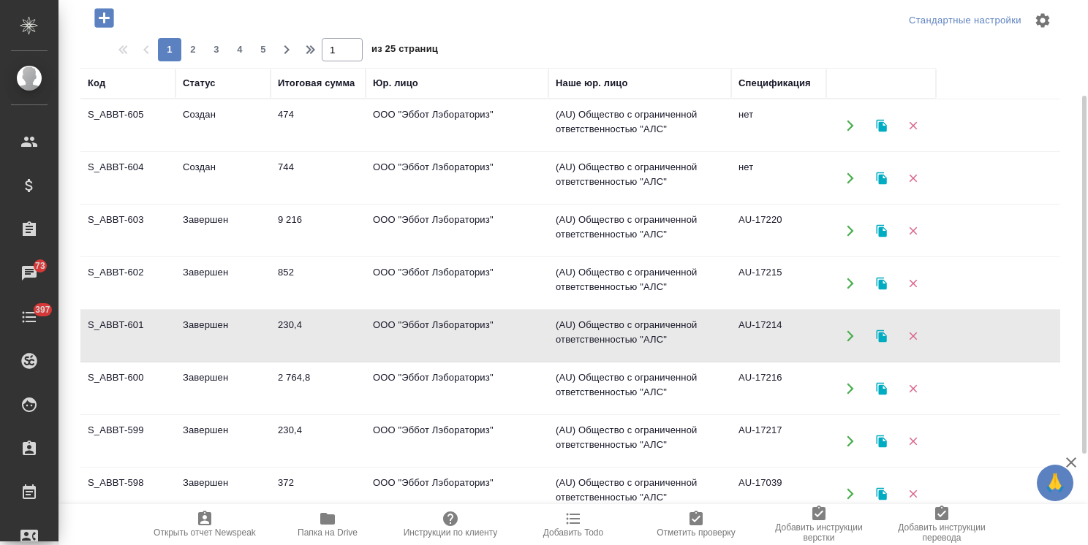
click at [235, 379] on td "Завершен" at bounding box center [222, 388] width 95 height 51
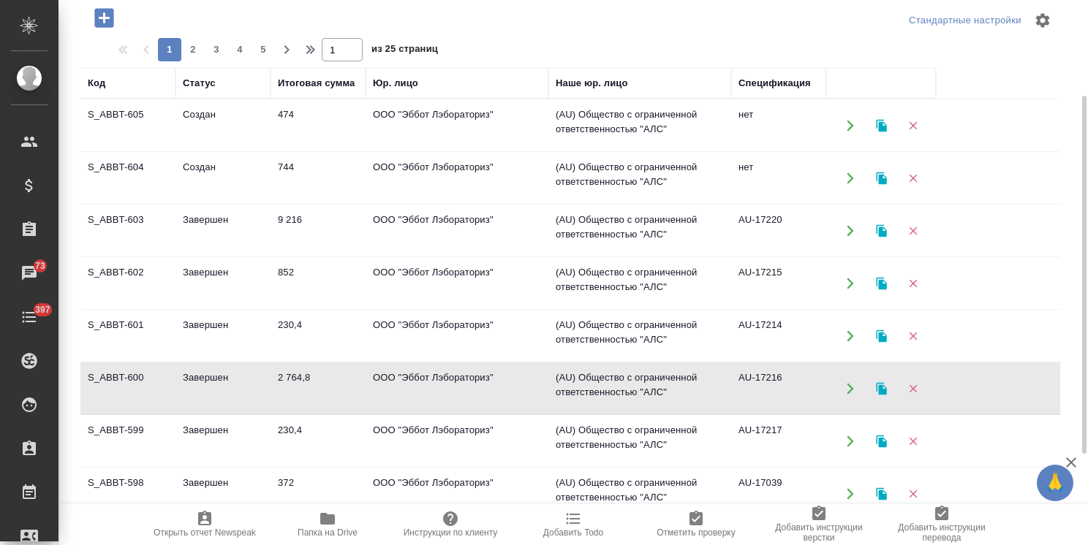
click at [235, 379] on td "Завершен" at bounding box center [222, 388] width 95 height 51
click at [209, 432] on td "Завершен" at bounding box center [222, 441] width 95 height 51
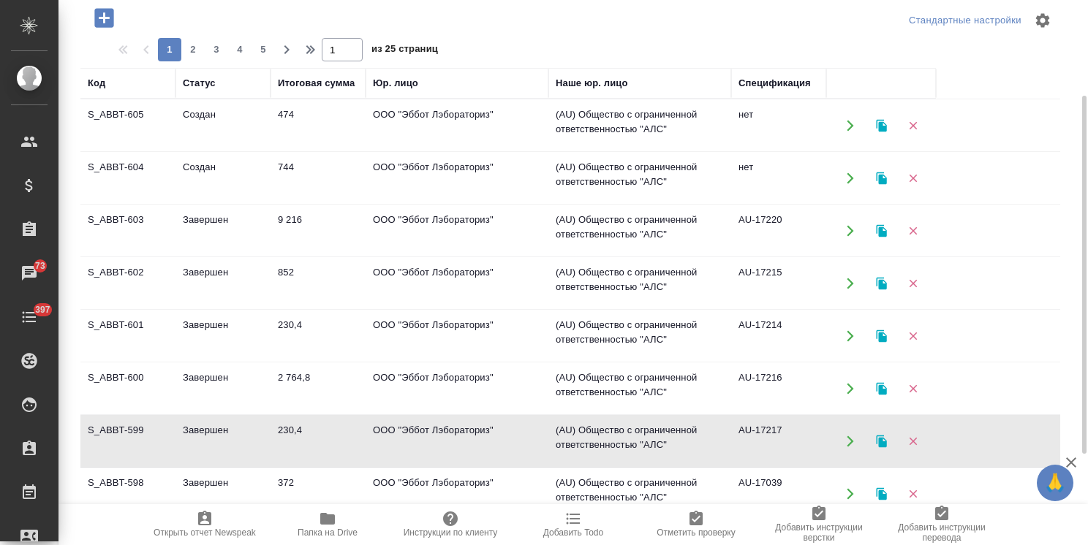
click at [209, 432] on td "Завершен" at bounding box center [222, 441] width 95 height 51
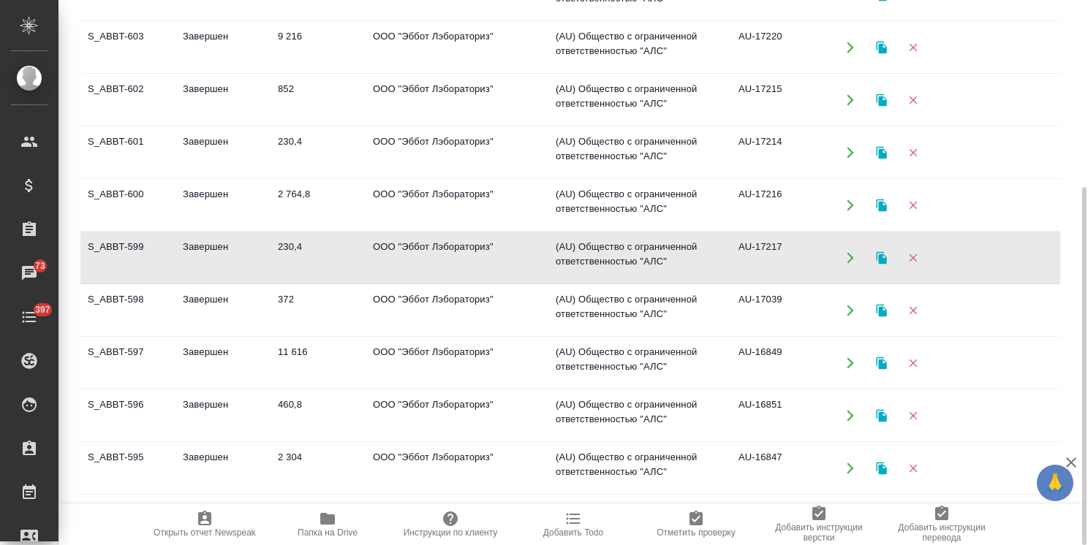
scroll to position [73, 0]
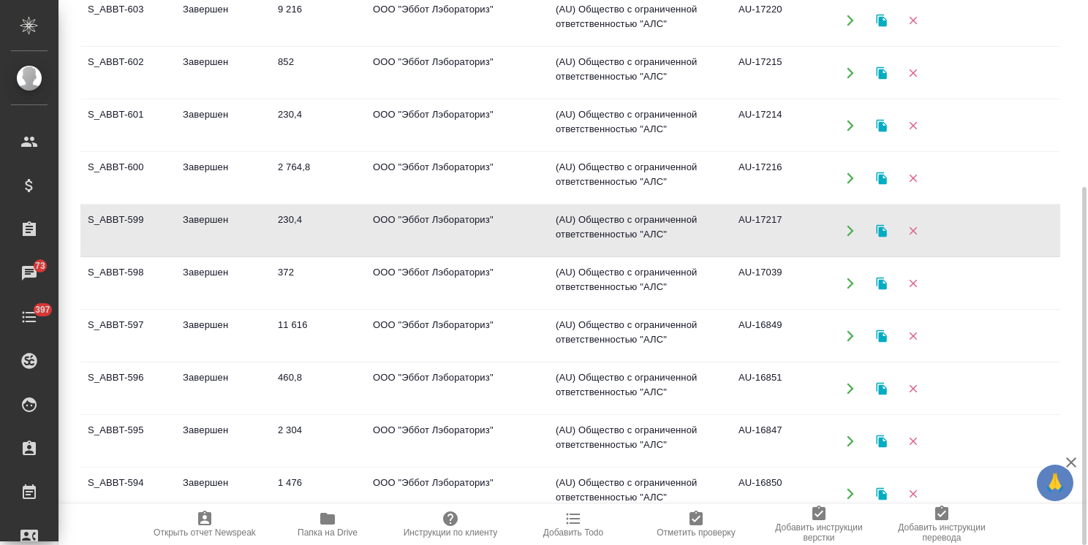
click at [235, 285] on td "Завершен" at bounding box center [222, 283] width 95 height 51
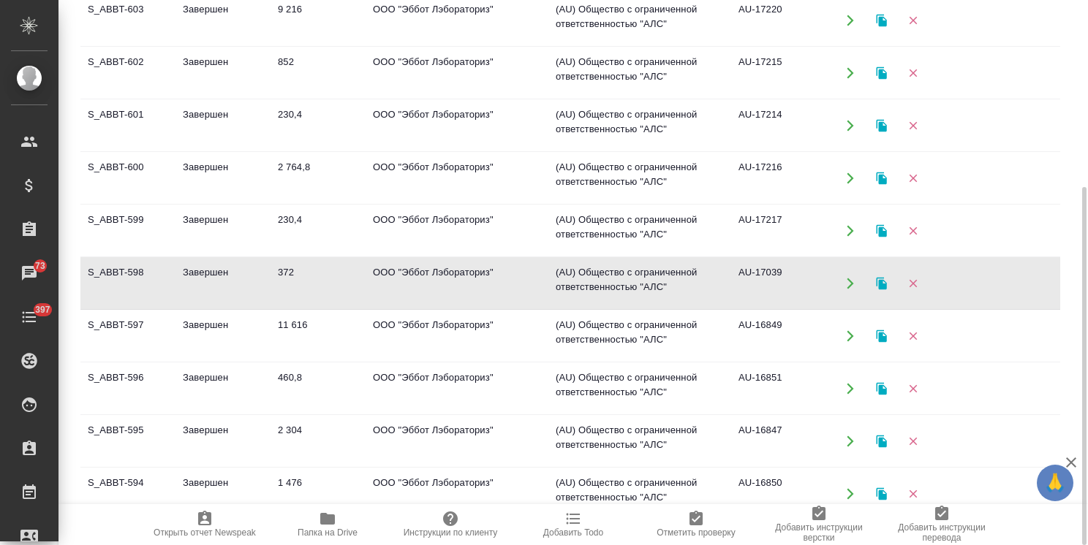
click at [235, 285] on td "Завершен" at bounding box center [222, 283] width 95 height 51
click at [213, 328] on td "Завершен" at bounding box center [222, 336] width 95 height 51
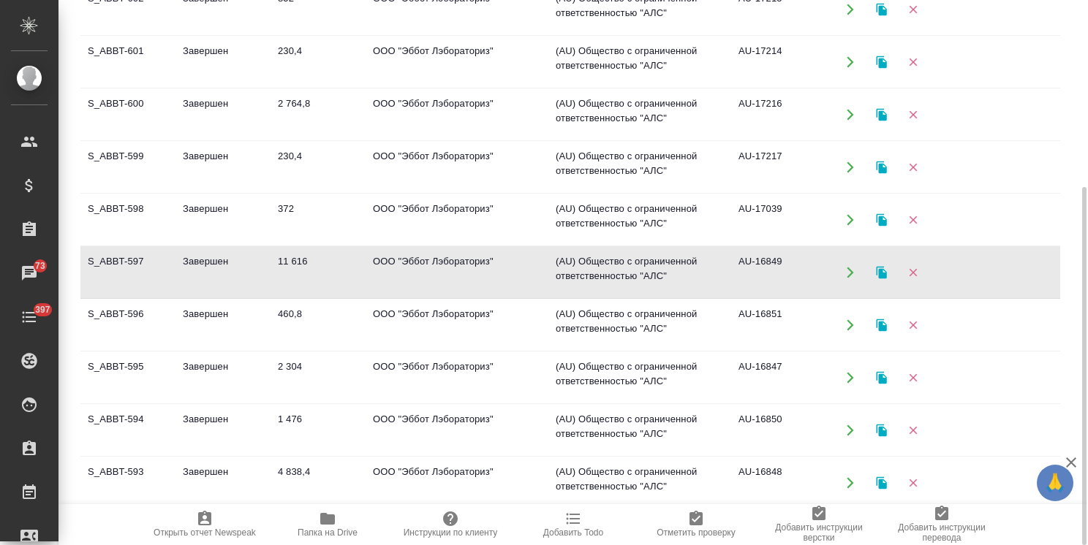
scroll to position [219, 0]
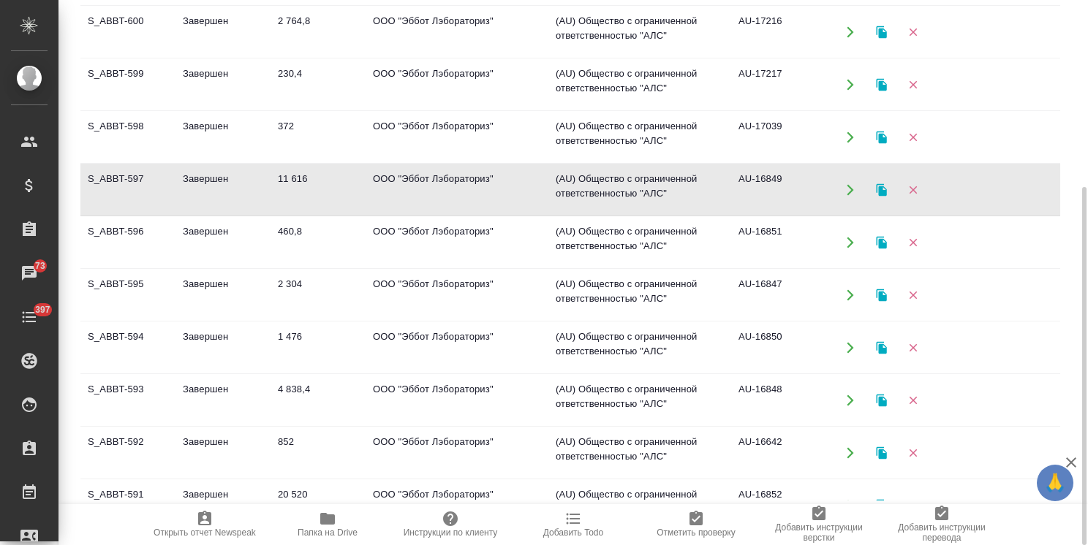
click at [256, 255] on td "Завершен" at bounding box center [222, 242] width 95 height 51
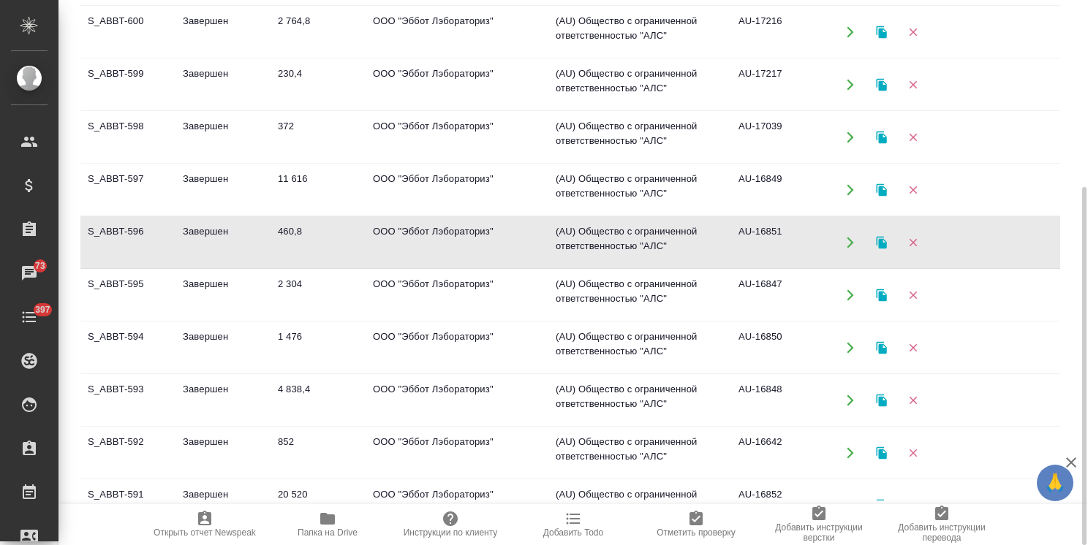
click at [256, 255] on td "Завершен" at bounding box center [222, 242] width 95 height 51
click at [278, 299] on td "2 304" at bounding box center [317, 295] width 95 height 51
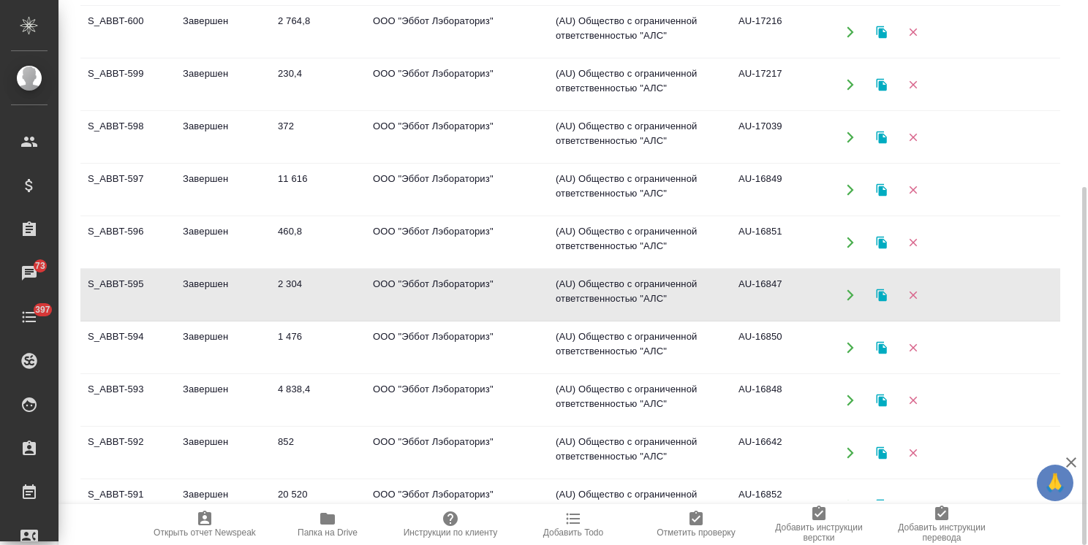
click at [220, 341] on td "Завершен" at bounding box center [222, 347] width 95 height 51
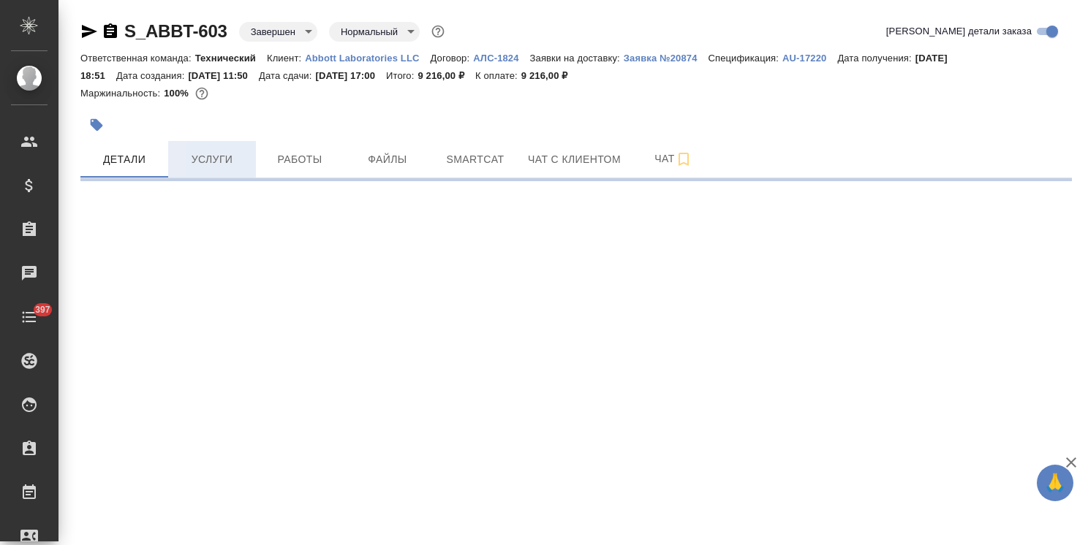
click at [194, 137] on div at bounding box center [410, 125] width 661 height 32
select select "RU"
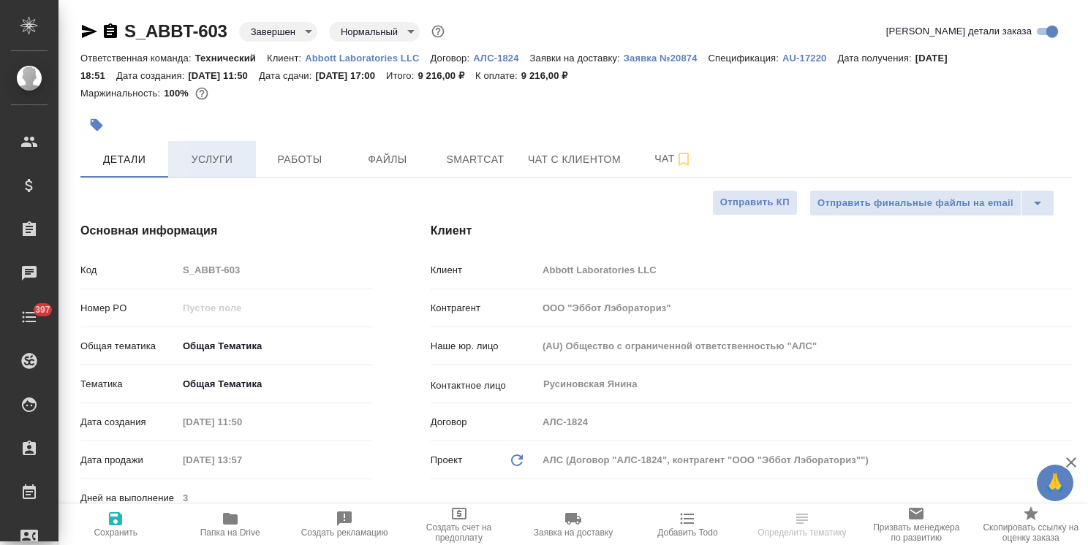
click at [216, 158] on span "Услуги" at bounding box center [212, 160] width 70 height 18
type textarea "x"
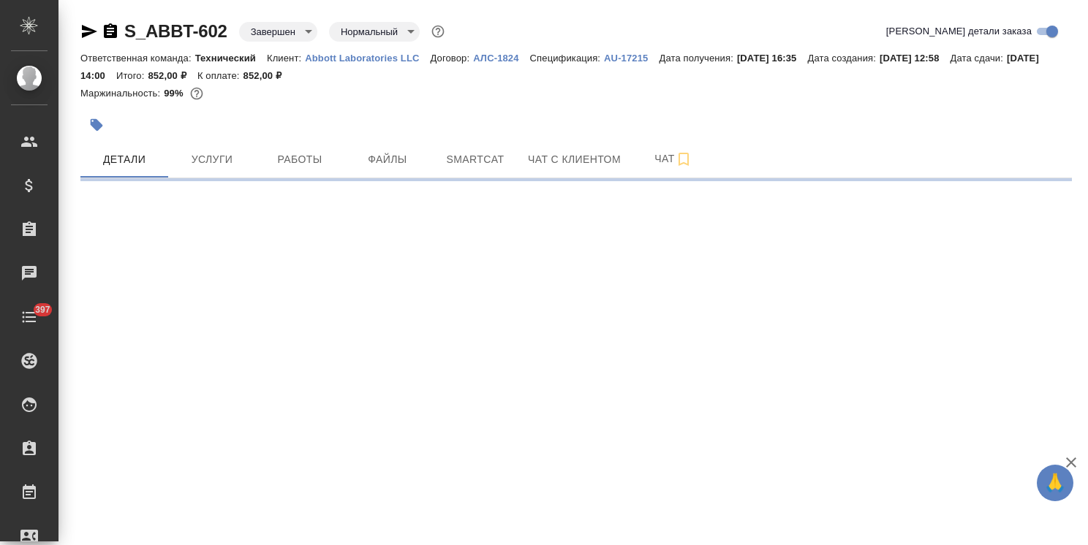
click at [219, 151] on span "Услуги" at bounding box center [212, 160] width 70 height 18
select select "RU"
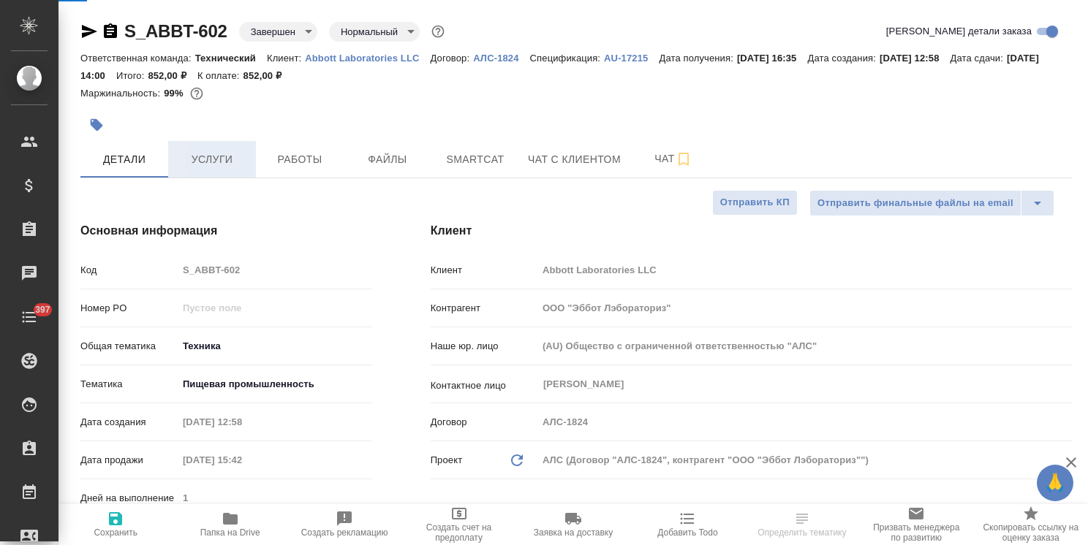
type textarea "x"
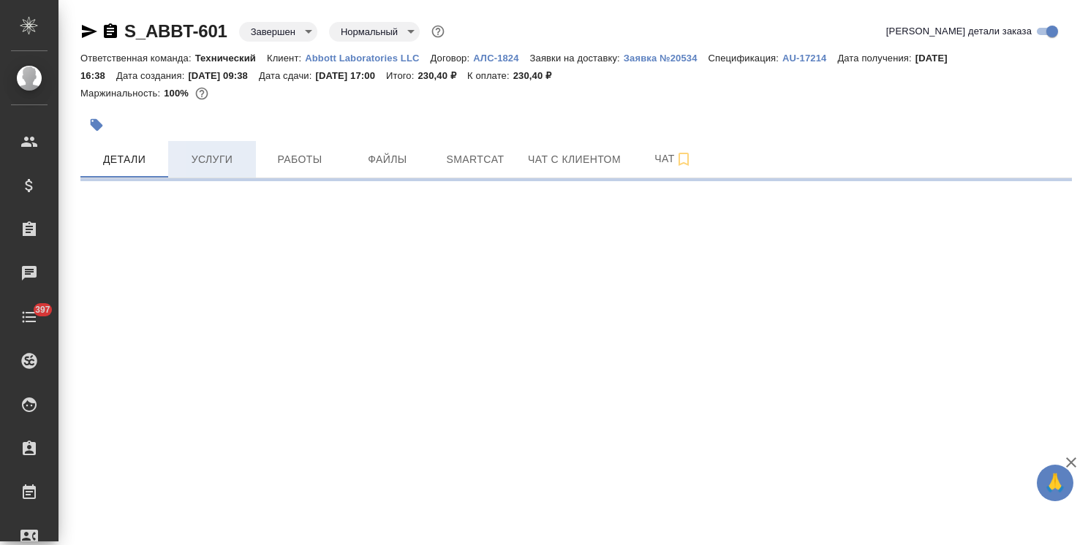
click at [236, 169] on button "Услуги" at bounding box center [212, 159] width 88 height 37
select select "RU"
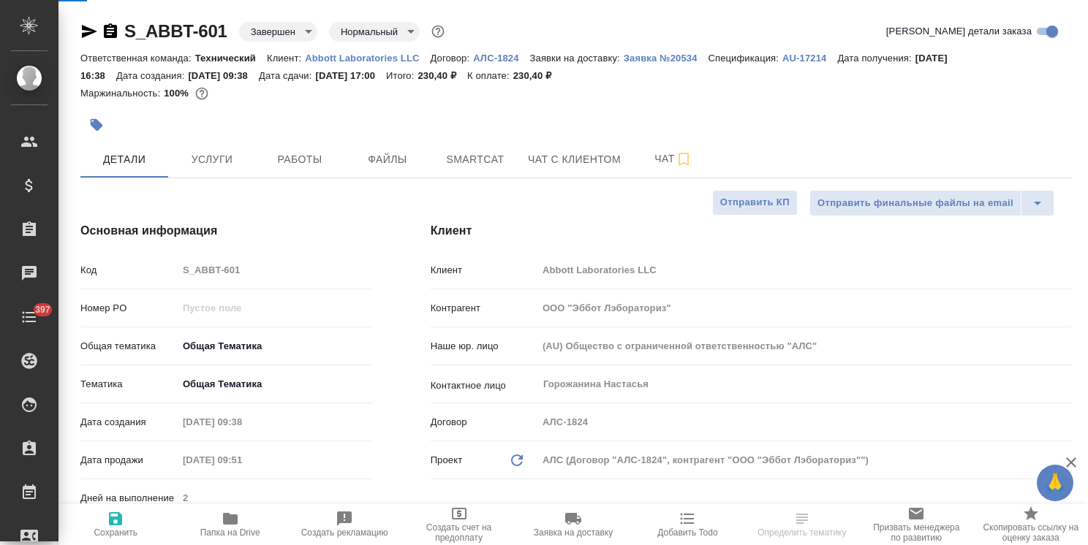
type textarea "x"
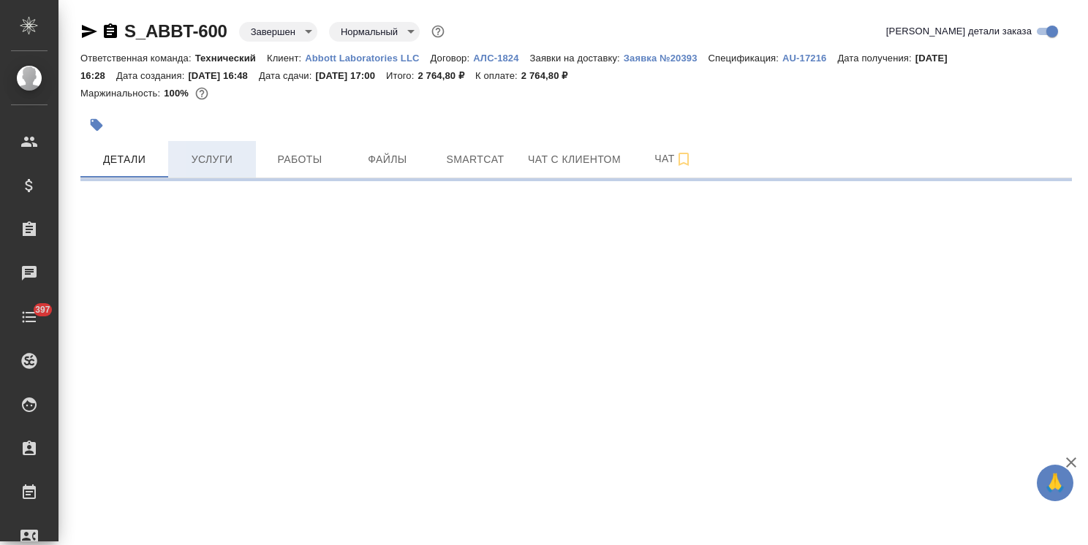
click at [217, 163] on span "Услуги" at bounding box center [212, 160] width 70 height 18
select select "RU"
click at [221, 158] on span "Услуги" at bounding box center [212, 160] width 70 height 18
select select "RU"
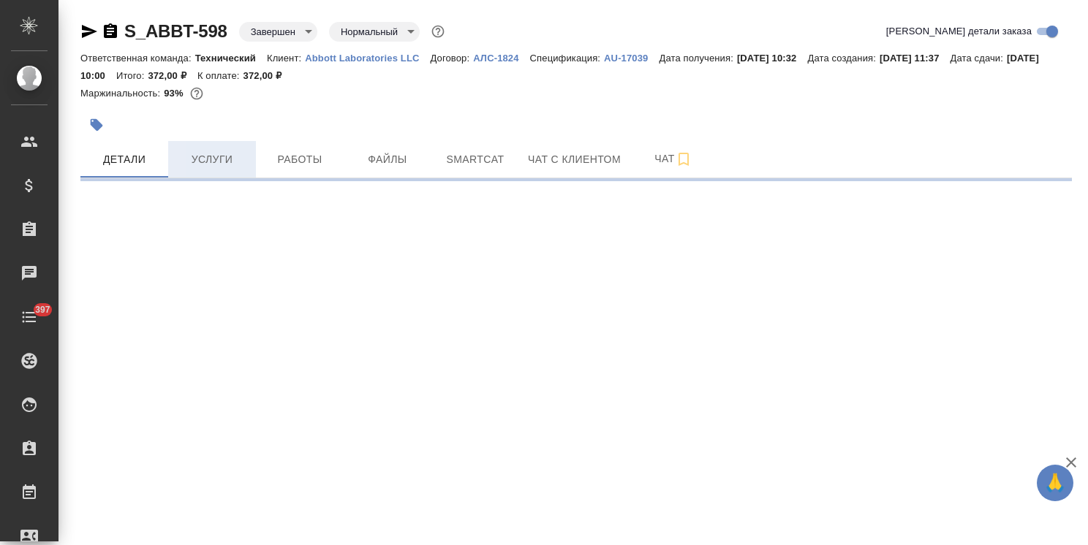
click at [223, 162] on span "Услуги" at bounding box center [212, 160] width 70 height 18
select select "RU"
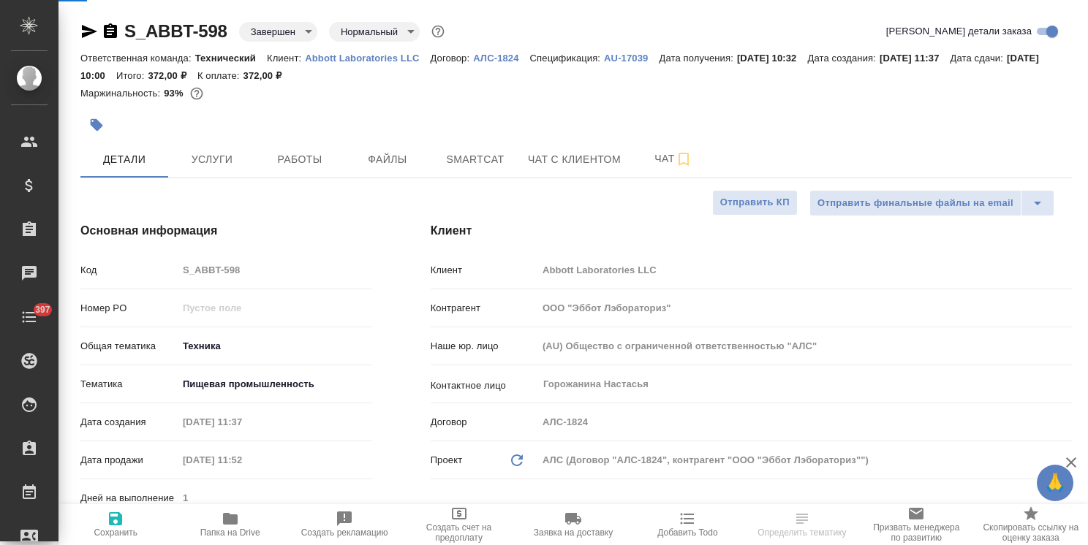
type textarea "x"
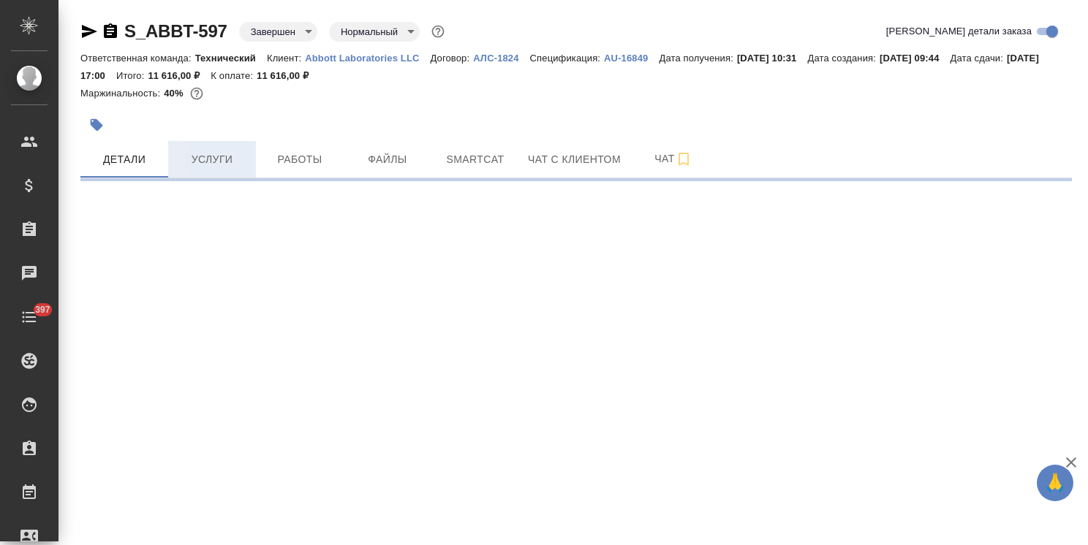
click at [217, 154] on span "Услуги" at bounding box center [212, 160] width 70 height 18
select select "RU"
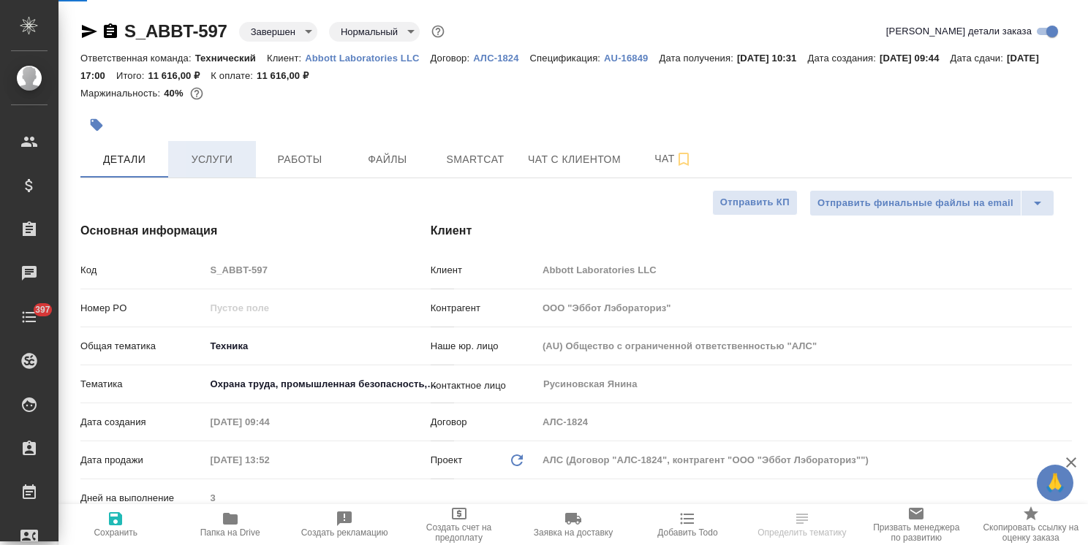
type textarea "x"
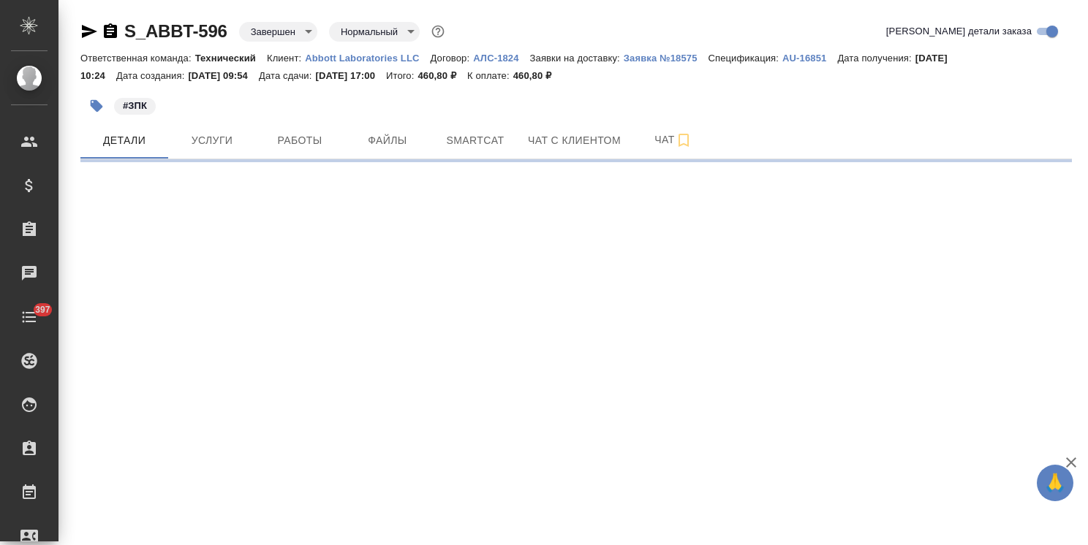
click at [217, 143] on span "Услуги" at bounding box center [212, 141] width 70 height 18
select select "RU"
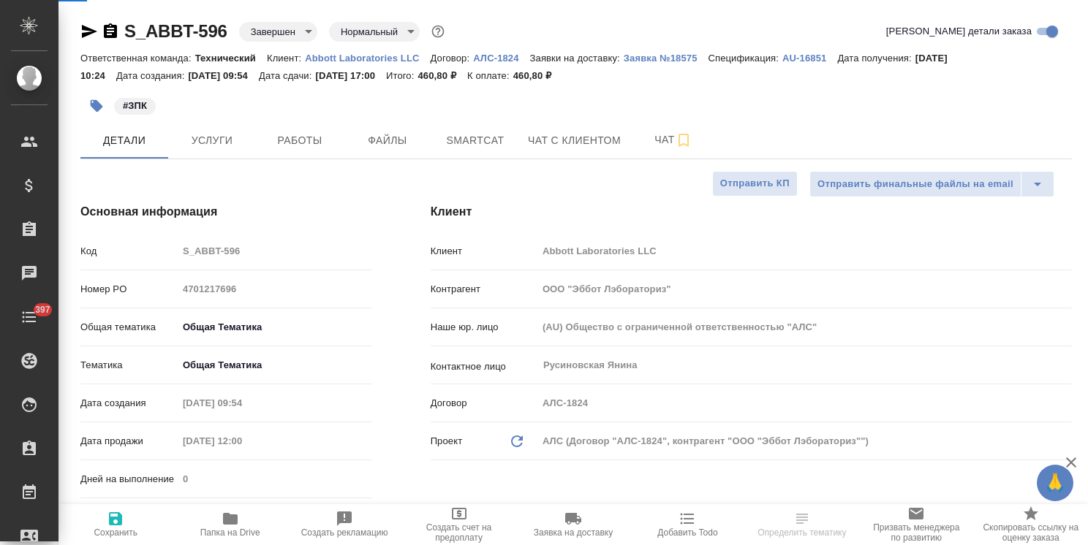
type textarea "x"
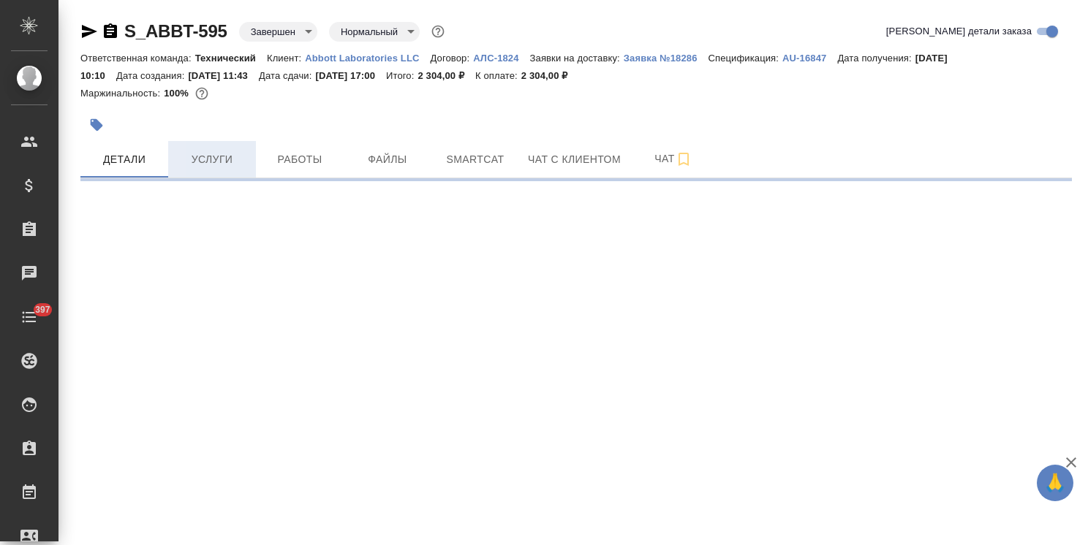
click at [213, 142] on button "Услуги" at bounding box center [212, 159] width 88 height 37
select select "RU"
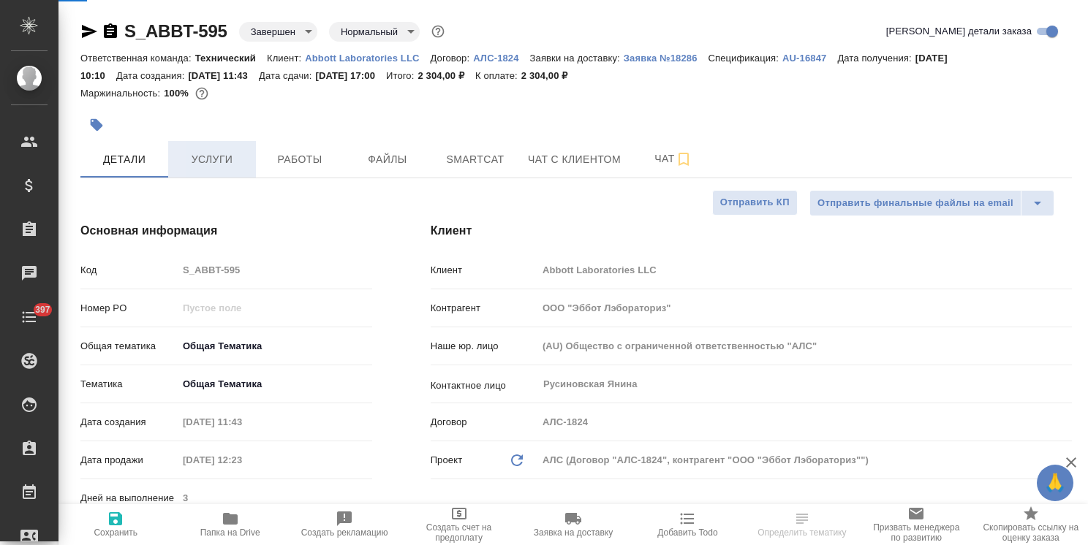
type textarea "x"
click at [201, 154] on span "Услуги" at bounding box center [212, 160] width 70 height 18
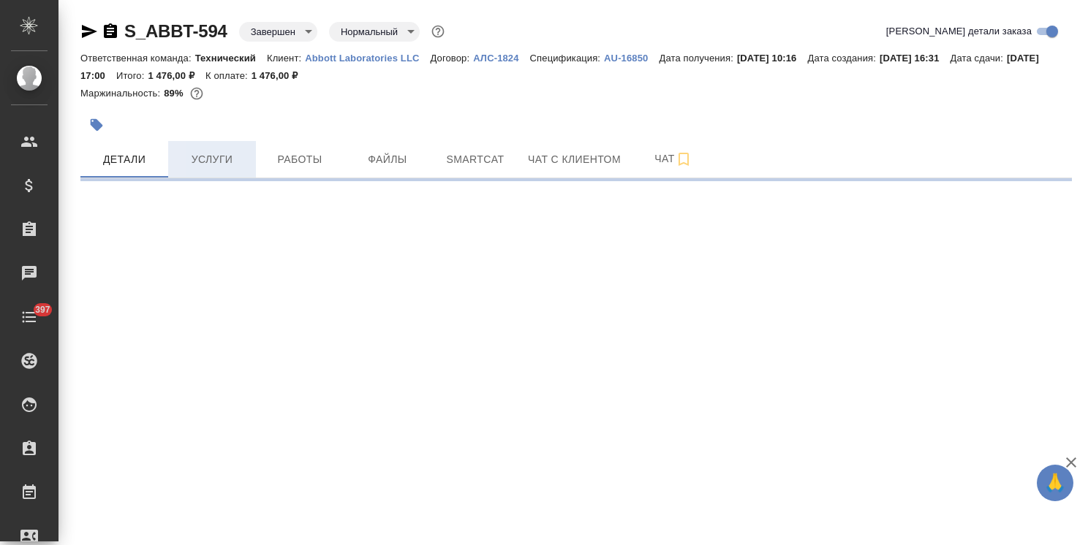
click at [222, 154] on span "Услуги" at bounding box center [212, 160] width 70 height 18
select select "RU"
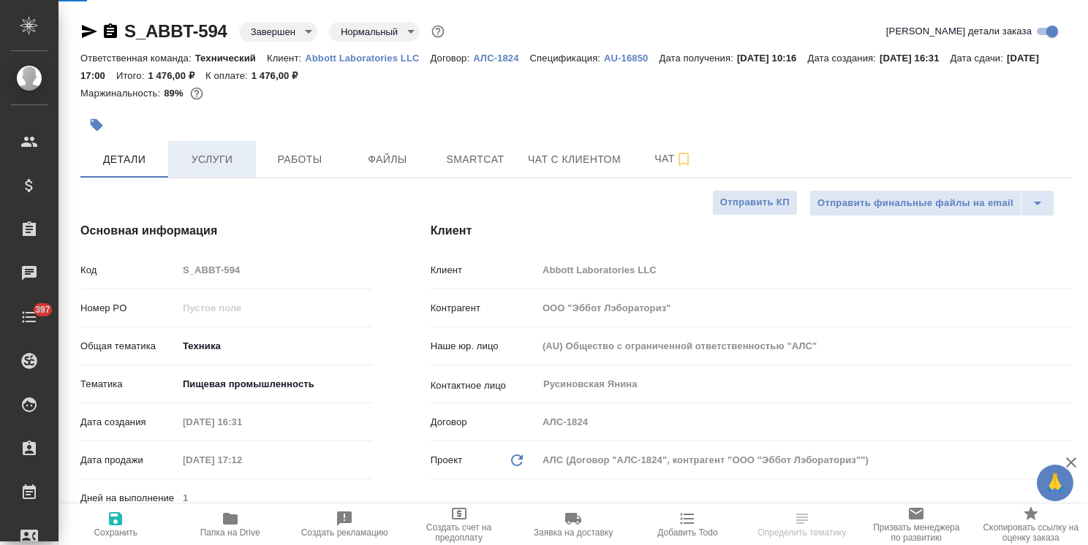
type textarea "x"
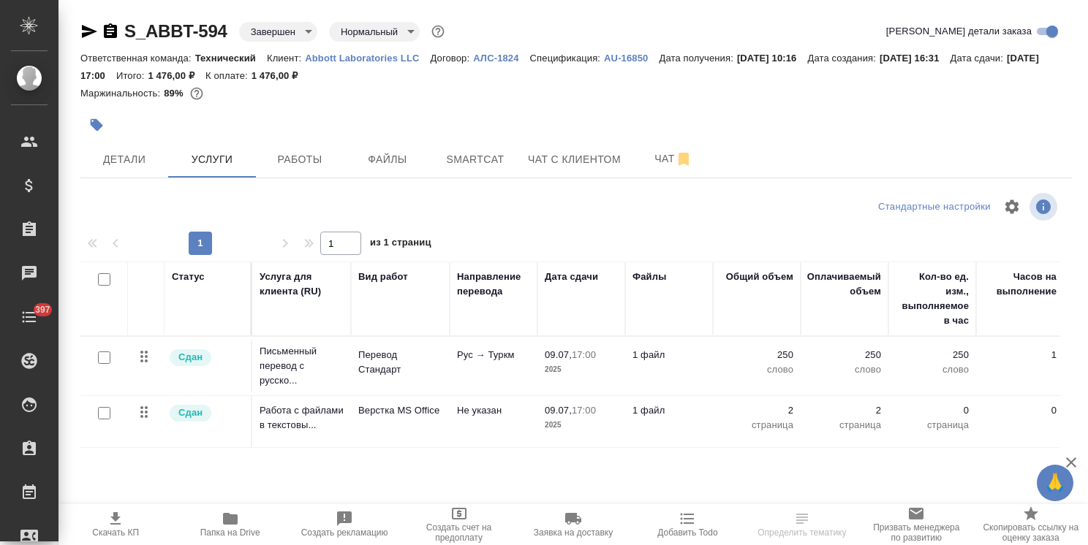
click at [345, 358] on td "Письменный перевод с русско..." at bounding box center [301, 366] width 99 height 58
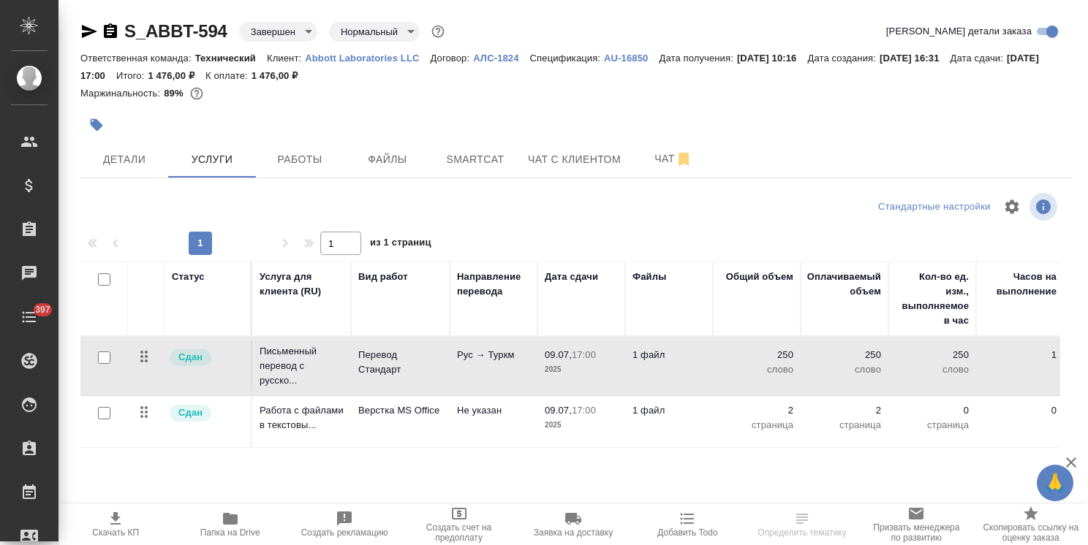
click at [345, 358] on td "Письменный перевод с русско..." at bounding box center [301, 366] width 99 height 58
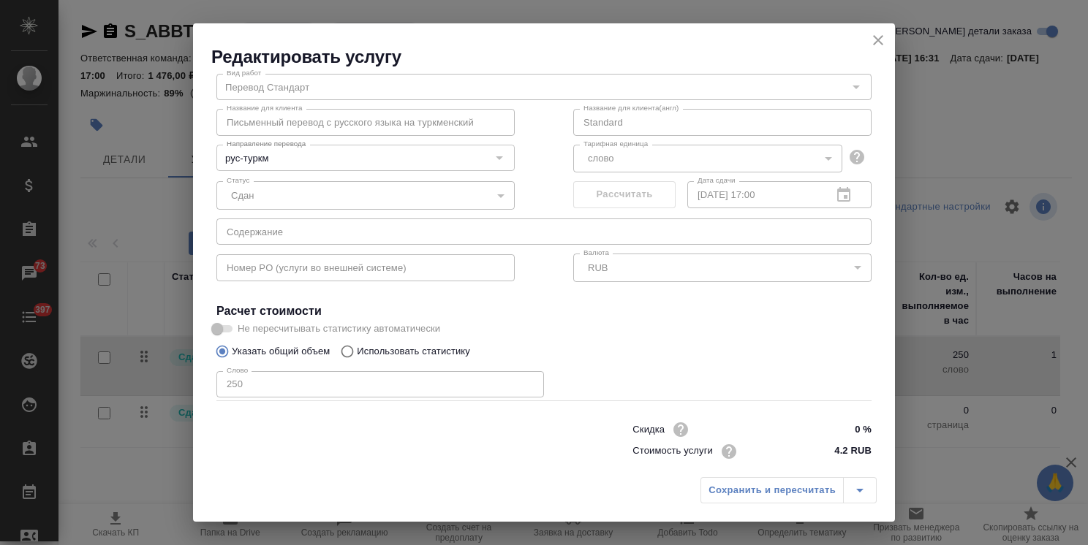
scroll to position [71, 0]
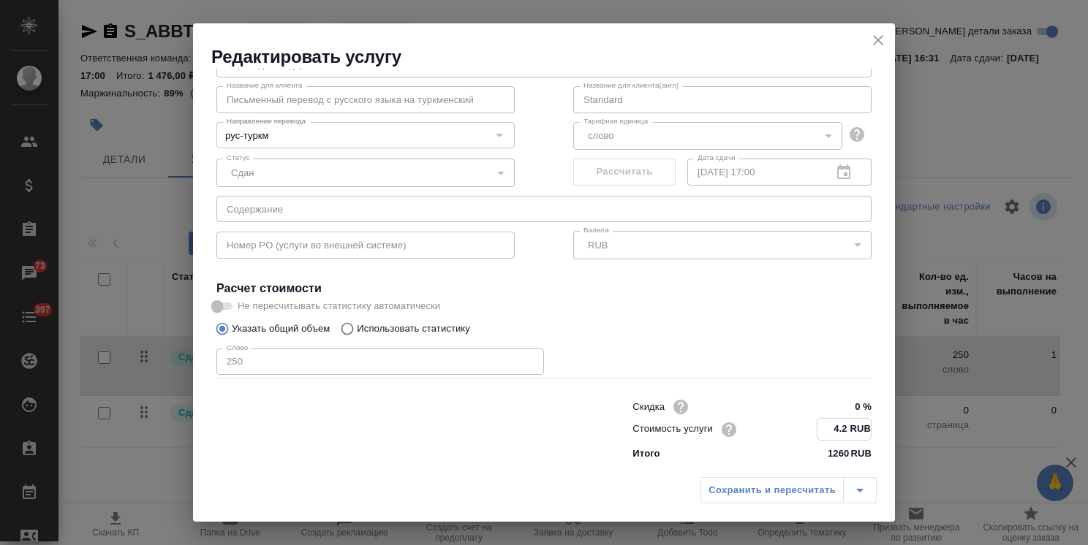
drag, startPoint x: 823, startPoint y: 428, endPoint x: 837, endPoint y: 425, distance: 14.2
click at [837, 425] on input "4.2 RUB" at bounding box center [843, 429] width 53 height 21
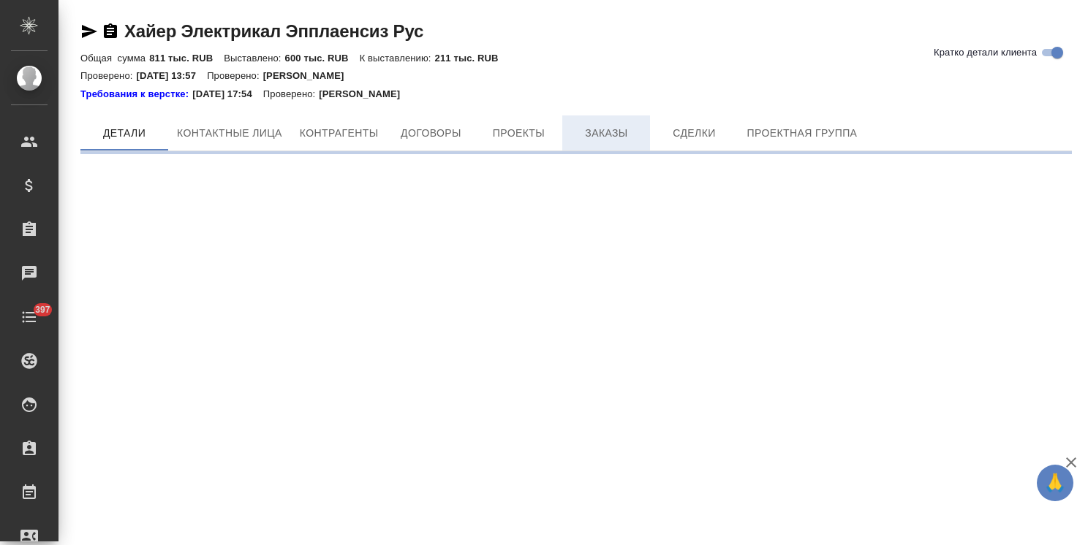
click at [599, 135] on span "Заказы" at bounding box center [606, 133] width 70 height 18
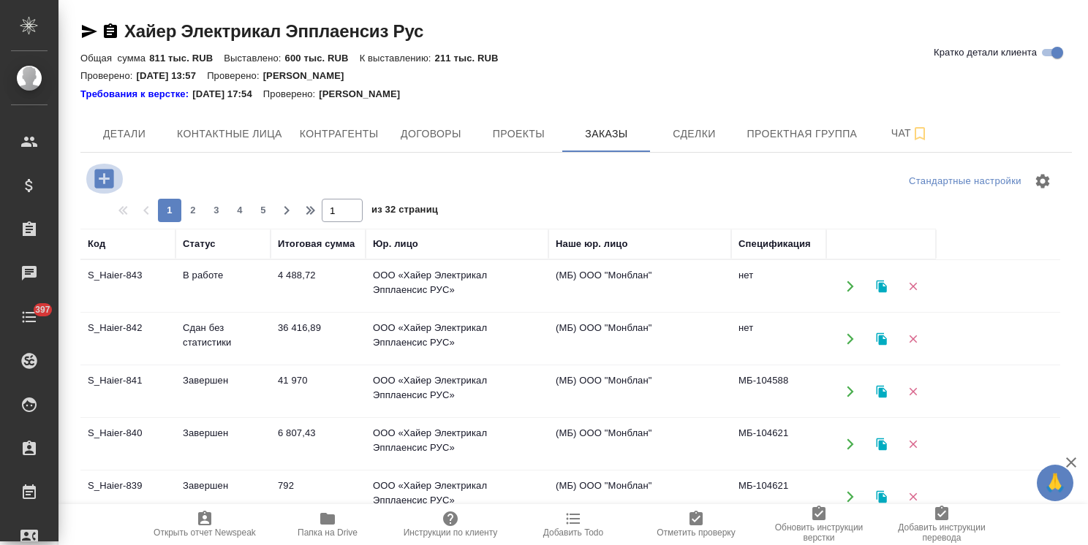
click at [102, 174] on icon "button" at bounding box center [103, 178] width 19 height 19
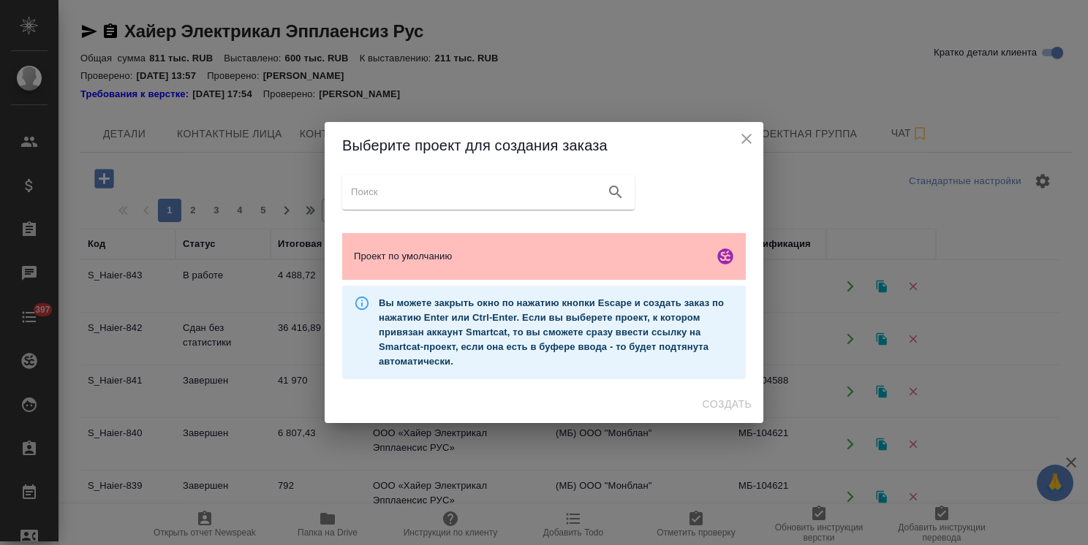
click at [569, 265] on div "Проект по умолчанию" at bounding box center [544, 256] width 404 height 47
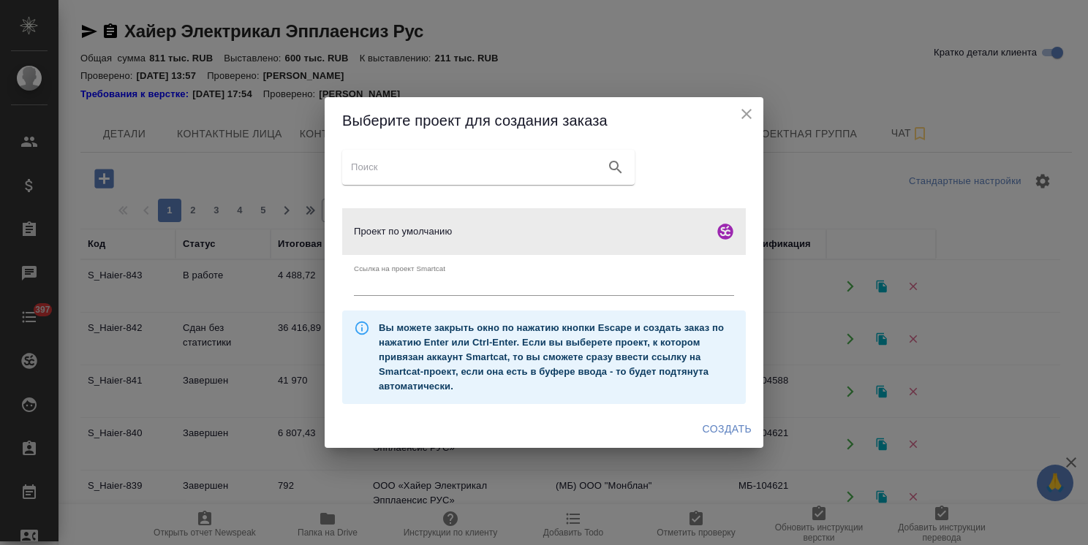
click at [722, 423] on span "Создать" at bounding box center [727, 429] width 49 height 18
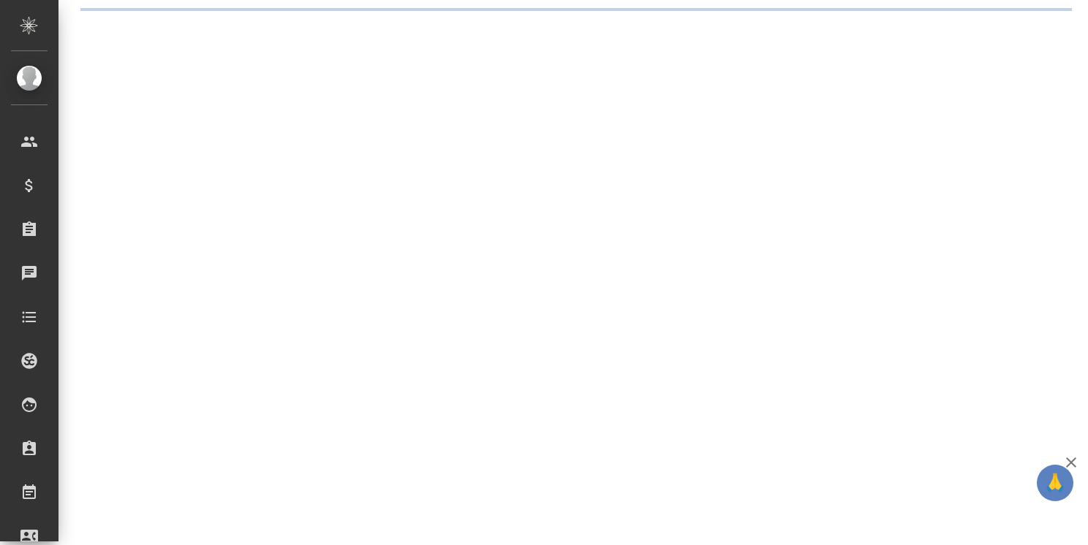
select select "RU"
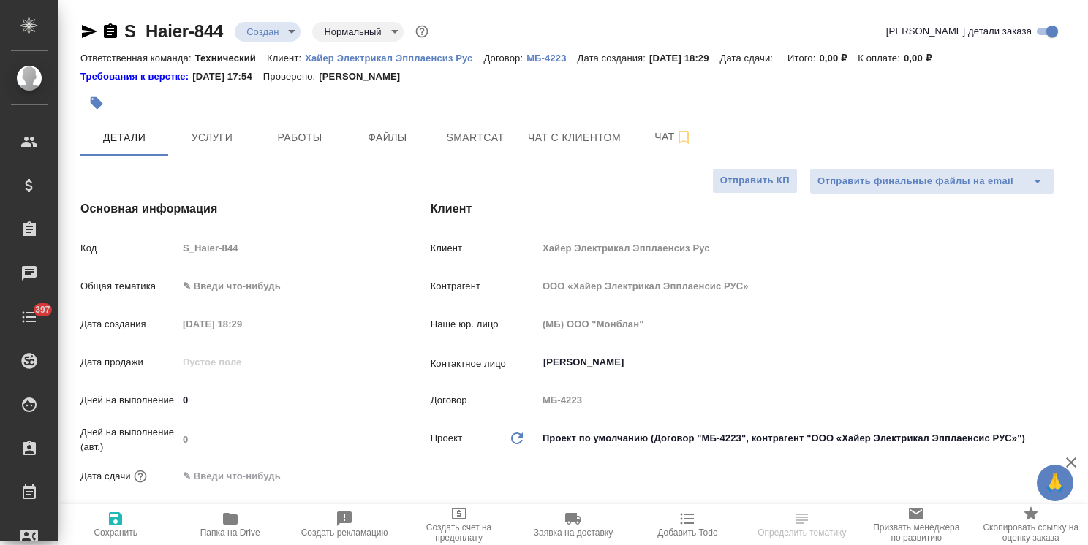
type textarea "x"
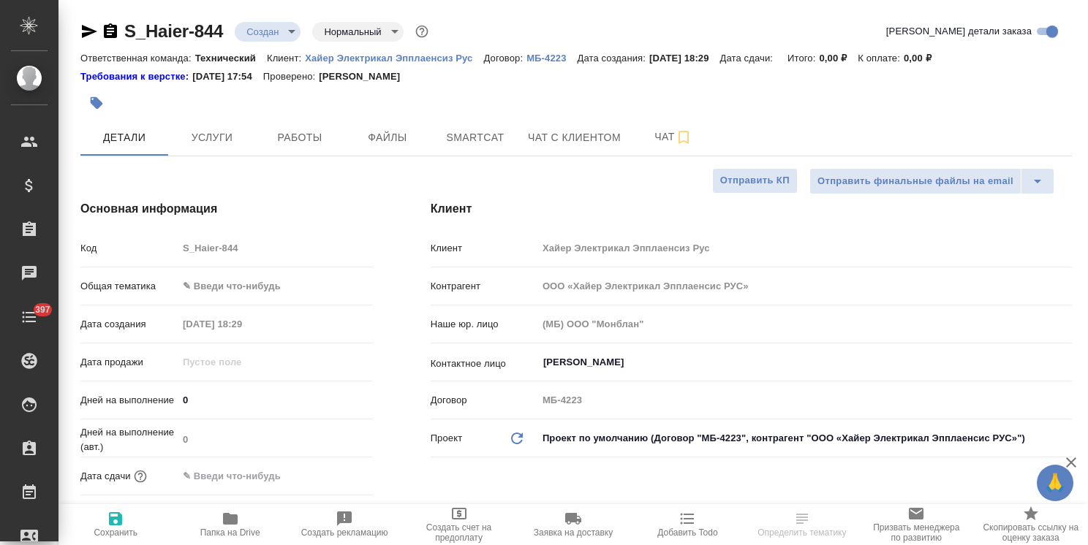
type textarea "x"
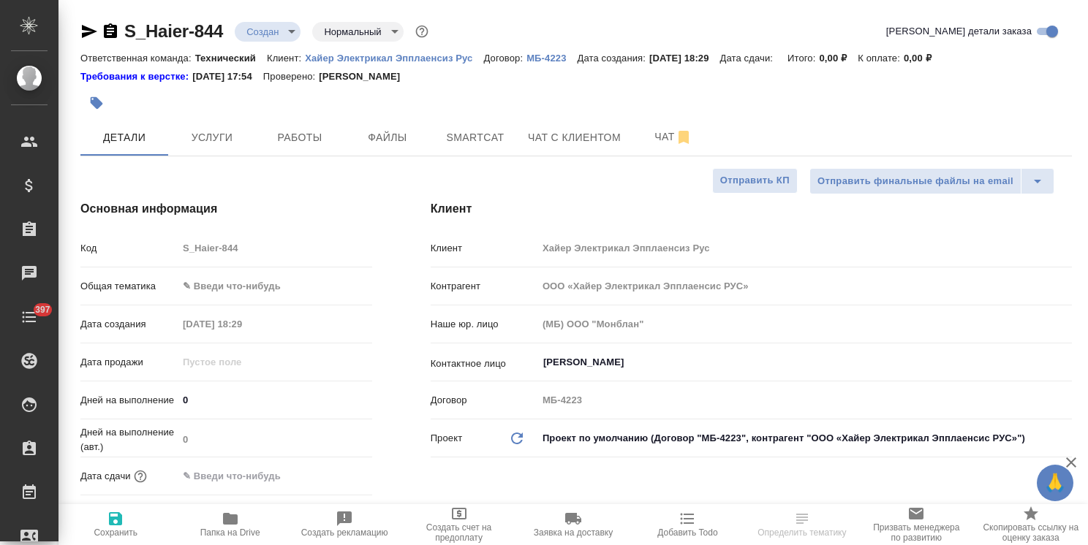
type textarea "x"
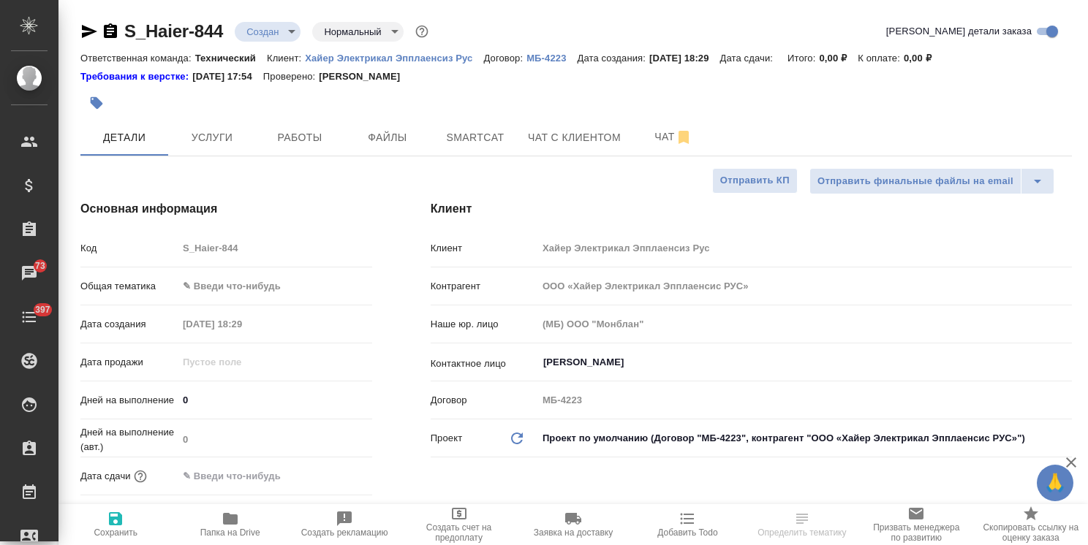
scroll to position [73, 0]
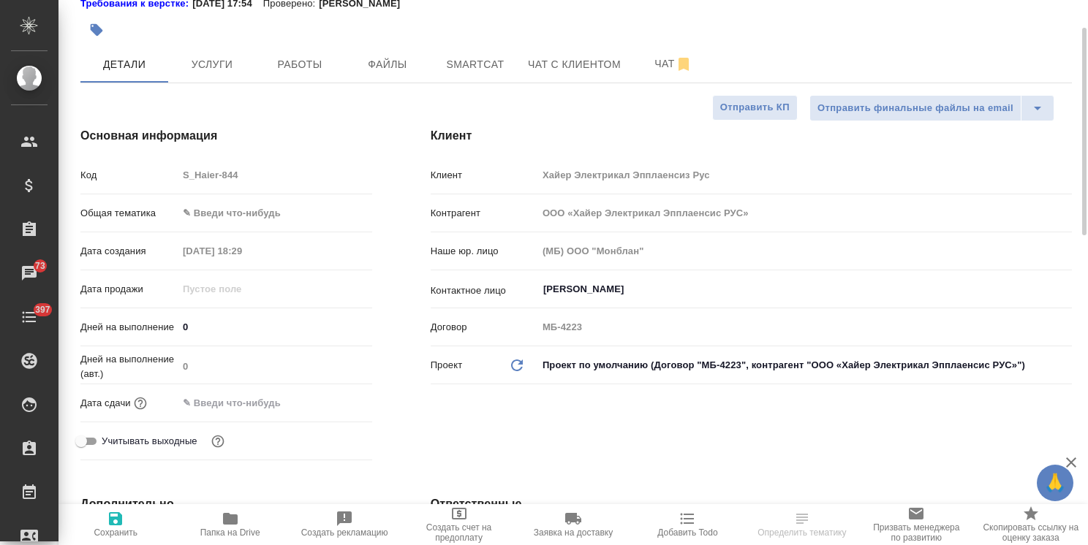
click at [272, 221] on body "🙏 .cls-1 fill:#fff; AWATERA Usmanova Olga Клиенты Спецификации Заказы 73 Чаты 3…" at bounding box center [544, 272] width 1088 height 545
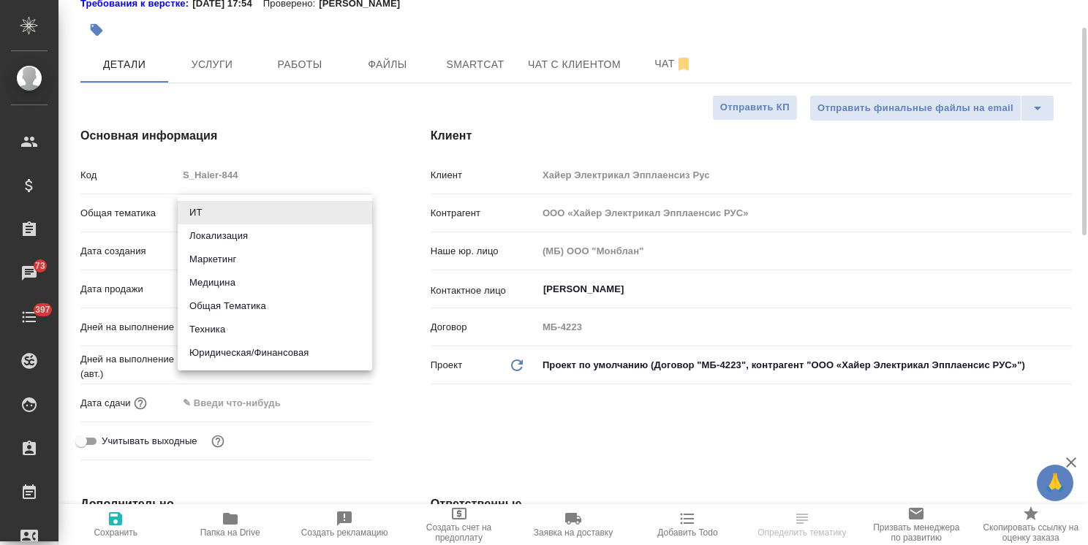
click at [234, 340] on li "Техника" at bounding box center [275, 329] width 194 height 23
type input "tech"
type textarea "x"
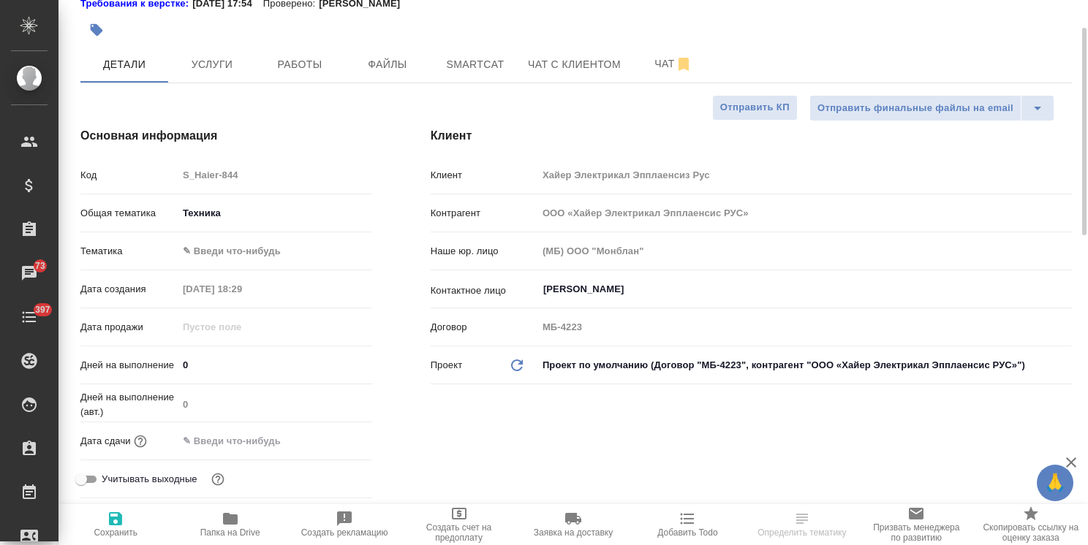
click at [247, 242] on body "🙏 .cls-1 fill:#fff; AWATERA Usmanova Olga Клиенты Спецификации Заказы 73 Чаты 3…" at bounding box center [544, 272] width 1088 height 545
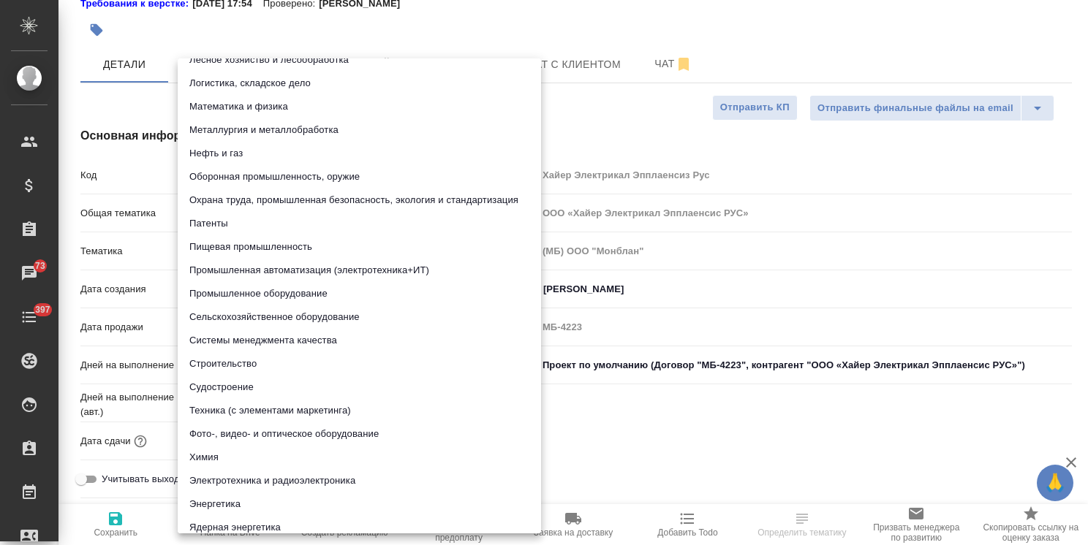
scroll to position [167, 0]
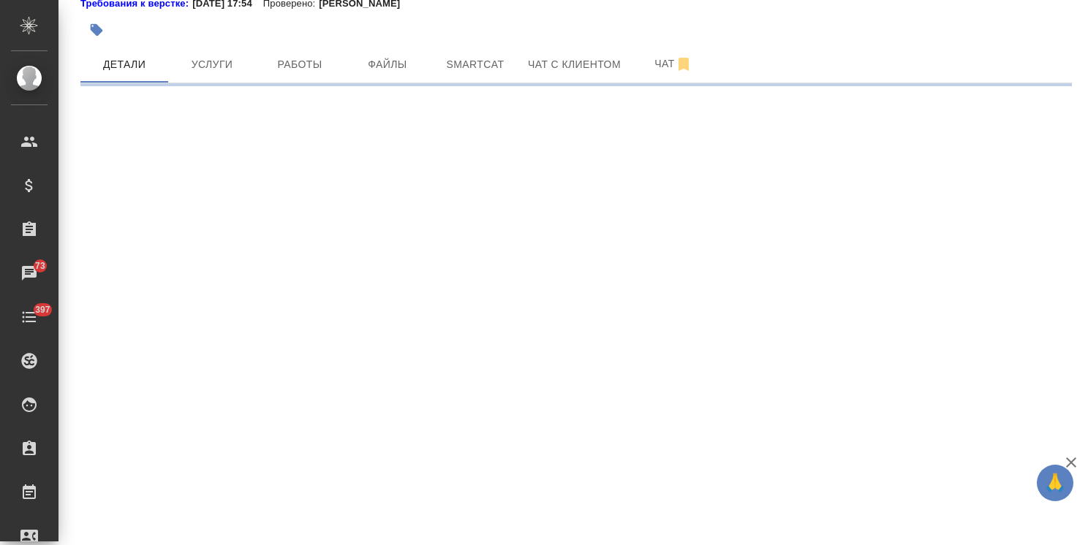
select select "RU"
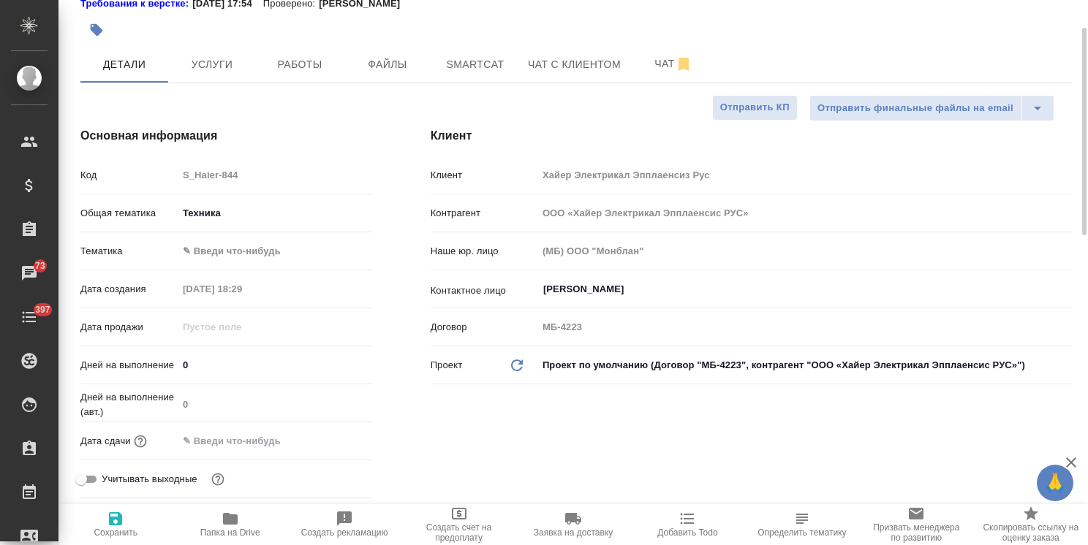
type textarea "x"
click at [249, 238] on body "🙏 .cls-1 fill:#fff; AWATERA Usmanova Olga Клиенты Спецификации Заказы 73 Чаты 3…" at bounding box center [544, 272] width 1088 height 545
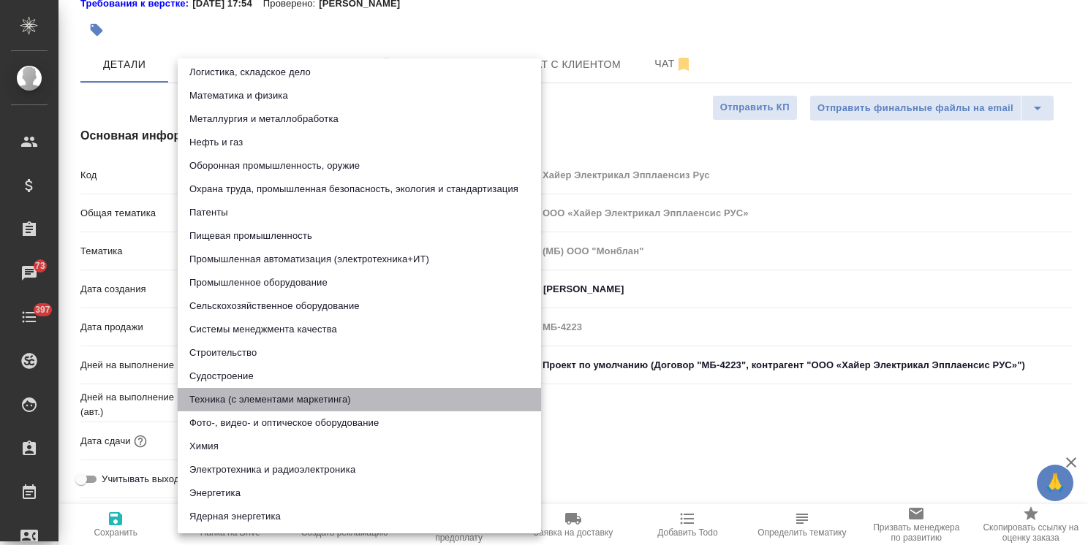
click at [316, 398] on li "Техника (с элементами маркетинга)" at bounding box center [359, 399] width 363 height 23
type input "60014f8f4811385ea454c731"
type textarea "x"
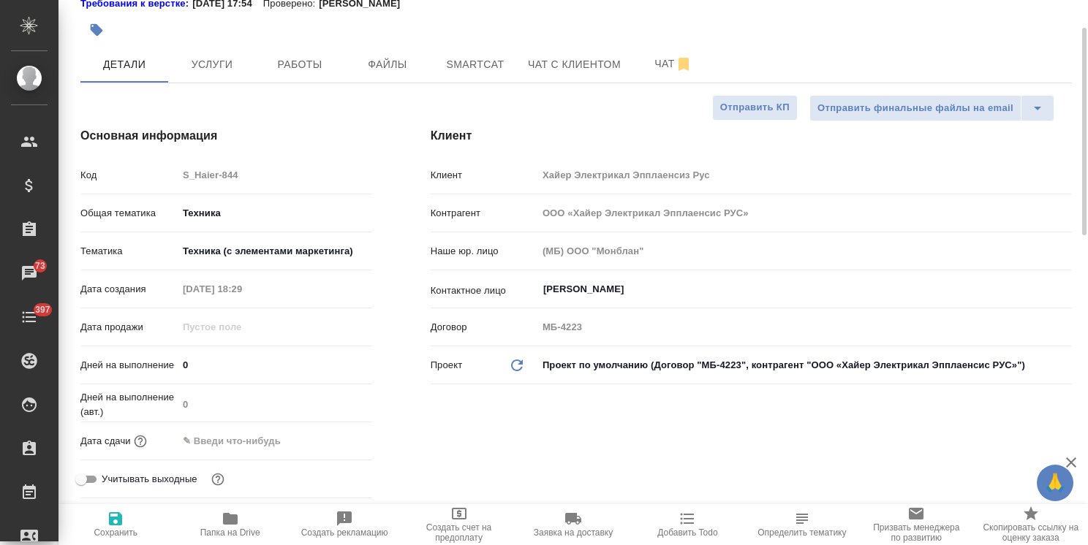
click at [111, 525] on icon "button" at bounding box center [115, 518] width 13 height 13
type textarea "x"
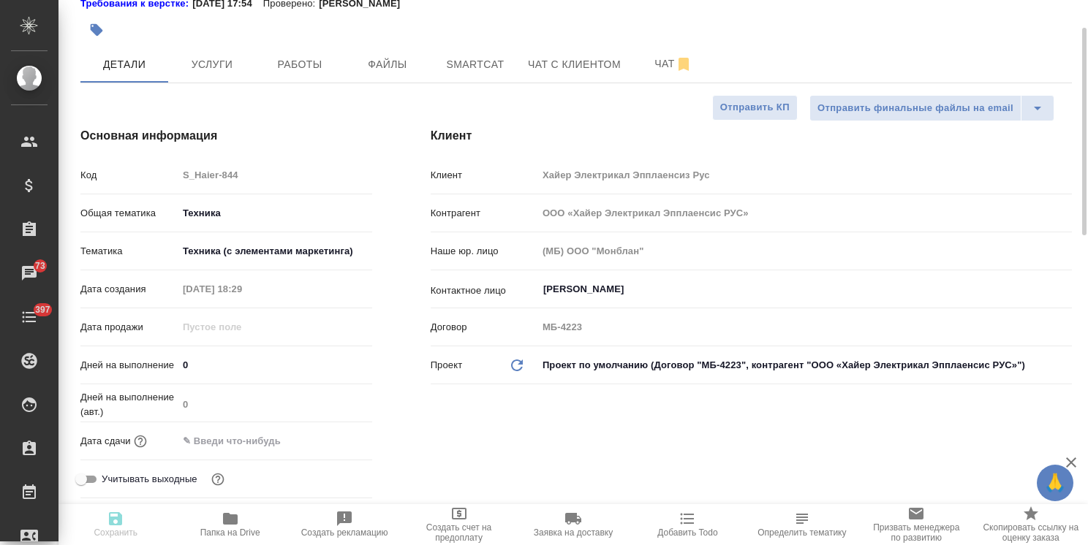
type textarea "x"
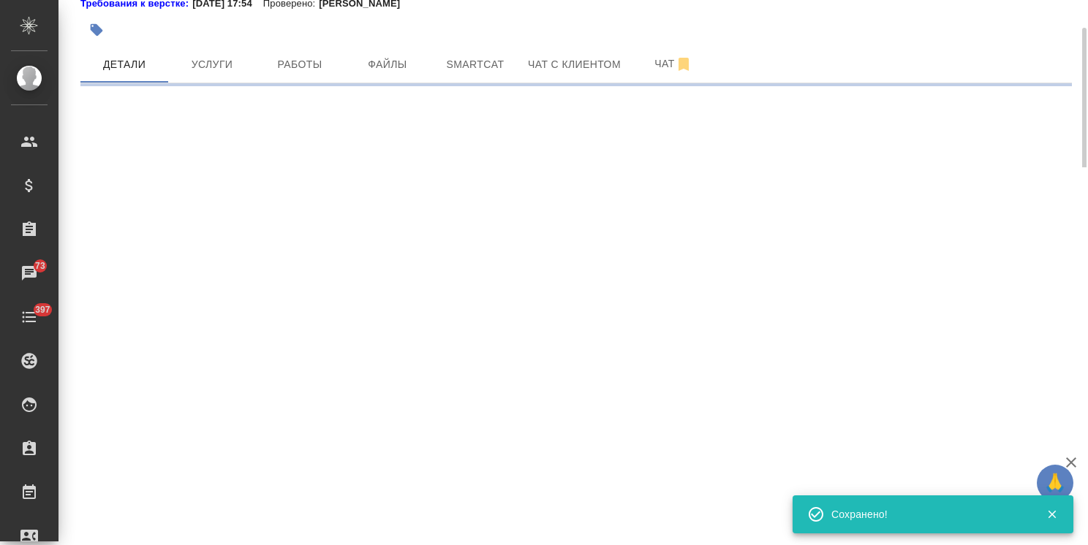
select select "RU"
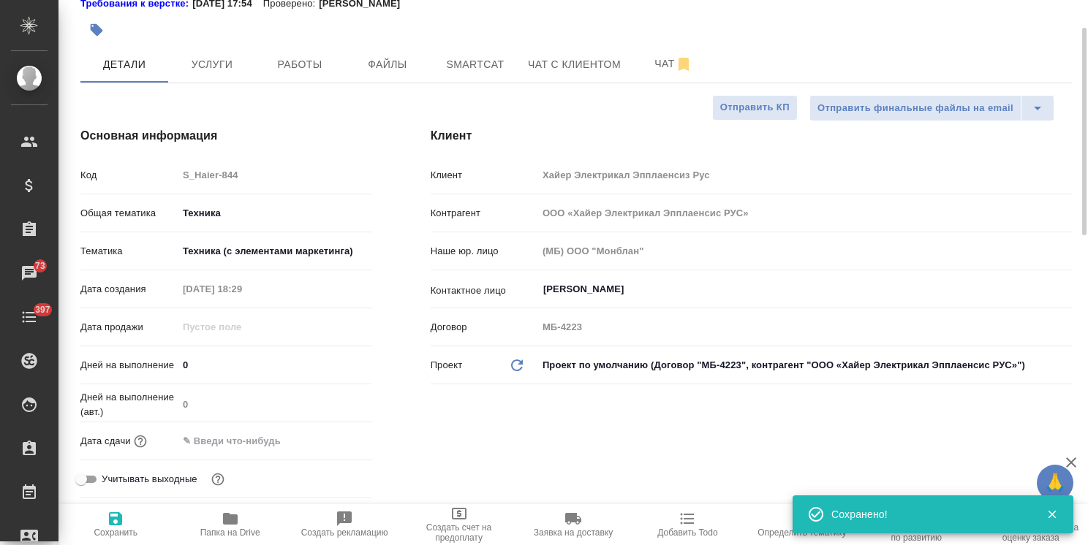
type textarea "x"
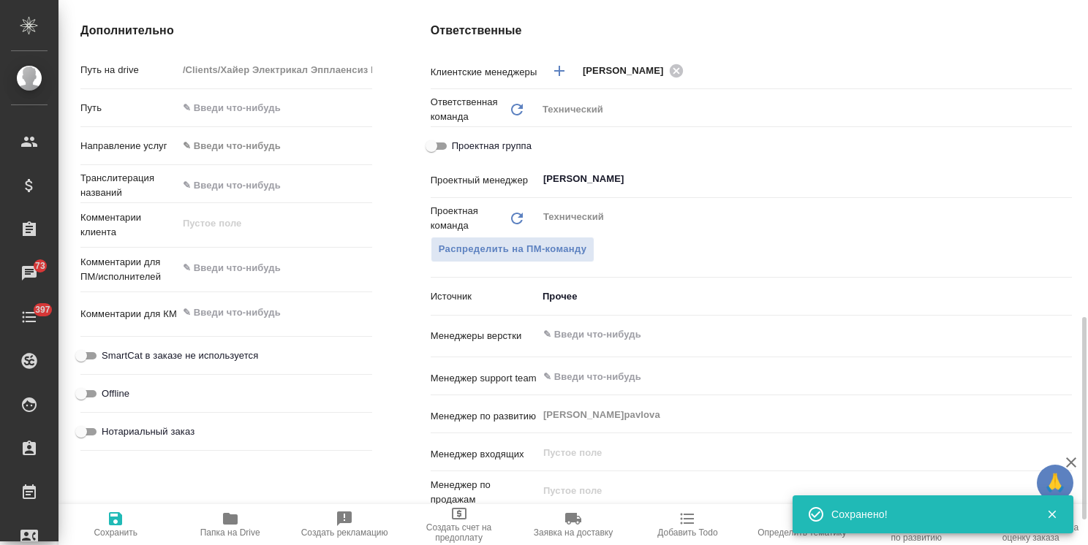
scroll to position [658, 0]
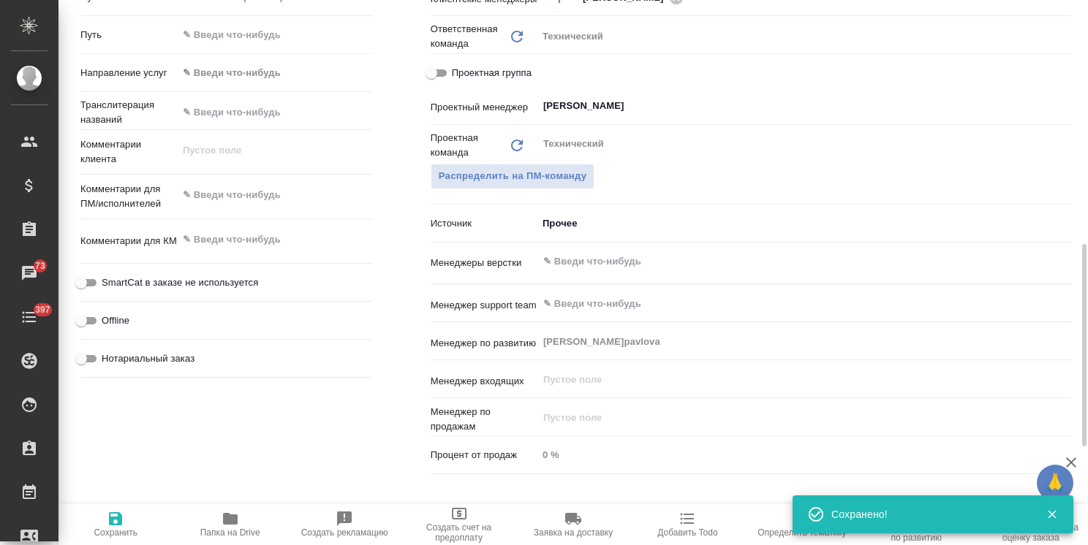
type textarea "x"
click at [249, 190] on textarea at bounding box center [275, 195] width 194 height 25
paste textarea "Какие условия по работе: во вложении увидите руководство на вытяжки HVQ-S, част…"
type textarea "x"
type textarea "Какие условия по работе: во вложении увидите руководство на вытяжки HVQ-S, част…"
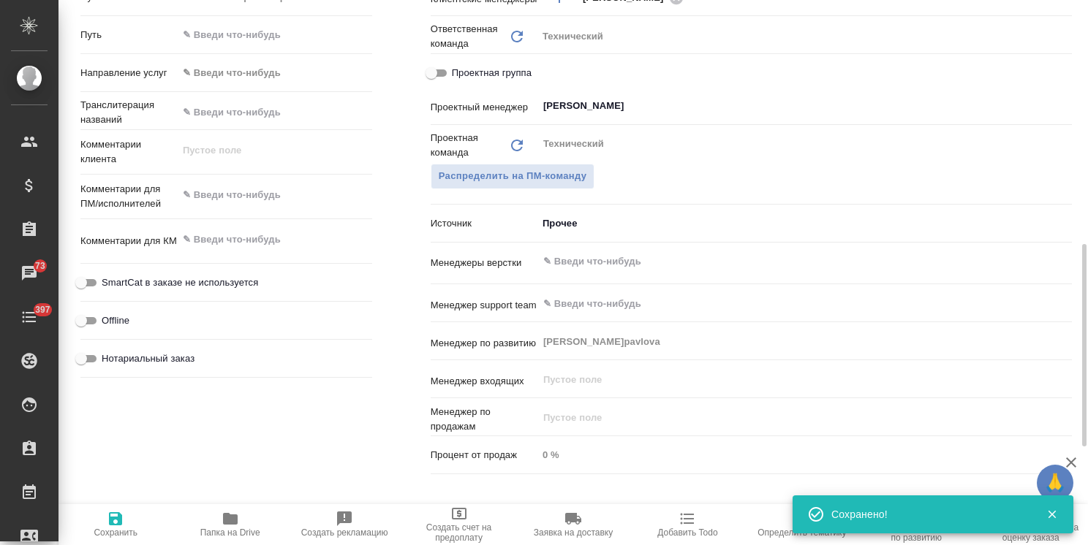
type textarea "x"
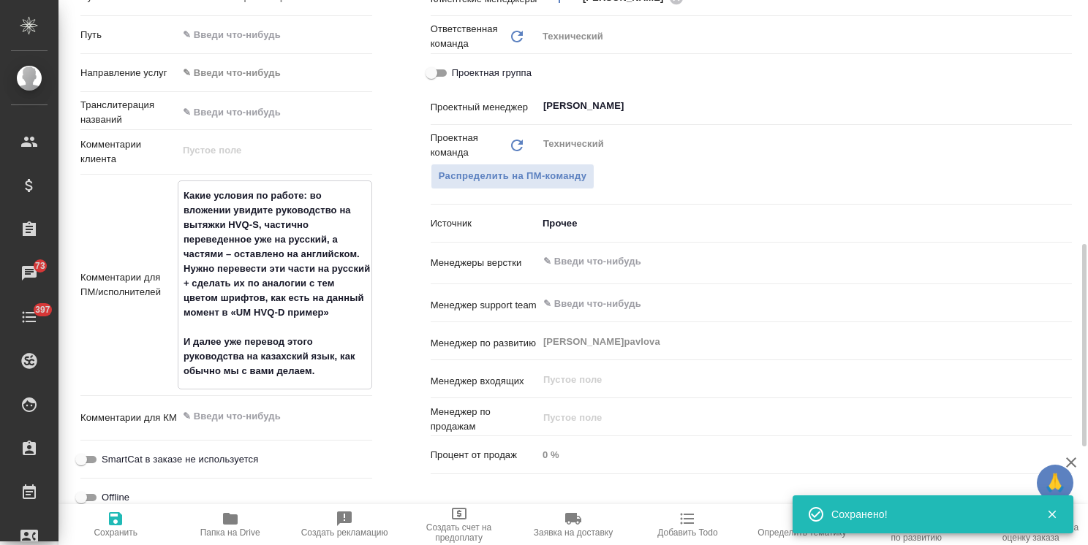
type textarea "Какие условия по работе: во вложении увидите руководство на вытяжки HVQ-S, част…"
type textarea "x"
click at [126, 513] on span "Сохранить" at bounding box center [115, 524] width 96 height 28
type textarea "x"
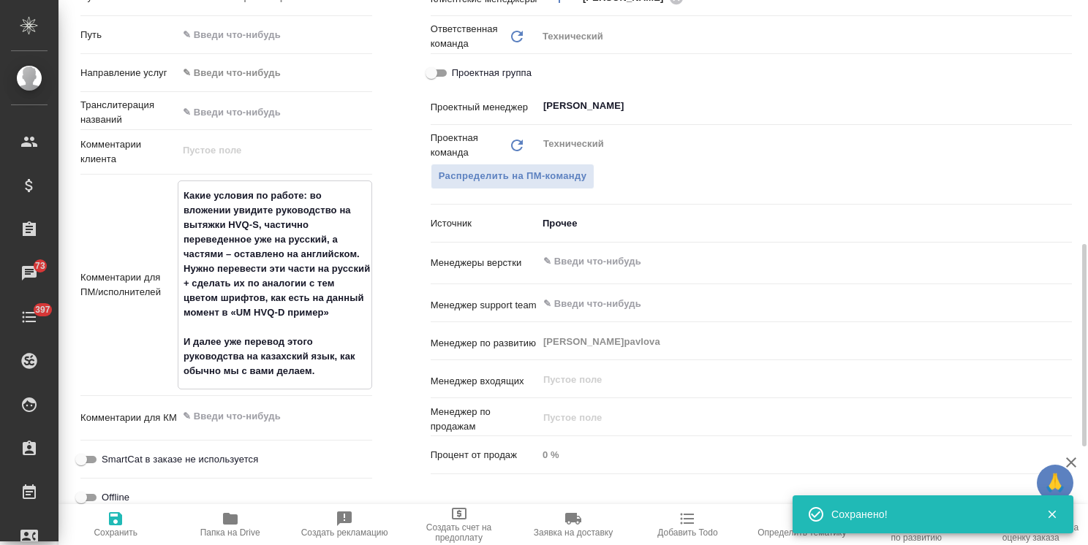
type textarea "x"
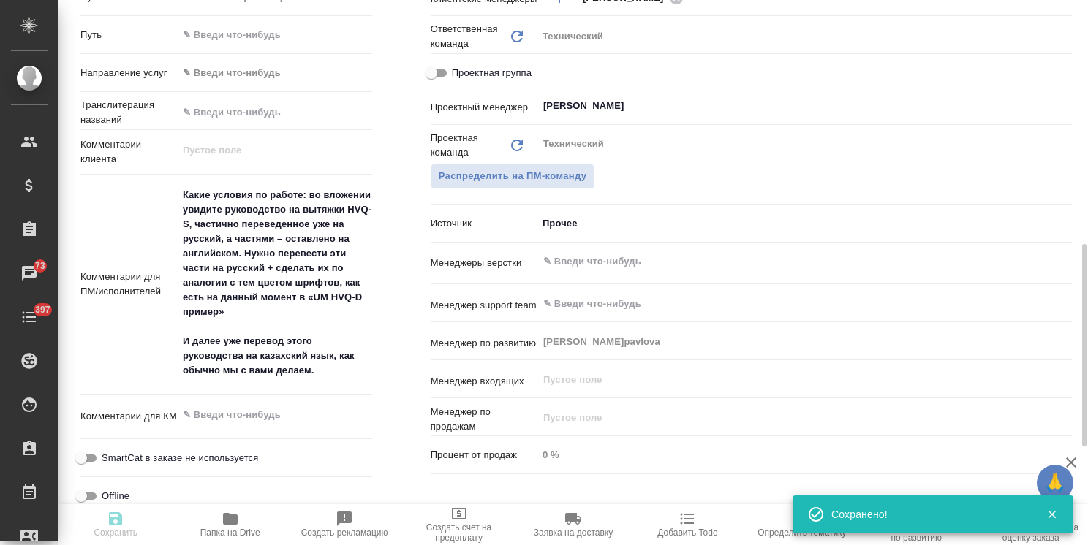
type textarea "x"
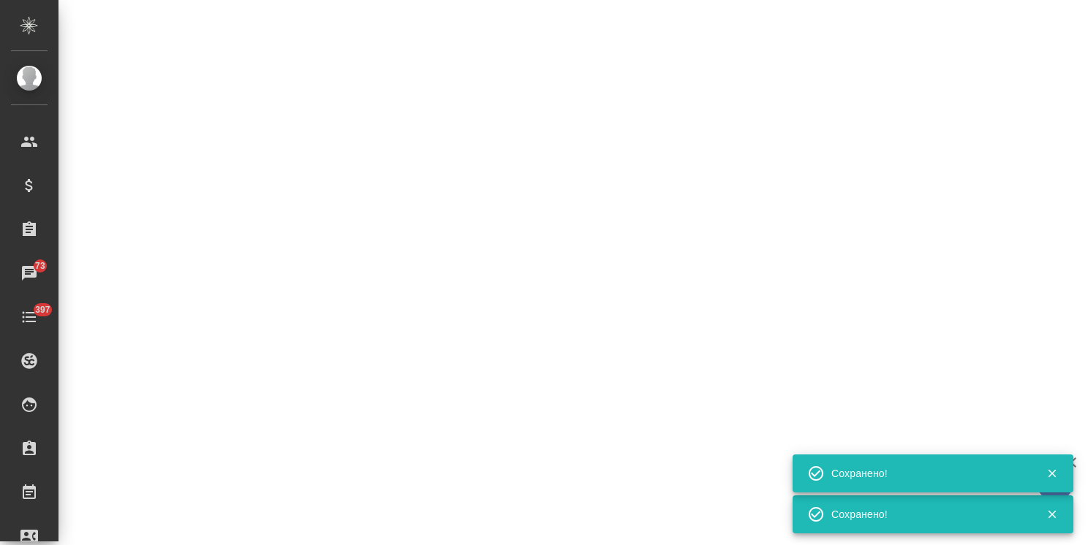
select select "RU"
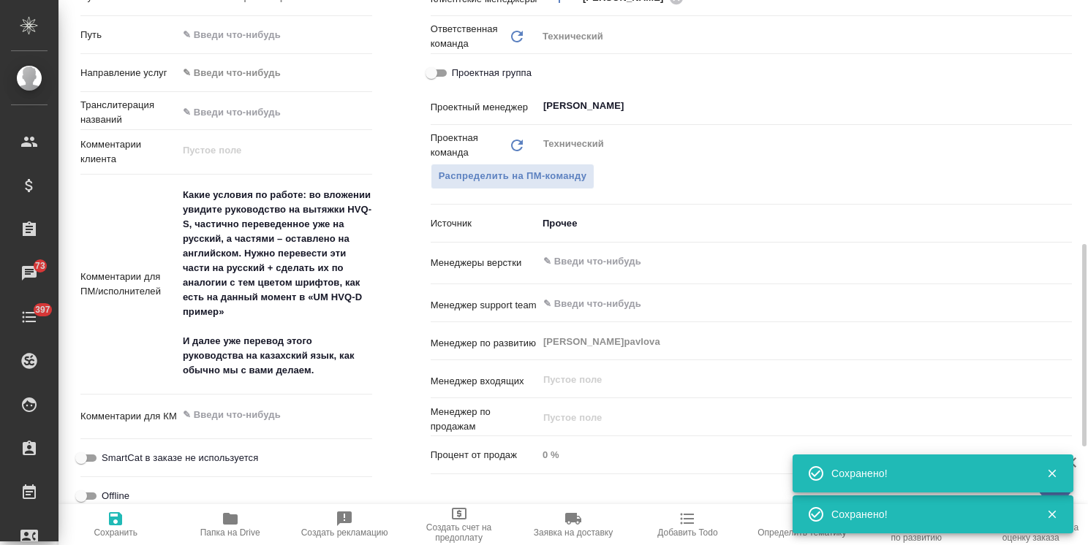
type textarea "x"
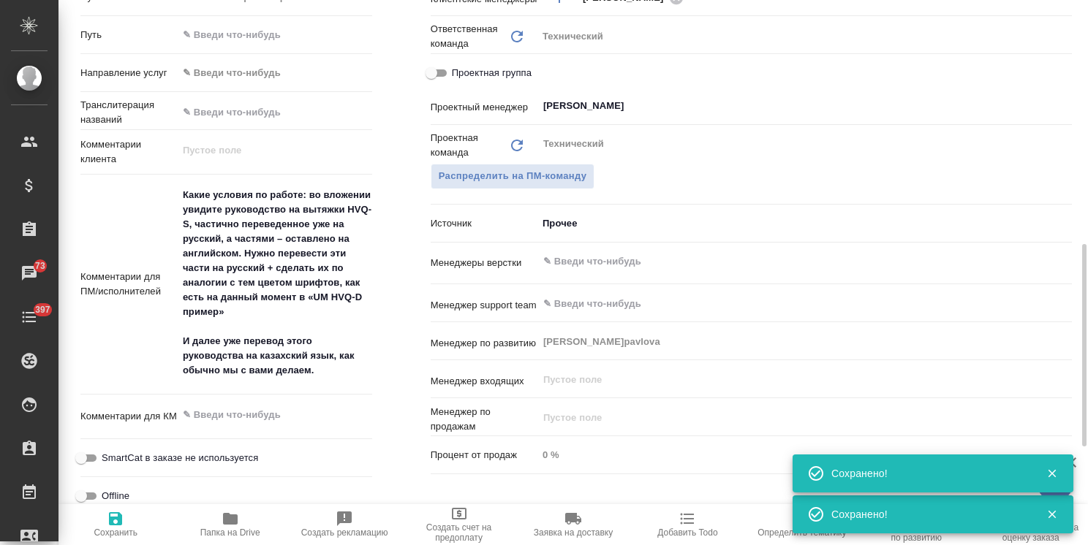
type textarea "x"
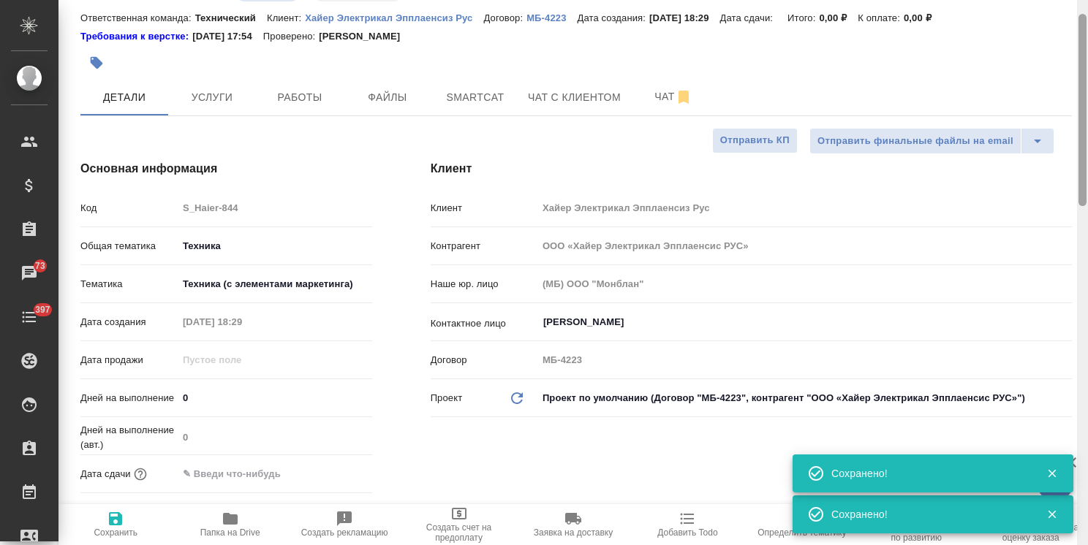
drag, startPoint x: 1083, startPoint y: 329, endPoint x: 359, endPoint y: 44, distance: 778.5
click at [1051, 76] on div "S_Haier-844 Создан new Нормальный normal Кратко детали заказа Ответственная ком…" at bounding box center [572, 272] width 1029 height 545
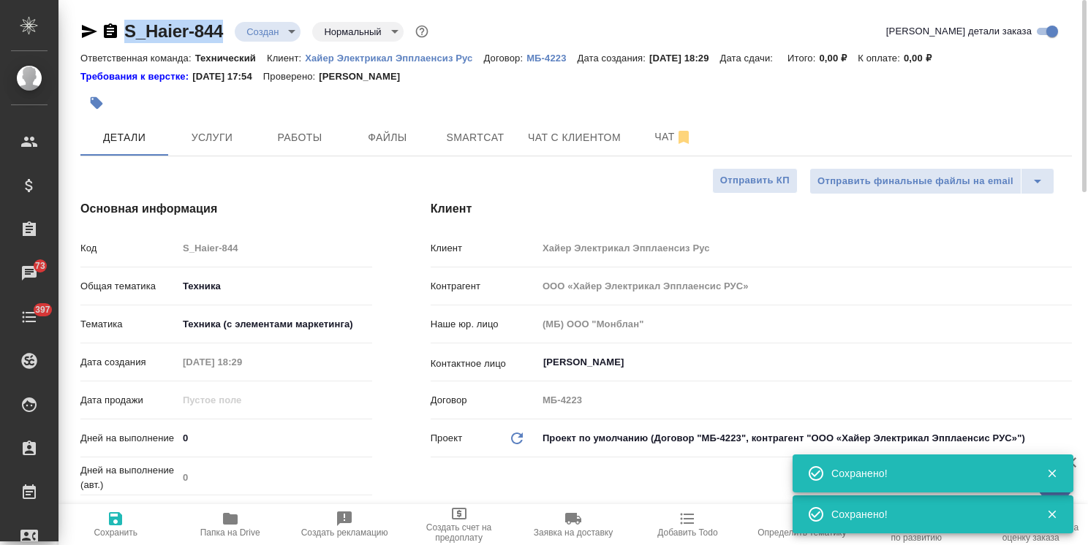
drag, startPoint x: 227, startPoint y: 13, endPoint x: 67, endPoint y: 14, distance: 160.8
type textarea "x"
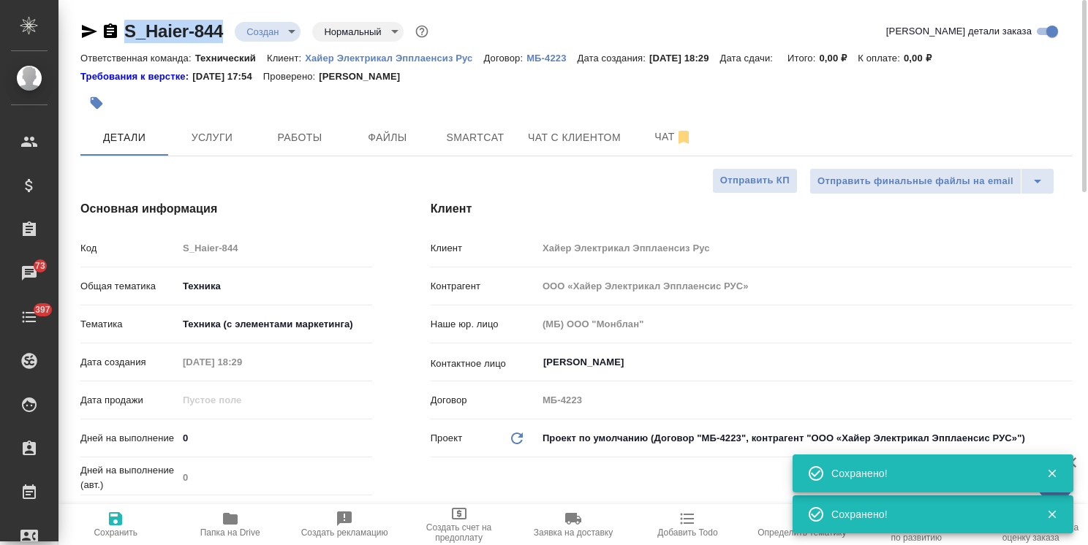
copy link "S_Haier-844"
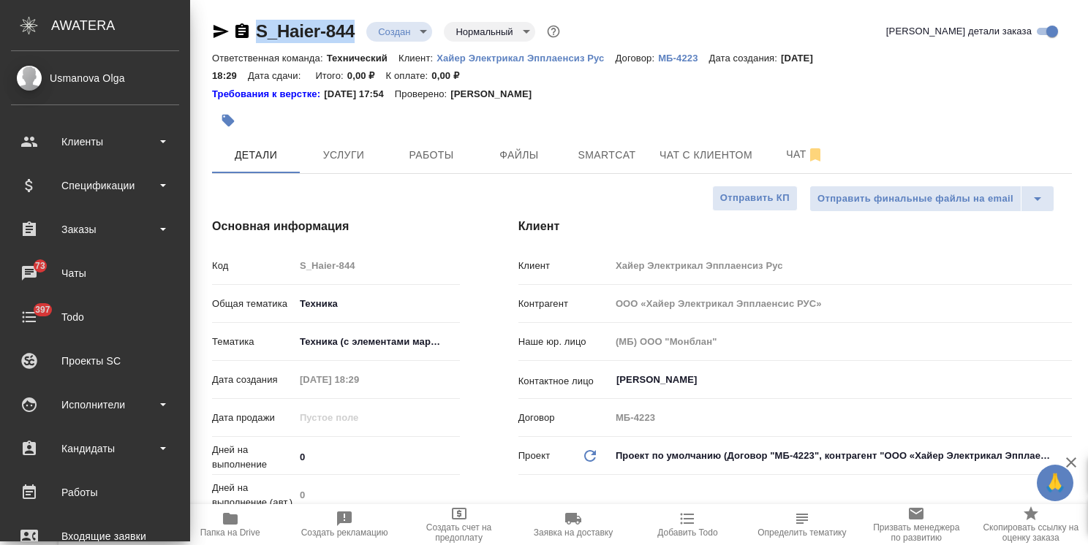
type textarea "x"
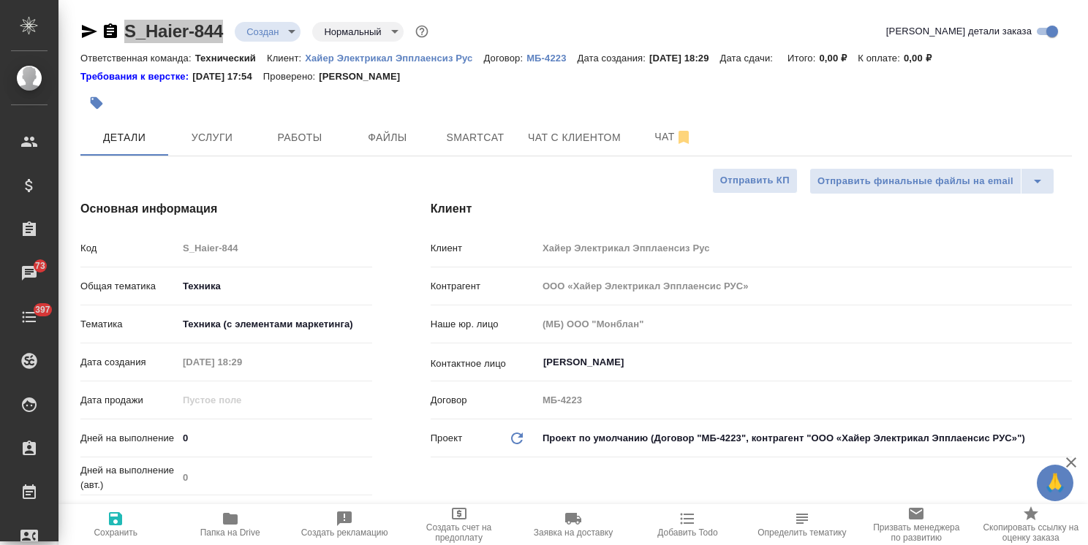
type textarea "x"
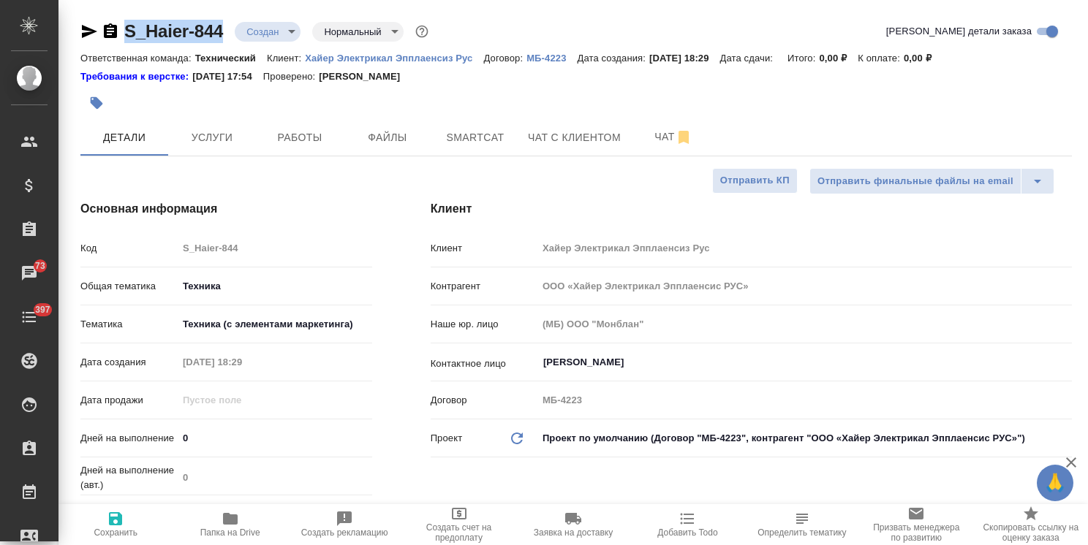
type textarea "x"
click at [235, 520] on icon "button" at bounding box center [230, 519] width 15 height 12
click at [232, 527] on icon "button" at bounding box center [231, 519] width 18 height 18
type textarea "x"
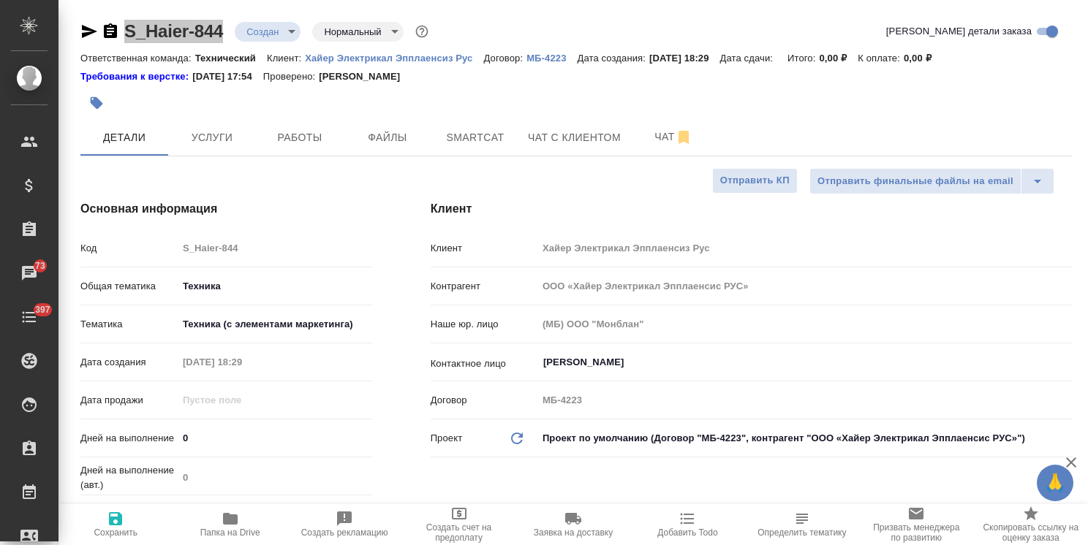
type textarea "x"
click at [395, 130] on span "Файлы" at bounding box center [387, 138] width 70 height 18
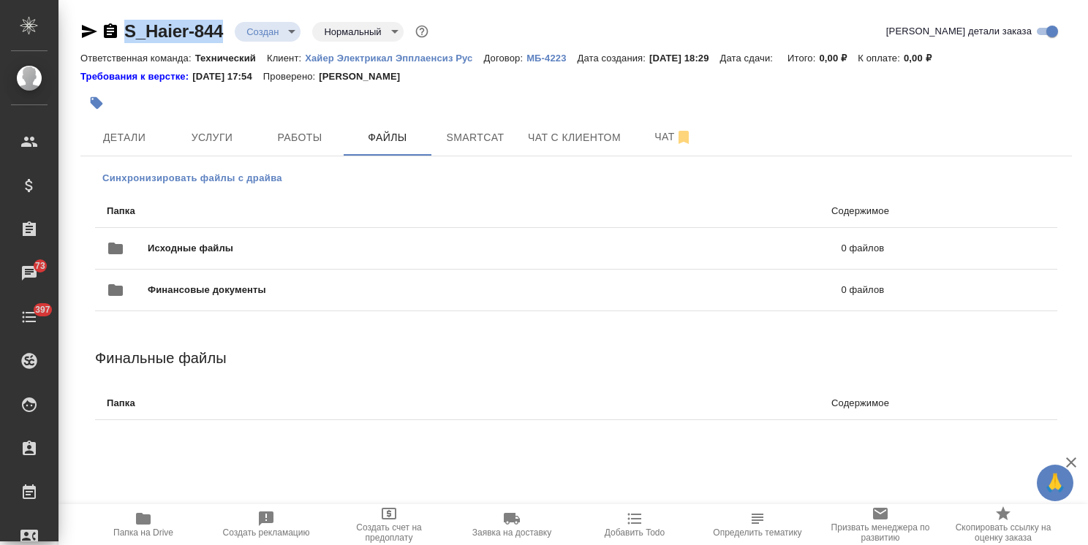
click at [220, 174] on span "Синхронизировать файлы с драйва" at bounding box center [192, 178] width 180 height 15
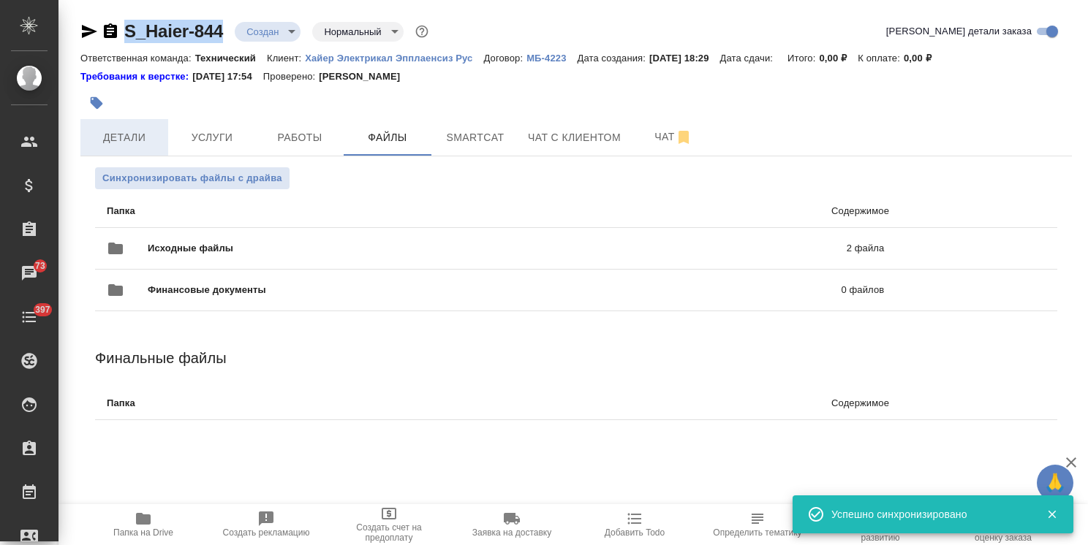
click at [148, 139] on span "Детали" at bounding box center [124, 138] width 70 height 18
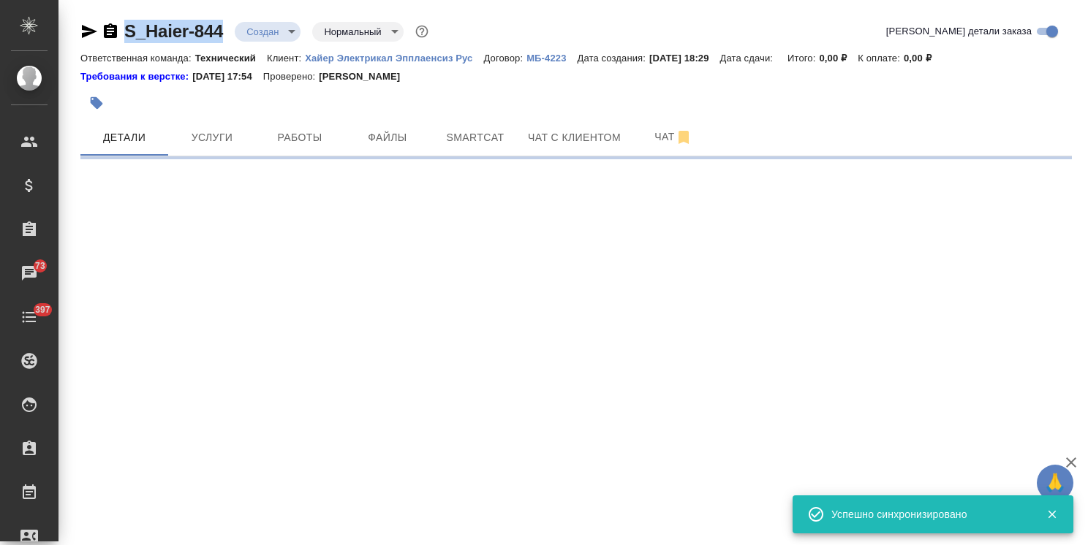
select select "RU"
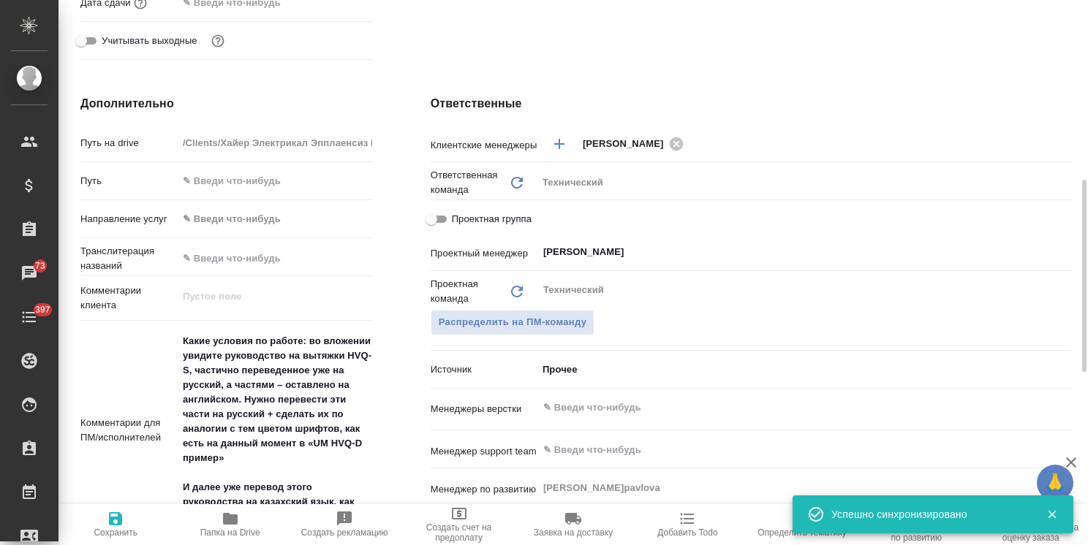
scroll to position [658, 0]
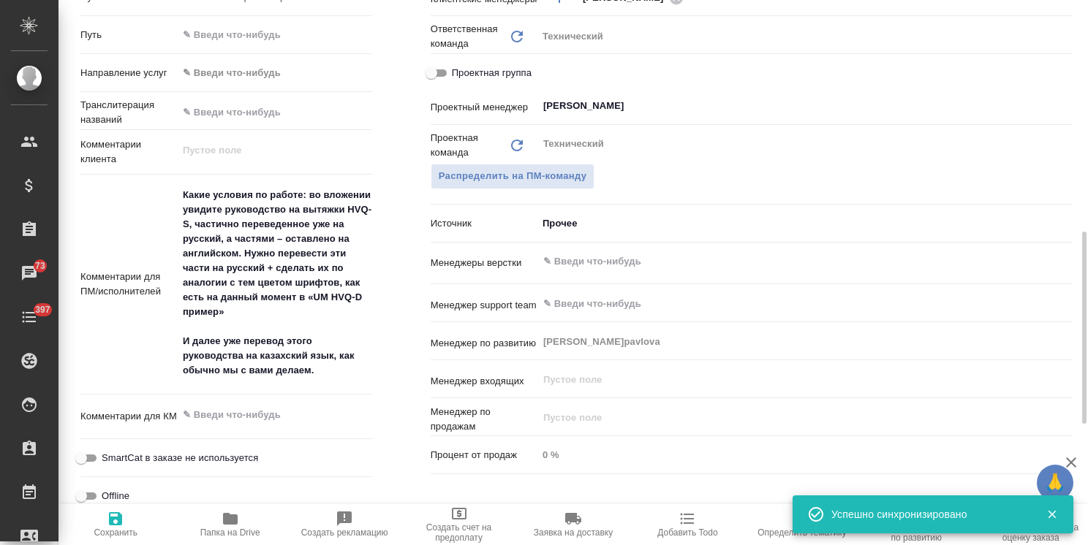
click at [601, 262] on input "text" at bounding box center [780, 262] width 477 height 18
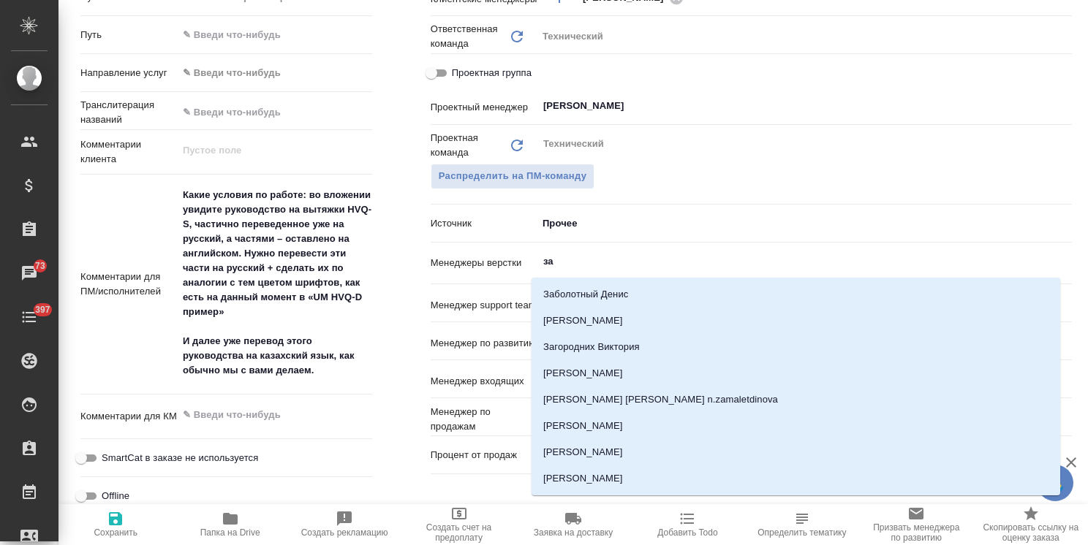
type input "заб"
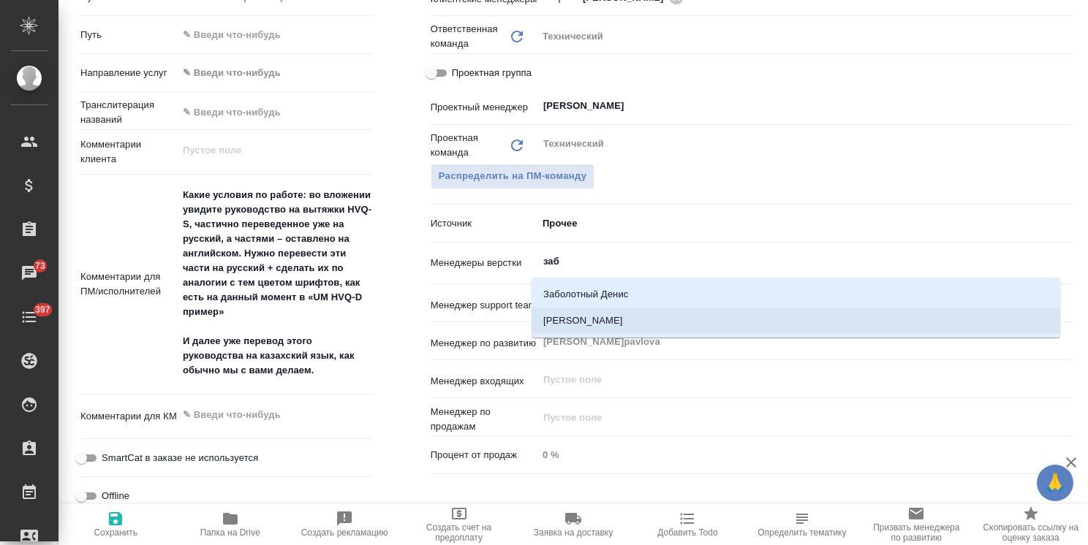
click at [599, 316] on li "[PERSON_NAME]" at bounding box center [795, 321] width 529 height 26
type textarea "x"
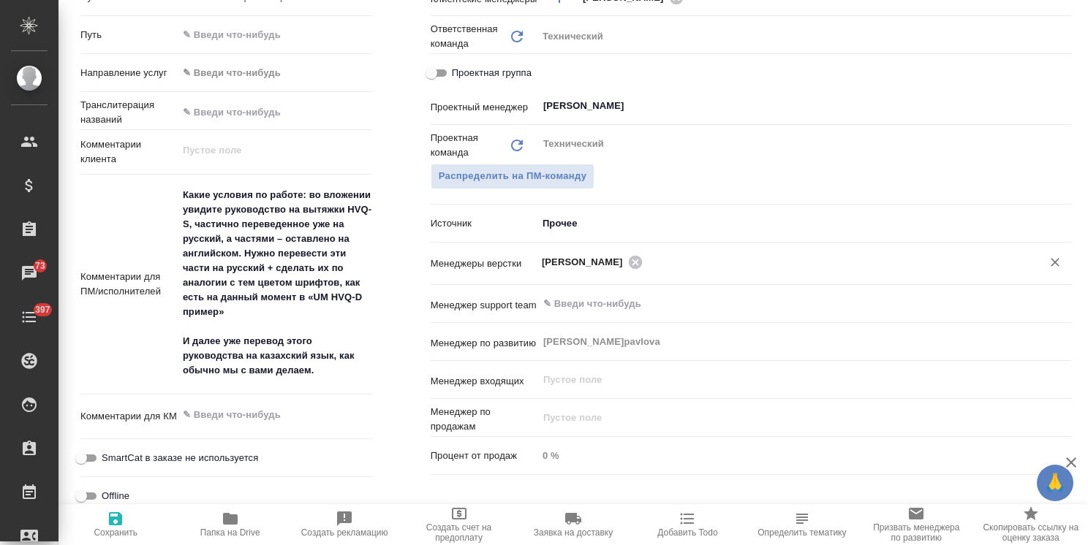
click at [97, 519] on span "Сохранить" at bounding box center [115, 524] width 96 height 28
type textarea "x"
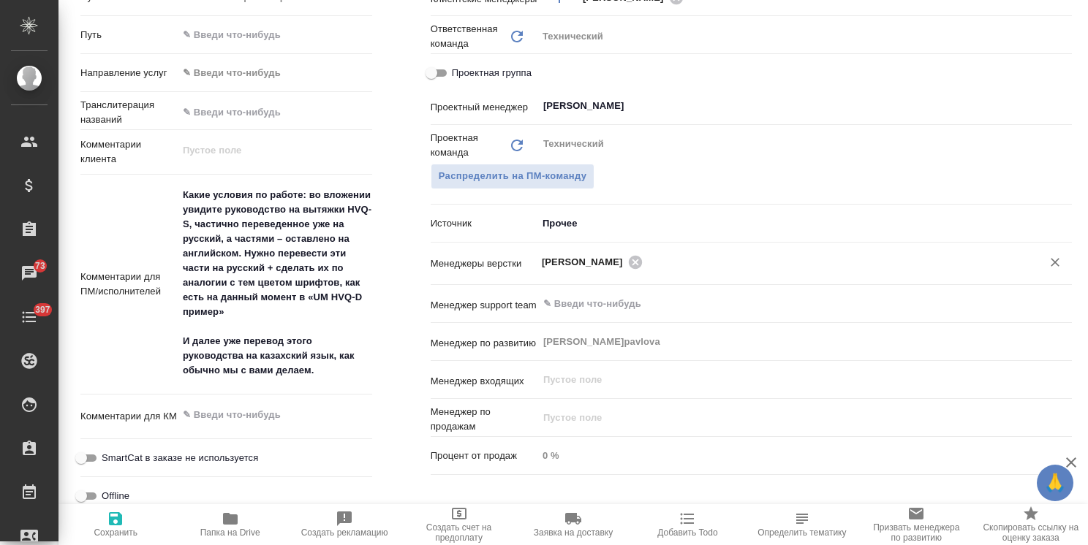
type textarea "x"
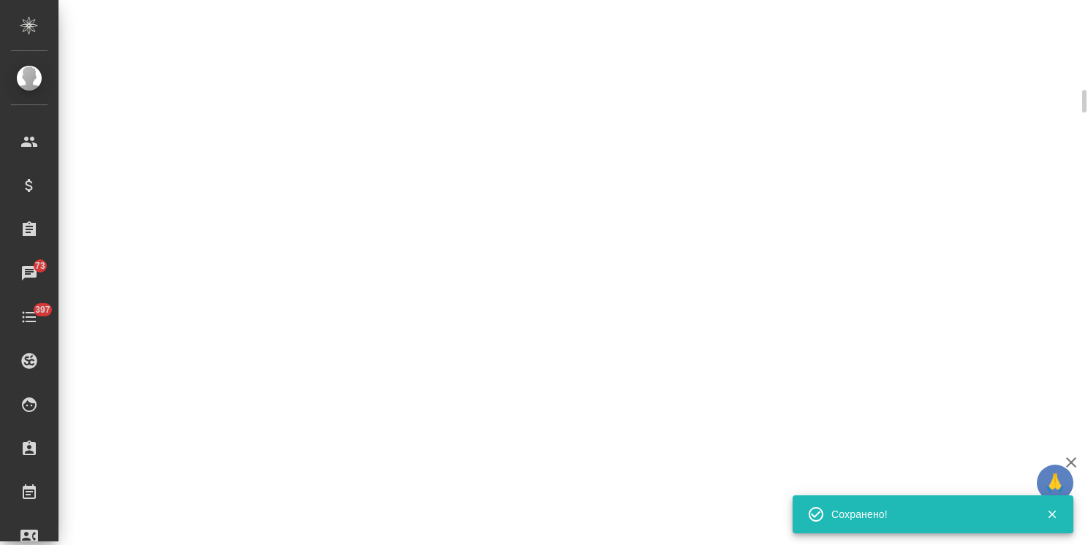
select select "RU"
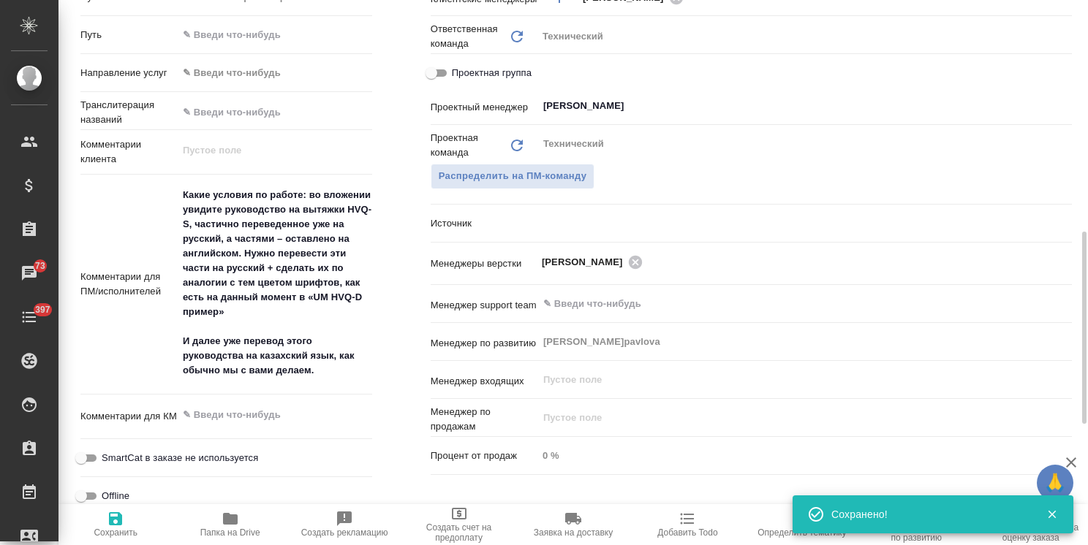
type textarea "x"
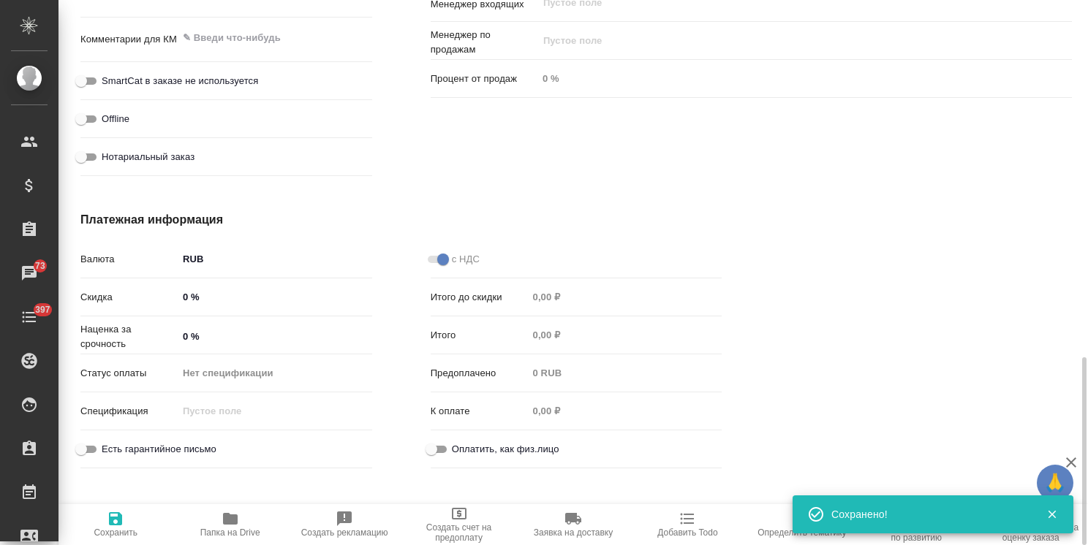
scroll to position [1043, 0]
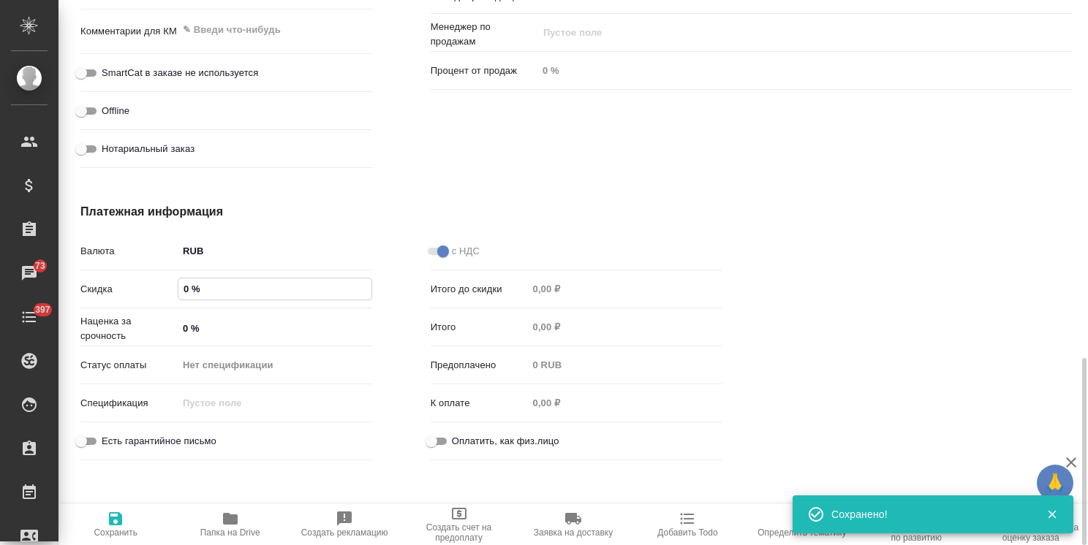
drag, startPoint x: 185, startPoint y: 285, endPoint x: 165, endPoint y: 290, distance: 20.4
click at [165, 290] on div "Скидка 0 %" at bounding box center [226, 289] width 292 height 26
type textarea "x"
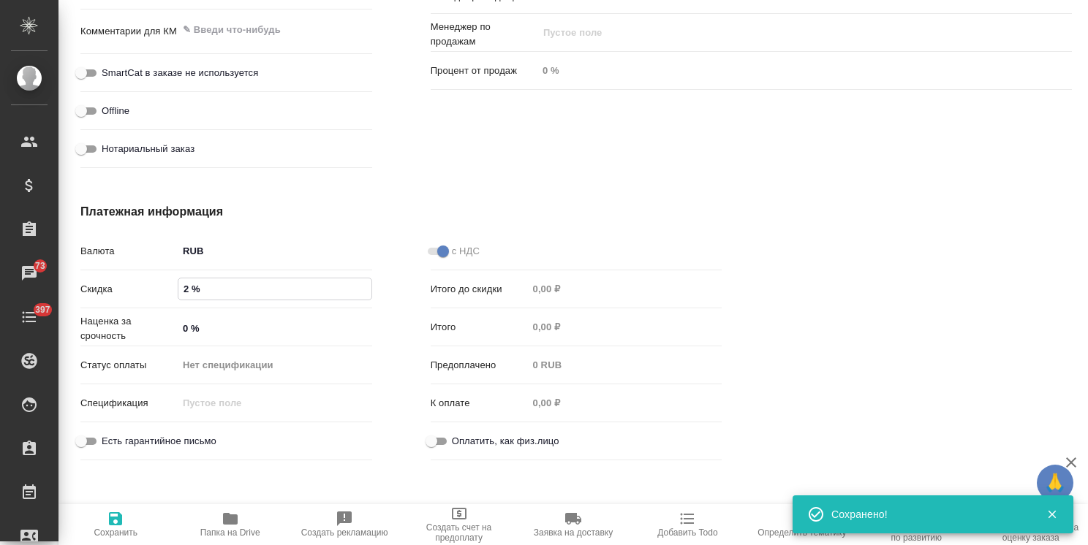
type input "22 %"
type textarea "x"
type input "22 %"
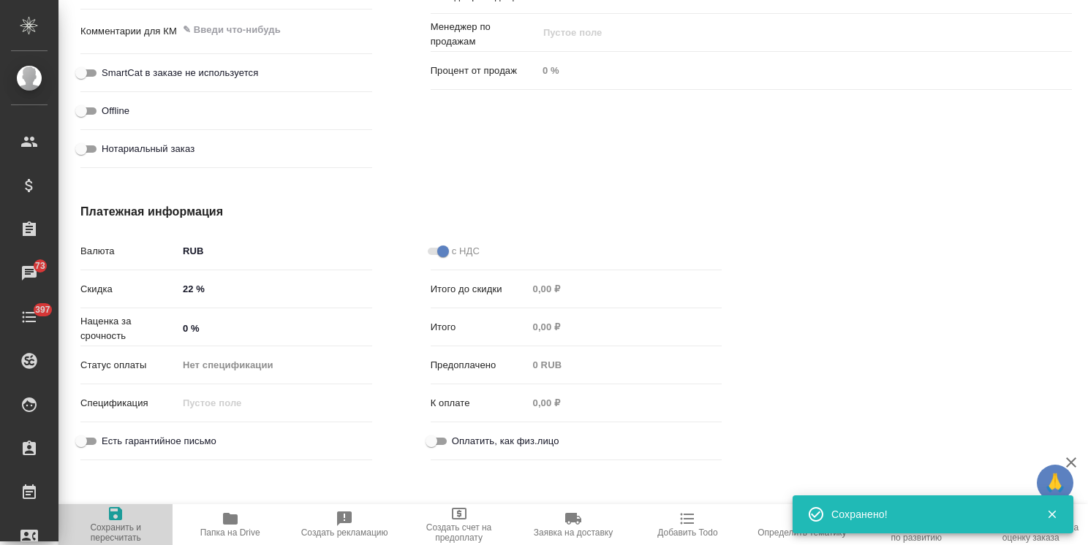
click at [99, 529] on span "Сохранить и пересчитать" at bounding box center [115, 533] width 96 height 20
type textarea "x"
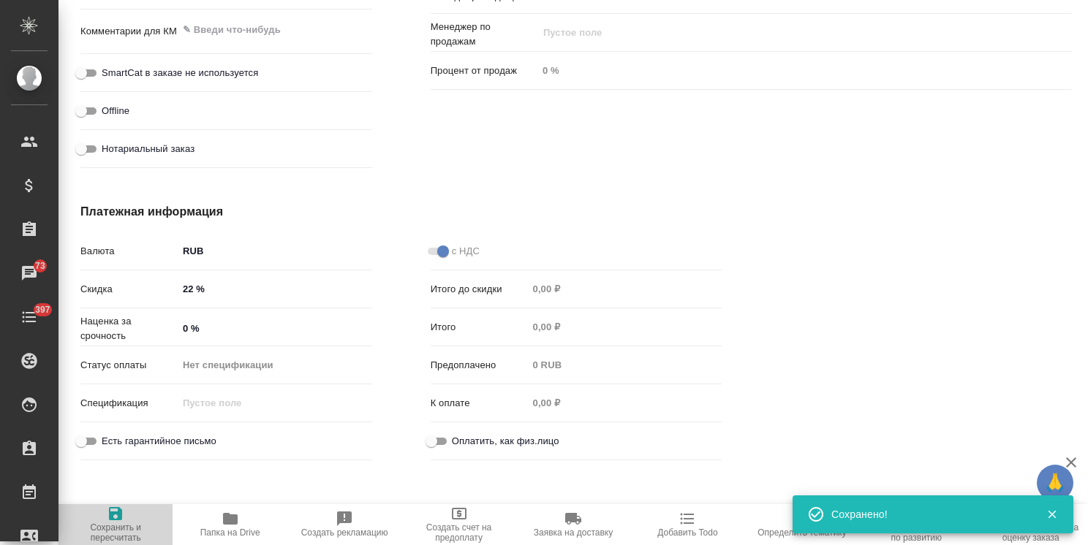
type textarea "x"
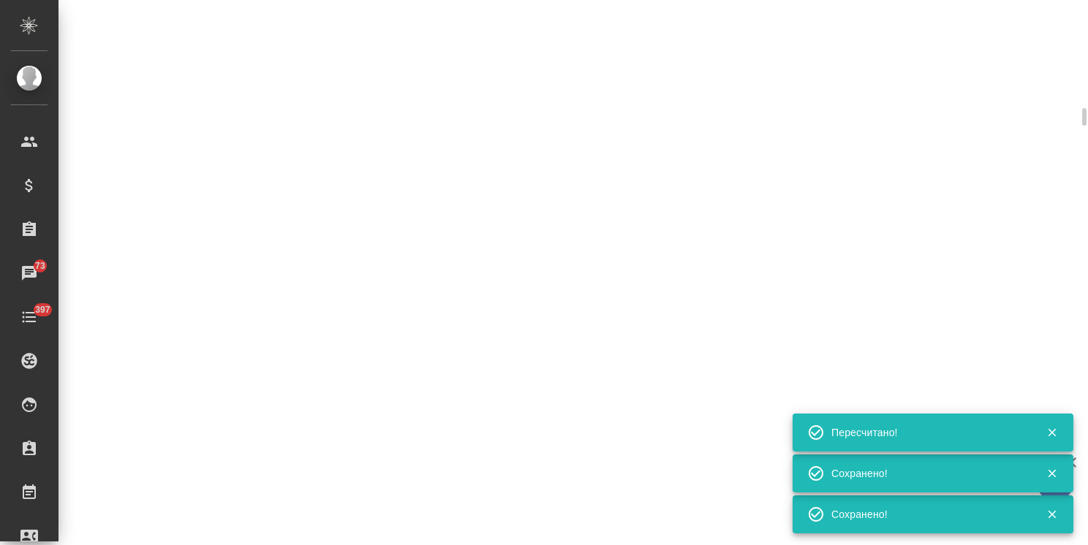
select select "RU"
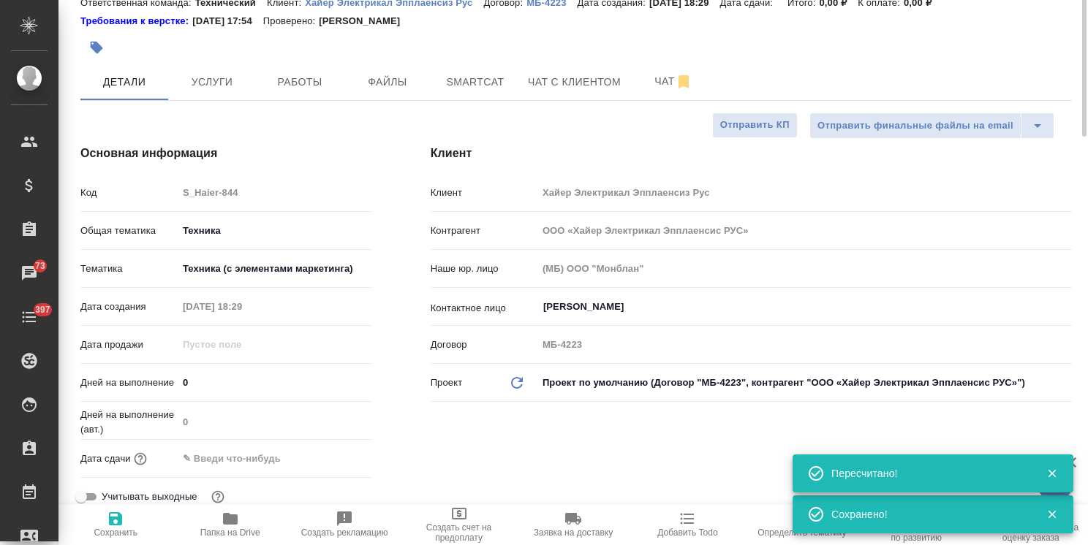
scroll to position [0, 0]
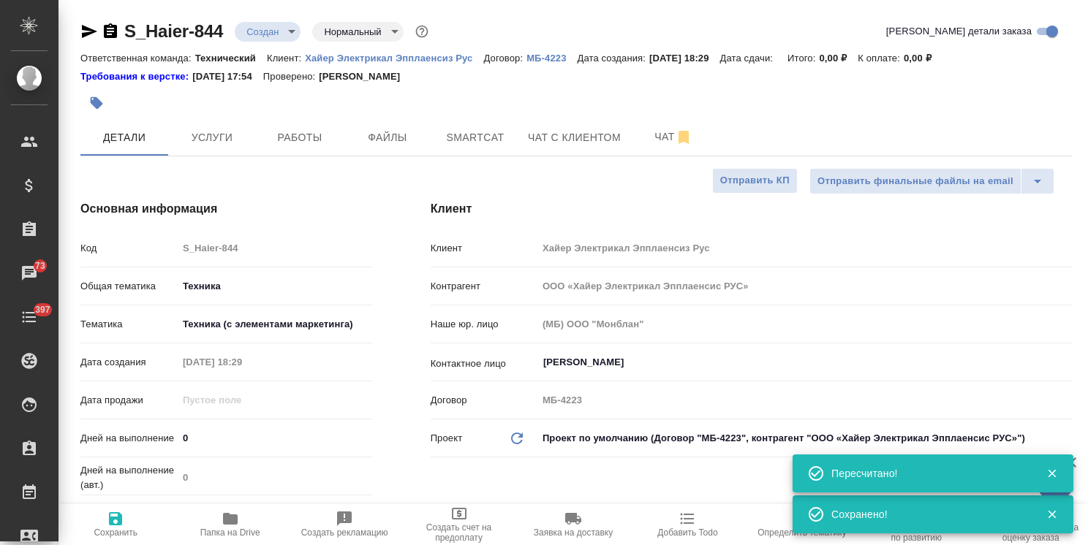
type textarea "x"
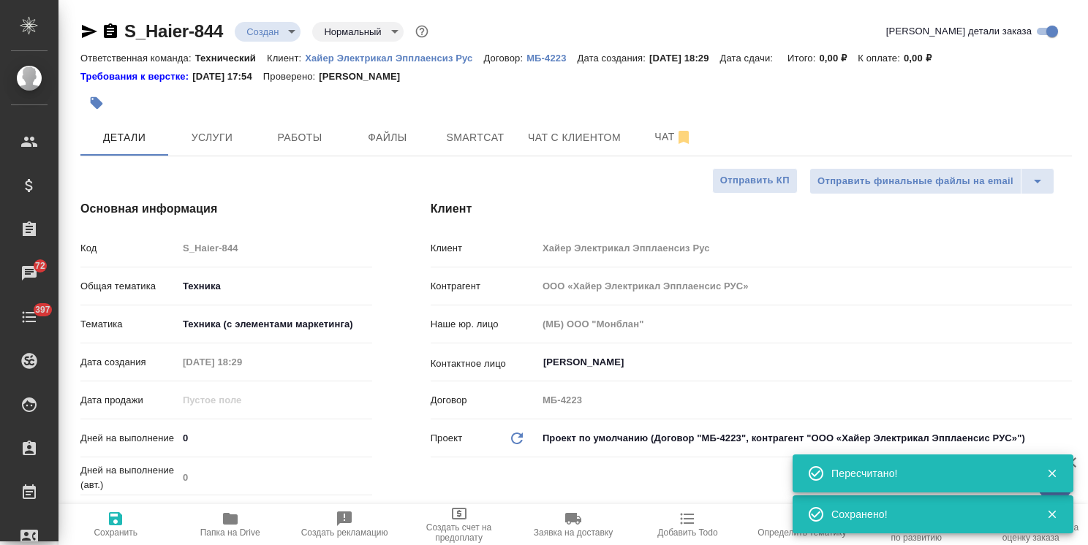
type textarea "x"
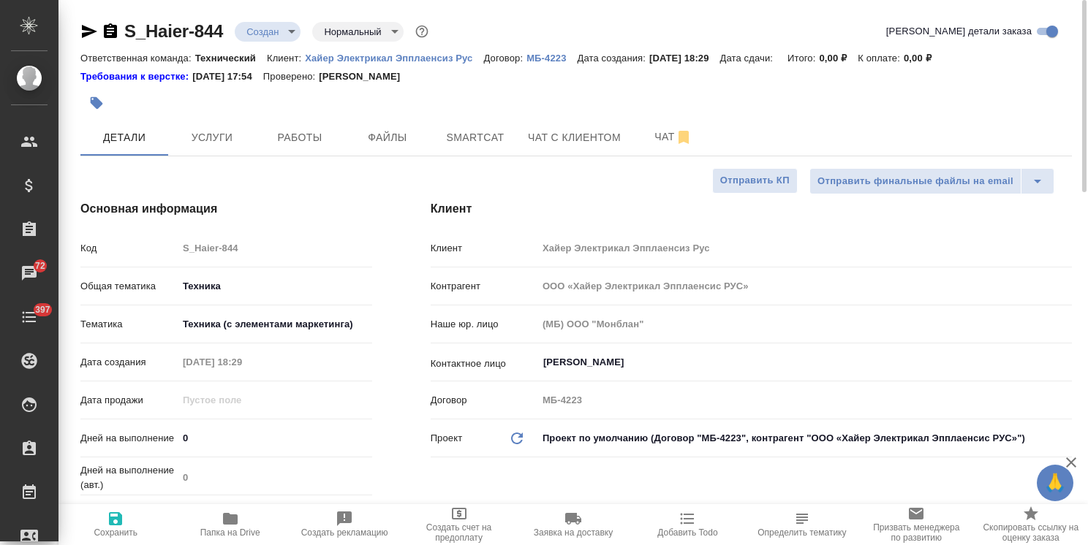
click at [284, 29] on body "🙏 .cls-1 fill:#fff; AWATERA Usmanova Olga Клиенты Спецификации Заказы 72 Чаты 3…" at bounding box center [544, 272] width 1088 height 545
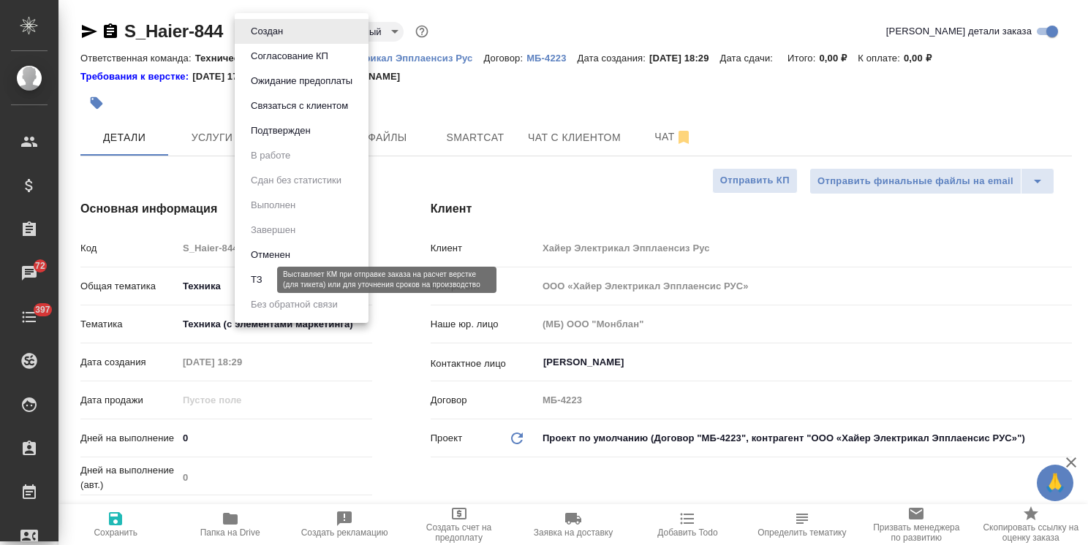
click at [267, 281] on li "ТЗ" at bounding box center [302, 280] width 134 height 25
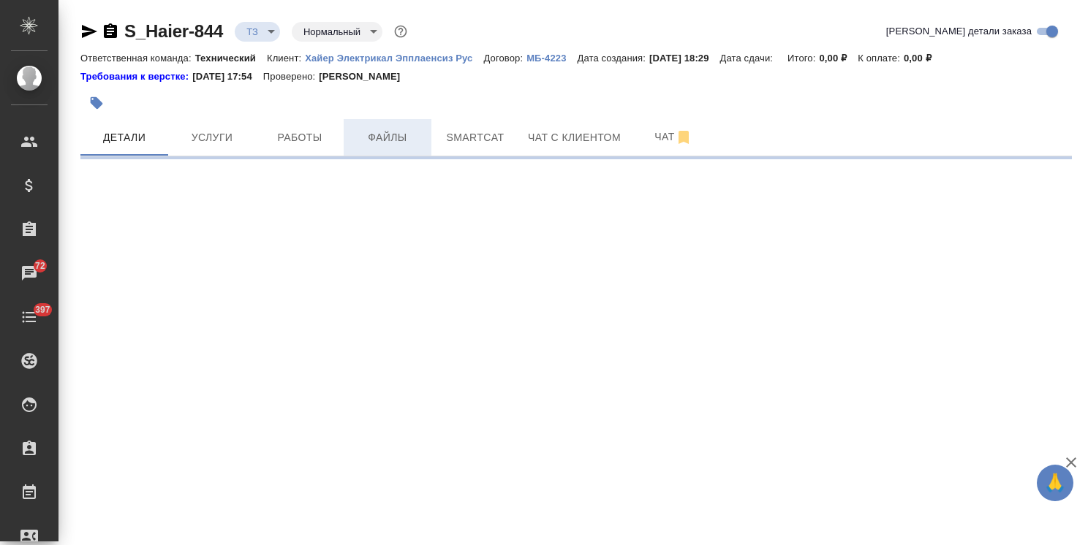
select select "RU"
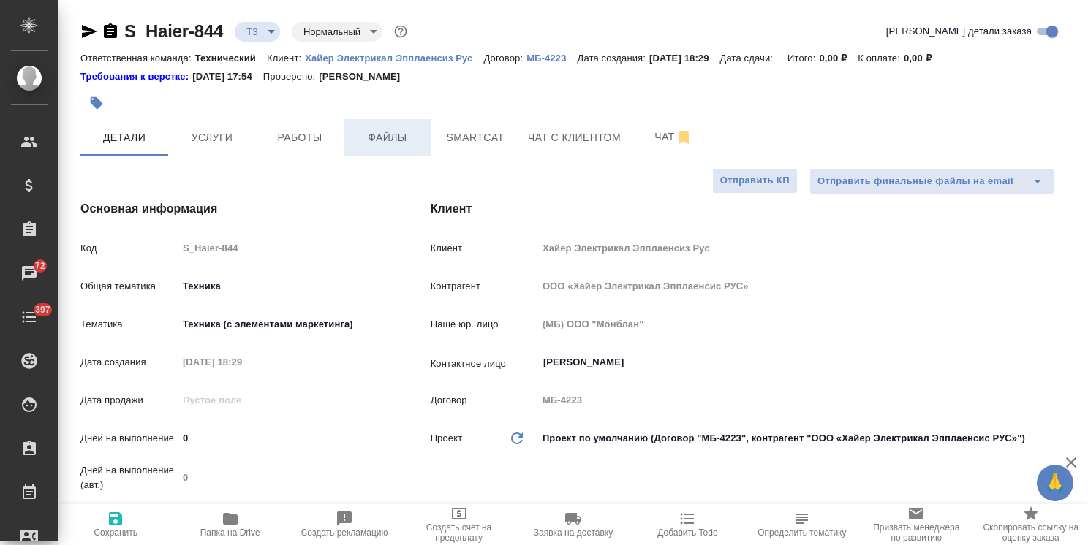
type textarea "x"
click at [401, 135] on span "Файлы" at bounding box center [387, 138] width 70 height 18
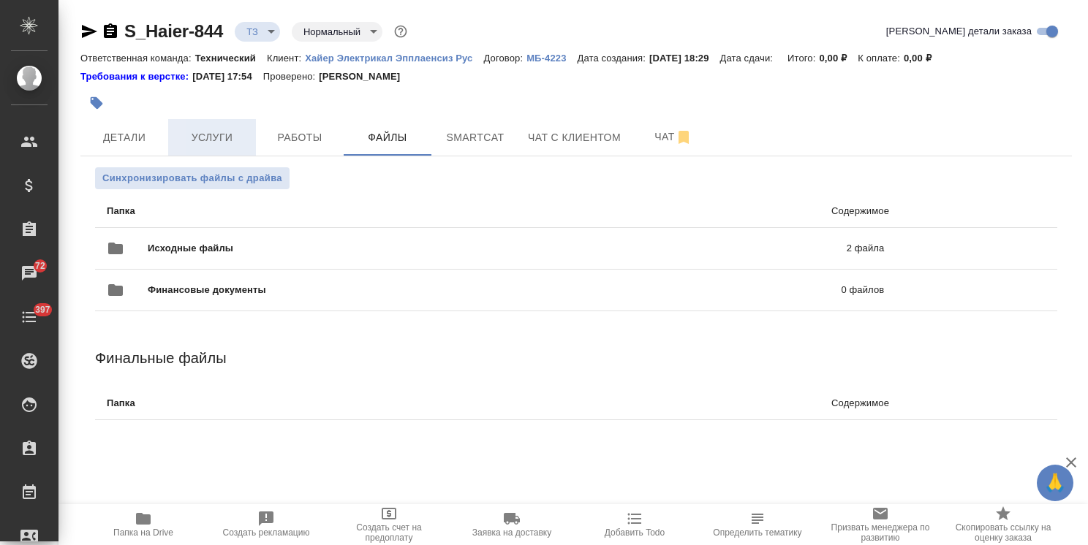
click at [231, 146] on button "Услуги" at bounding box center [212, 137] width 88 height 37
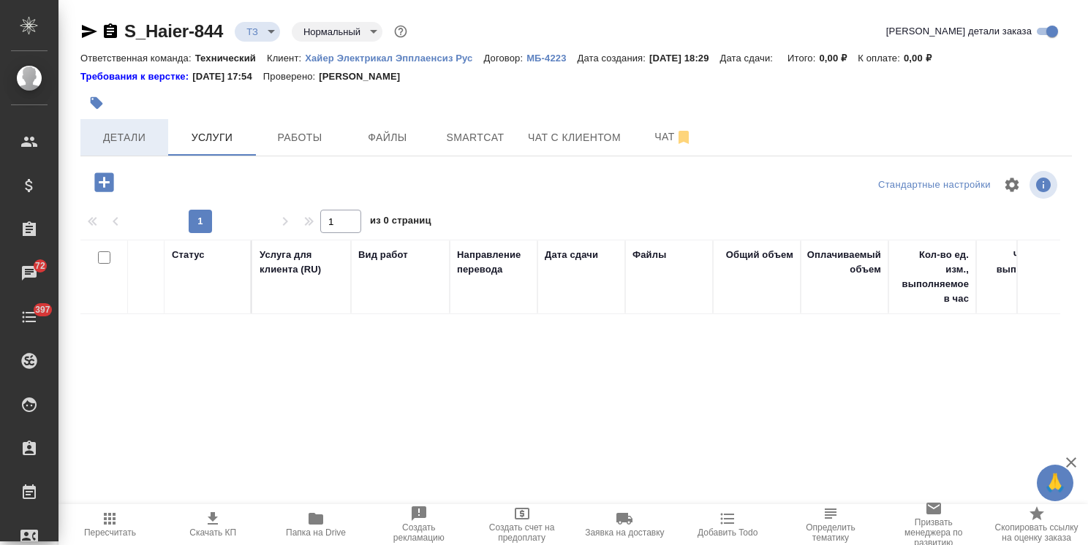
click at [130, 135] on span "Детали" at bounding box center [124, 138] width 70 height 18
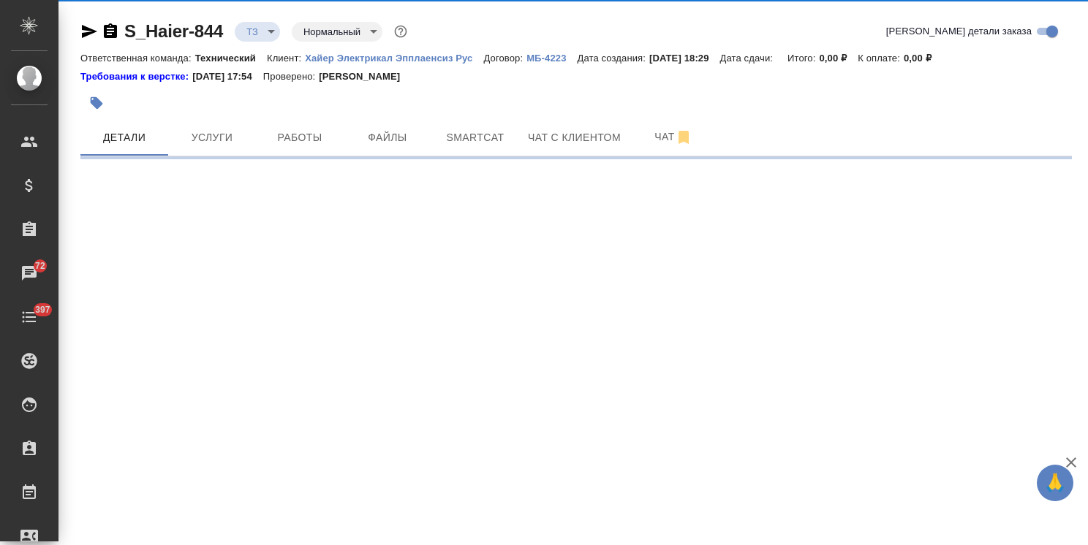
select select "RU"
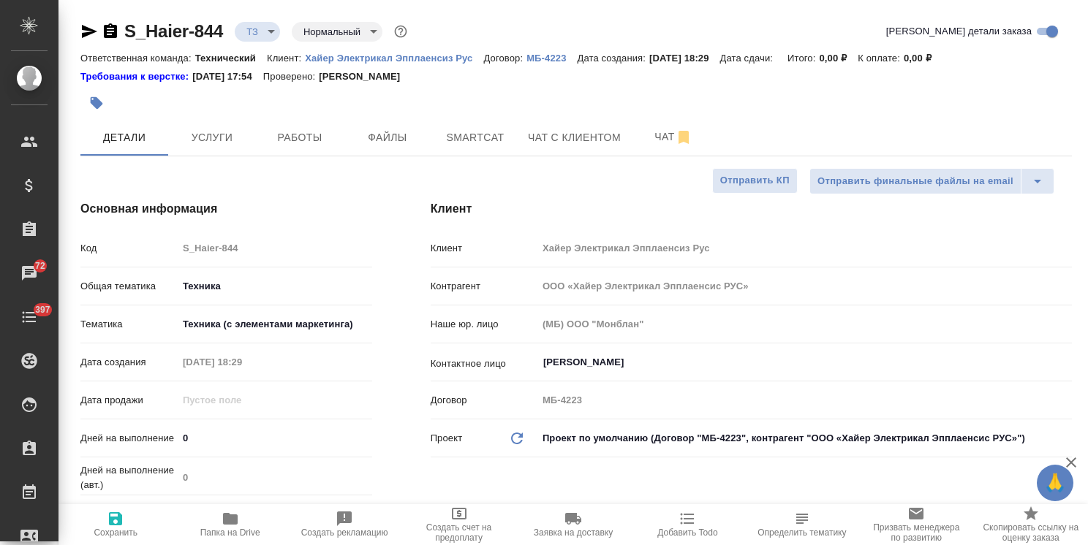
type textarea "x"
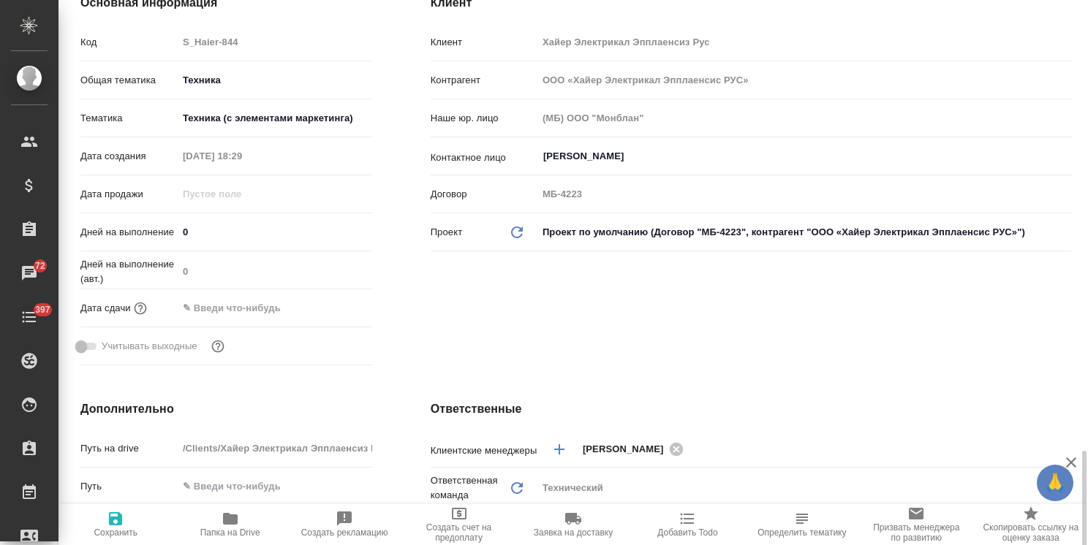
scroll to position [87, 0]
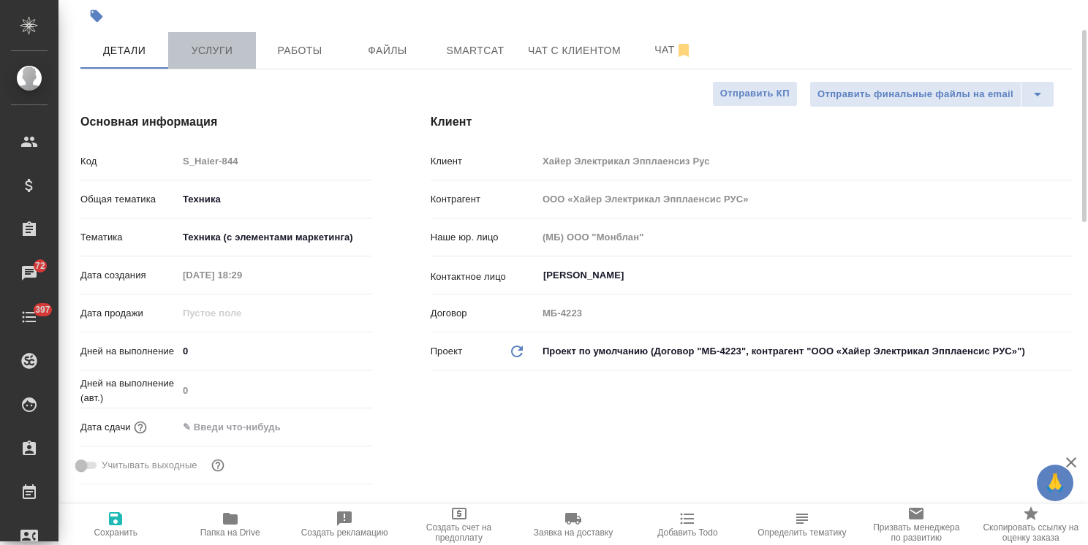
click at [211, 60] on button "Услуги" at bounding box center [212, 50] width 88 height 37
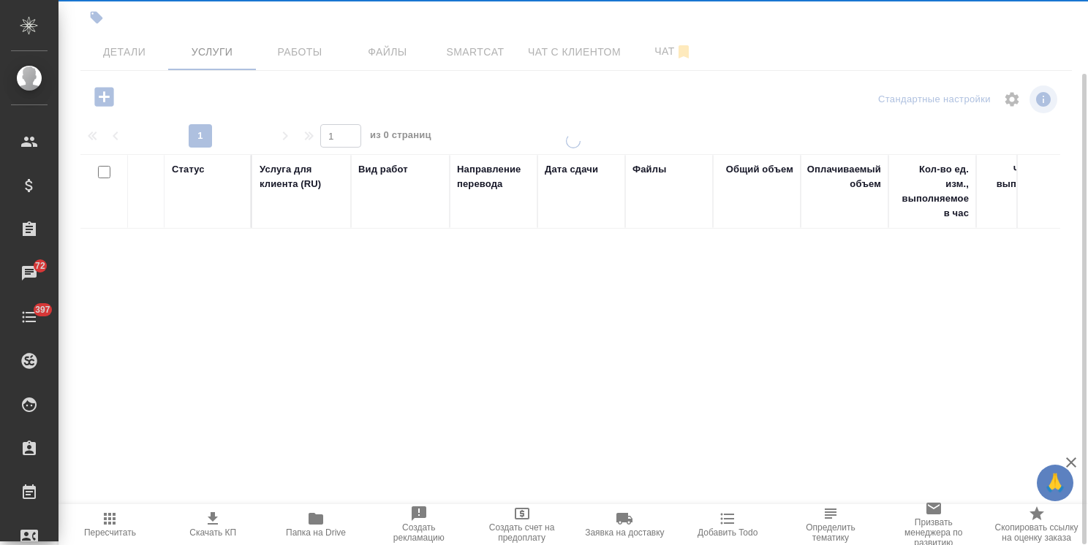
scroll to position [85, 0]
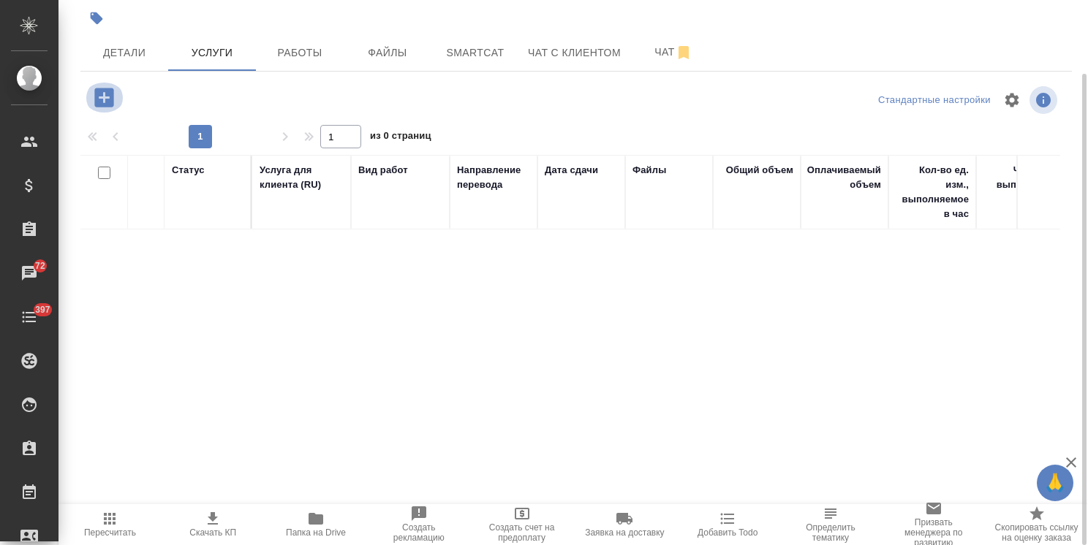
click at [103, 103] on icon "button" at bounding box center [103, 97] width 19 height 19
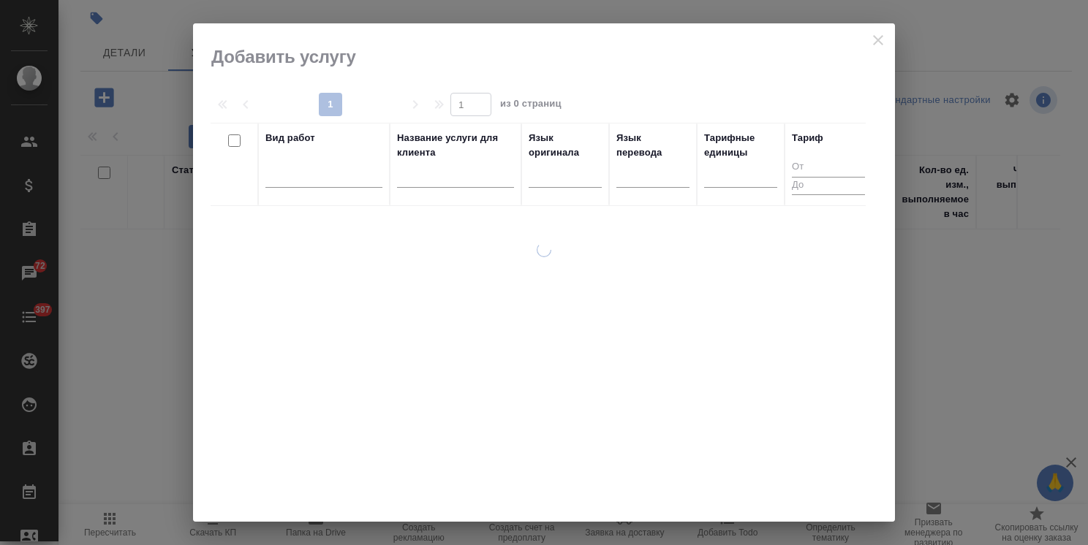
click at [451, 177] on input "text" at bounding box center [455, 179] width 117 height 18
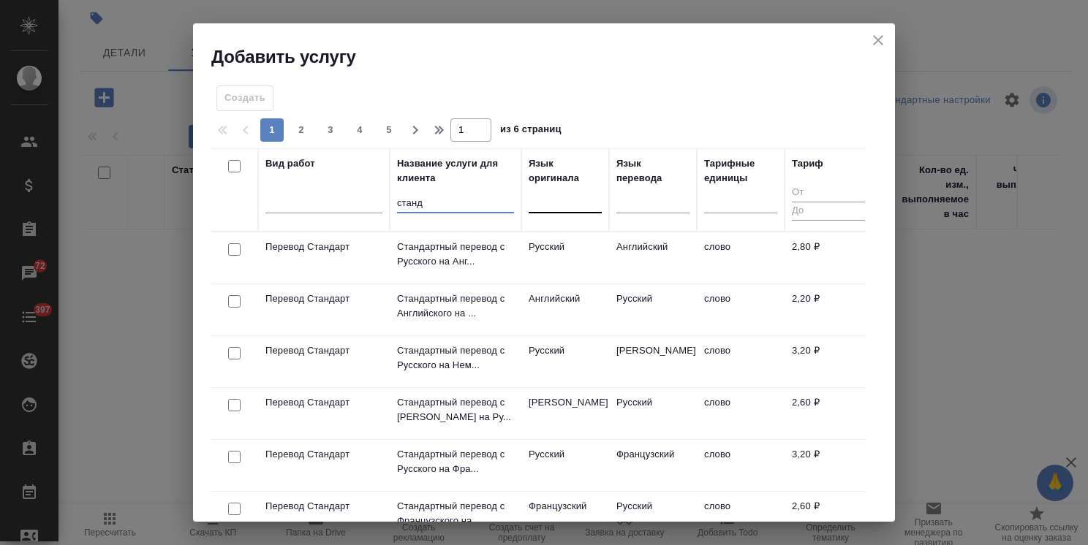
type input "станд"
click at [539, 200] on div at bounding box center [565, 198] width 73 height 21
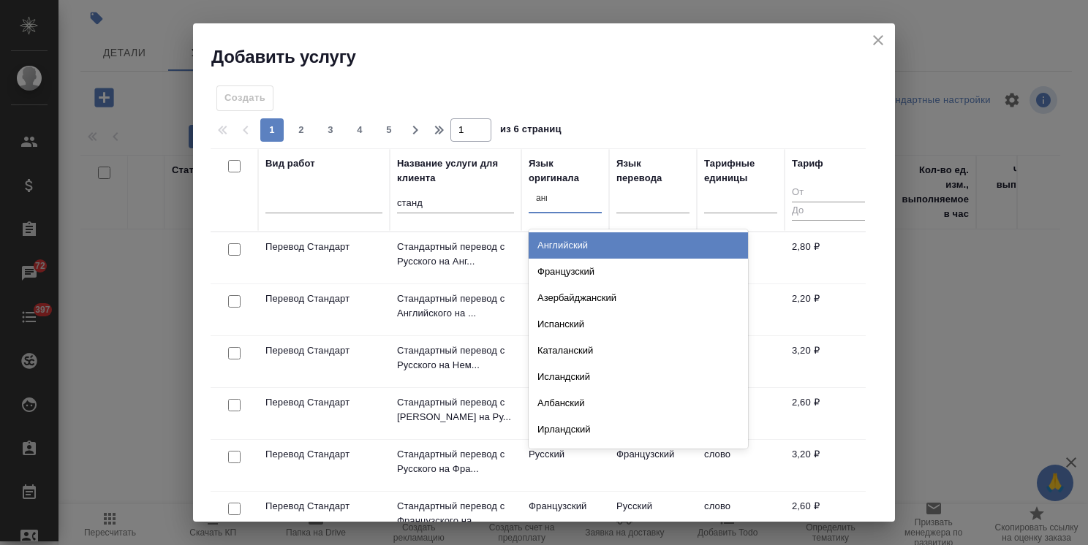
type input "англ"
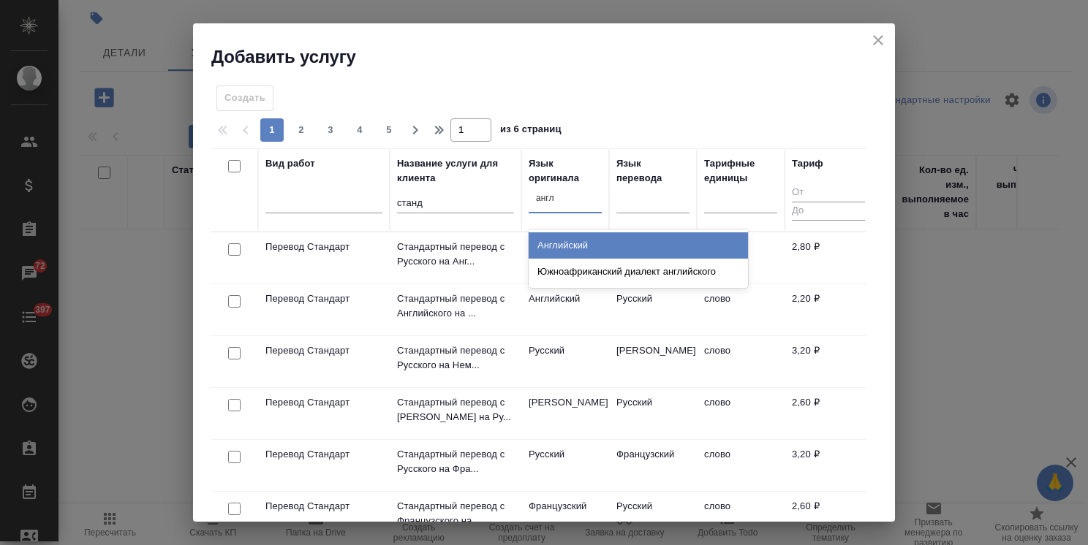
click at [555, 244] on div "Английский" at bounding box center [638, 245] width 219 height 26
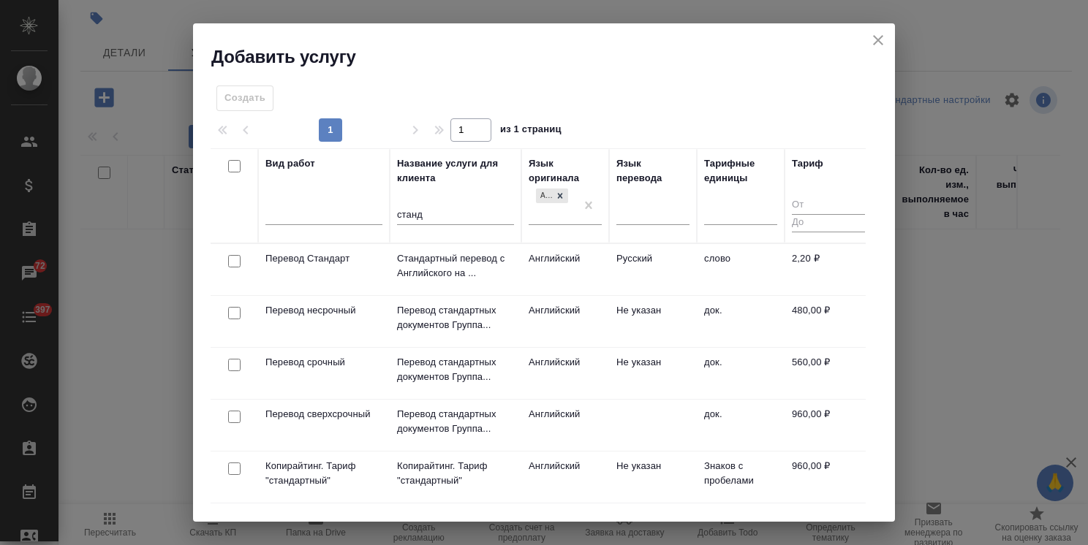
click at [231, 264] on input "checkbox" at bounding box center [234, 261] width 12 height 12
checkbox input "true"
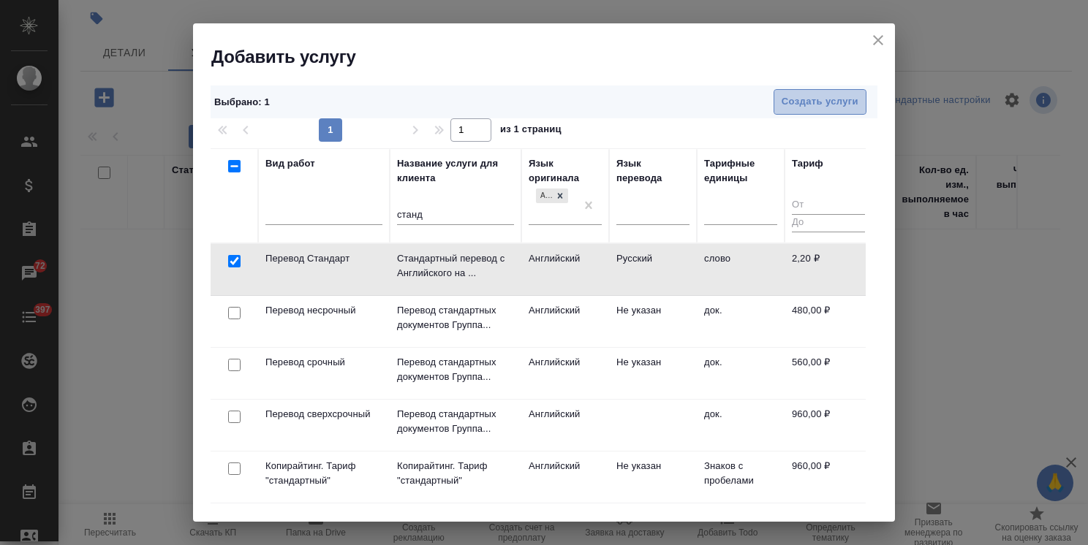
click at [805, 98] on span "Создать услуги" at bounding box center [819, 102] width 77 height 17
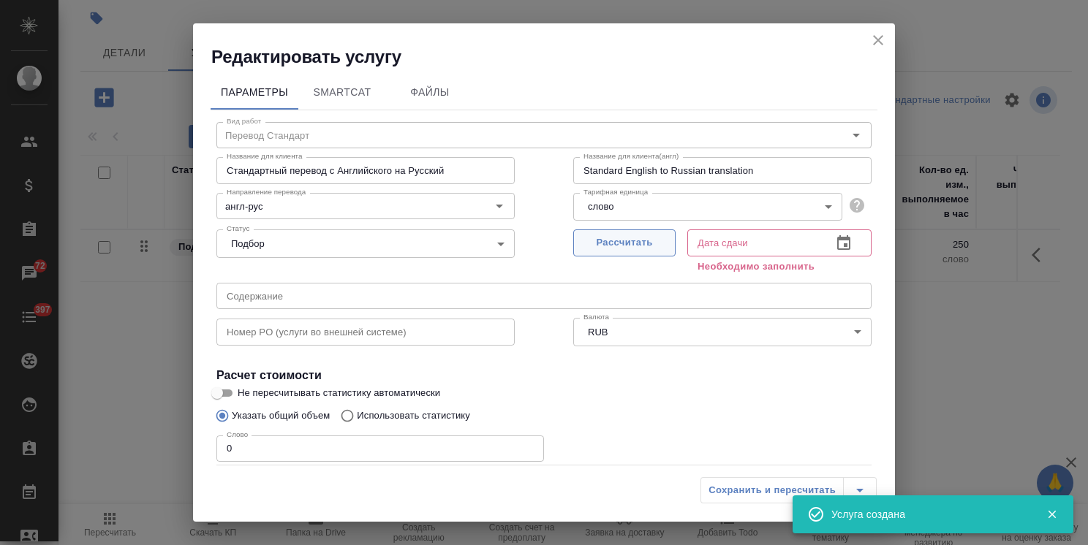
click at [635, 241] on span "Рассчитать" at bounding box center [624, 243] width 86 height 17
type input "01.10.2025 18:31"
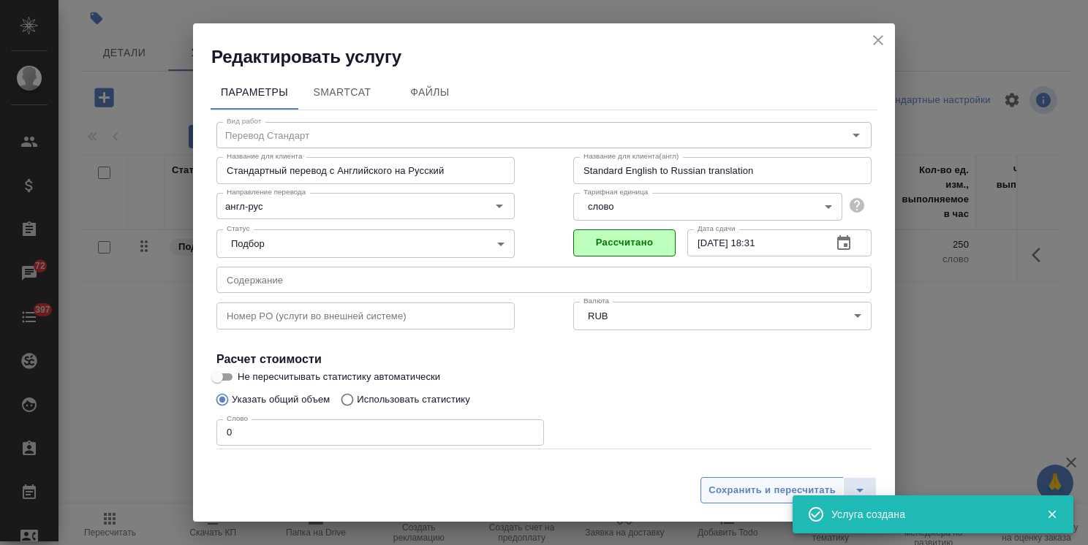
click at [738, 489] on span "Сохранить и пересчитать" at bounding box center [771, 490] width 127 height 17
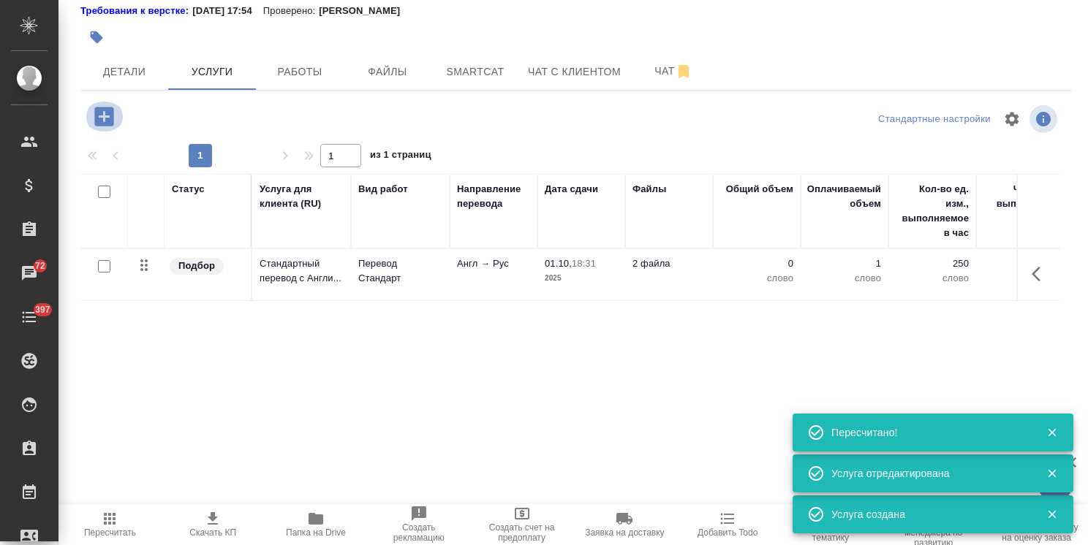
click at [113, 121] on icon "button" at bounding box center [103, 116] width 19 height 19
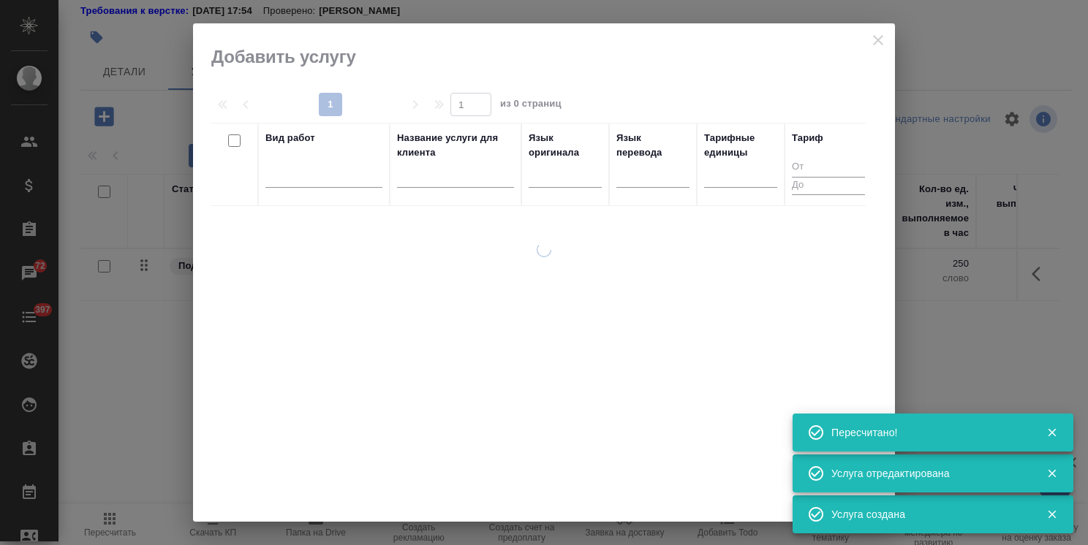
click at [462, 165] on div at bounding box center [455, 180] width 117 height 36
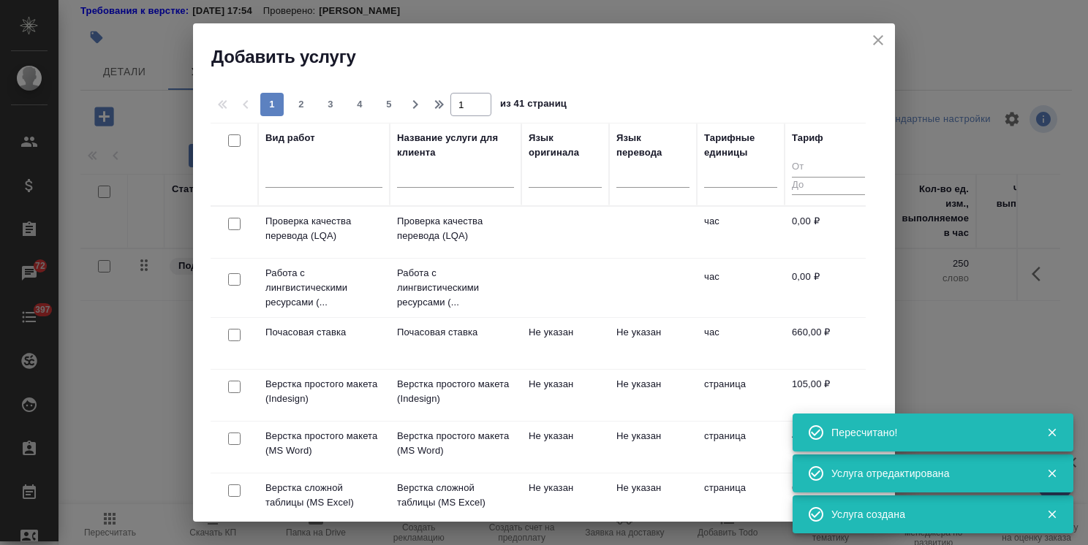
click at [449, 173] on input "text" at bounding box center [455, 179] width 117 height 18
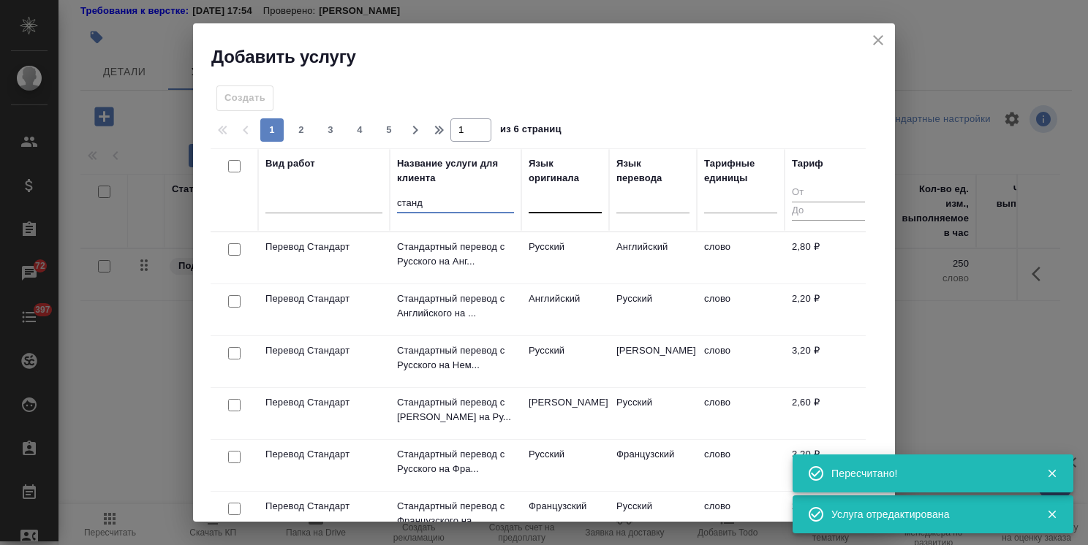
type input "станд"
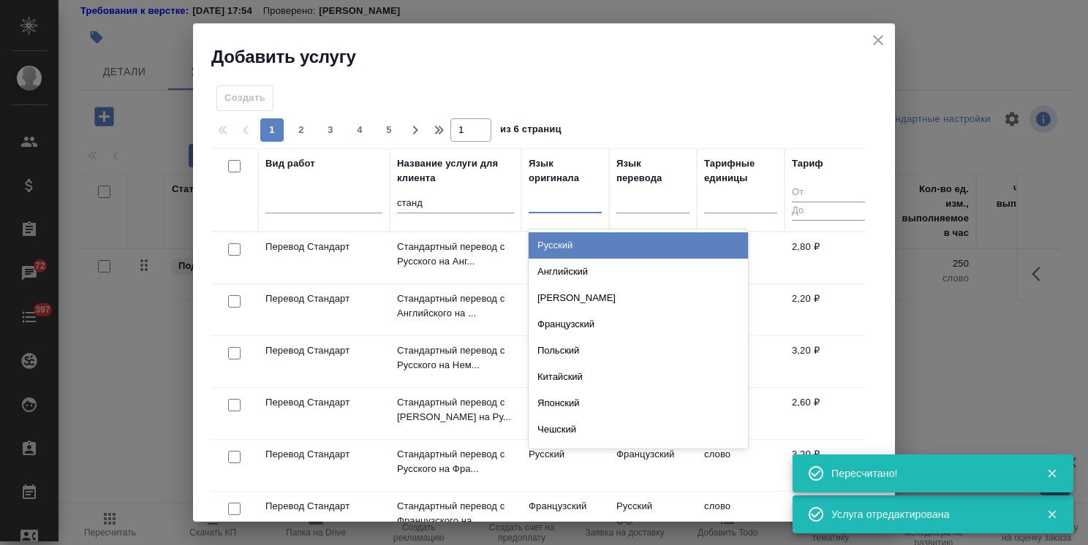
click at [569, 203] on div at bounding box center [565, 198] width 73 height 21
type input "рус"
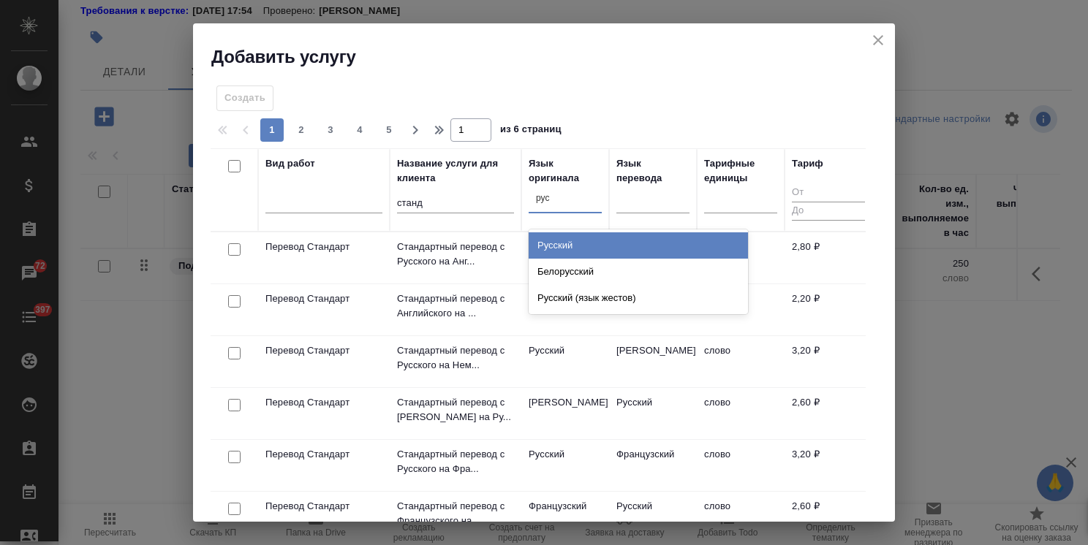
click at [597, 249] on div "Русский" at bounding box center [638, 245] width 219 height 26
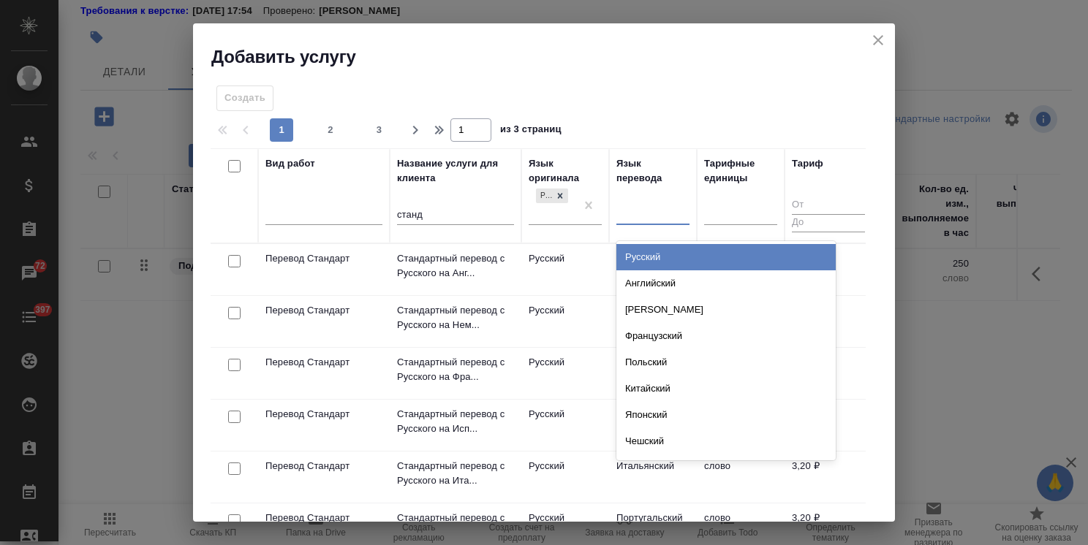
click at [636, 212] on div at bounding box center [652, 210] width 73 height 21
type input "каз"
click at [646, 249] on div "Казахский" at bounding box center [725, 257] width 219 height 26
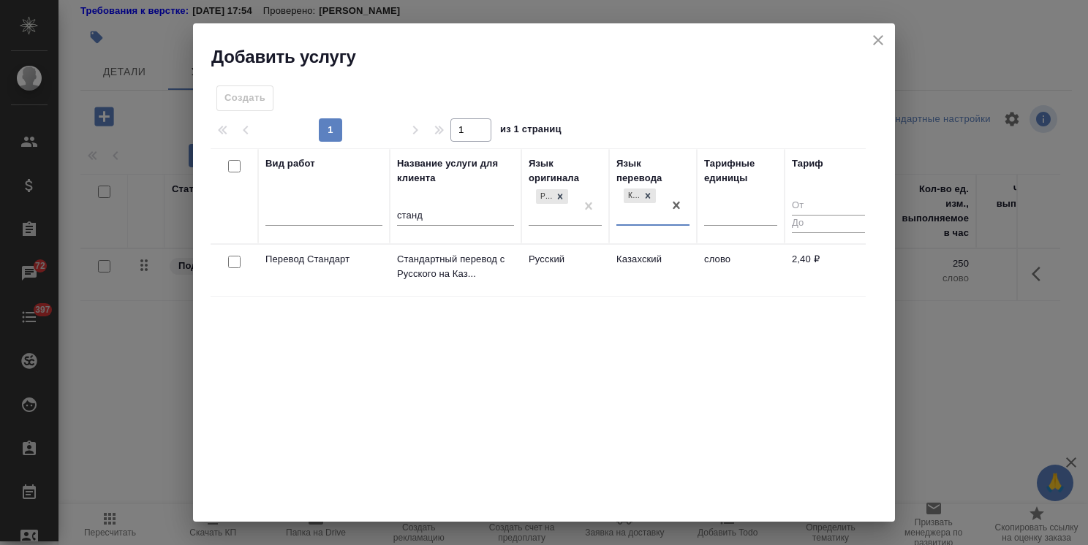
click at [228, 264] on input "checkbox" at bounding box center [234, 262] width 12 height 12
checkbox input "true"
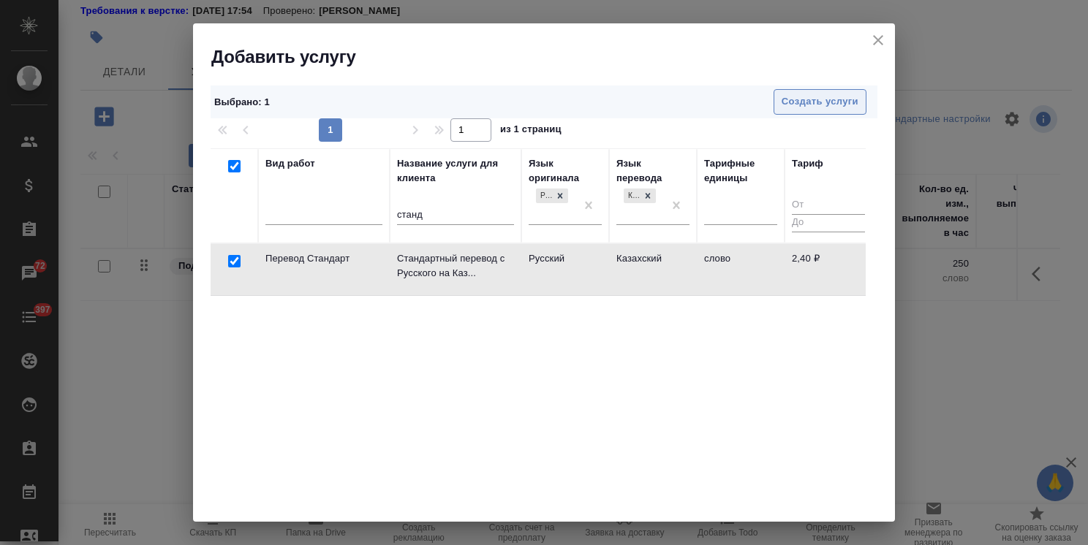
click at [809, 94] on span "Создать услуги" at bounding box center [819, 102] width 77 height 17
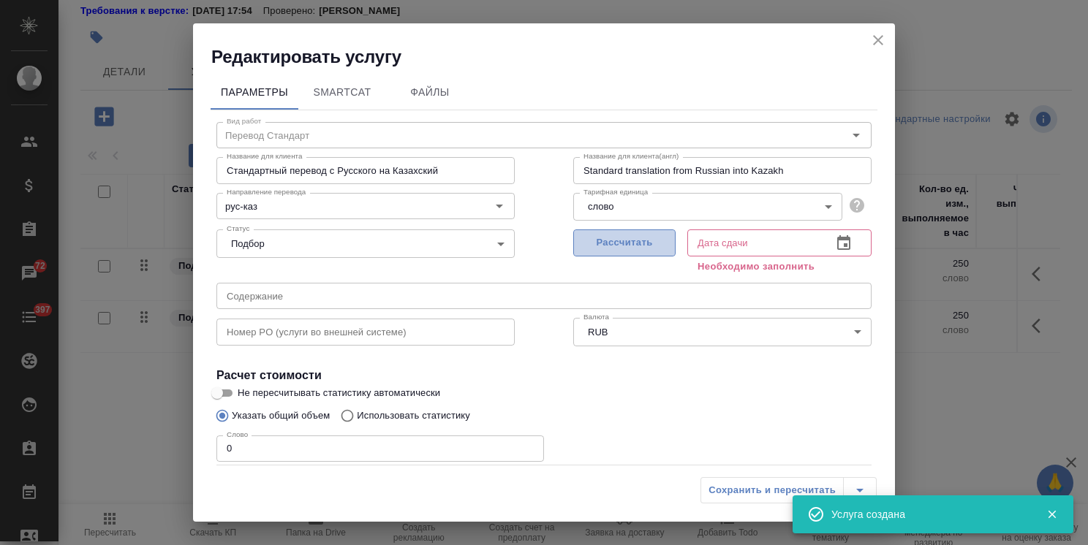
click at [599, 243] on span "Рассчитать" at bounding box center [624, 243] width 86 height 17
type input "01.10.2025 18:31"
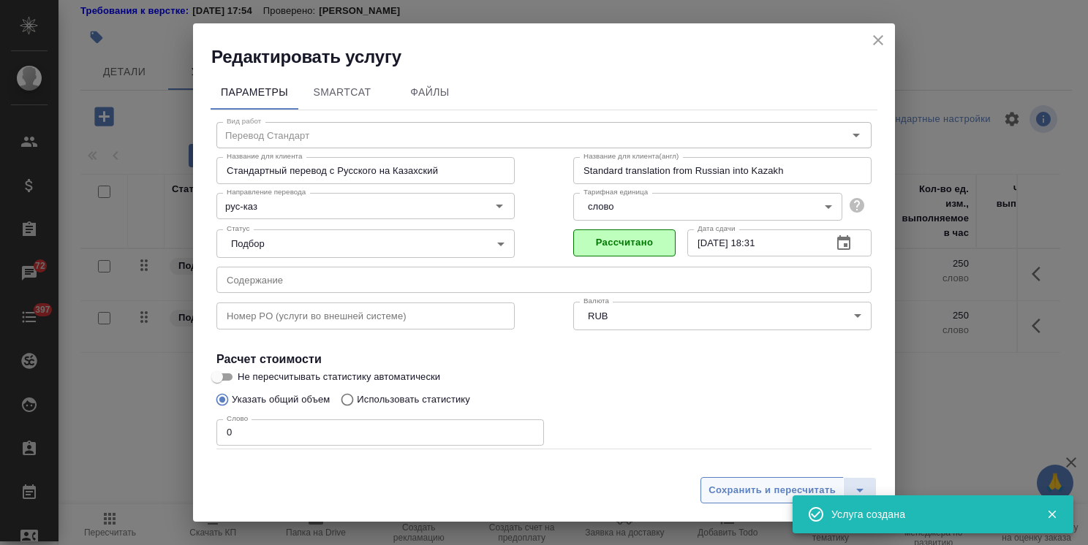
click at [735, 495] on span "Сохранить и пересчитать" at bounding box center [771, 490] width 127 height 17
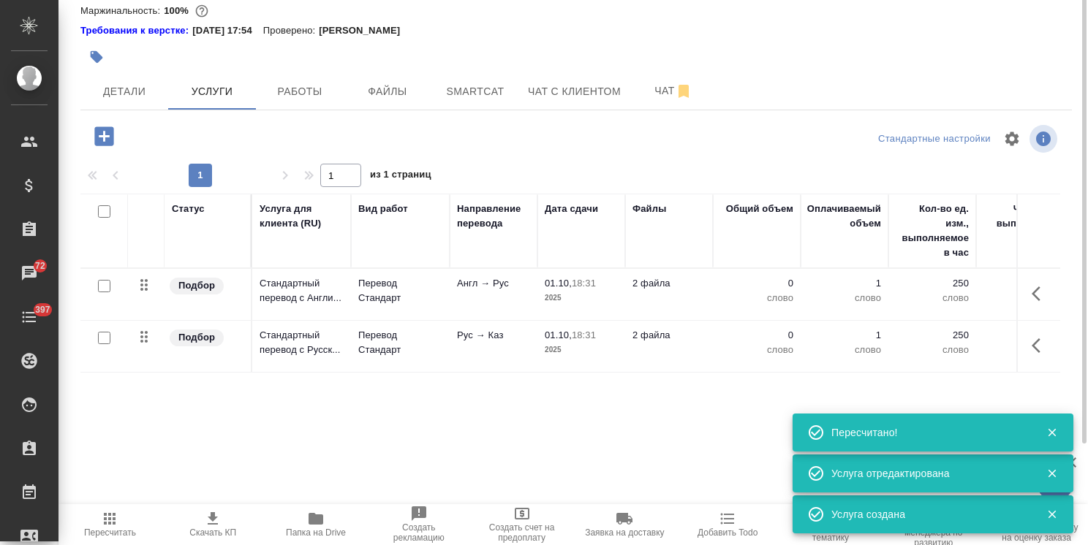
scroll to position [0, 0]
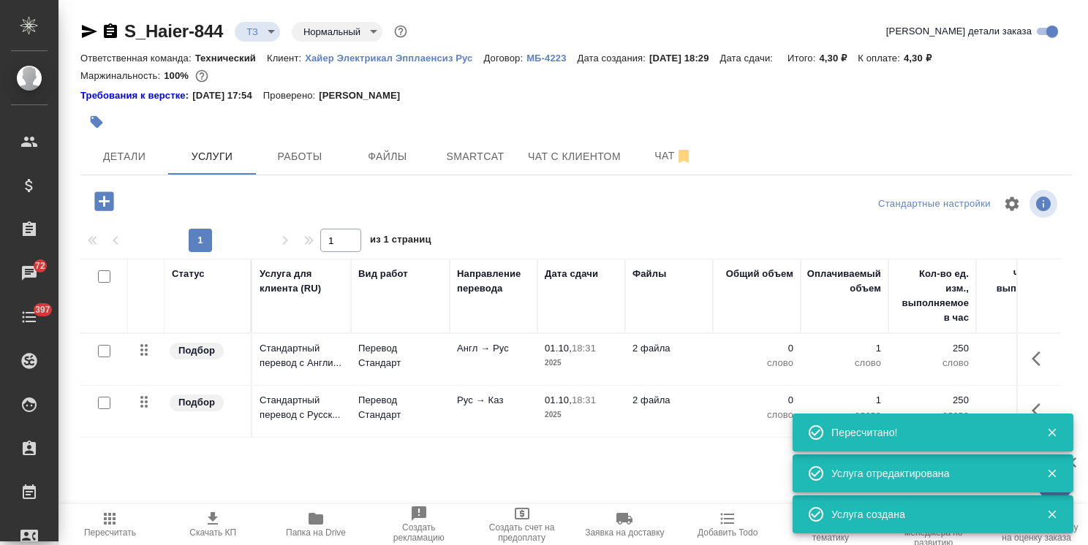
drag, startPoint x: 111, startPoint y: 31, endPoint x: 117, endPoint y: 37, distance: 7.8
click at [111, 31] on icon "button" at bounding box center [111, 32] width 18 height 18
click at [646, 150] on span "Чат" at bounding box center [673, 156] width 70 height 18
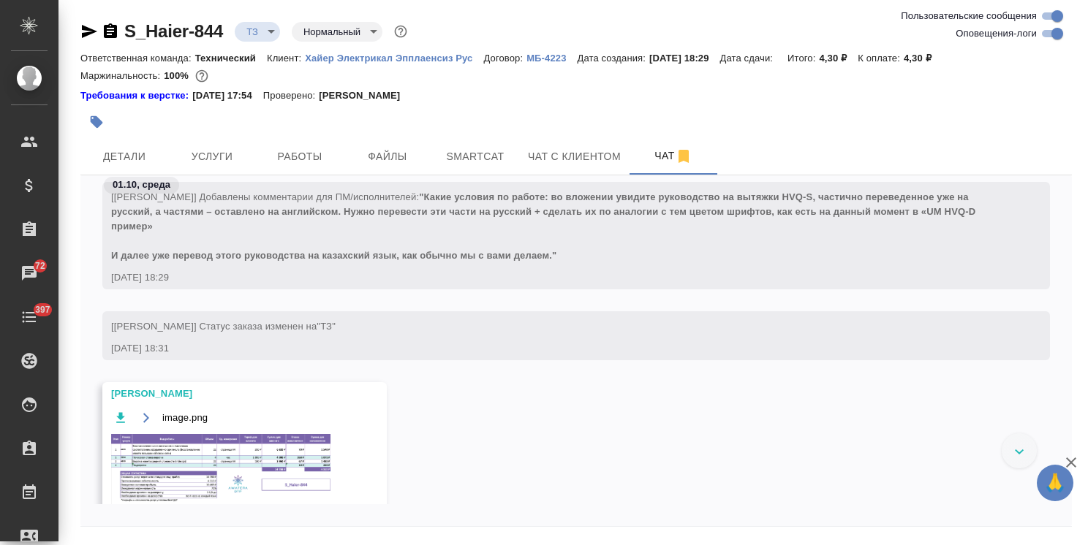
scroll to position [532, 0]
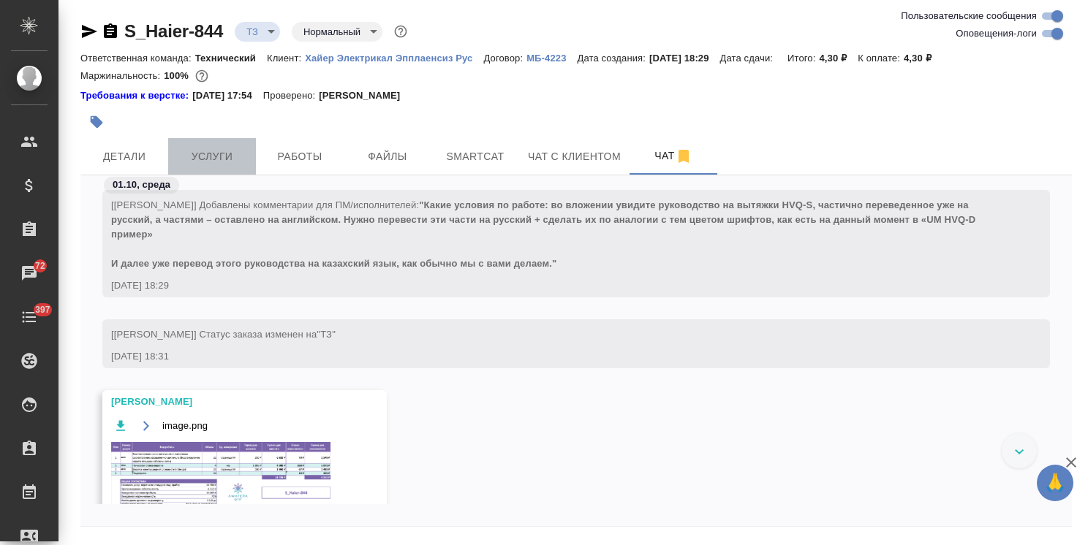
click at [206, 155] on span "Услуги" at bounding box center [212, 157] width 70 height 18
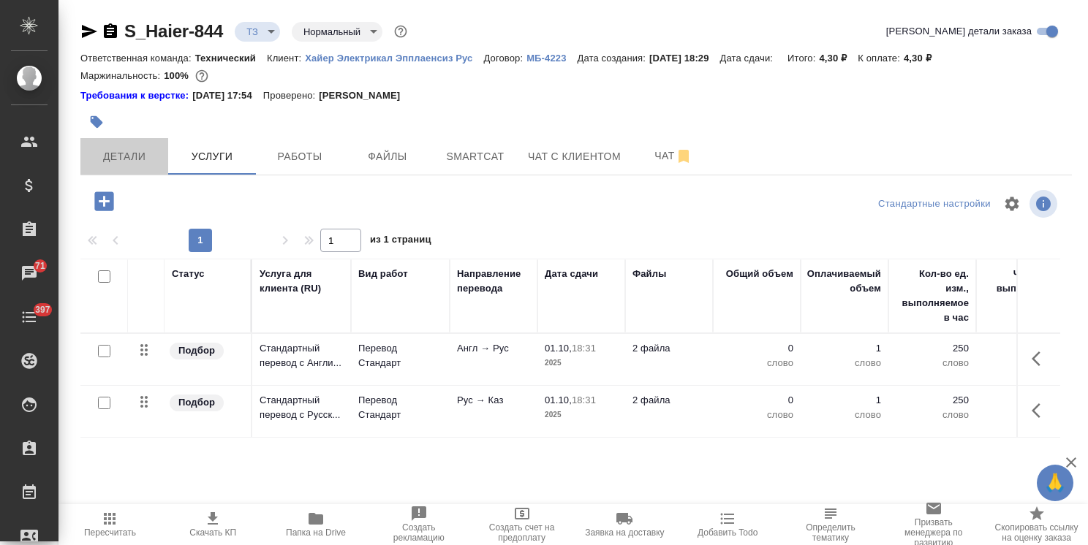
click at [123, 154] on span "Детали" at bounding box center [124, 157] width 70 height 18
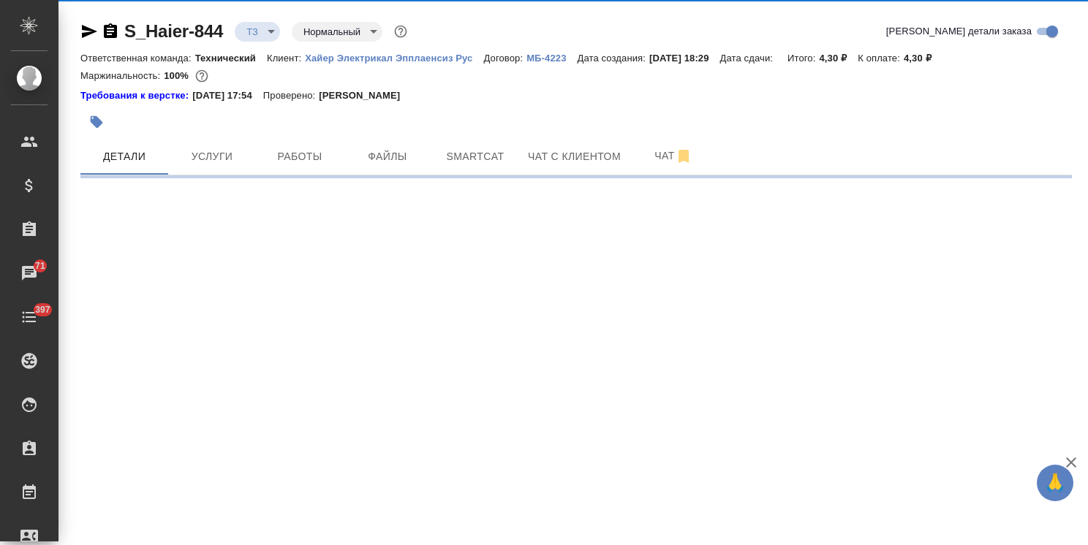
select select "RU"
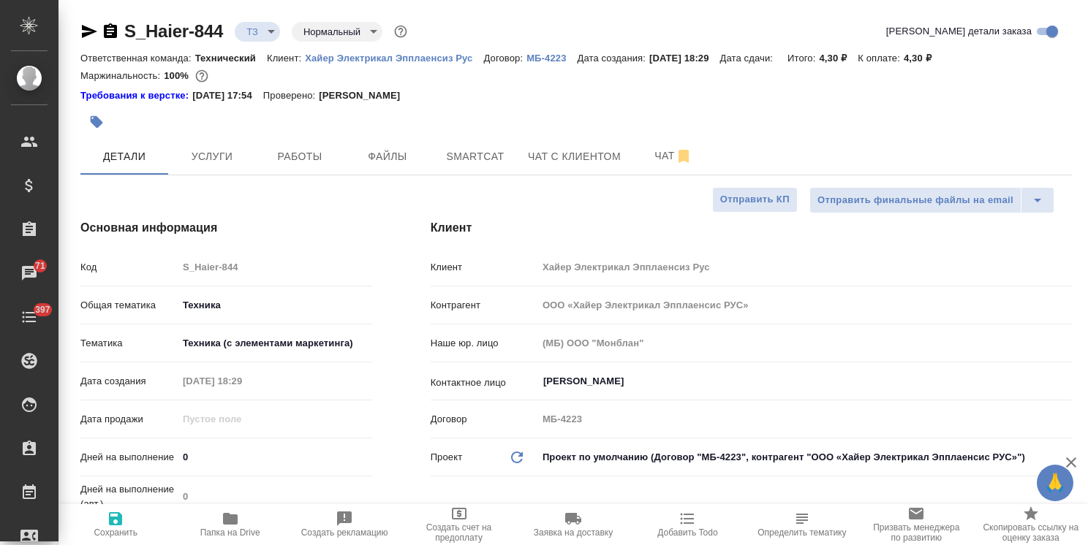
type textarea "x"
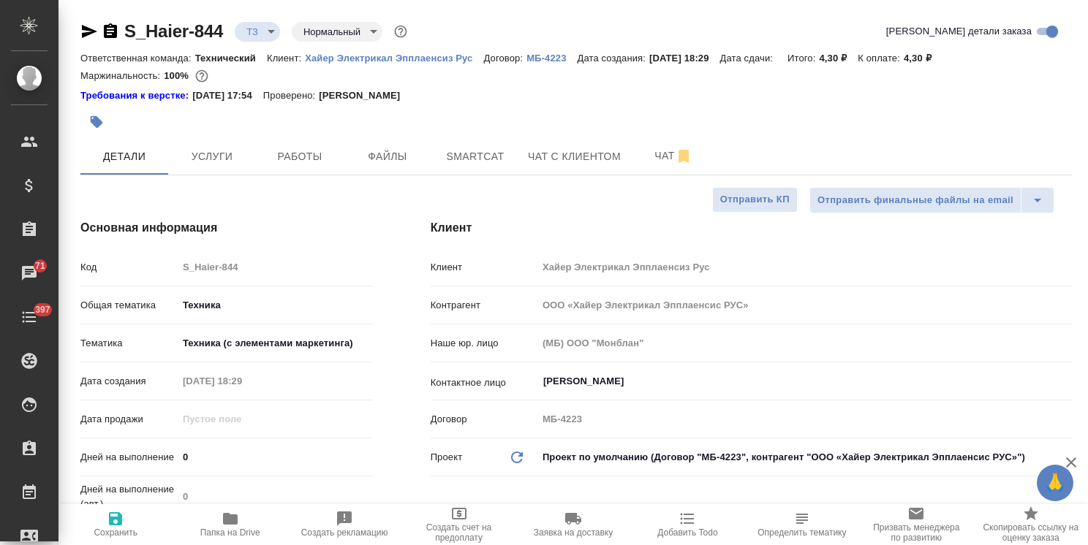
type textarea "x"
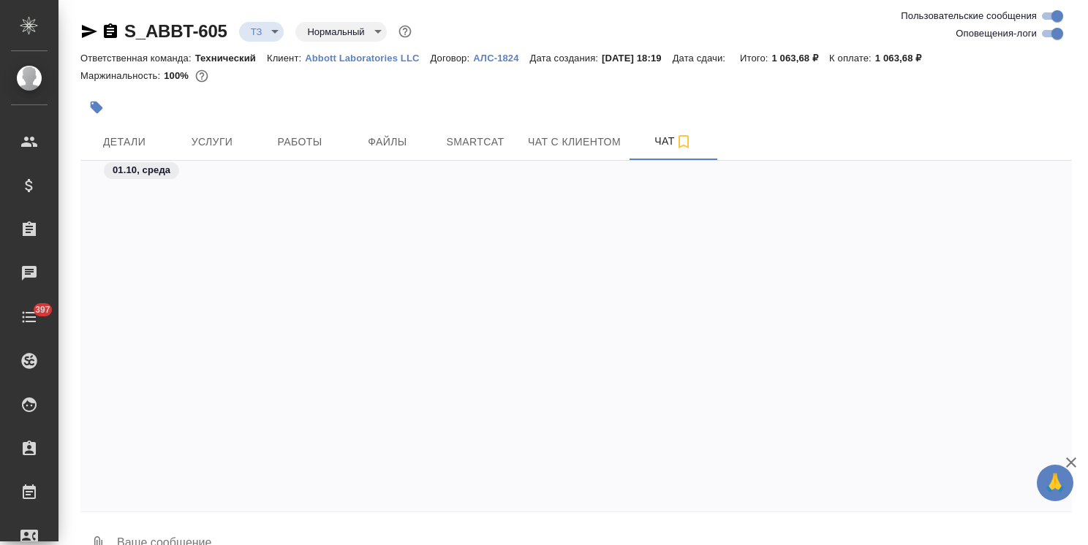
click at [227, 143] on span "Услуги" at bounding box center [212, 142] width 70 height 18
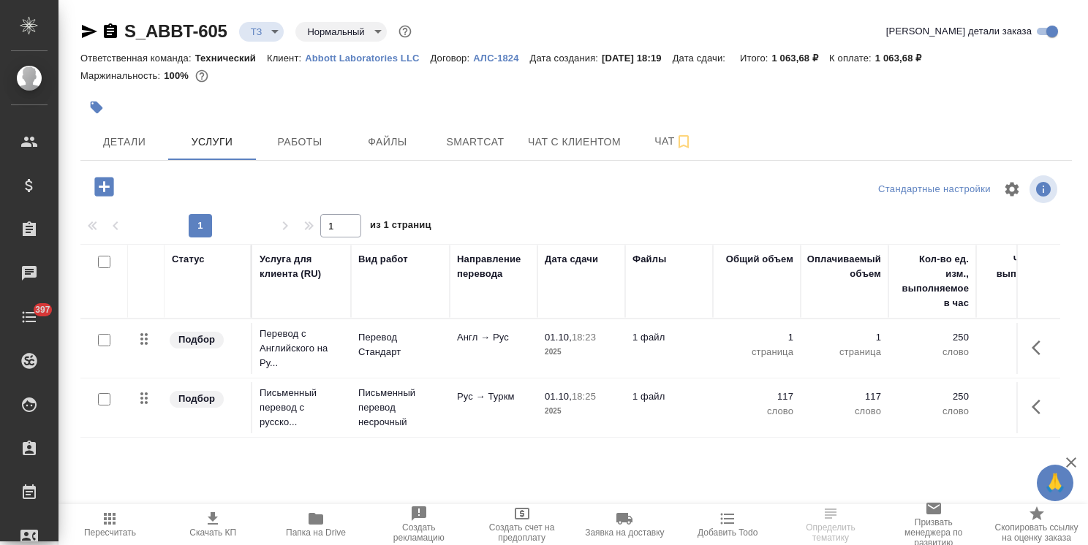
click at [111, 194] on icon "button" at bounding box center [103, 186] width 19 height 19
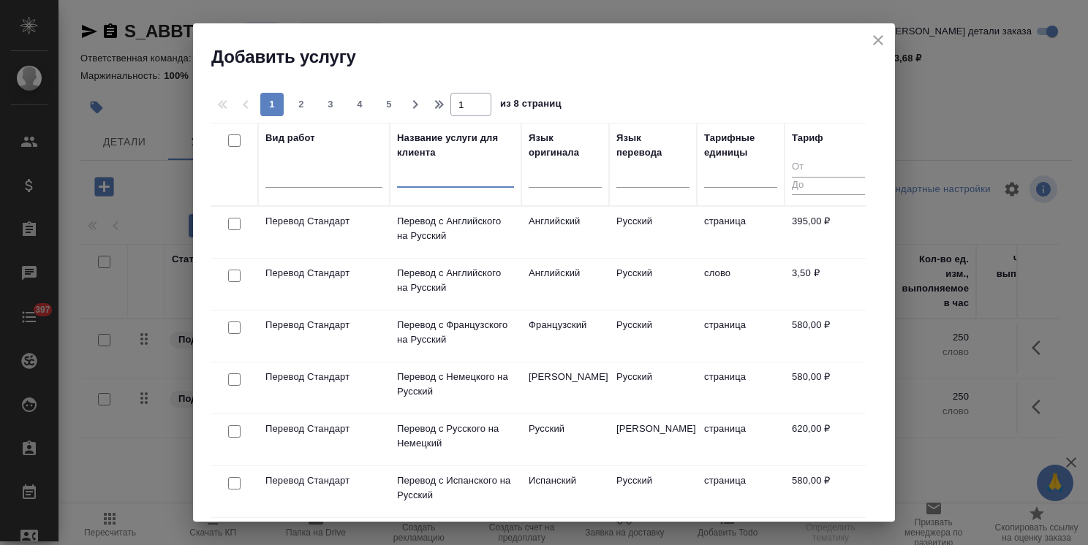
click at [439, 186] on input "text" at bounding box center [455, 179] width 117 height 18
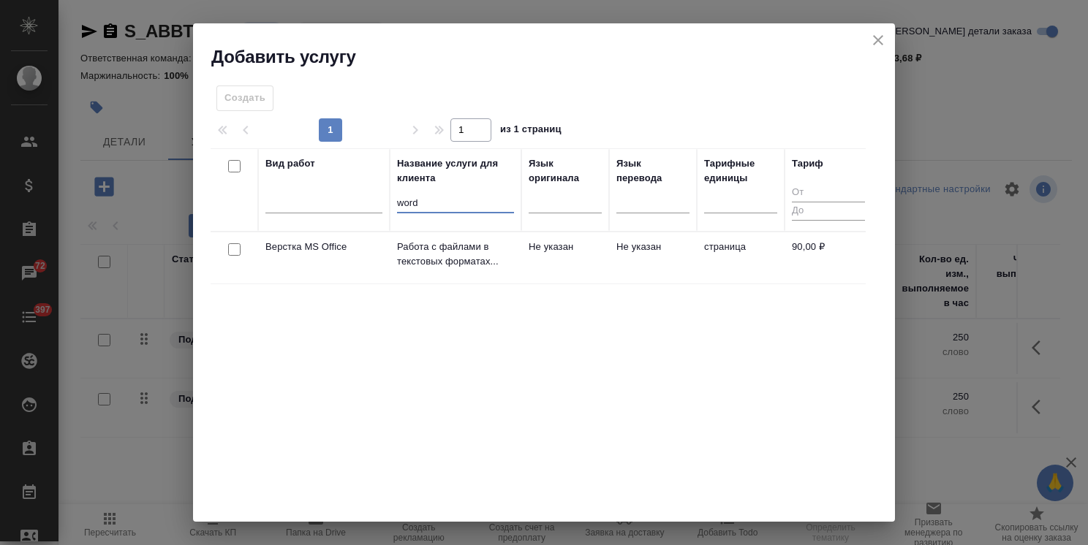
type input "word"
click at [235, 251] on input "checkbox" at bounding box center [234, 249] width 12 height 12
checkbox input "true"
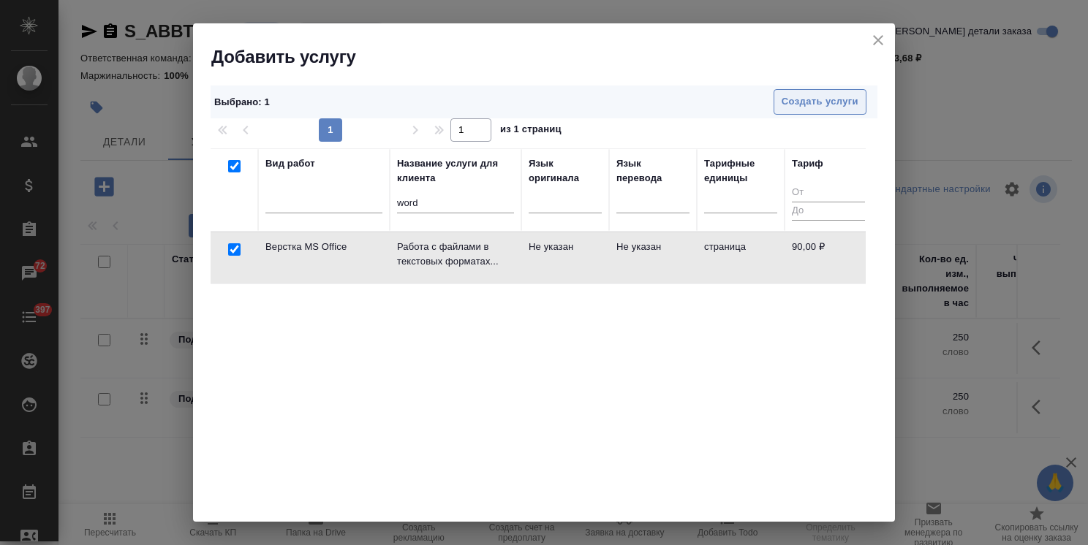
click at [790, 109] on span "Создать услуги" at bounding box center [819, 102] width 77 height 17
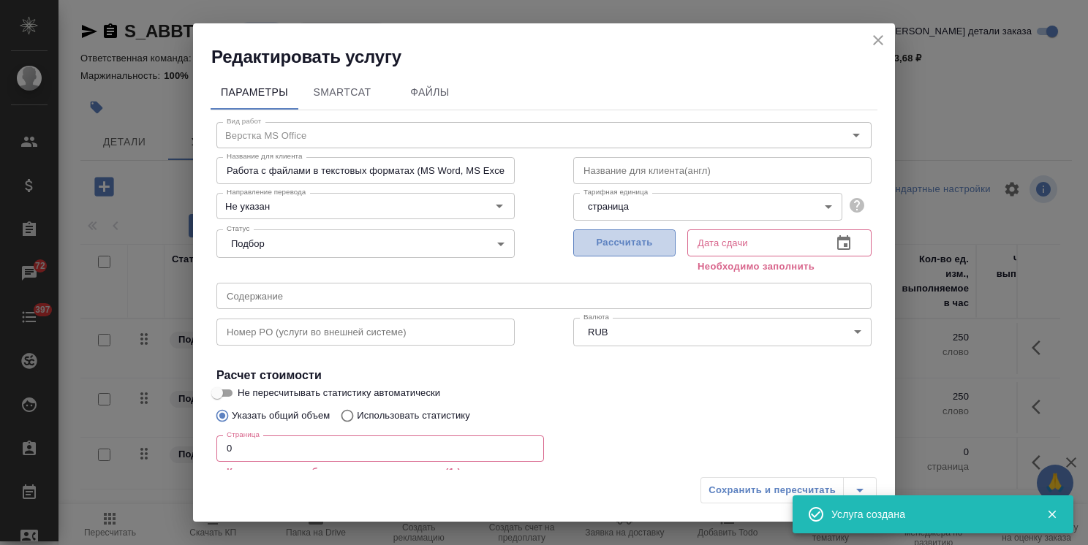
click at [632, 238] on span "Рассчитать" at bounding box center [624, 243] width 86 height 17
type input "[DATE] 18:32"
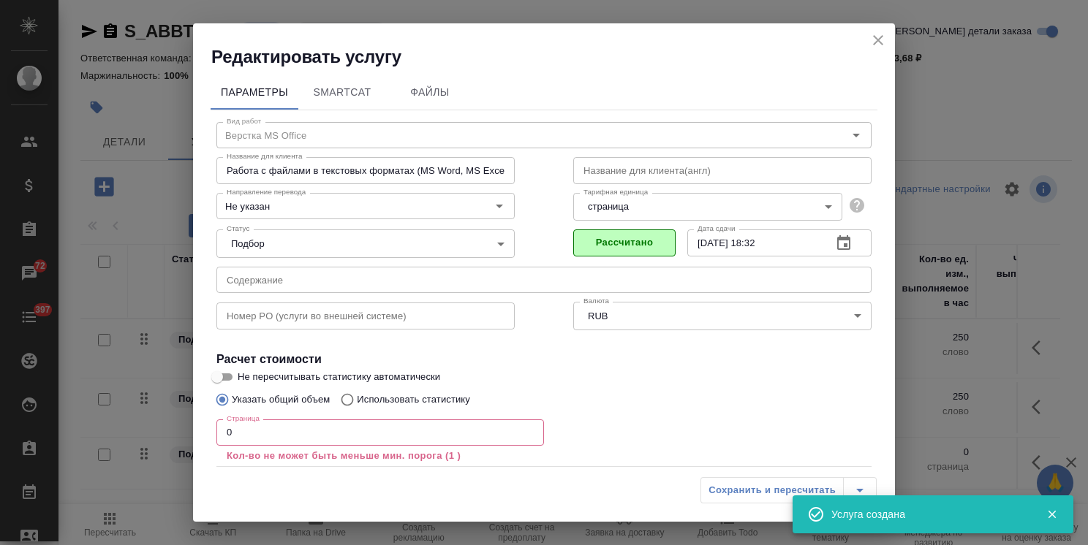
drag, startPoint x: 243, startPoint y: 434, endPoint x: 189, endPoint y: 433, distance: 54.1
click at [205, 432] on div "Параметры SmartCat Файлы Вид работ Верстка MS Office Вид работ Название для кли…" at bounding box center [544, 269] width 702 height 401
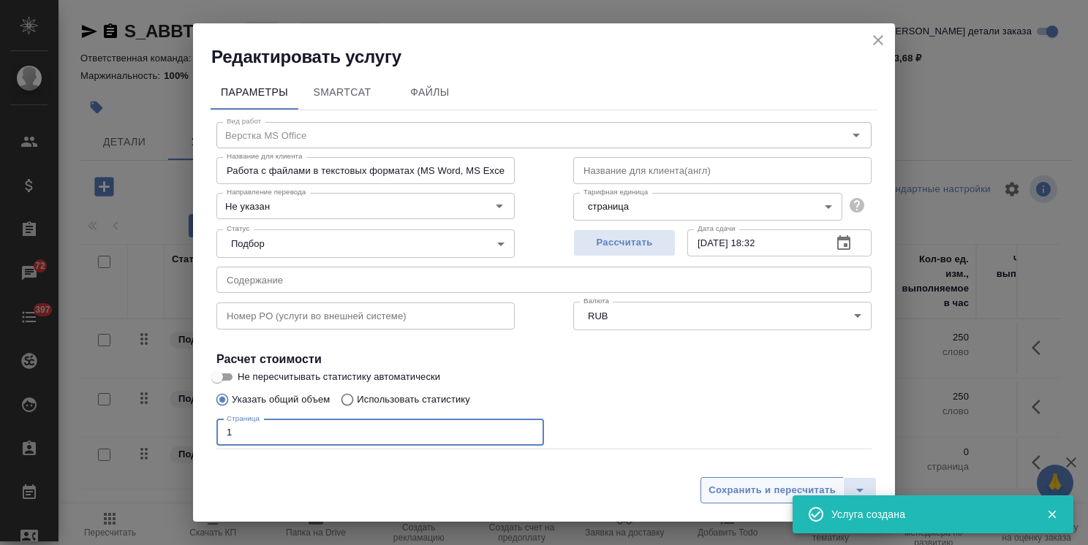
type input "1"
click at [740, 490] on span "Сохранить и пересчитать" at bounding box center [771, 490] width 127 height 17
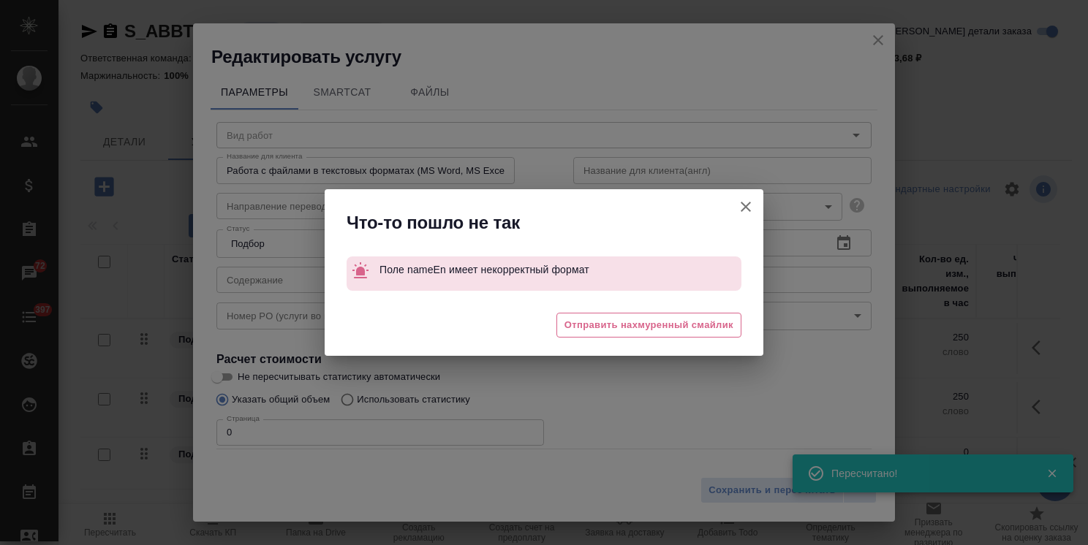
type input "Верстка MS Office"
type input "Не указан"
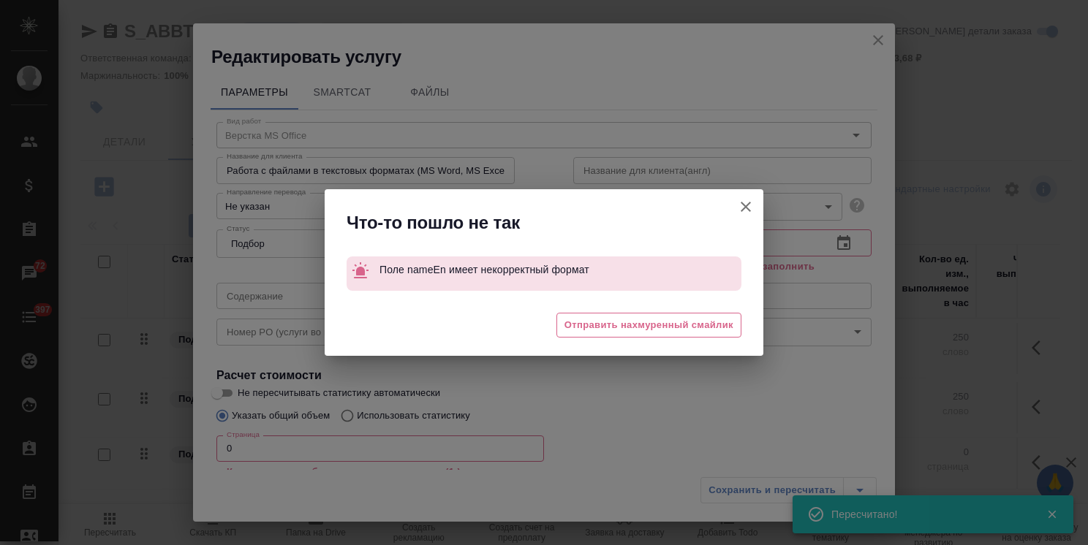
type input "new"
click at [741, 214] on icon "button" at bounding box center [746, 207] width 18 height 18
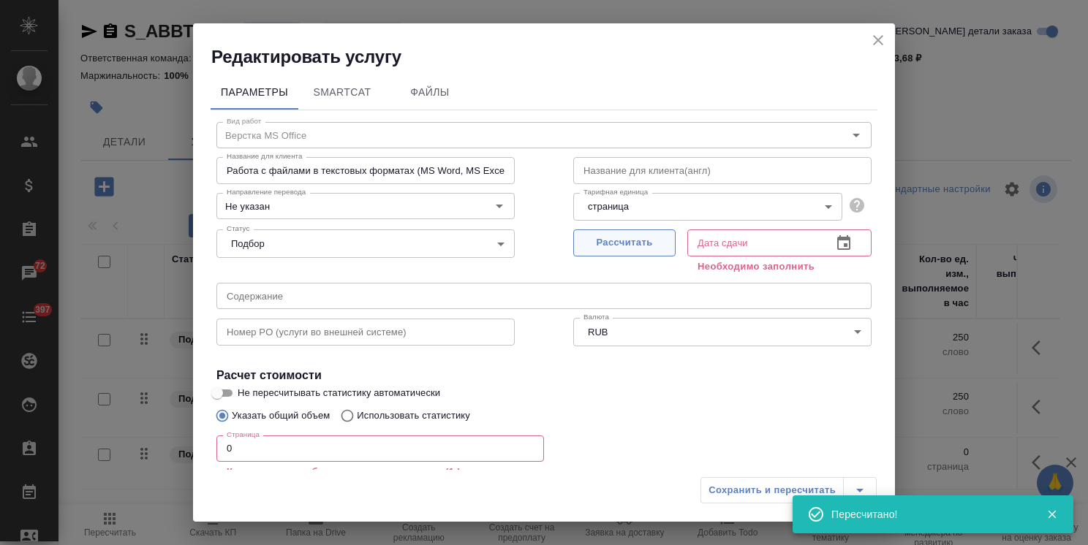
click at [632, 243] on span "Рассчитать" at bounding box center [624, 243] width 86 height 17
type input "[DATE] 18:32"
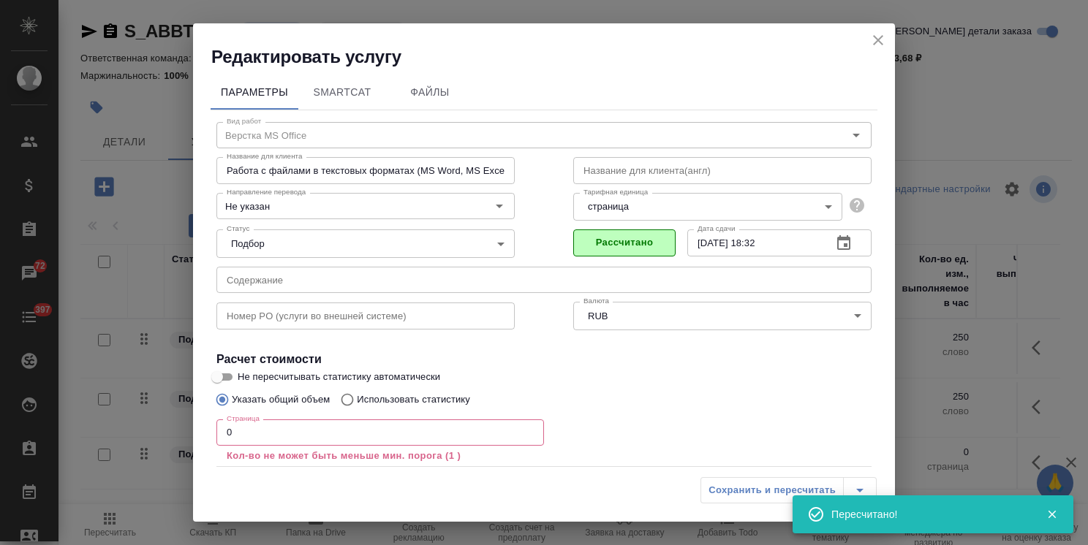
drag, startPoint x: 230, startPoint y: 425, endPoint x: 200, endPoint y: 424, distance: 29.3
click at [202, 424] on div "Параметры SmartCat Файлы Вид работ Верстка MS Office Вид работ Название для кли…" at bounding box center [544, 269] width 702 height 401
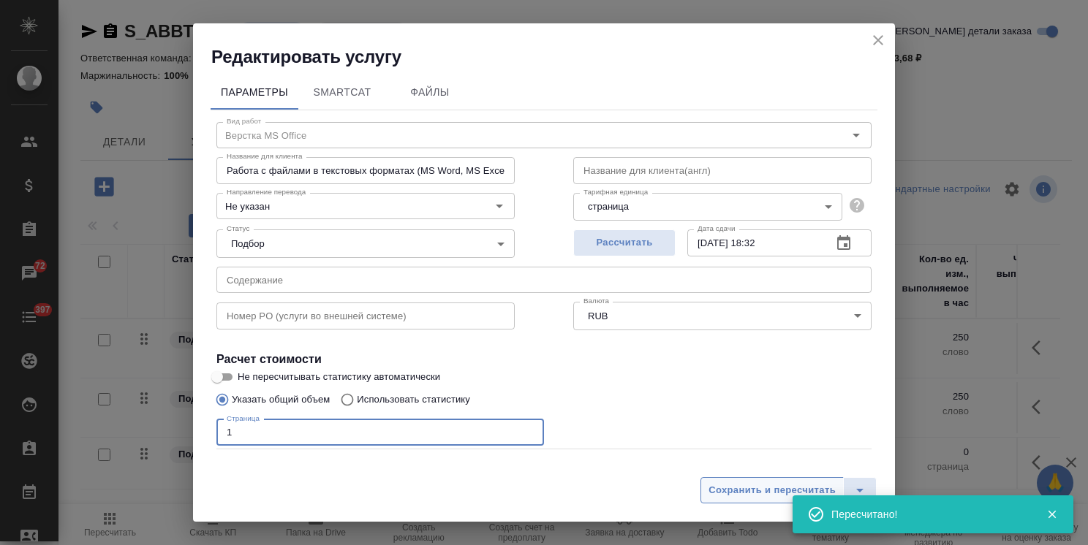
type input "1"
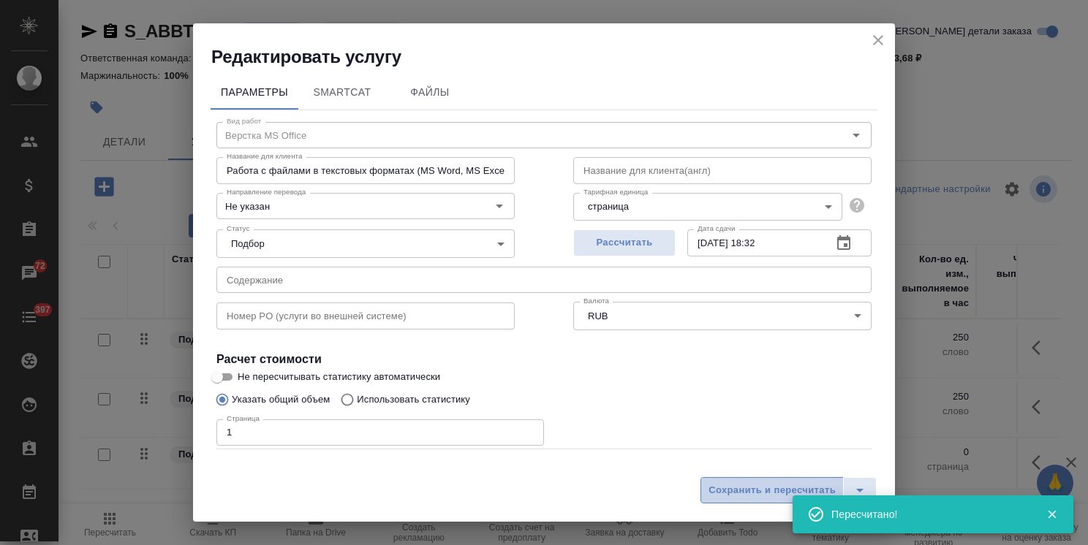
click at [714, 491] on span "Сохранить и пересчитать" at bounding box center [771, 490] width 127 height 17
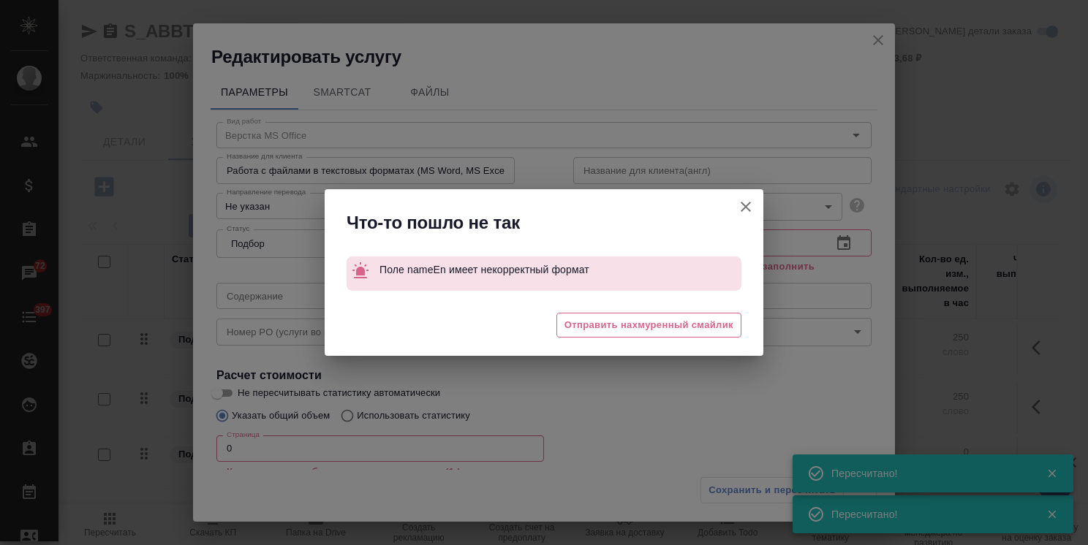
click at [746, 203] on icon "button" at bounding box center [746, 207] width 18 height 18
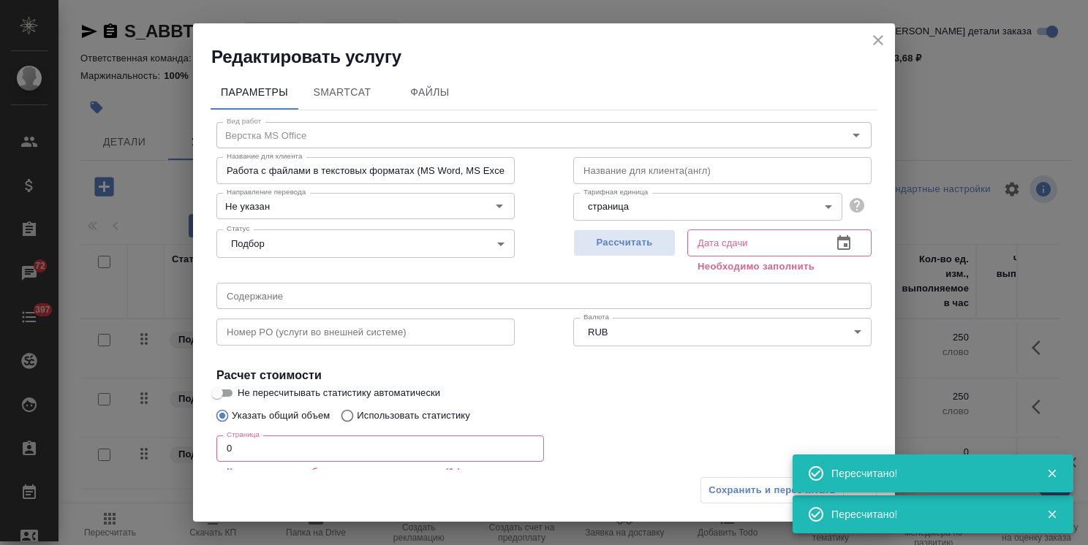
click at [876, 31] on icon "close" at bounding box center [878, 40] width 18 height 18
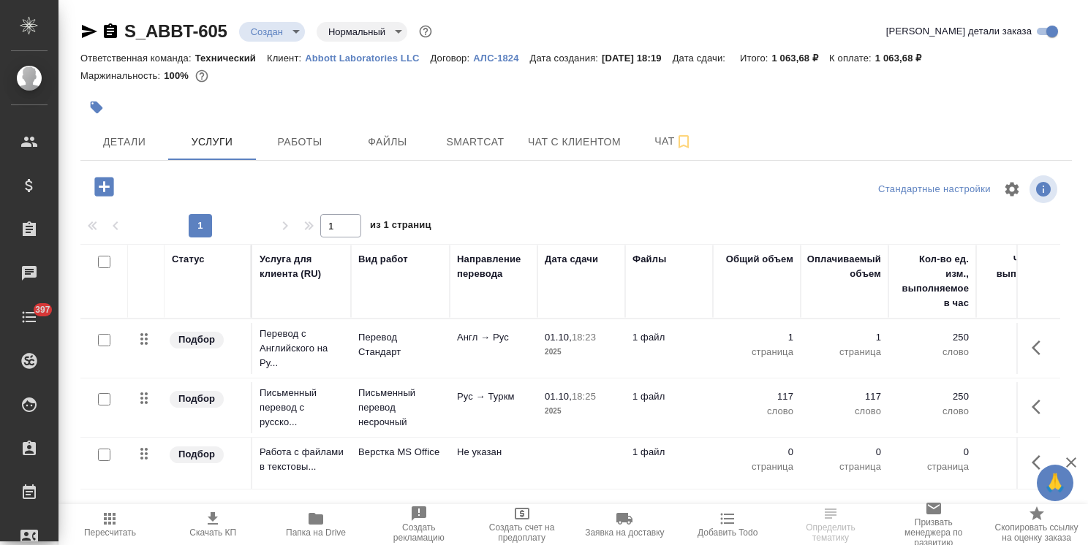
click at [482, 464] on td "Не указан" at bounding box center [494, 463] width 88 height 51
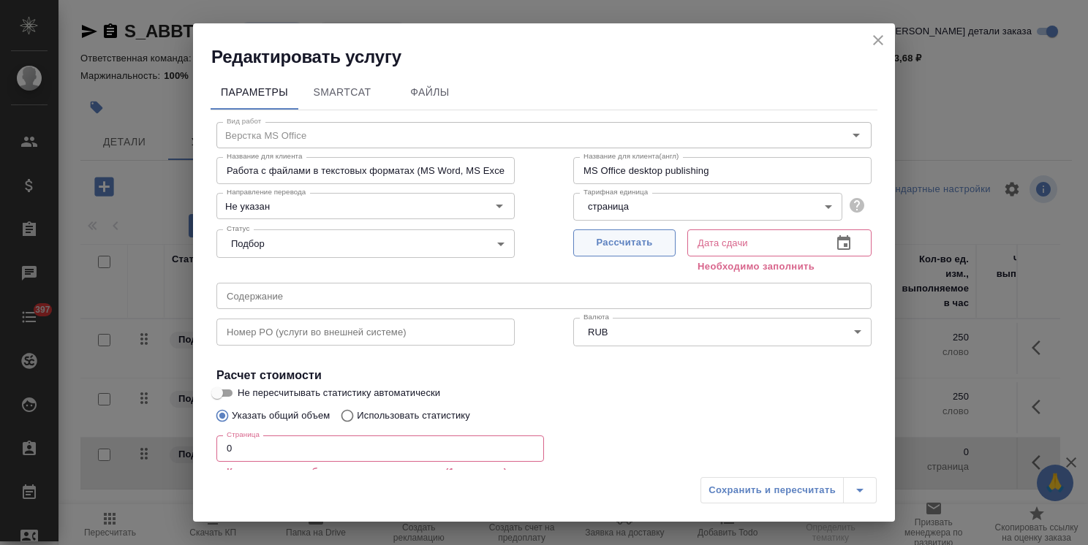
click at [610, 238] on span "Рассчитать" at bounding box center [624, 243] width 86 height 17
type input "[DATE] 18:32"
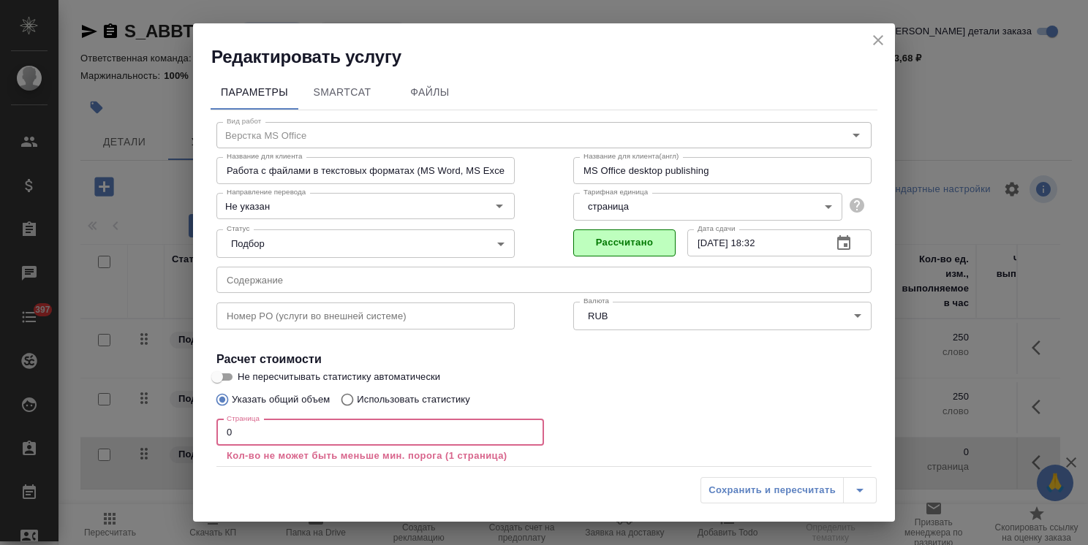
drag, startPoint x: 172, startPoint y: 430, endPoint x: 102, endPoint y: 429, distance: 69.5
click at [109, 429] on div "Редактировать услугу Параметры SmartCat Файлы Вид работ Верстка MS Office Вид р…" at bounding box center [544, 272] width 1088 height 545
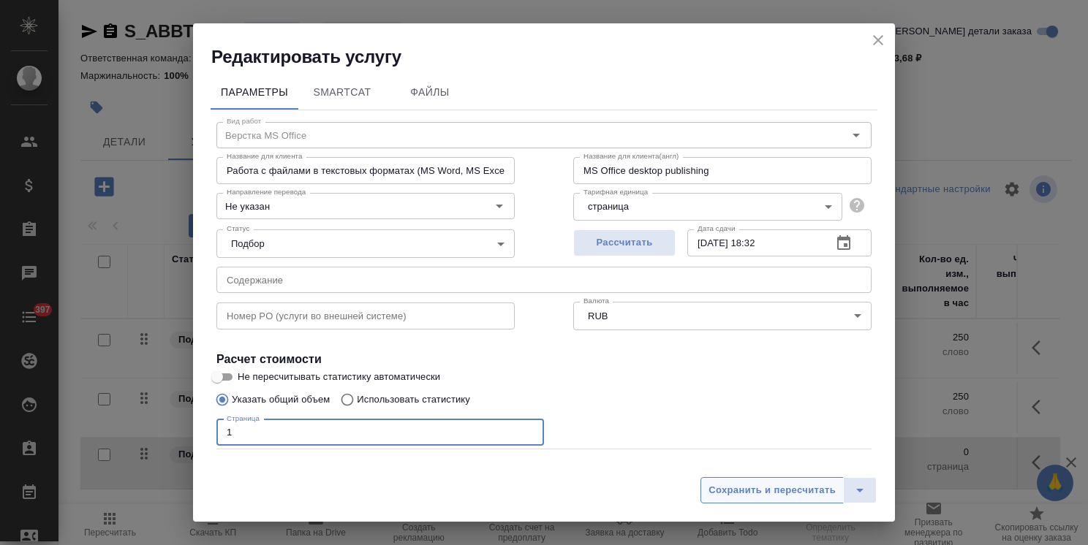
type input "1"
click at [751, 493] on span "Сохранить и пересчитать" at bounding box center [771, 490] width 127 height 17
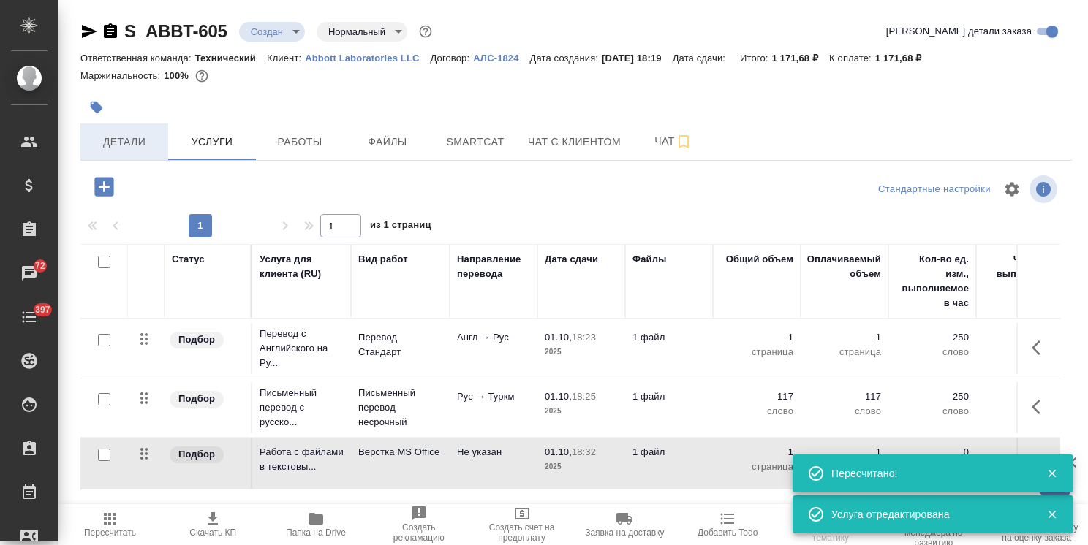
click at [115, 139] on span "Детали" at bounding box center [124, 142] width 70 height 18
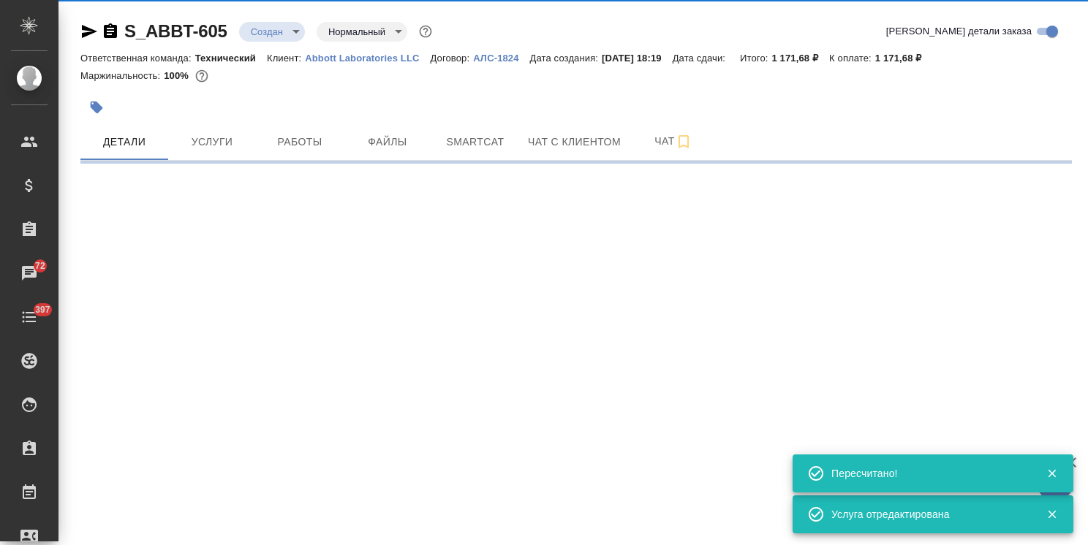
select select "RU"
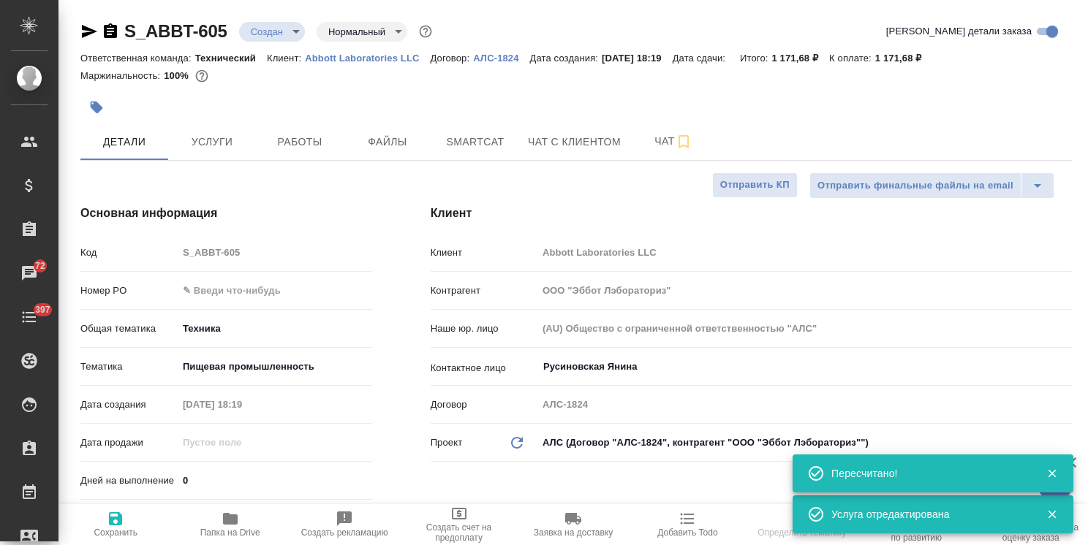
type textarea "x"
click at [150, 475] on div "Дней на выполнение 0" at bounding box center [226, 481] width 292 height 26
type input "1"
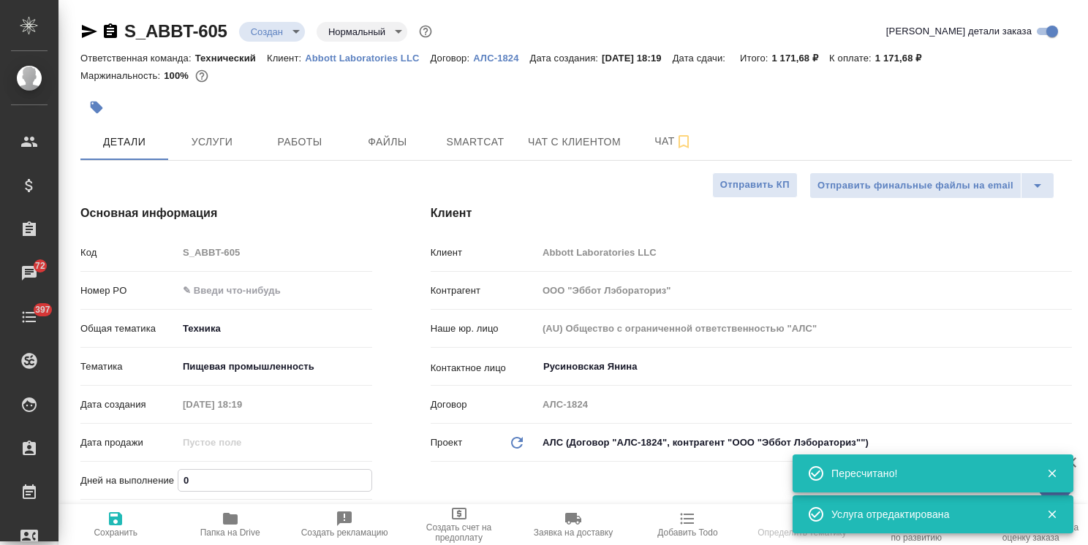
type textarea "x"
type input "1"
click at [115, 523] on icon "button" at bounding box center [116, 519] width 18 height 18
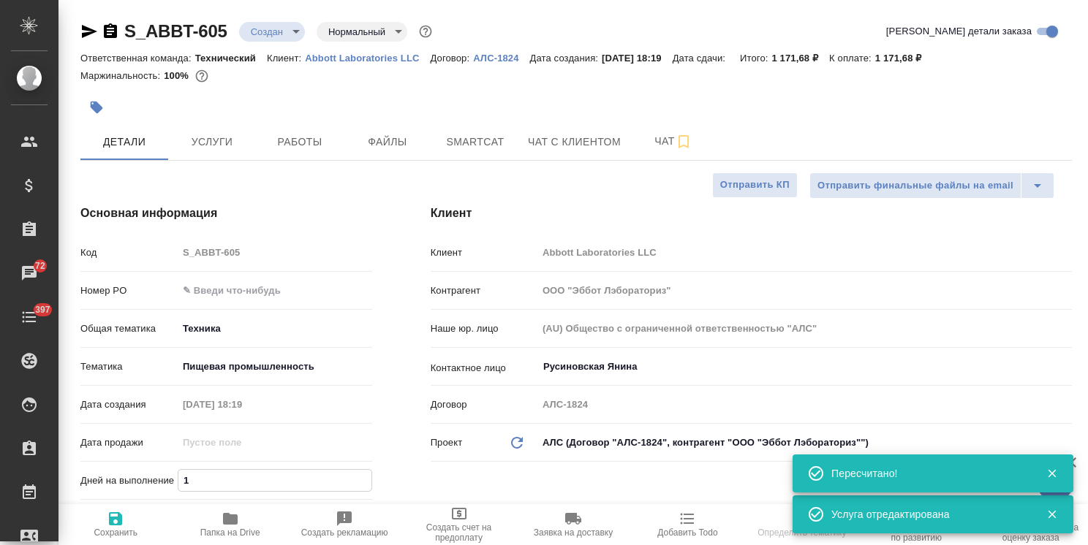
type textarea "x"
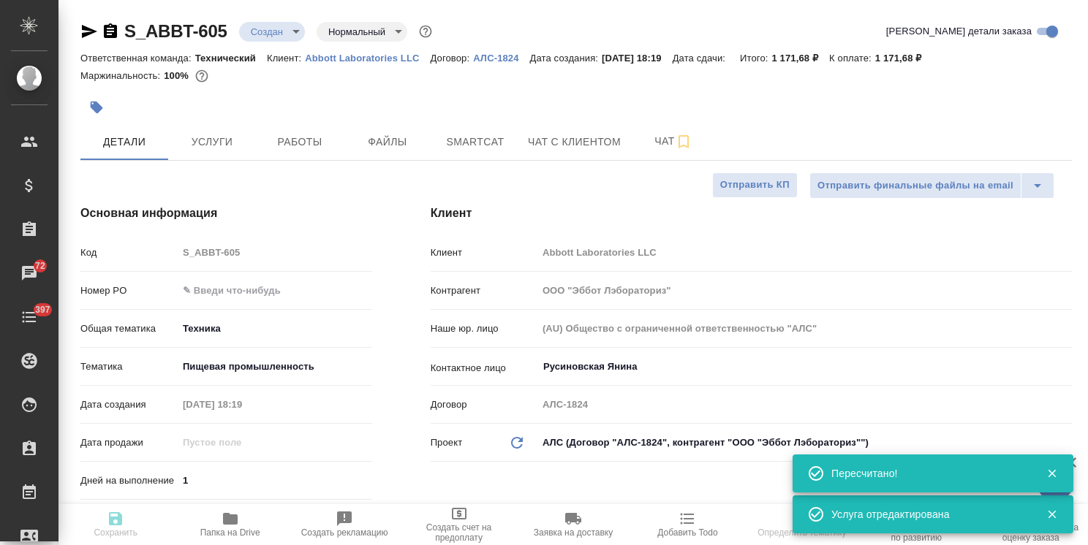
type textarea "x"
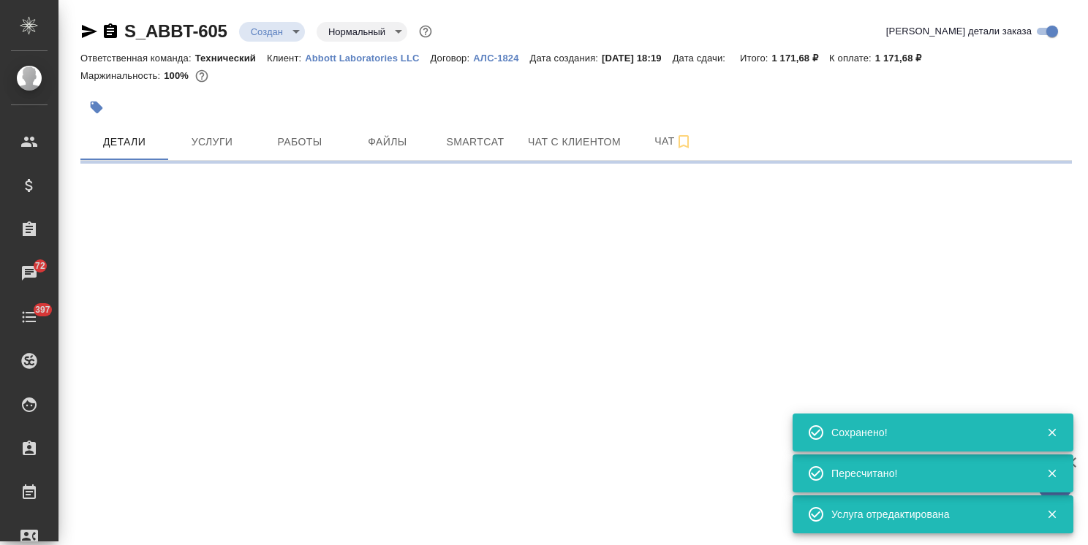
select select "RU"
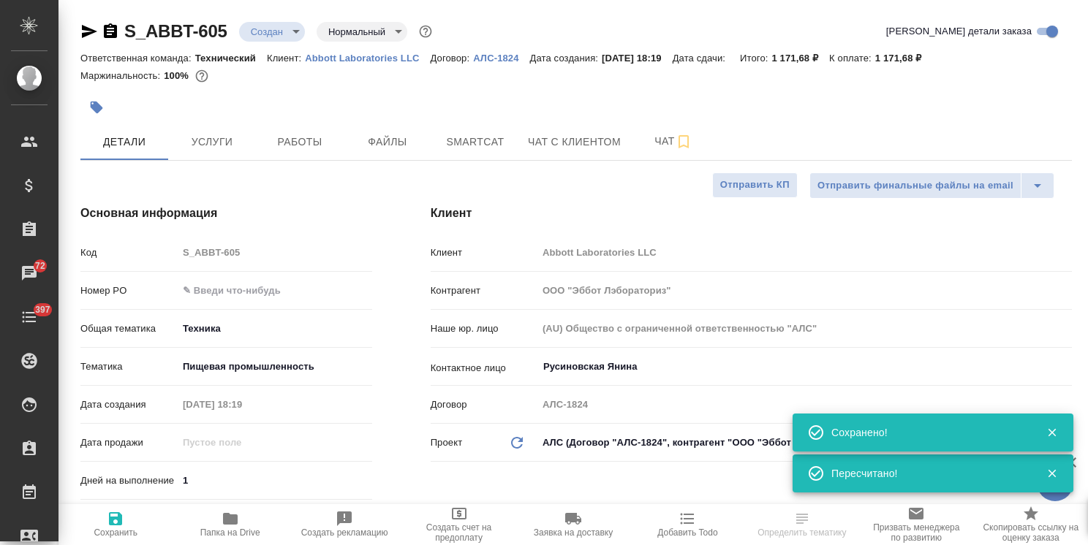
type textarea "x"
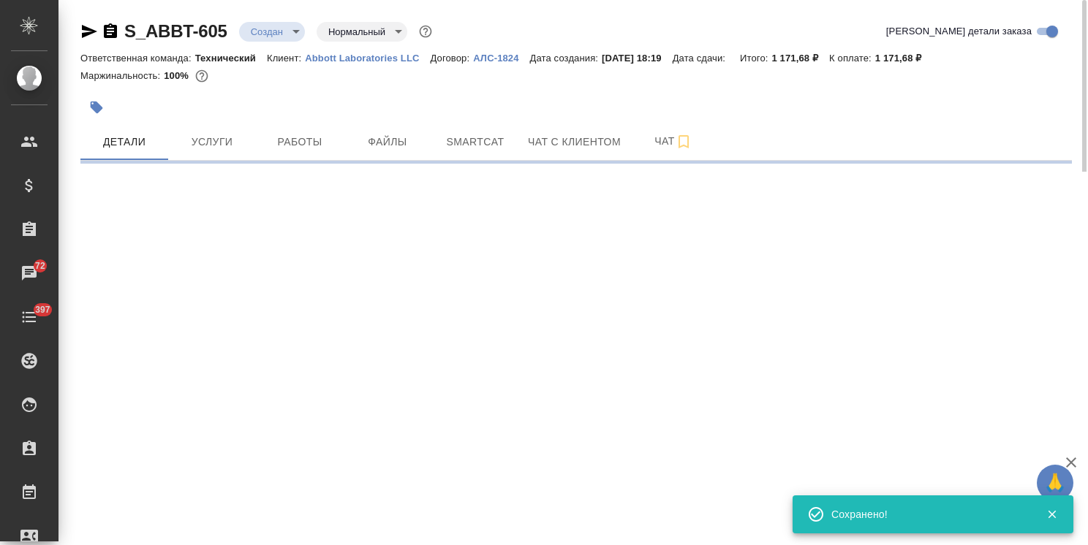
select select "RU"
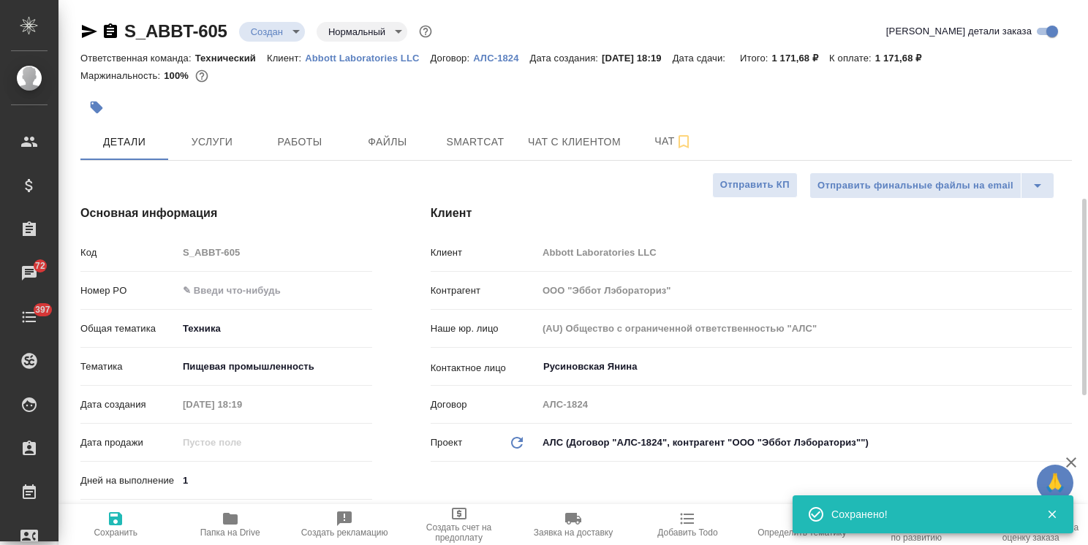
type textarea "x"
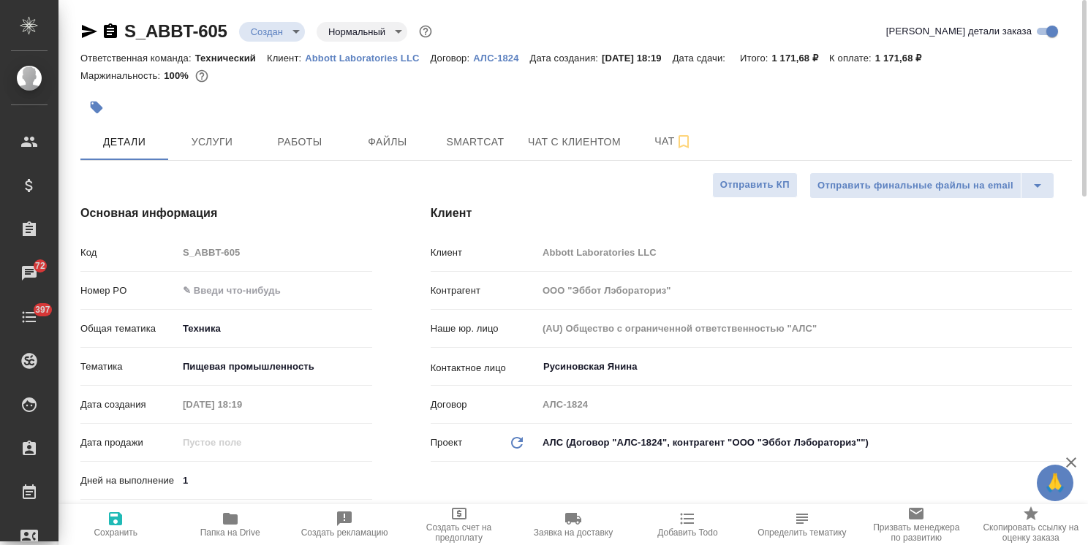
click at [275, 33] on body "🙏 .cls-1 fill:#fff; AWATERA Usmanova Olga Клиенты Спецификации Заказы 72 Чаты 3…" at bounding box center [544, 272] width 1088 height 545
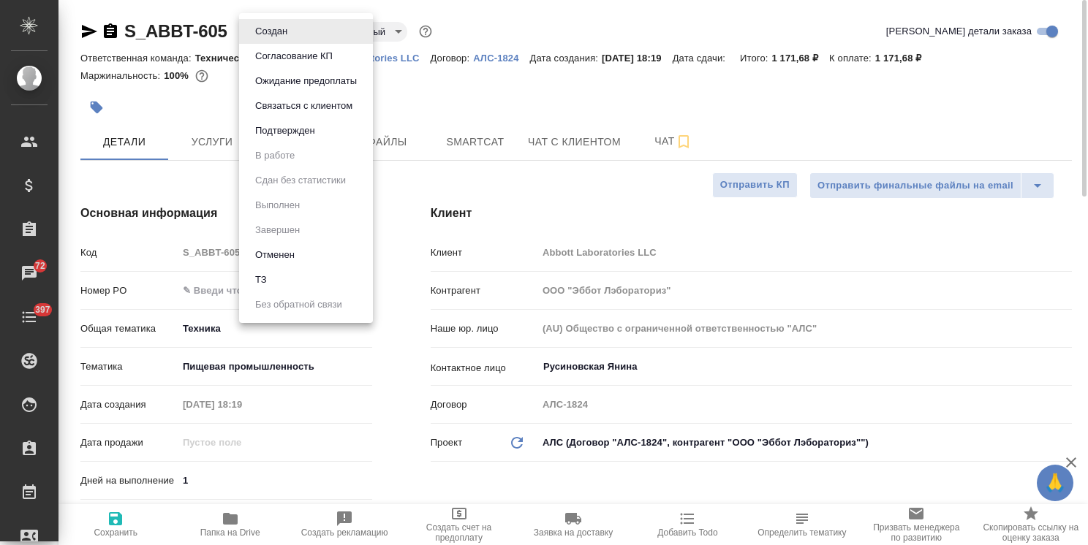
click at [267, 124] on button "Подтвержден" at bounding box center [285, 131] width 69 height 16
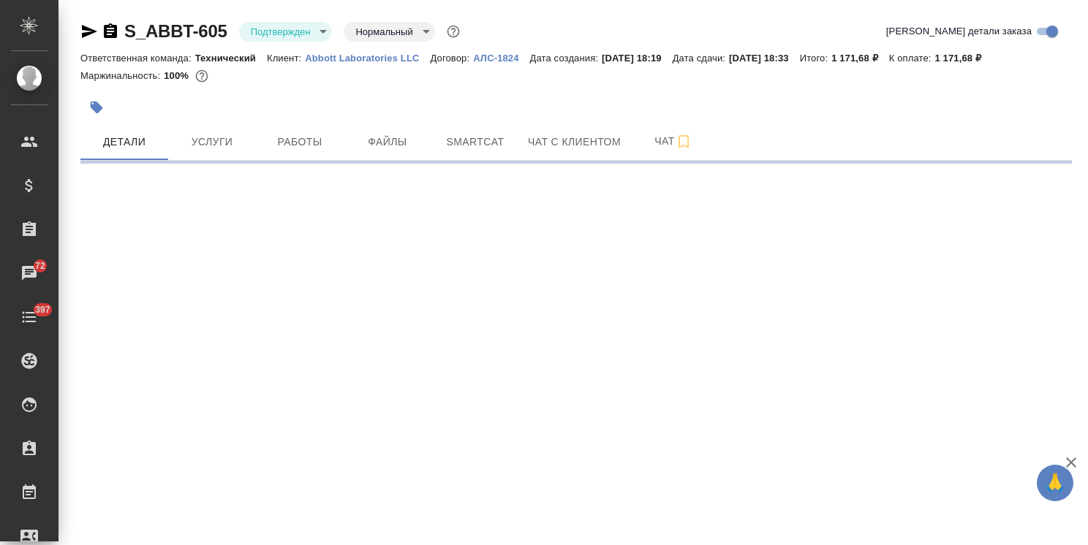
select select "RU"
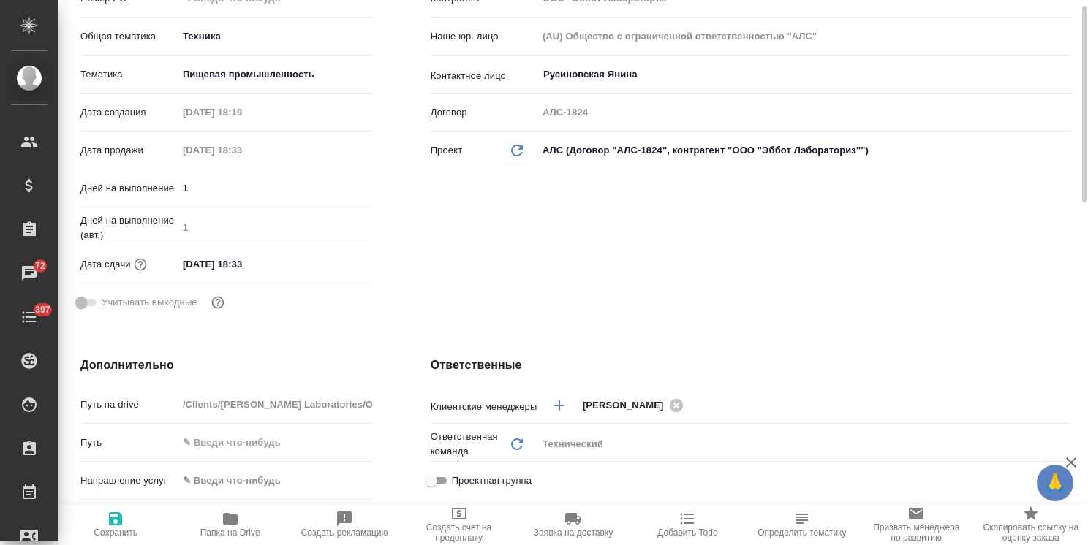
type textarea "x"
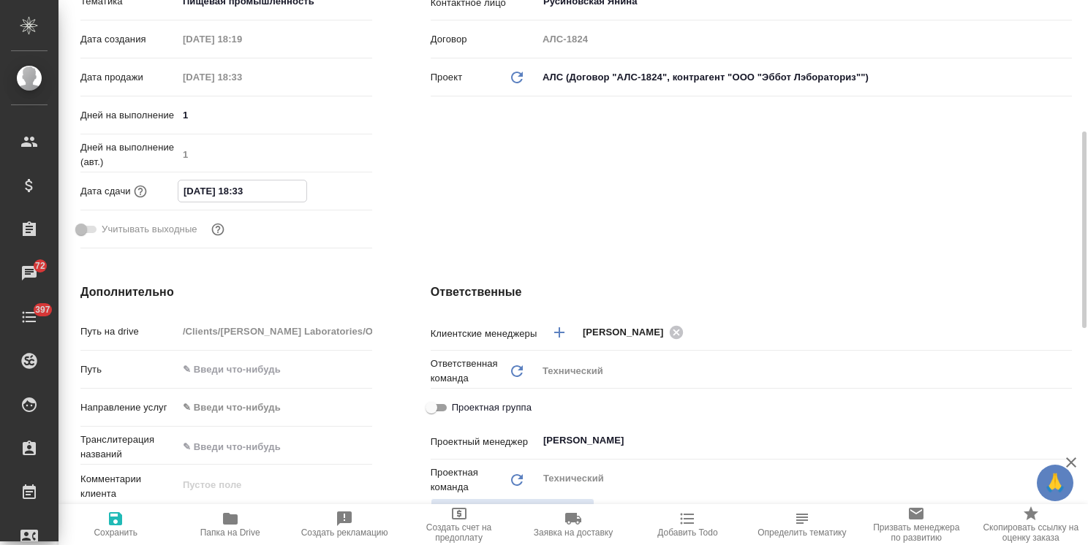
click at [241, 191] on input "02.10.2025 18:33" at bounding box center [242, 191] width 128 height 21
type input "02.10.2025 17:33"
type textarea "x"
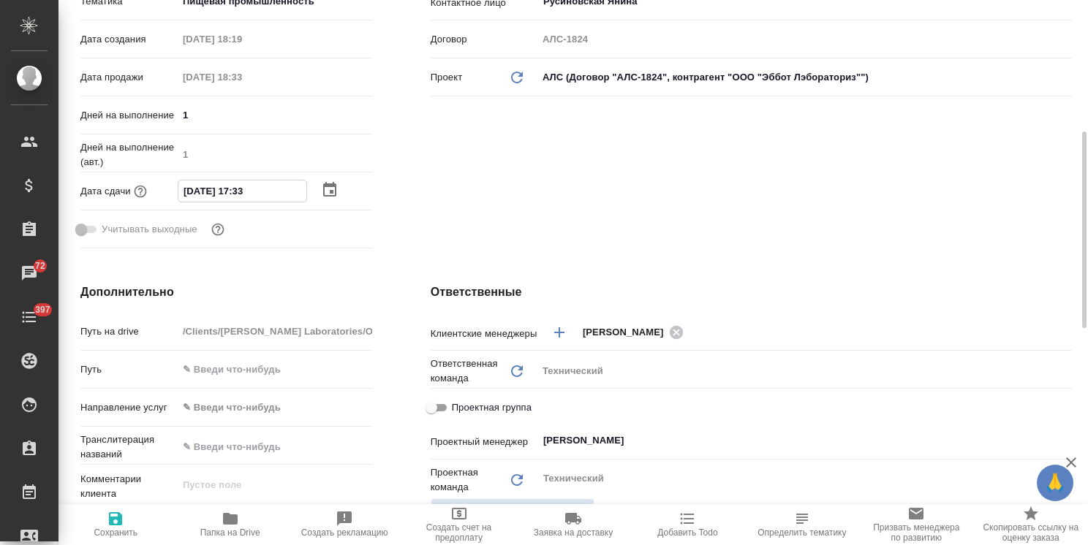
drag, startPoint x: 264, startPoint y: 192, endPoint x: 249, endPoint y: 194, distance: 15.5
click at [249, 194] on input "02.10.2025 17:33" at bounding box center [242, 191] width 128 height 21
type input "02.10.2025 17:0_"
type textarea "x"
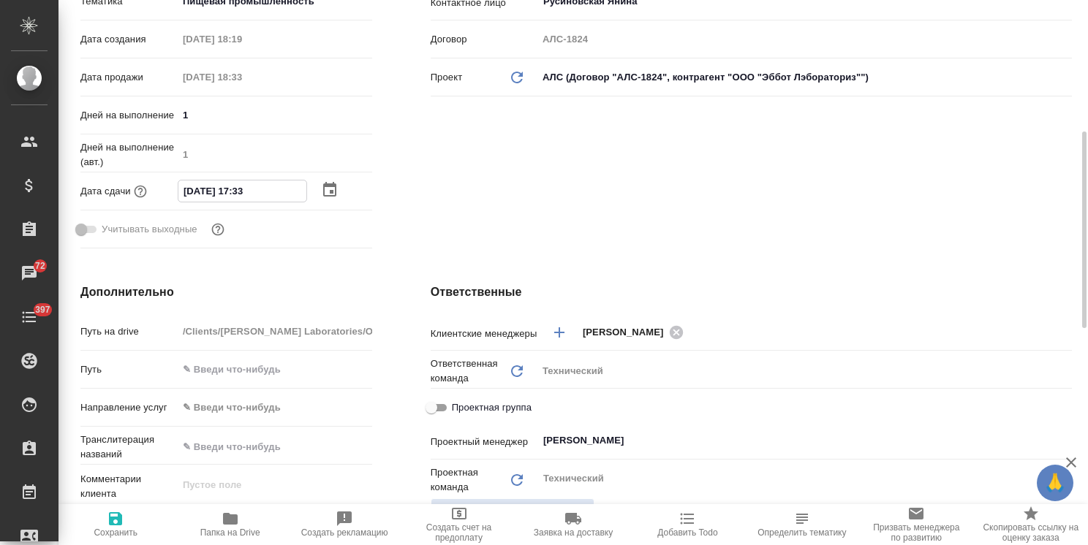
type textarea "x"
type input "02.10.2025 17:00"
type textarea "x"
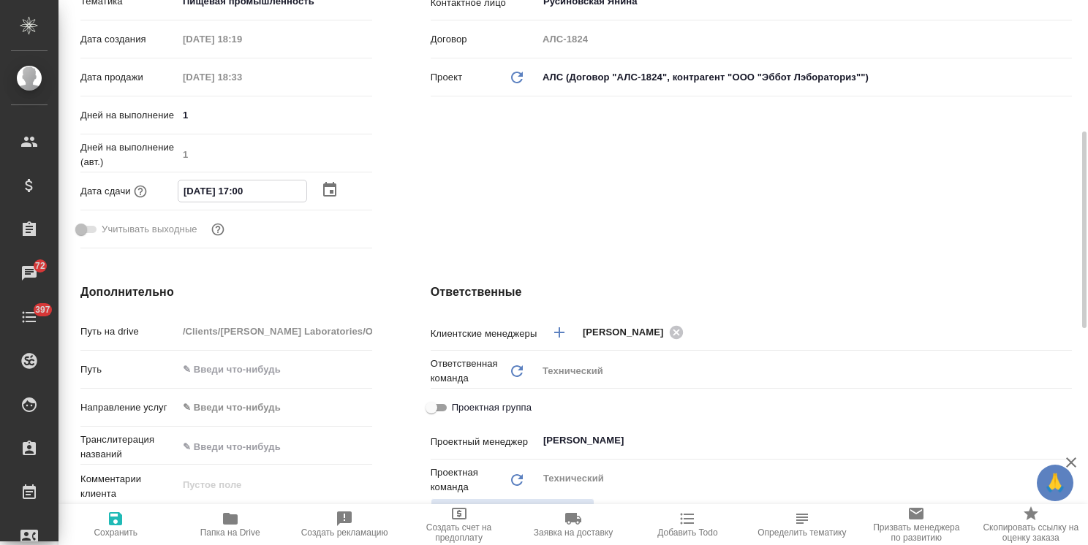
type input "02.10.2025 17:00"
click at [114, 527] on icon "button" at bounding box center [116, 519] width 18 height 18
type textarea "x"
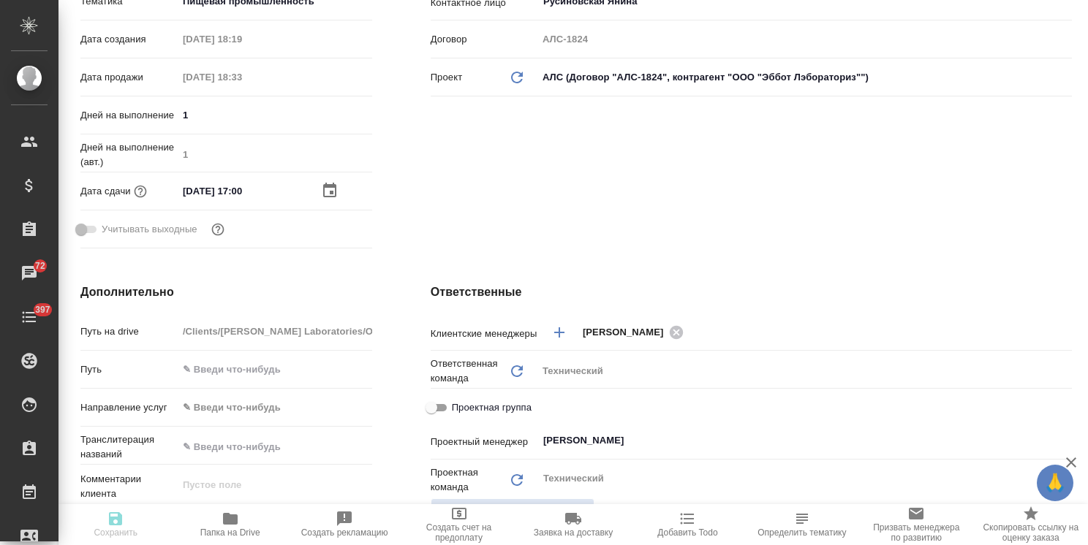
type textarea "x"
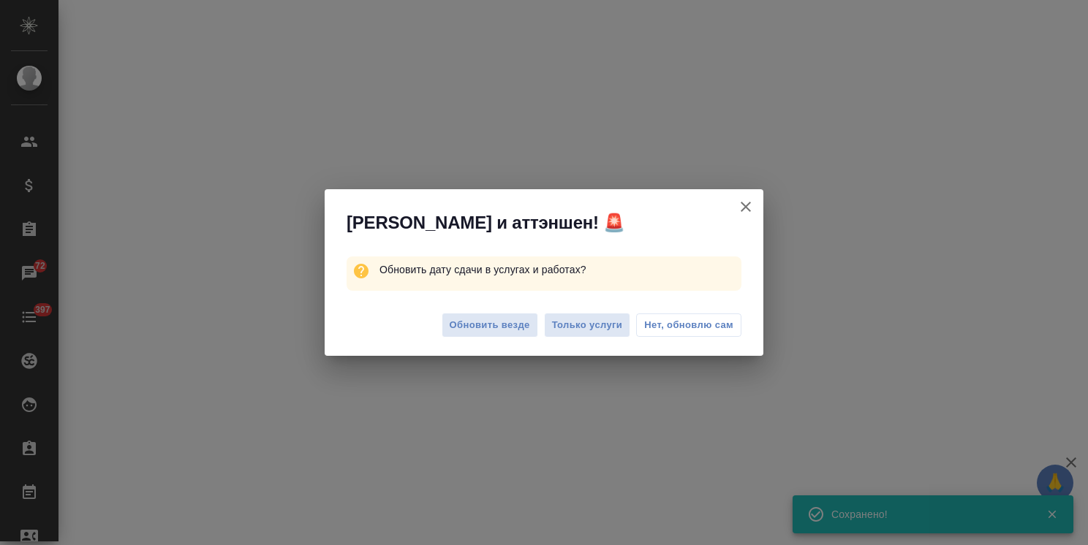
select select "RU"
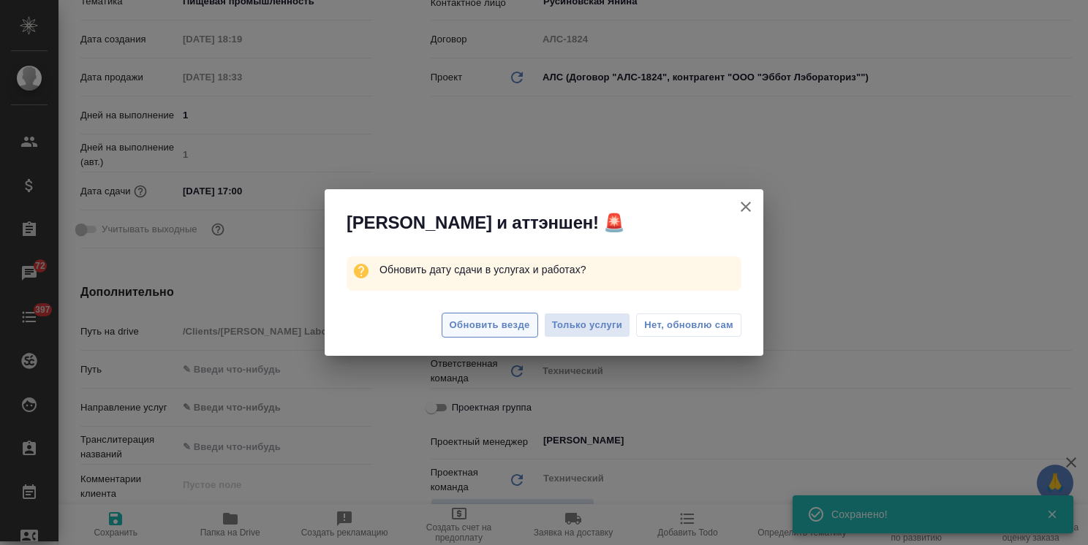
type textarea "x"
click at [491, 326] on span "Обновить везде" at bounding box center [490, 325] width 80 height 17
type textarea "x"
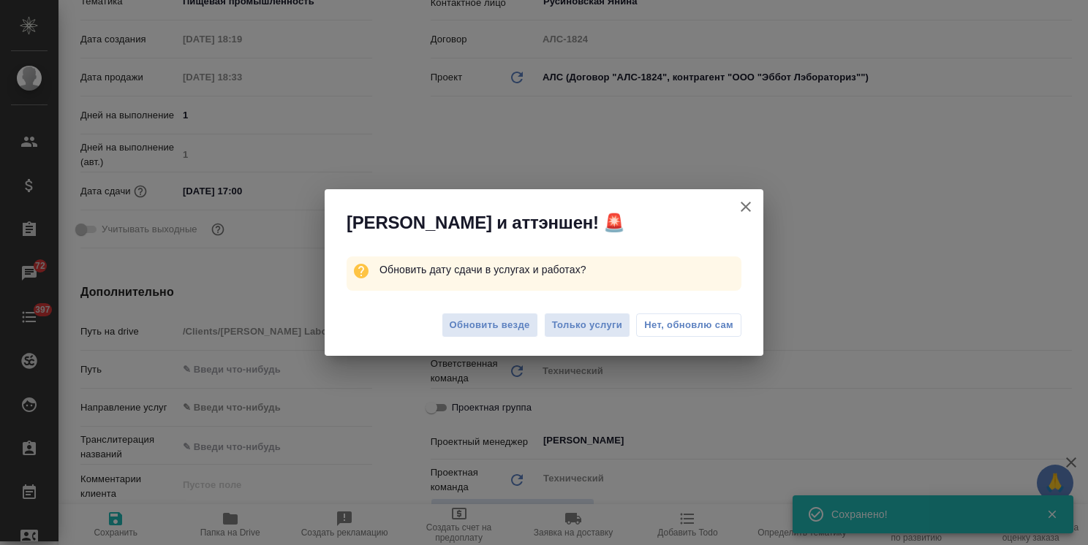
type textarea "x"
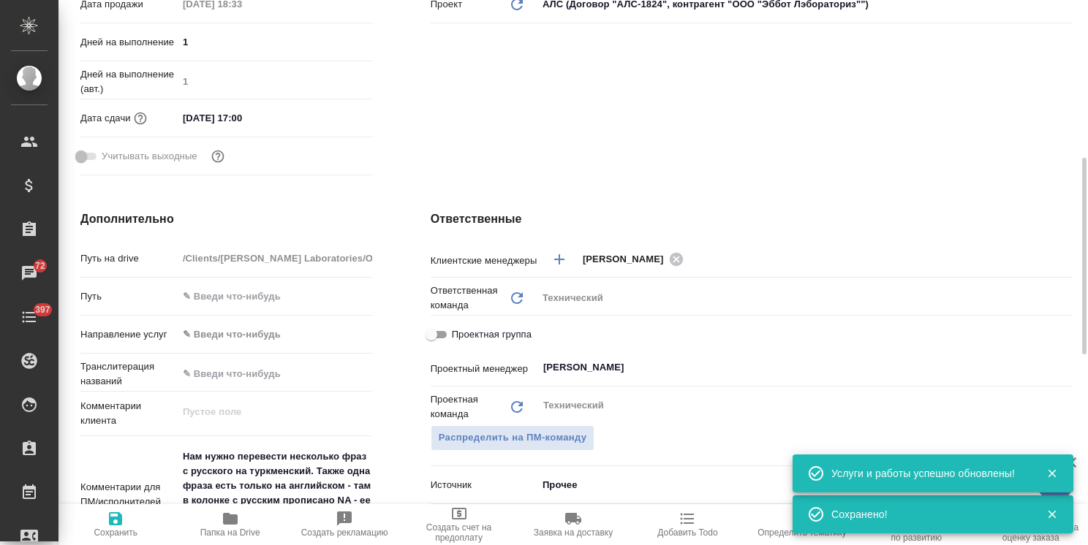
click at [125, 532] on span "Сохранить" at bounding box center [116, 533] width 44 height 10
type textarea "x"
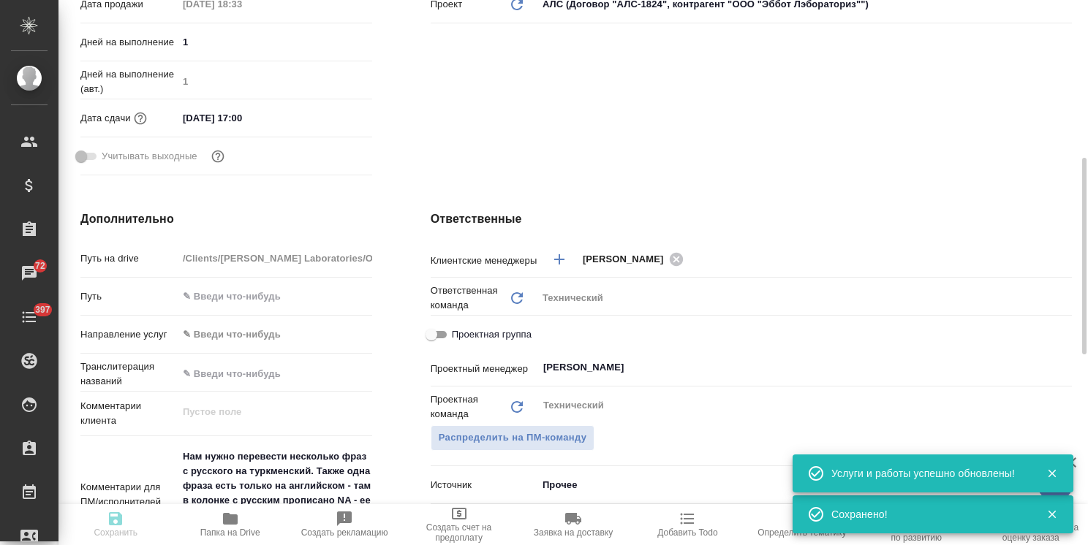
type textarea "x"
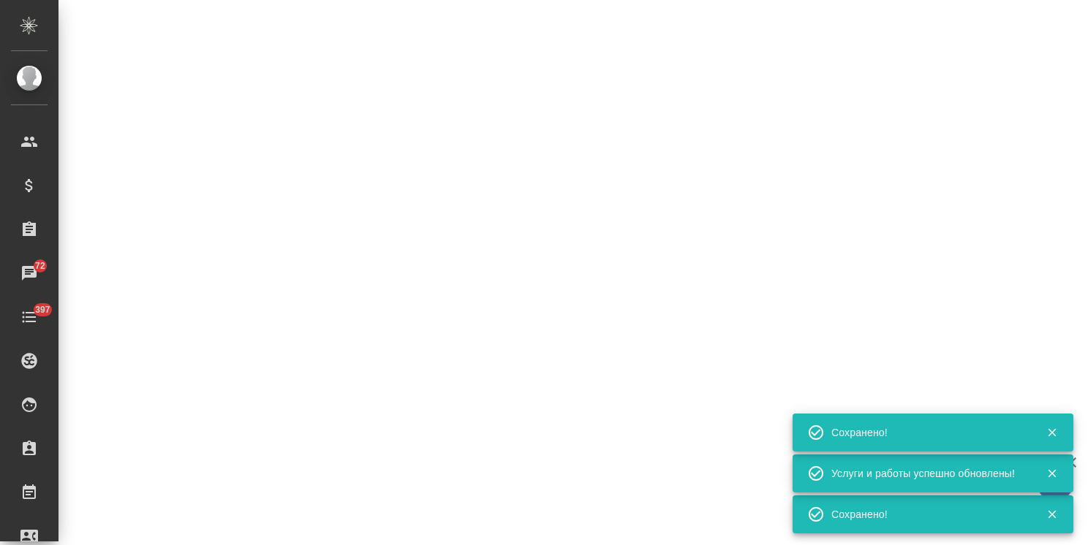
select select "RU"
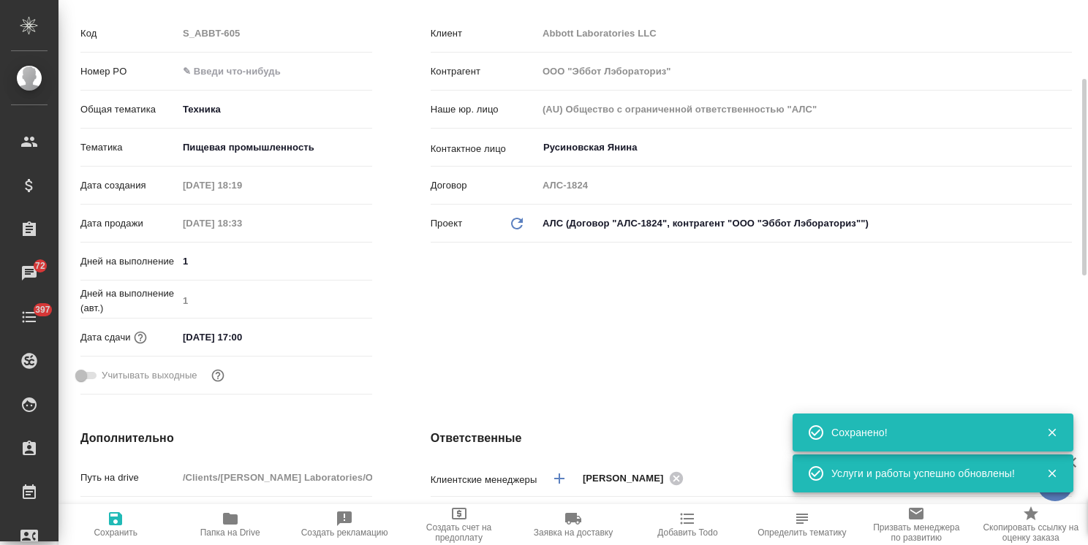
type textarea "x"
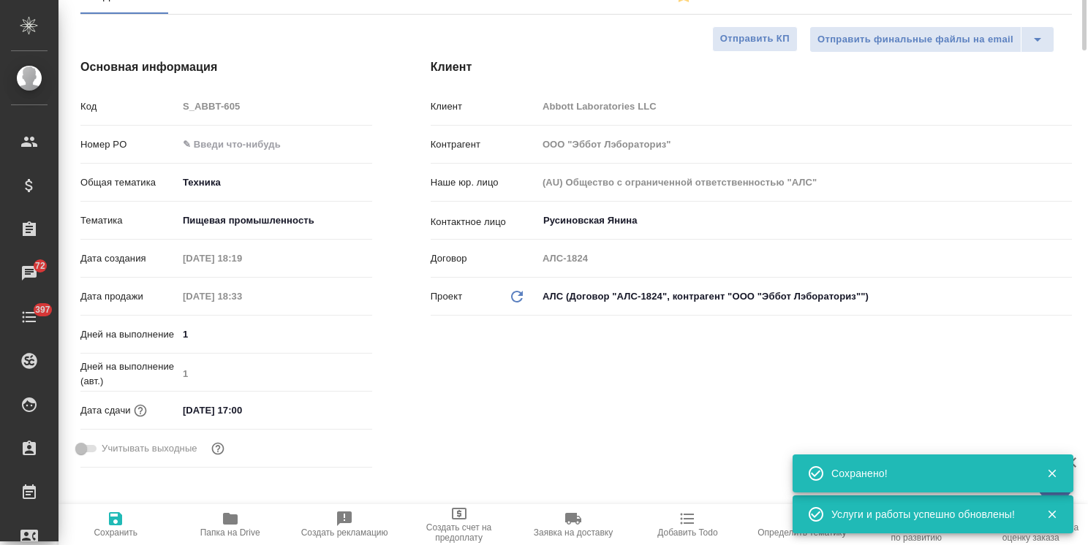
scroll to position [0, 0]
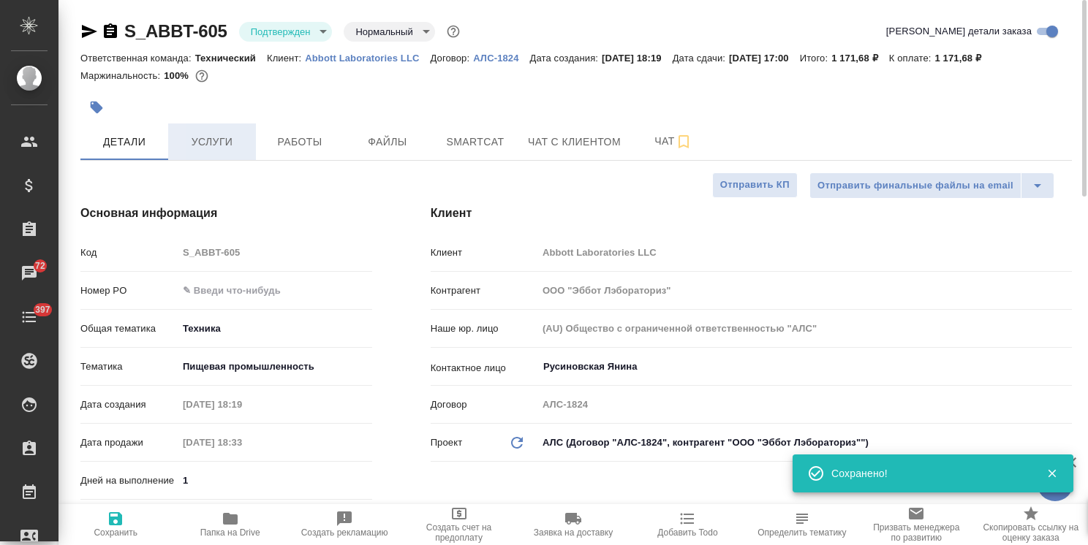
click at [208, 145] on span "Услуги" at bounding box center [212, 142] width 70 height 18
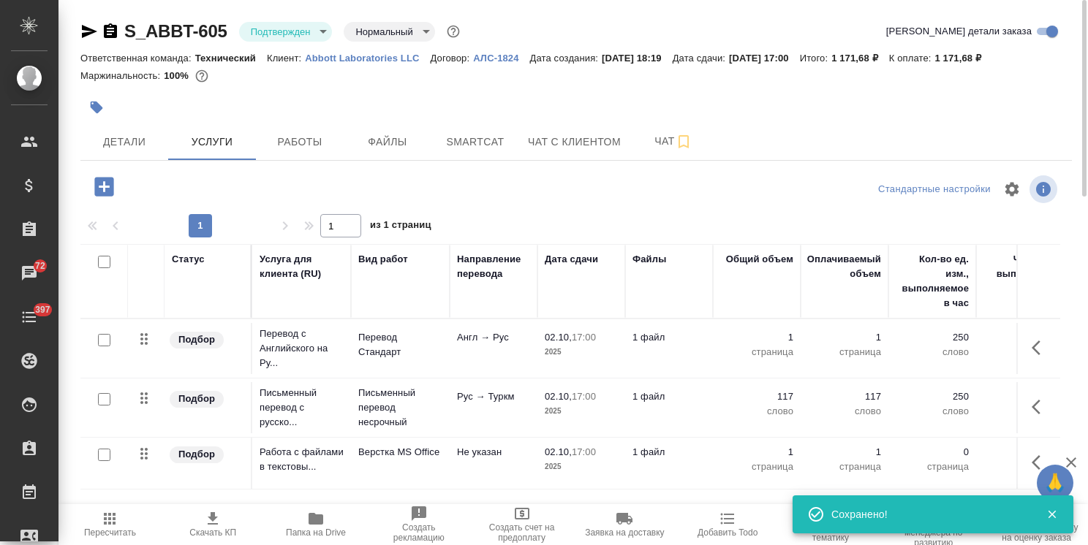
click at [202, 531] on span "Скачать КП" at bounding box center [212, 533] width 47 height 10
drag, startPoint x: 226, startPoint y: 20, endPoint x: 77, endPoint y: 12, distance: 148.6
click at [74, 12] on div "S_ABBT-605 Подтвержден confirmed Нормальный normal Кратко детали заказа Ответст…" at bounding box center [575, 298] width 1007 height 596
copy link "S_ABBT-605"
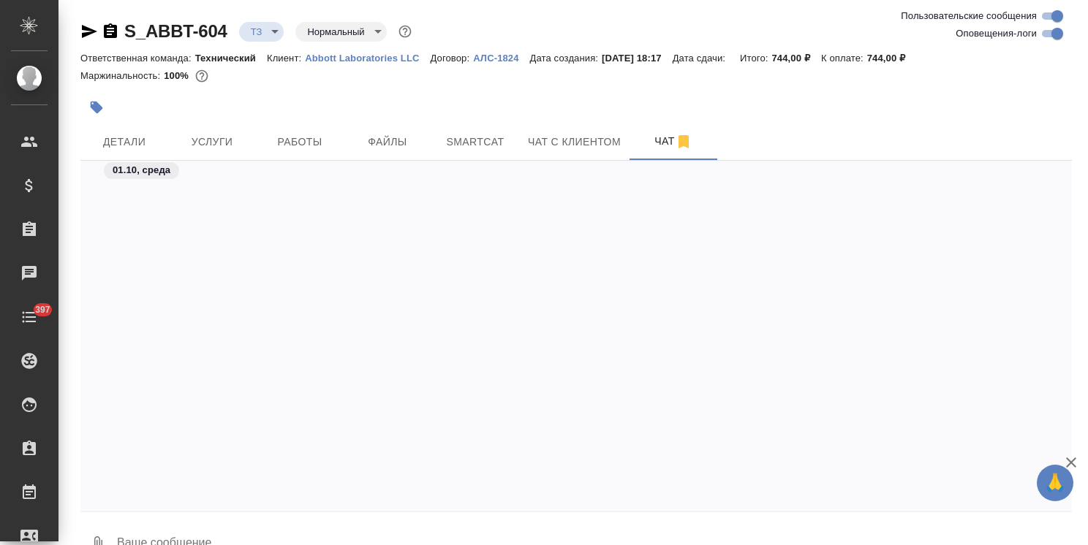
scroll to position [833, 0]
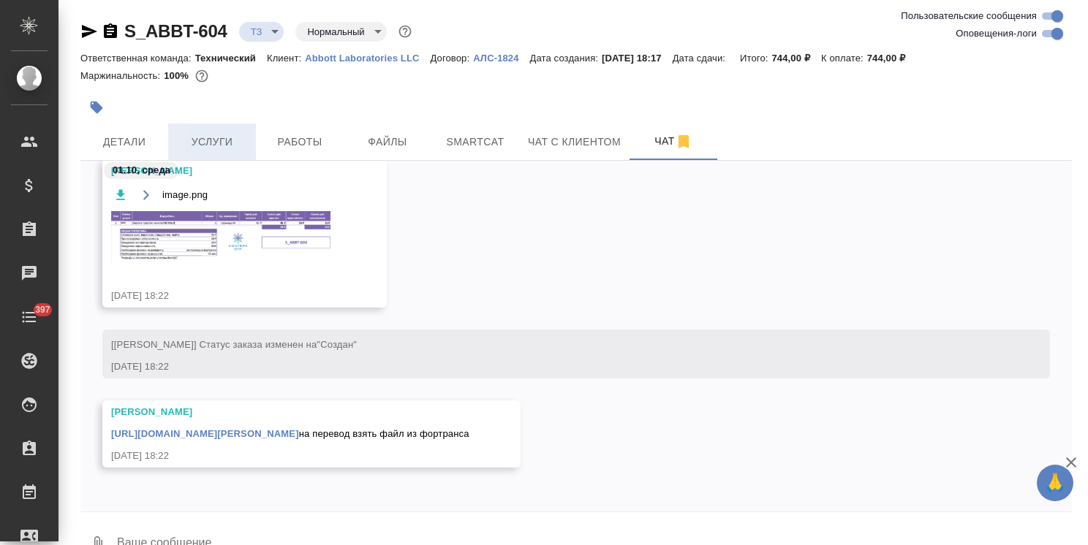
click at [208, 149] on span "Услуги" at bounding box center [212, 142] width 70 height 18
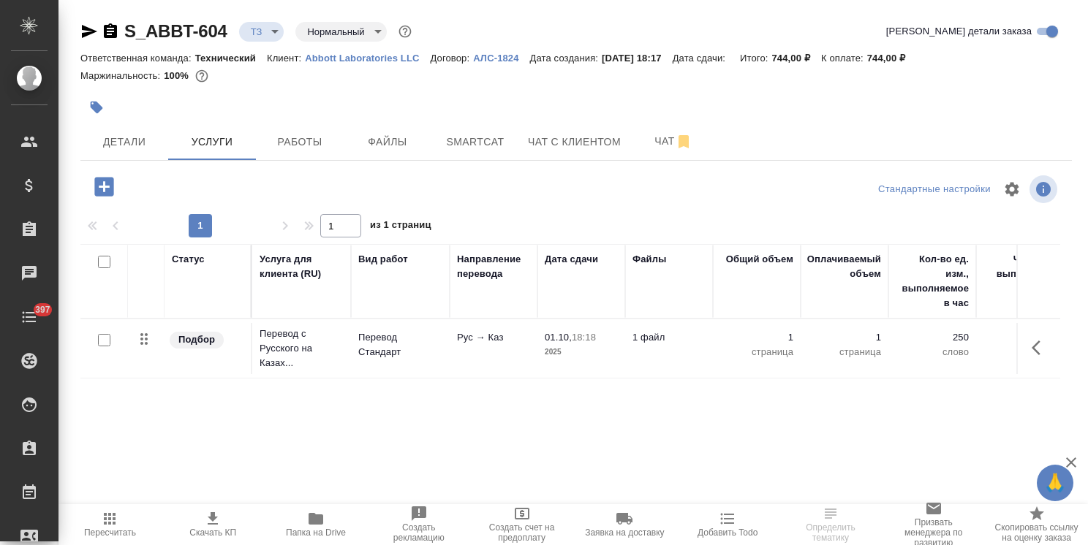
click at [99, 192] on icon "button" at bounding box center [103, 186] width 19 height 19
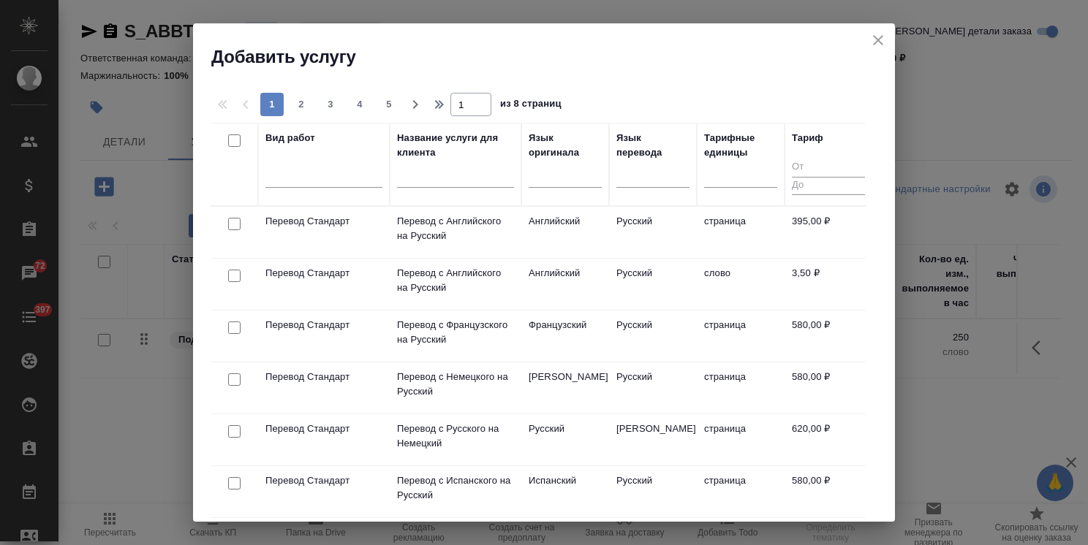
click at [431, 186] on input "text" at bounding box center [455, 179] width 117 height 18
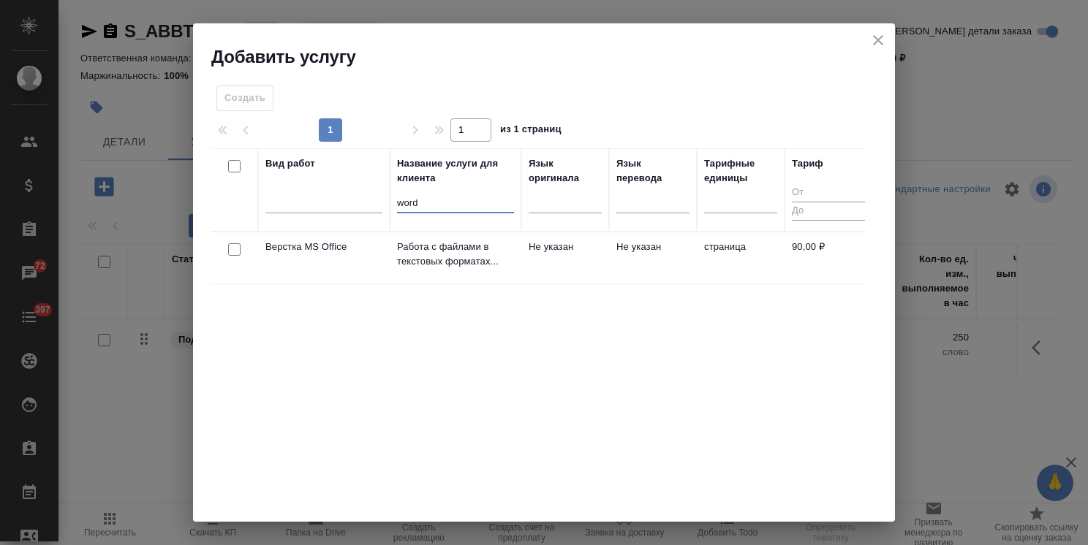
type input "word"
click at [235, 245] on input "checkbox" at bounding box center [234, 249] width 12 height 12
checkbox input "true"
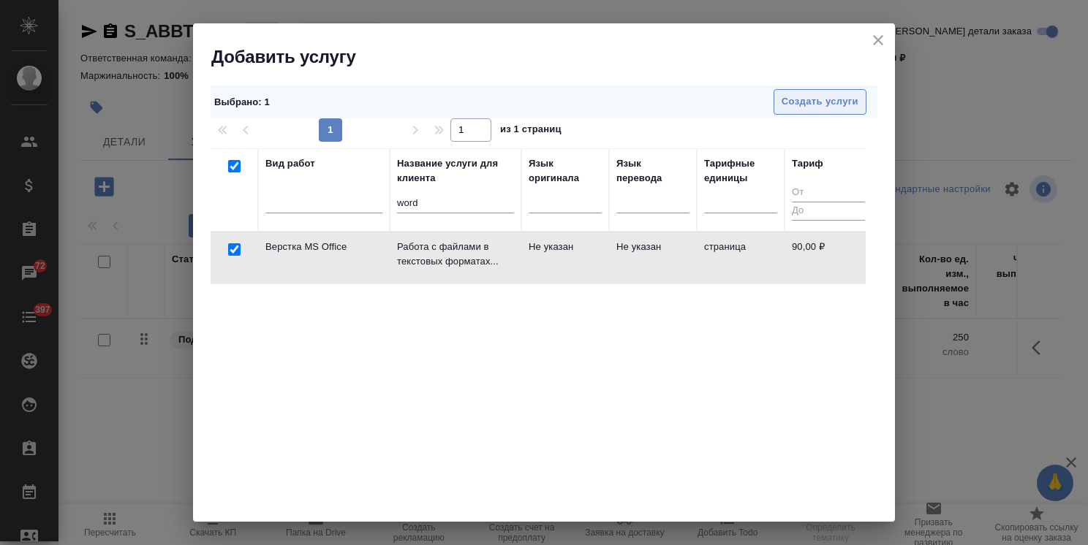
click at [800, 107] on span "Создать услуги" at bounding box center [819, 102] width 77 height 17
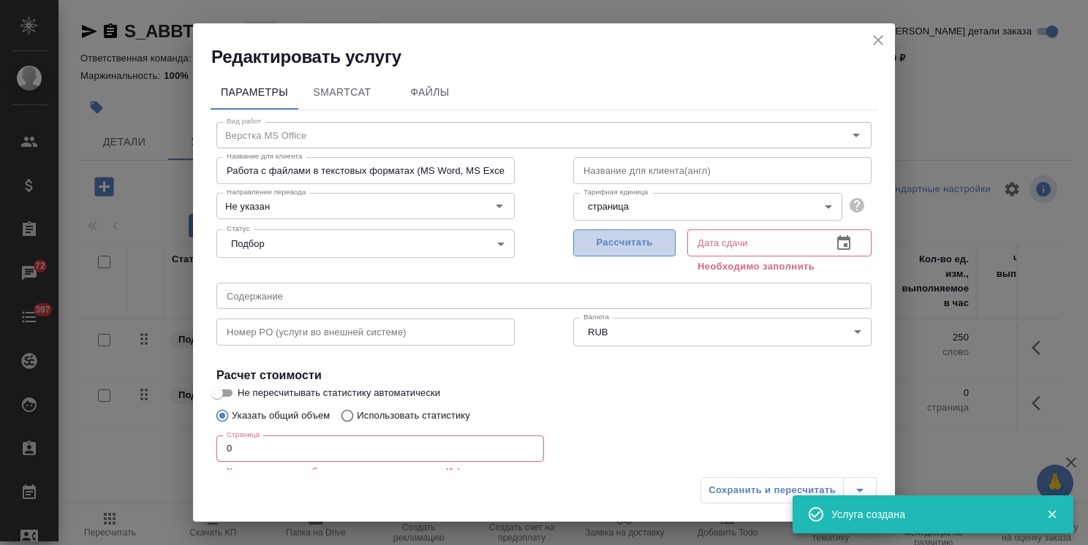
click at [601, 248] on span "Рассчитать" at bounding box center [624, 243] width 86 height 17
type input "[DATE] 18:35"
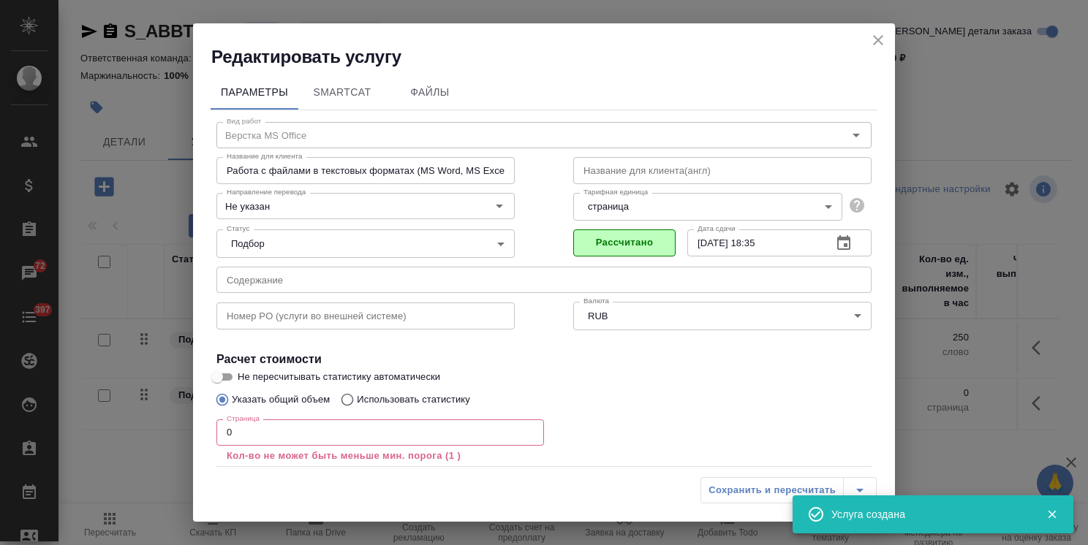
drag, startPoint x: 247, startPoint y: 437, endPoint x: 340, endPoint y: 446, distance: 93.3
click at [164, 431] on div "Редактировать услугу Параметры SmartCat Файлы Вид работ Верстка MS Office Вид р…" at bounding box center [544, 272] width 1088 height 545
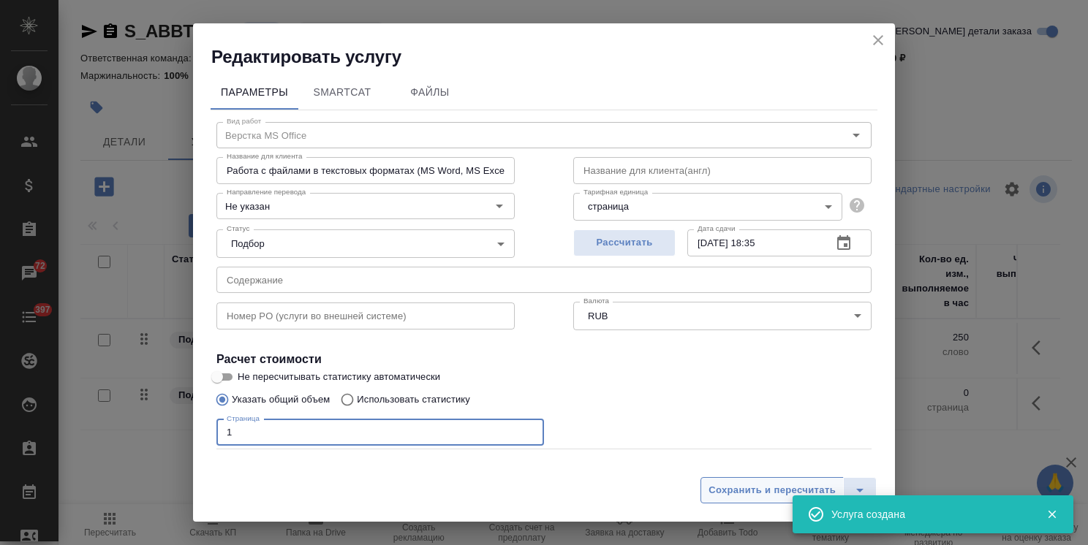
type input "1"
click at [737, 491] on span "Сохранить и пересчитать" at bounding box center [771, 490] width 127 height 17
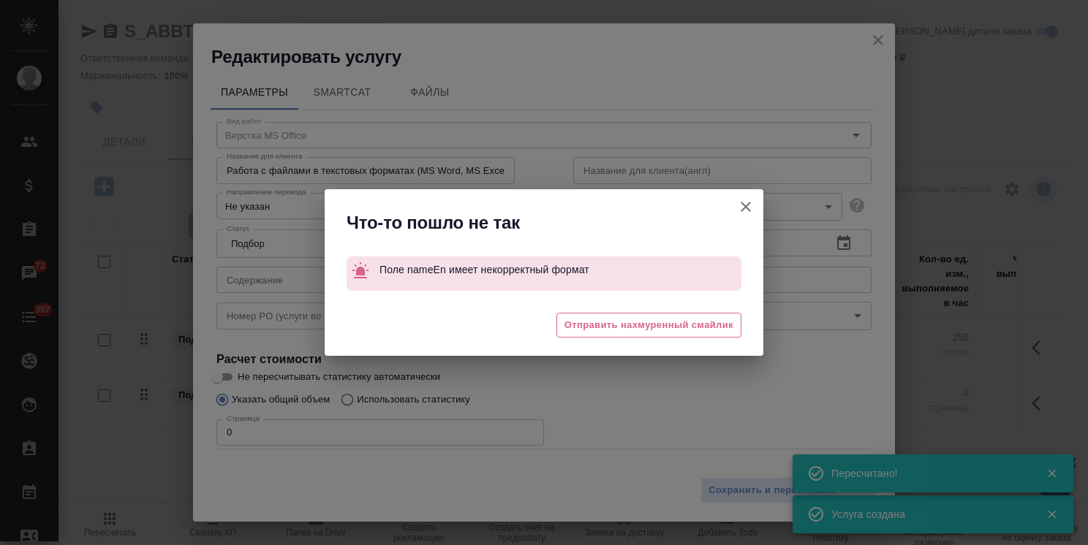
type input "new"
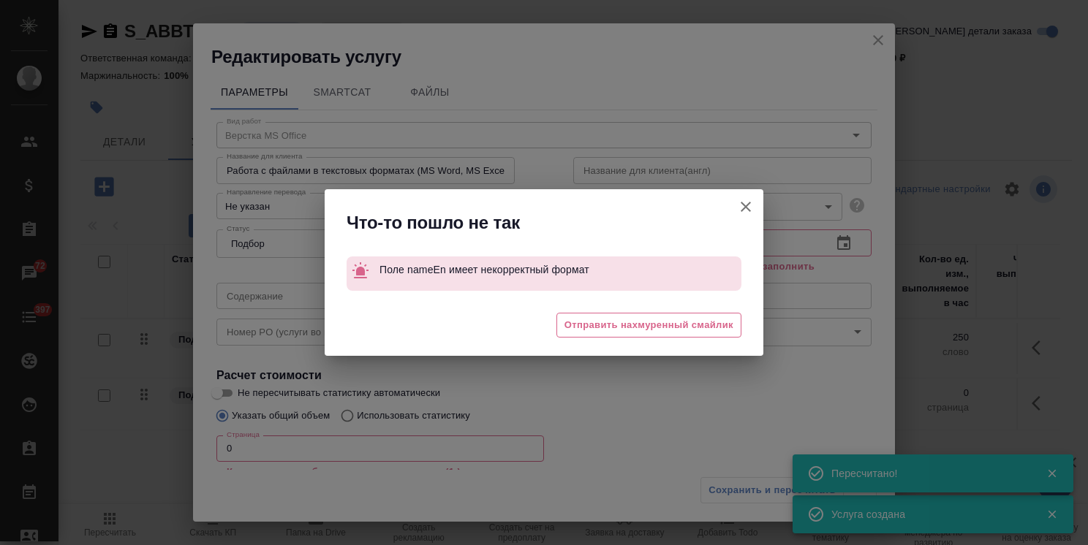
click at [740, 206] on icon "button" at bounding box center [746, 207] width 18 height 18
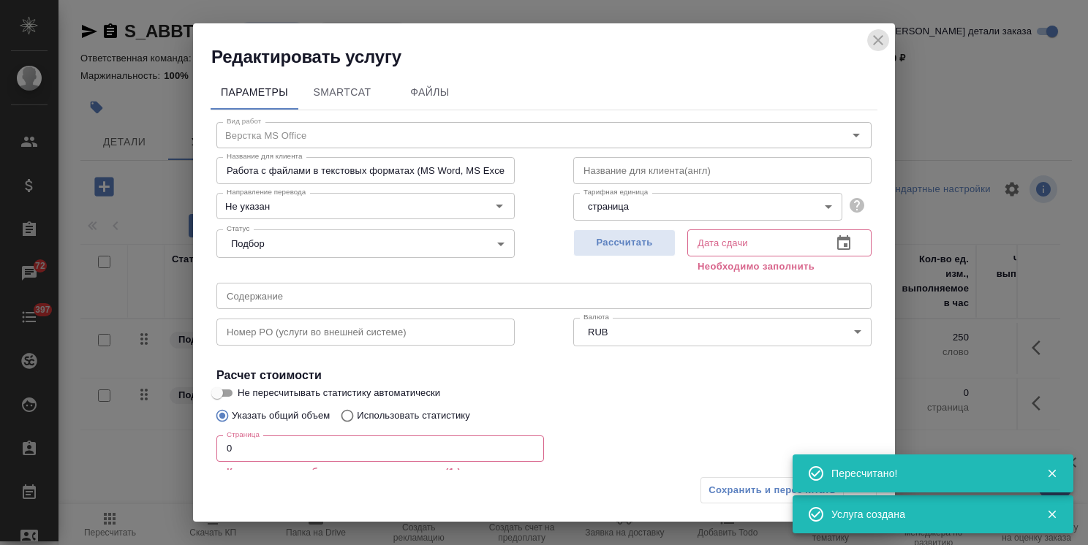
click at [883, 43] on icon "close" at bounding box center [878, 40] width 18 height 18
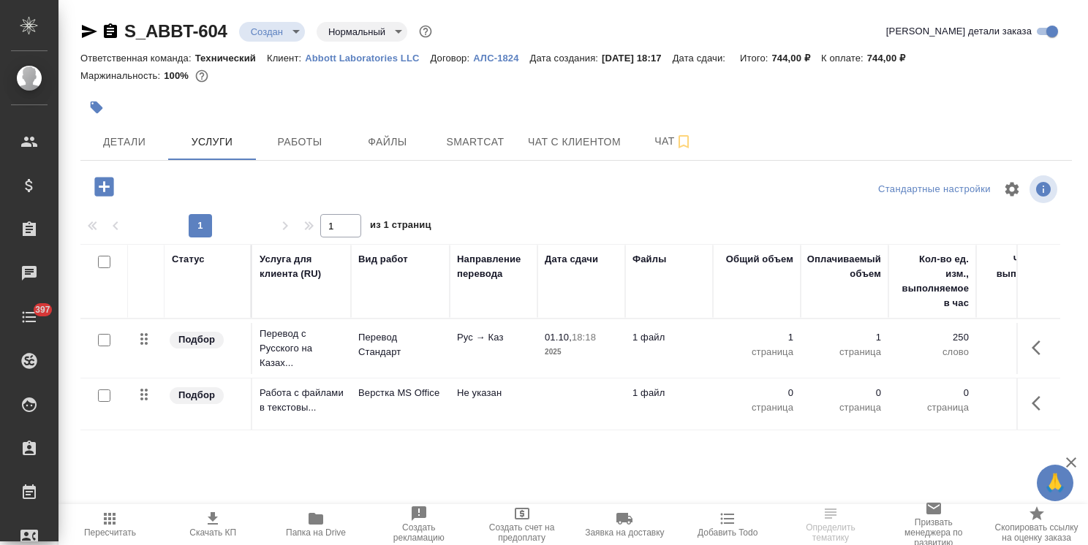
click at [684, 403] on td "1 файл" at bounding box center [669, 404] width 88 height 51
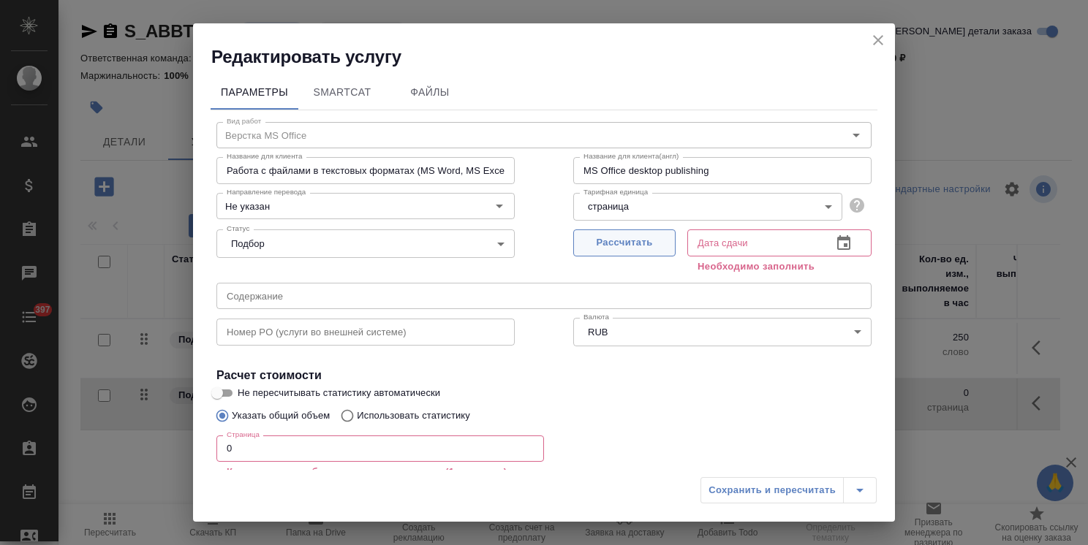
click at [618, 247] on span "Рассчитать" at bounding box center [624, 243] width 86 height 17
type input "01.10.2025 18:35"
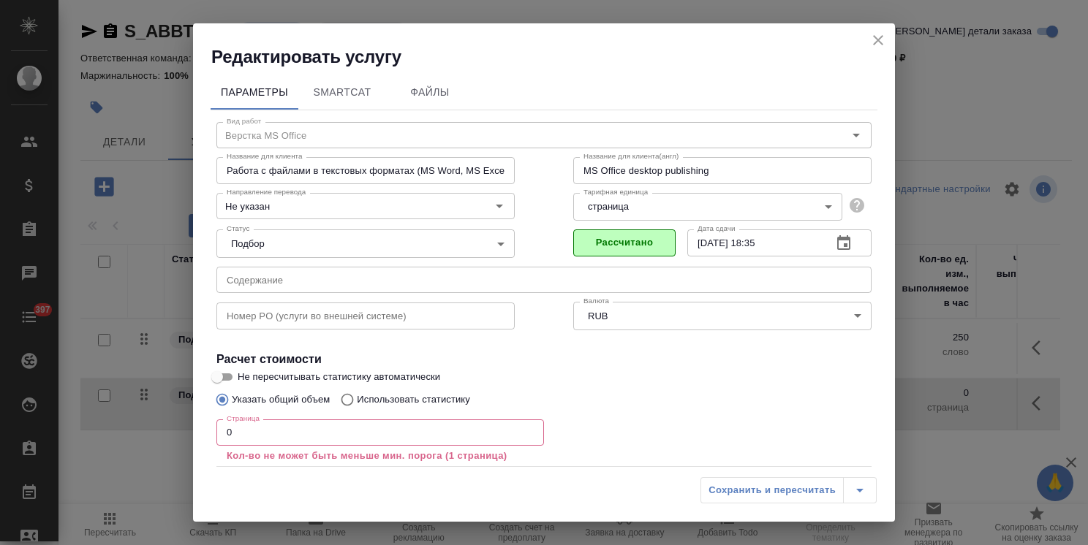
drag, startPoint x: 255, startPoint y: 444, endPoint x: 191, endPoint y: 426, distance: 66.7
click at [194, 427] on div "Параметры SmartCat Файлы Вид работ Верстка MS Office Вид работ Название для кли…" at bounding box center [544, 269] width 702 height 401
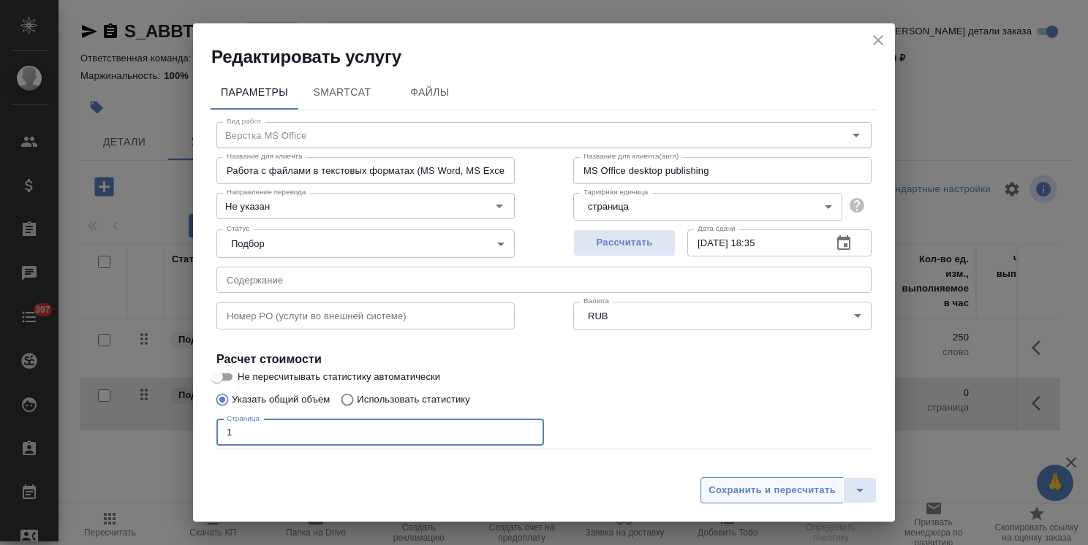
type input "1"
click at [721, 484] on span "Сохранить и пересчитать" at bounding box center [771, 490] width 127 height 17
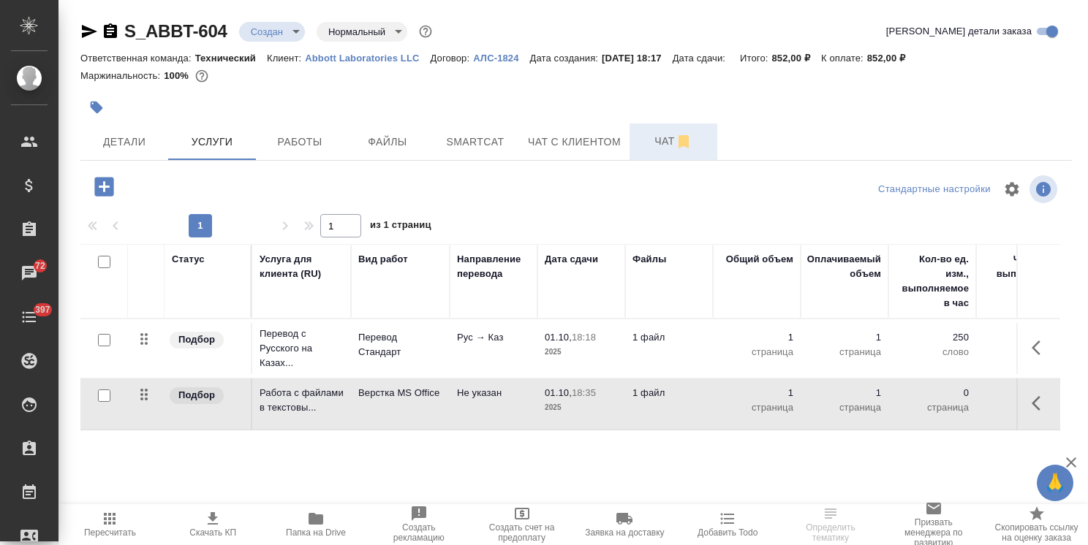
click at [651, 145] on span "Чат" at bounding box center [673, 141] width 70 height 18
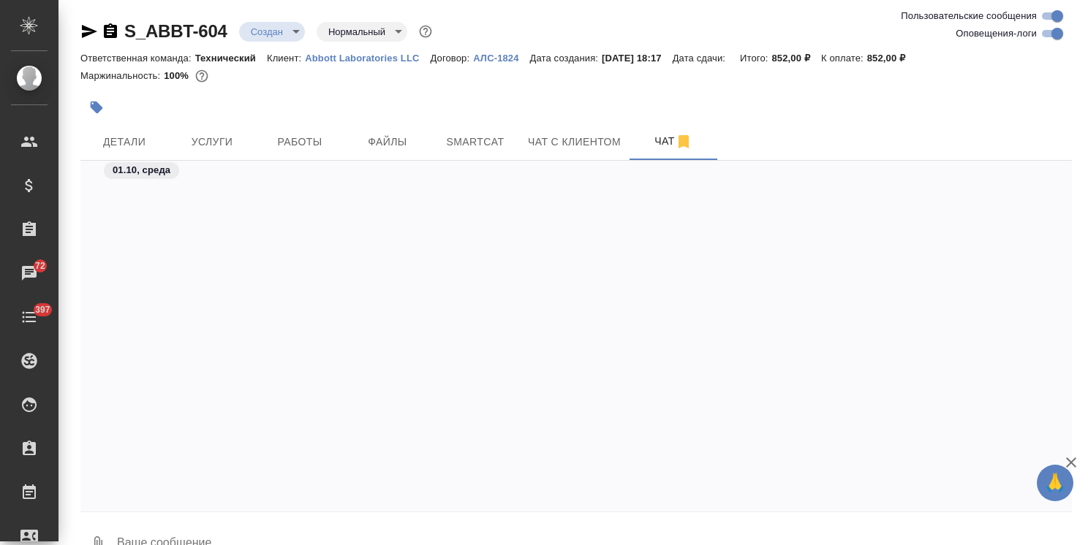
scroll to position [782, 0]
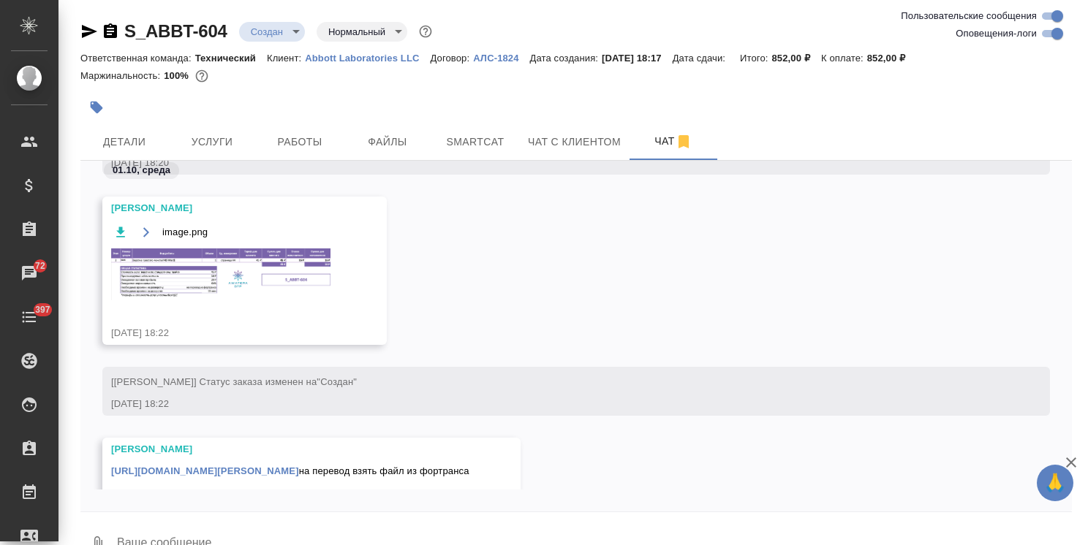
click at [284, 284] on img at bounding box center [220, 275] width 219 height 52
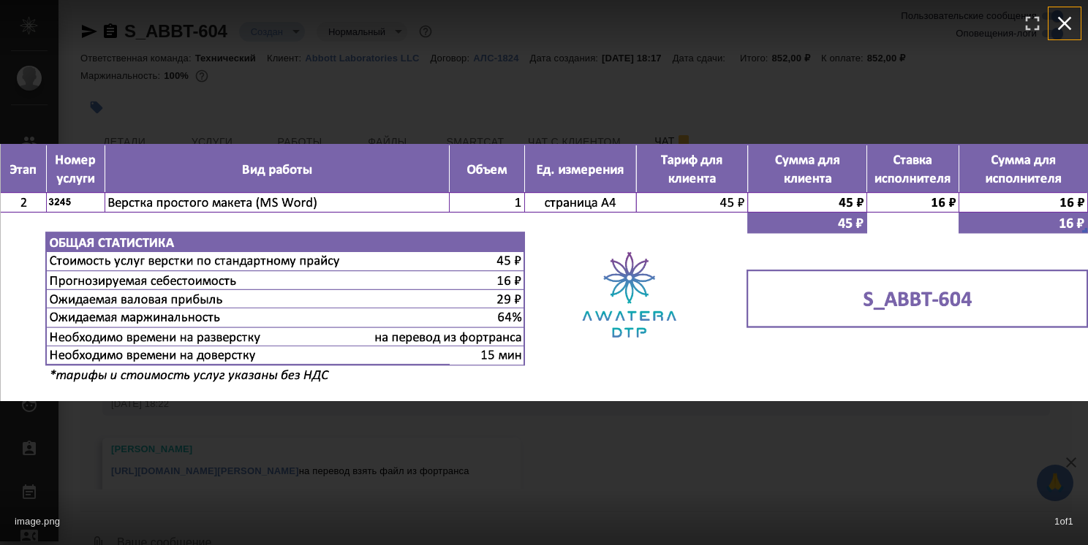
click at [1067, 22] on icon "button" at bounding box center [1065, 24] width 14 height 14
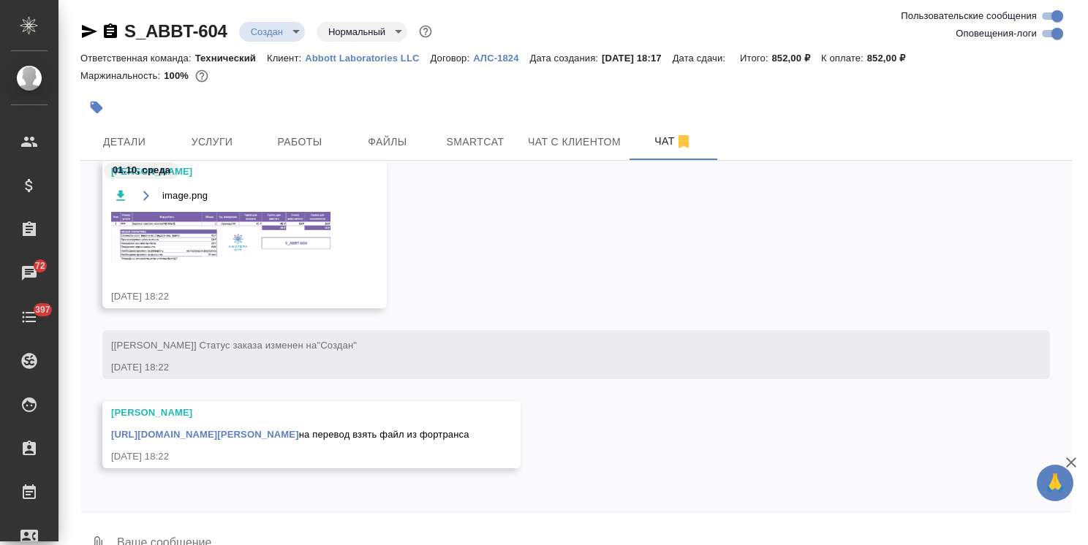
scroll to position [834, 0]
click at [218, 140] on span "Услуги" at bounding box center [212, 142] width 70 height 18
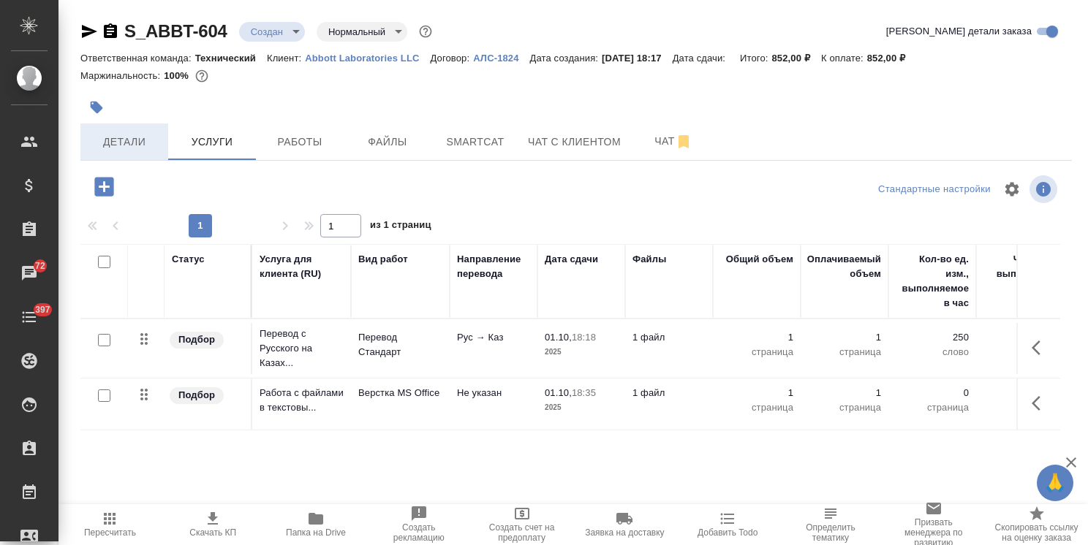
click at [135, 137] on span "Детали" at bounding box center [124, 142] width 70 height 18
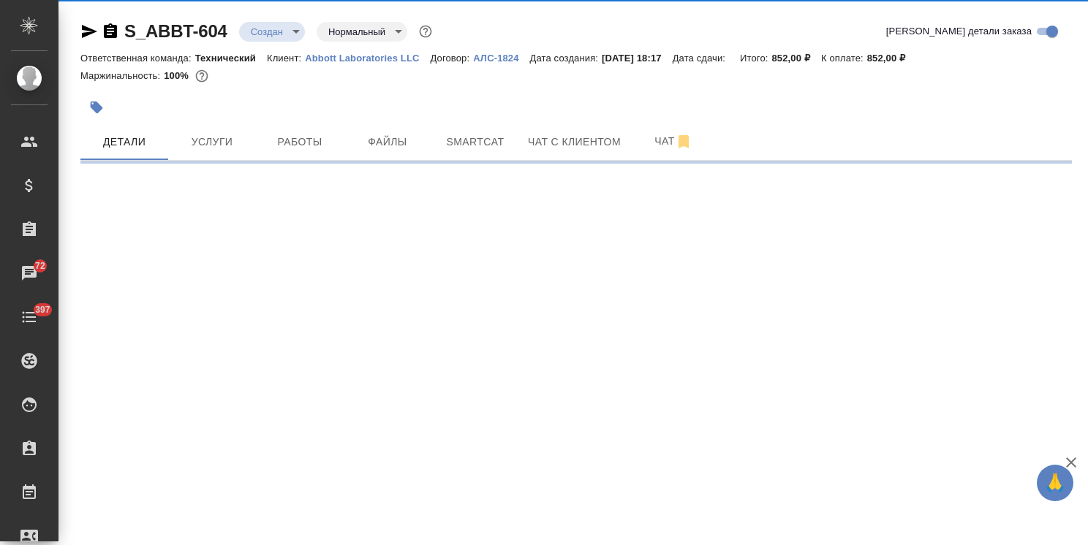
select select "RU"
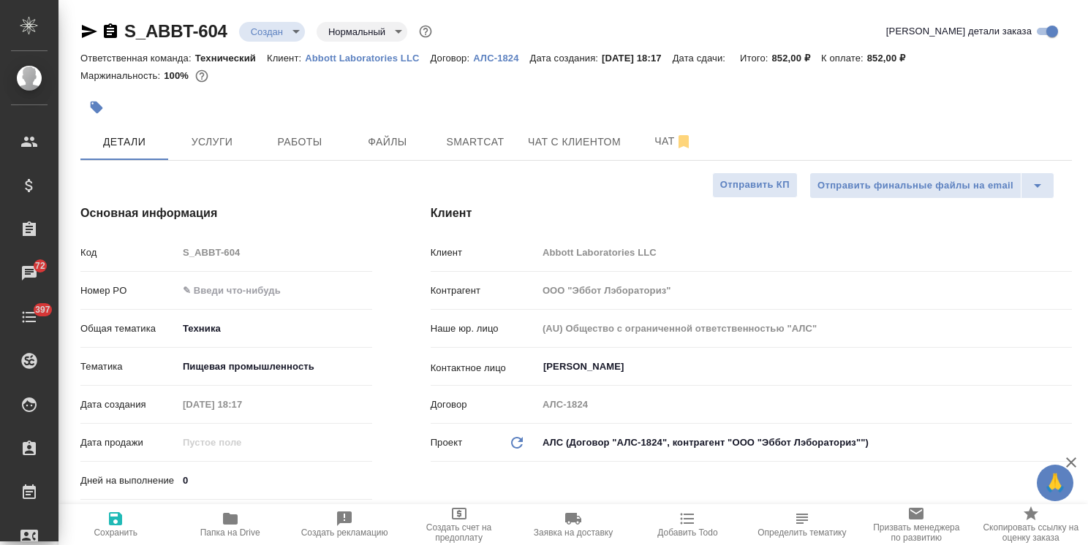
type textarea "x"
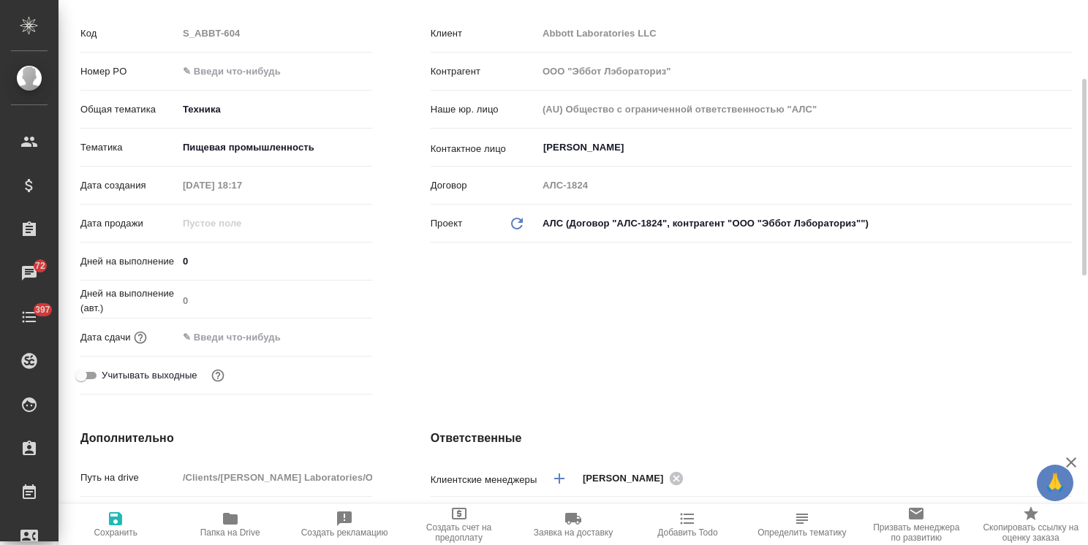
drag, startPoint x: 211, startPoint y: 250, endPoint x: 146, endPoint y: 260, distance: 65.8
click at [149, 259] on div "Дней на выполнение 0" at bounding box center [226, 262] width 292 height 26
type input "1"
type textarea "x"
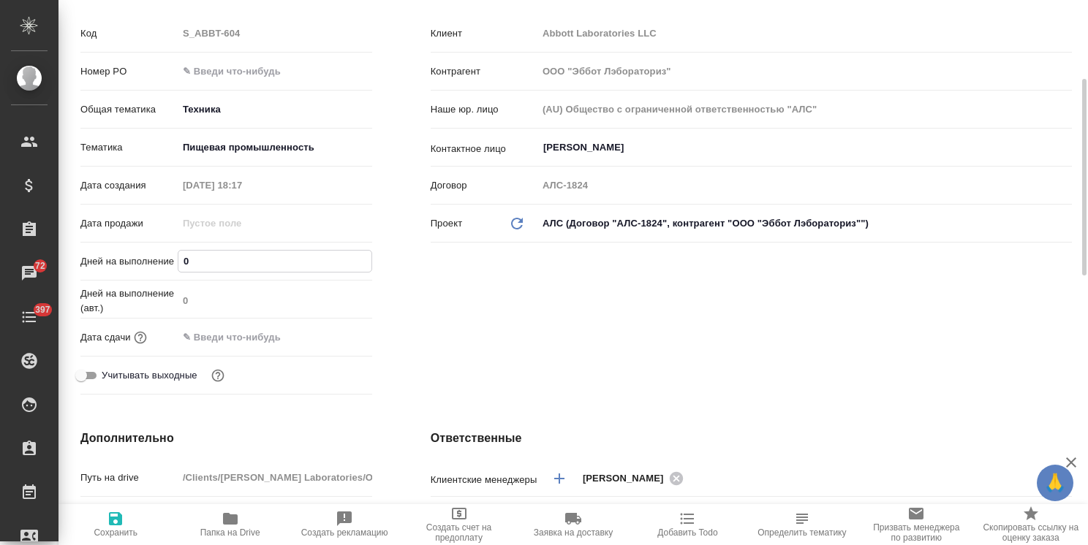
type textarea "x"
type input "1"
click at [122, 515] on icon "button" at bounding box center [115, 518] width 13 height 13
type textarea "x"
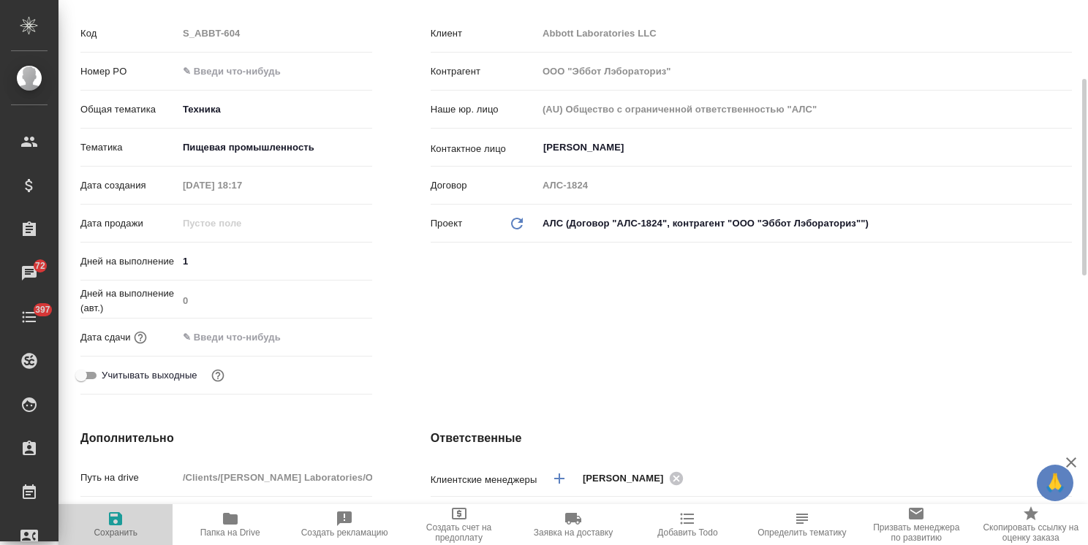
type textarea "x"
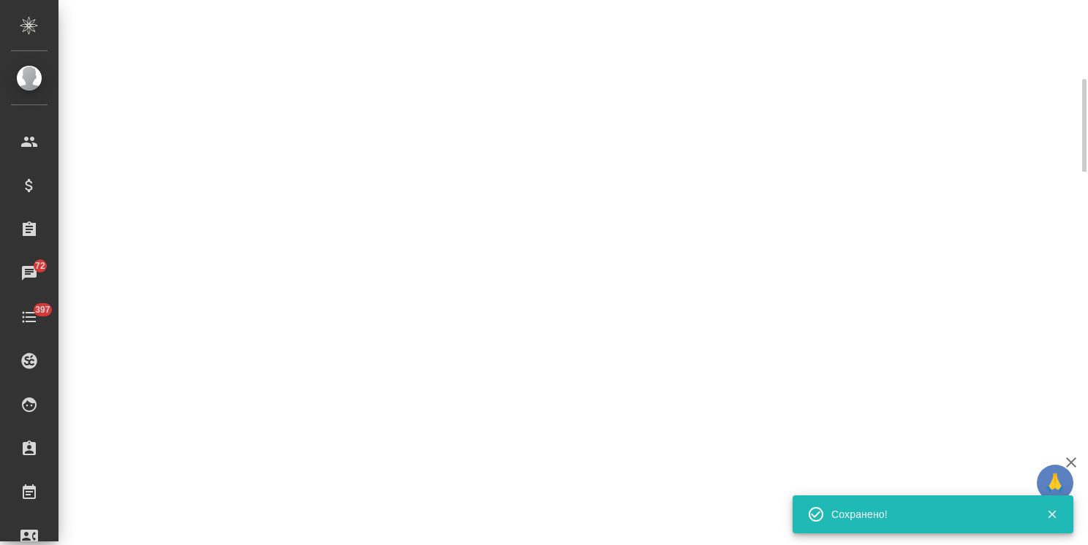
select select "RU"
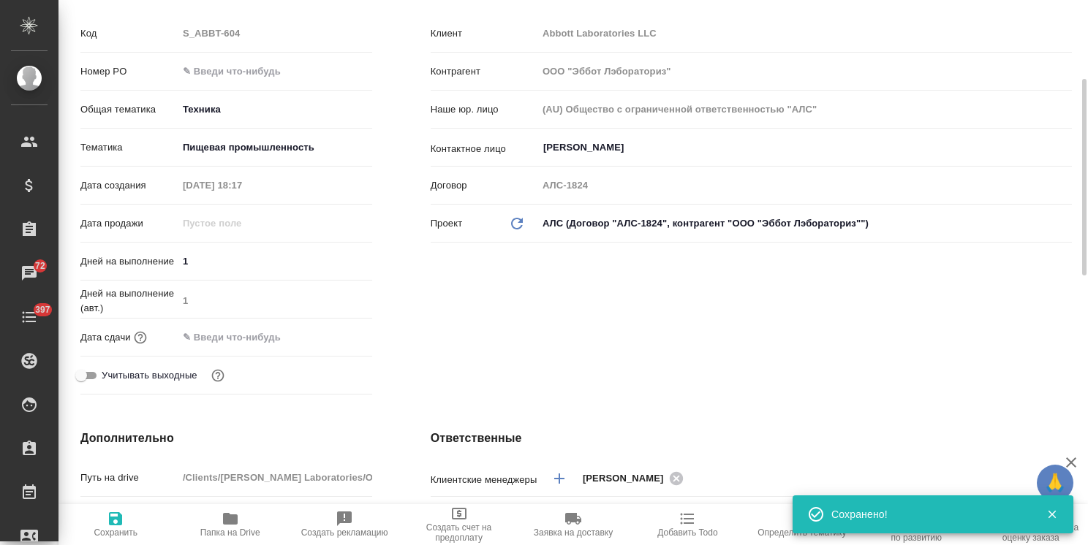
type textarea "x"
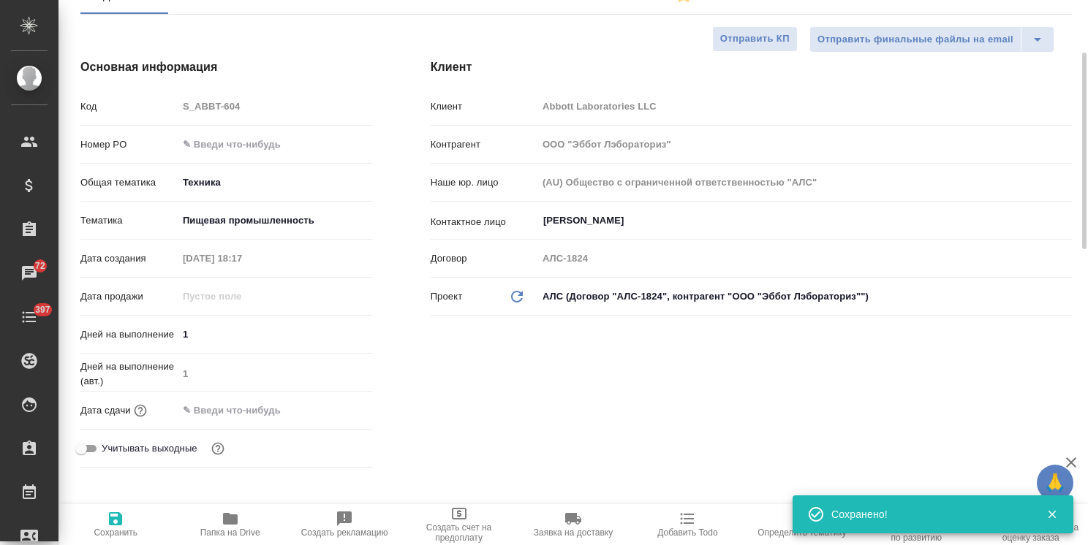
scroll to position [0, 0]
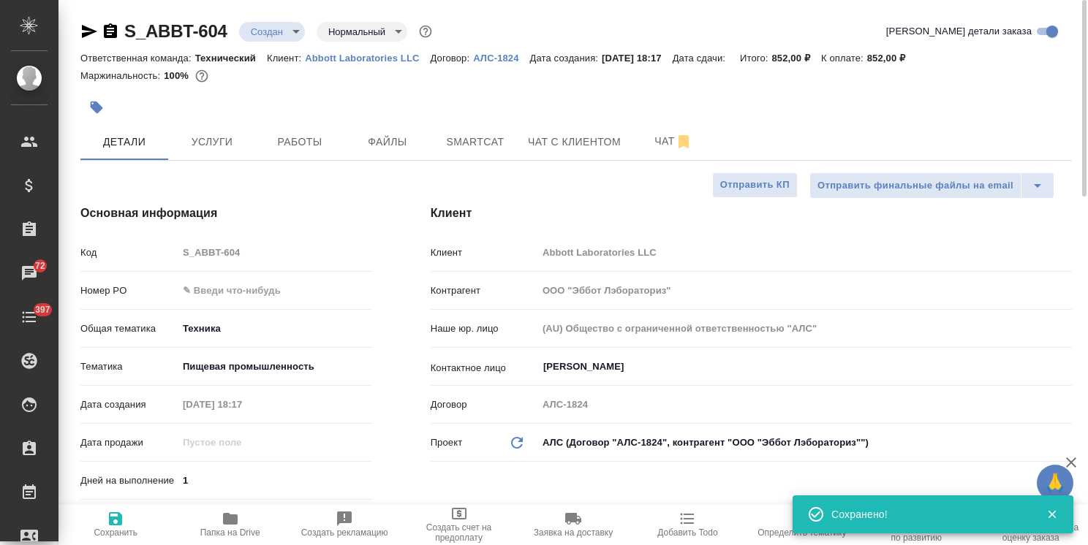
type textarea "x"
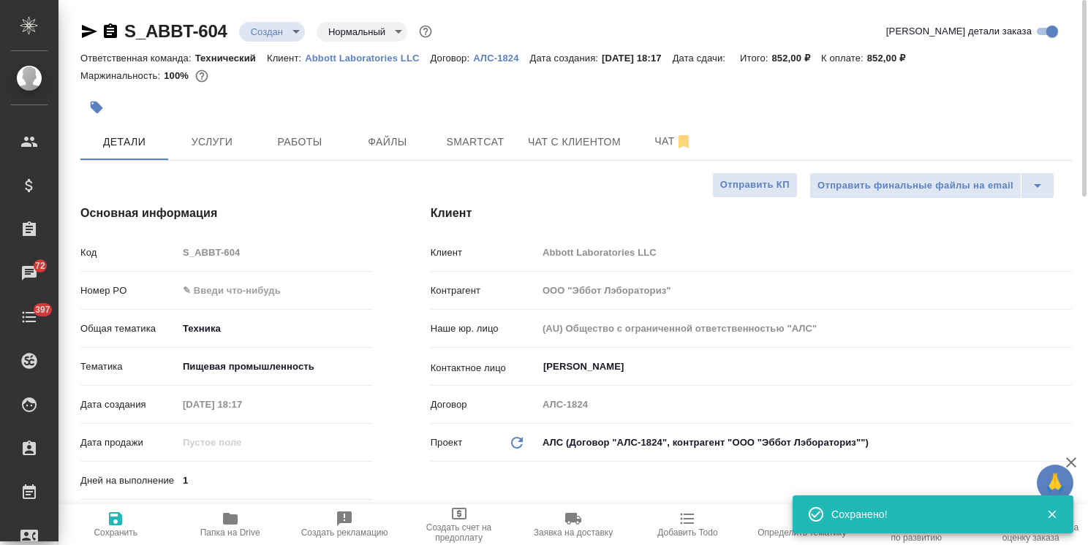
type textarea "x"
click at [270, 26] on body "🙏 .cls-1 fill:#fff; AWATERA Usmanova Olga Клиенты Спецификации Заказы 72 Чаты 3…" at bounding box center [544, 272] width 1088 height 545
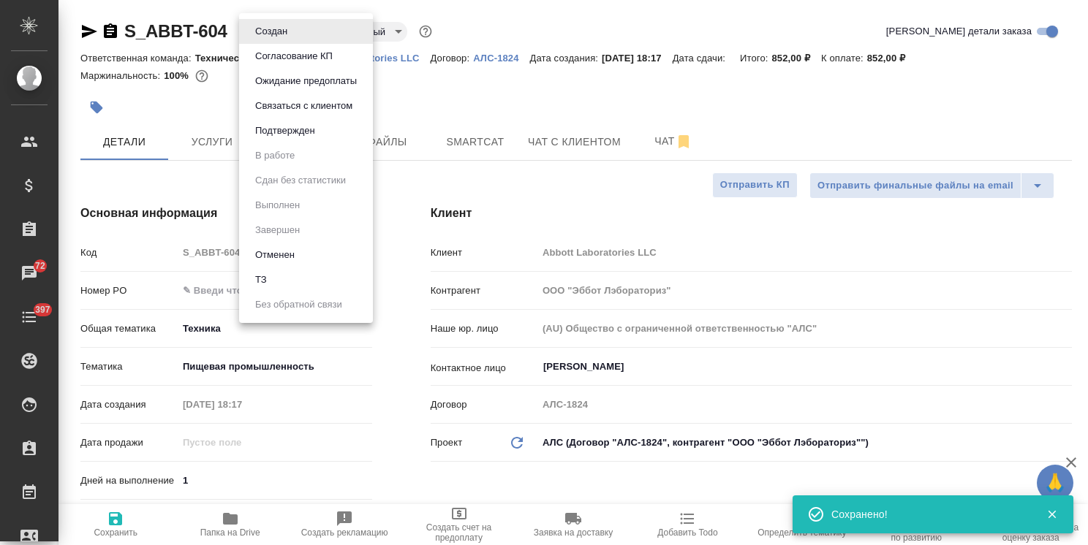
click at [285, 57] on button "Согласование КП" at bounding box center [294, 56] width 86 height 16
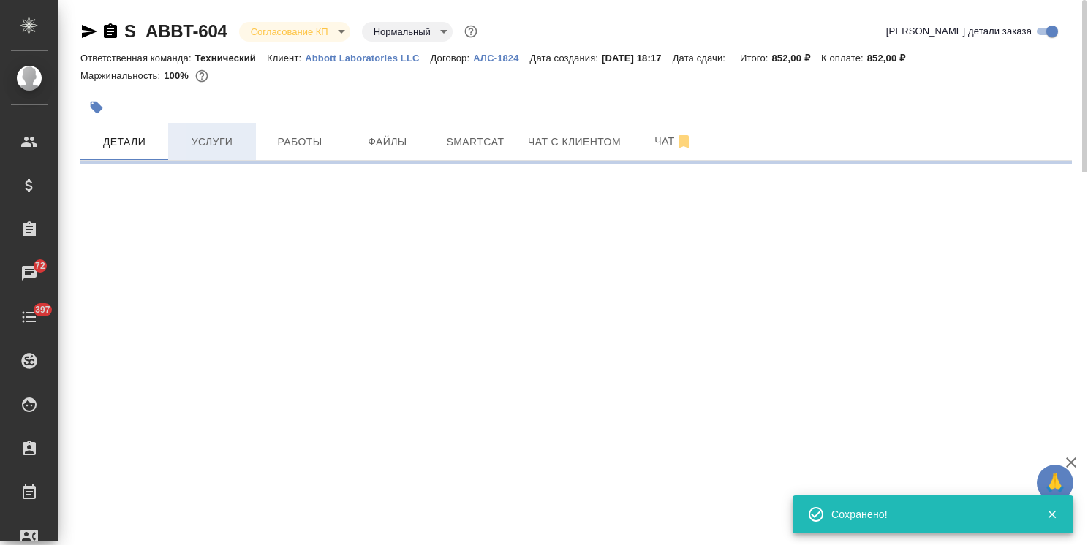
select select "RU"
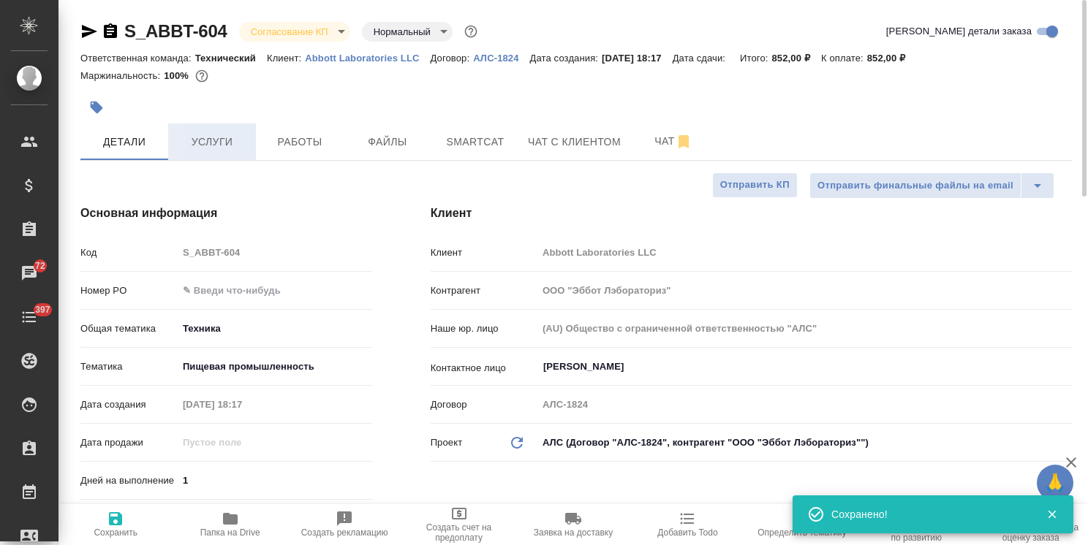
click at [206, 152] on button "Услуги" at bounding box center [212, 142] width 88 height 37
type textarea "x"
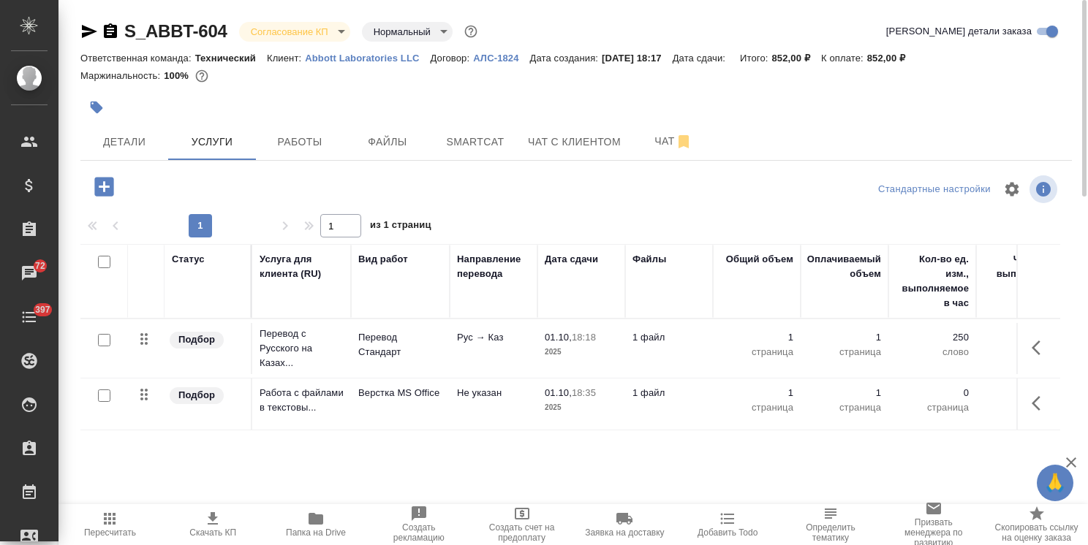
click at [211, 527] on icon "button" at bounding box center [213, 519] width 18 height 18
drag, startPoint x: 233, startPoint y: 16, endPoint x: 107, endPoint y: 11, distance: 126.6
click at [111, 11] on div "S_ABBT-604 Согласование КП kpNegotiation Нормальный normal Кратко детали заказа…" at bounding box center [575, 298] width 1007 height 596
copy link "S_ABBT-604"
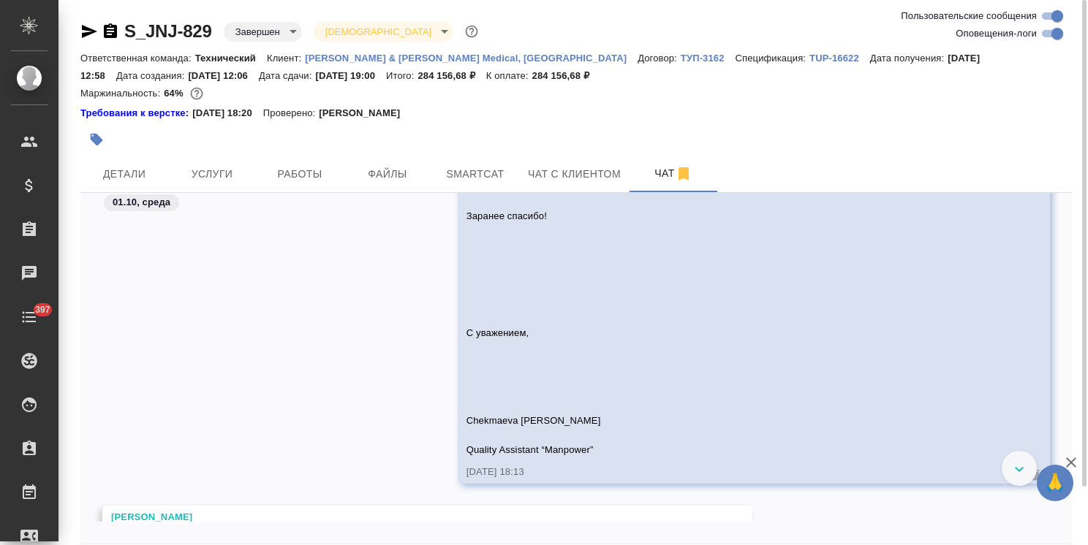
scroll to position [26949, 0]
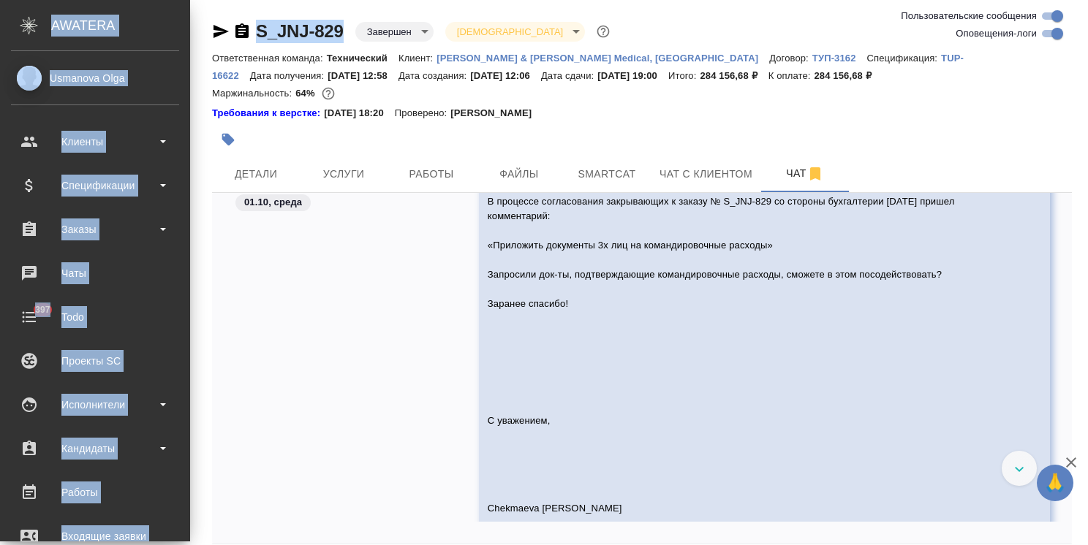
drag, startPoint x: 164, startPoint y: 16, endPoint x: 30, endPoint y: 10, distance: 133.9
click at [29, 11] on div ".cls-1 fill:#fff; AWATERA [PERSON_NAME] Спецификации Заказы Чаты 397 Todo Проек…" at bounding box center [544, 272] width 1088 height 545
copy div "AWATERA [PERSON_NAME] Спецификации Заказы Чаты 397 Todo Проекты SC Исполнители …"
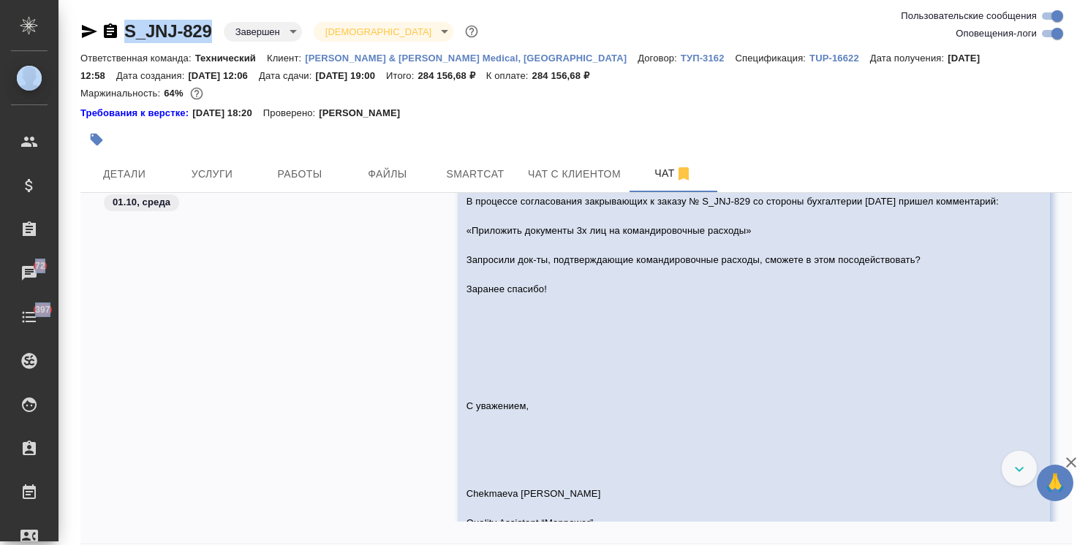
click at [227, 13] on div "S_JNJ-829 Завершен closed Святая троица holyTrinity Ответственная команда: Техн…" at bounding box center [575, 305] width 1007 height 610
drag, startPoint x: 221, startPoint y: 14, endPoint x: 113, endPoint y: 13, distance: 107.5
click at [113, 13] on div "S_JNJ-829 Завершен closed Святая троица holyTrinity Ответственная команда: Техн…" at bounding box center [575, 305] width 1007 height 610
copy link "S_JNJ-829"
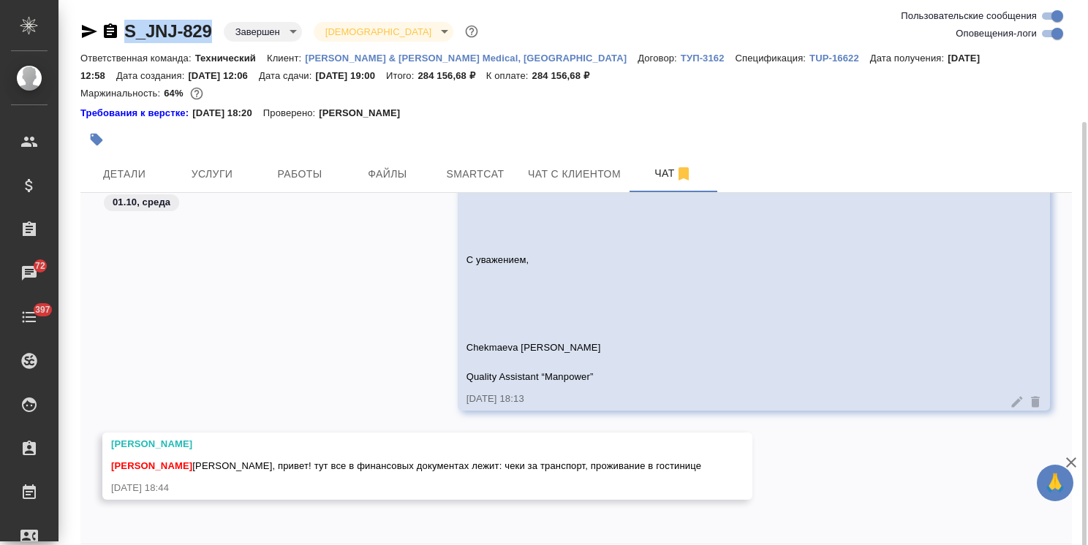
scroll to position [64, 0]
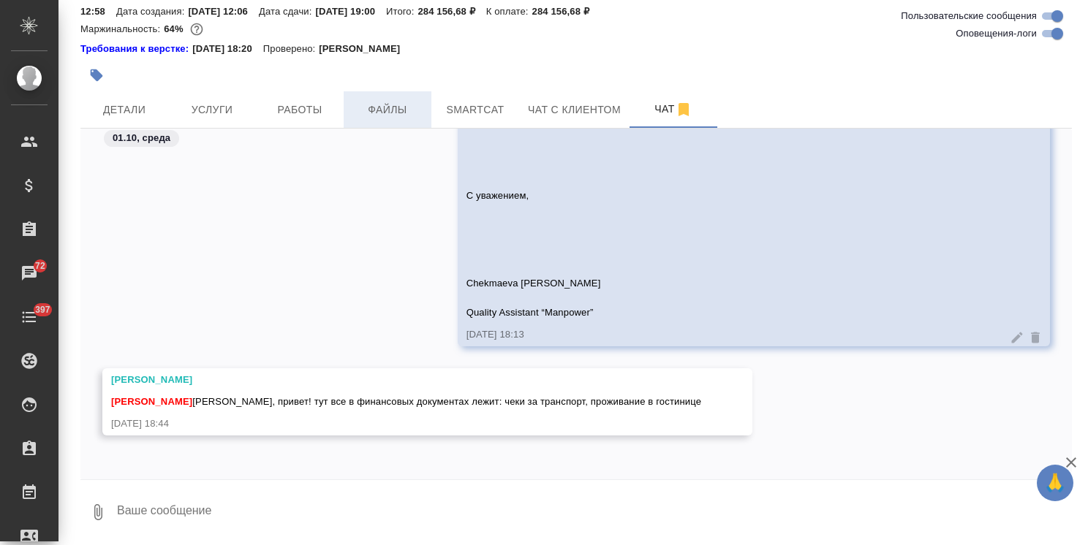
click at [378, 103] on span "Файлы" at bounding box center [387, 110] width 70 height 18
